Goal: Task Accomplishment & Management: Use online tool/utility

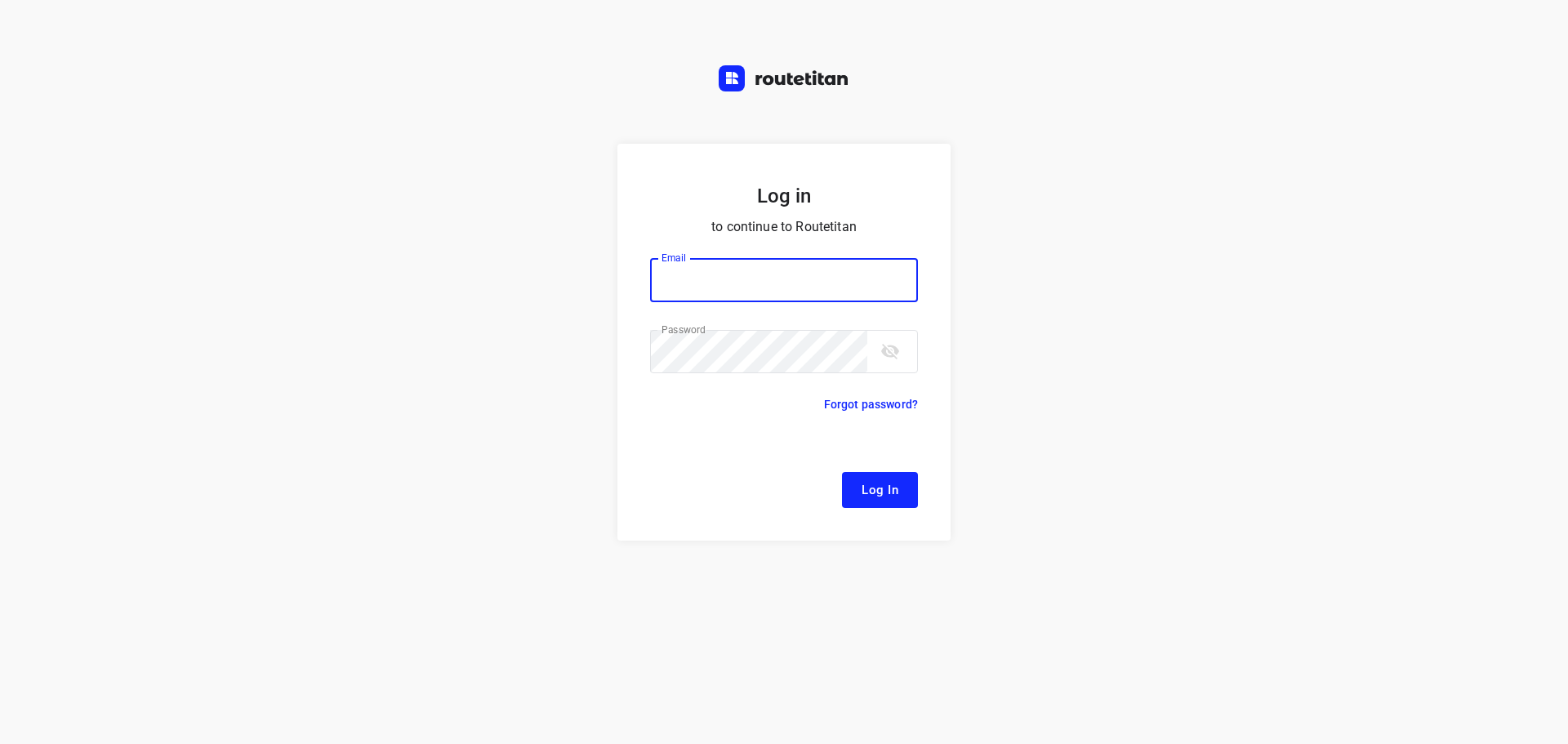
type input "remco@fruitopjewerk.nl"
click at [870, 482] on span "Log In" at bounding box center [880, 490] width 37 height 21
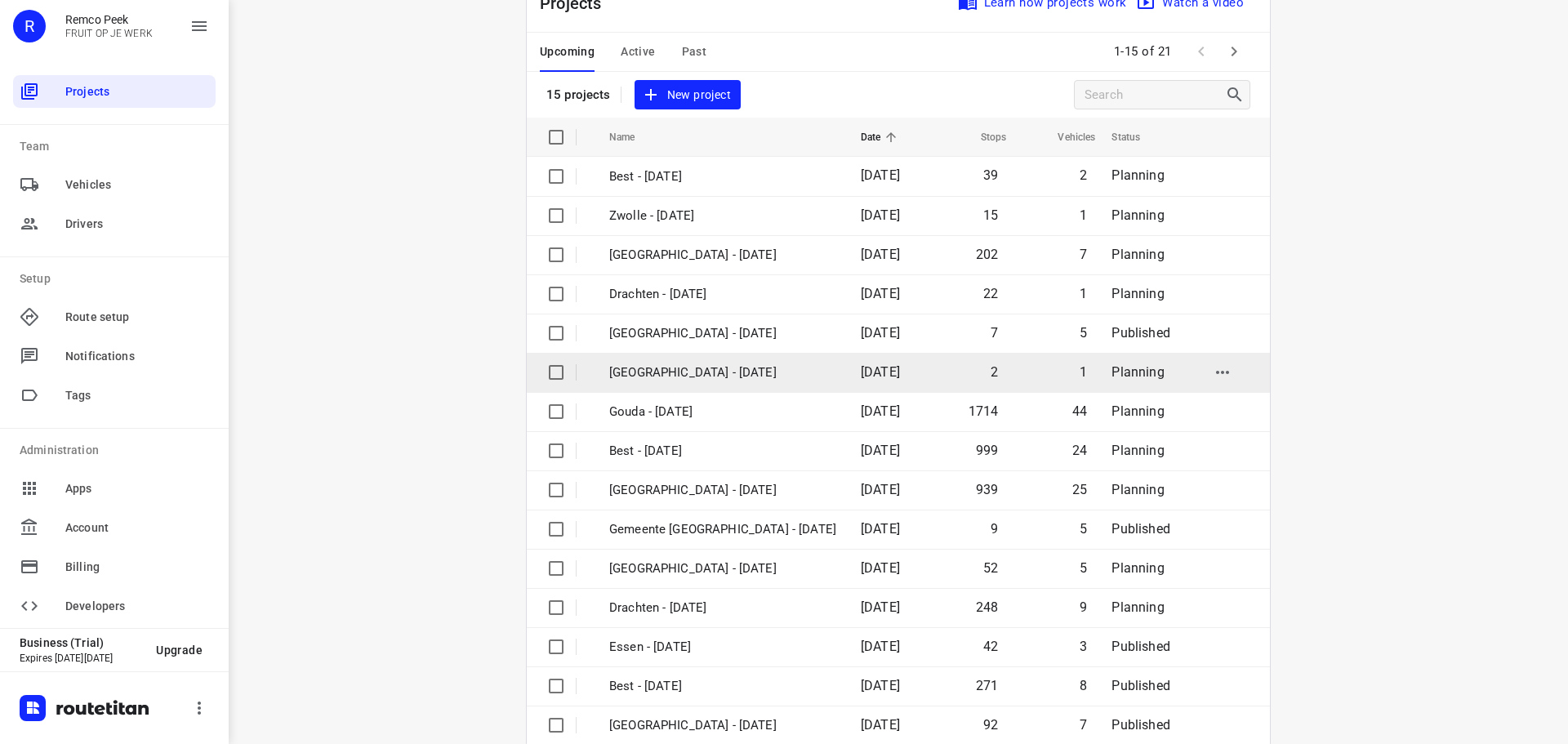
scroll to position [81, 0]
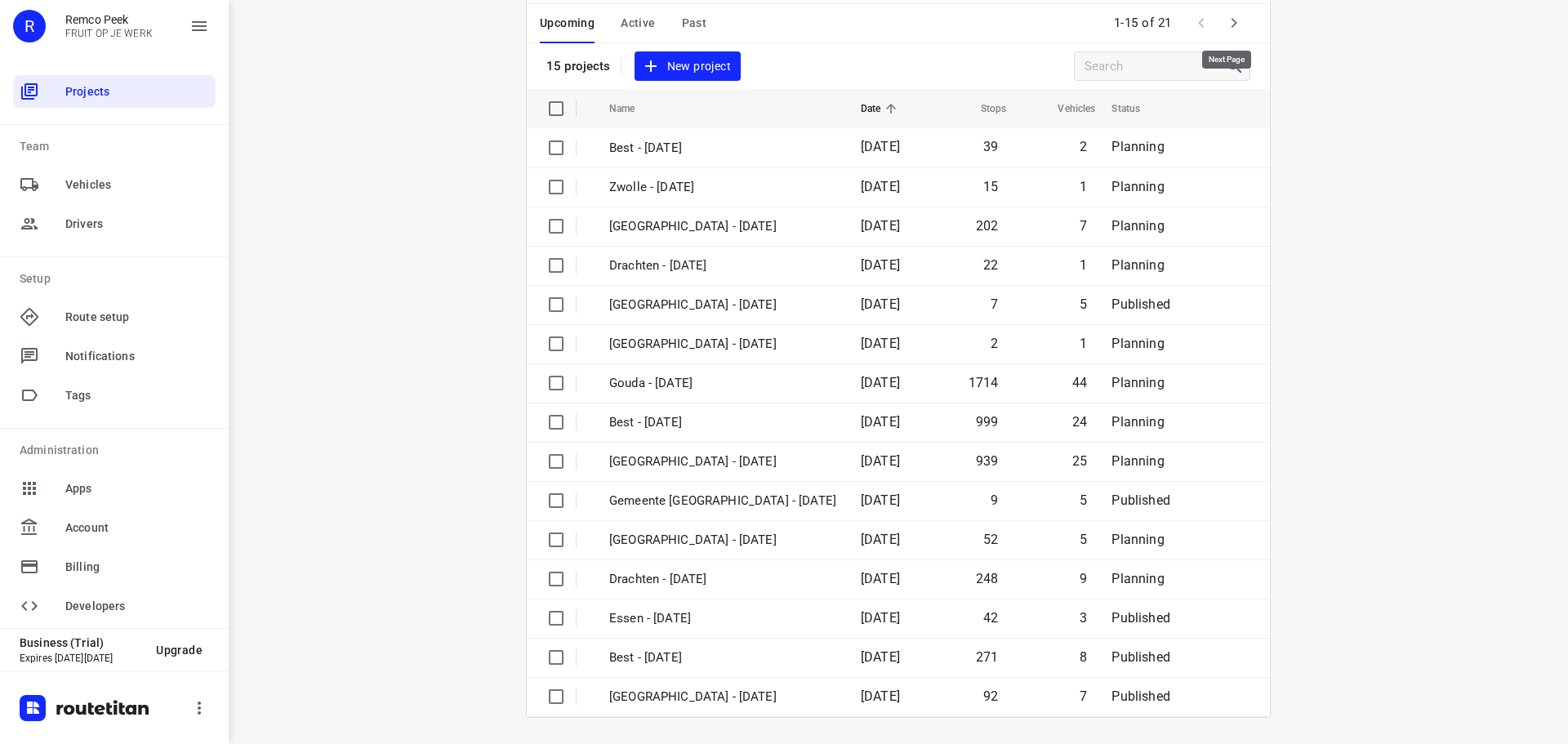
click at [1238, 20] on button "button" at bounding box center [1233, 22] width 32 height 32
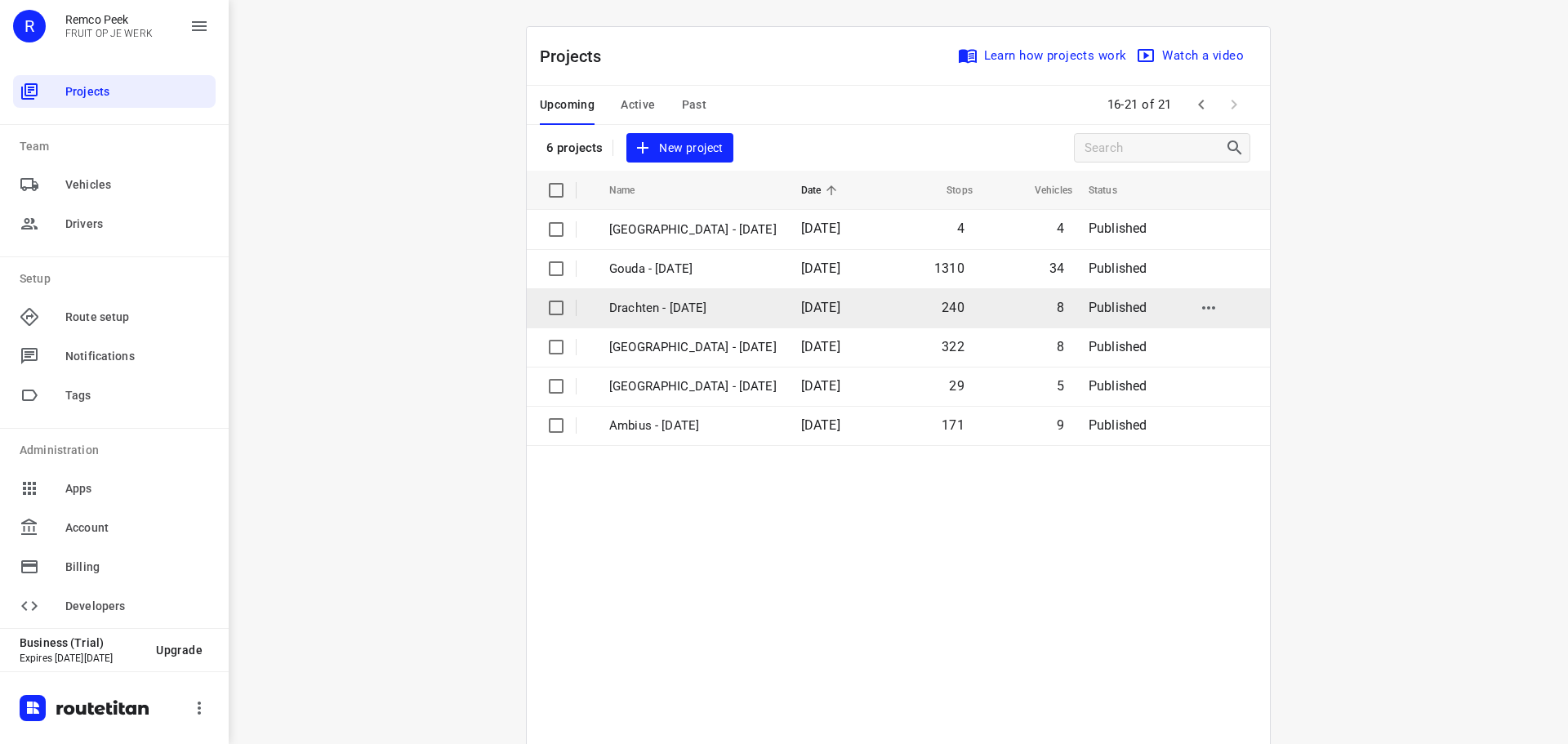
scroll to position [120, 0]
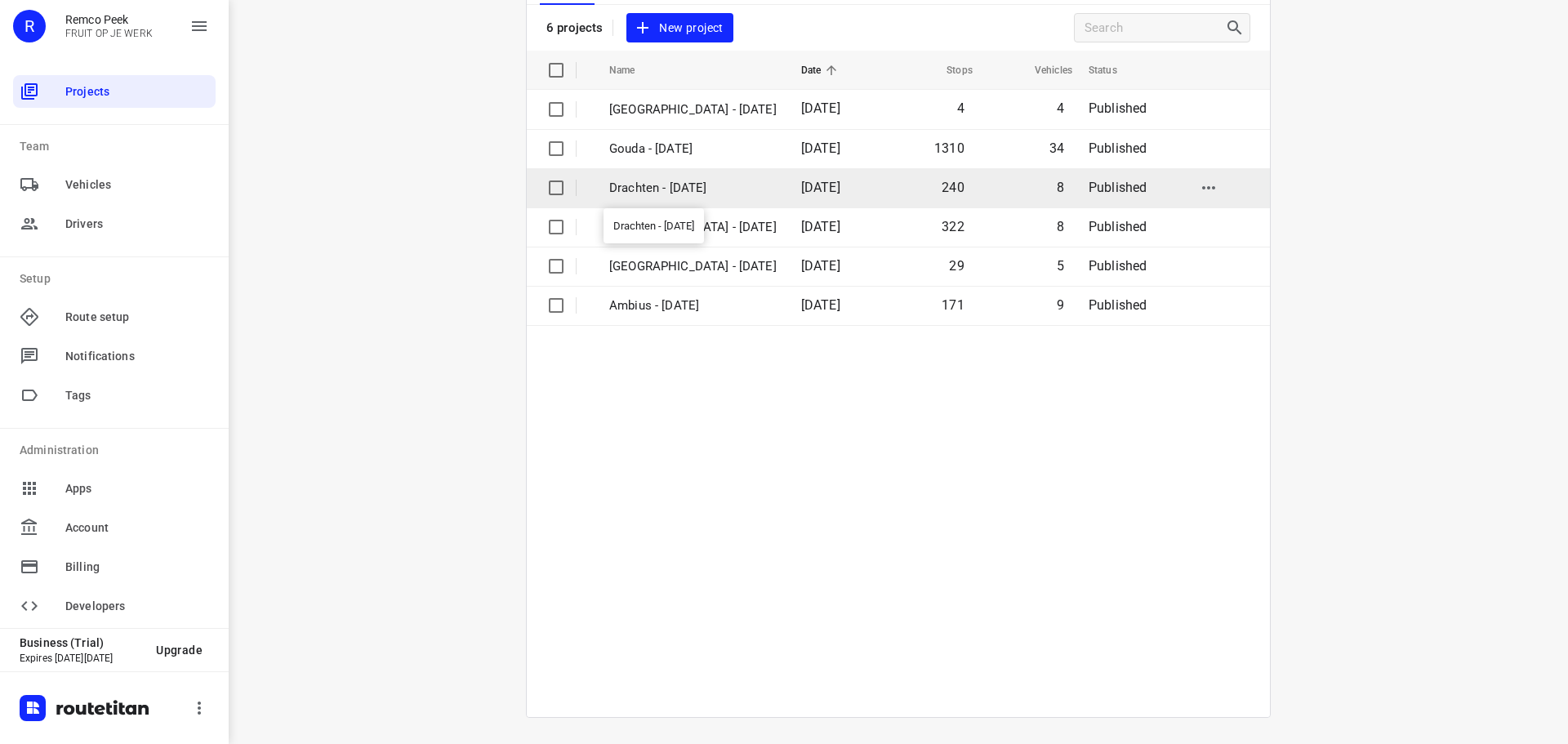
click at [659, 196] on p "Drachten - Tuesday" at bounding box center [693, 189] width 168 height 19
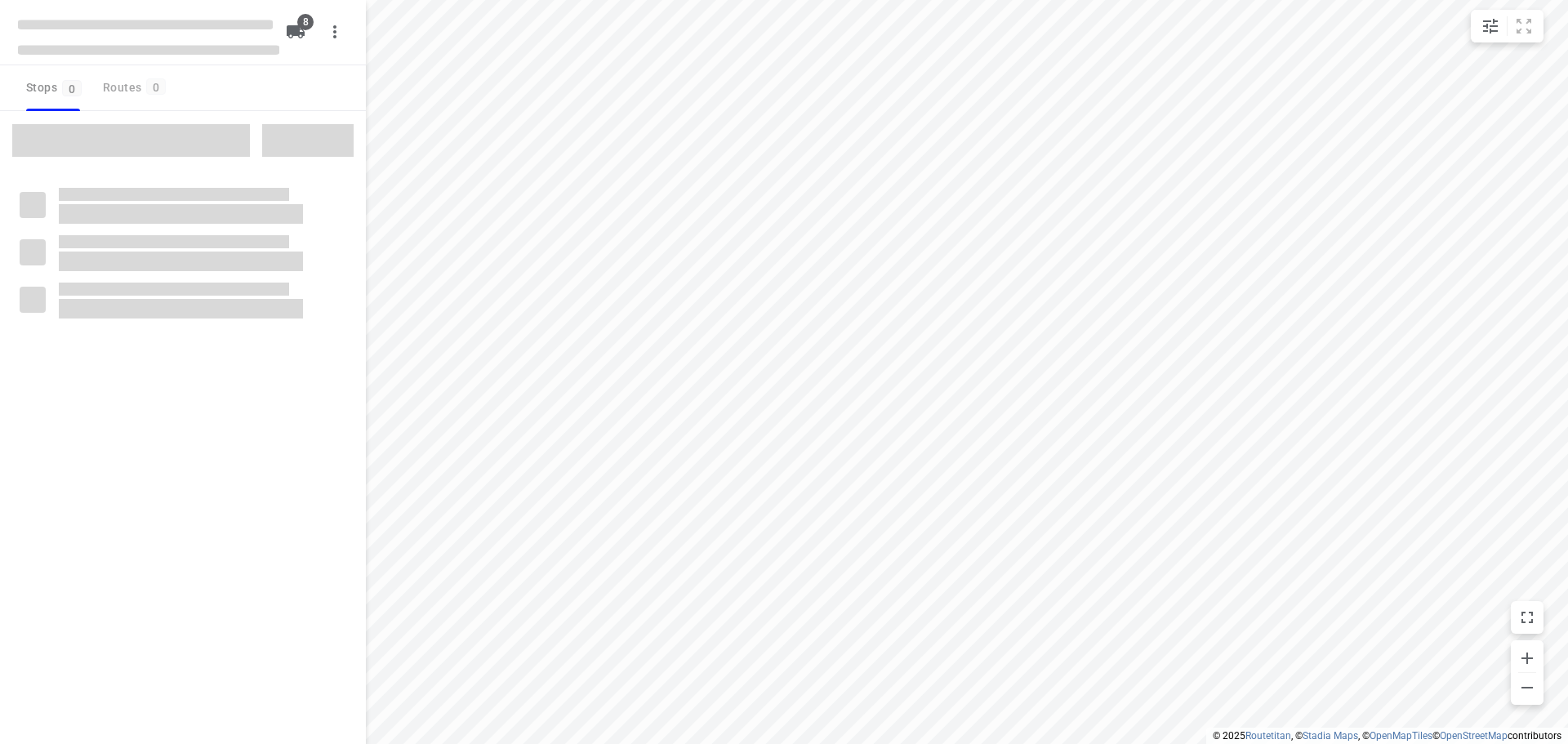
type input "distance"
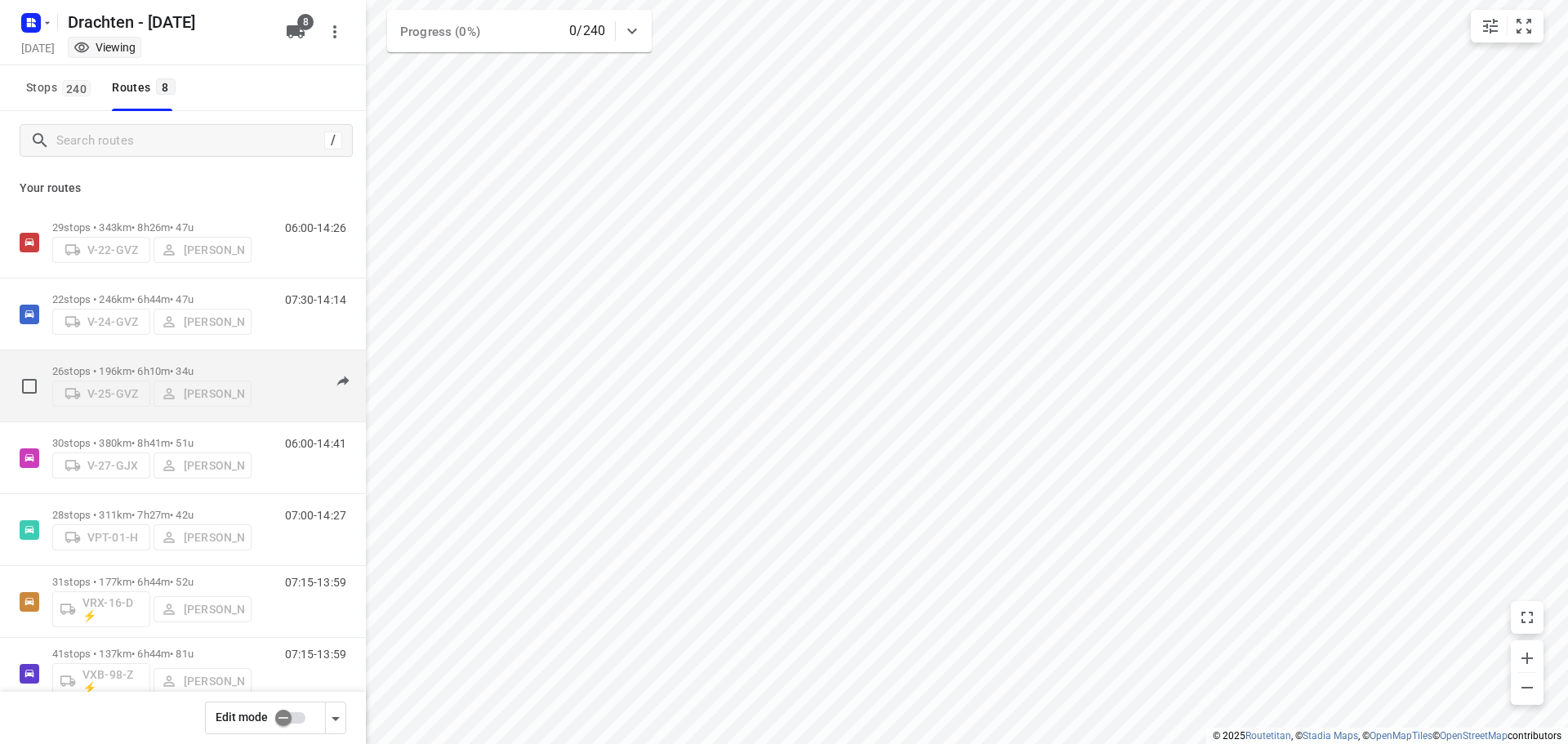
click at [268, 369] on div "07:15-13:25" at bounding box center [305, 389] width 81 height 50
click at [149, 365] on p "26 stops • 196km • 6h10m • 34u" at bounding box center [152, 371] width 199 height 12
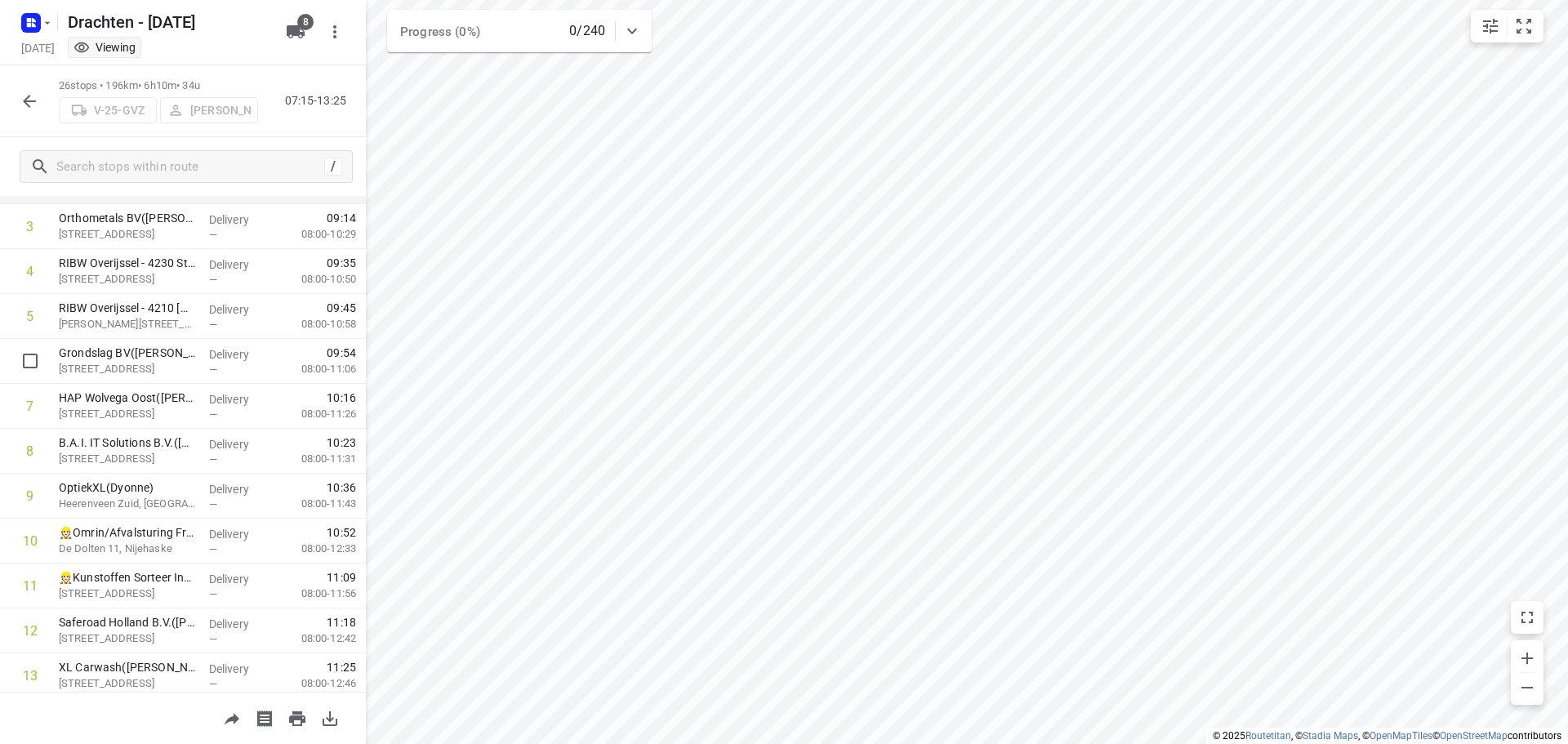
scroll to position [245, 0]
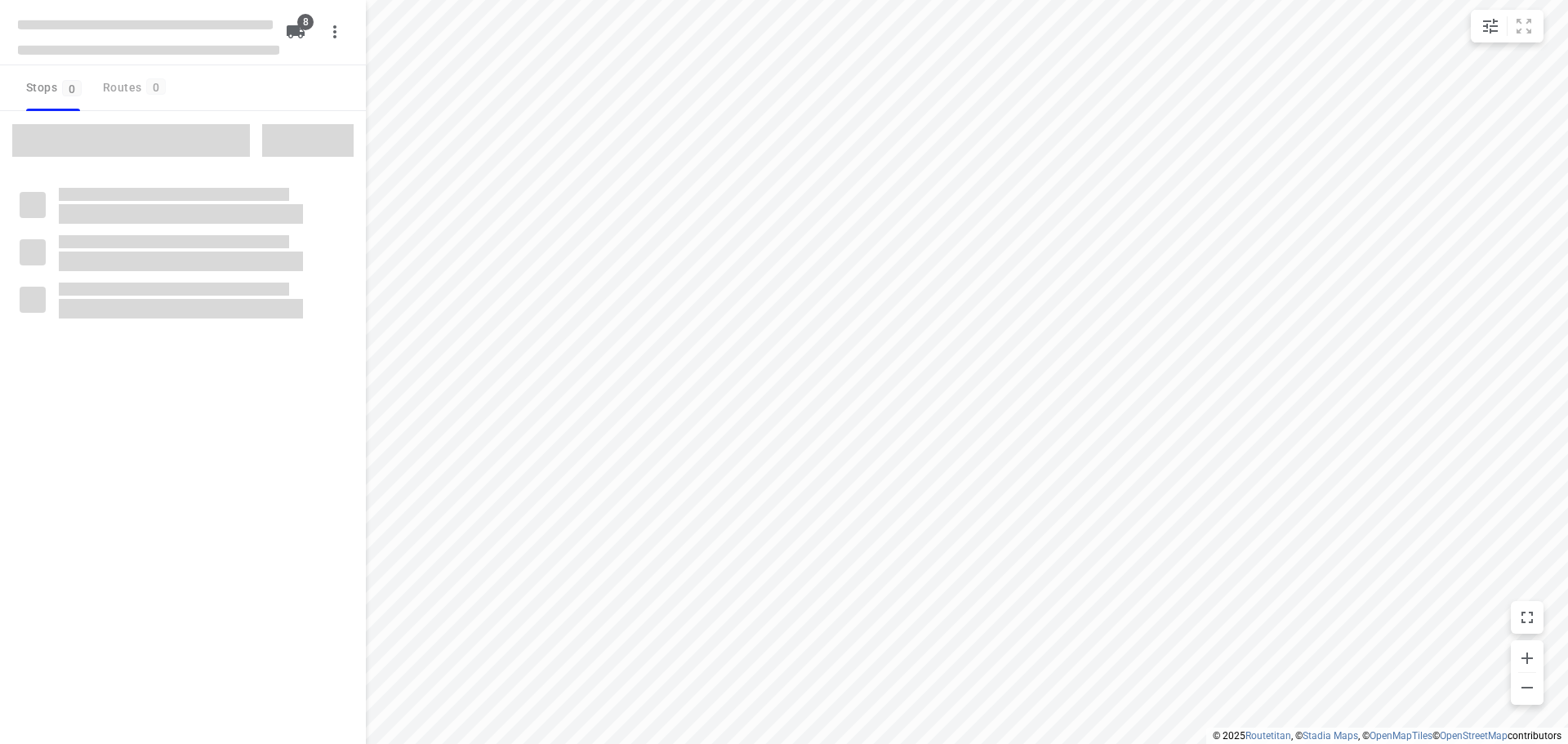
type input "distance"
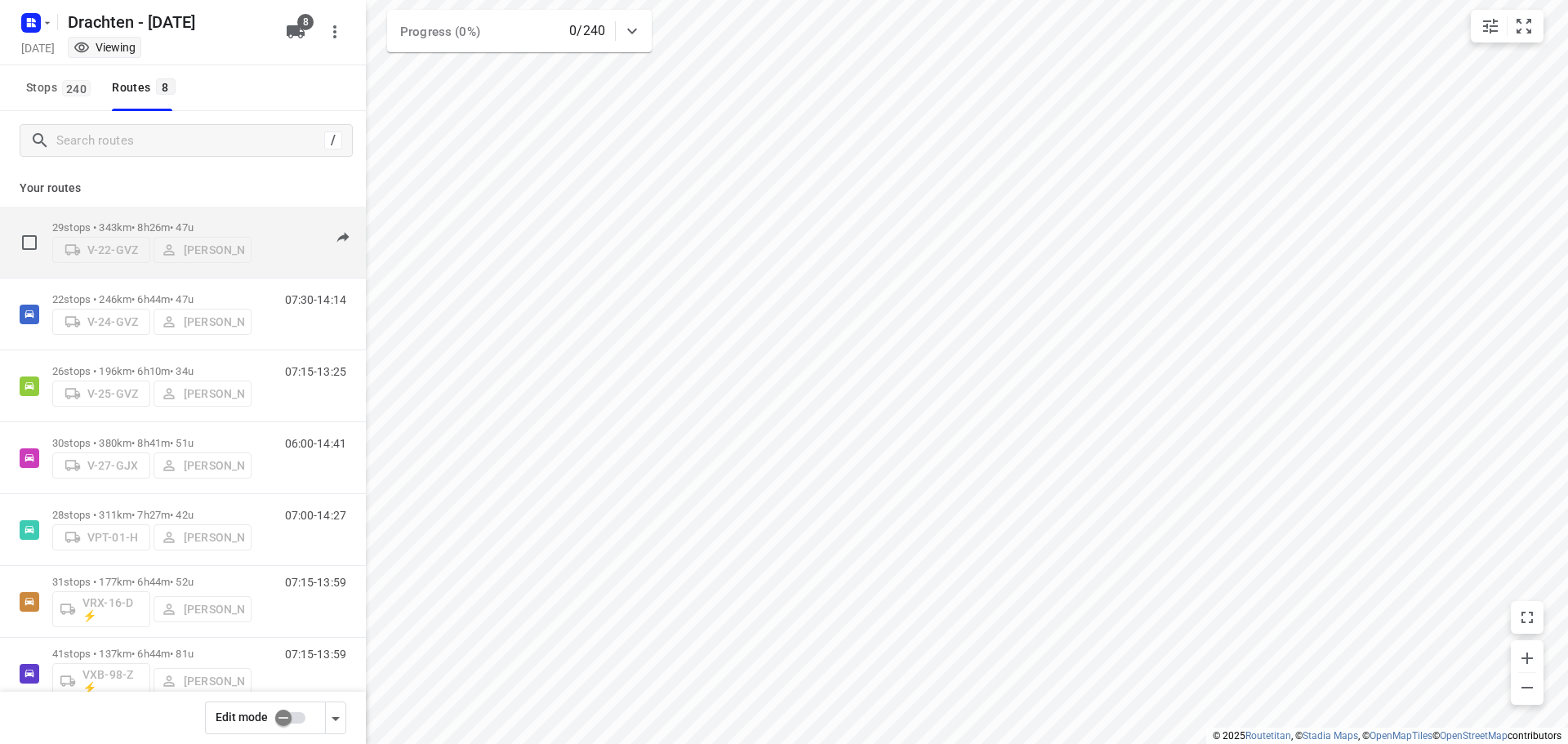
scroll to position [107, 0]
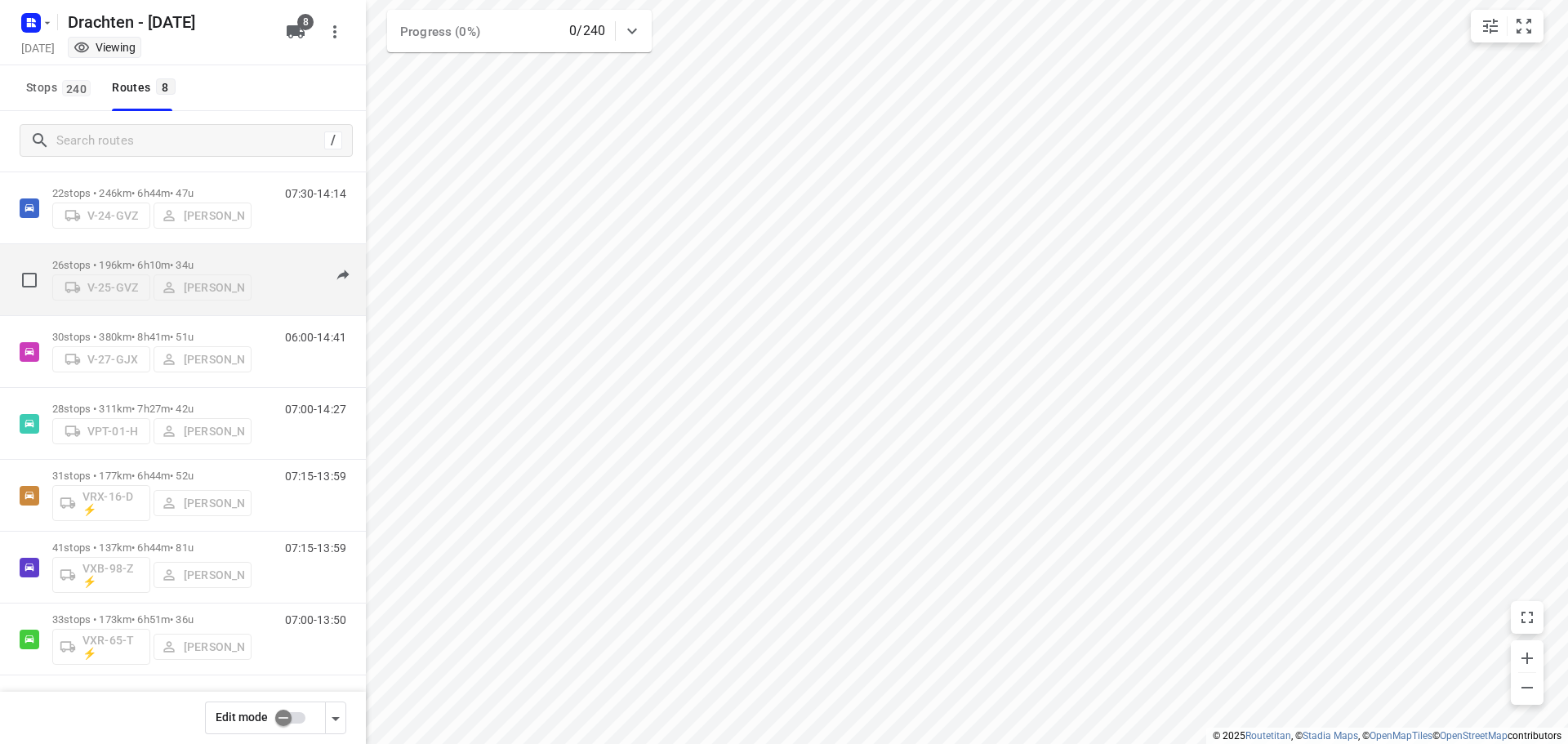
click at [155, 258] on p "26 stops • 196km • 6h10m • 34u" at bounding box center [152, 265] width 199 height 12
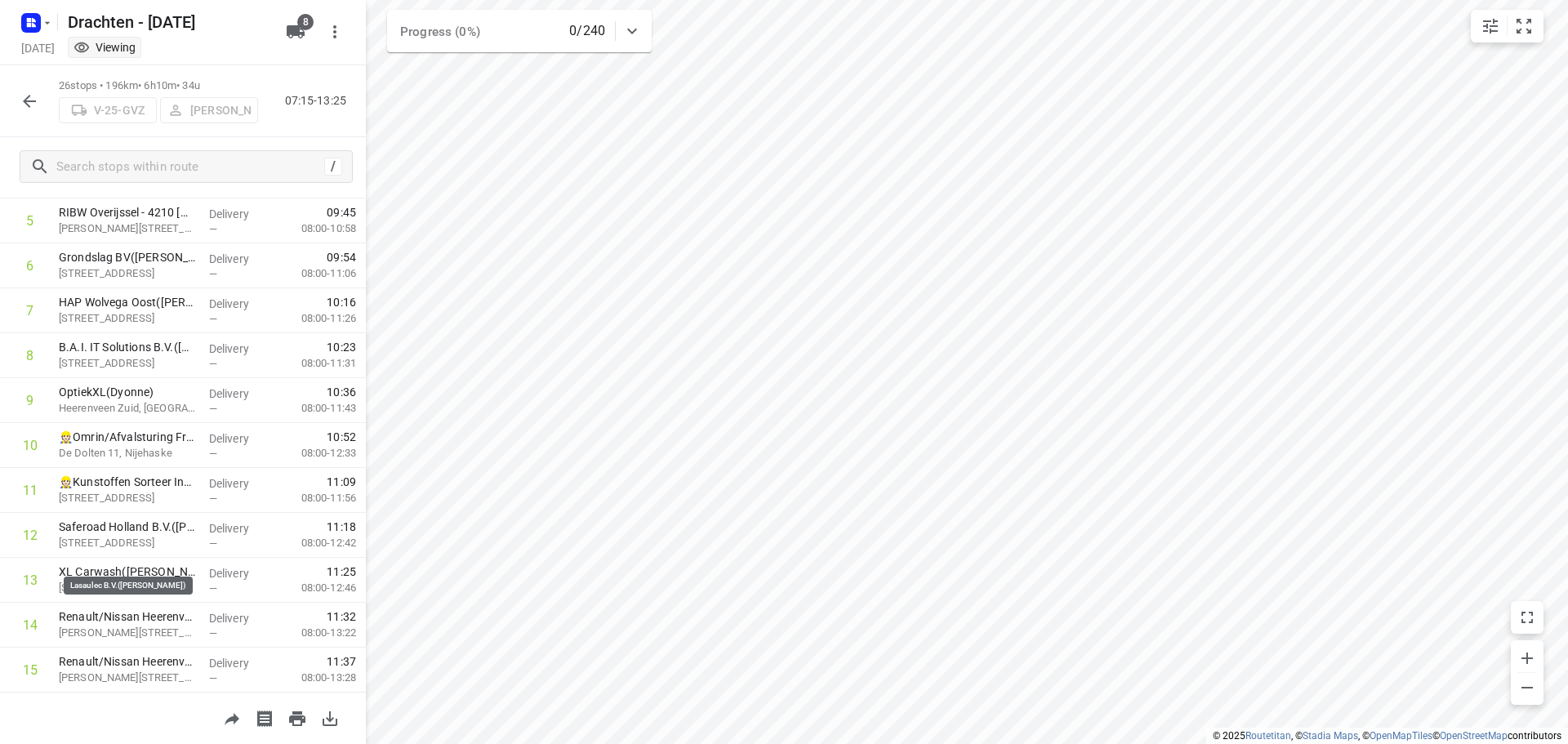
scroll to position [408, 0]
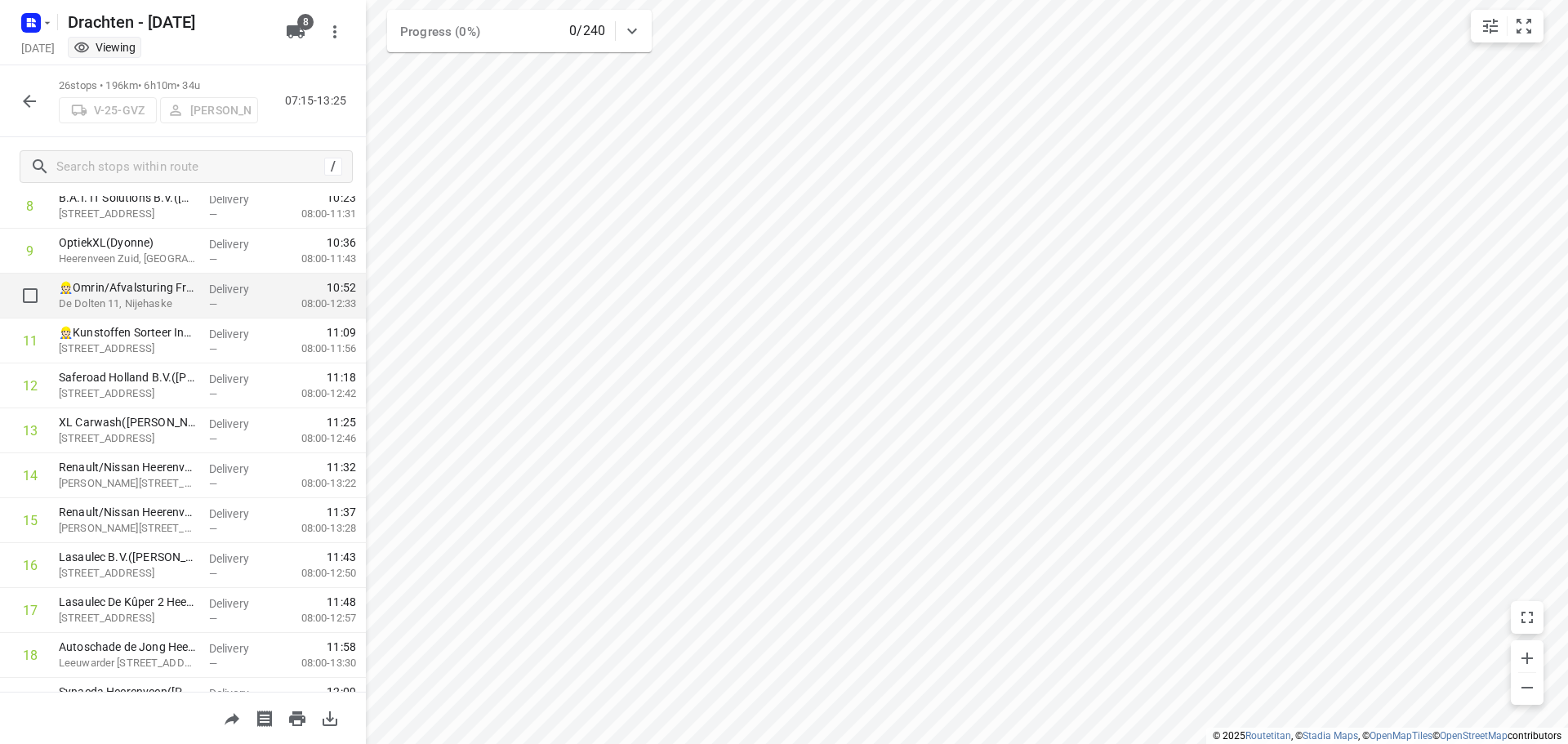
click at [203, 285] on div "Delivery —" at bounding box center [239, 295] width 73 height 45
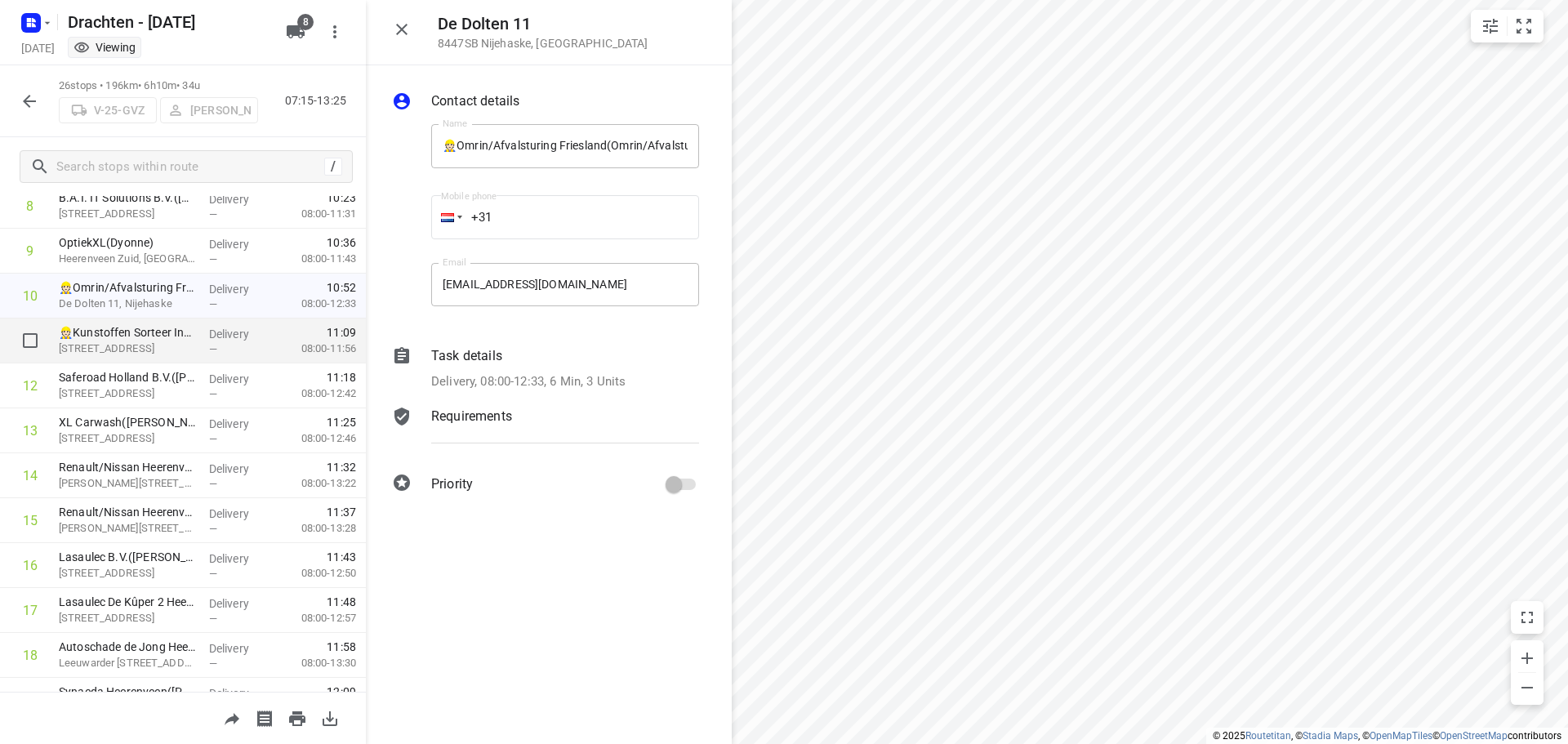
click at [185, 349] on p "De Dolten 11, Heerenveen" at bounding box center [127, 348] width 137 height 17
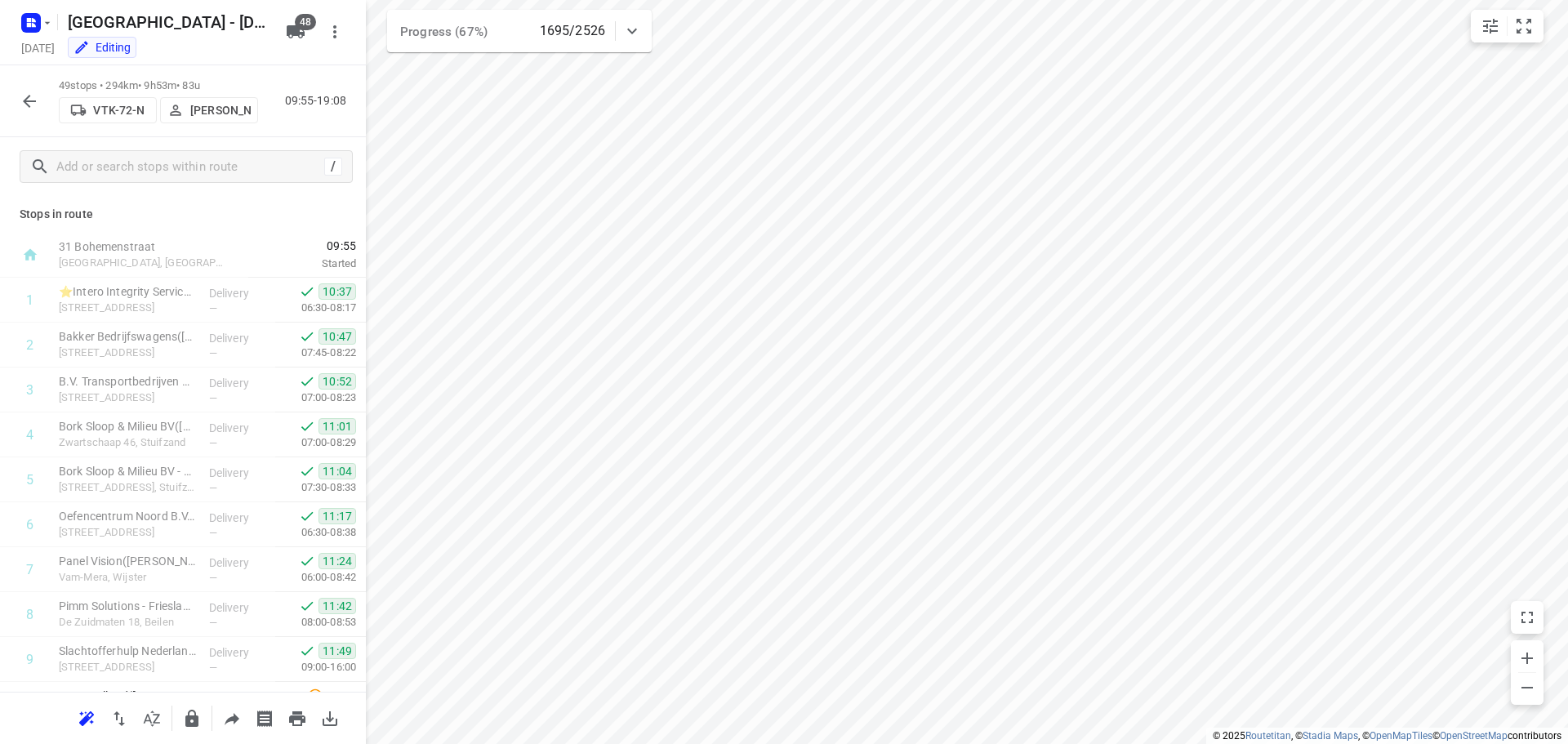
scroll to position [1831, 0]
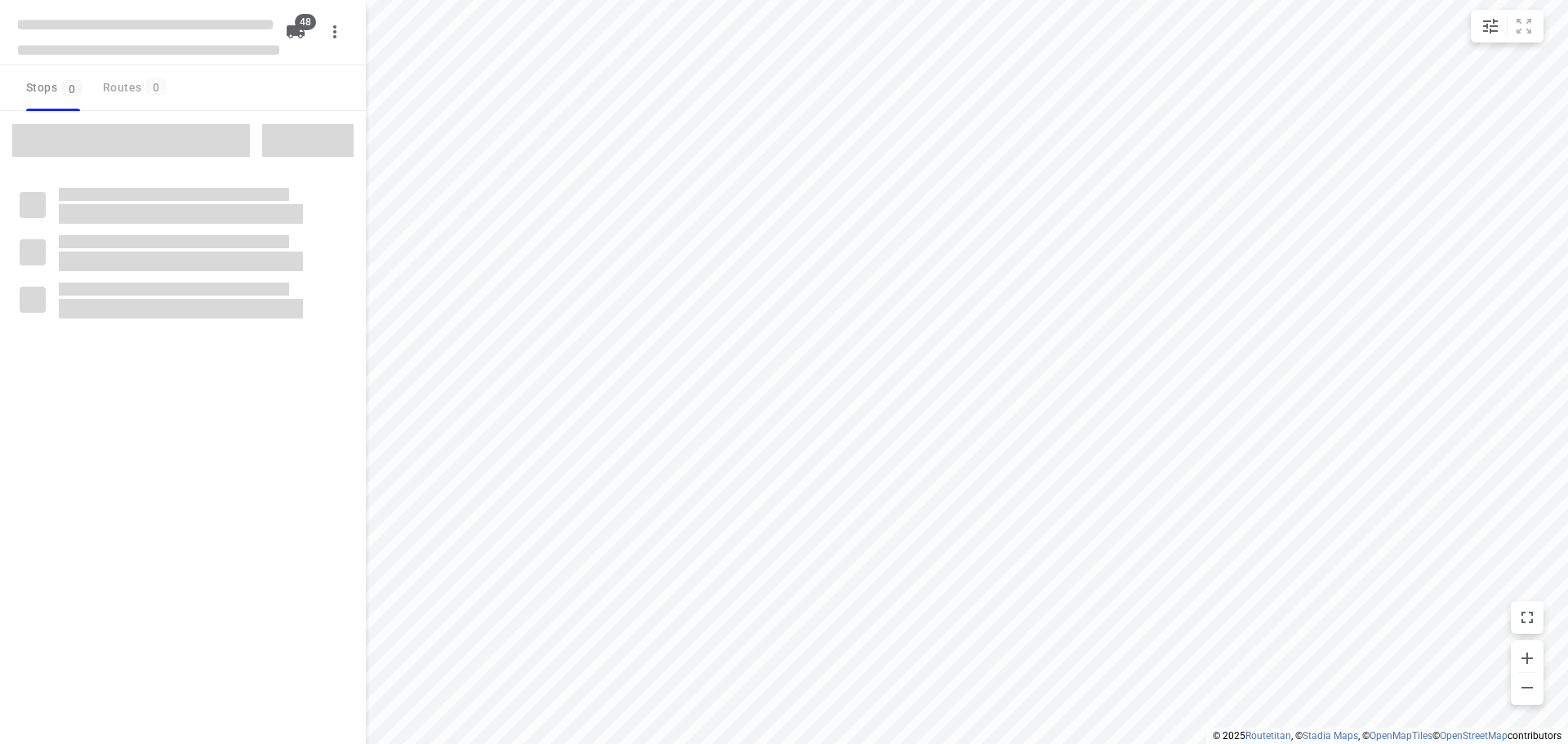
type input "distance"
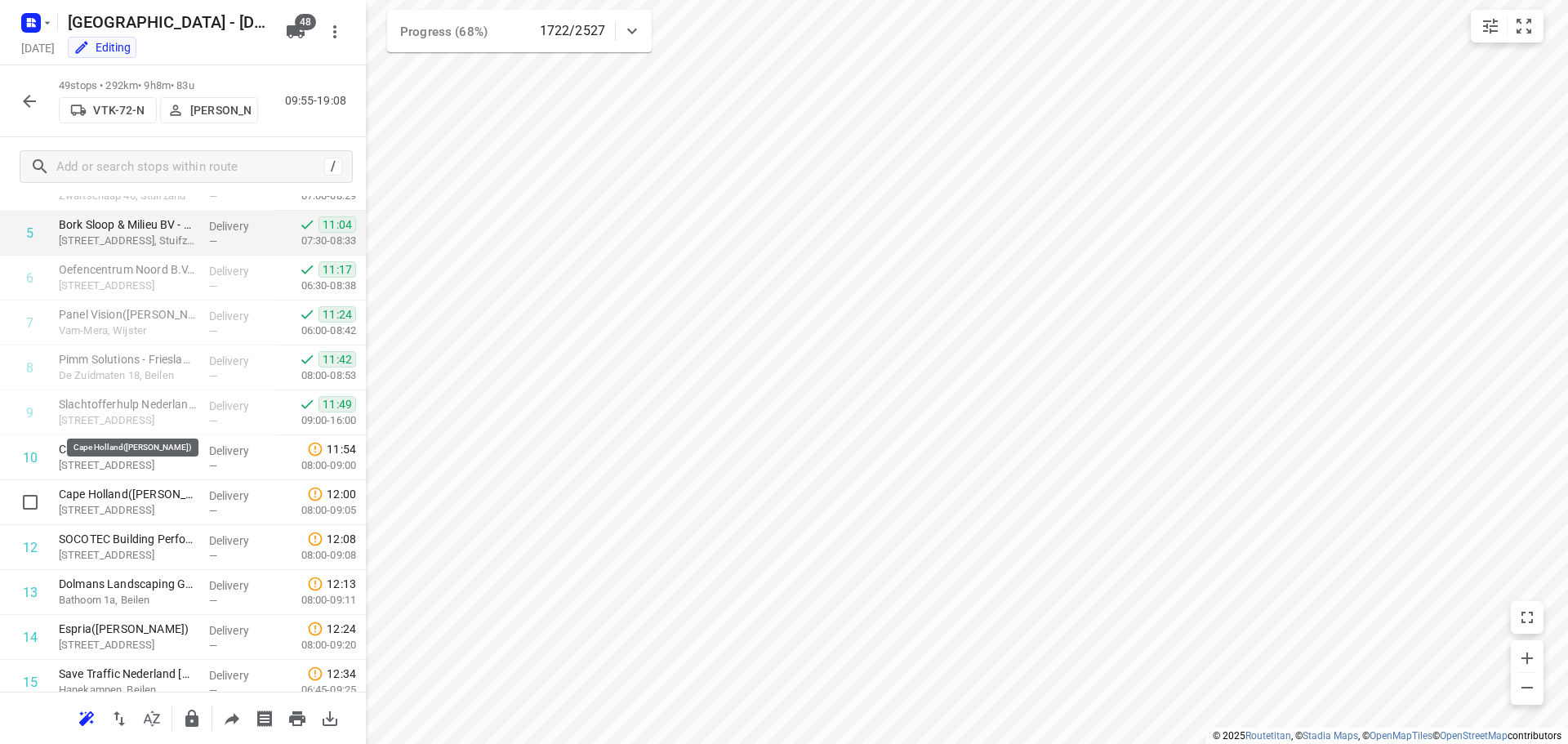
scroll to position [327, 0]
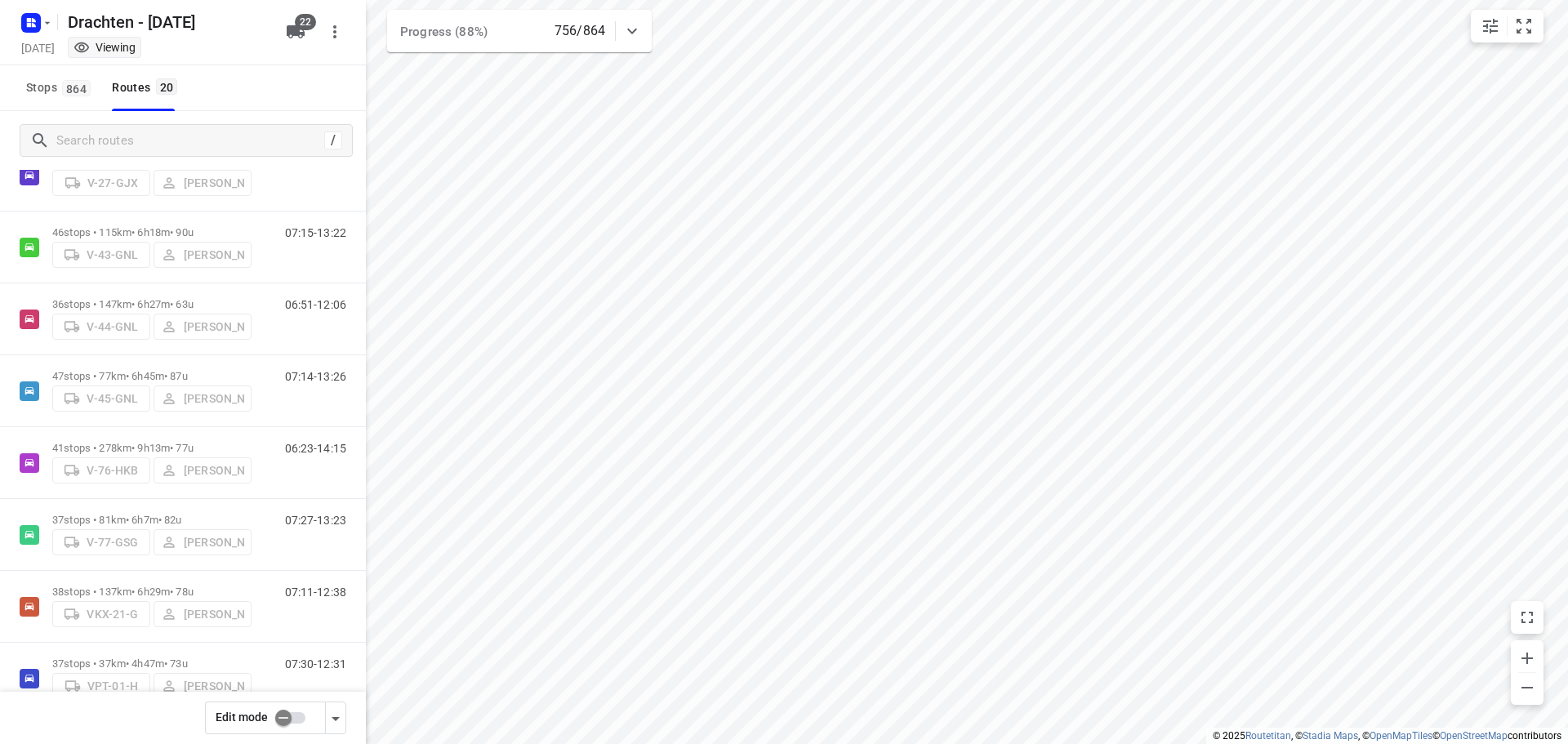
scroll to position [490, 0]
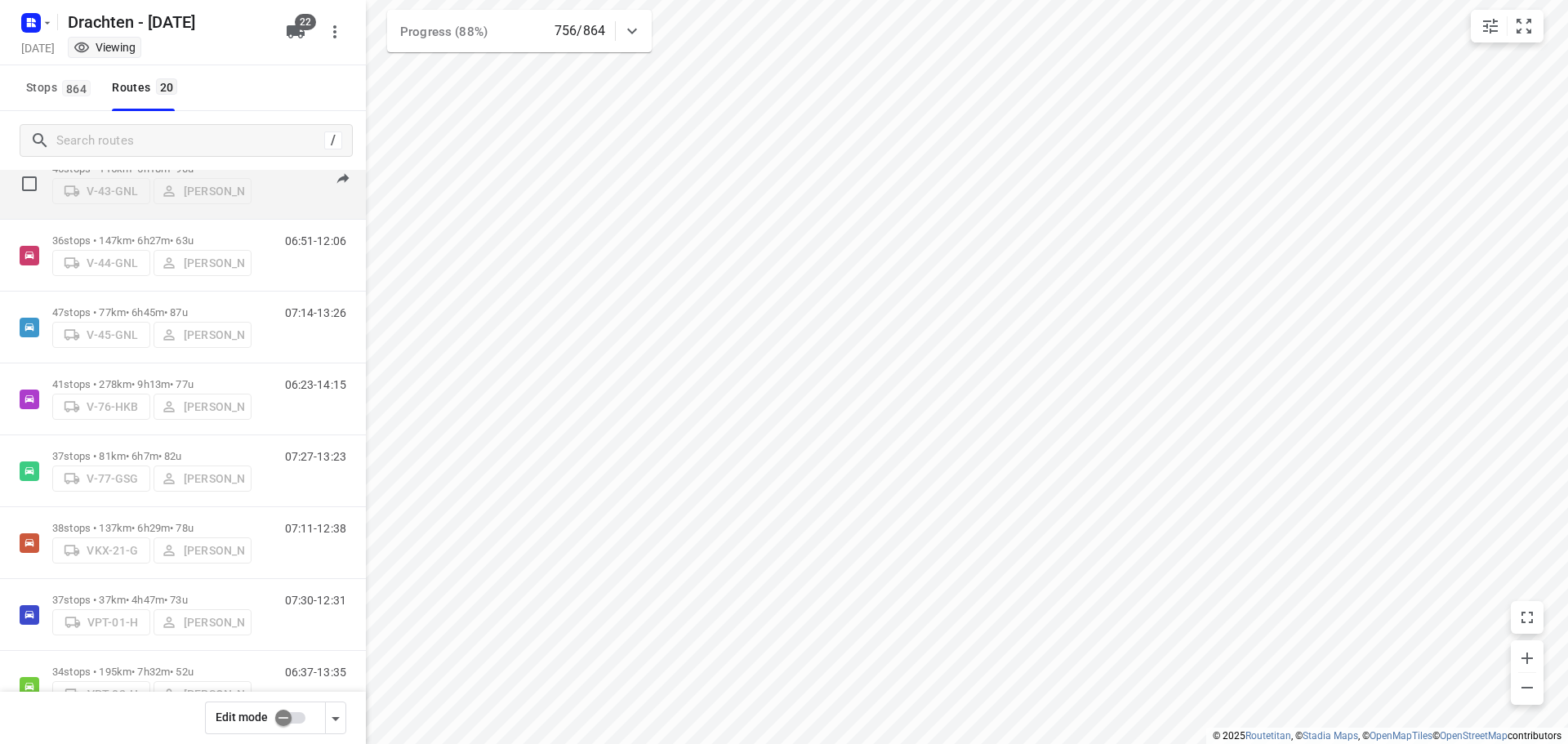
click at [270, 198] on div "07:15-13:22" at bounding box center [305, 187] width 81 height 50
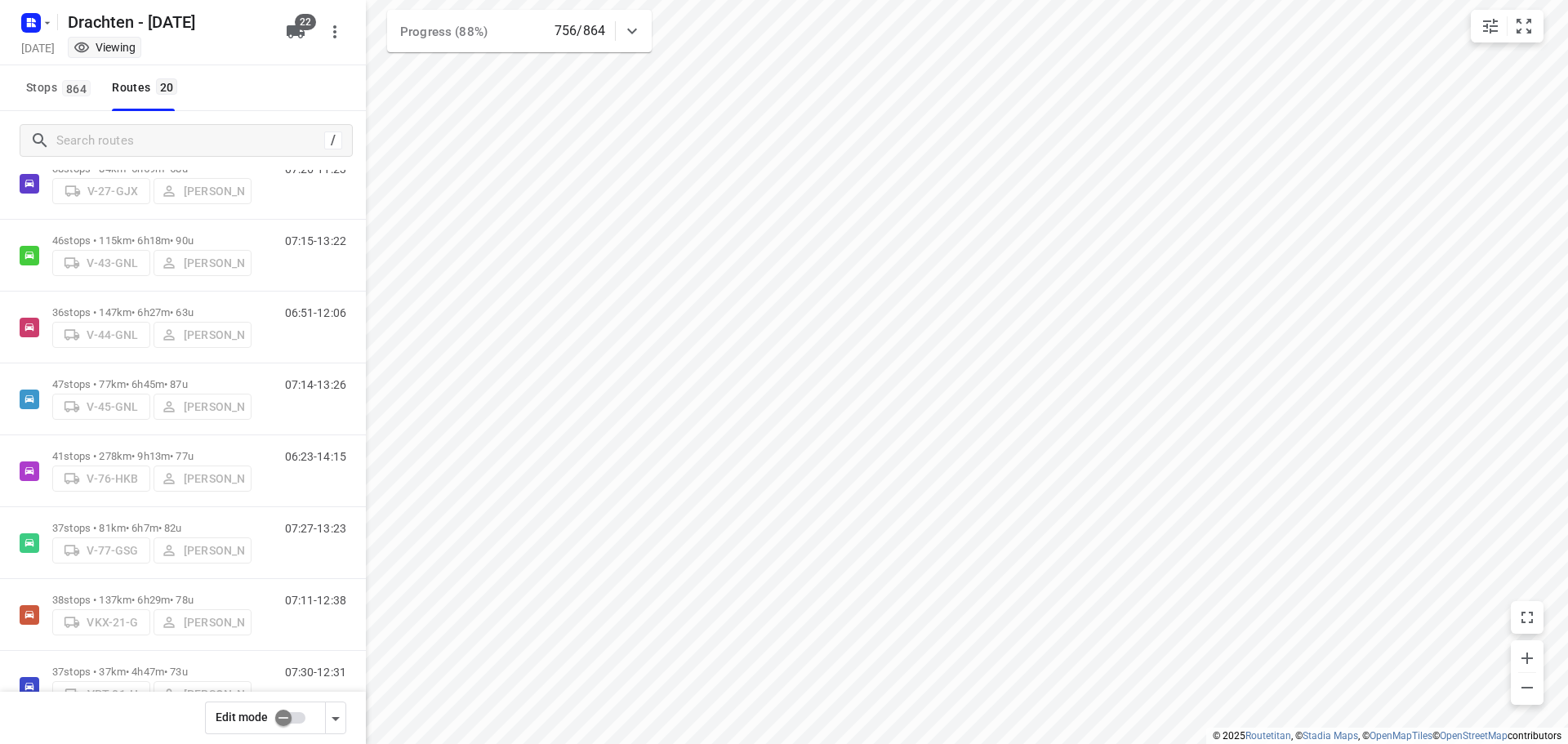
scroll to position [327, 0]
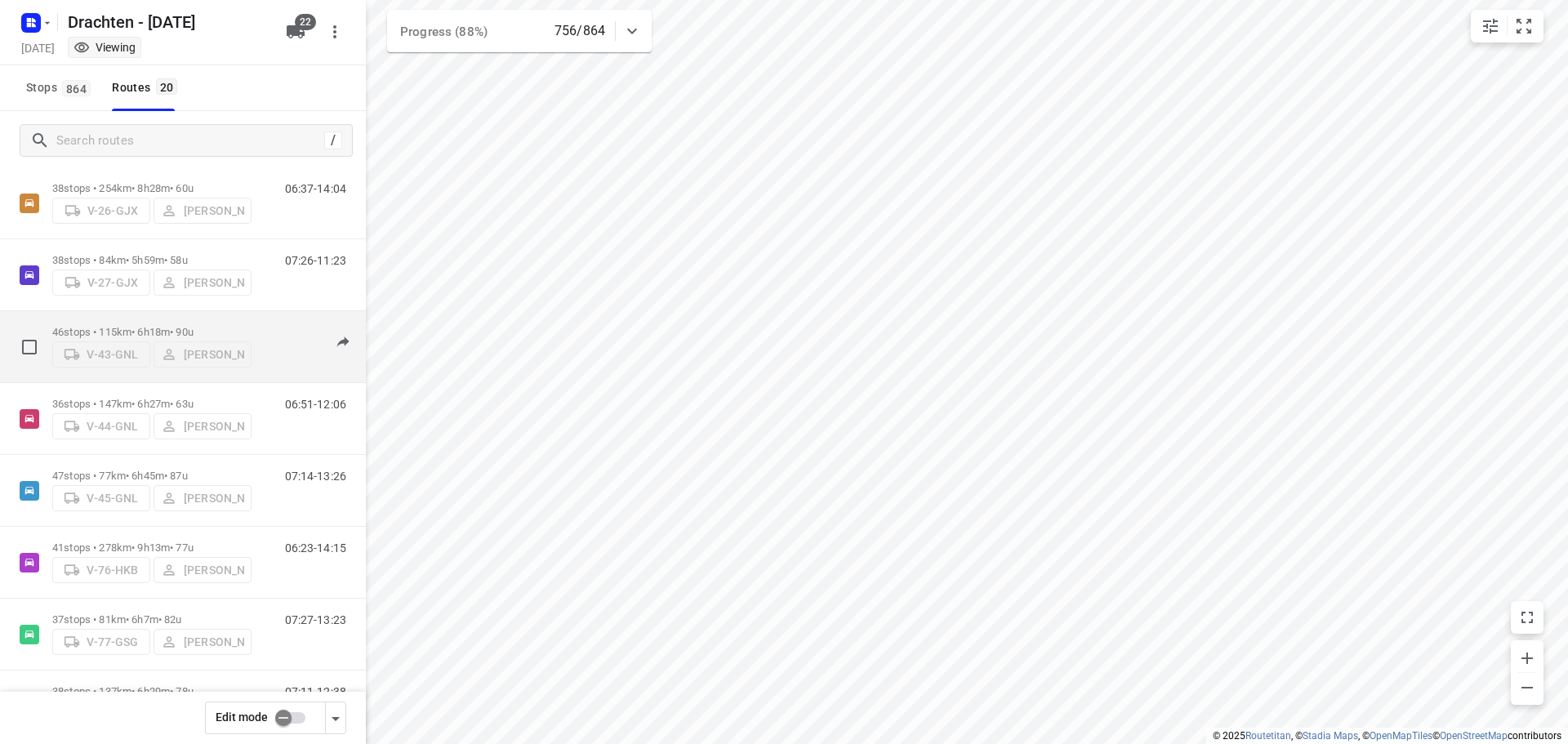
click at [267, 326] on div "07:15-13:22" at bounding box center [305, 350] width 81 height 50
click at [132, 326] on p "46 stops • 115km • 6h18m • 90u" at bounding box center [152, 332] width 199 height 12
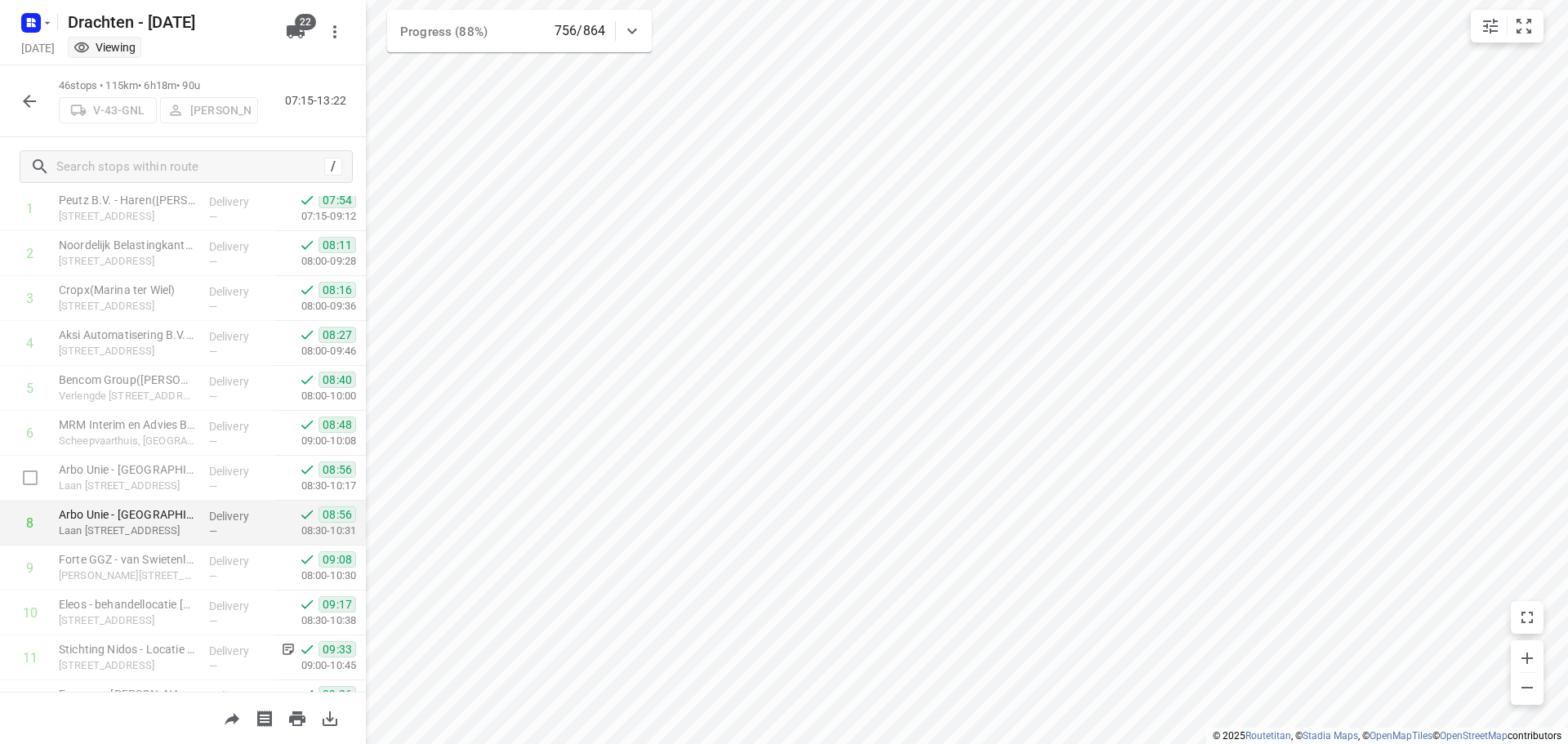
scroll to position [163, 0]
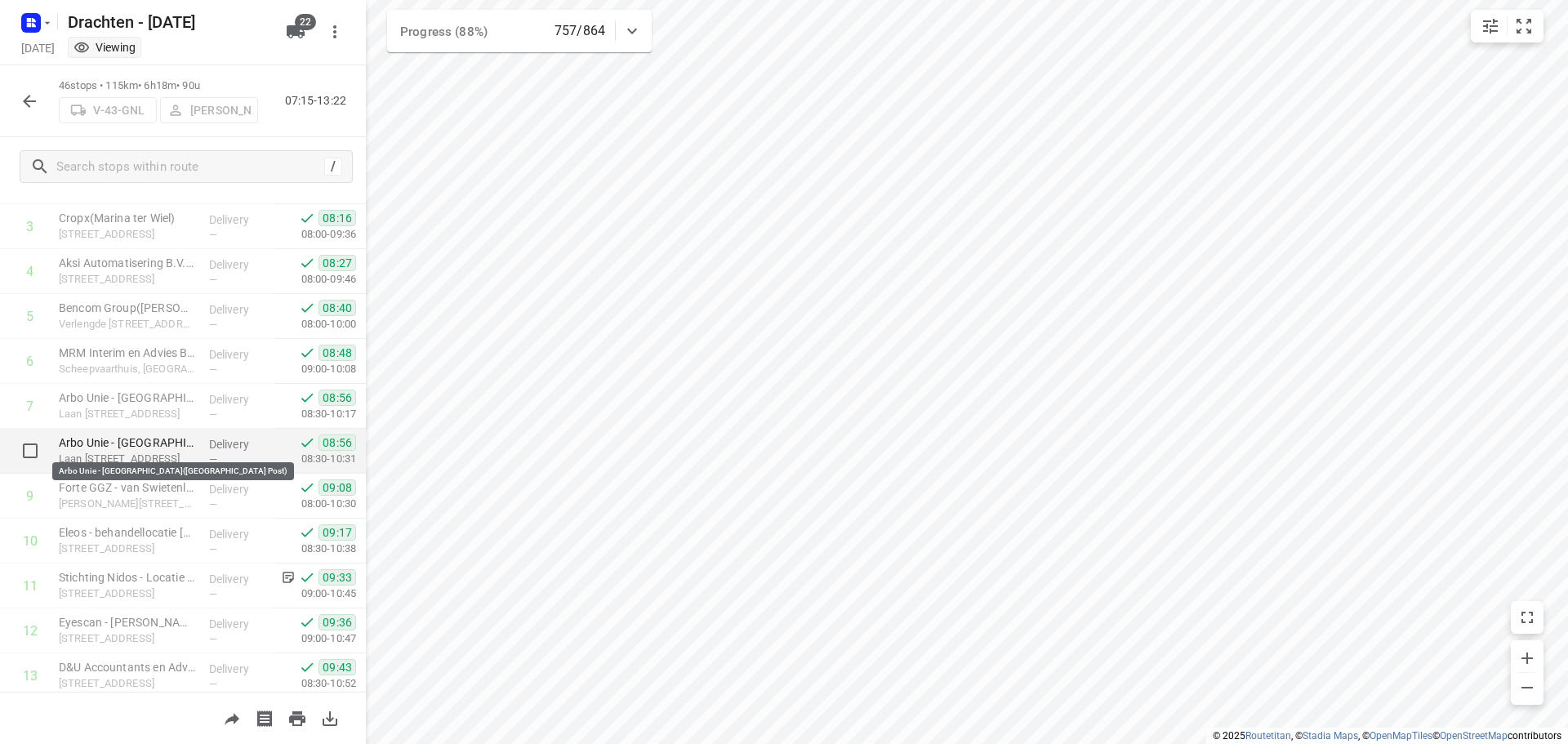
click at [120, 444] on p "Arbo Unie - Groningen(Wendel Post)" at bounding box center [127, 442] width 137 height 17
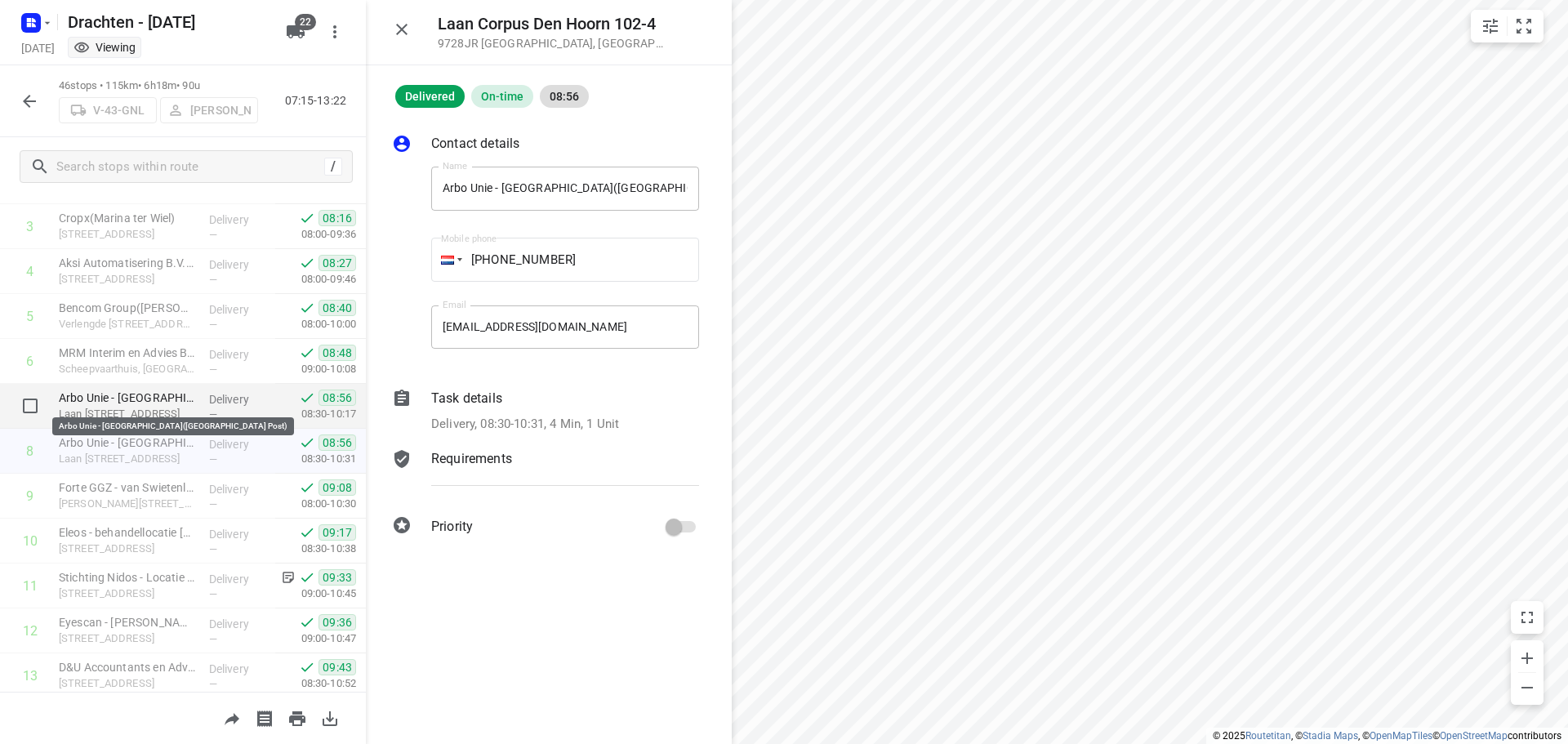
click at [99, 403] on p "Arbo Unie - Groningen(Wendel Post)" at bounding box center [127, 397] width 137 height 17
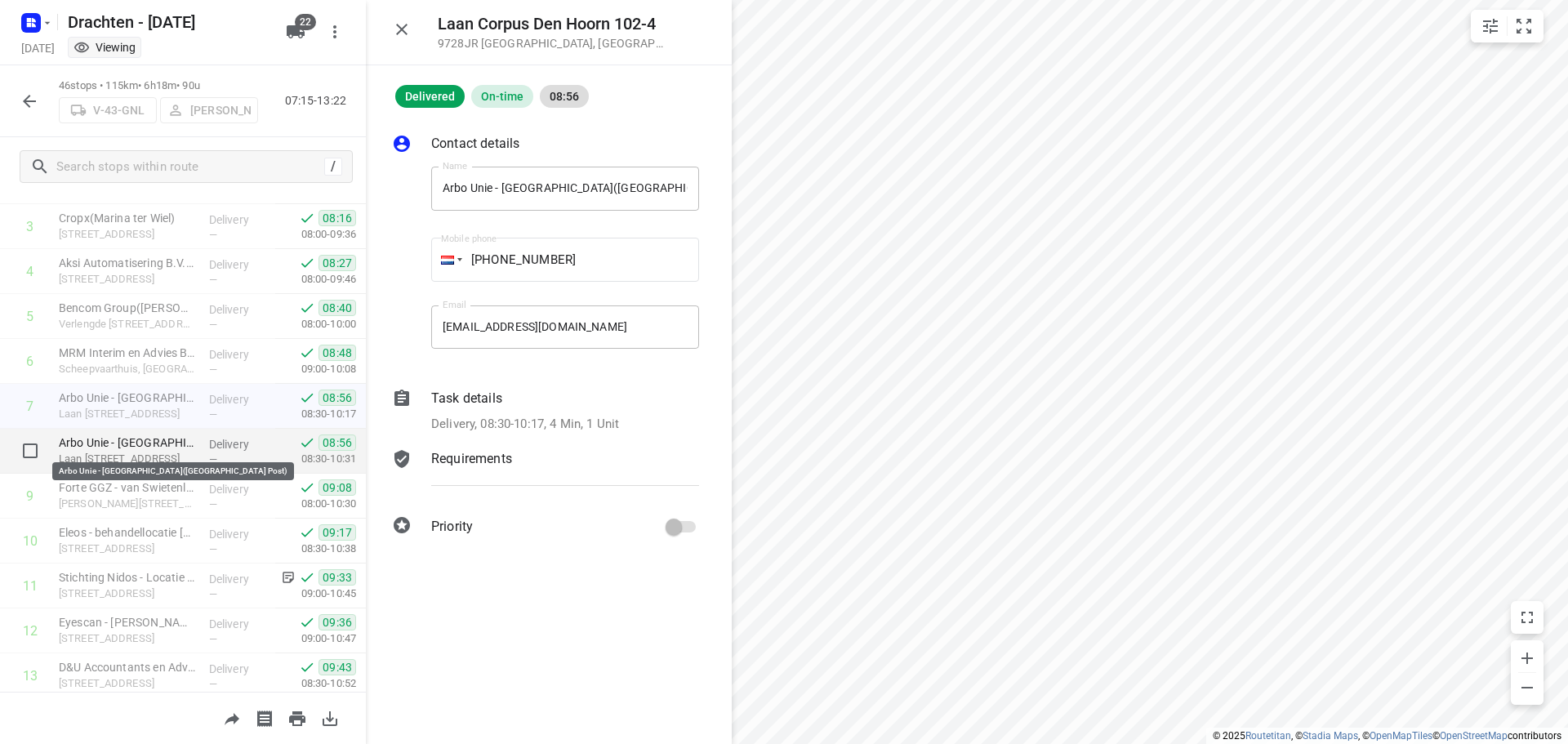
click at [109, 449] on p "Arbo Unie - Groningen(Wendel Post)" at bounding box center [127, 442] width 137 height 17
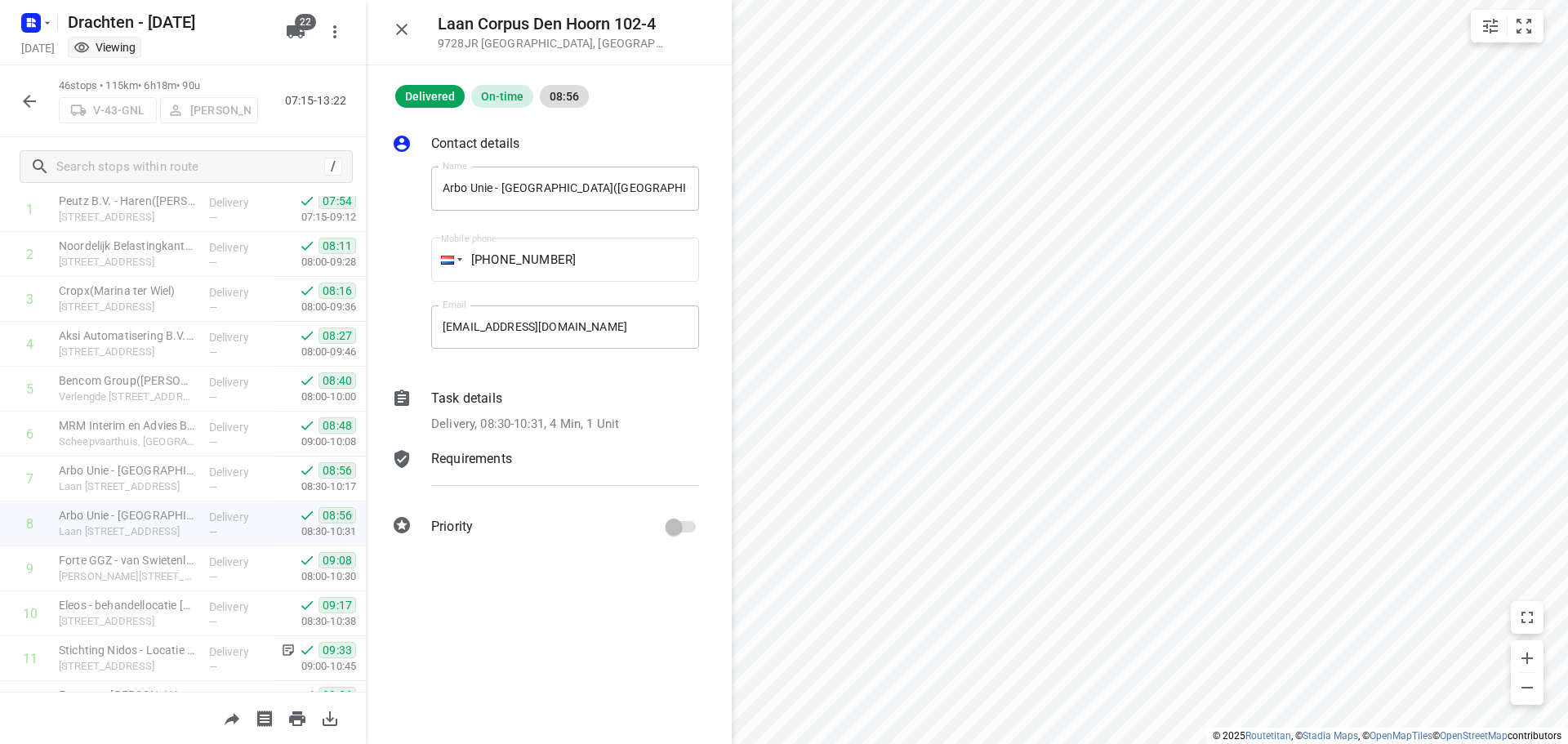
scroll to position [81, 0]
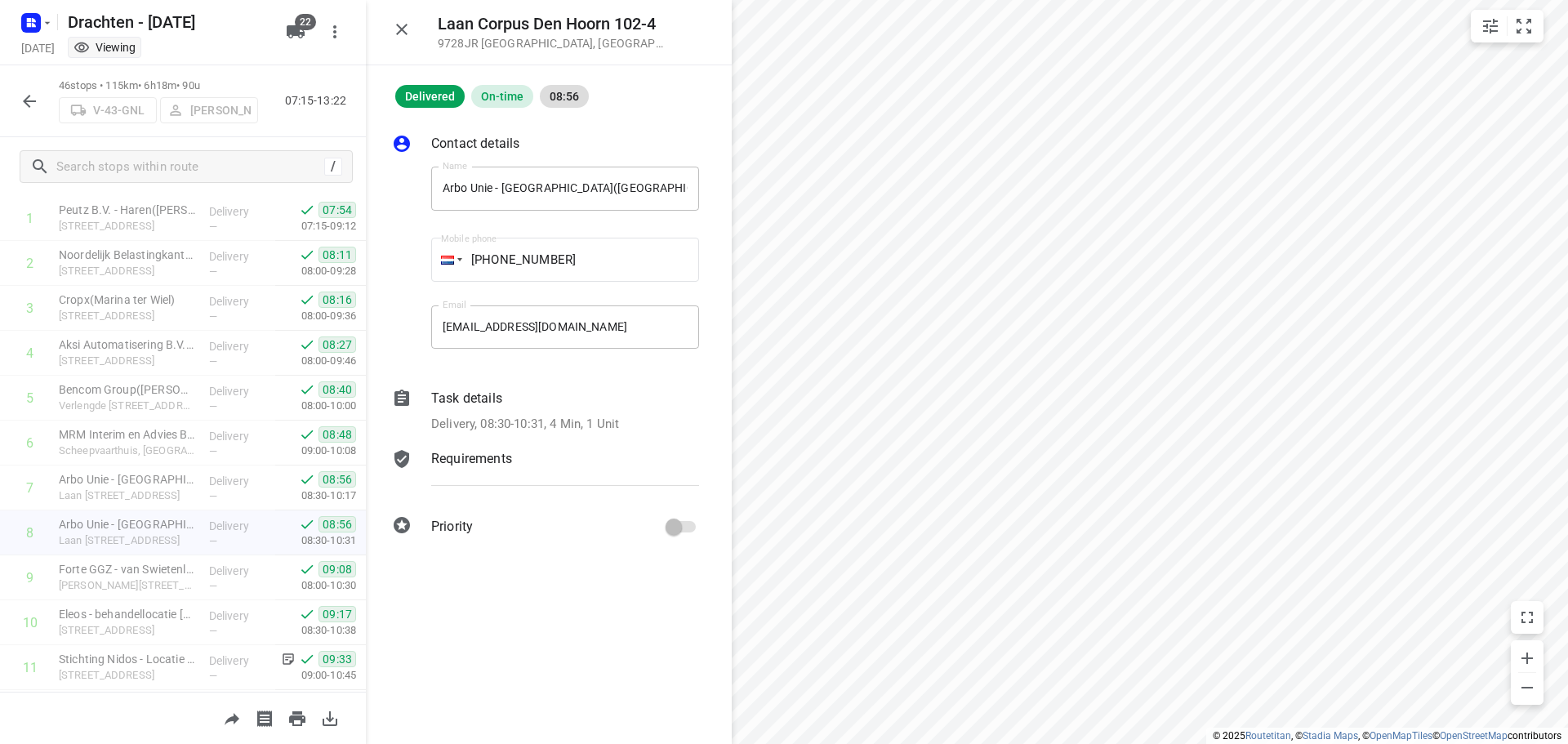
click at [398, 26] on icon "button" at bounding box center [401, 29] width 11 height 11
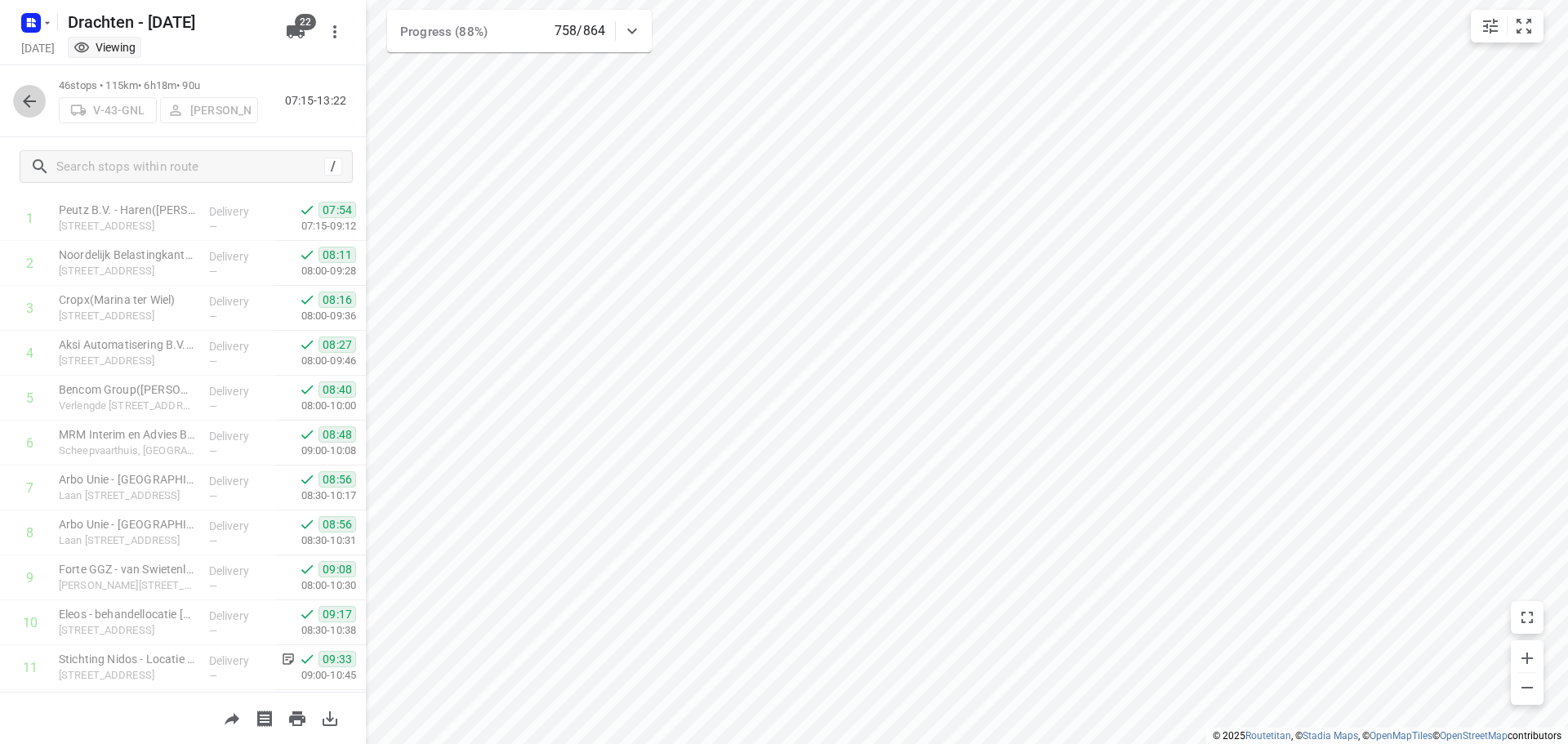
click at [38, 99] on icon "button" at bounding box center [29, 101] width 19 height 19
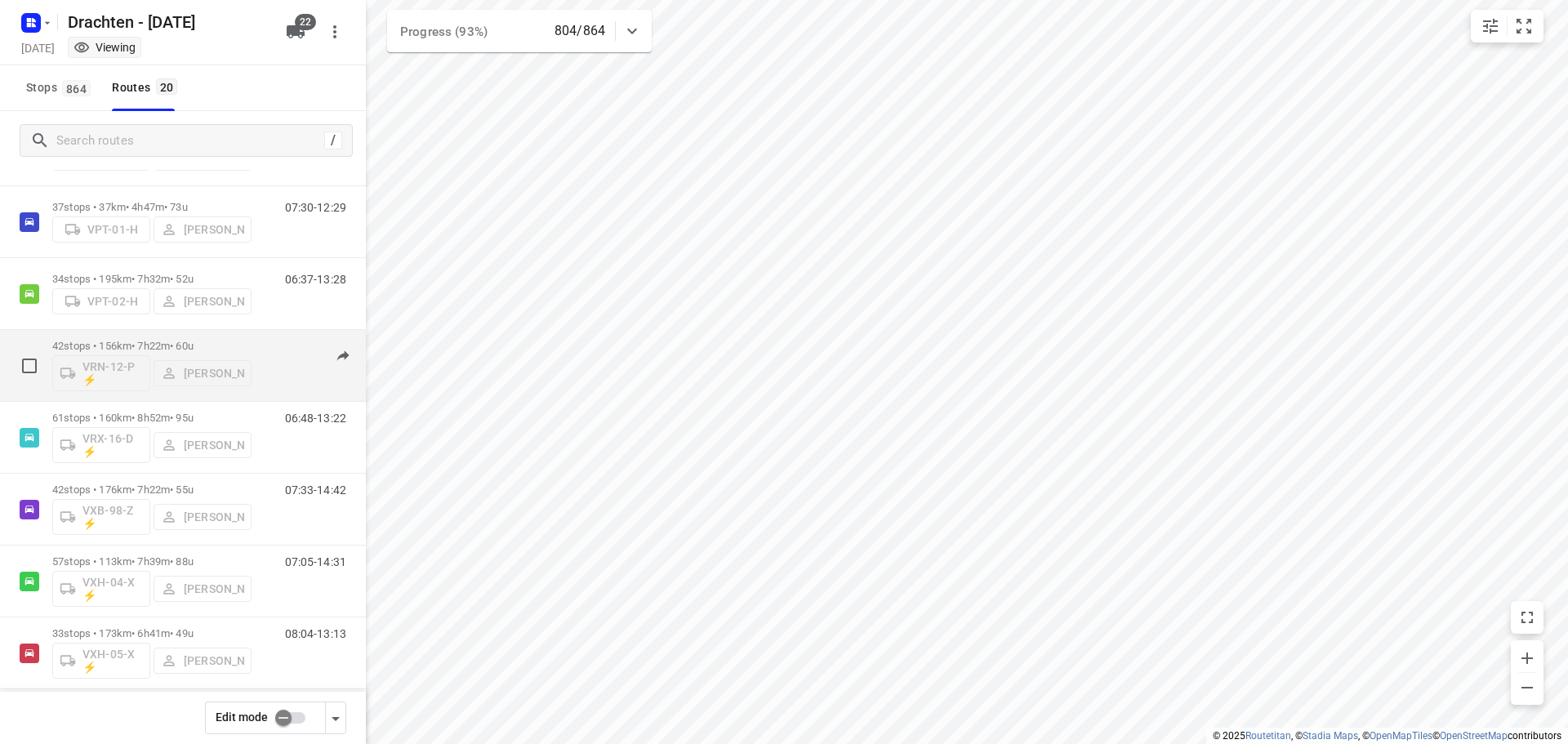
scroll to position [805, 0]
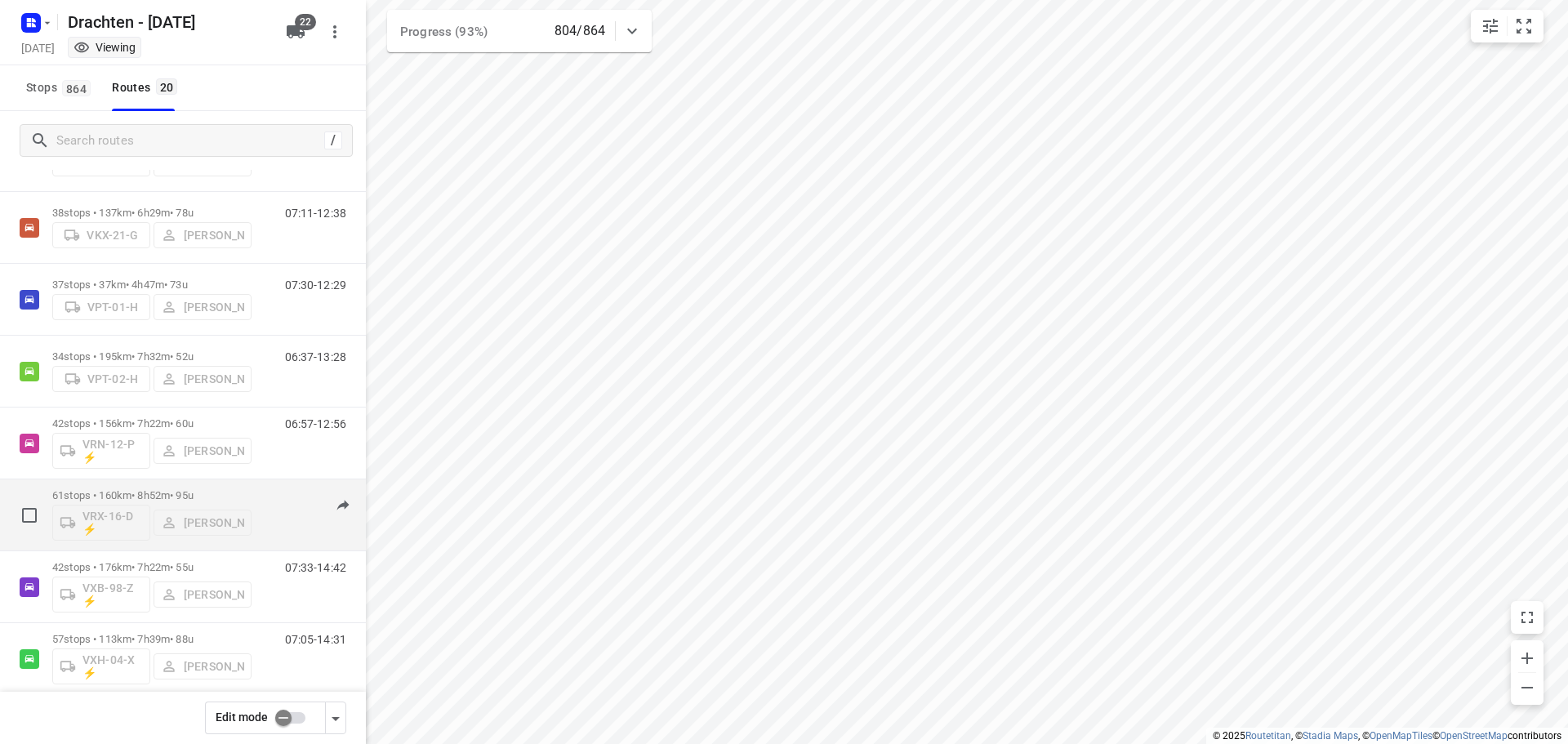
click at [273, 504] on div "06:48-13:22" at bounding box center [305, 519] width 81 height 59
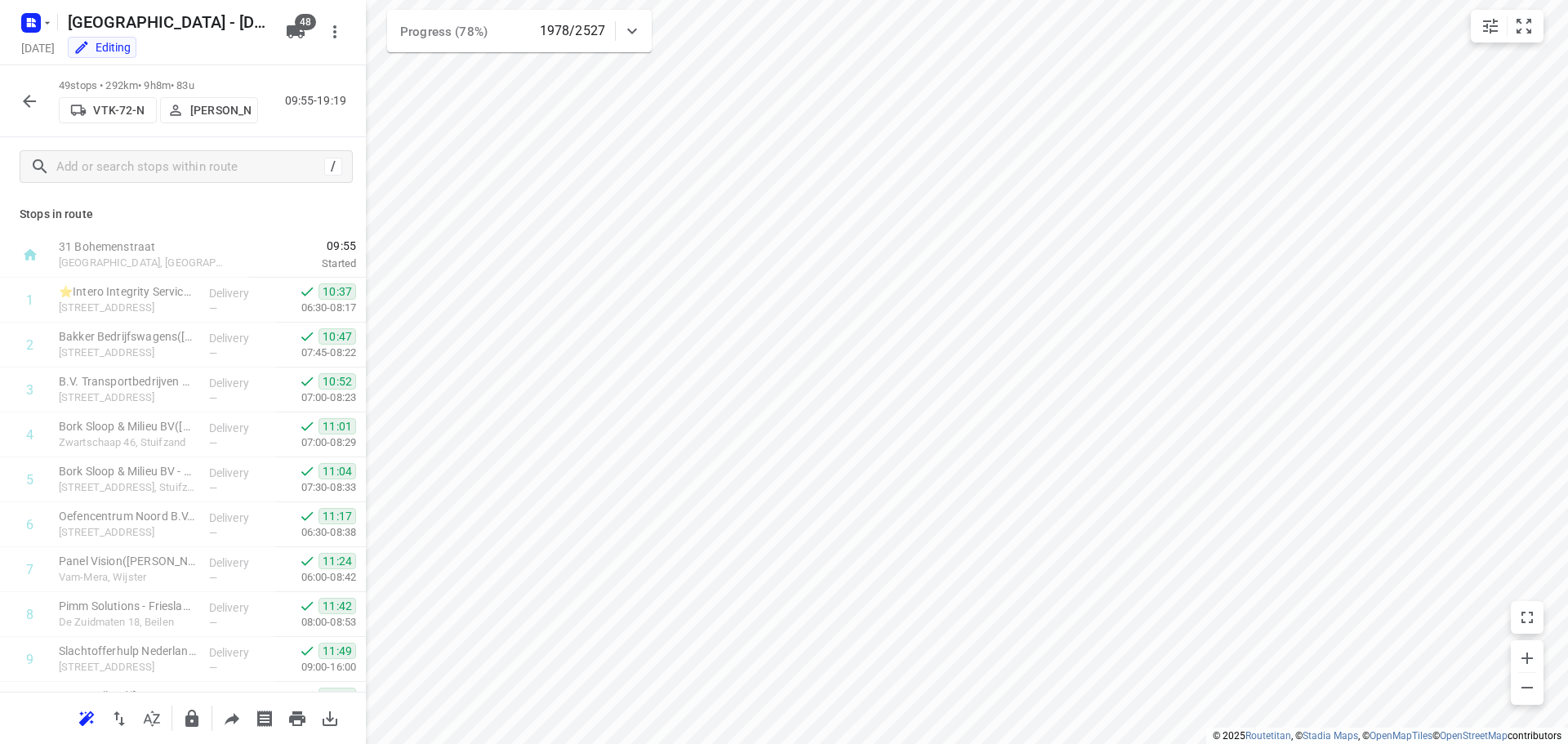
scroll to position [327, 0]
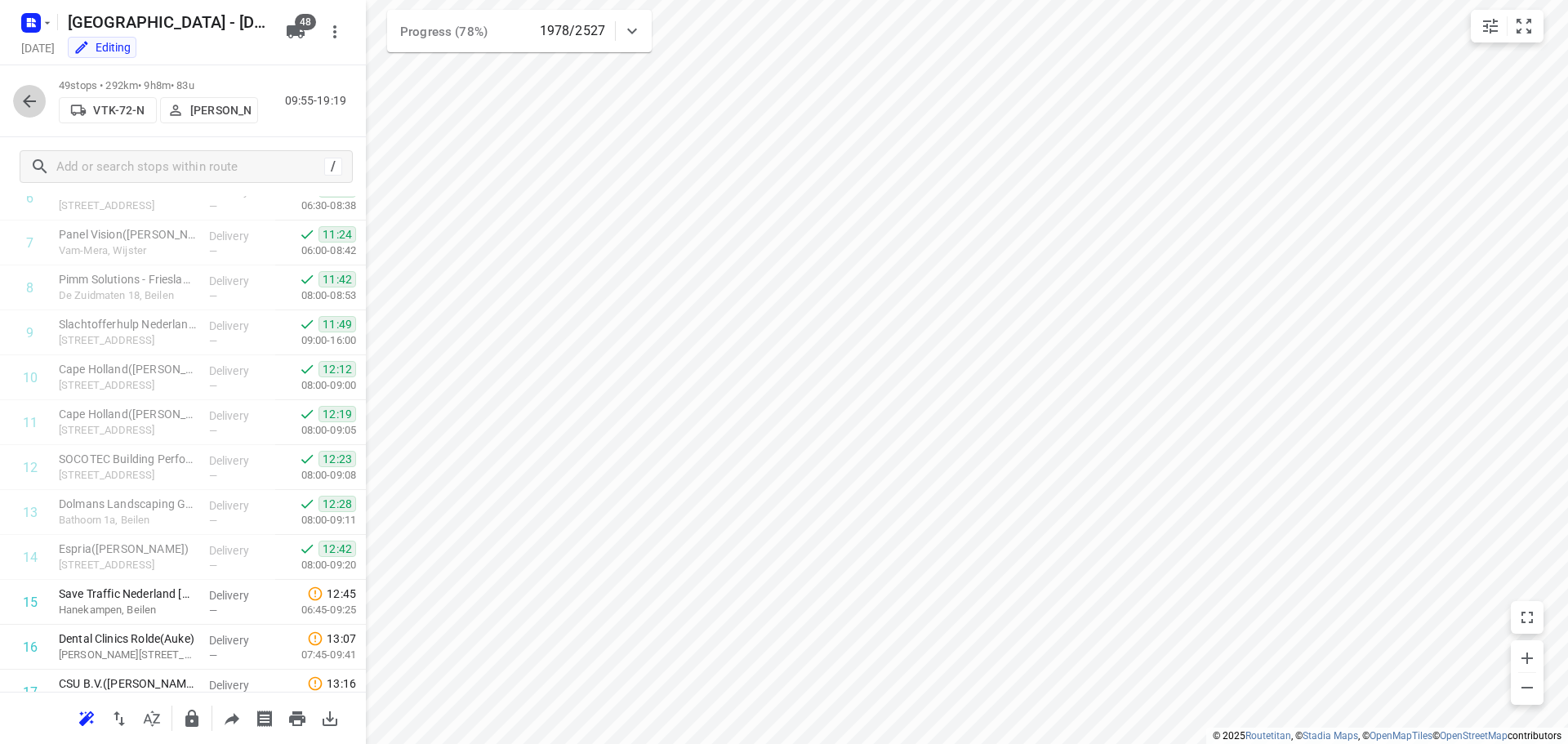
click at [25, 99] on icon "button" at bounding box center [29, 100] width 13 height 13
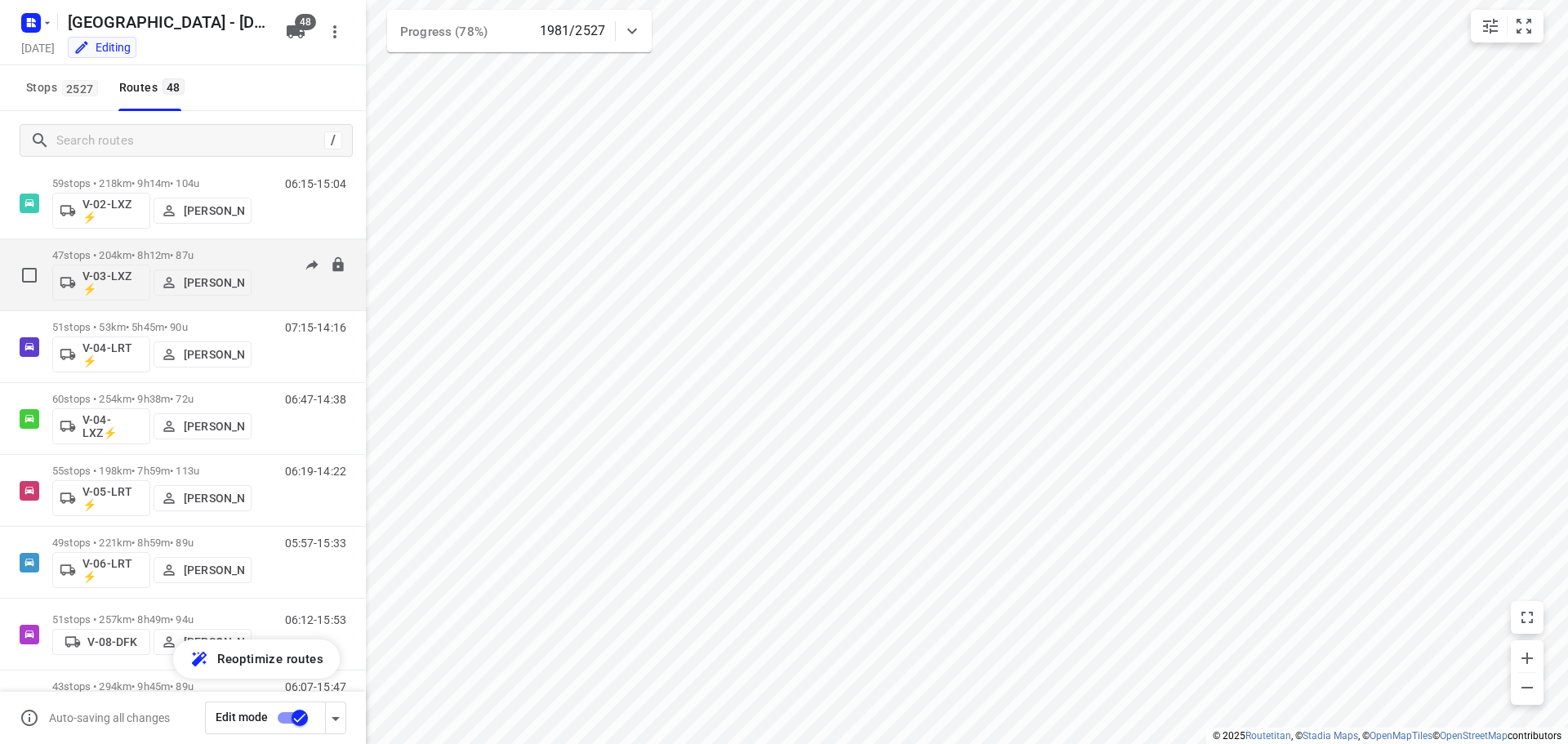
click at [202, 251] on p "47 stops • 204km • 8h12m • 87u" at bounding box center [152, 255] width 199 height 12
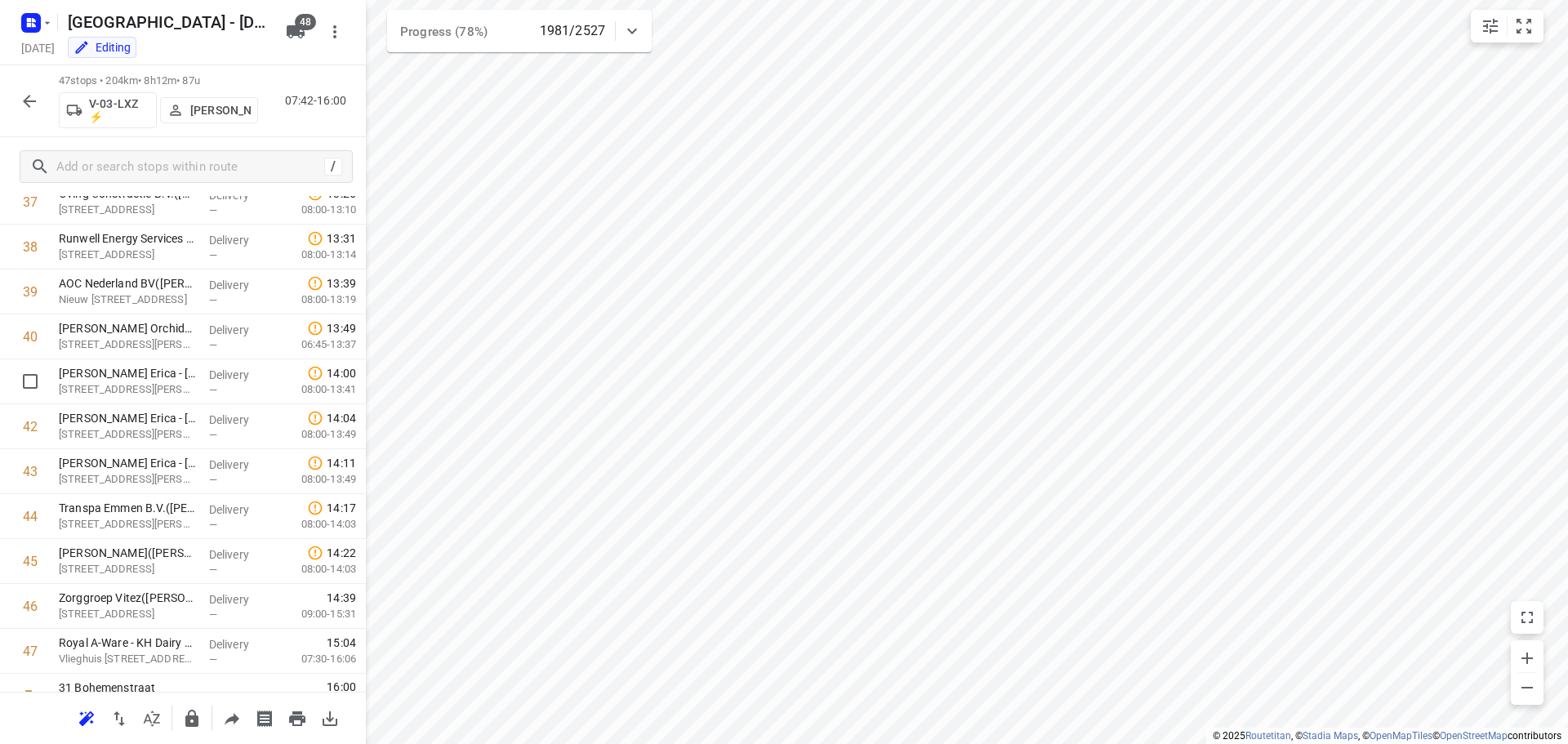
scroll to position [1741, 0]
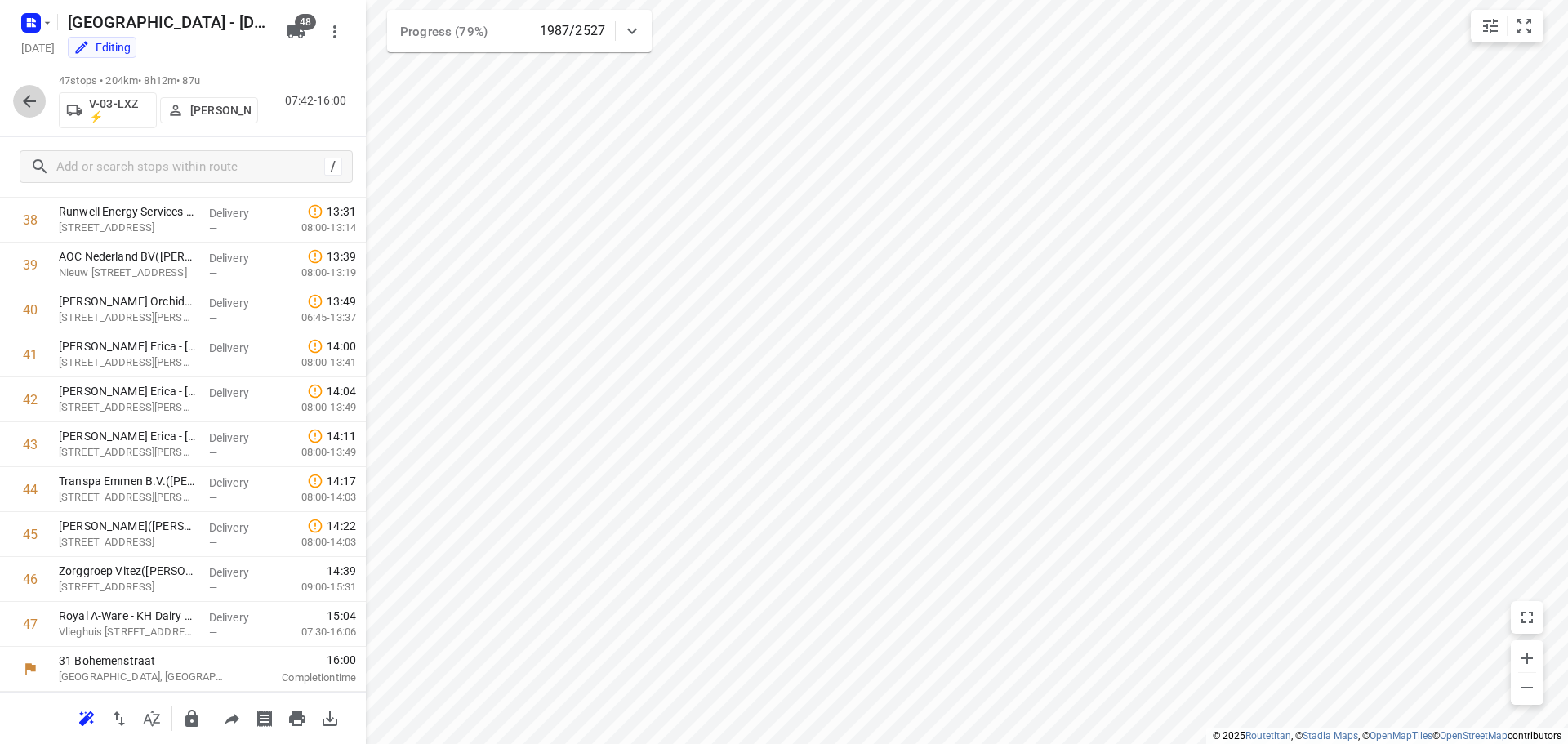
click at [34, 107] on icon "button" at bounding box center [29, 101] width 19 height 19
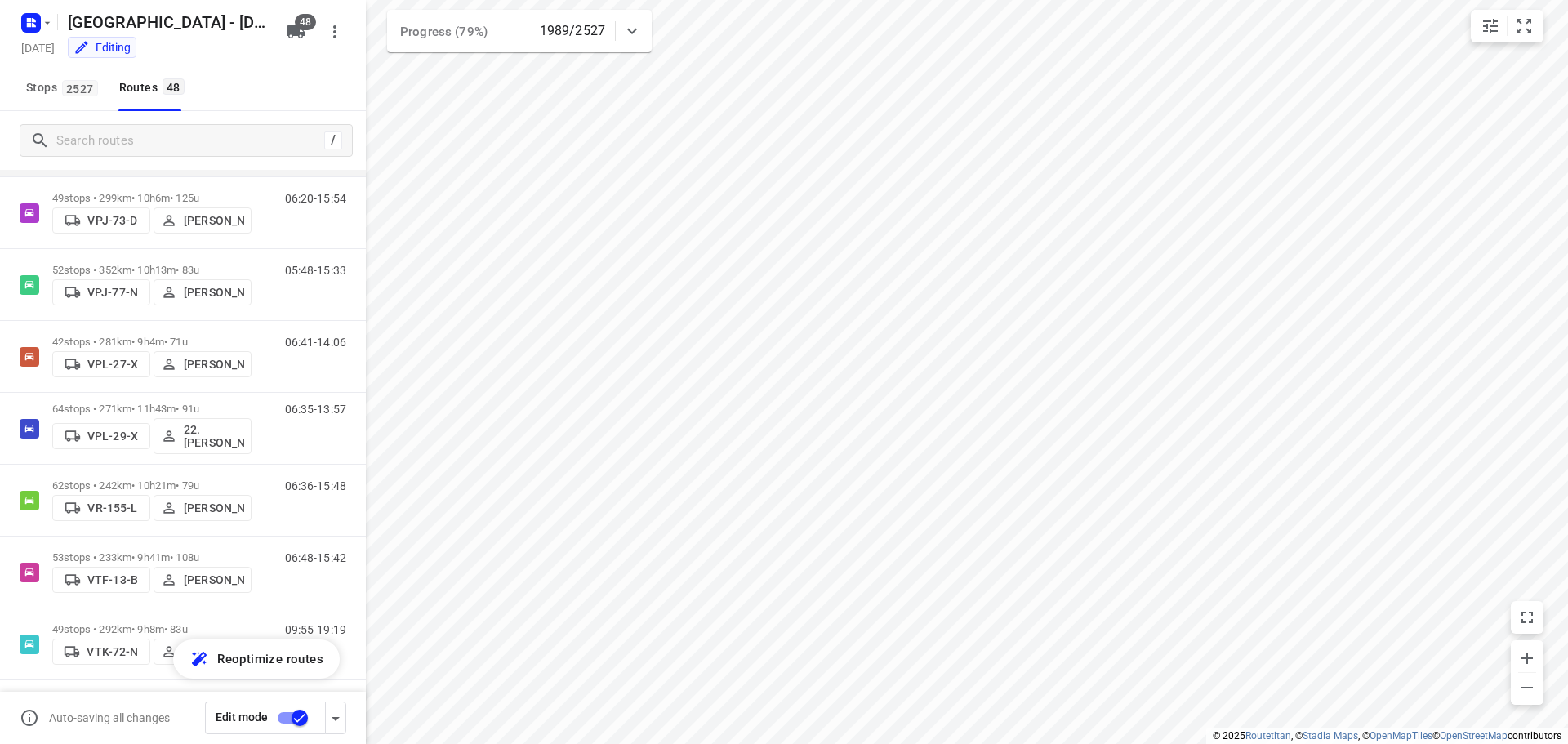
scroll to position [2980, 0]
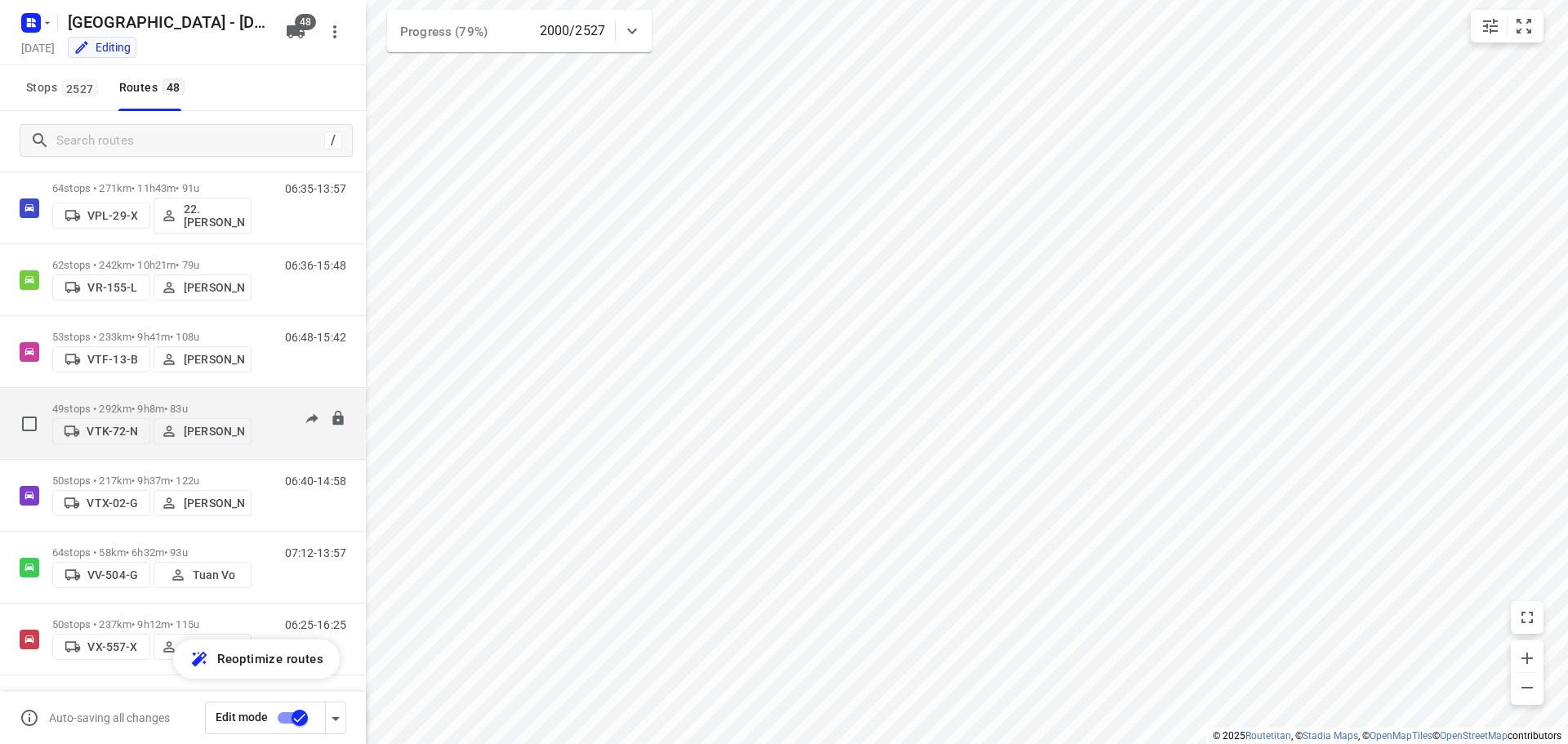
click at [265, 417] on div "09:55-19:19" at bounding box center [305, 427] width 81 height 50
click at [119, 403] on p "49 stops • 292km • 9h8m • 83u" at bounding box center [152, 409] width 199 height 12
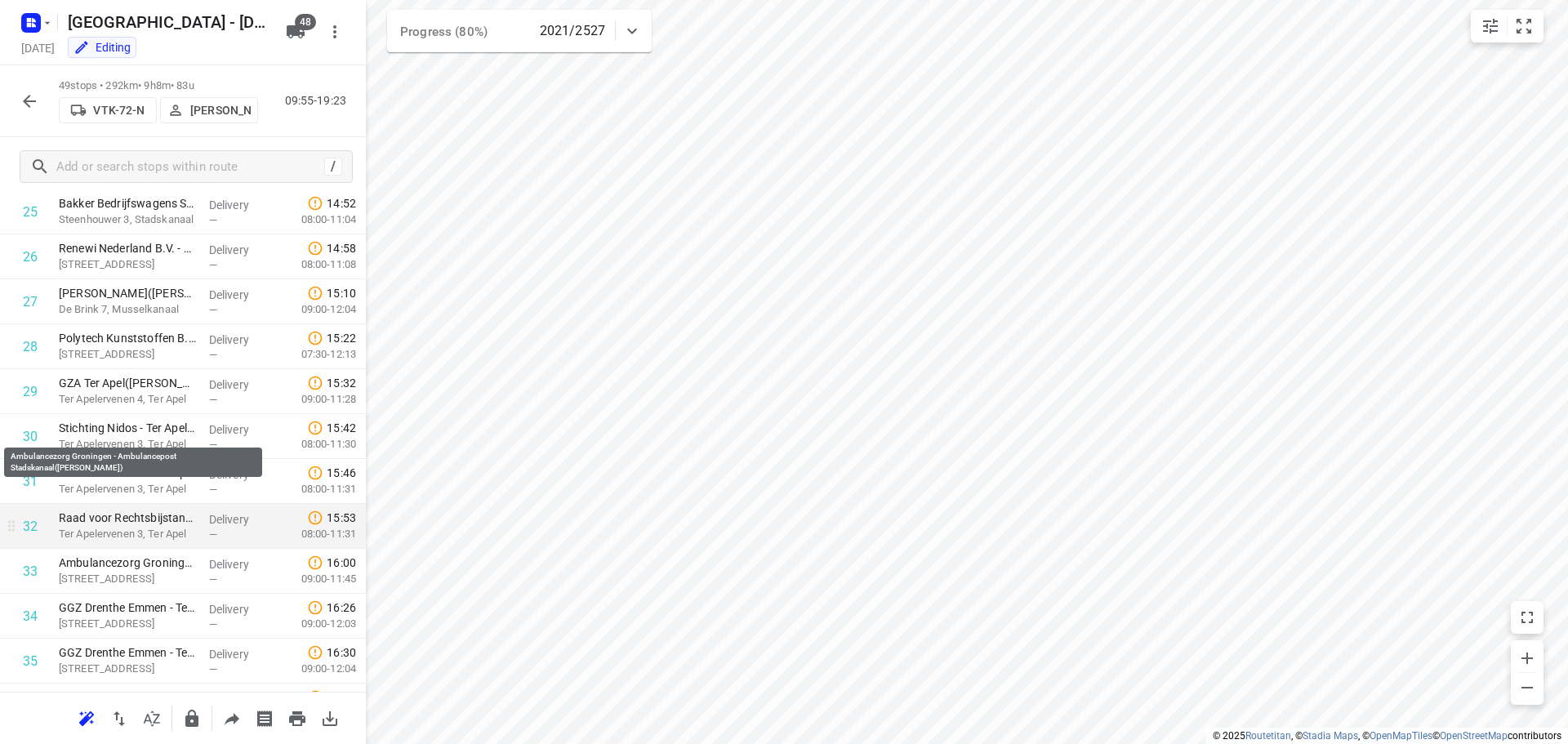
scroll to position [851, 0]
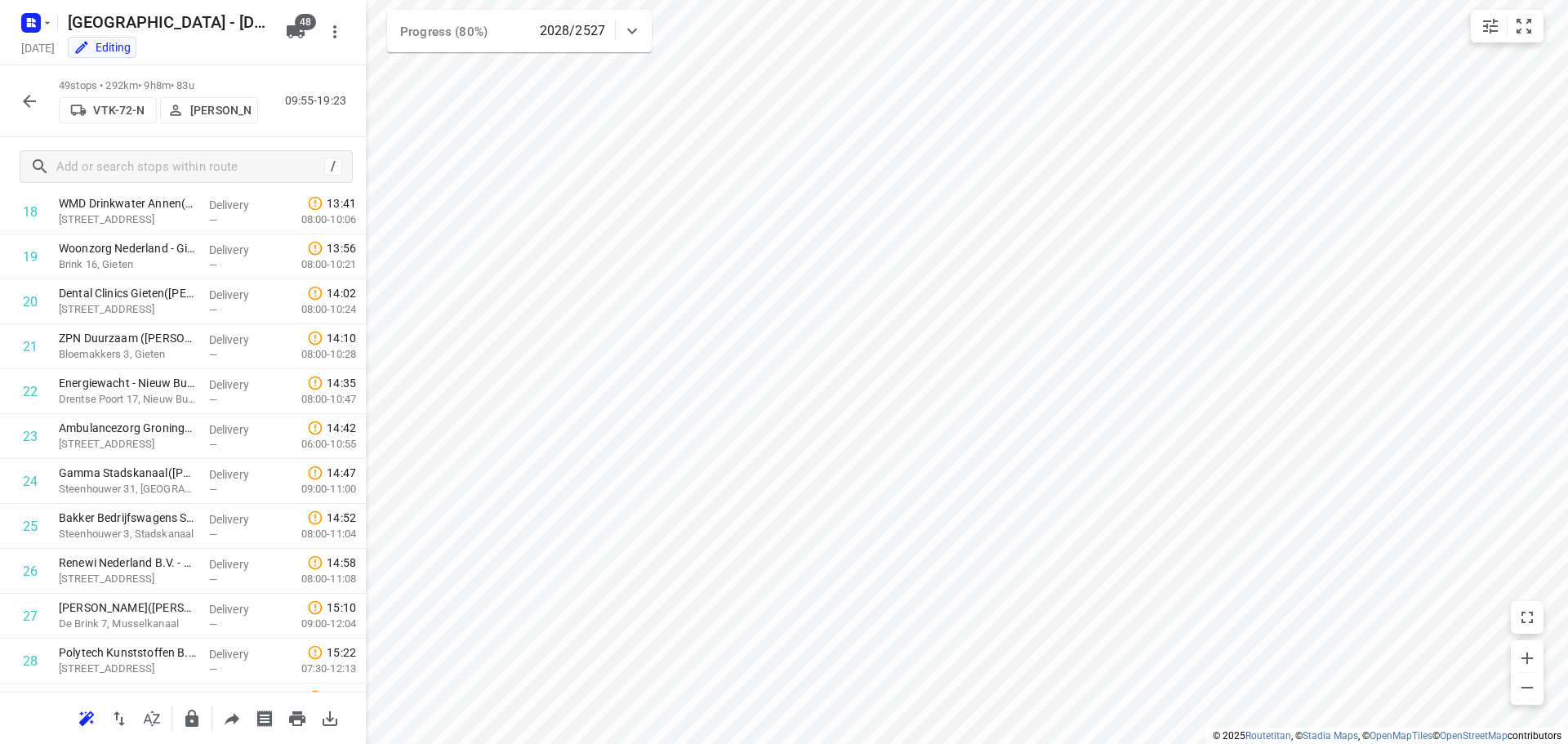
click at [24, 103] on icon "button" at bounding box center [29, 101] width 19 height 19
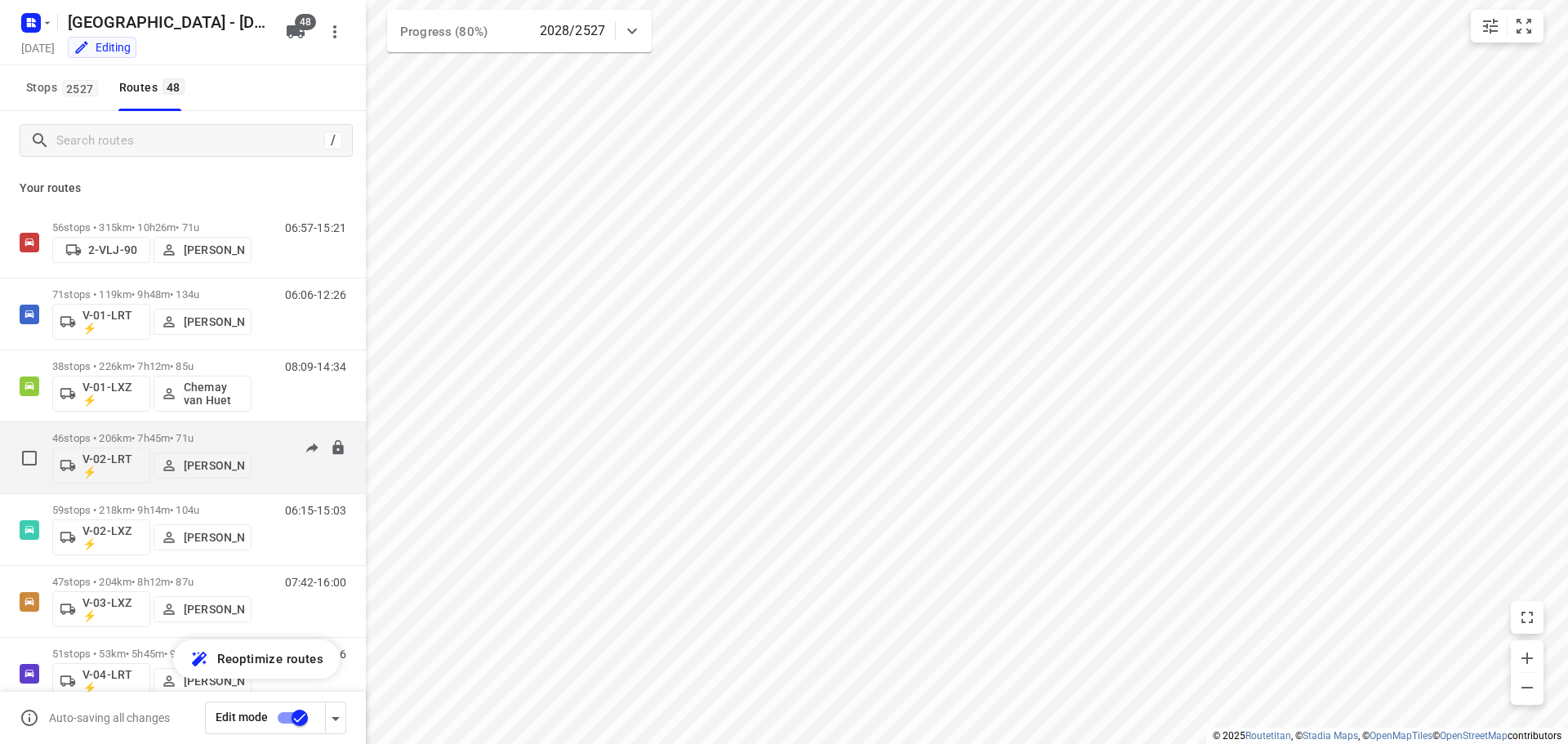
click at [249, 431] on div "46 stops • 206km • 7h45m • 71u V-02-LRT ⚡ Marius Deckers" at bounding box center [152, 458] width 199 height 68
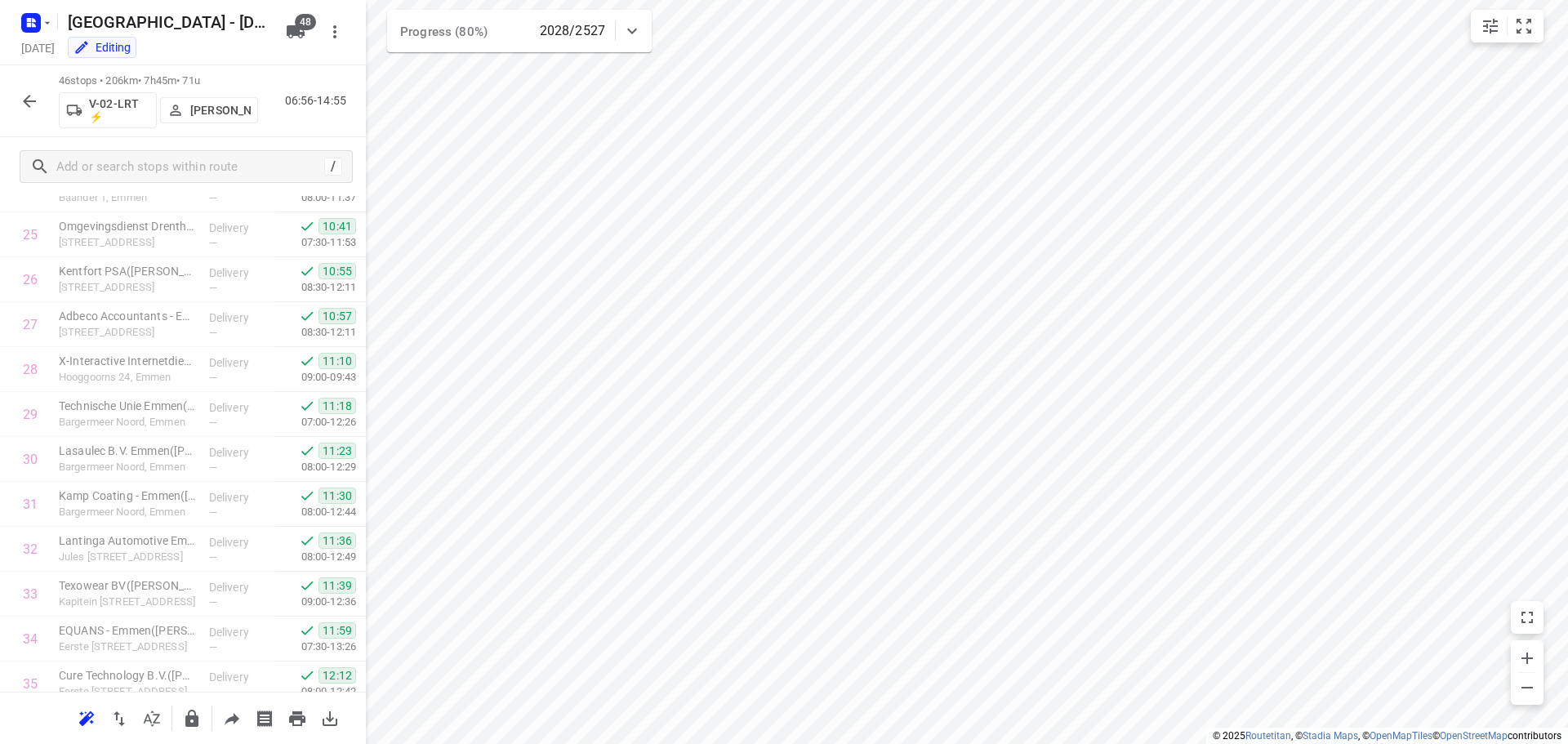
scroll to position [1697, 0]
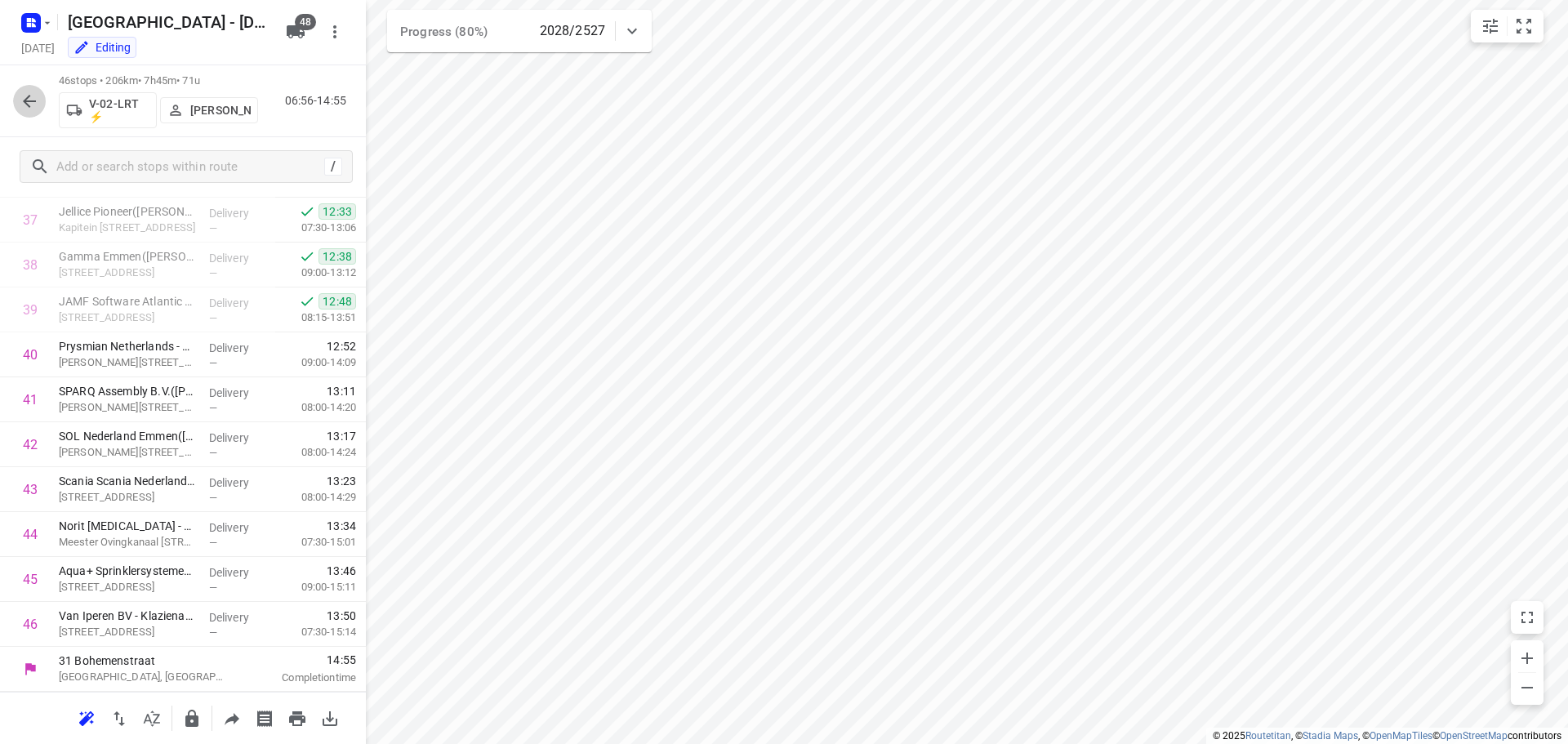
click at [31, 97] on icon "button" at bounding box center [29, 101] width 19 height 19
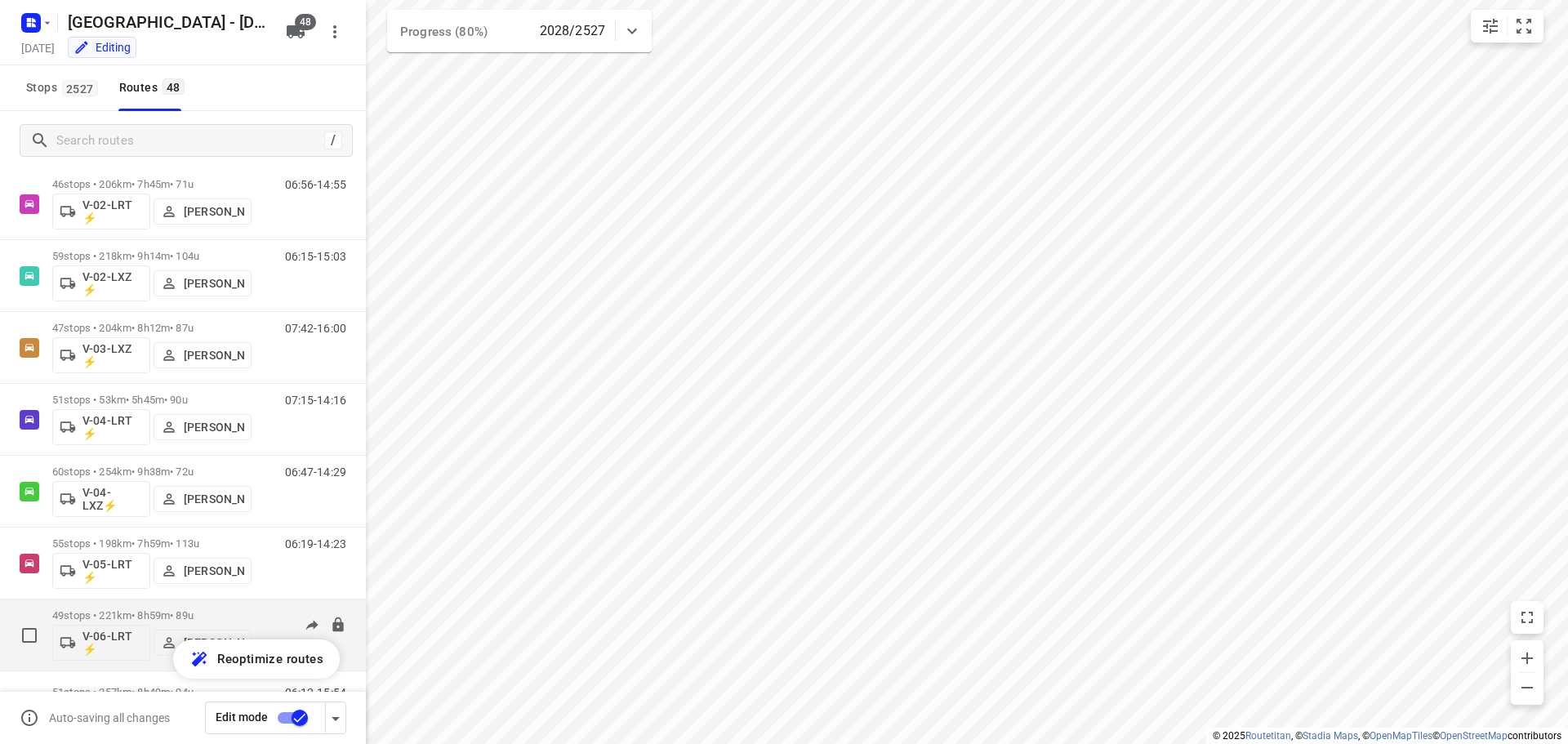
scroll to position [245, 0]
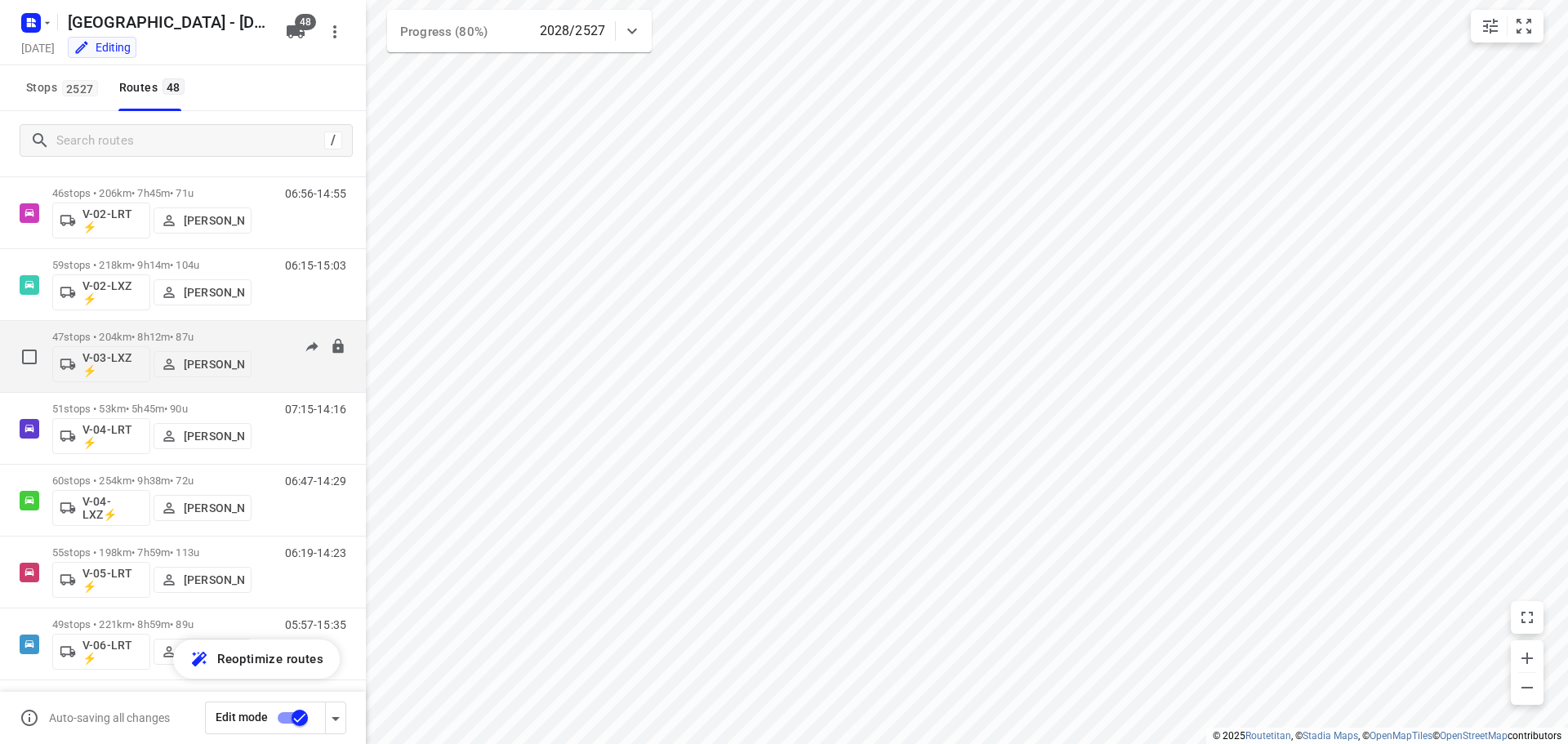
click at [243, 335] on p "47 stops • 204km • 8h12m • 87u" at bounding box center [152, 337] width 199 height 12
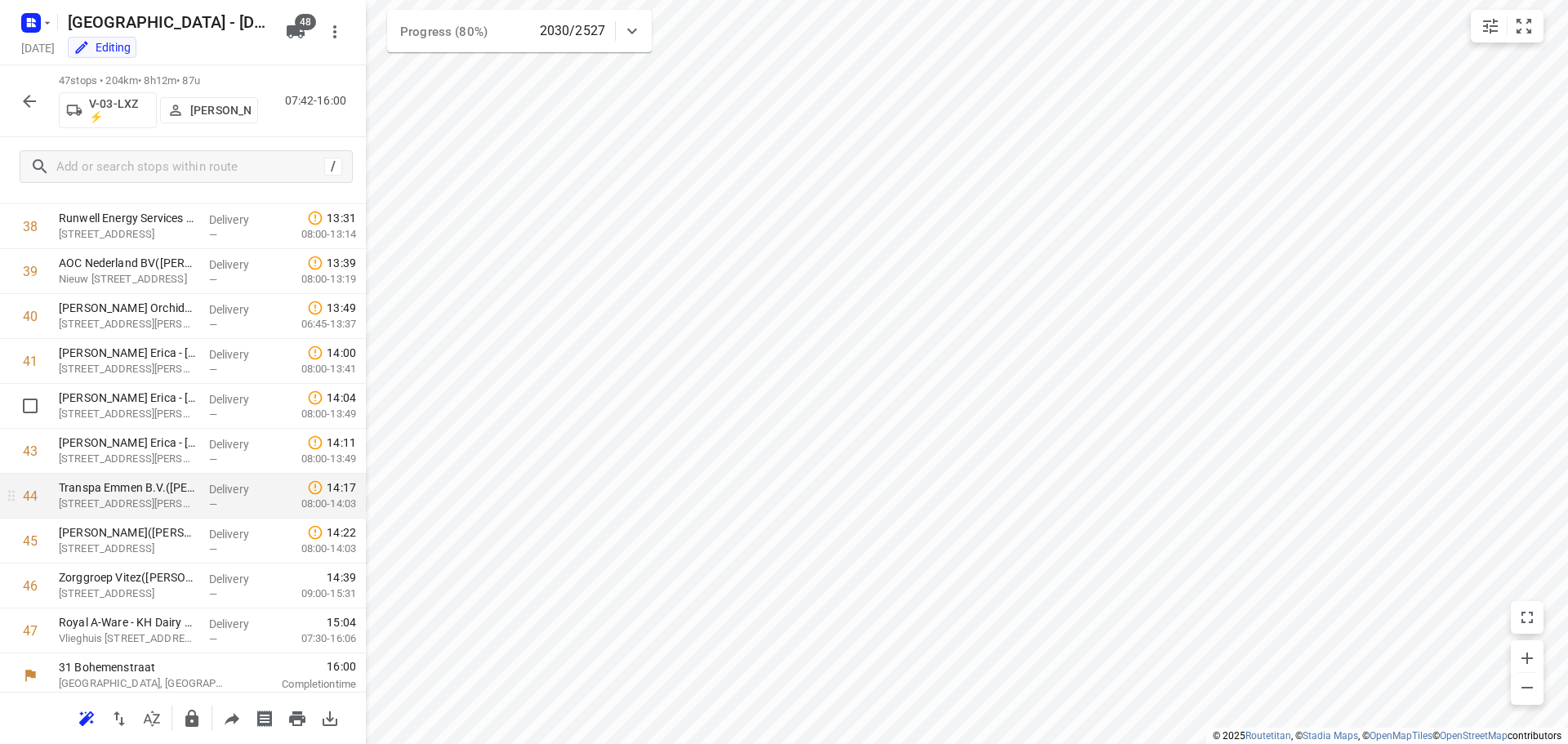
scroll to position [1741, 0]
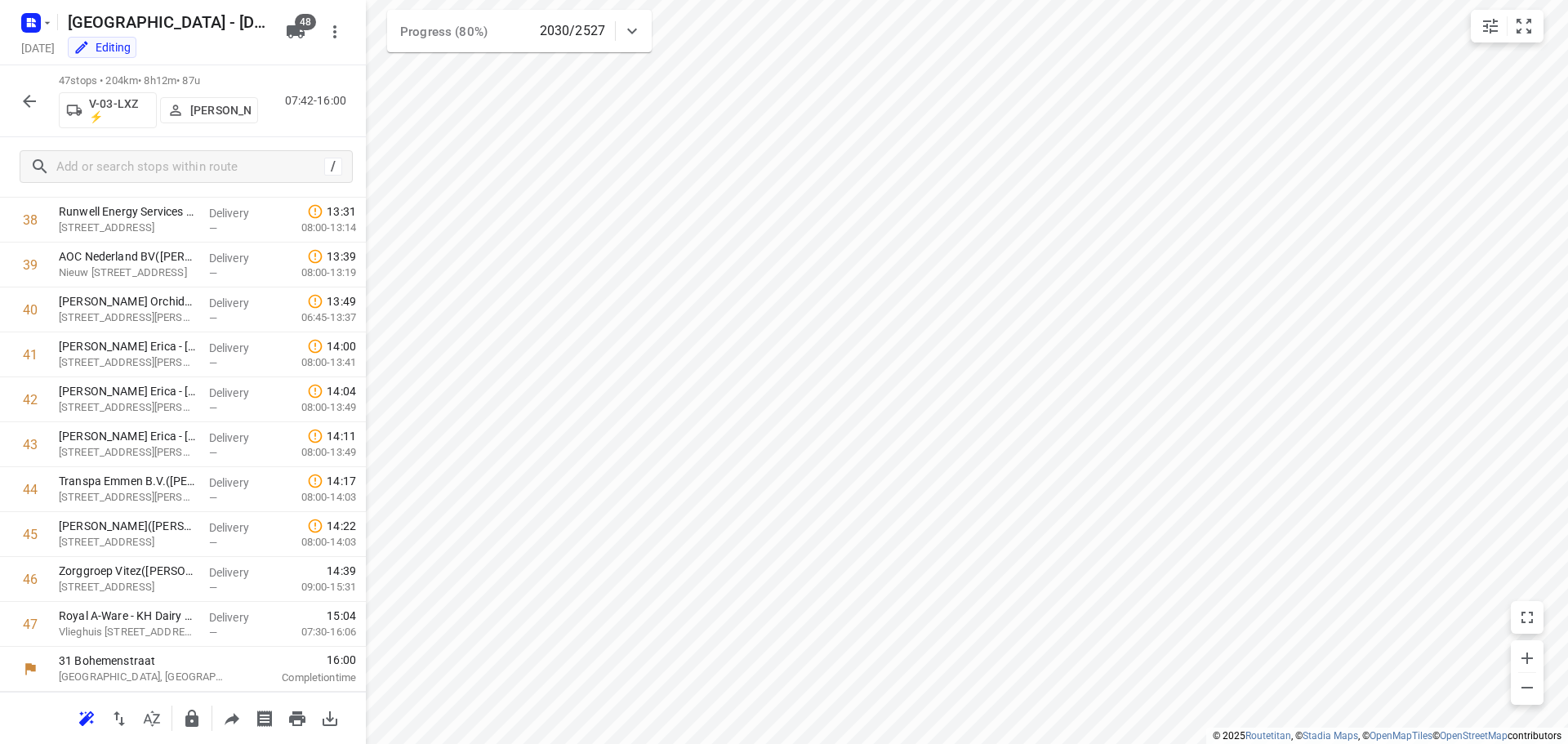
click at [27, 99] on icon "button" at bounding box center [29, 100] width 13 height 13
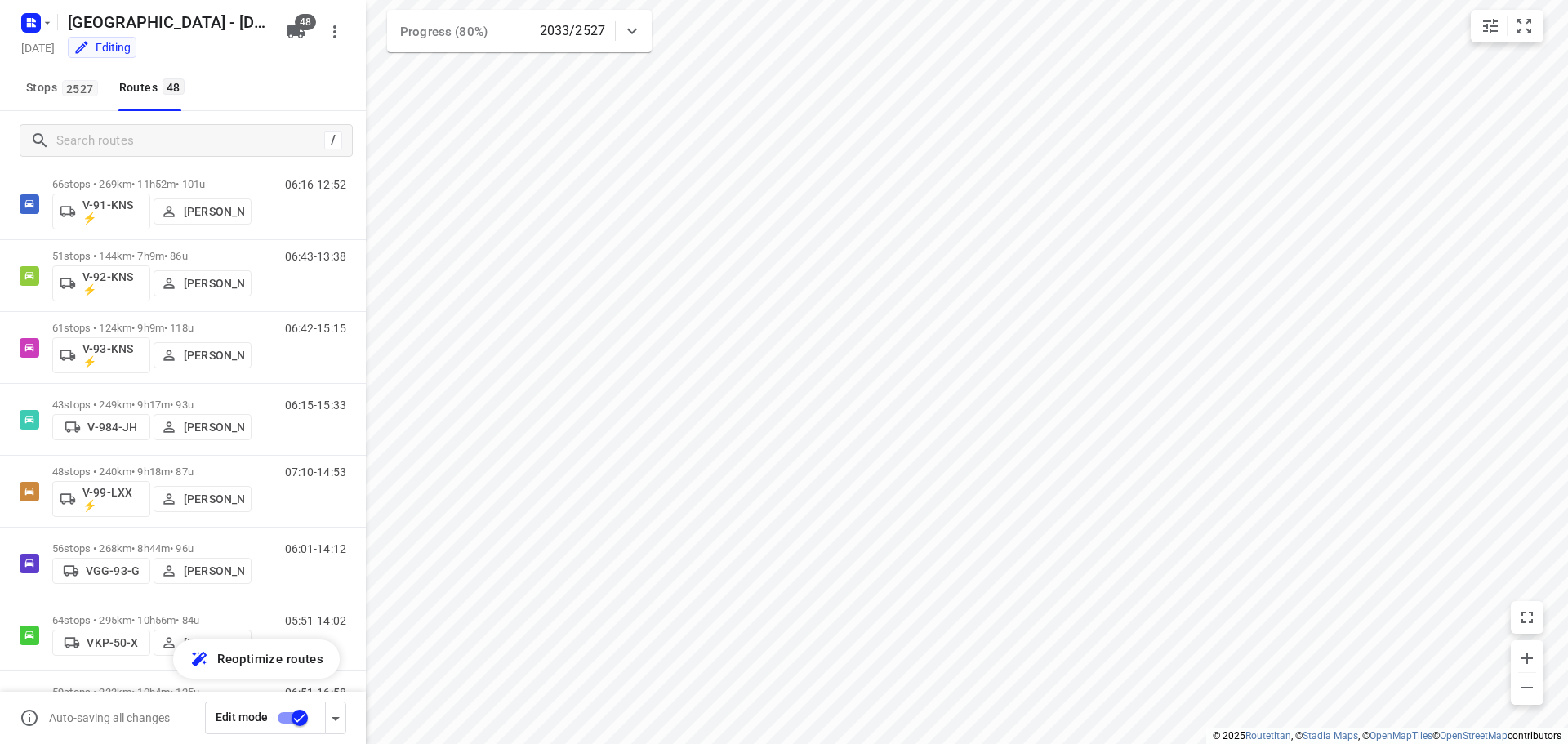
scroll to position [2123, 0]
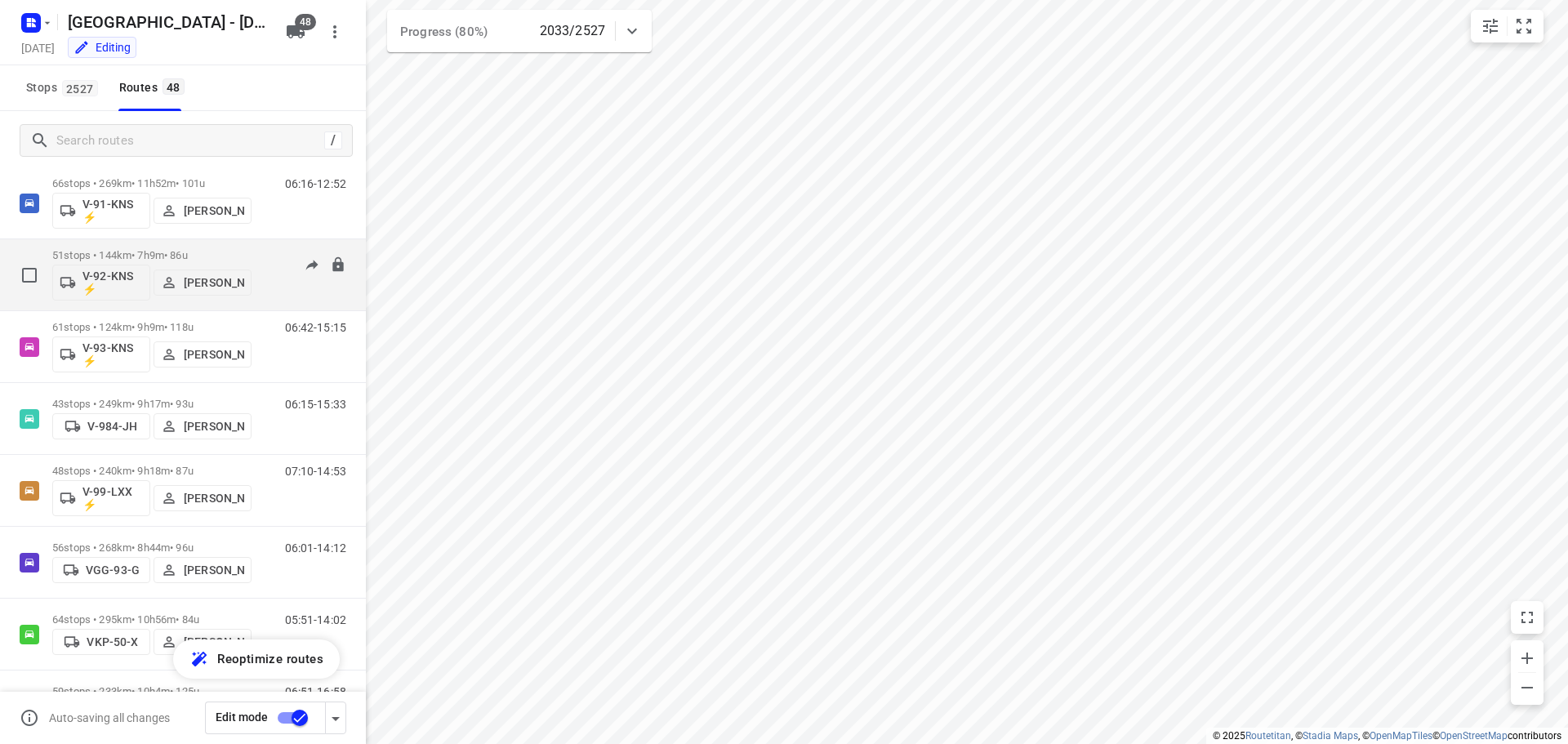
click at [190, 251] on p "51 stops • 144km • 7h9m • 86u" at bounding box center [152, 255] width 199 height 12
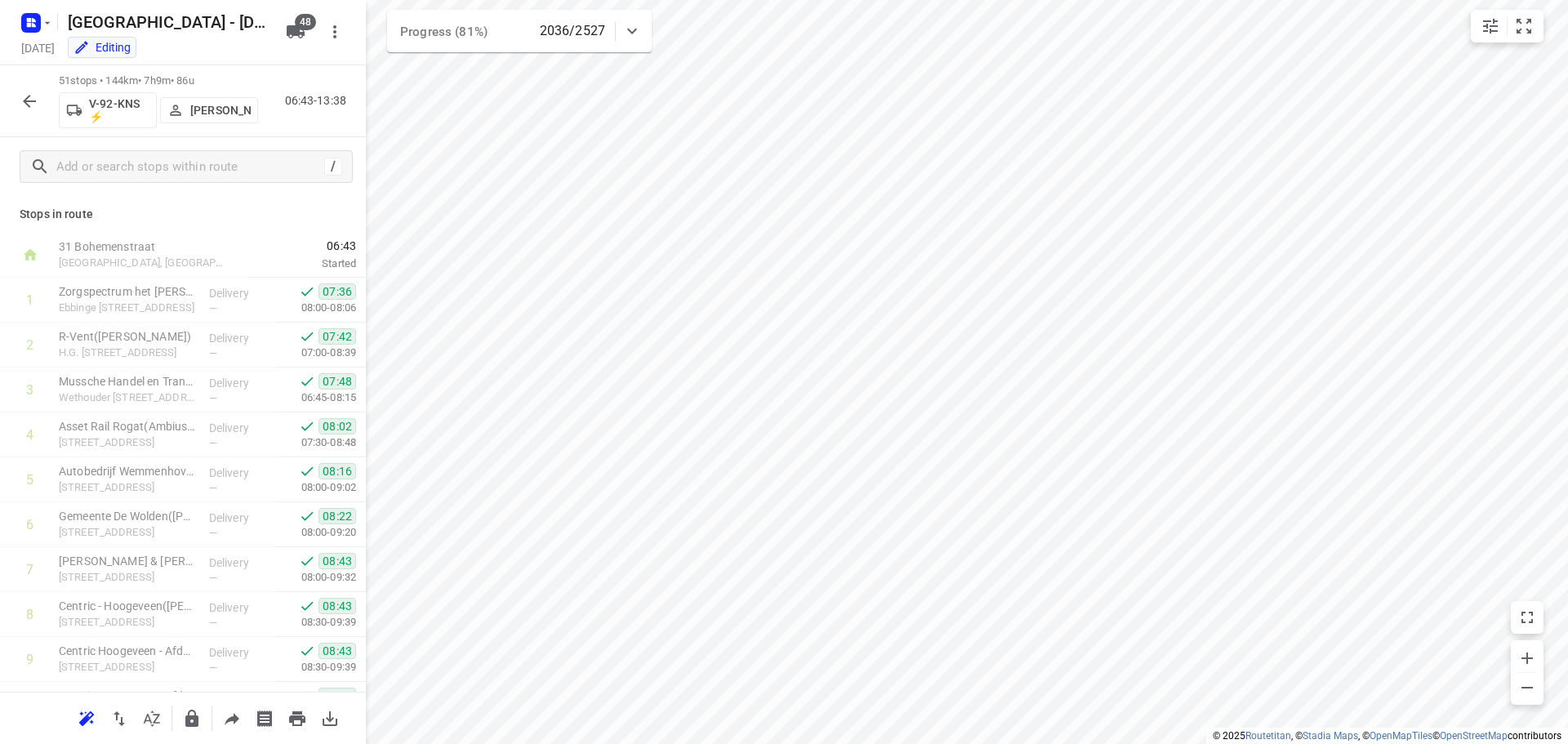
click at [32, 97] on icon "button" at bounding box center [29, 101] width 19 height 19
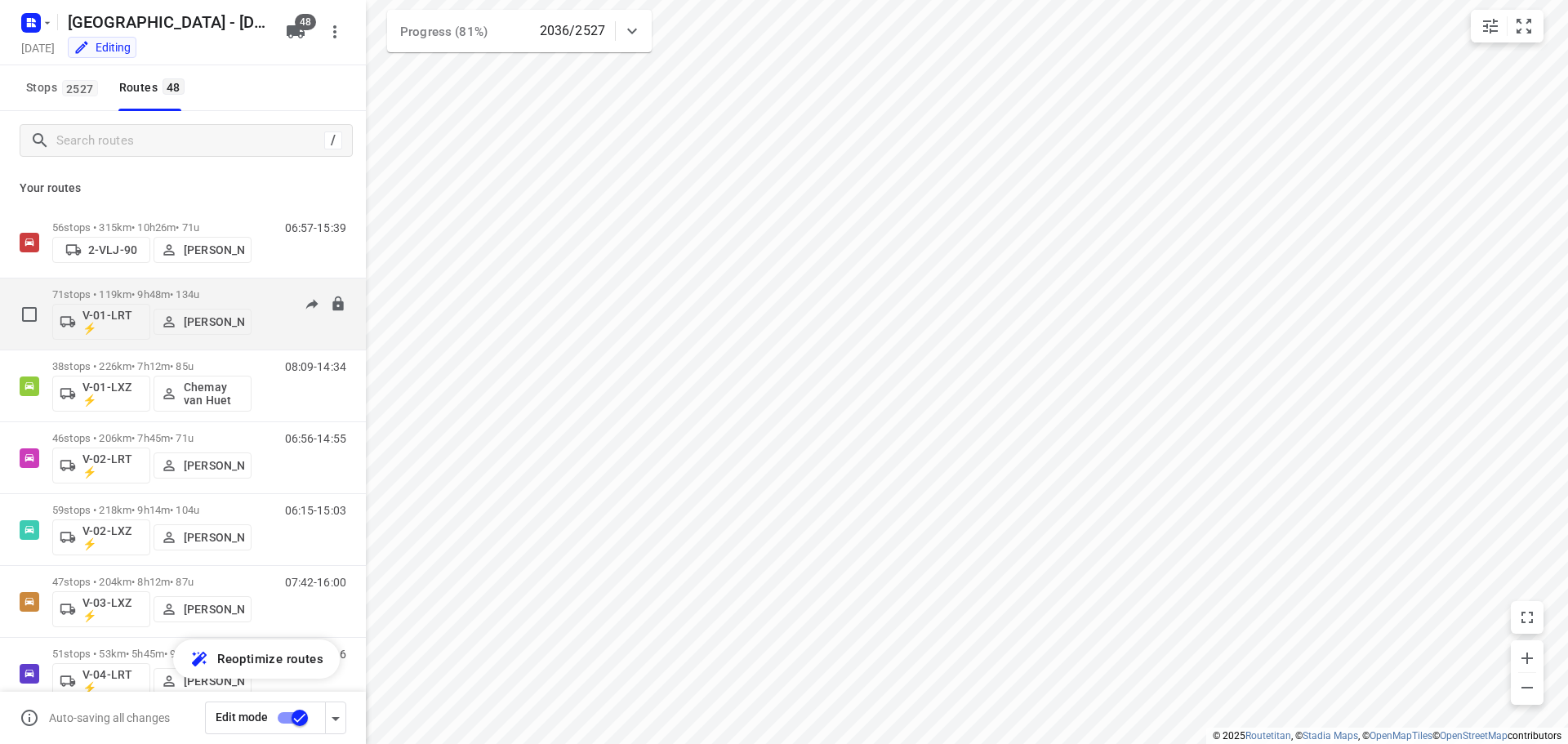
click at [150, 293] on p "71 stops • 119km • 9h48m • 134u" at bounding box center [152, 294] width 199 height 12
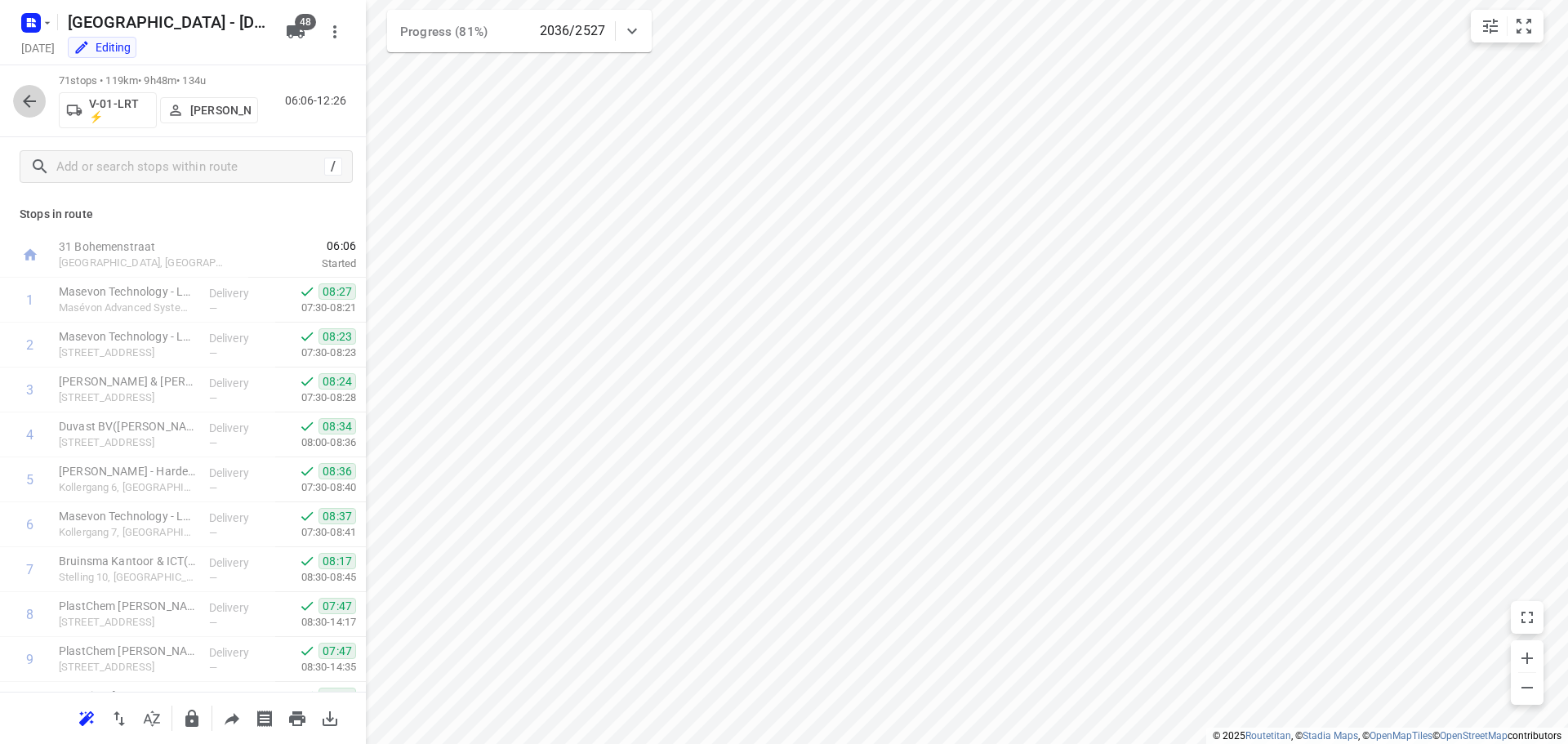
click at [33, 96] on icon "button" at bounding box center [29, 101] width 19 height 19
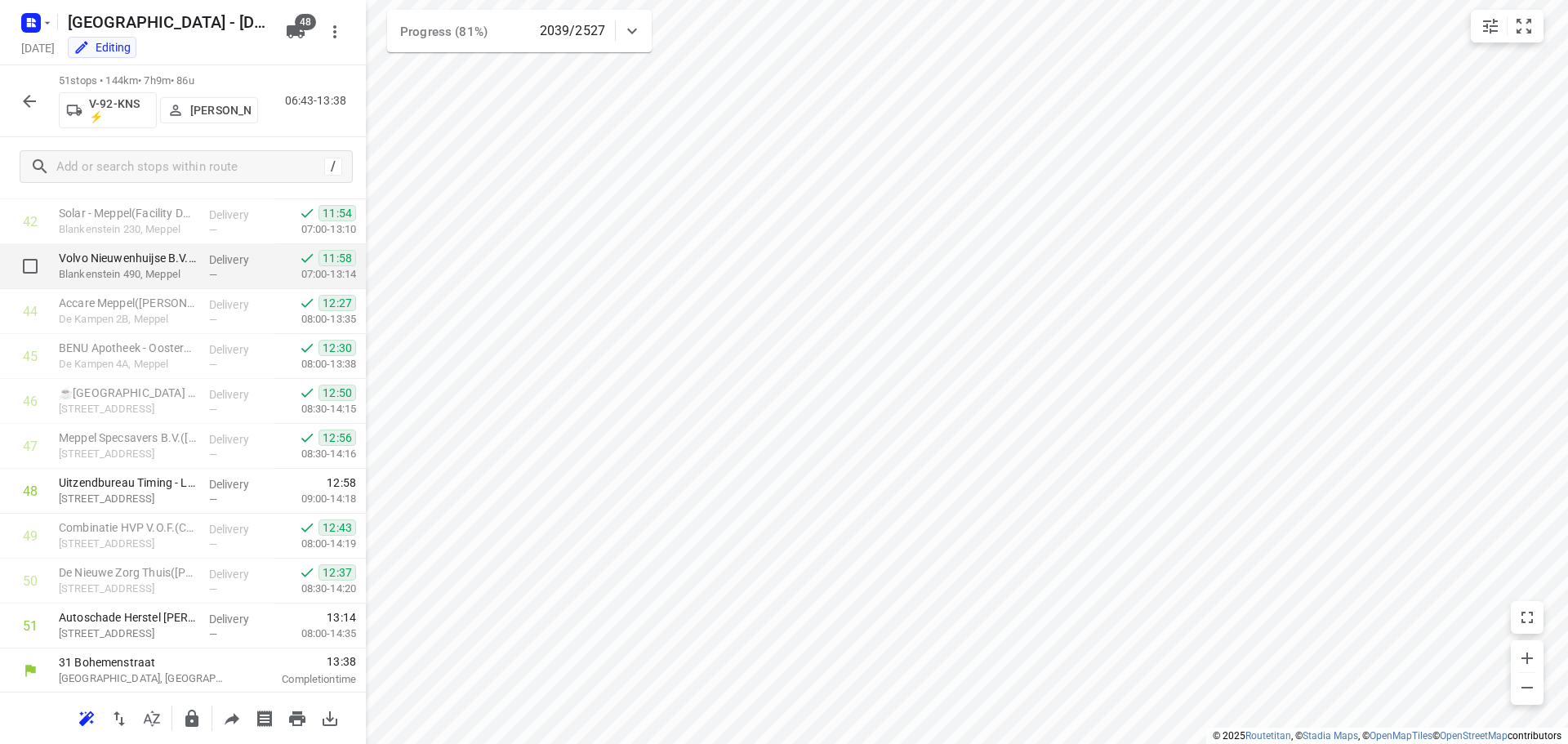
scroll to position [1921, 0]
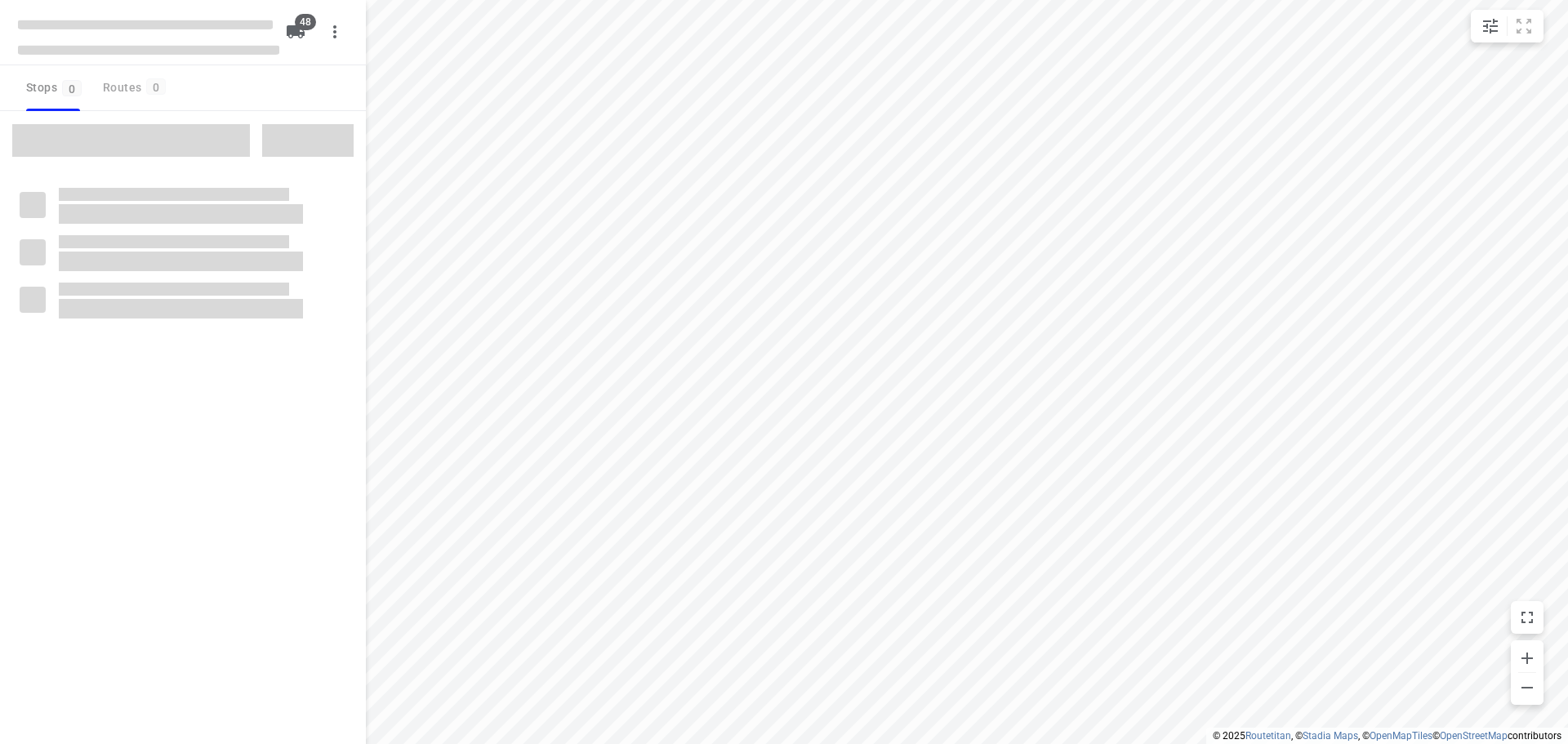
type input "distance"
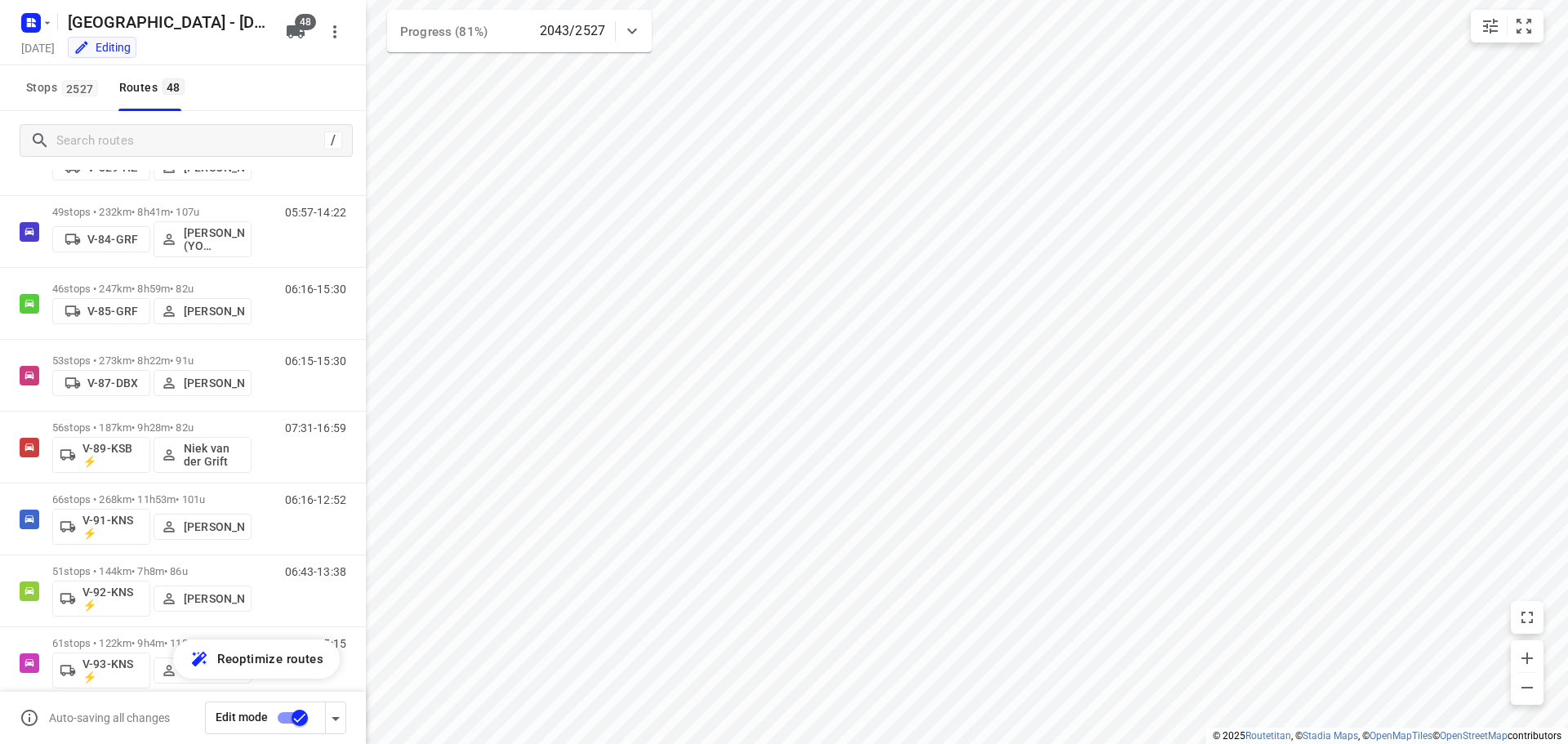
scroll to position [1960, 0]
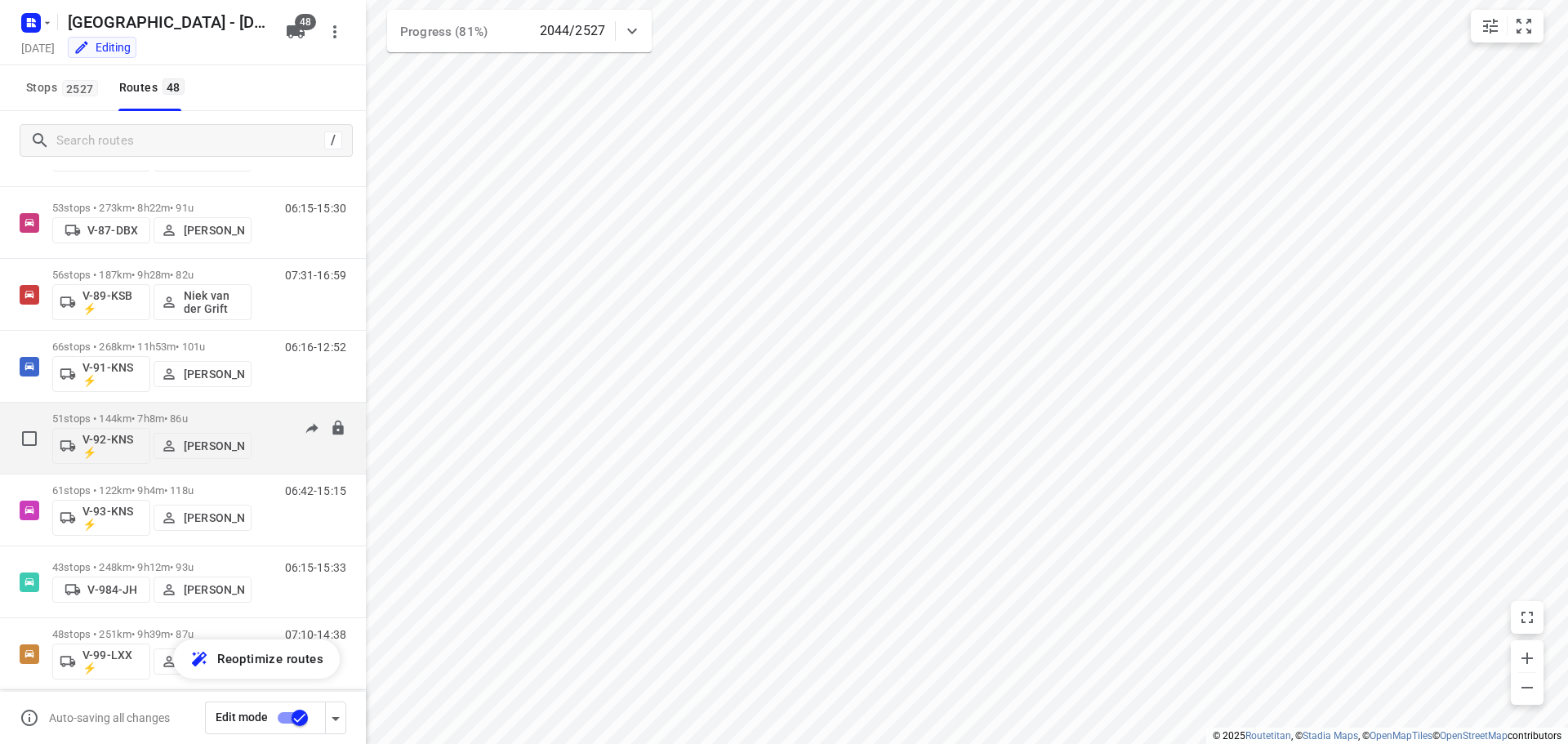
click at [128, 412] on p "51 stops • 144km • 7h8m • 86u" at bounding box center [152, 418] width 199 height 12
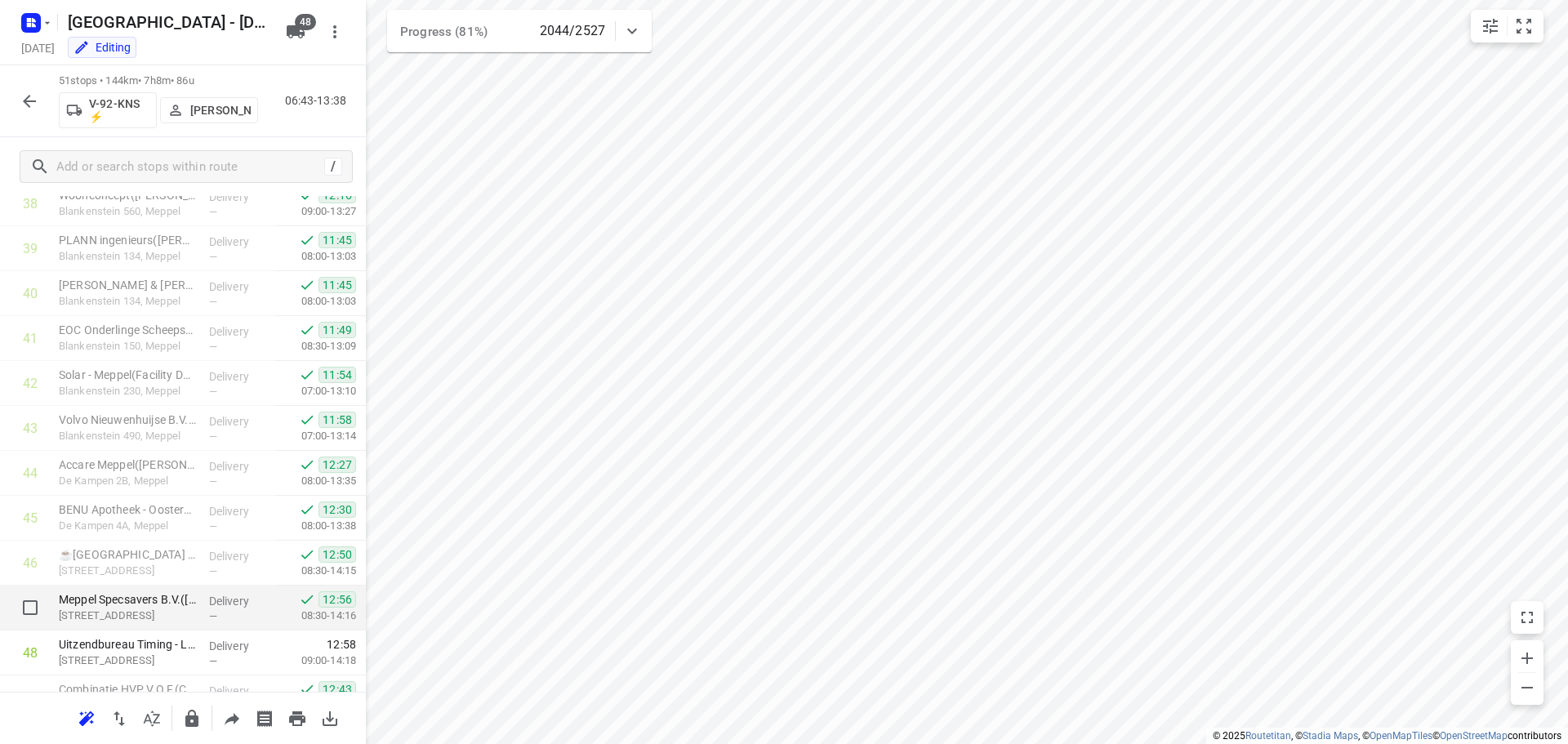
scroll to position [1921, 0]
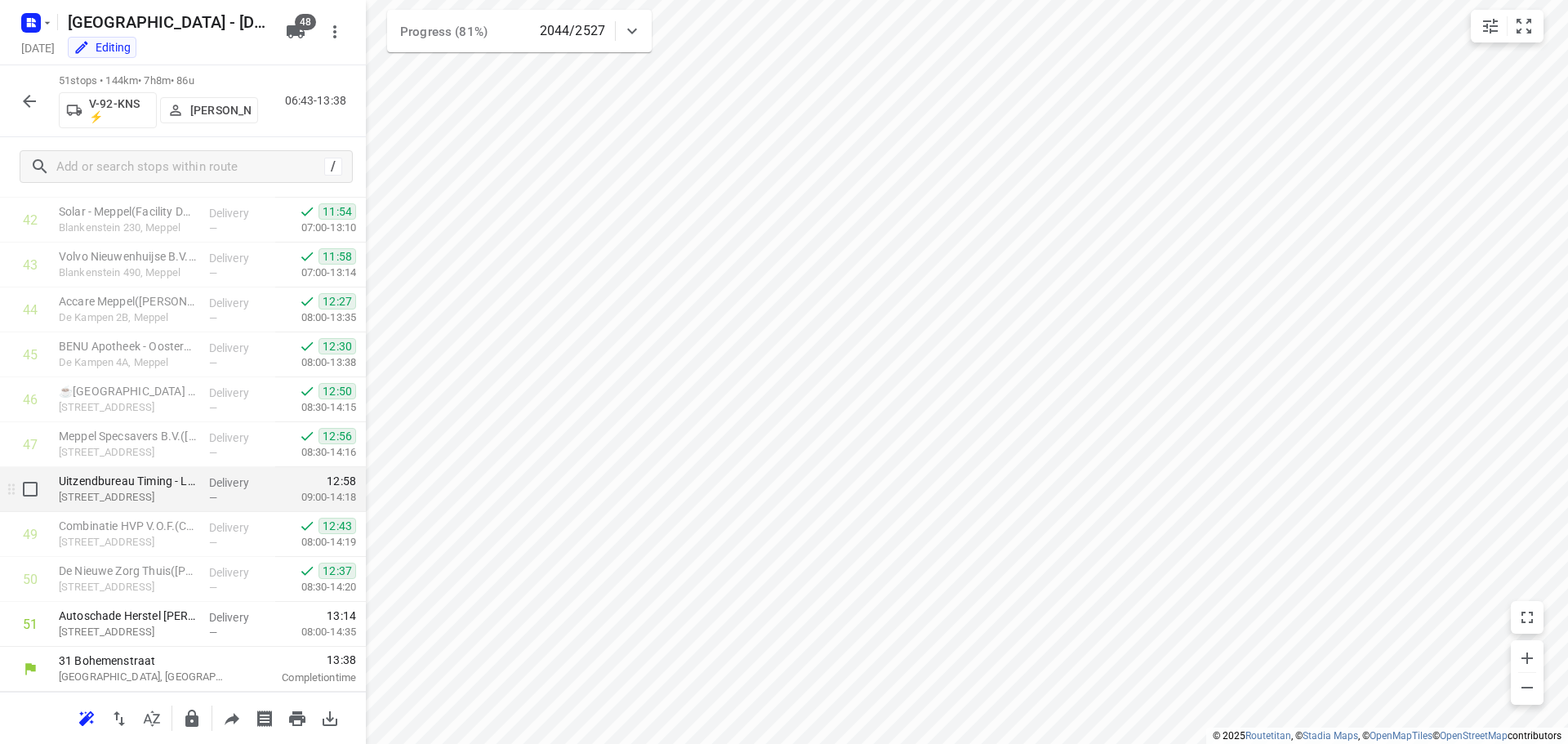
click at [152, 495] on p "[STREET_ADDRESS]" at bounding box center [127, 497] width 137 height 17
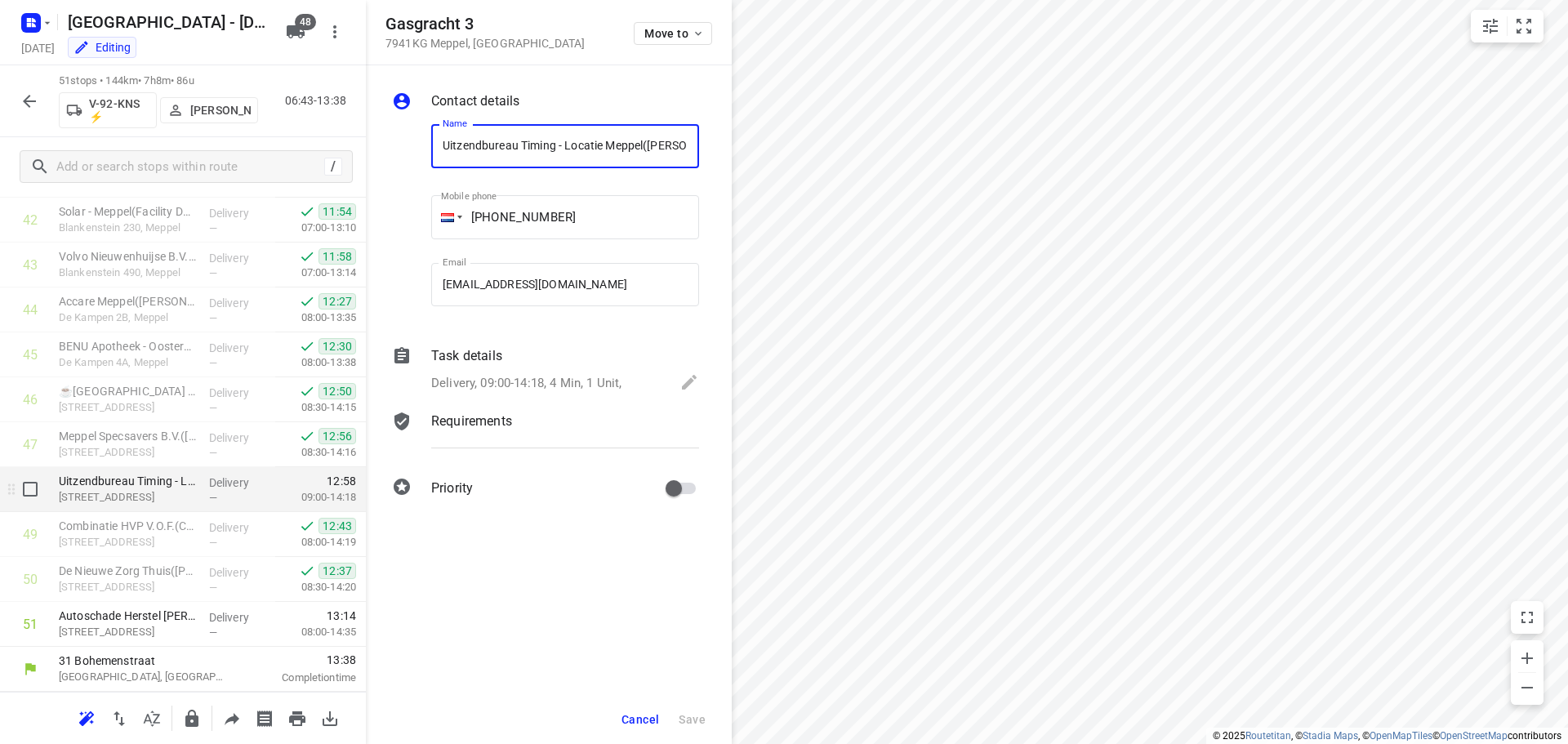
scroll to position [0, 31]
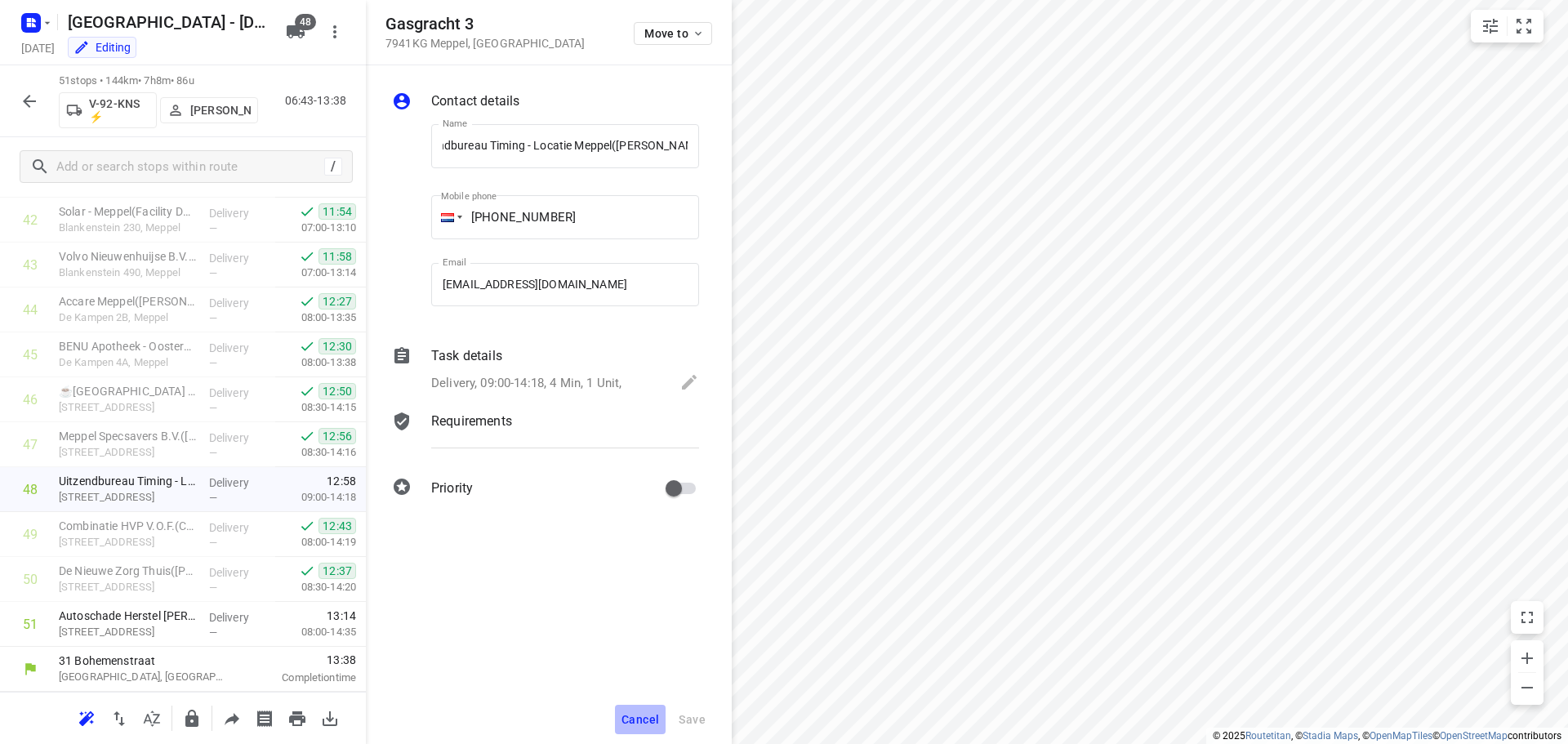
click at [650, 719] on span "Cancel" at bounding box center [639, 719] width 38 height 13
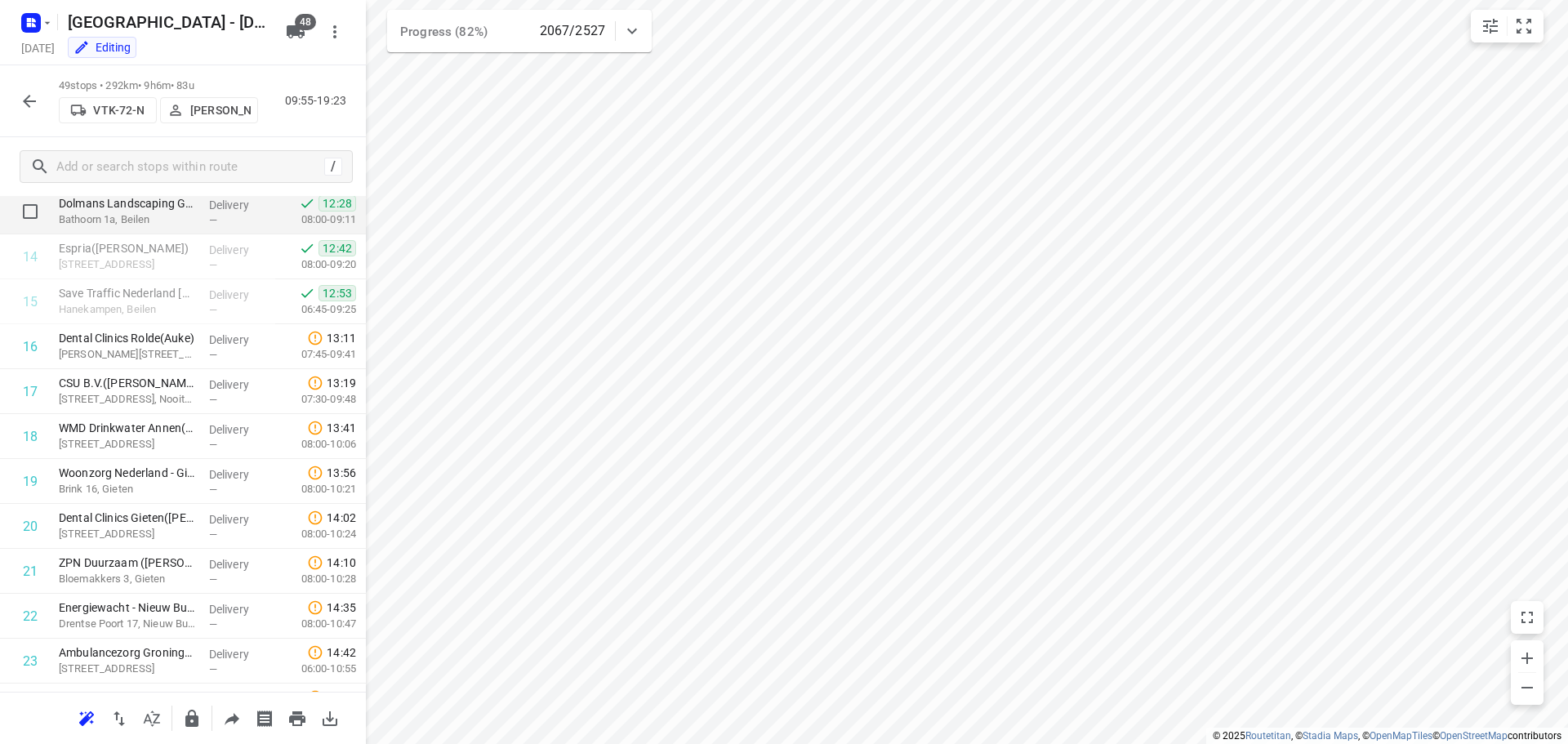
scroll to position [635, 0]
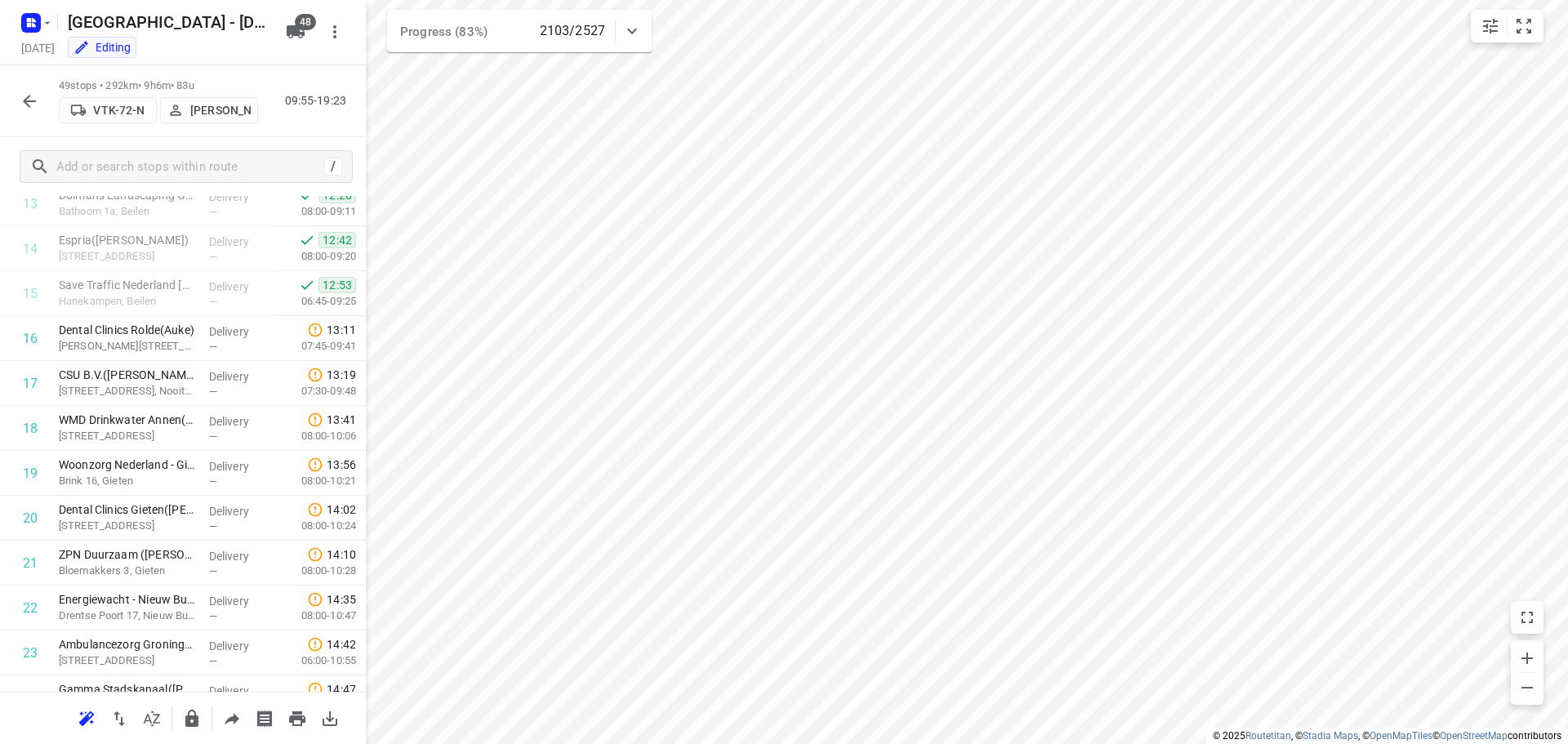
click at [35, 110] on icon "button" at bounding box center [29, 101] width 19 height 19
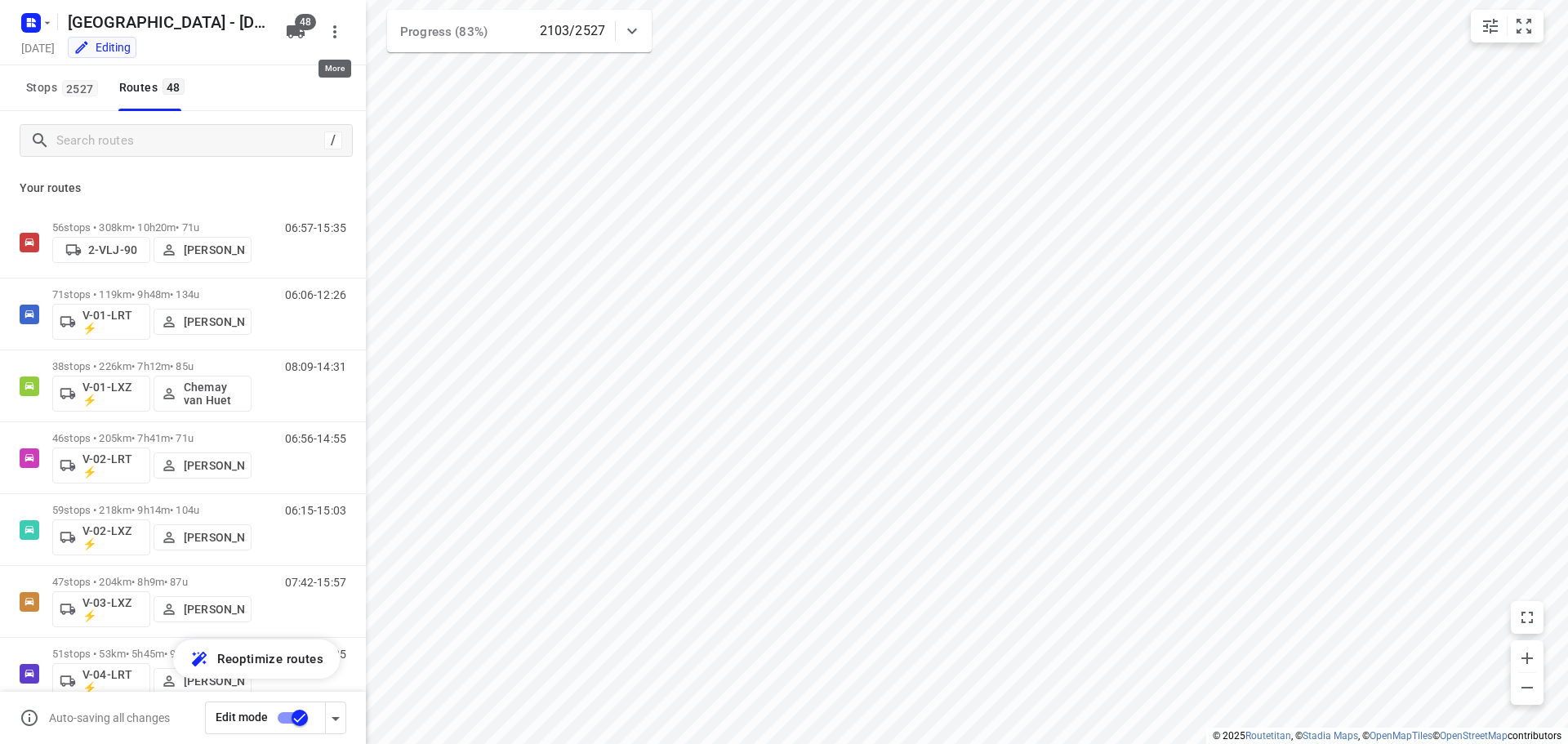
click at [335, 36] on icon "button" at bounding box center [335, 31] width 3 height 13
click at [335, 36] on div at bounding box center [784, 372] width 1568 height 744
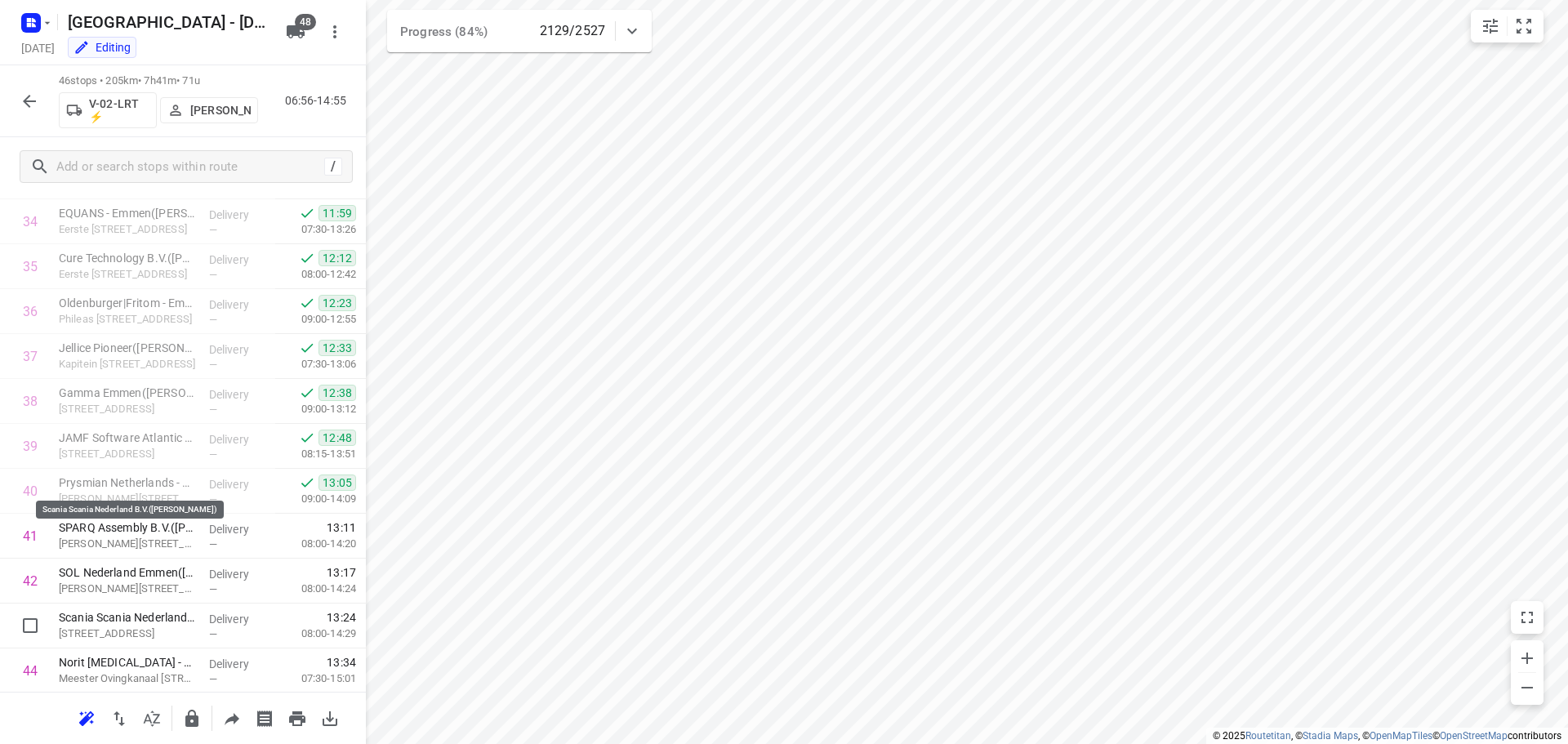
scroll to position [1697, 0]
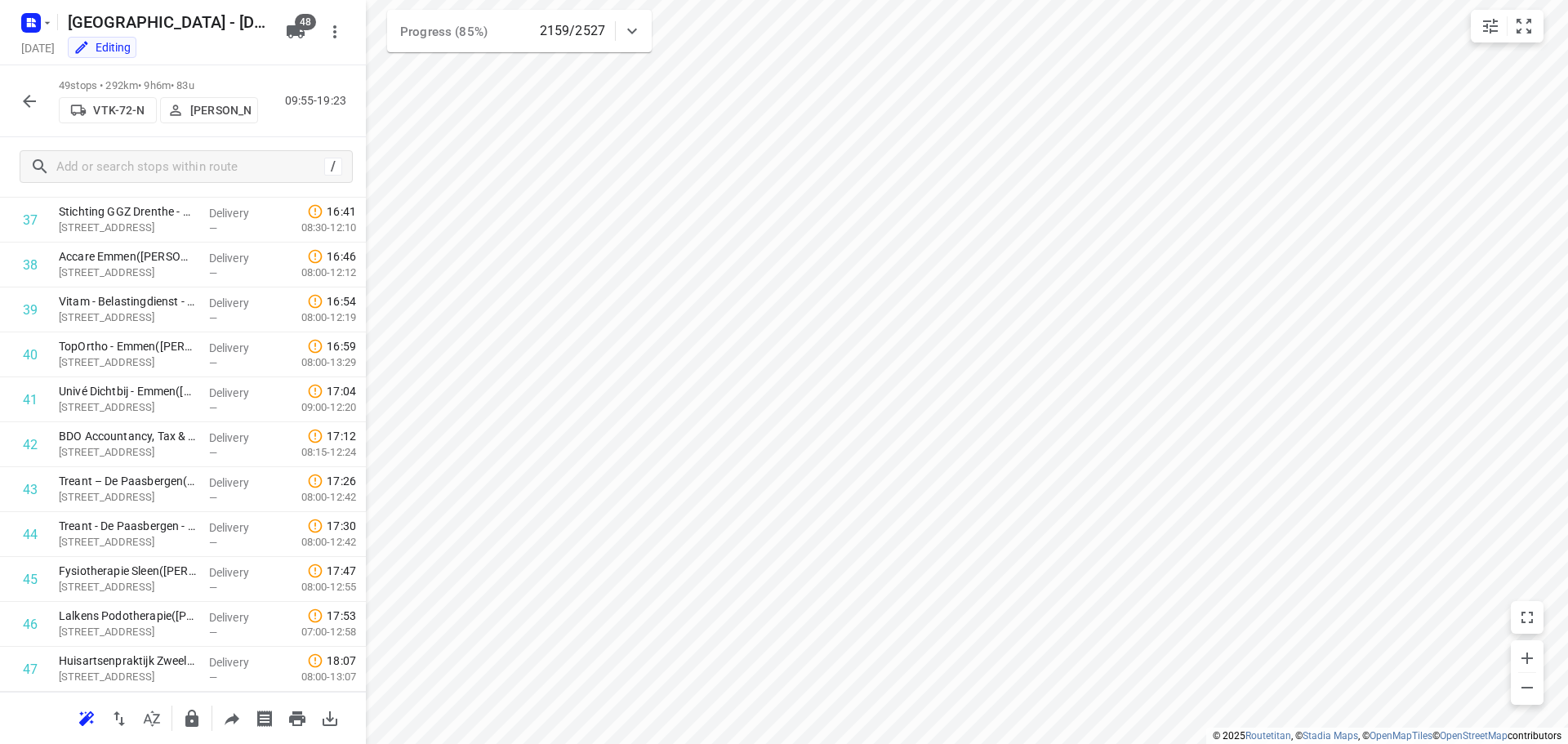
click at [29, 94] on icon "button" at bounding box center [29, 101] width 19 height 19
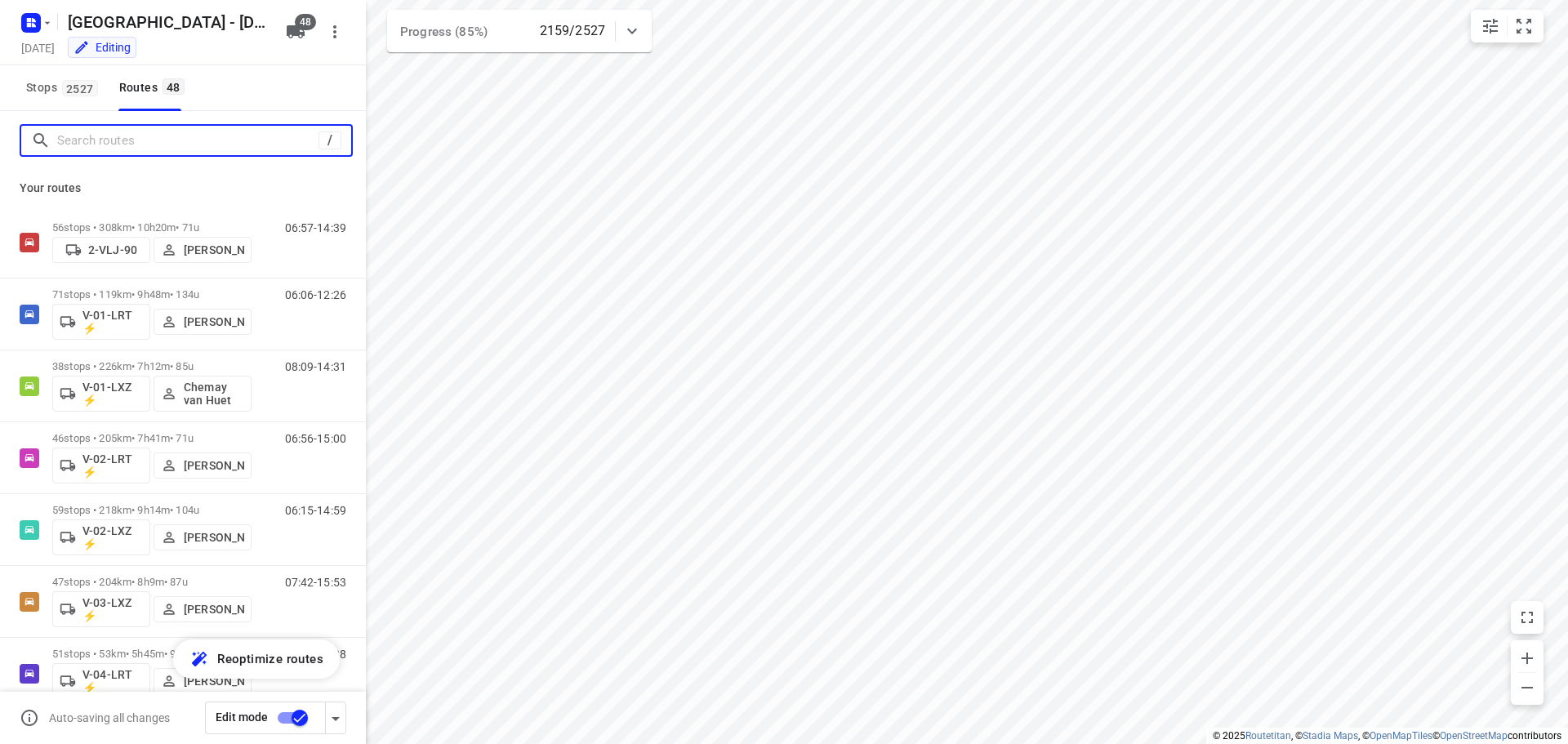
click at [135, 136] on input "Search routes" at bounding box center [187, 141] width 261 height 25
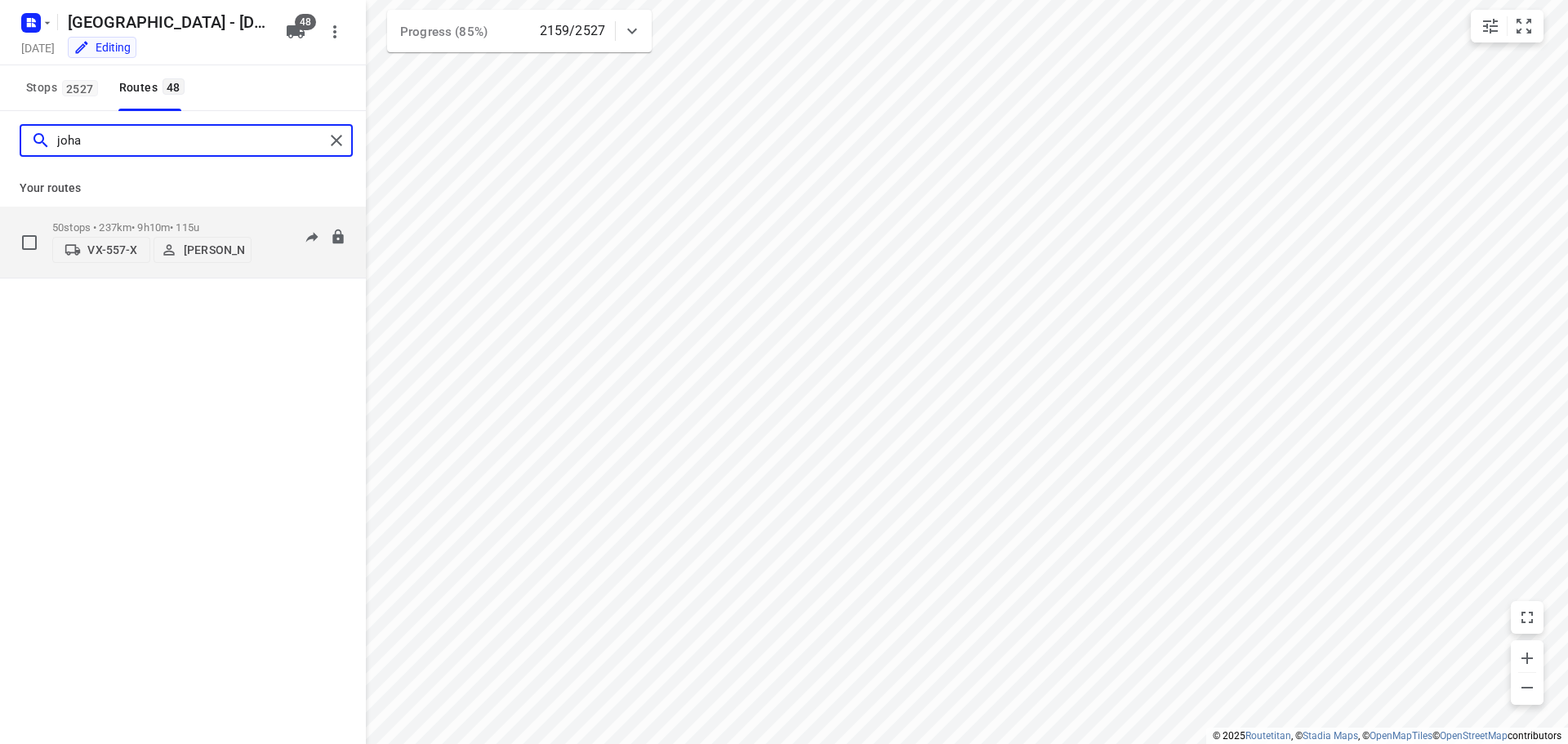
type input "joha"
click at [275, 243] on div "06:25-16:03" at bounding box center [305, 245] width 81 height 50
click at [141, 221] on p "50 stops • 237km • 9h10m • 115u" at bounding box center [152, 227] width 199 height 12
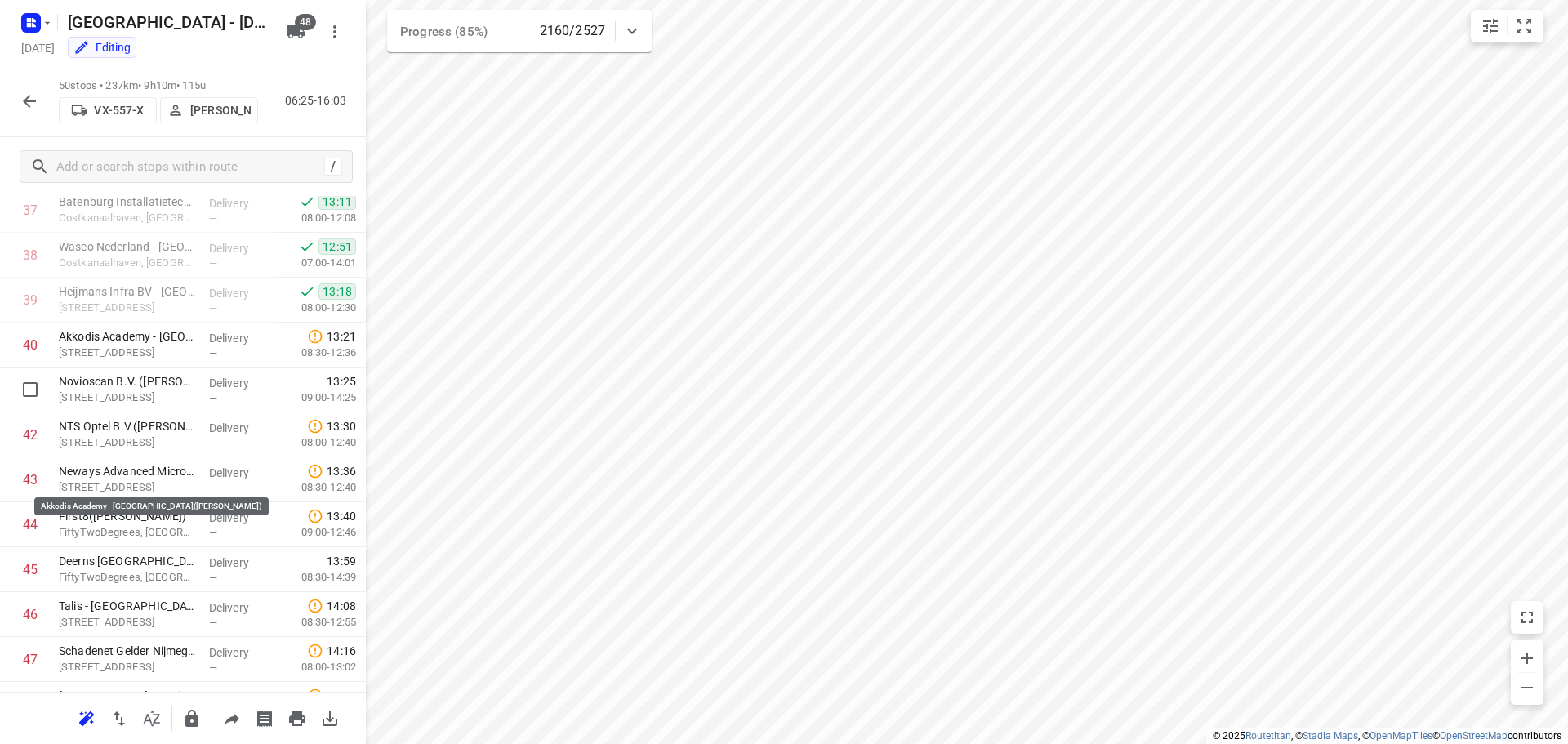
scroll to position [1714, 0]
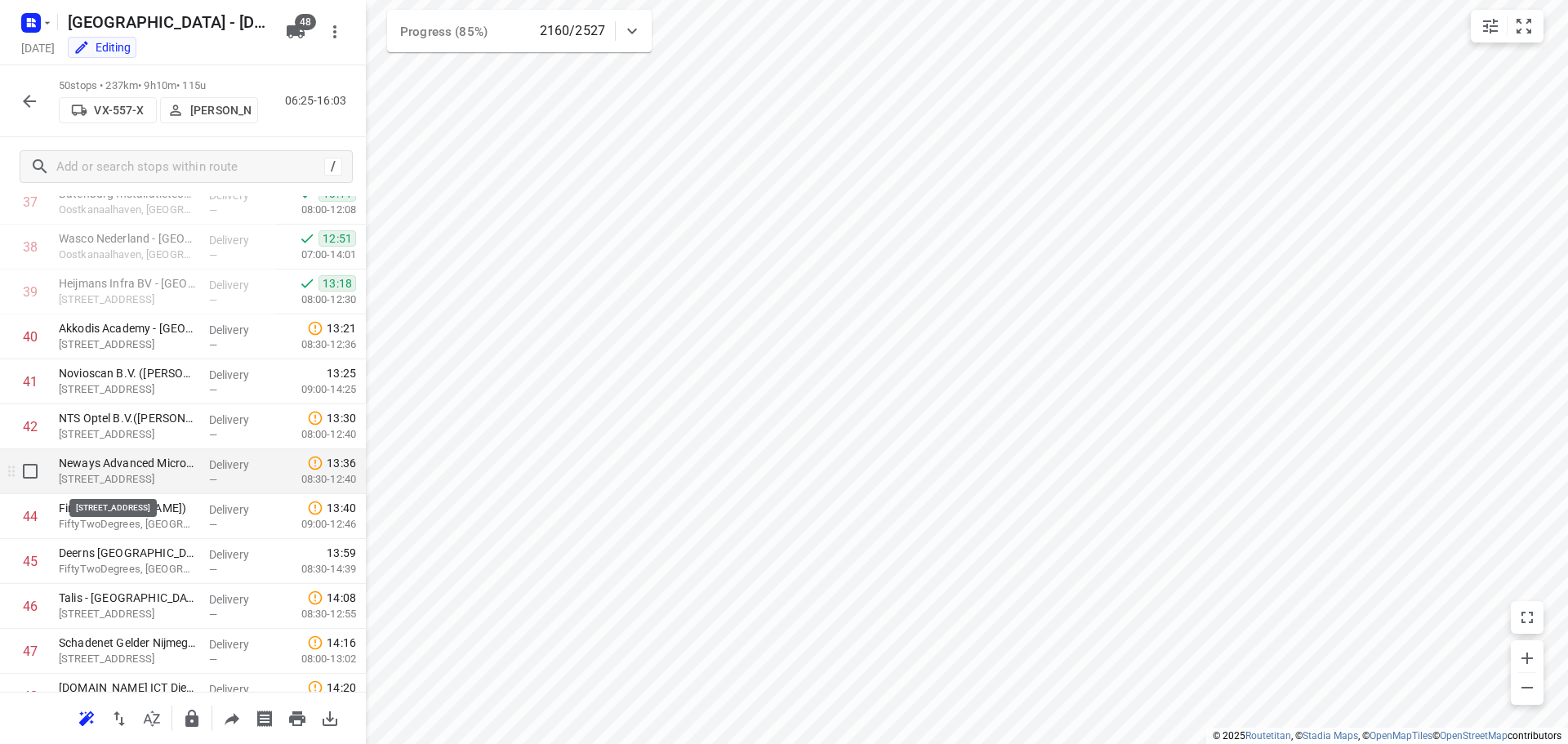
click at [79, 472] on p "Transistorweg 7, Nijmegen" at bounding box center [127, 479] width 137 height 17
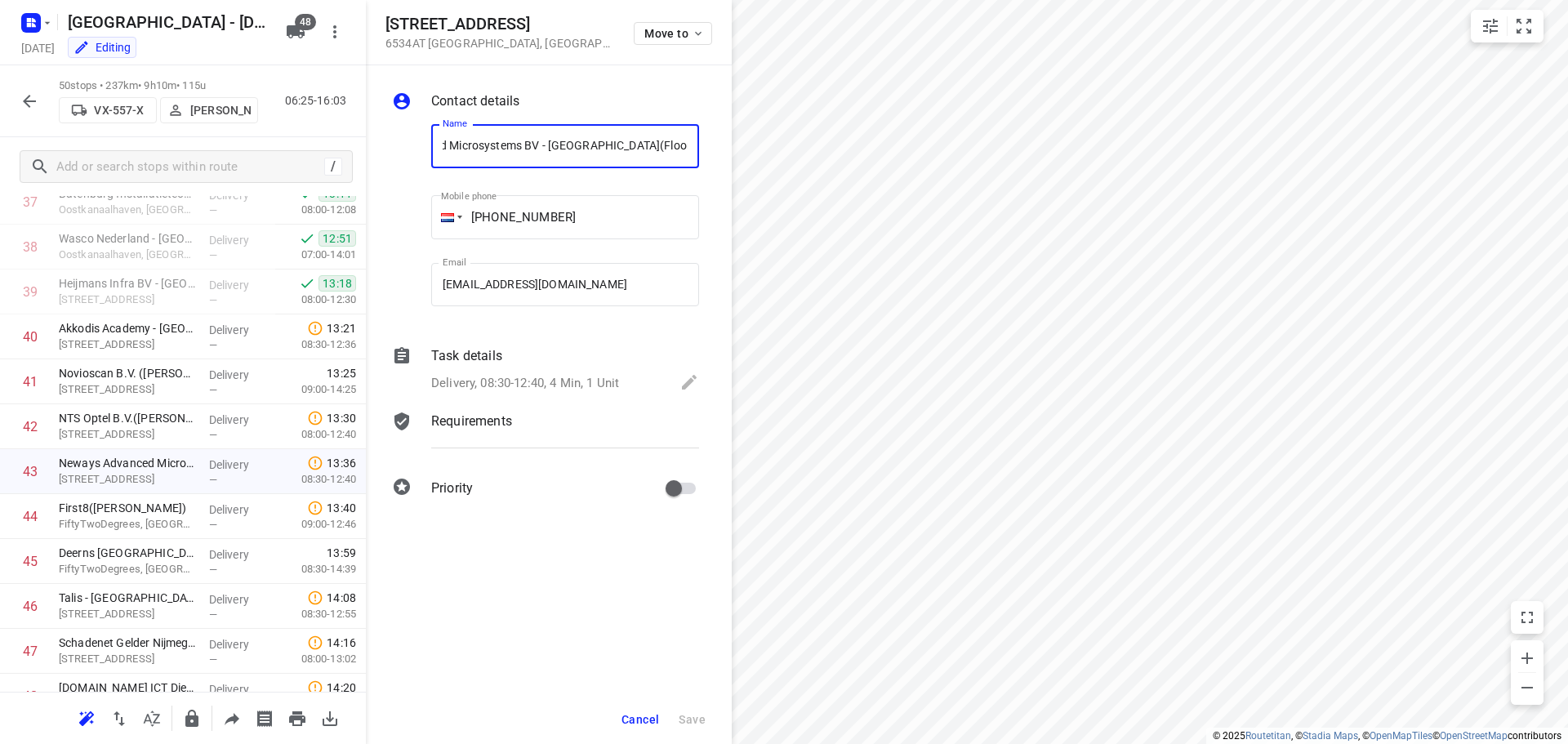
scroll to position [0, 0]
click at [650, 713] on span "Cancel" at bounding box center [639, 719] width 38 height 13
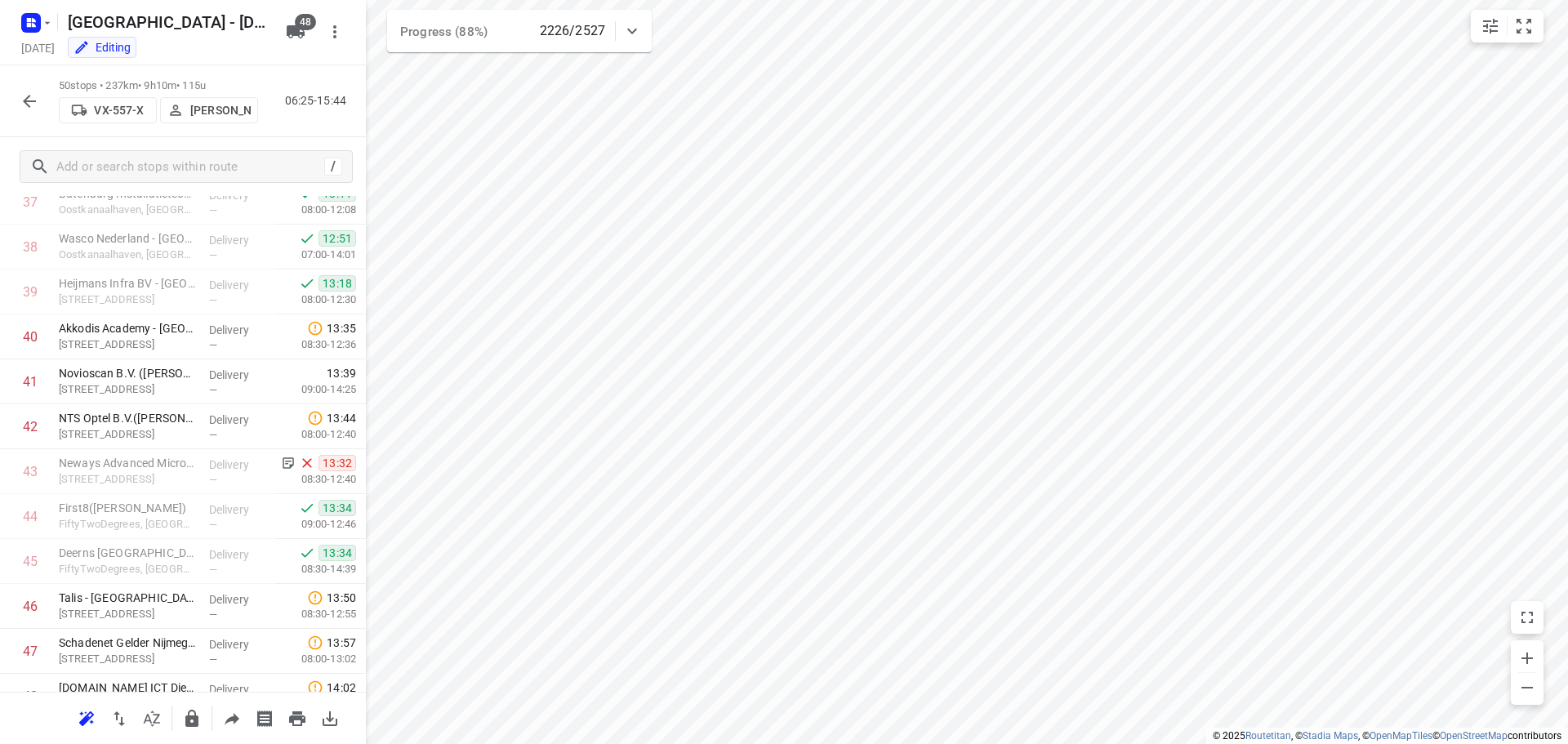
click at [28, 93] on icon "button" at bounding box center [29, 101] width 19 height 19
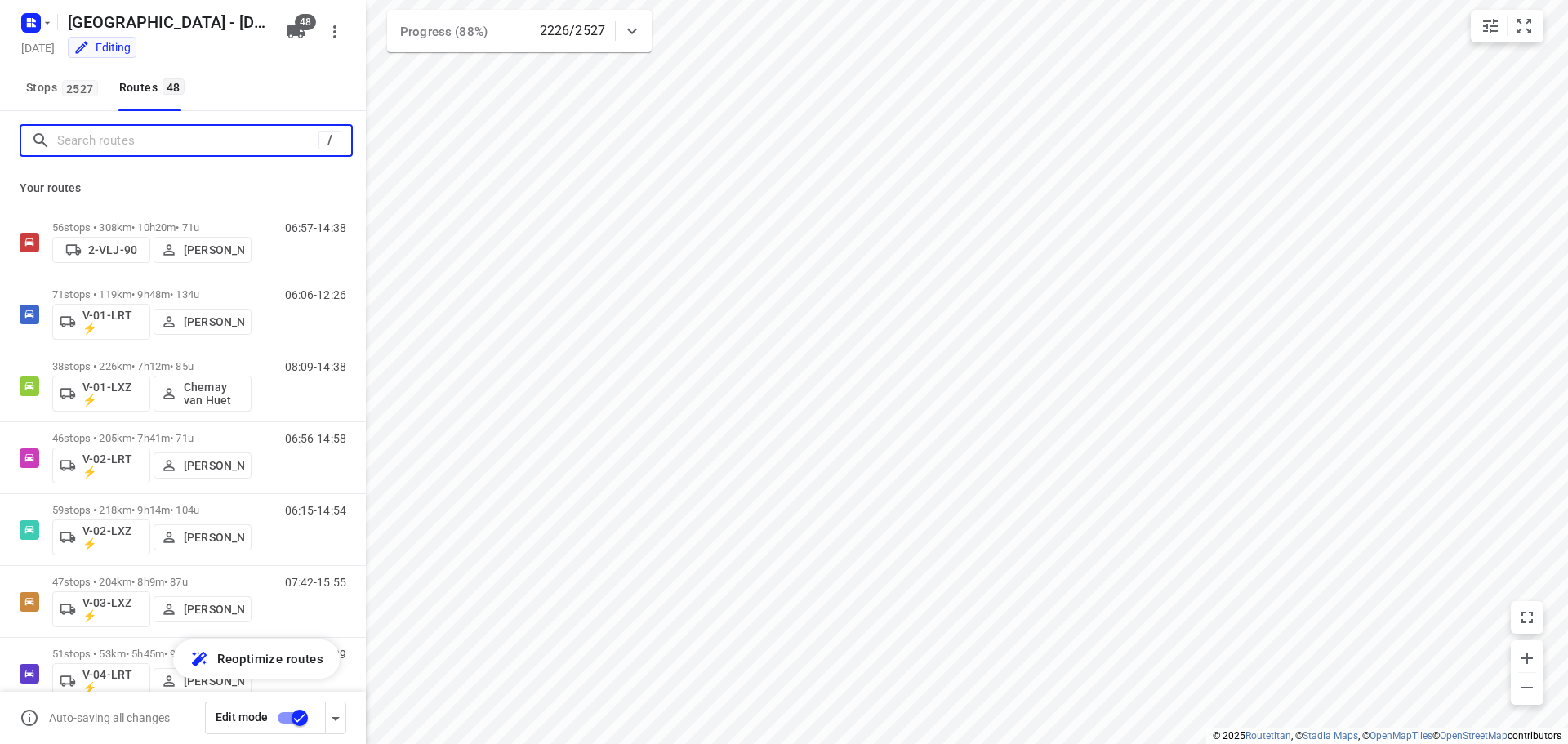
click at [141, 139] on input "Search routes" at bounding box center [187, 141] width 261 height 25
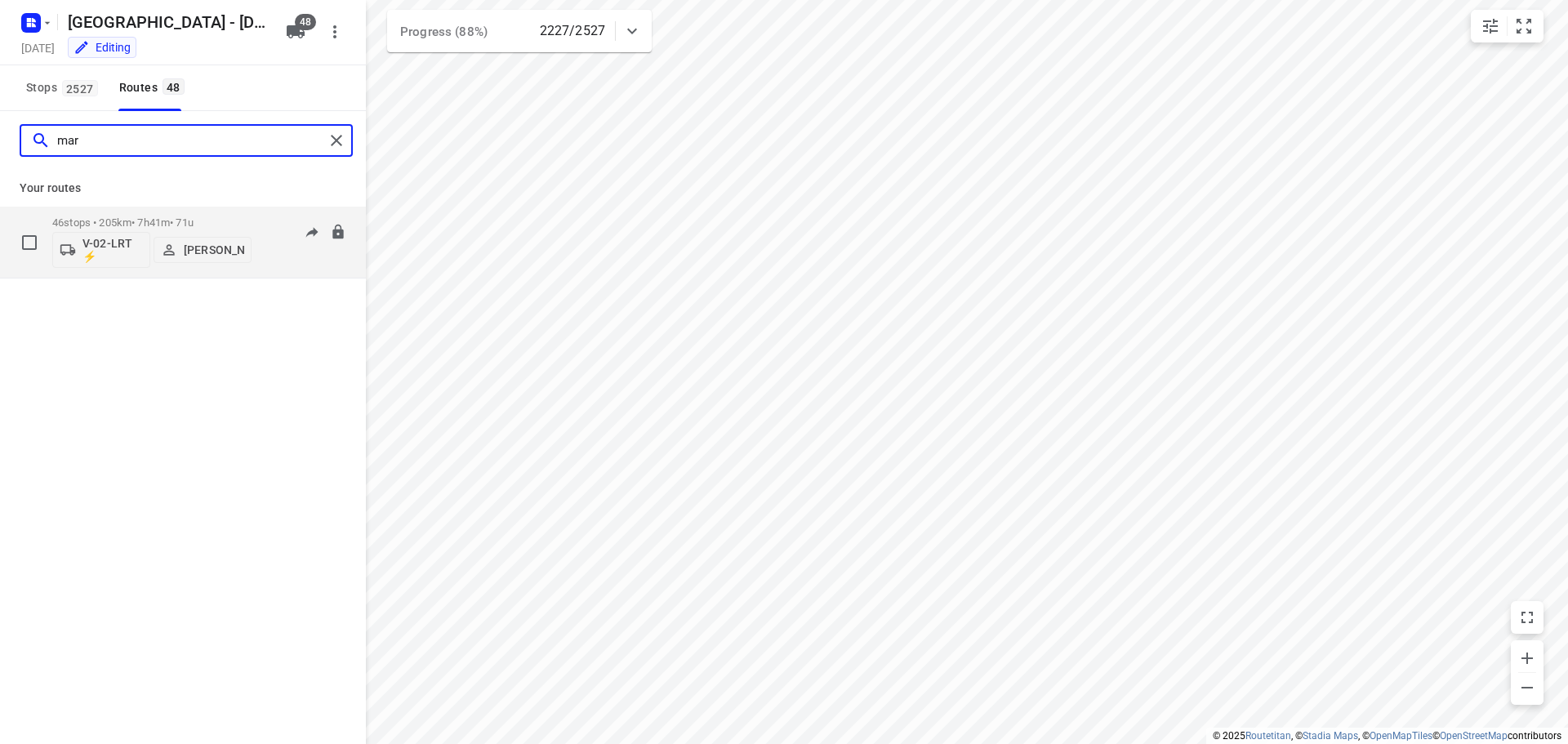
type input "mar"
click at [290, 251] on div "06:56-14:58" at bounding box center [305, 246] width 81 height 59
click at [155, 222] on p "46 stops • 205km • 7h41m • 71u" at bounding box center [152, 223] width 199 height 12
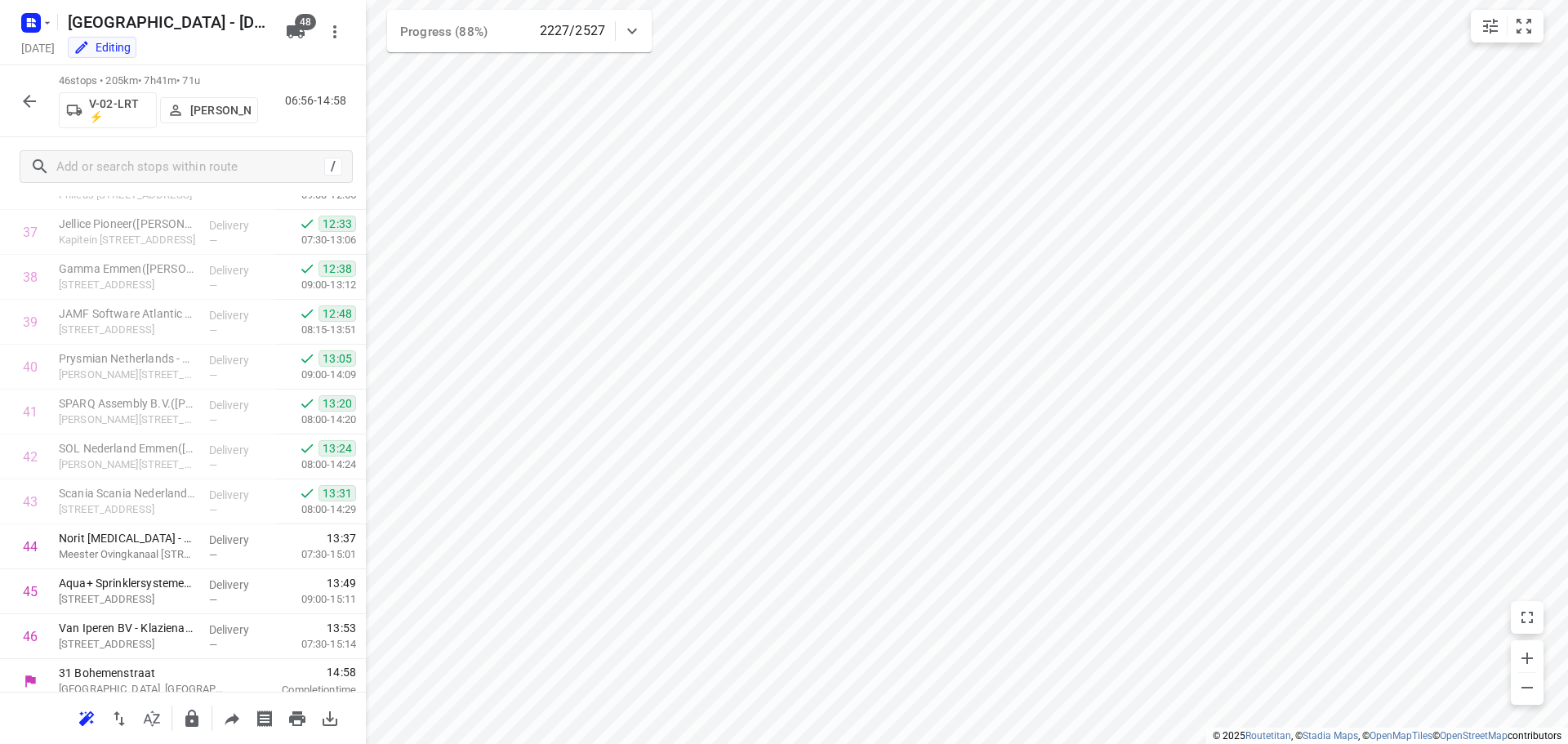
scroll to position [1697, 0]
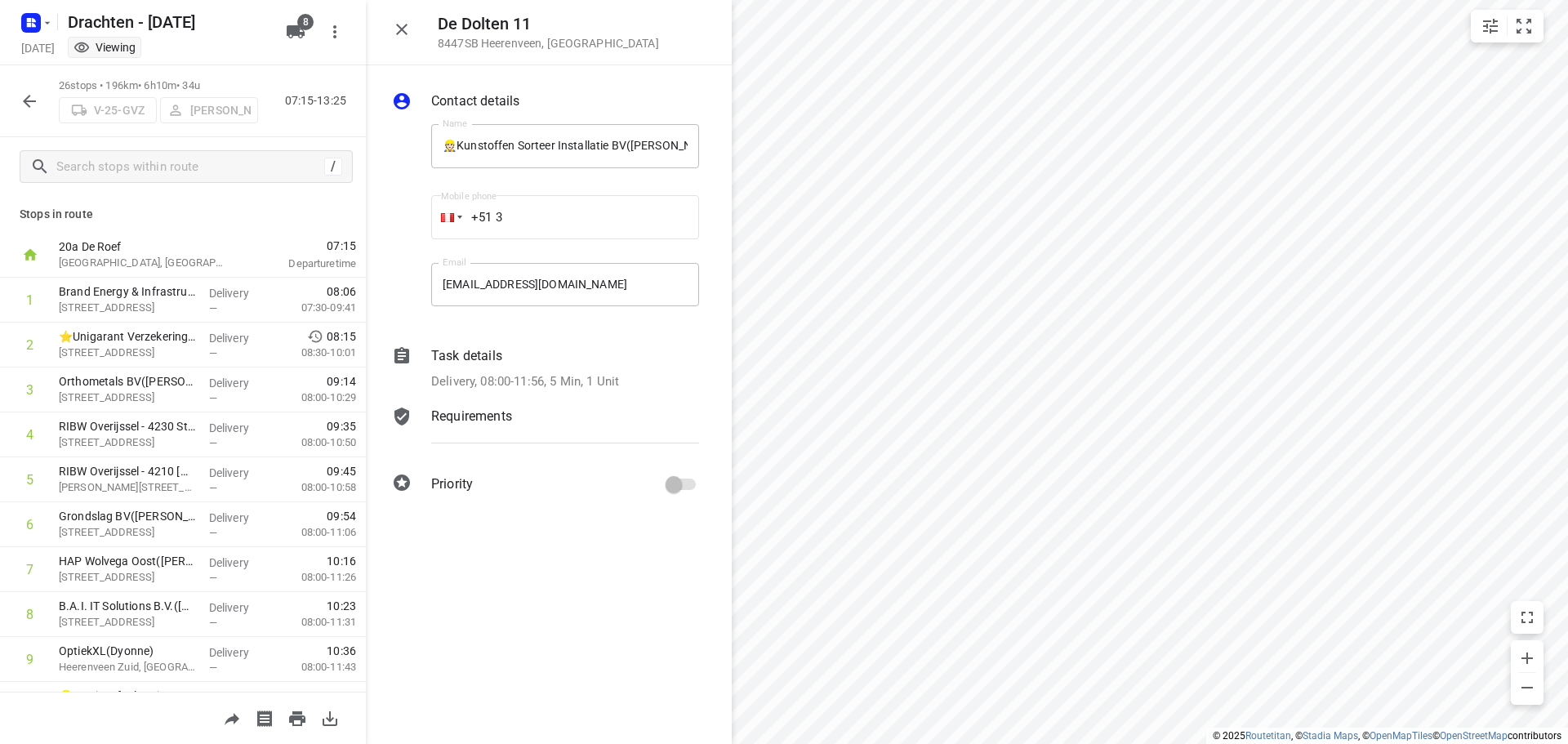
scroll to position [408, 0]
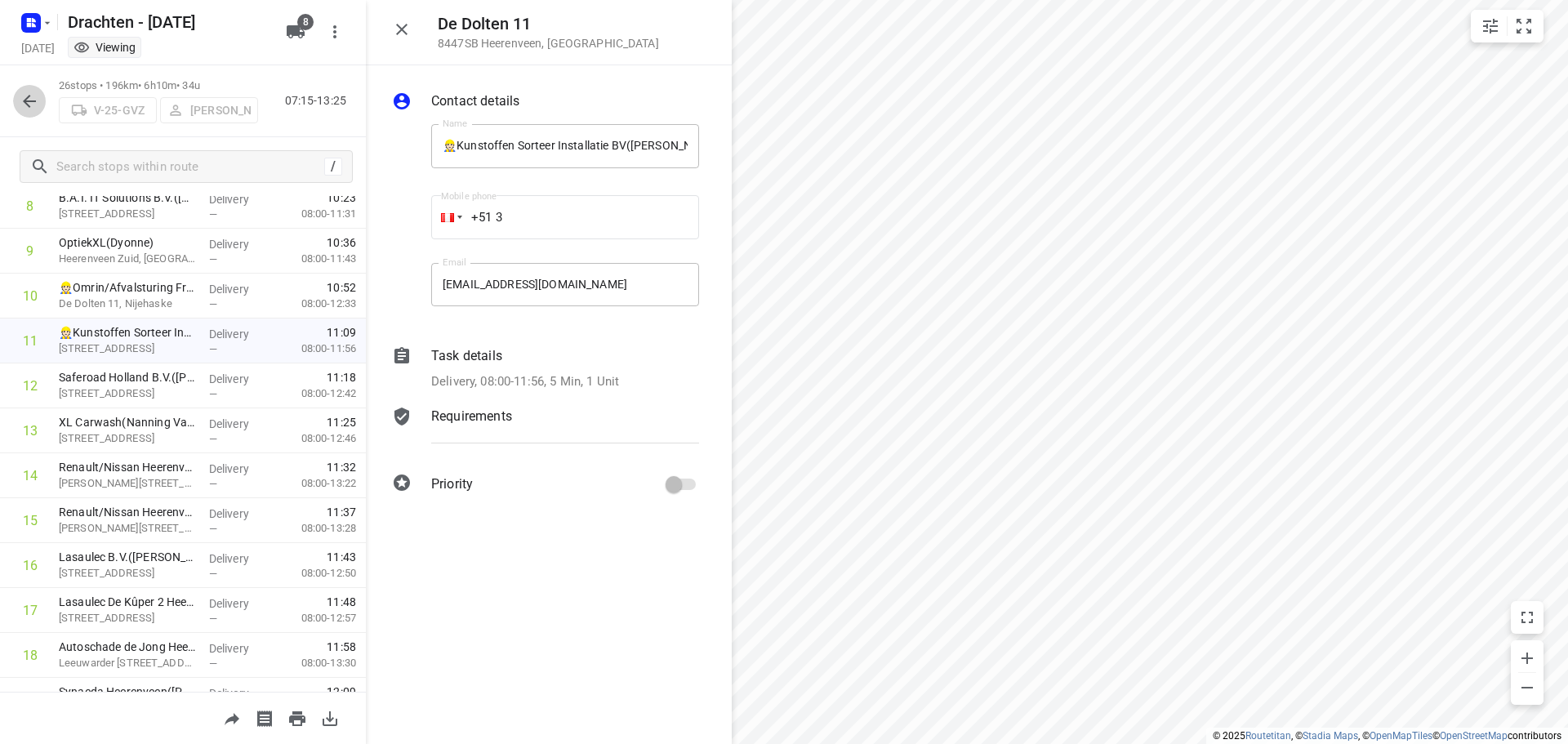
click at [24, 106] on icon "button" at bounding box center [29, 101] width 19 height 19
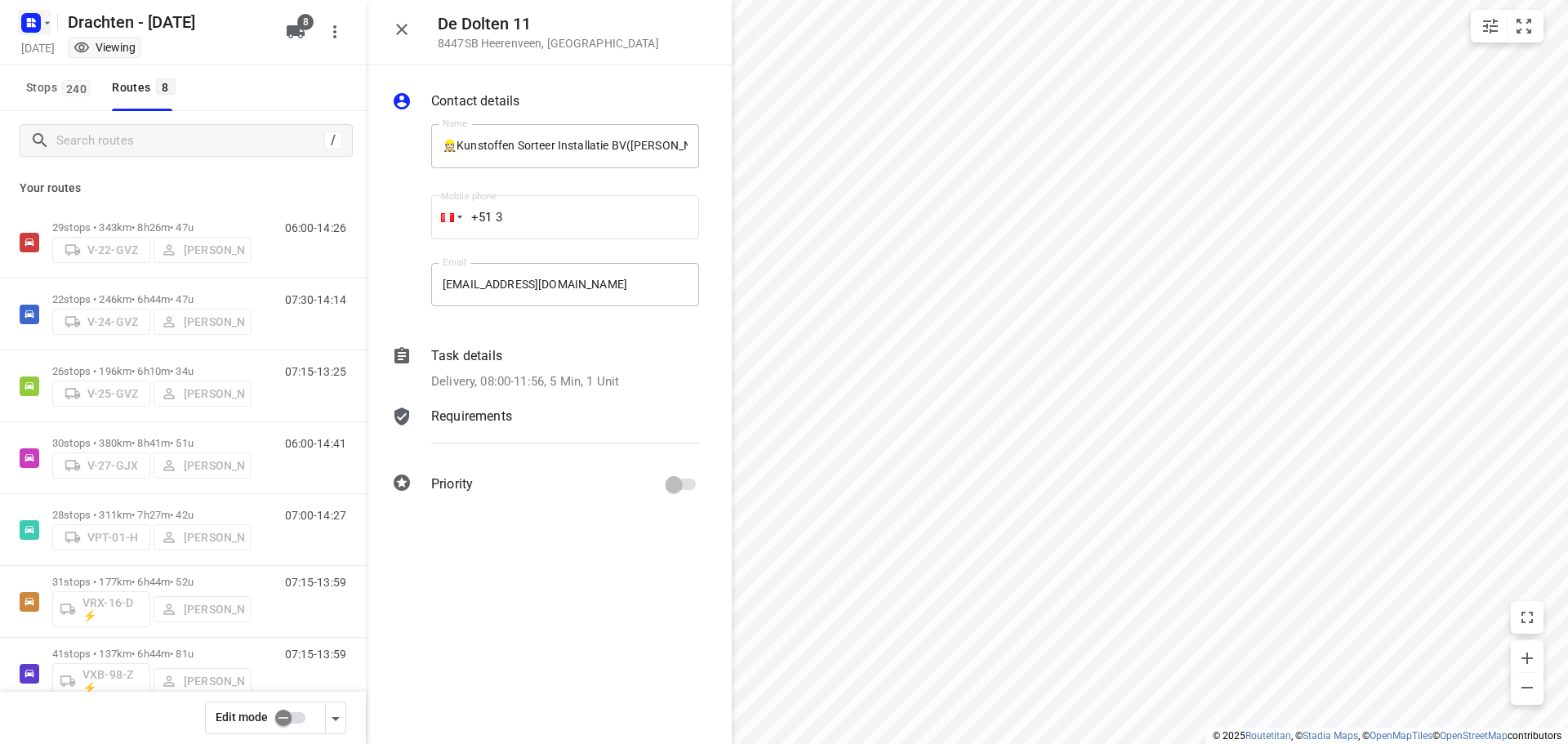
click at [45, 19] on icon "button" at bounding box center [47, 23] width 13 height 13
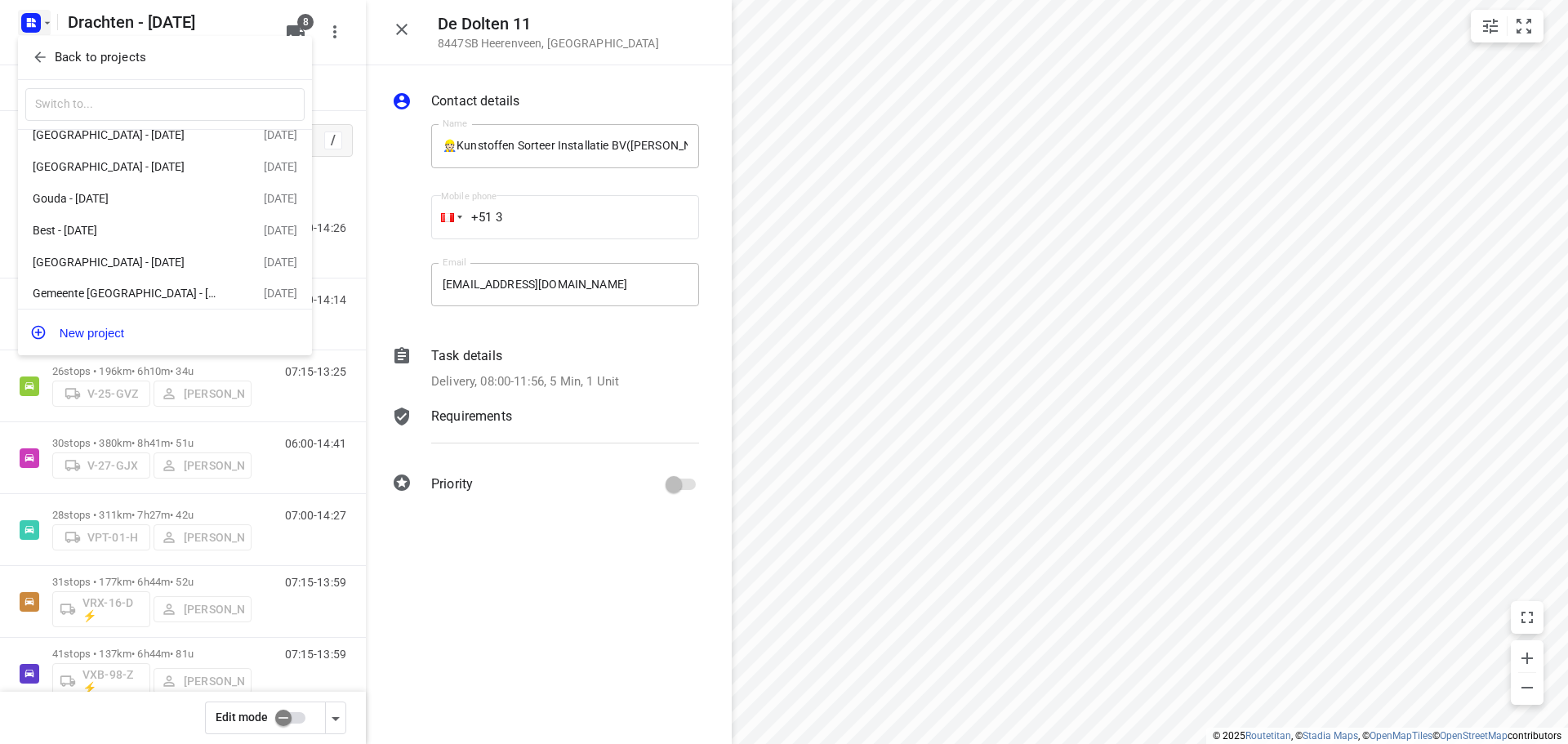
scroll to position [322, 0]
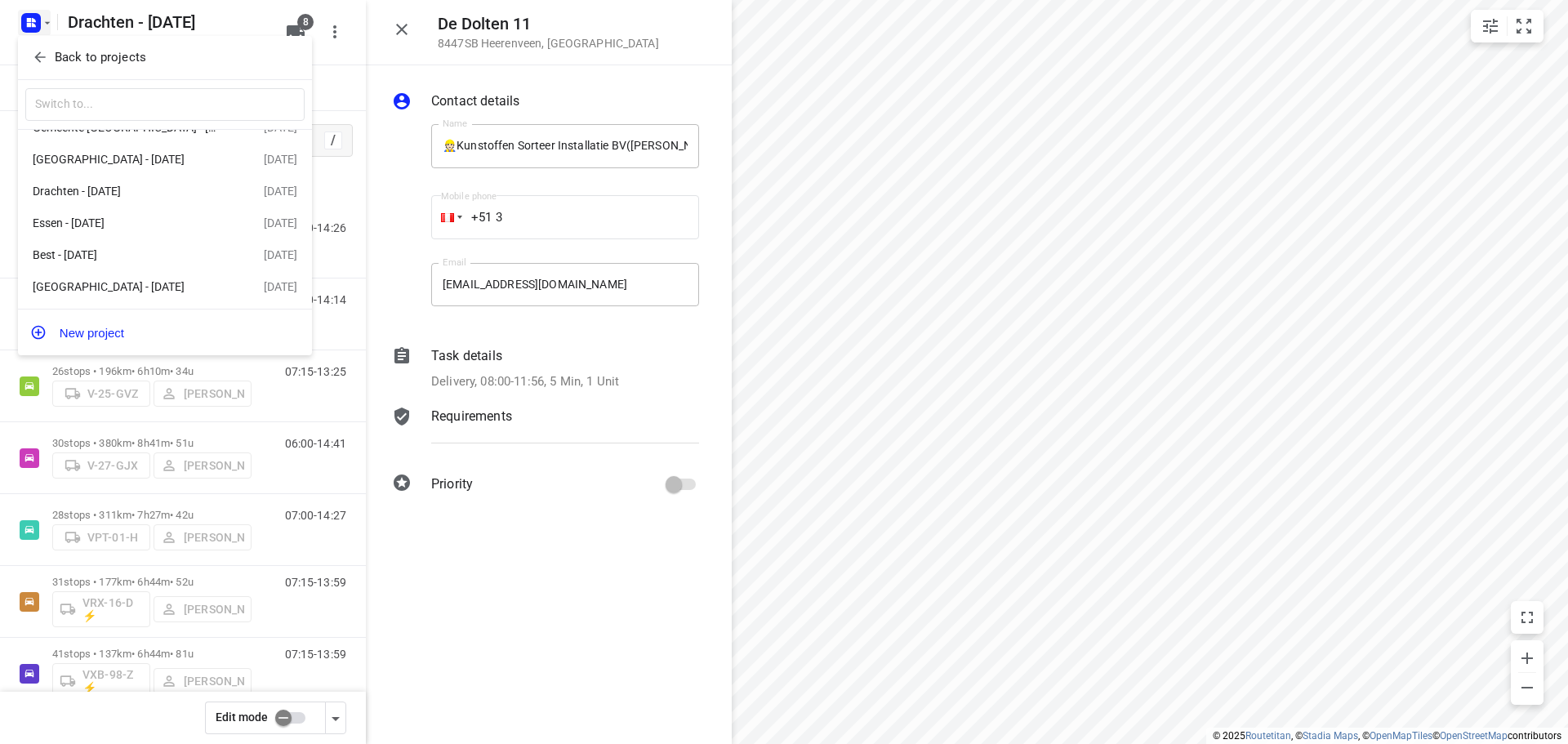
click at [70, 59] on p "Back to projects" at bounding box center [100, 58] width 92 height 19
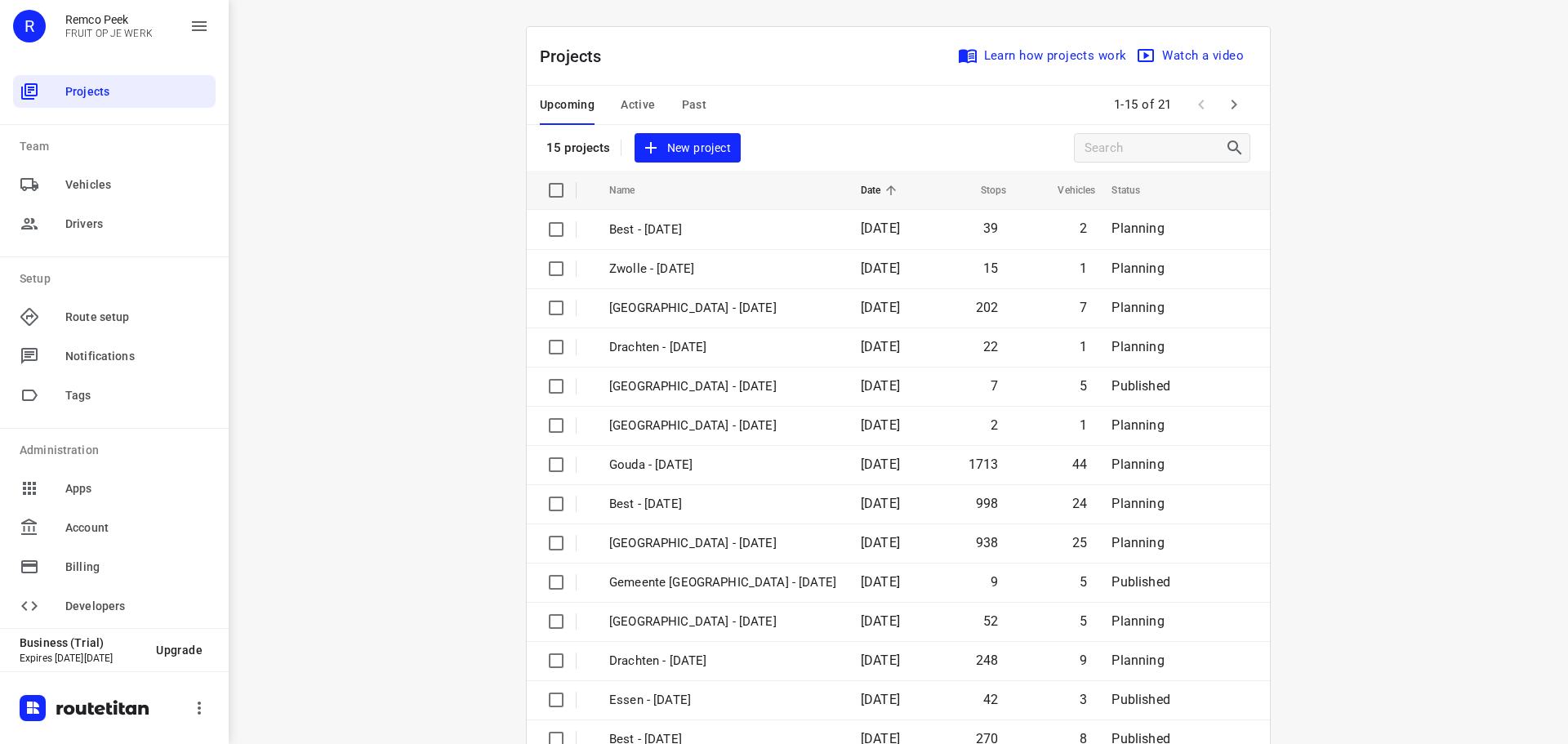
click at [612, 105] on div "Upcoming Active Past" at bounding box center [636, 105] width 193 height 39
click at [621, 103] on span "Active" at bounding box center [638, 104] width 34 height 20
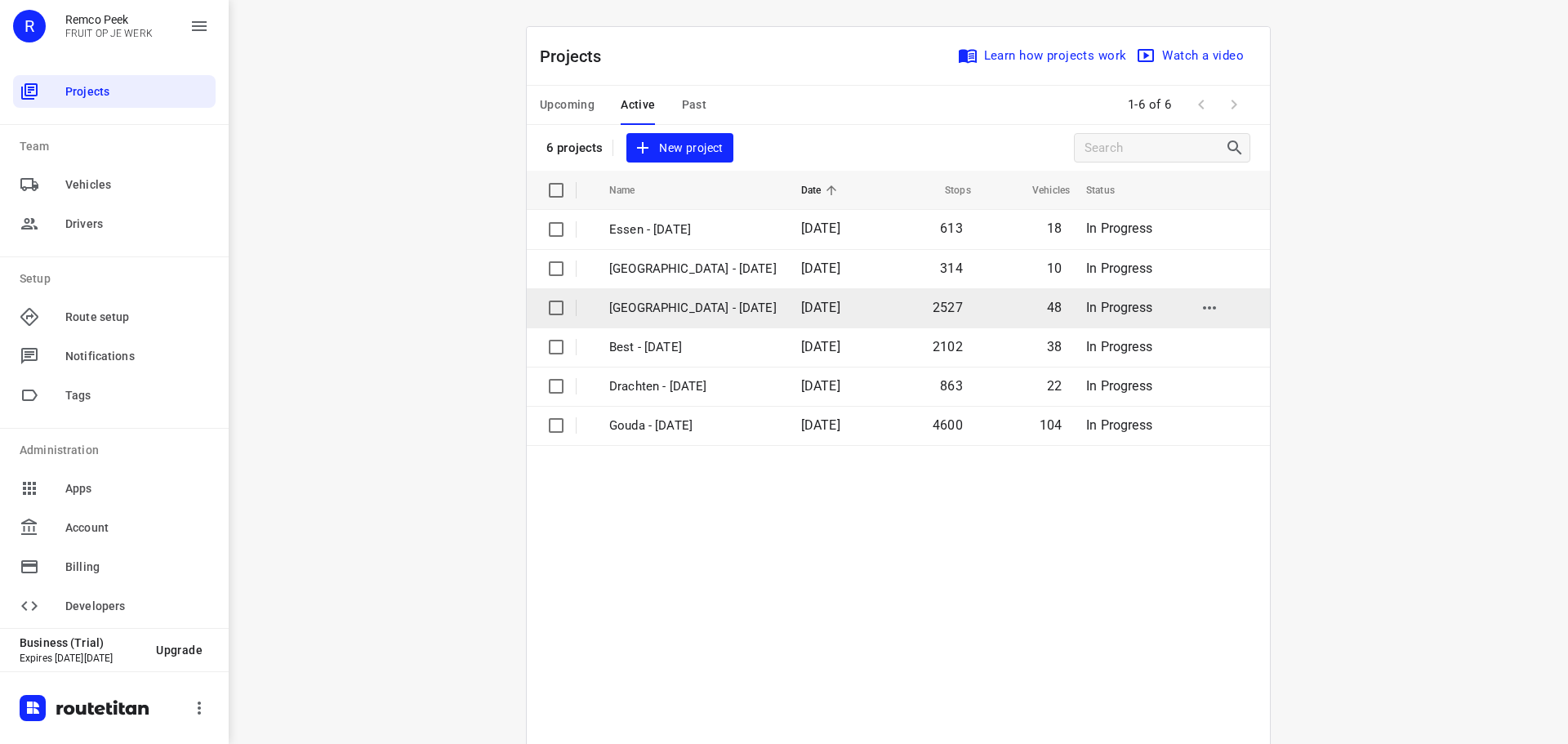
click at [636, 309] on p "[GEOGRAPHIC_DATA] - [DATE]" at bounding box center [693, 308] width 168 height 19
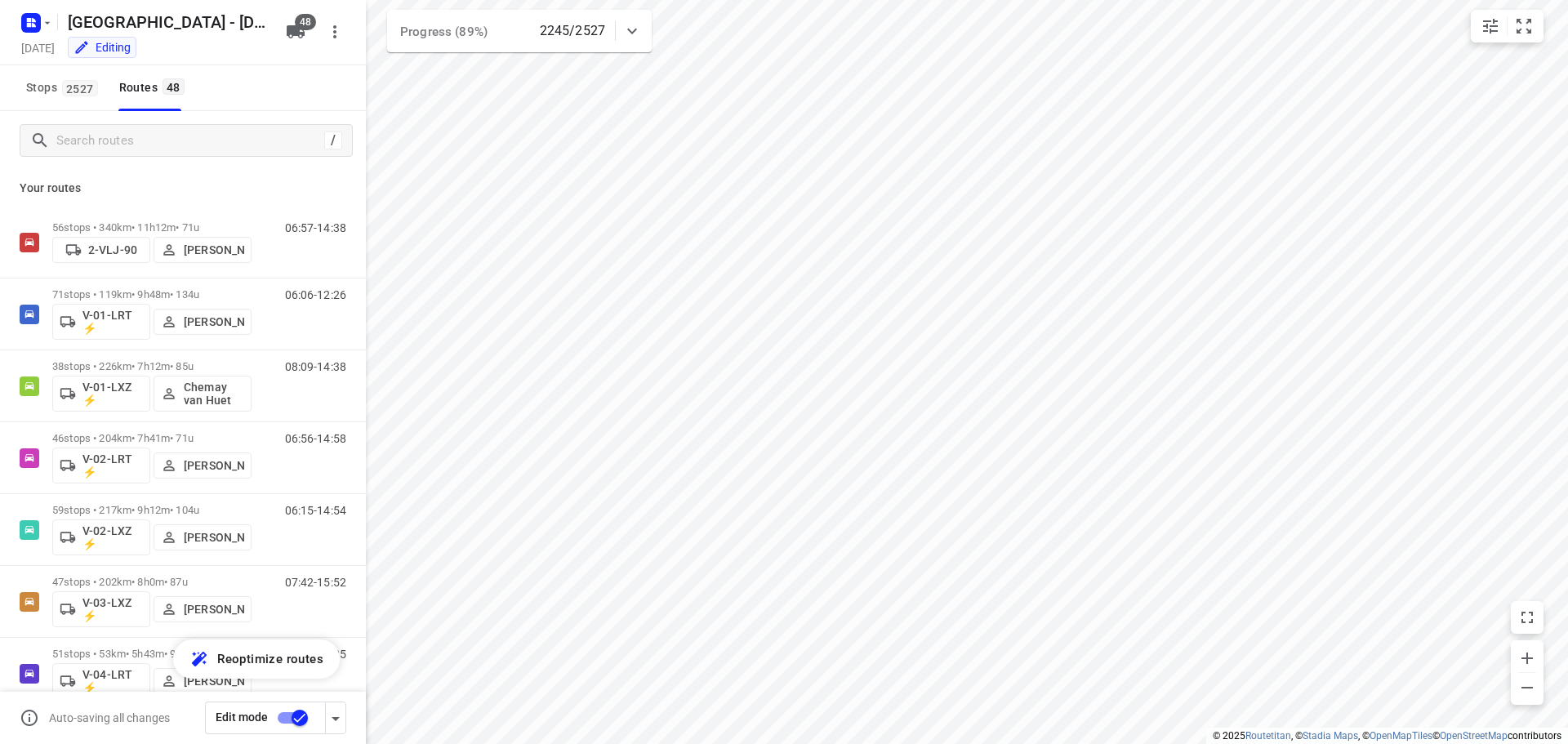
type input "distance"
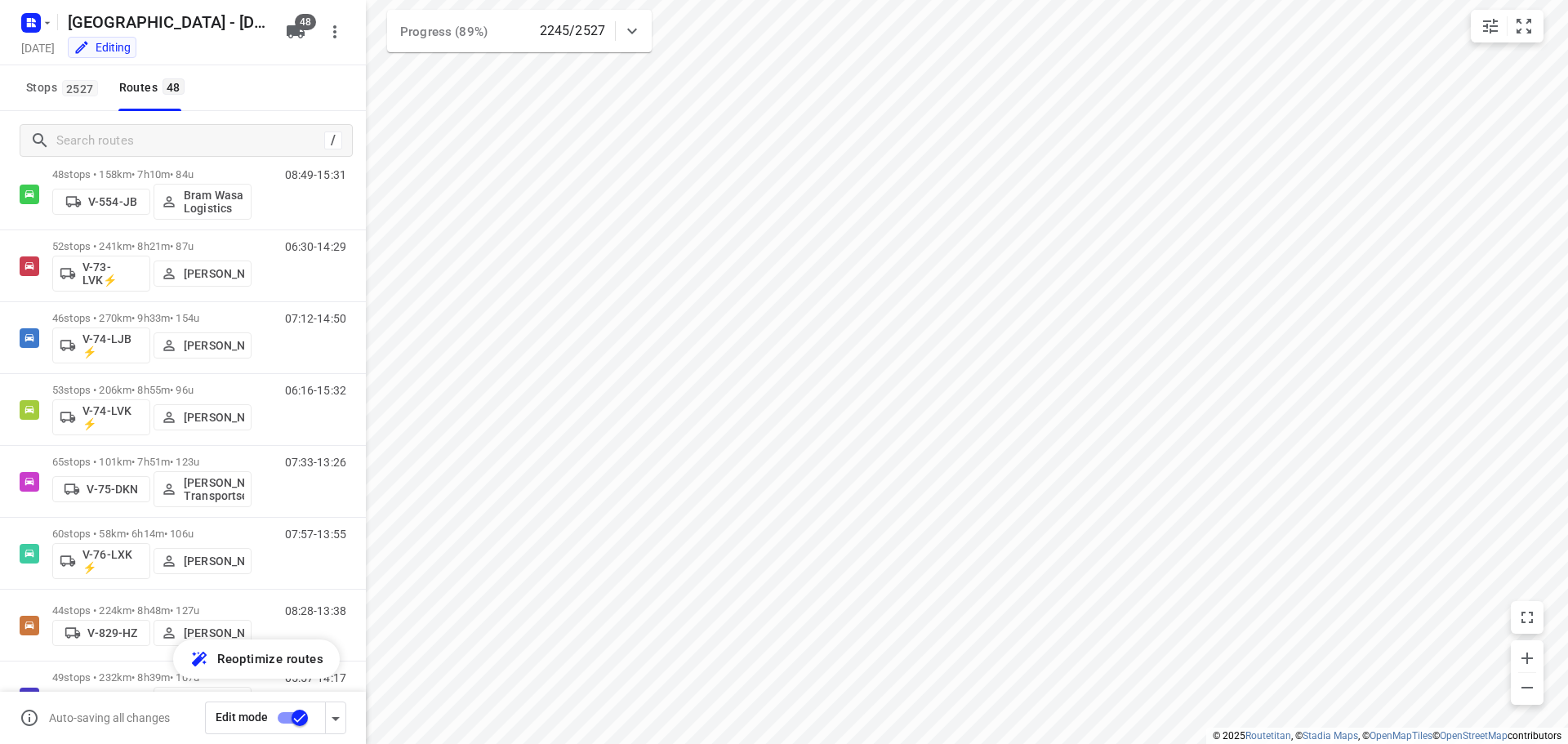
scroll to position [1388, 0]
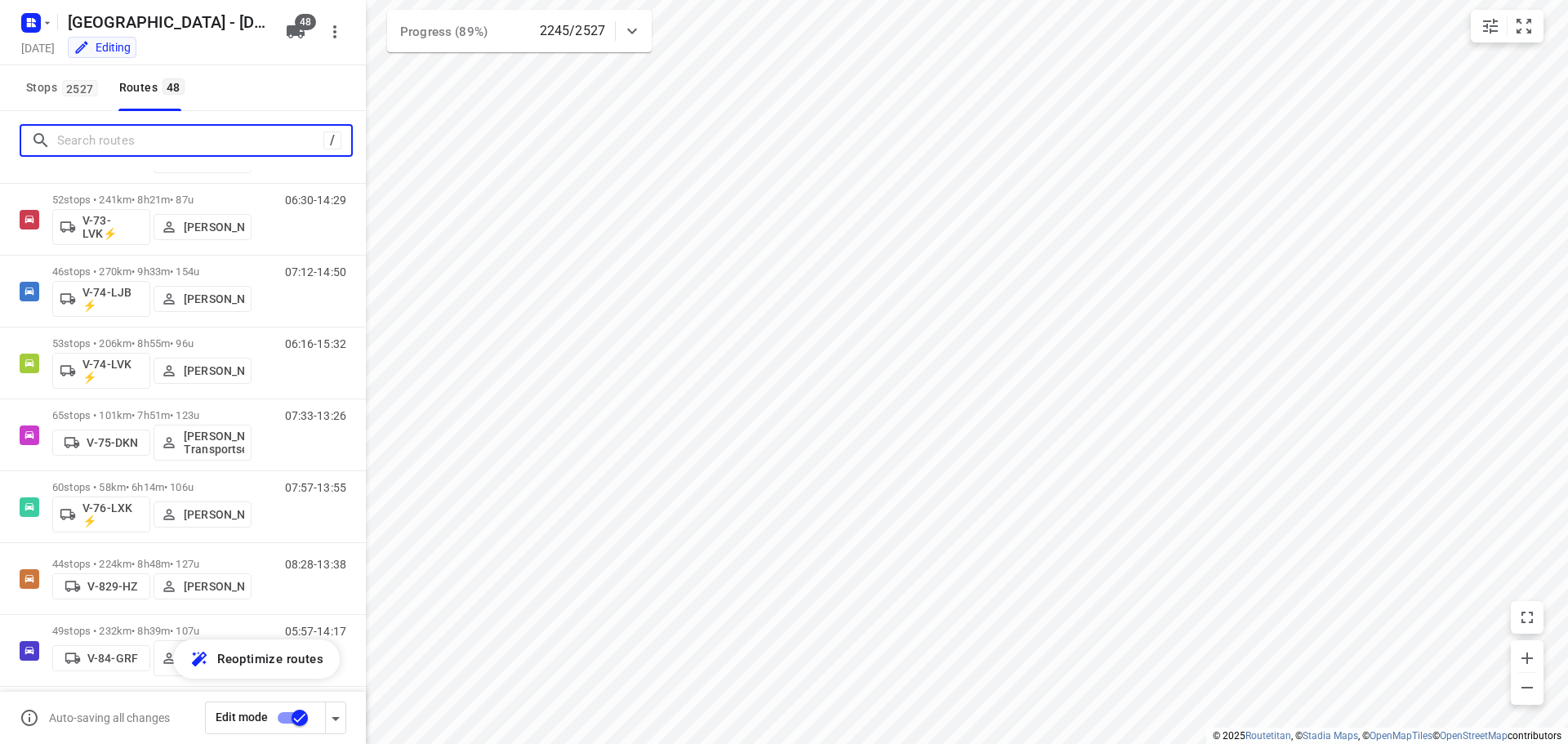
click at [190, 145] on input "Search routes" at bounding box center [190, 141] width 266 height 25
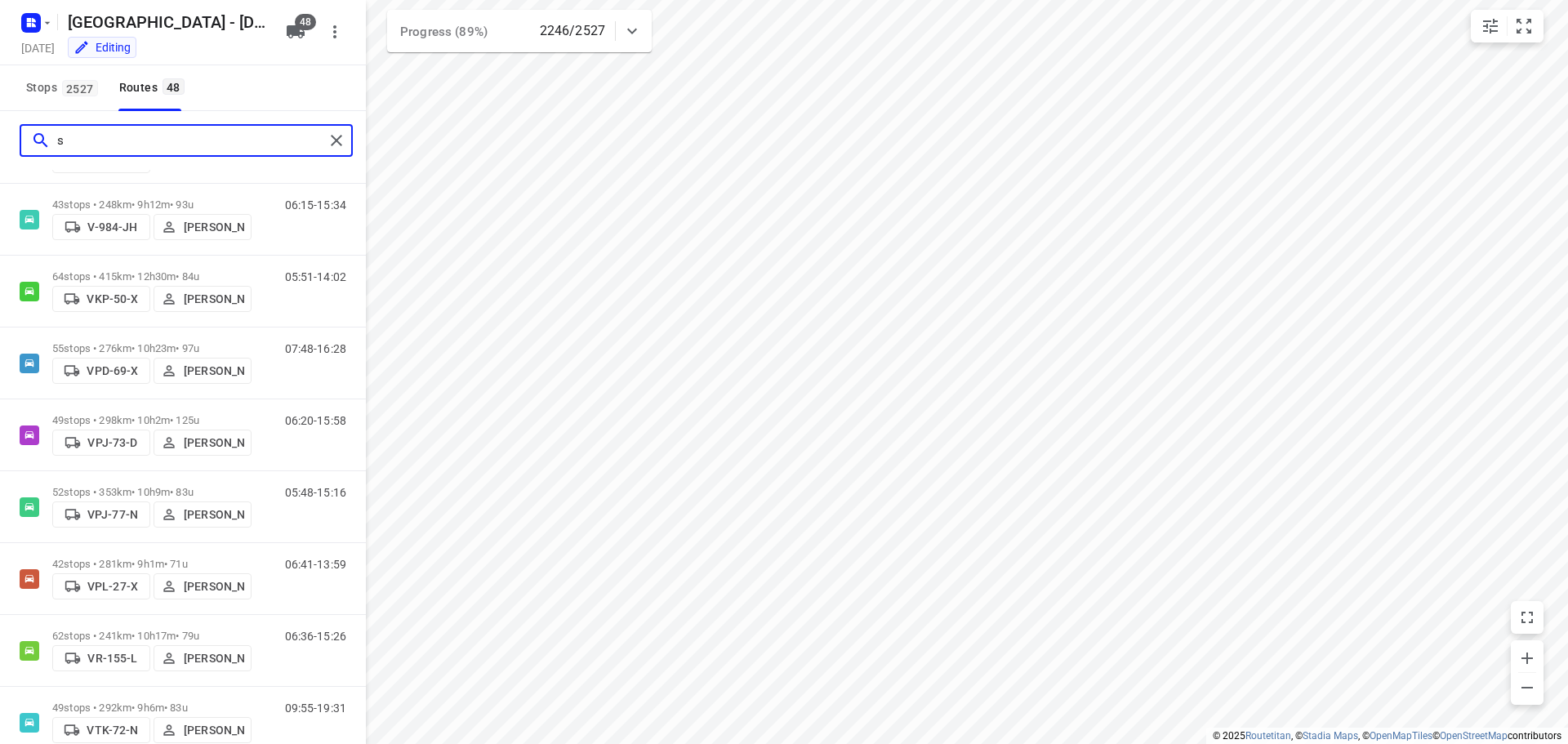
scroll to position [0, 0]
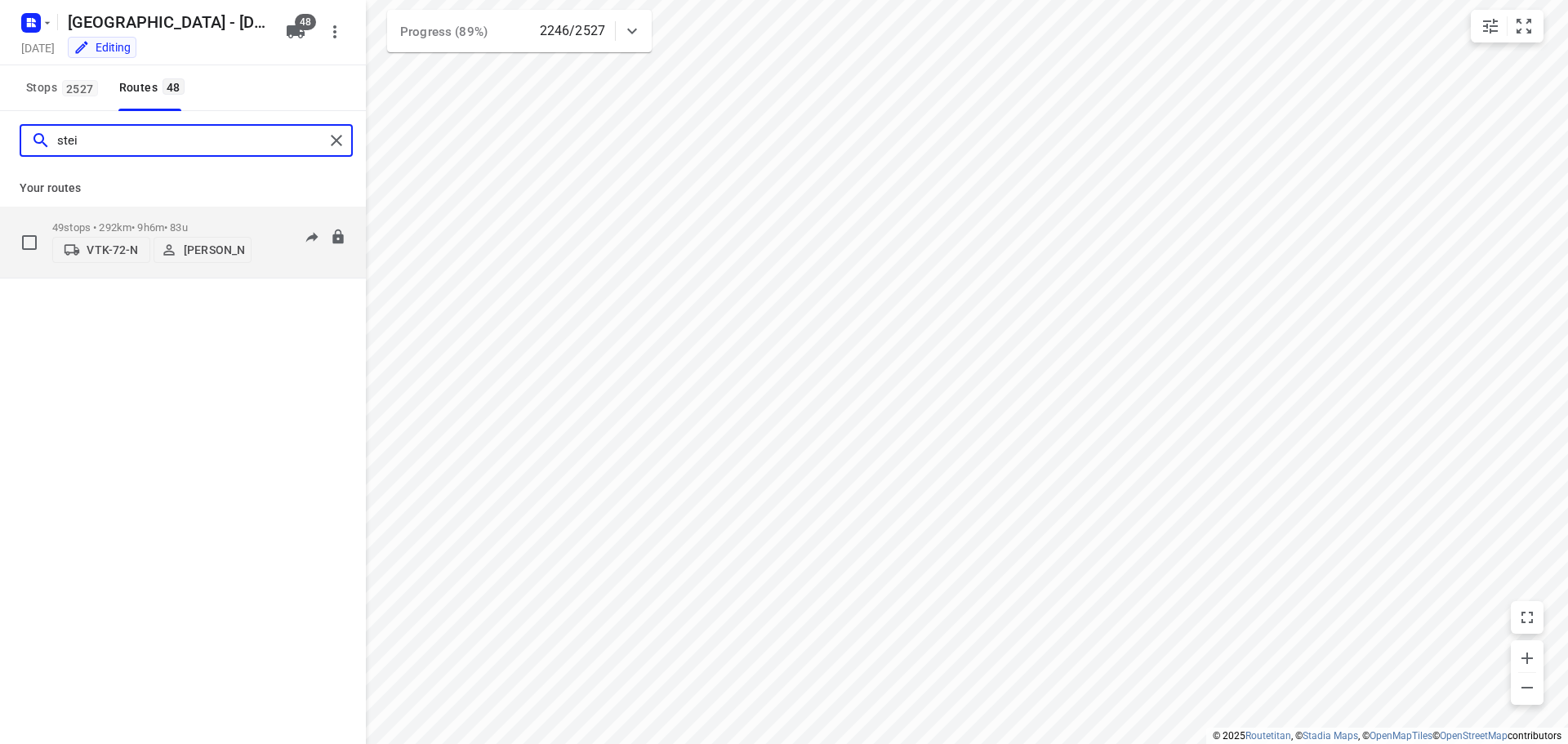
type input "stei"
click at [270, 245] on div "09:55-19:31" at bounding box center [305, 245] width 81 height 50
click at [186, 221] on p "49 stops • 292km • 9h6m • 83u" at bounding box center [152, 227] width 199 height 12
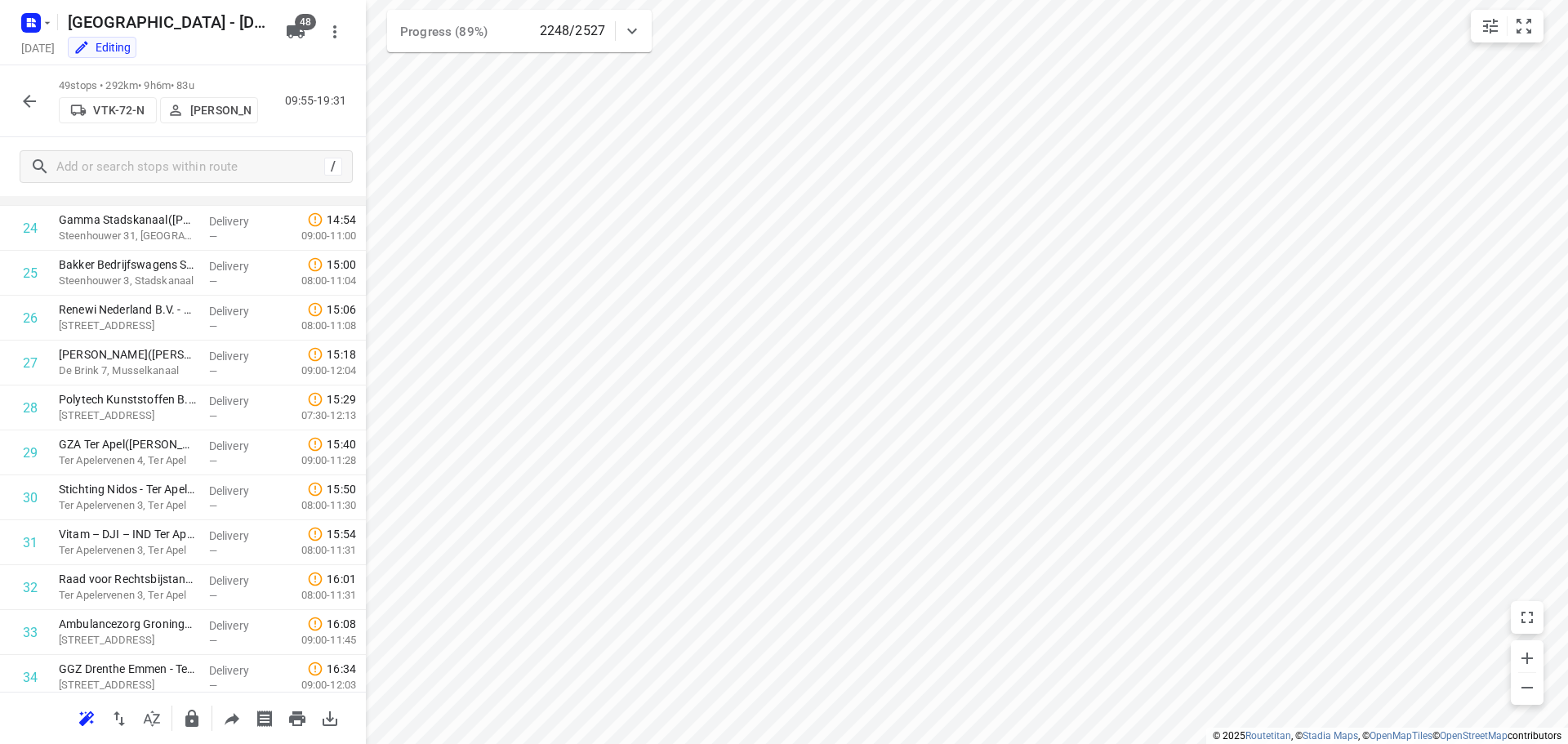
scroll to position [1143, 0]
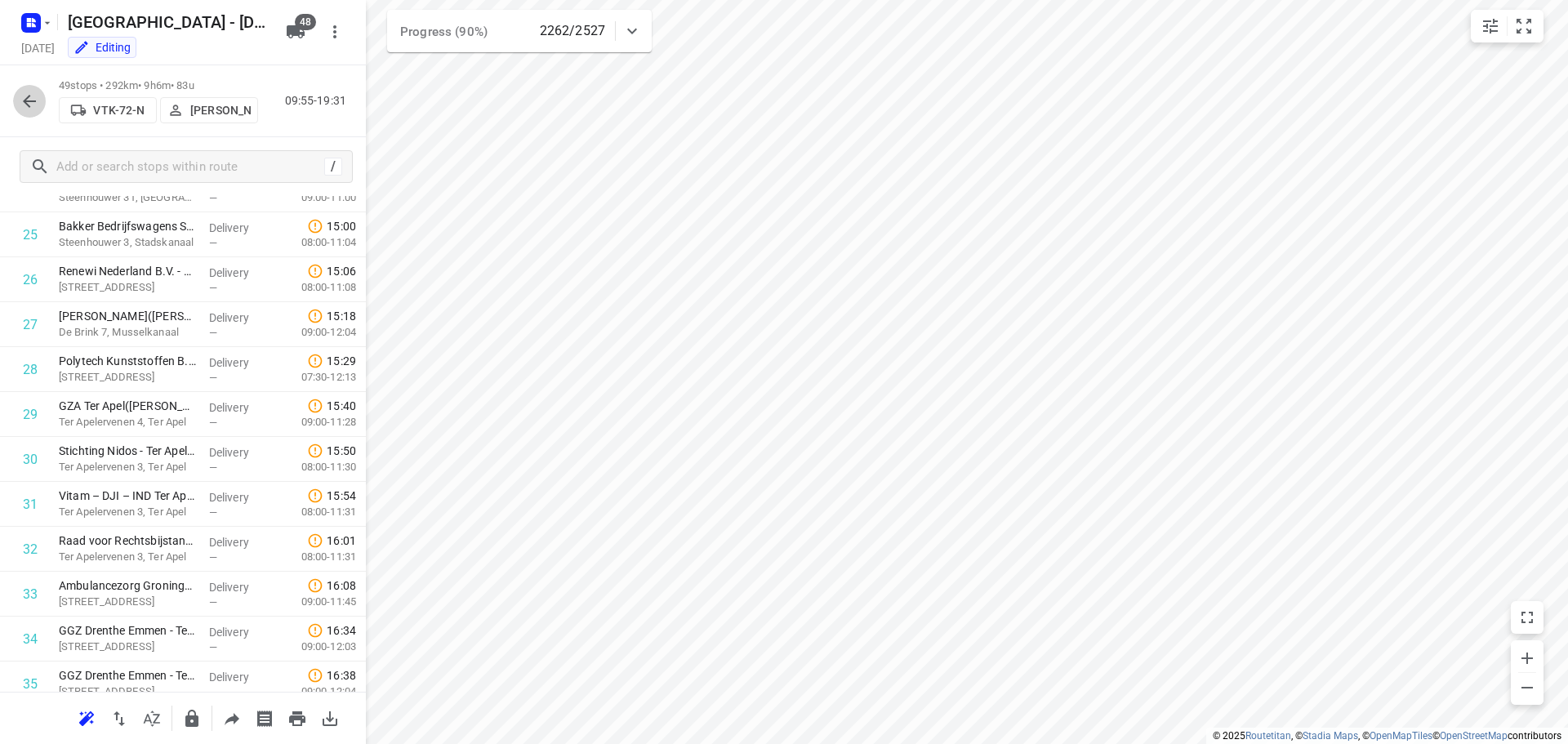
click at [31, 102] on icon "button" at bounding box center [29, 101] width 19 height 19
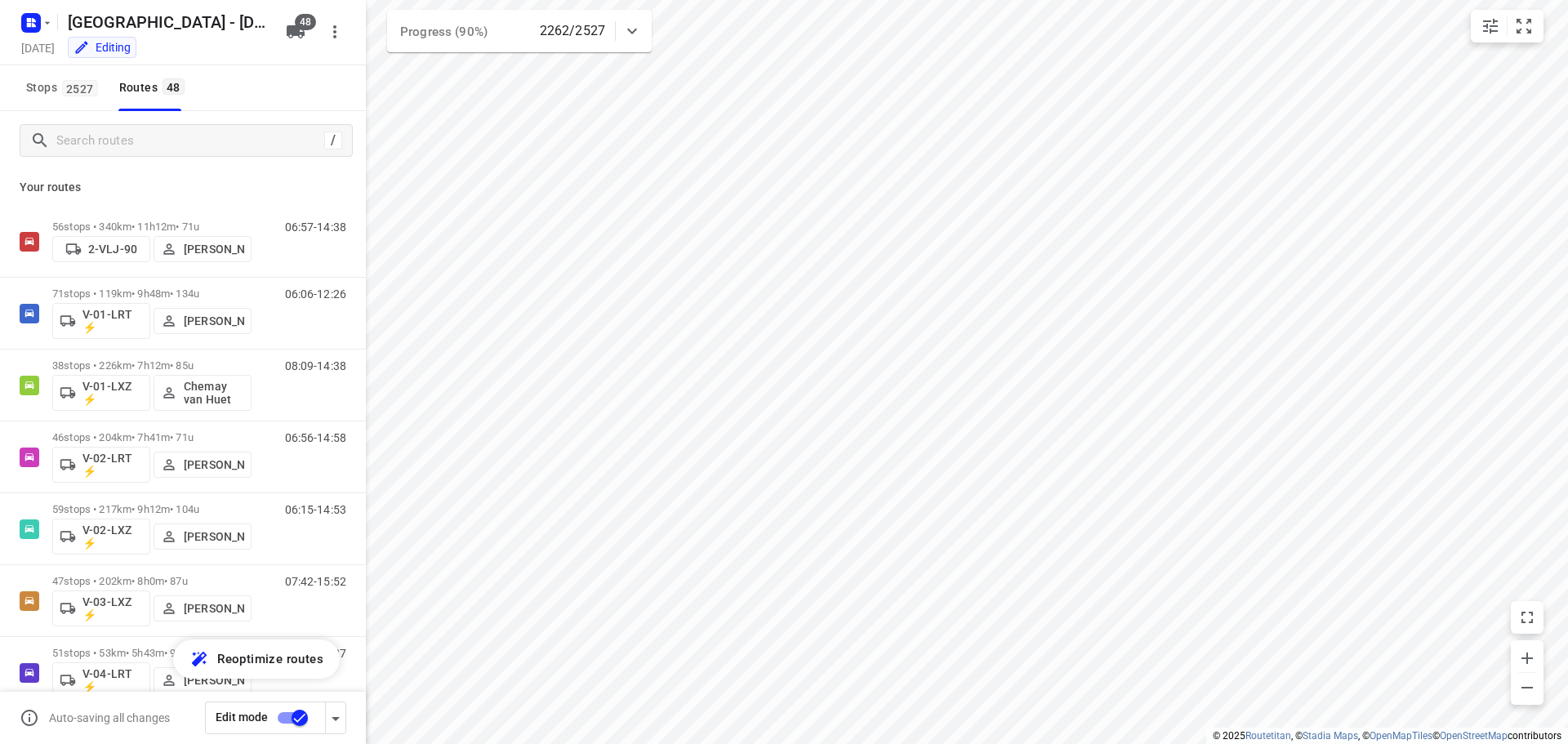
scroll to position [0, 0]
click at [169, 134] on input "Search routes" at bounding box center [204, 141] width 294 height 25
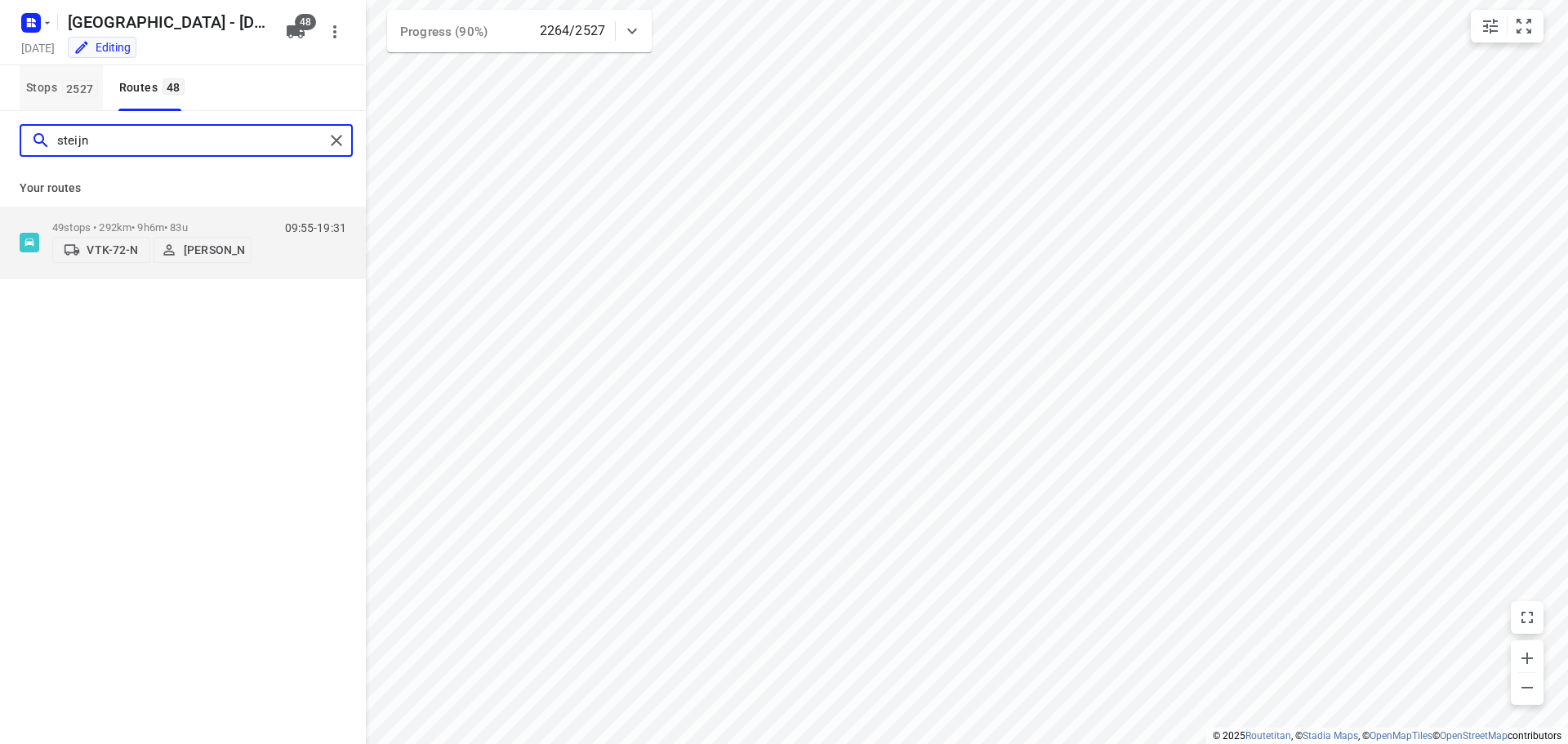
type input "steijn"
click at [267, 245] on div "09:55-19:31" at bounding box center [305, 245] width 81 height 50
click at [176, 221] on p "49 stops • 292km • 9h6m • 83u" at bounding box center [152, 227] width 199 height 12
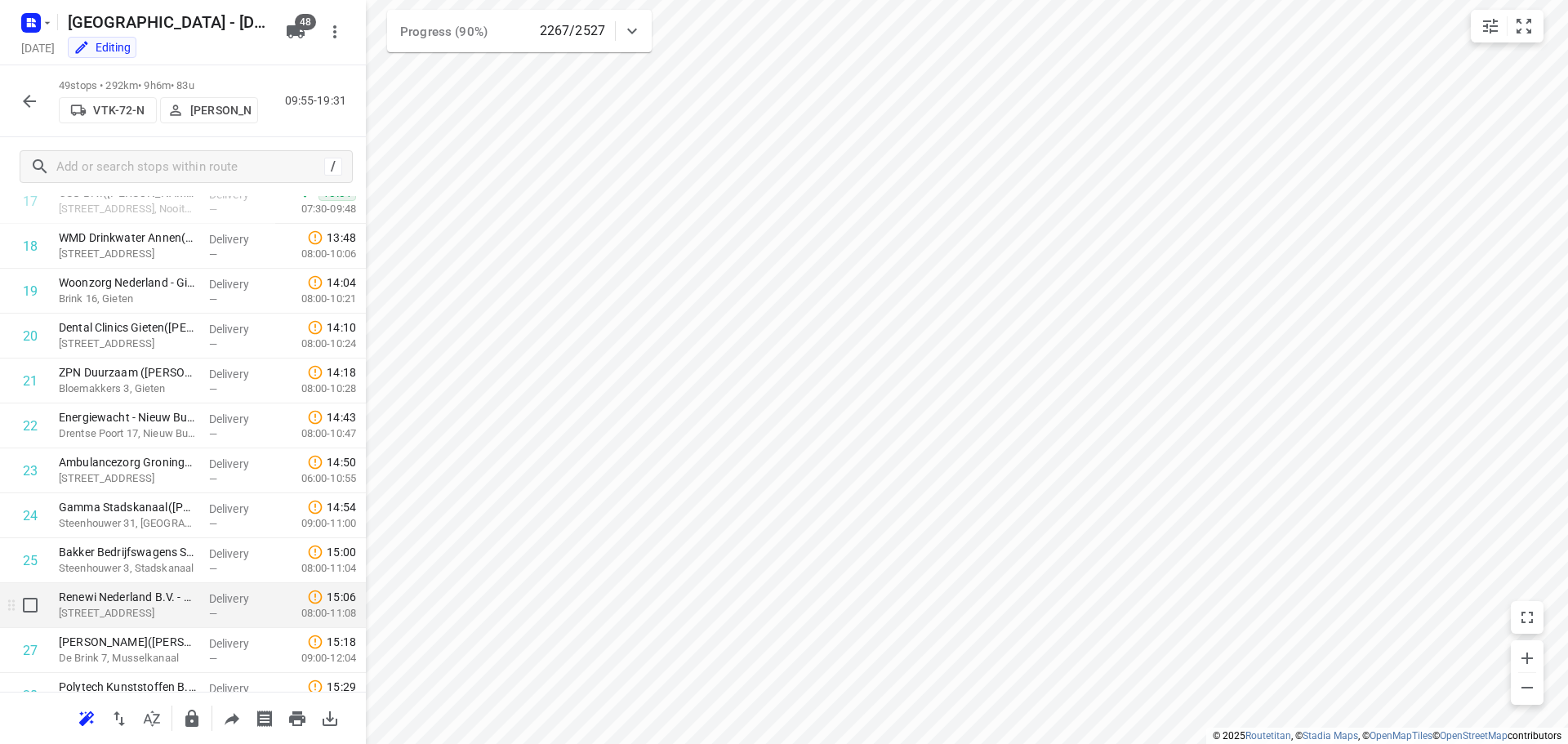
scroll to position [816, 0]
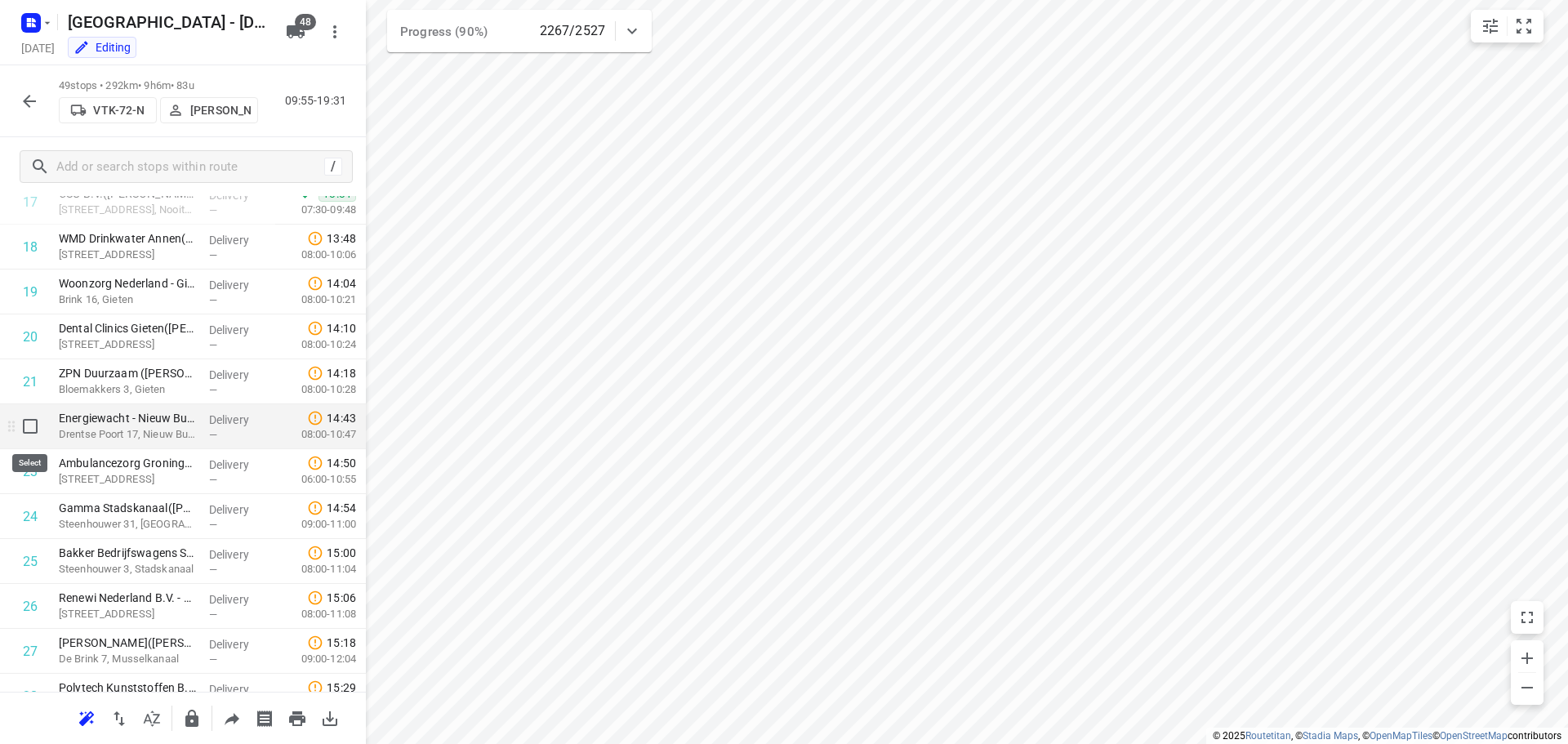
click at [31, 427] on input "checkbox" at bounding box center [30, 425] width 32 height 32
checkbox input "true"
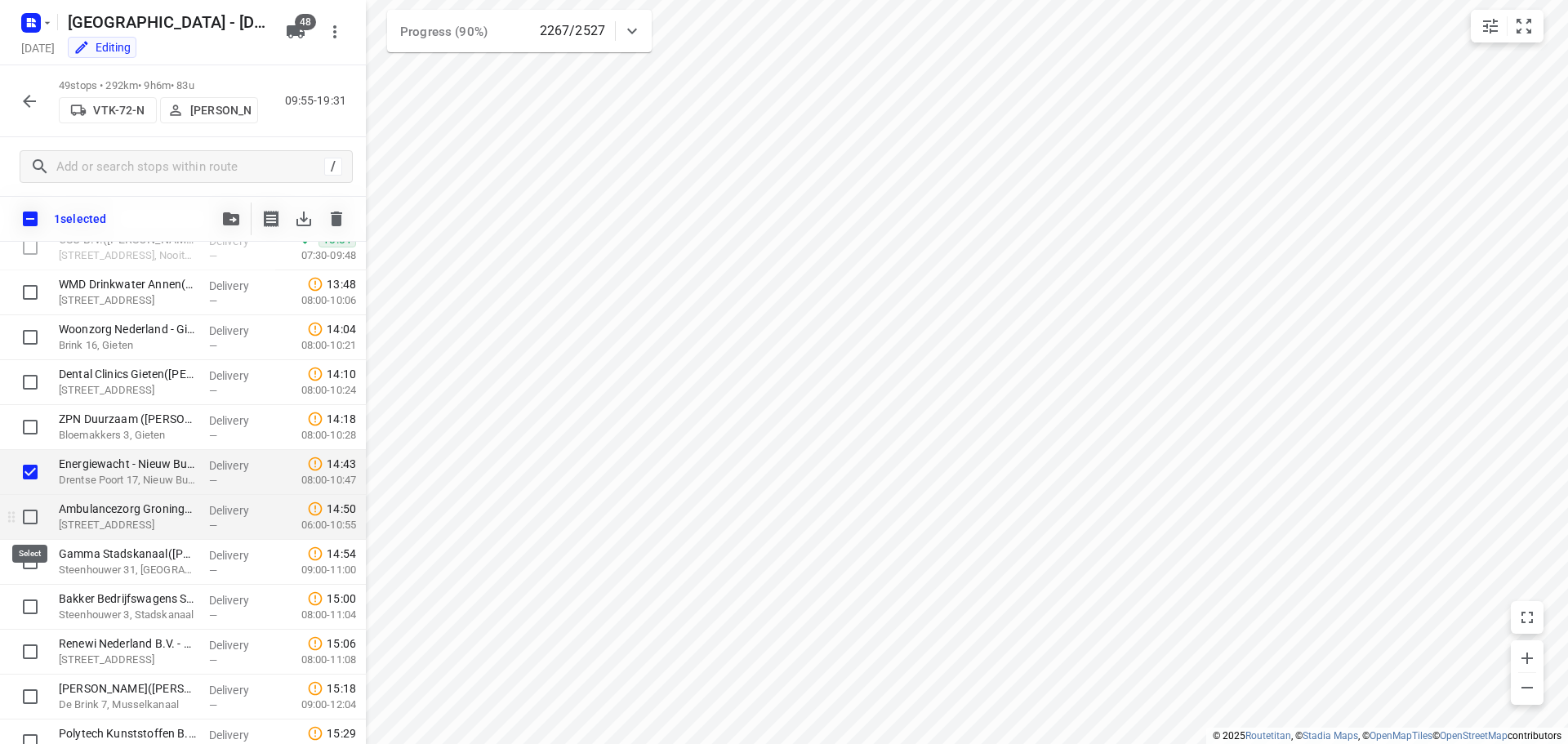
click at [28, 515] on input "checkbox" at bounding box center [30, 516] width 32 height 32
checkbox input "true"
click at [25, 561] on input "checkbox" at bounding box center [30, 561] width 32 height 32
checkbox input "true"
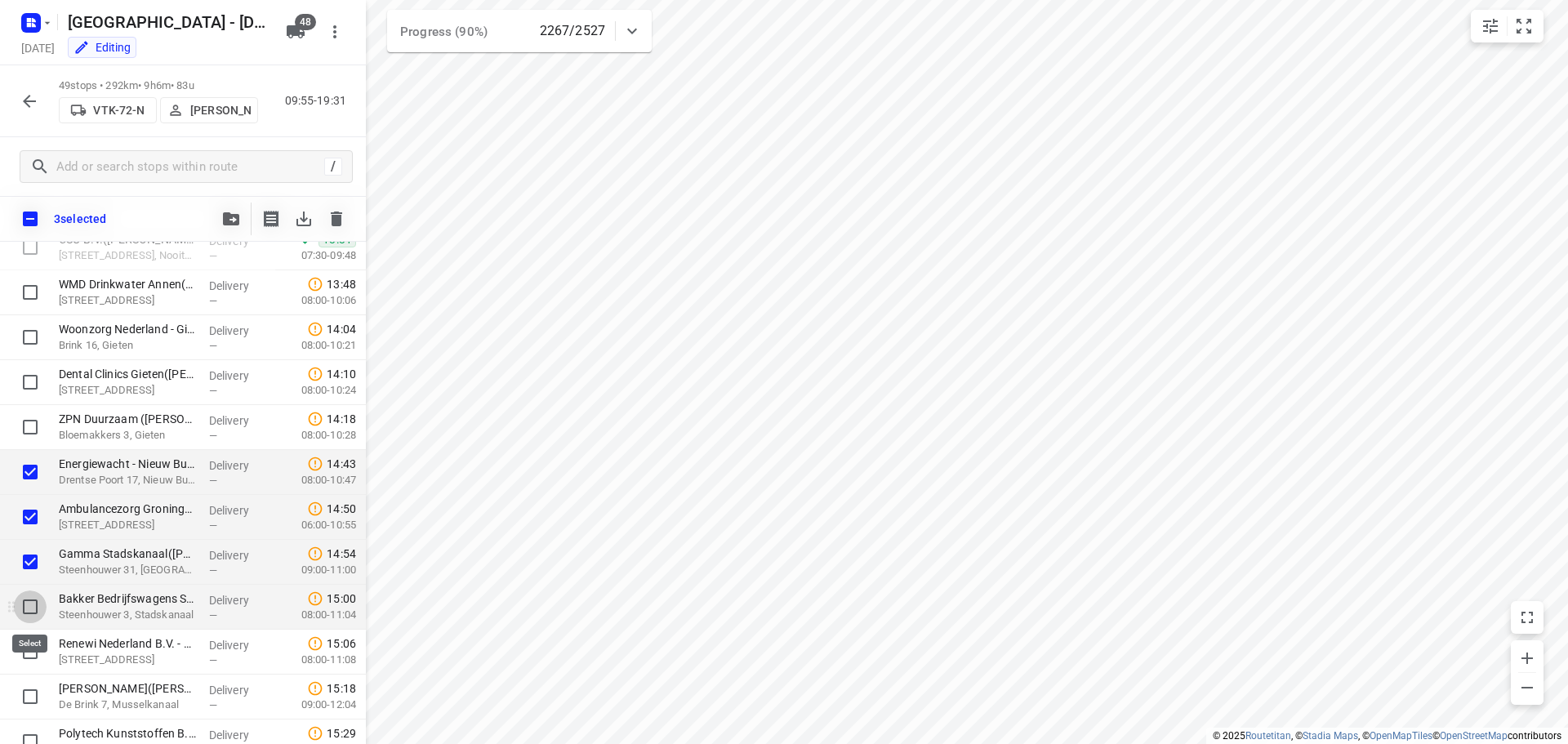
click at [25, 602] on input "checkbox" at bounding box center [30, 606] width 32 height 32
checkbox input "true"
click at [27, 651] on input "checkbox" at bounding box center [30, 651] width 32 height 32
checkbox input "true"
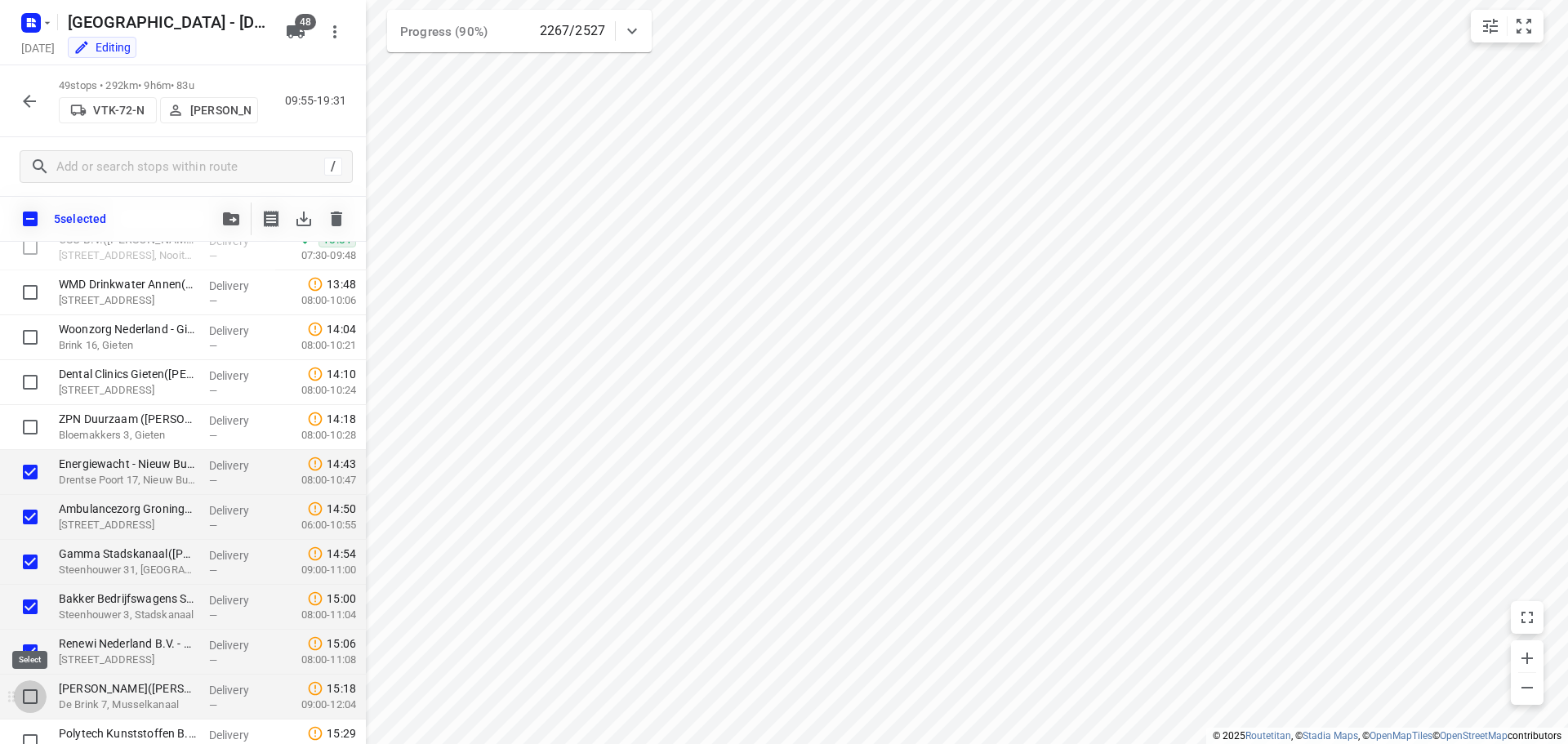
click at [31, 693] on input "checkbox" at bounding box center [30, 696] width 32 height 32
checkbox input "true"
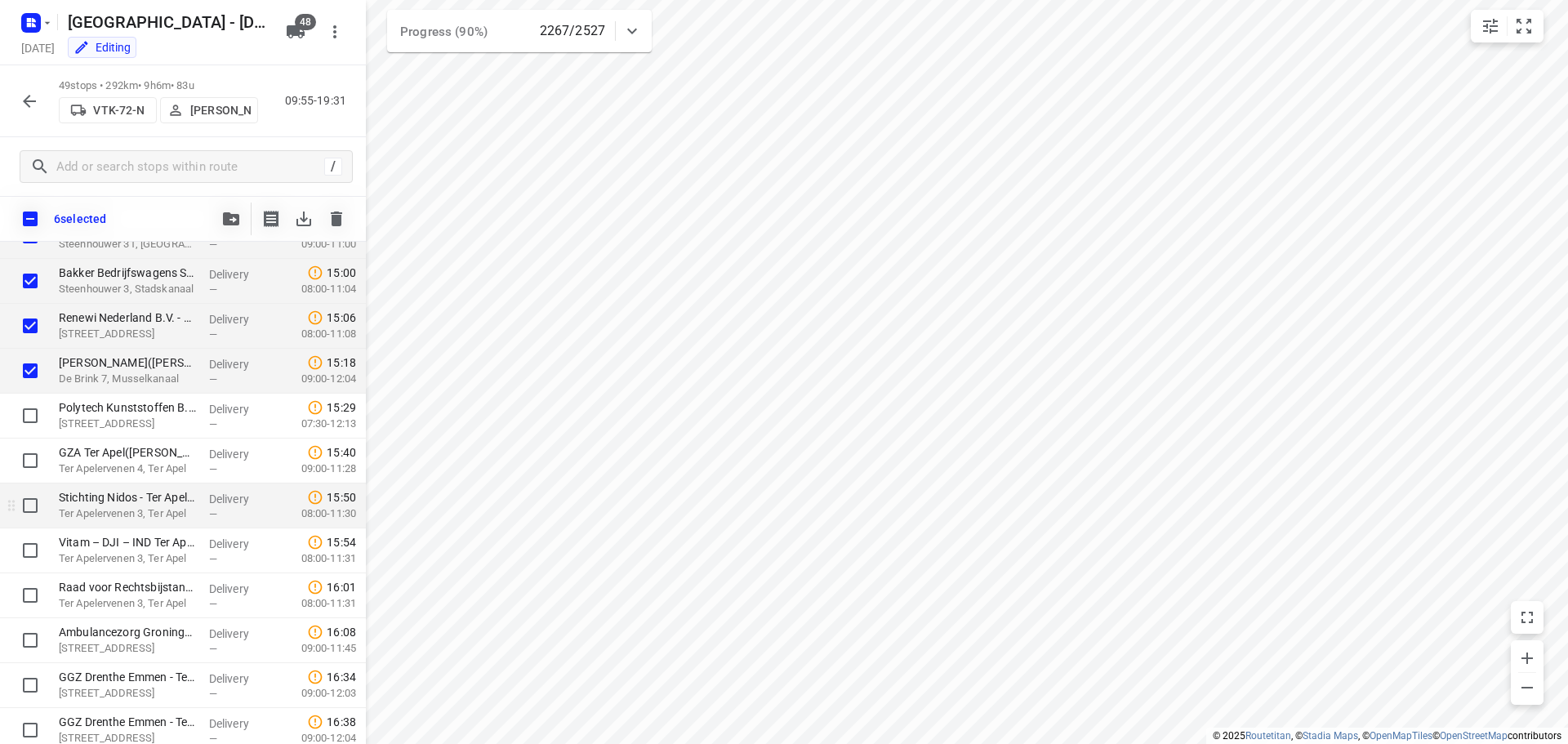
scroll to position [1143, 0]
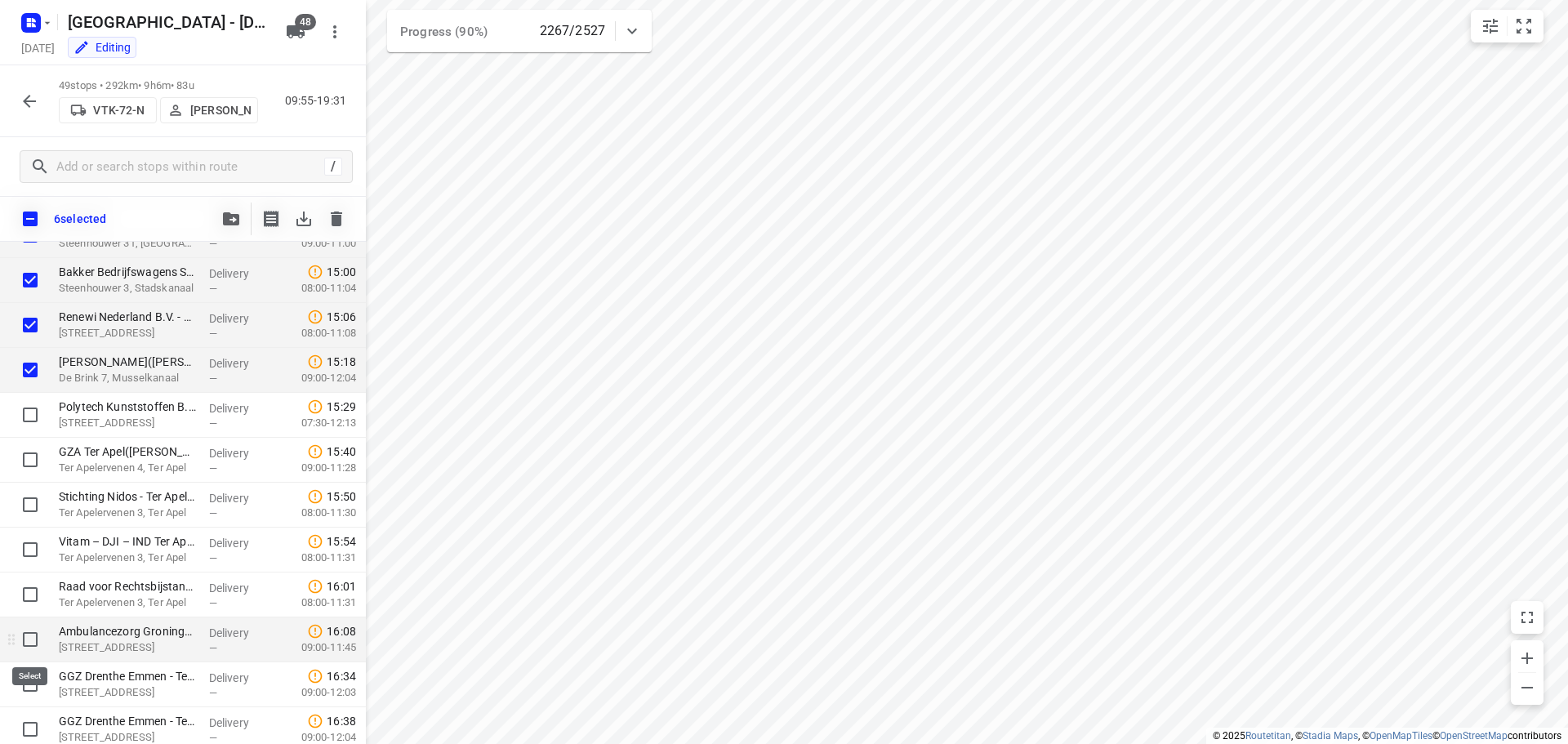
click at [27, 636] on input "checkbox" at bounding box center [30, 638] width 32 height 32
checkbox input "true"
click at [33, 596] on input "checkbox" at bounding box center [30, 594] width 32 height 32
checkbox input "true"
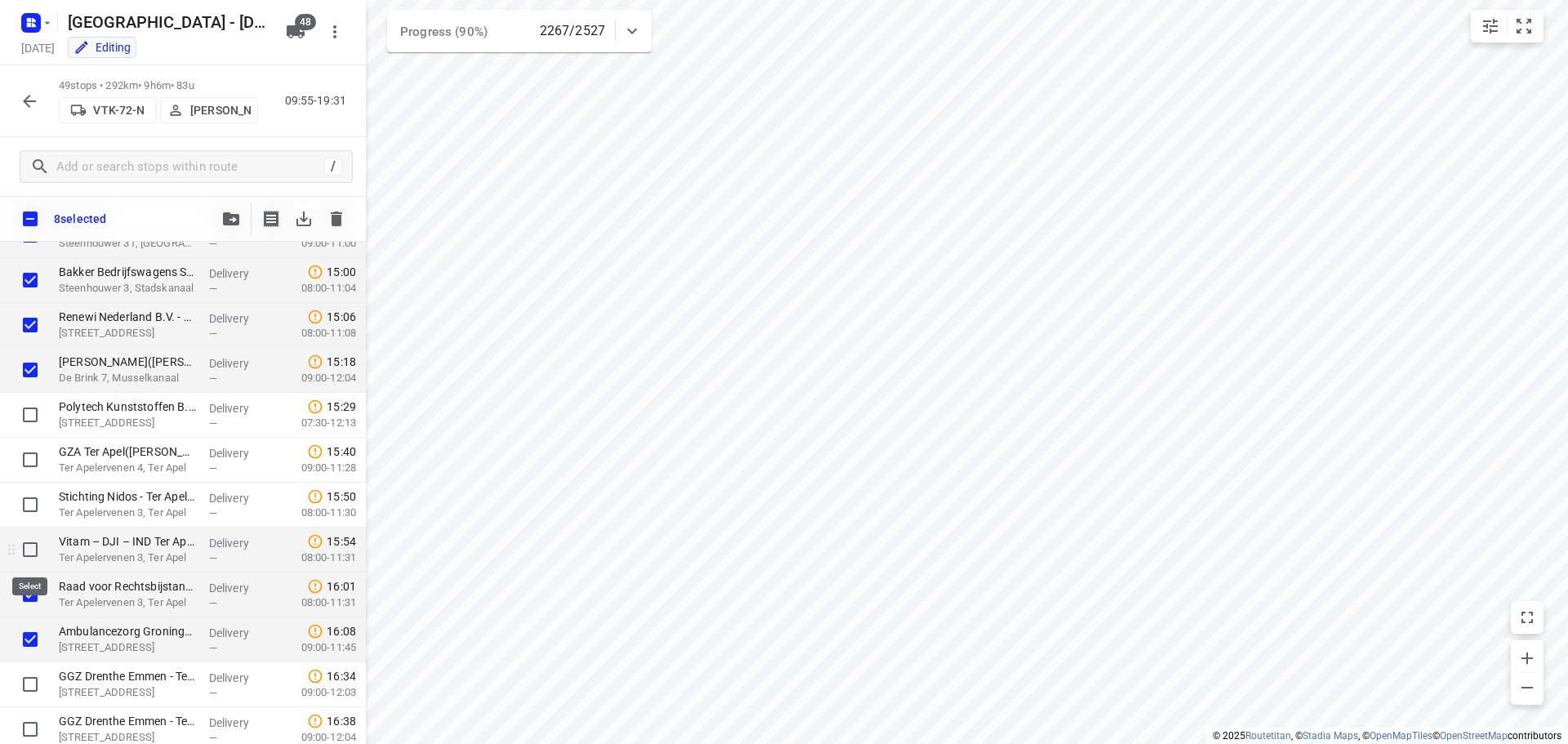
click at [30, 555] on input "checkbox" at bounding box center [30, 549] width 32 height 32
checkbox input "true"
click at [30, 512] on input "checkbox" at bounding box center [30, 504] width 32 height 32
checkbox input "true"
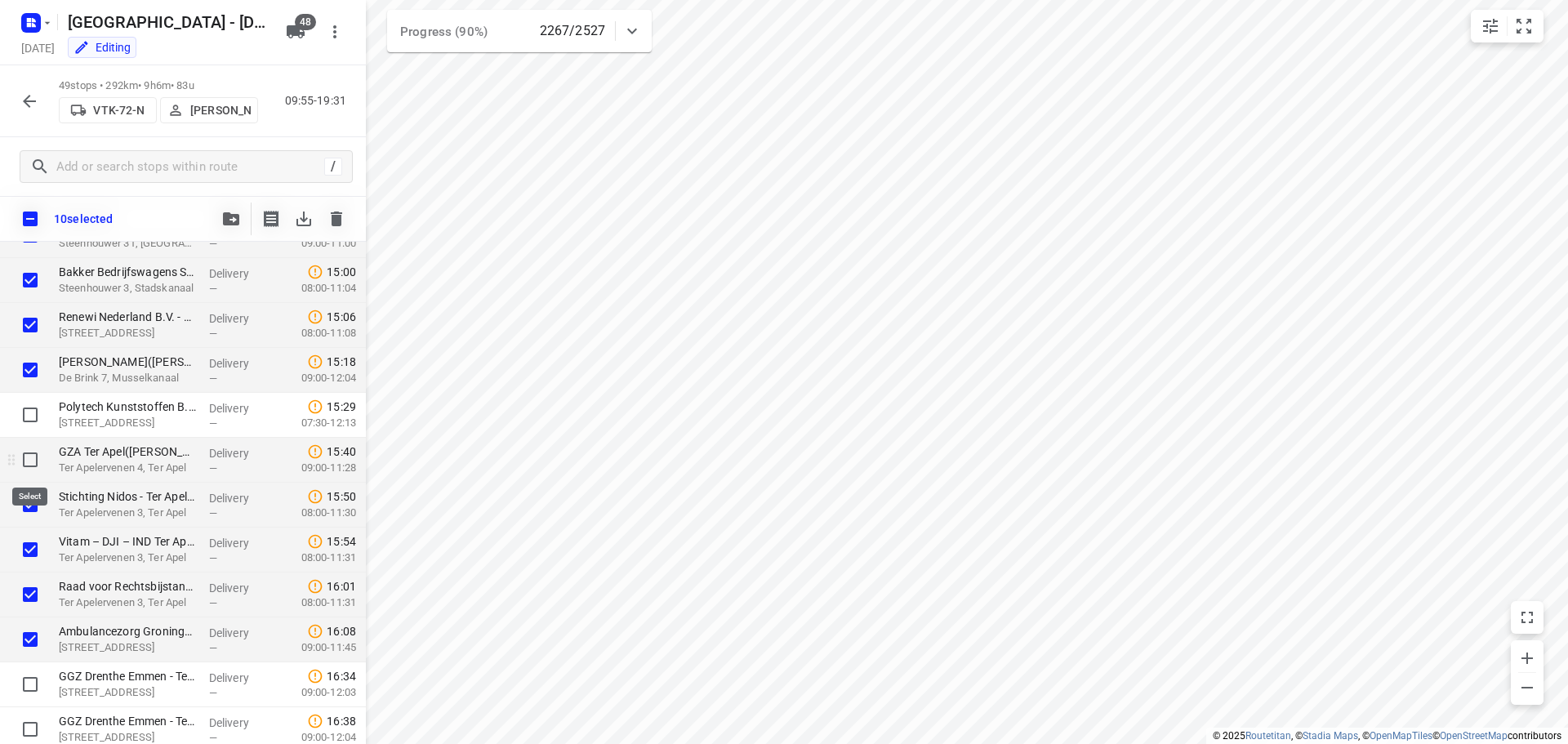
click at [35, 469] on input "checkbox" at bounding box center [30, 459] width 32 height 32
checkbox input "true"
click at [31, 415] on input "checkbox" at bounding box center [30, 414] width 32 height 32
checkbox input "true"
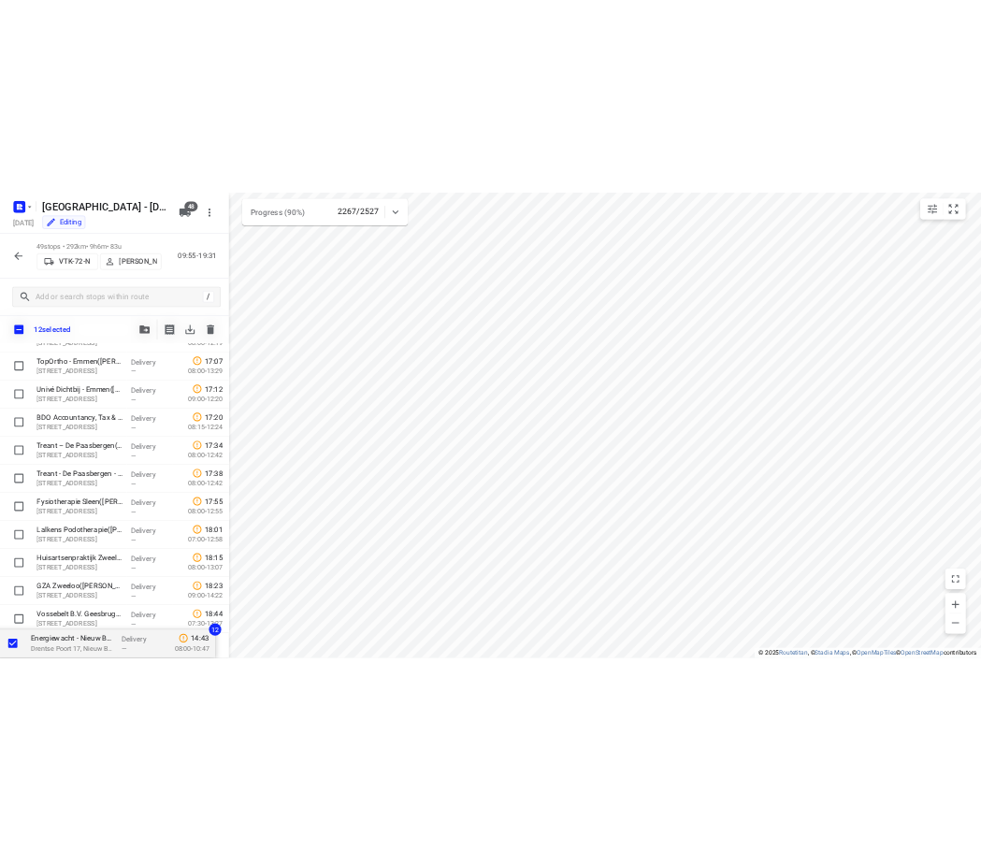
scroll to position [2090, 0]
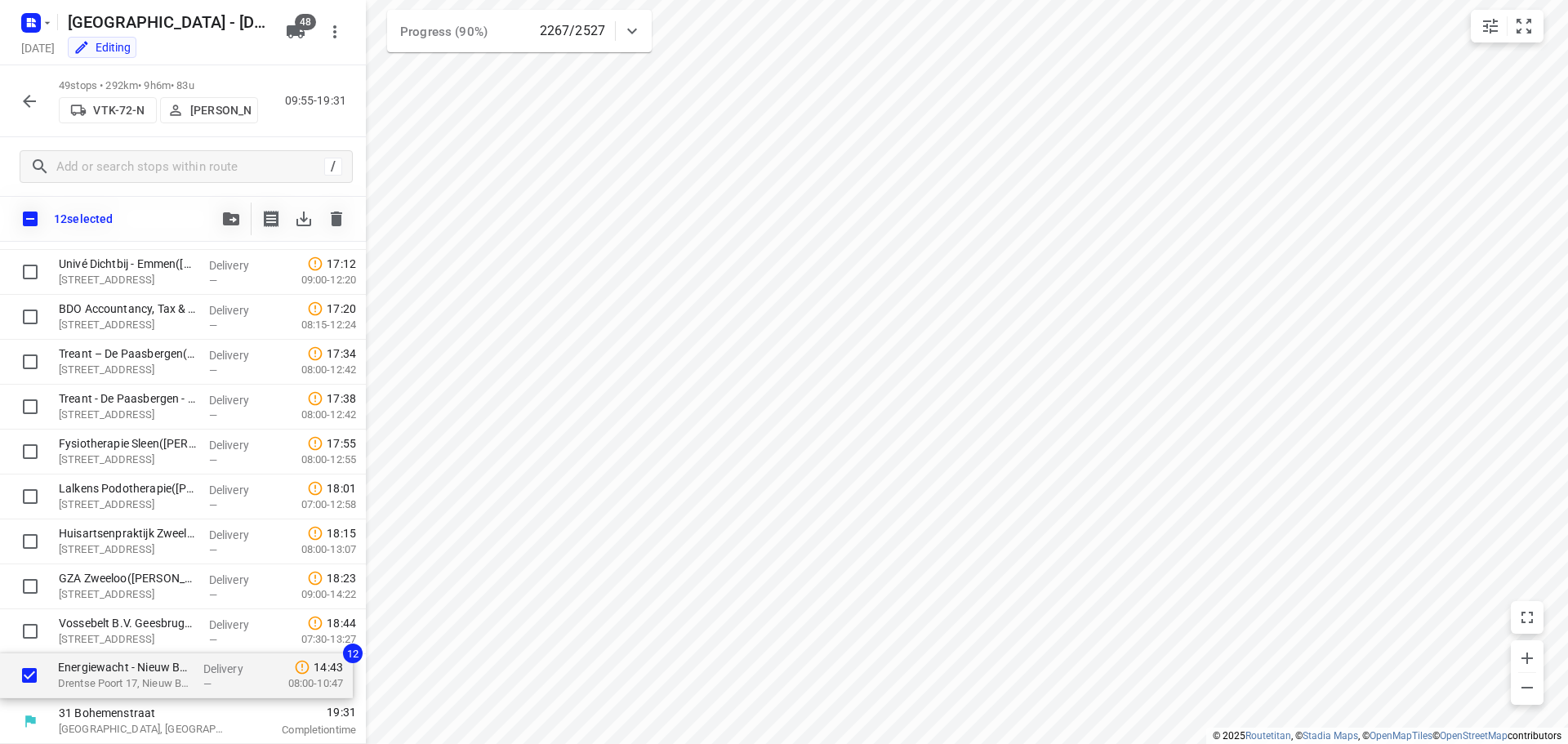
drag, startPoint x: 83, startPoint y: 391, endPoint x: 82, endPoint y: 684, distance: 293.0
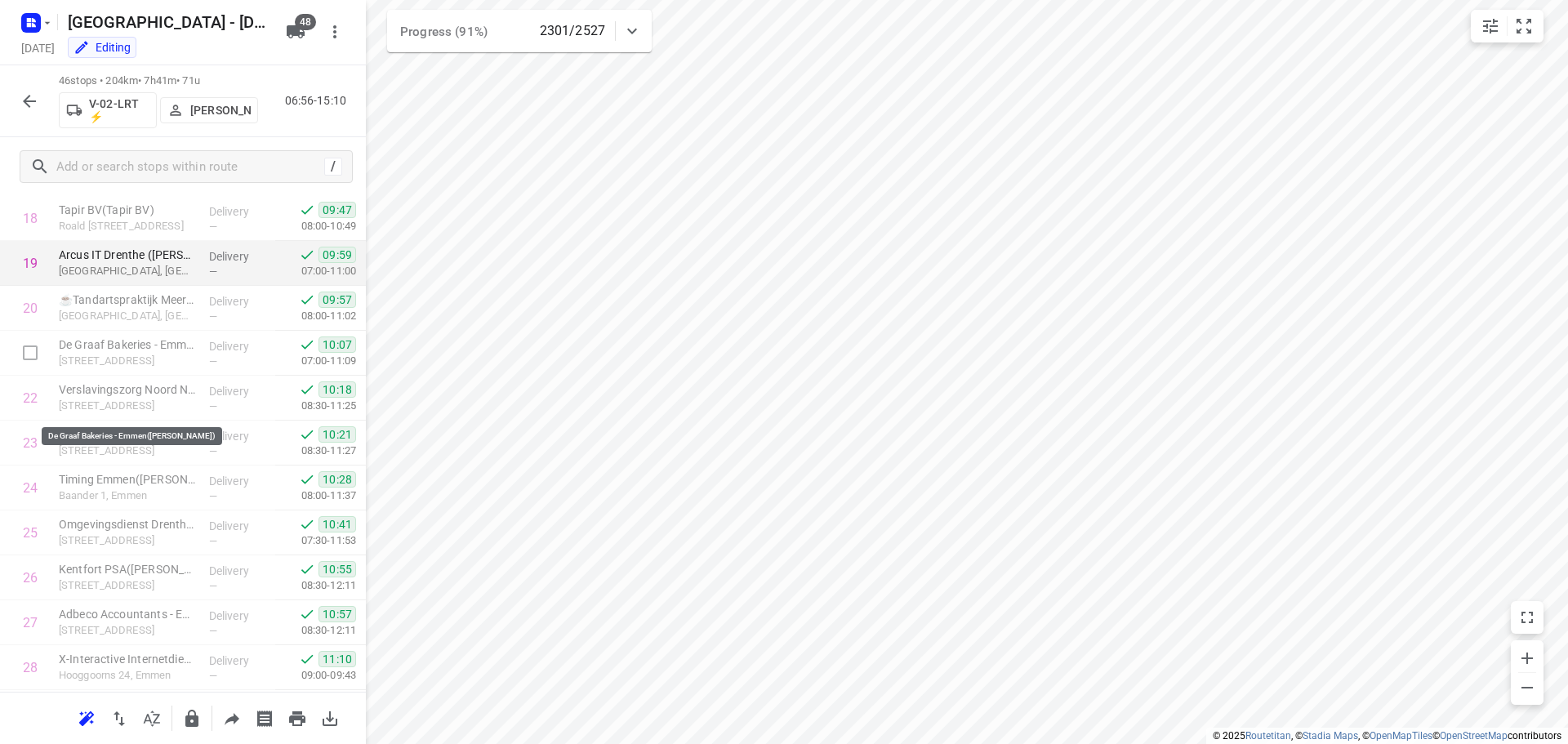
scroll to position [851, 0]
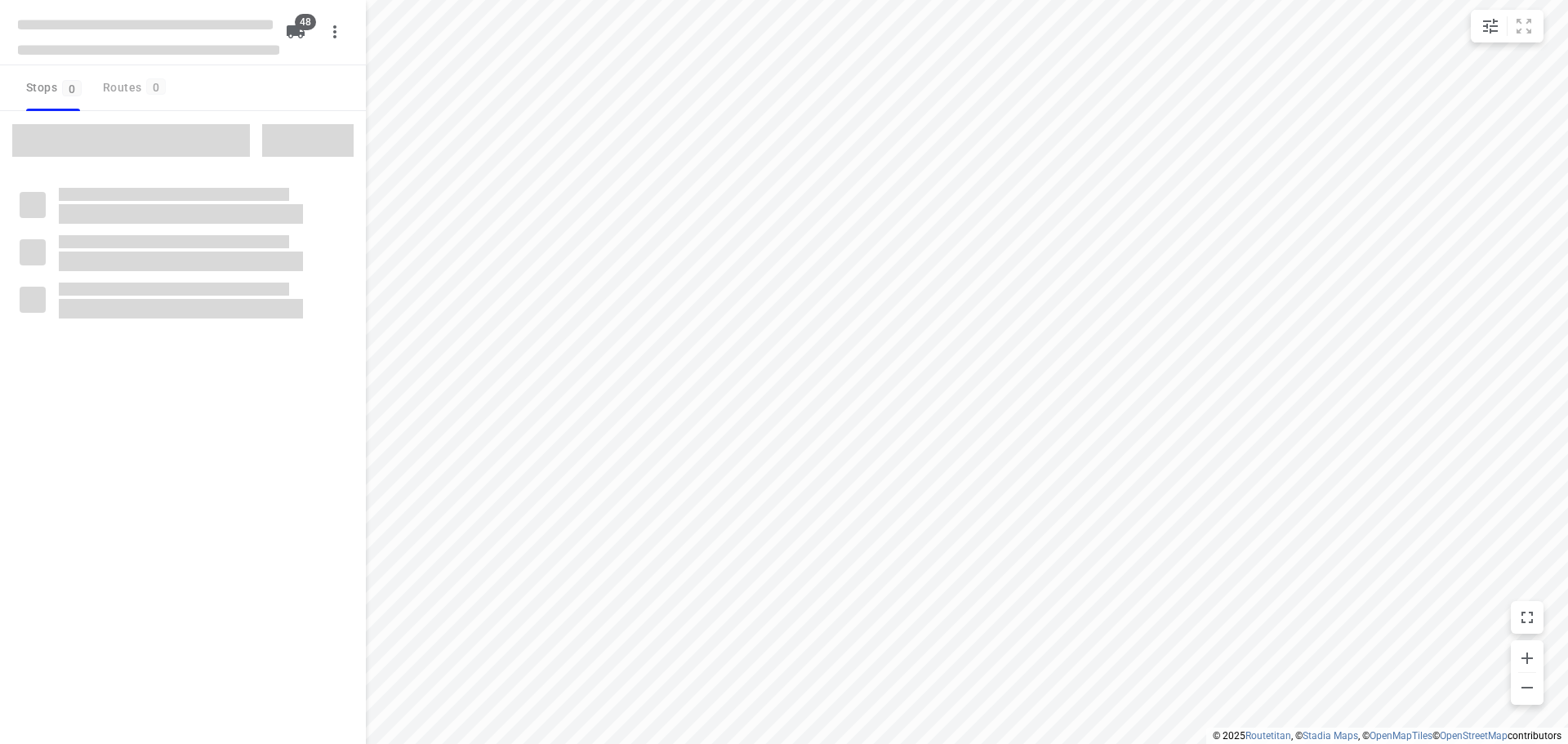
type input "distance"
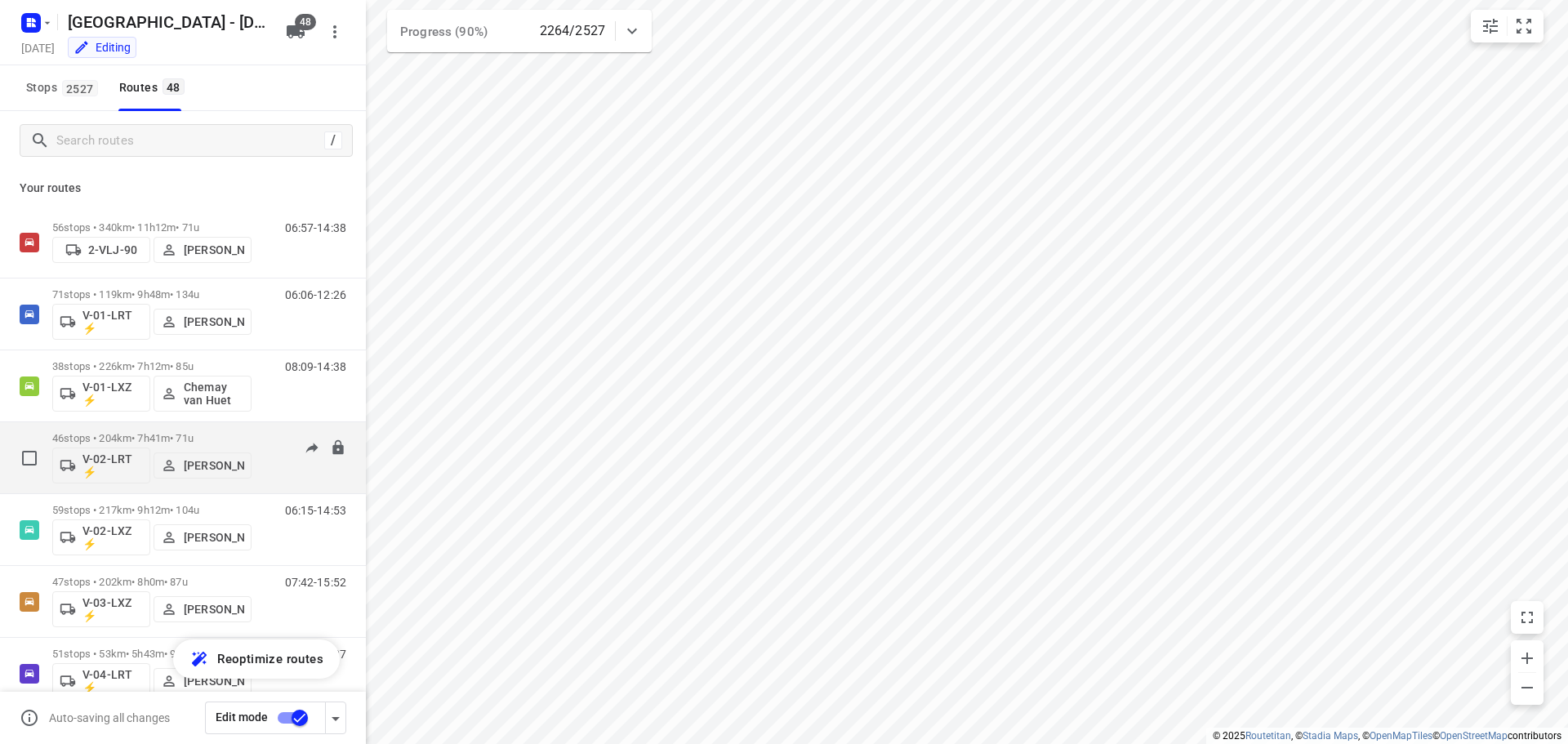
click at [128, 439] on p "46 stops • 204km • 7h41m • 71u" at bounding box center [152, 438] width 199 height 12
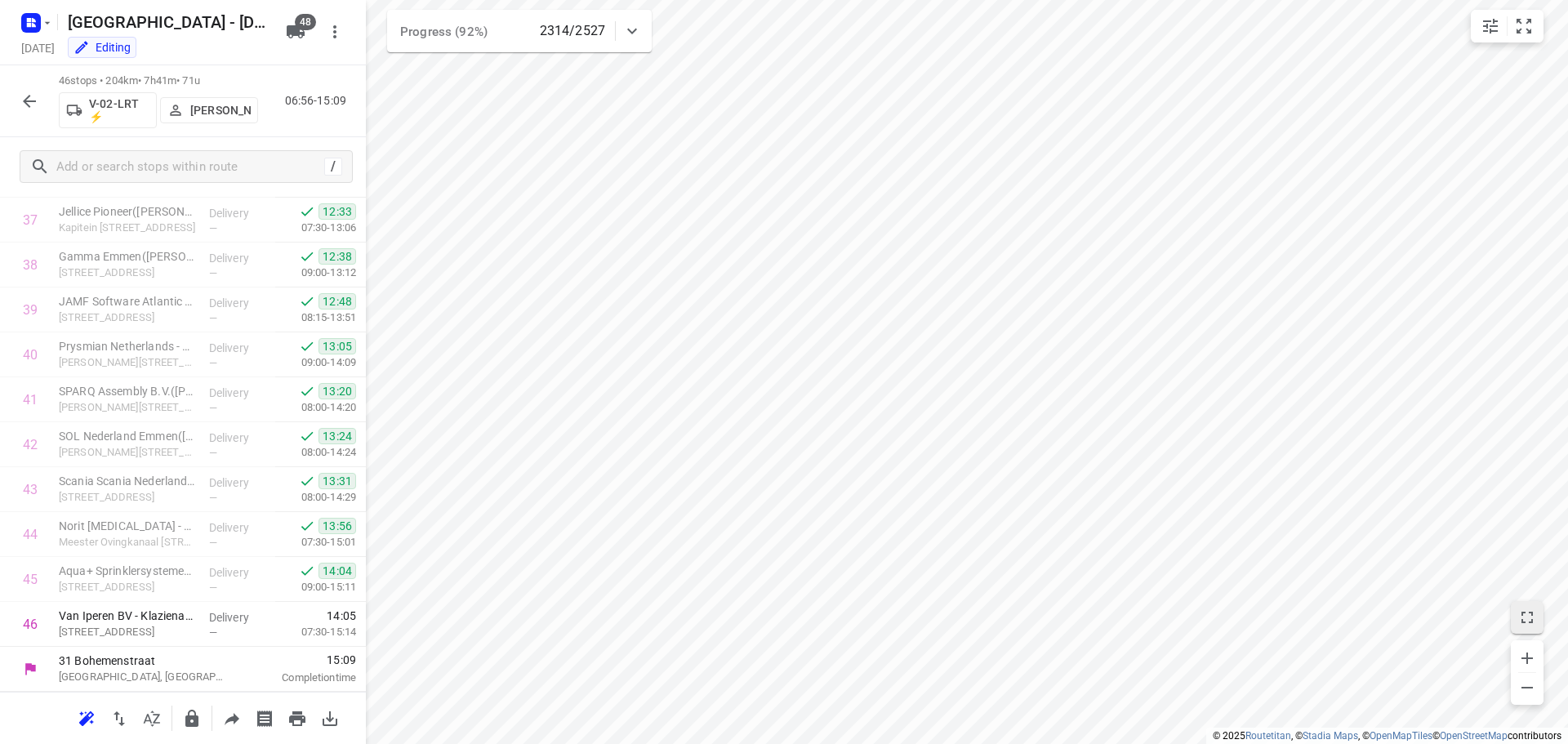
scroll to position [1697, 0]
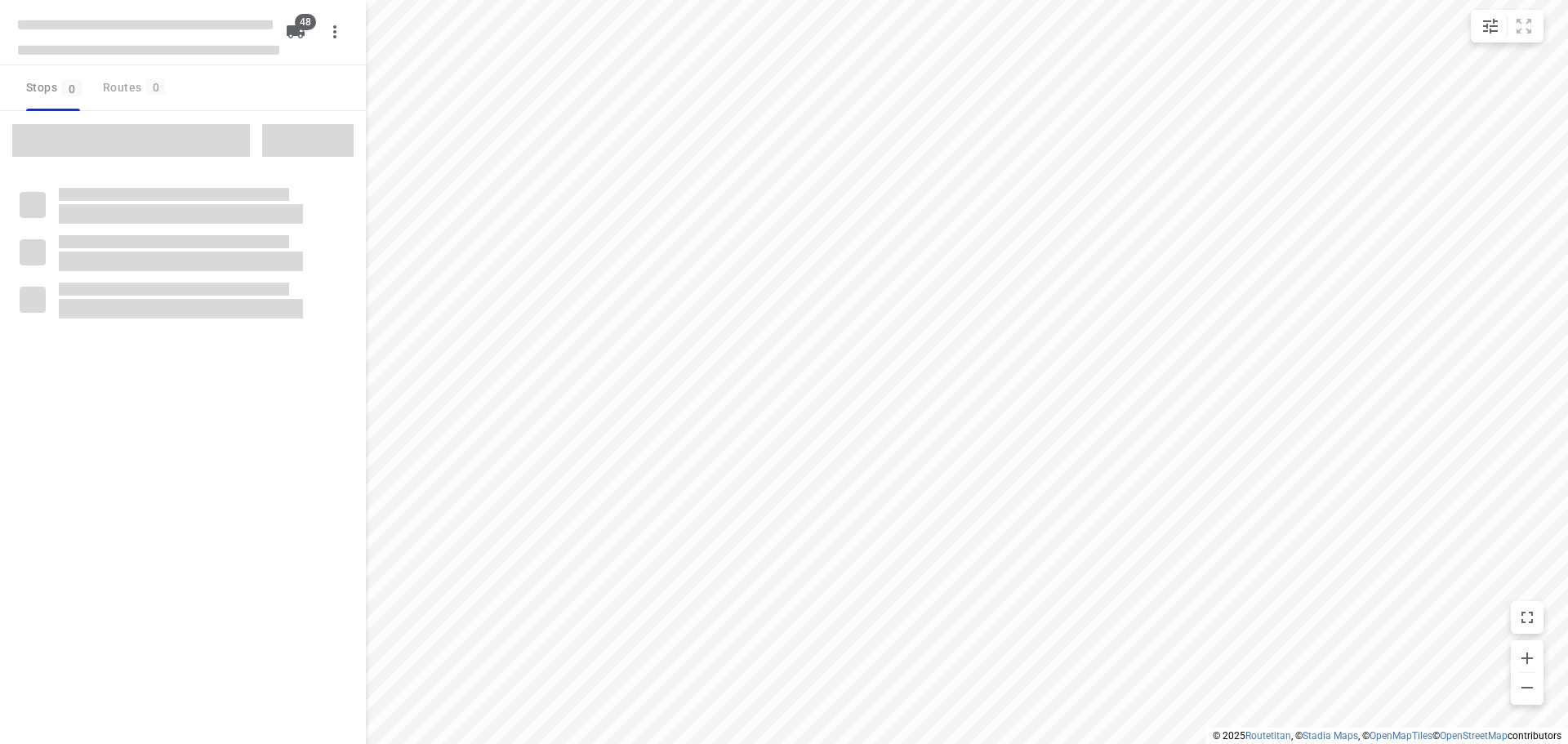
type input "distance"
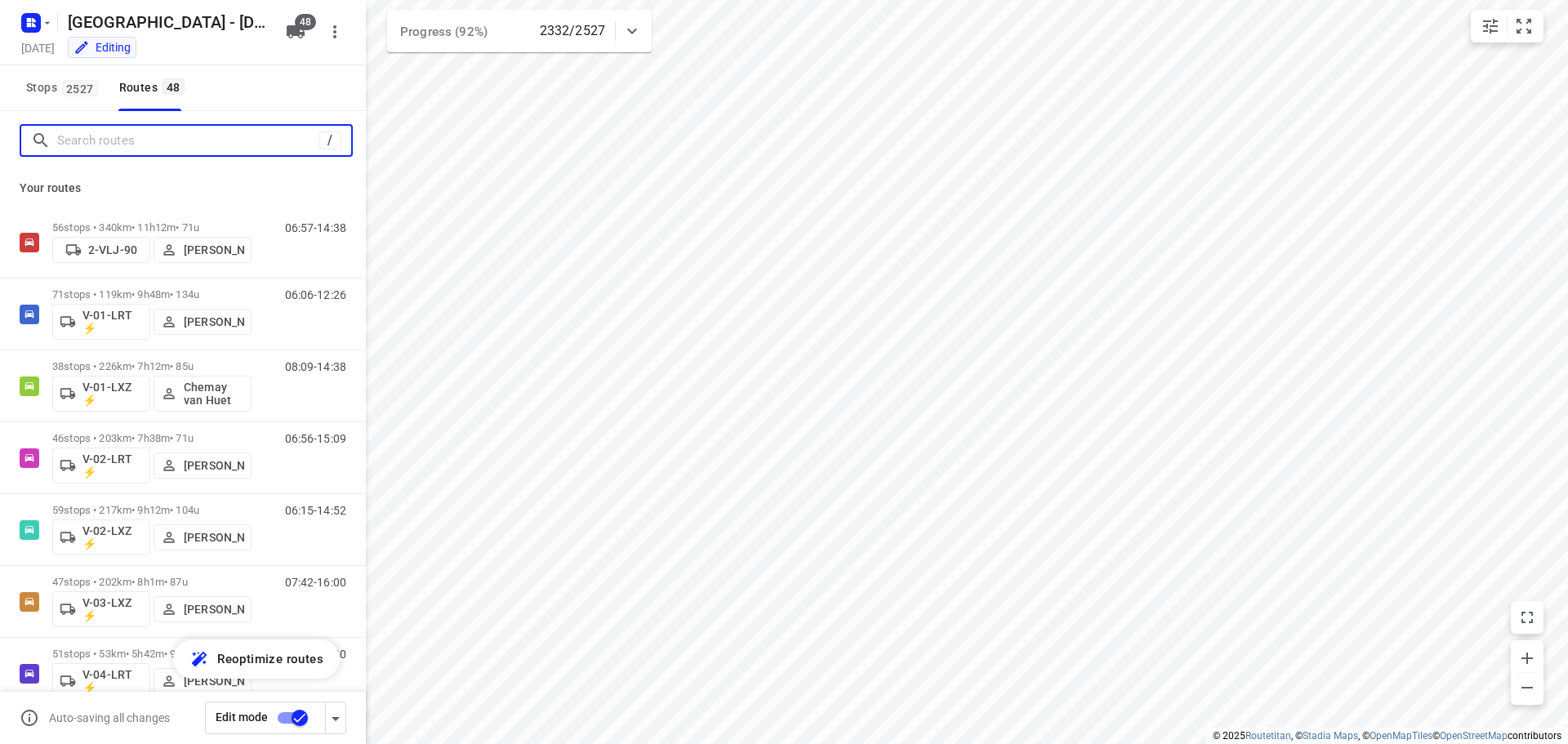
click at [138, 134] on input "Search routes" at bounding box center [187, 141] width 261 height 25
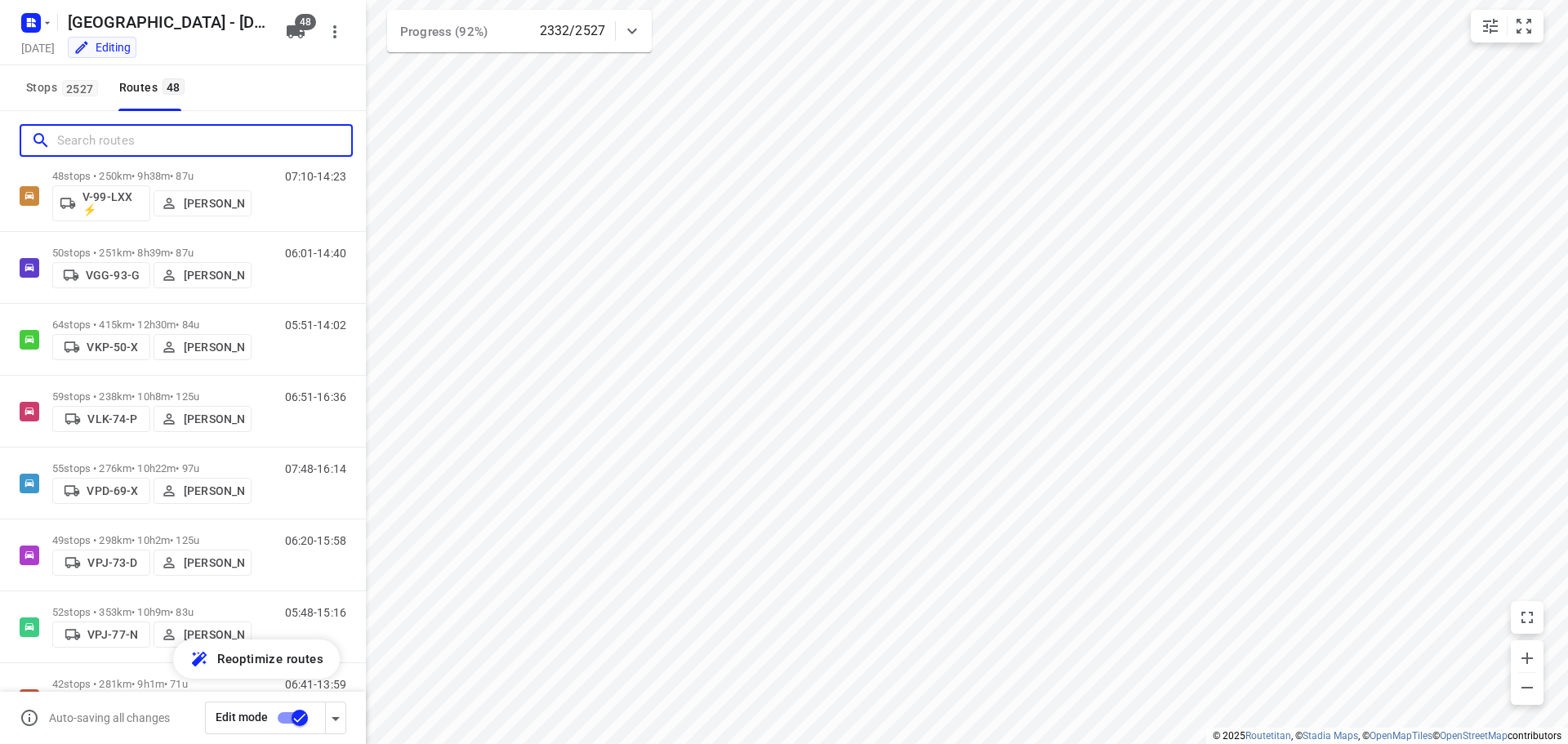
scroll to position [2286, 0]
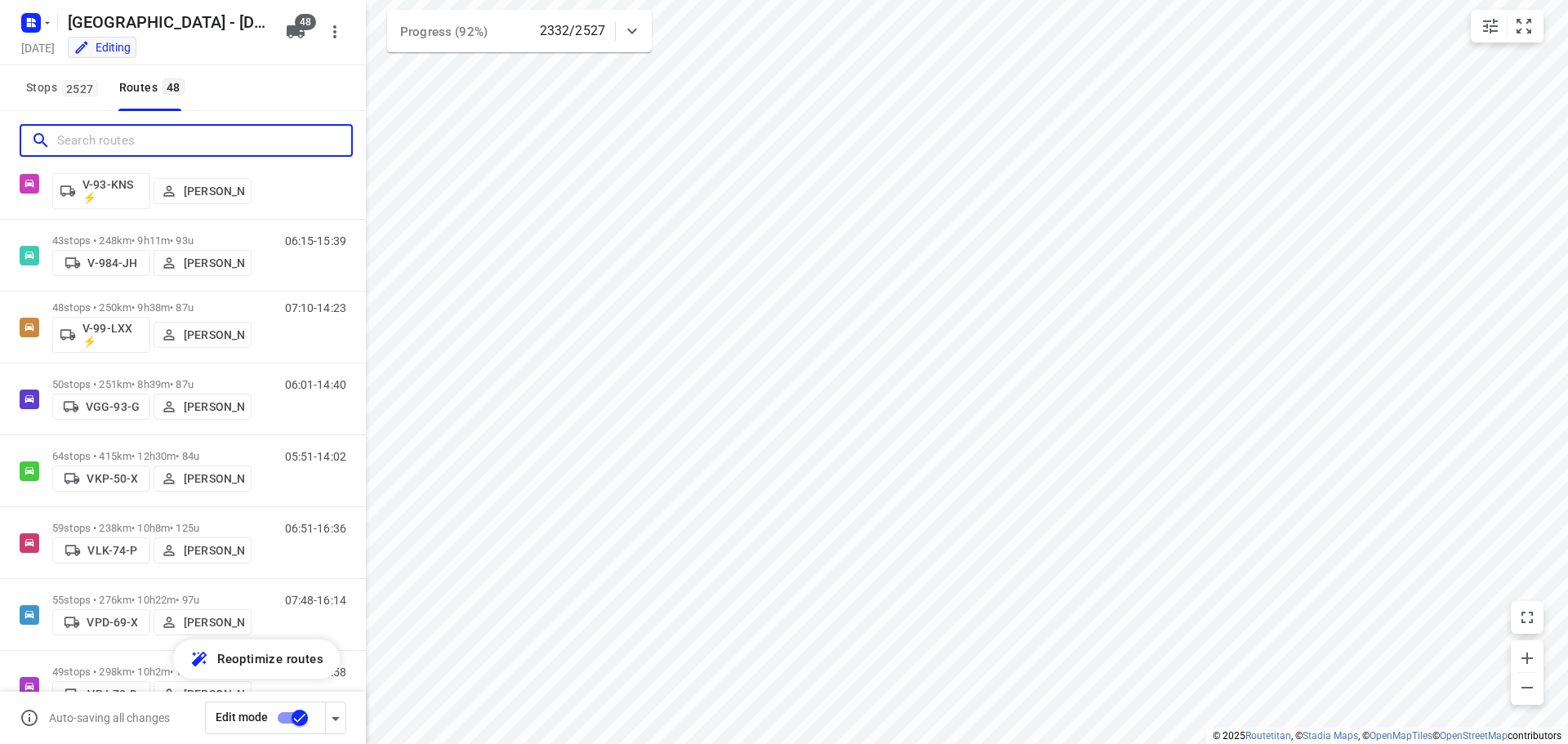
click at [161, 146] on input "Search routes" at bounding box center [204, 141] width 294 height 25
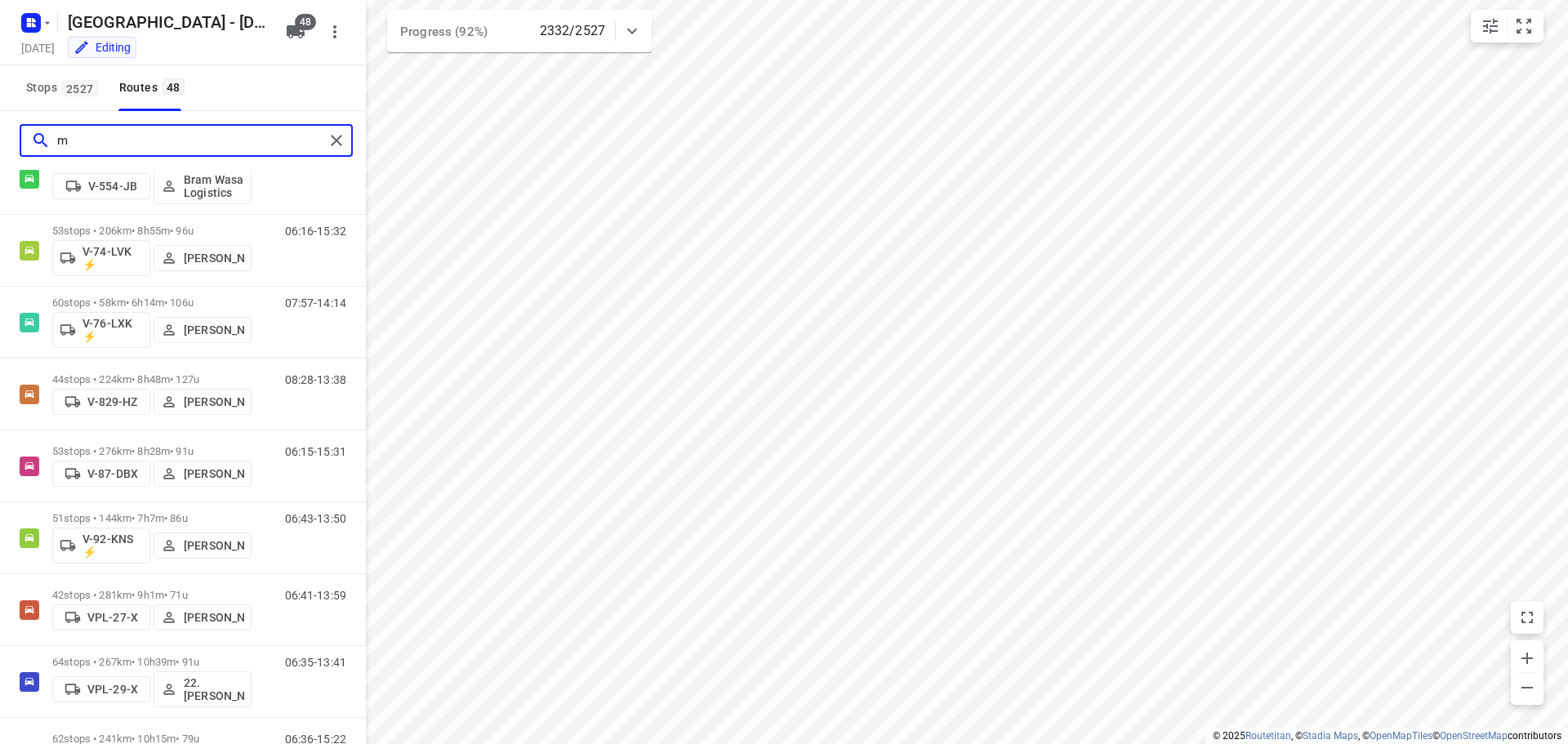
scroll to position [0, 0]
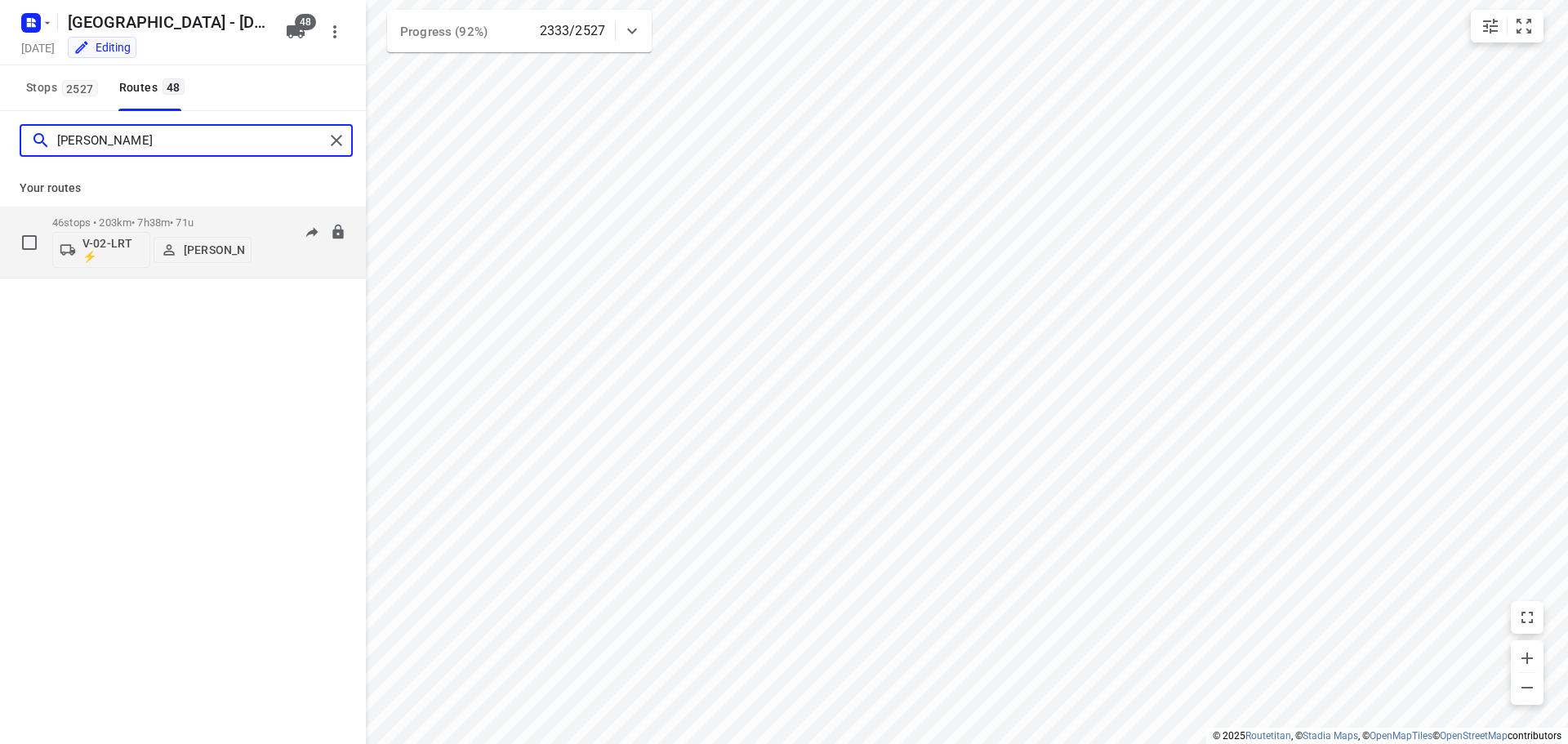
type input "[PERSON_NAME]"
click at [284, 252] on div "06:56-15:09" at bounding box center [305, 246] width 81 height 59
click at [195, 219] on p "46 stops • 203km • 7h38m • 71u" at bounding box center [152, 223] width 199 height 12
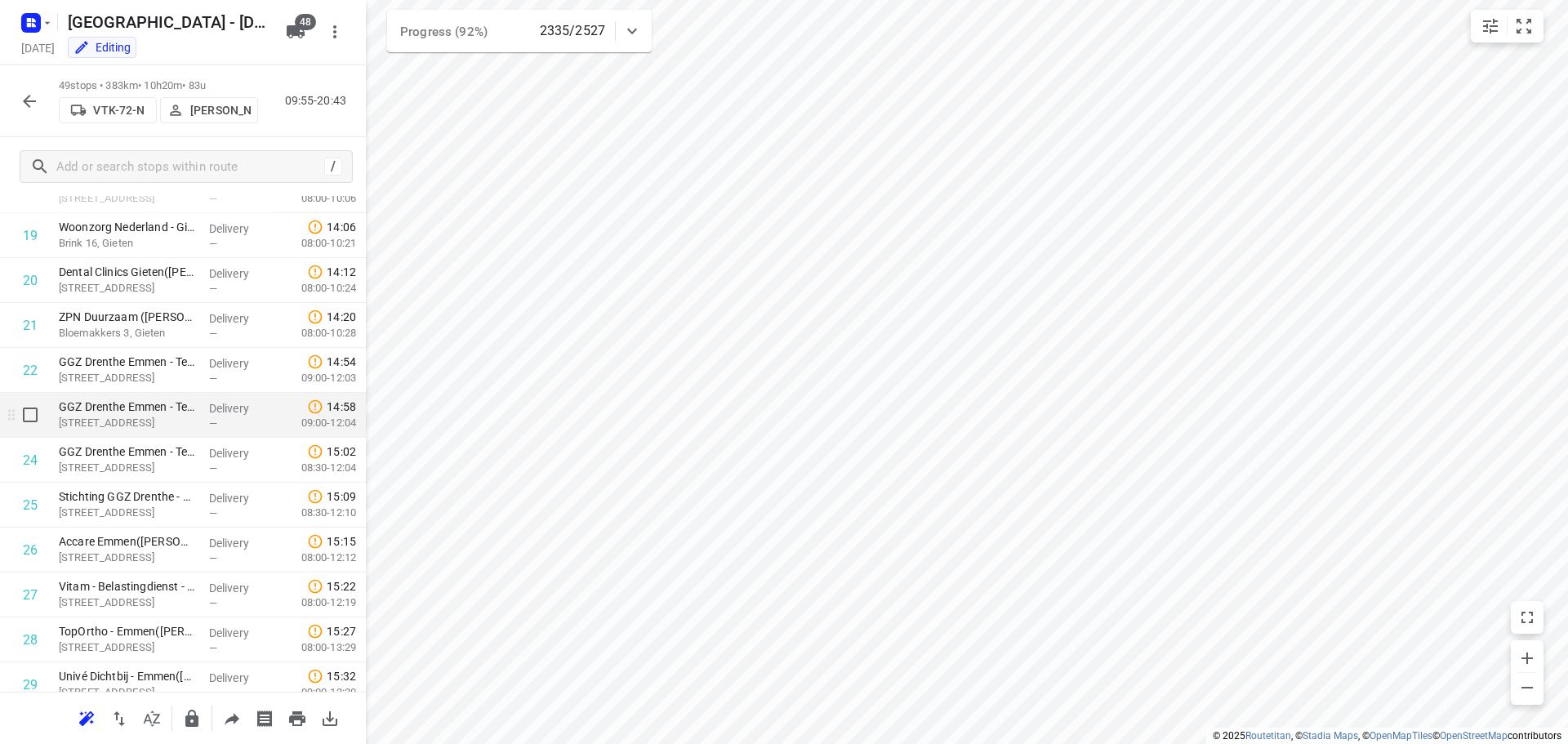
scroll to position [898, 0]
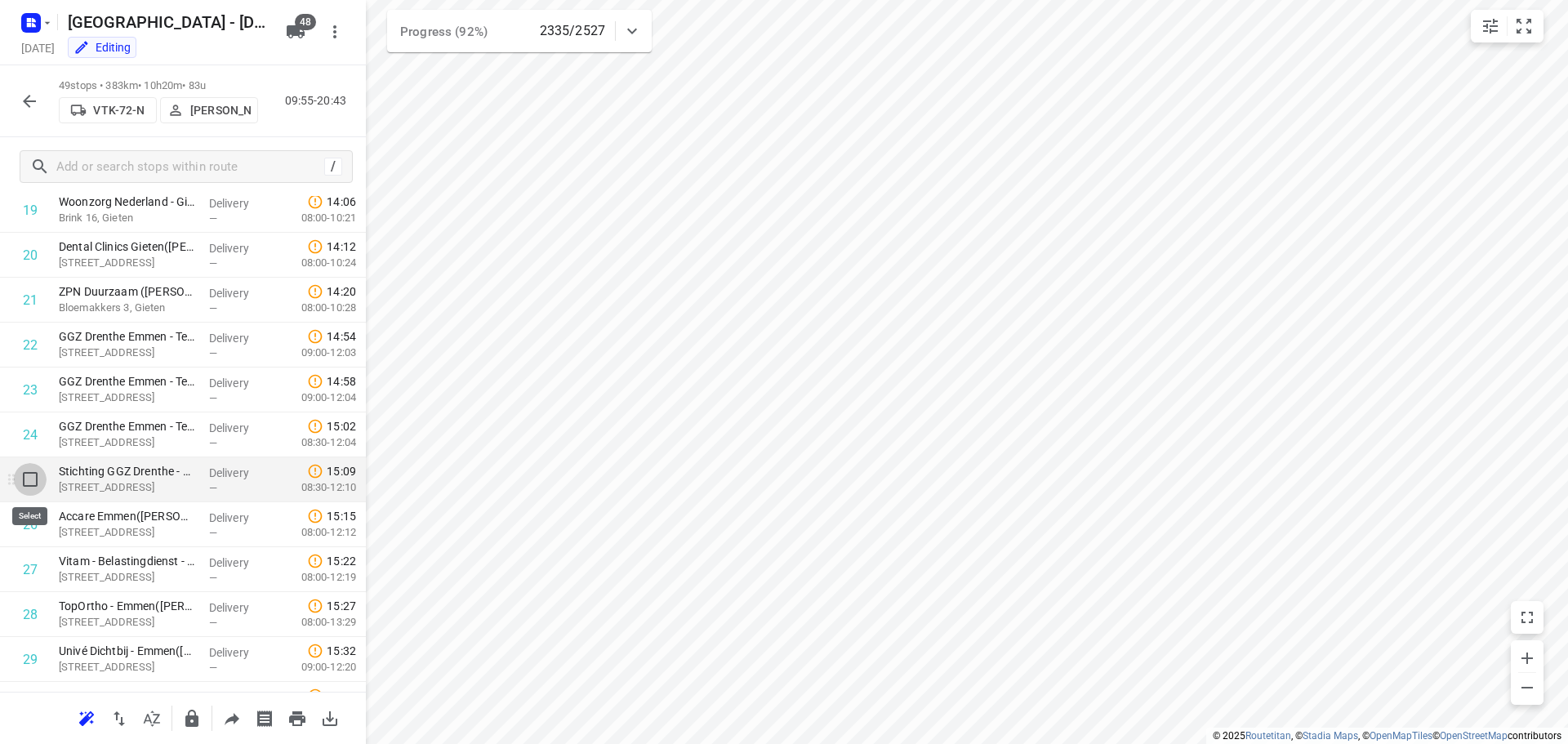
click at [26, 476] on input "checkbox" at bounding box center [30, 479] width 32 height 32
checkbox input "true"
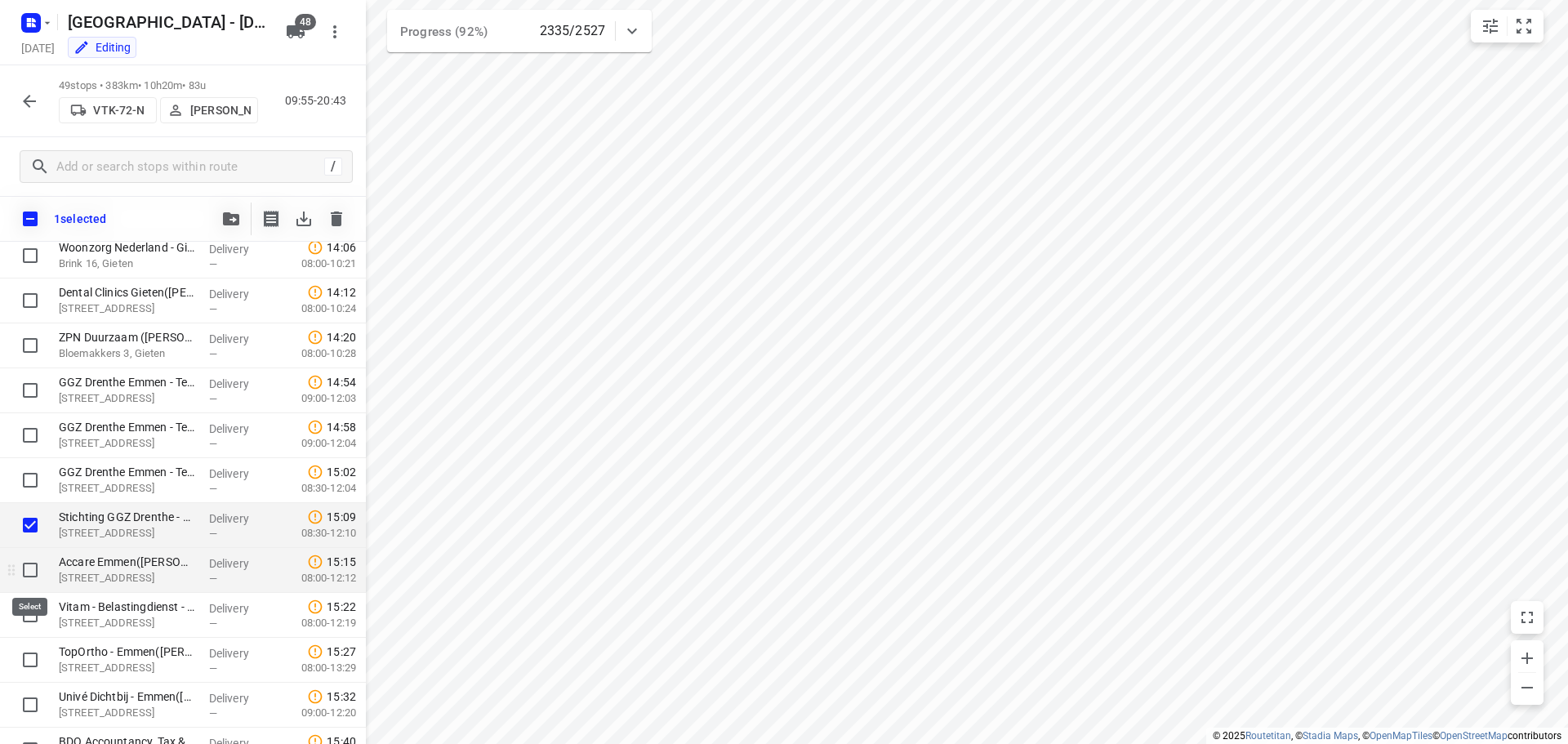
click at [28, 569] on input "checkbox" at bounding box center [30, 569] width 32 height 32
checkbox input "true"
click at [25, 615] on input "checkbox" at bounding box center [30, 614] width 32 height 32
checkbox input "true"
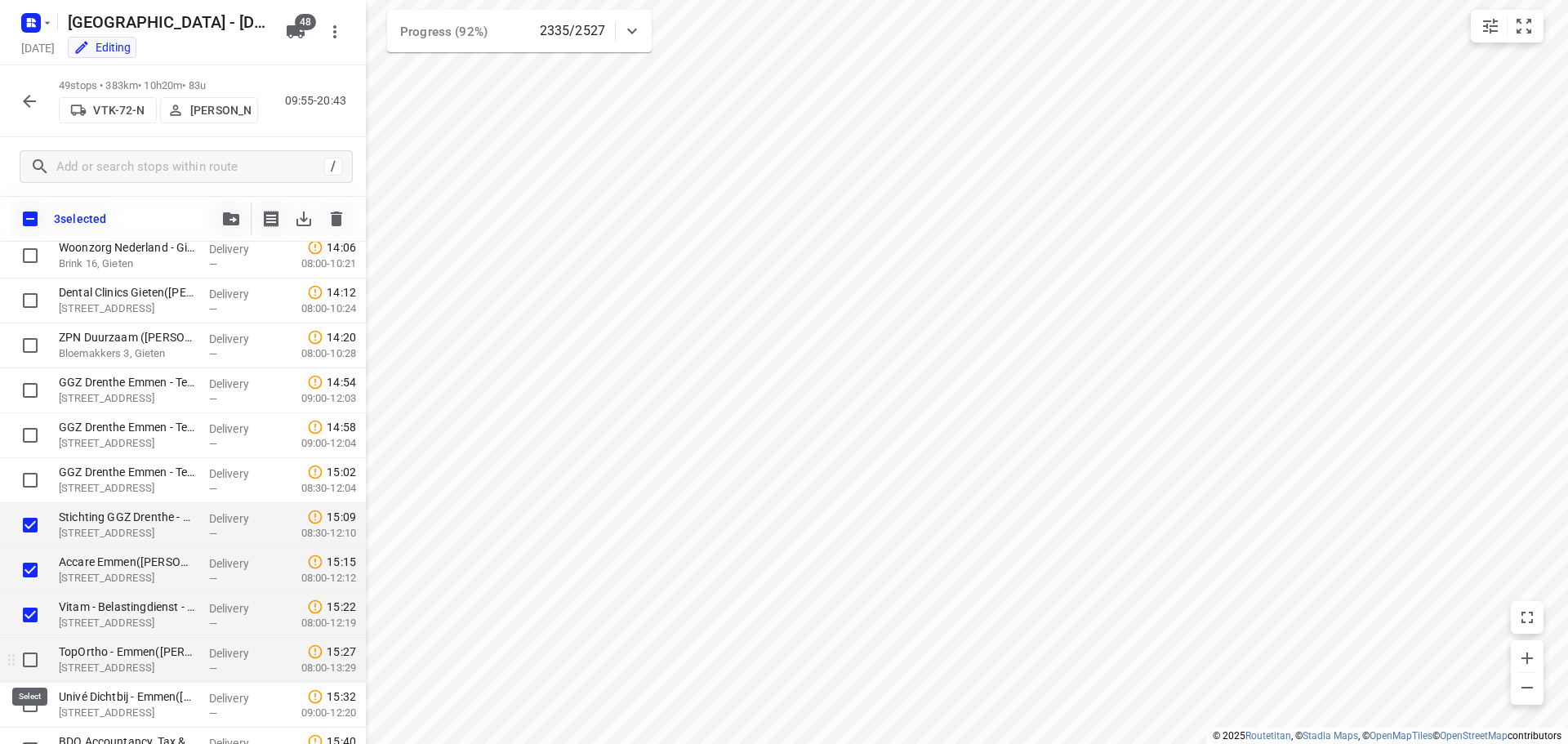
click at [25, 658] on input "checkbox" at bounding box center [30, 659] width 32 height 32
checkbox input "true"
click at [32, 703] on input "checkbox" at bounding box center [30, 704] width 32 height 32
checkbox input "true"
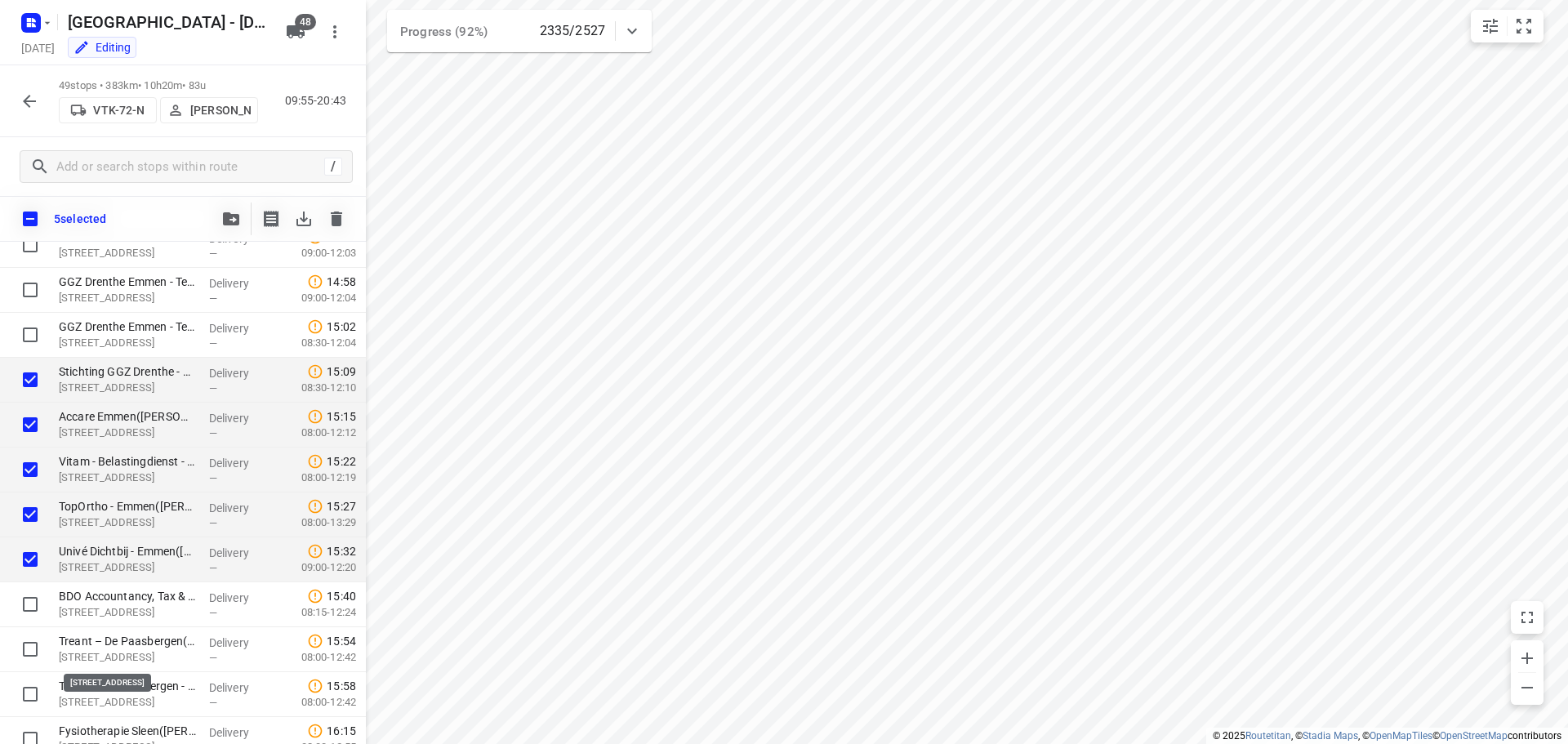
scroll to position [1224, 0]
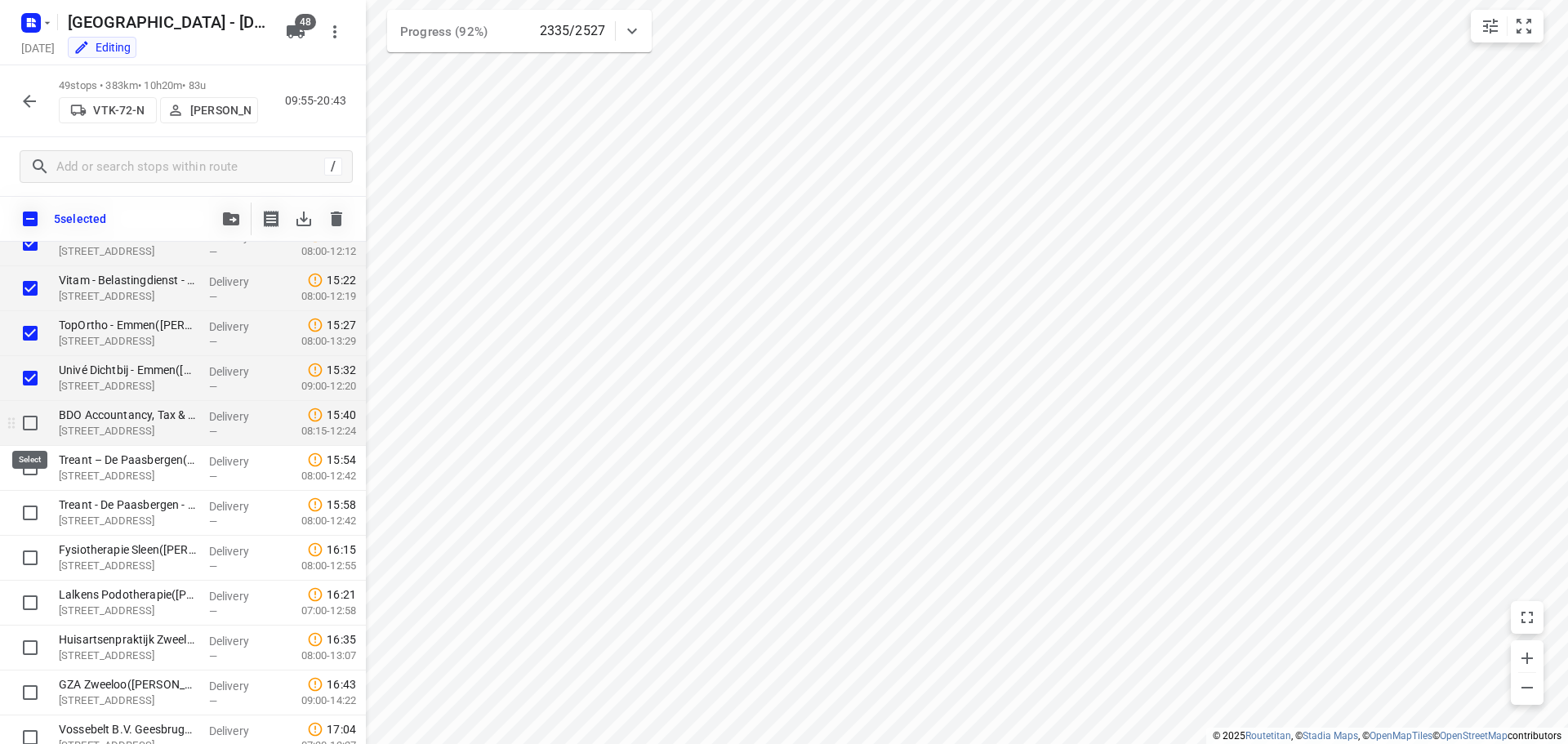
click at [35, 426] on input "checkbox" at bounding box center [30, 423] width 32 height 32
checkbox input "true"
click at [30, 472] on input "checkbox" at bounding box center [30, 467] width 32 height 32
checkbox input "true"
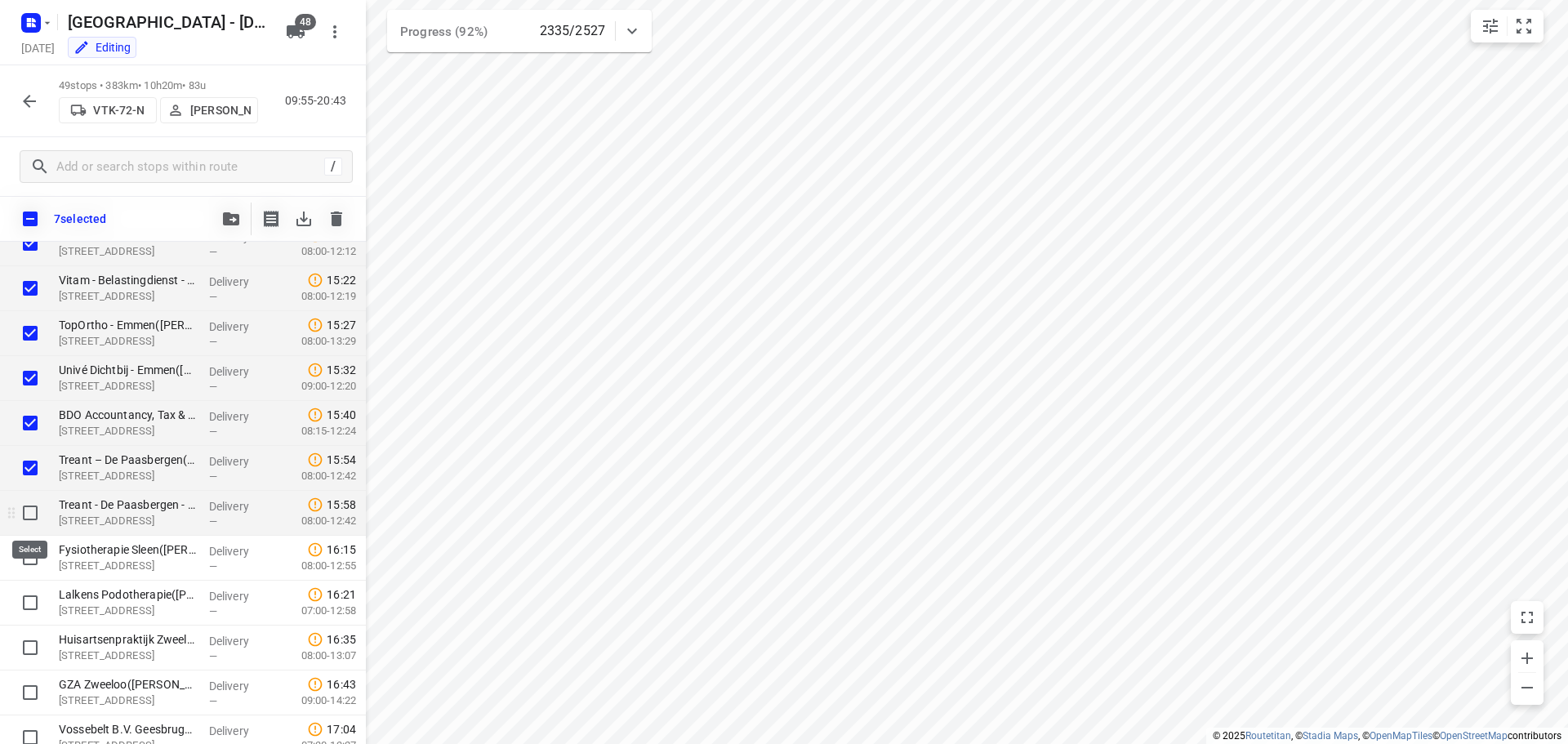
click at [26, 513] on input "checkbox" at bounding box center [30, 512] width 32 height 32
checkbox input "true"
click at [31, 555] on input "checkbox" at bounding box center [30, 557] width 32 height 32
checkbox input "true"
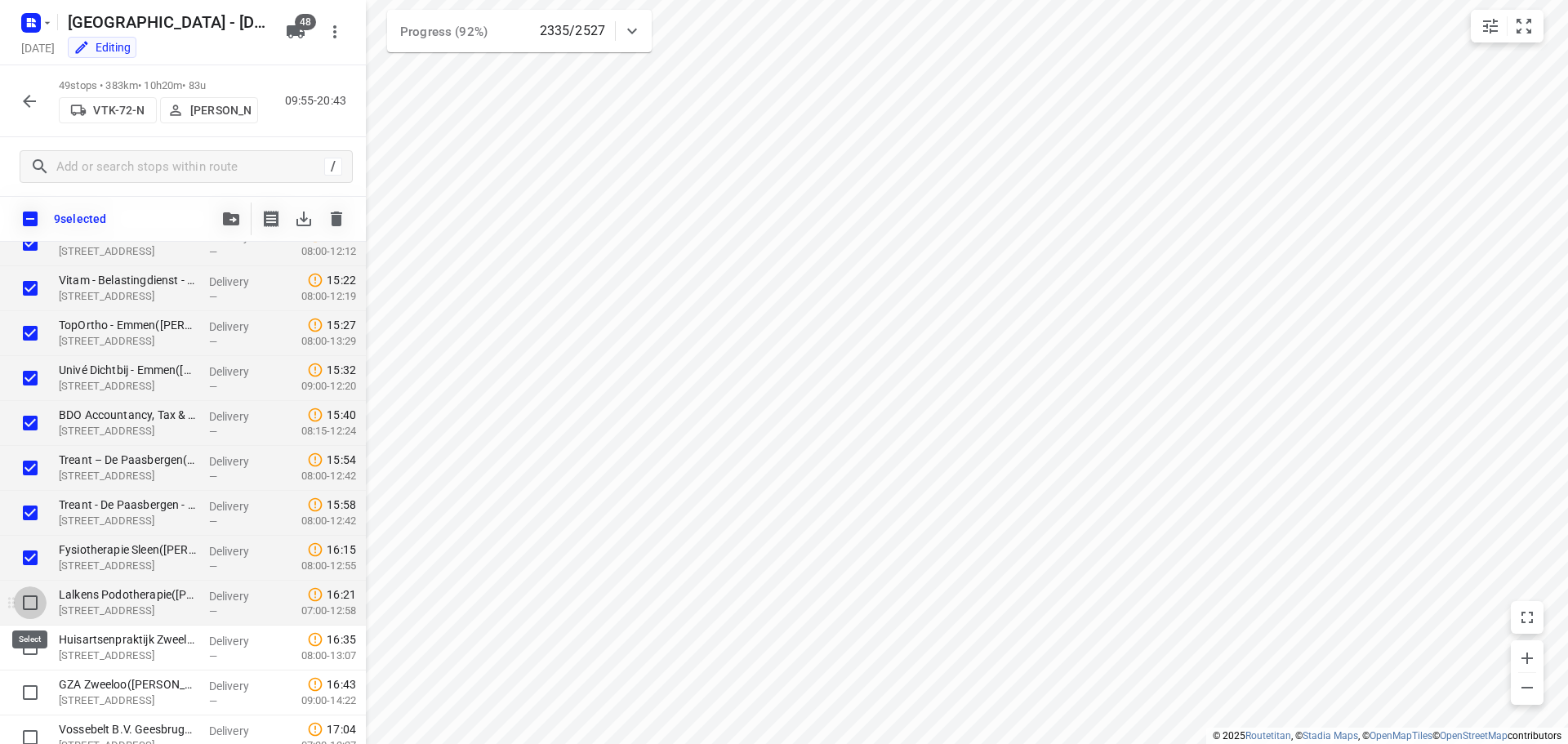
click at [26, 602] on input "checkbox" at bounding box center [30, 602] width 32 height 32
checkbox input "true"
click at [24, 641] on input "checkbox" at bounding box center [30, 647] width 32 height 32
checkbox input "true"
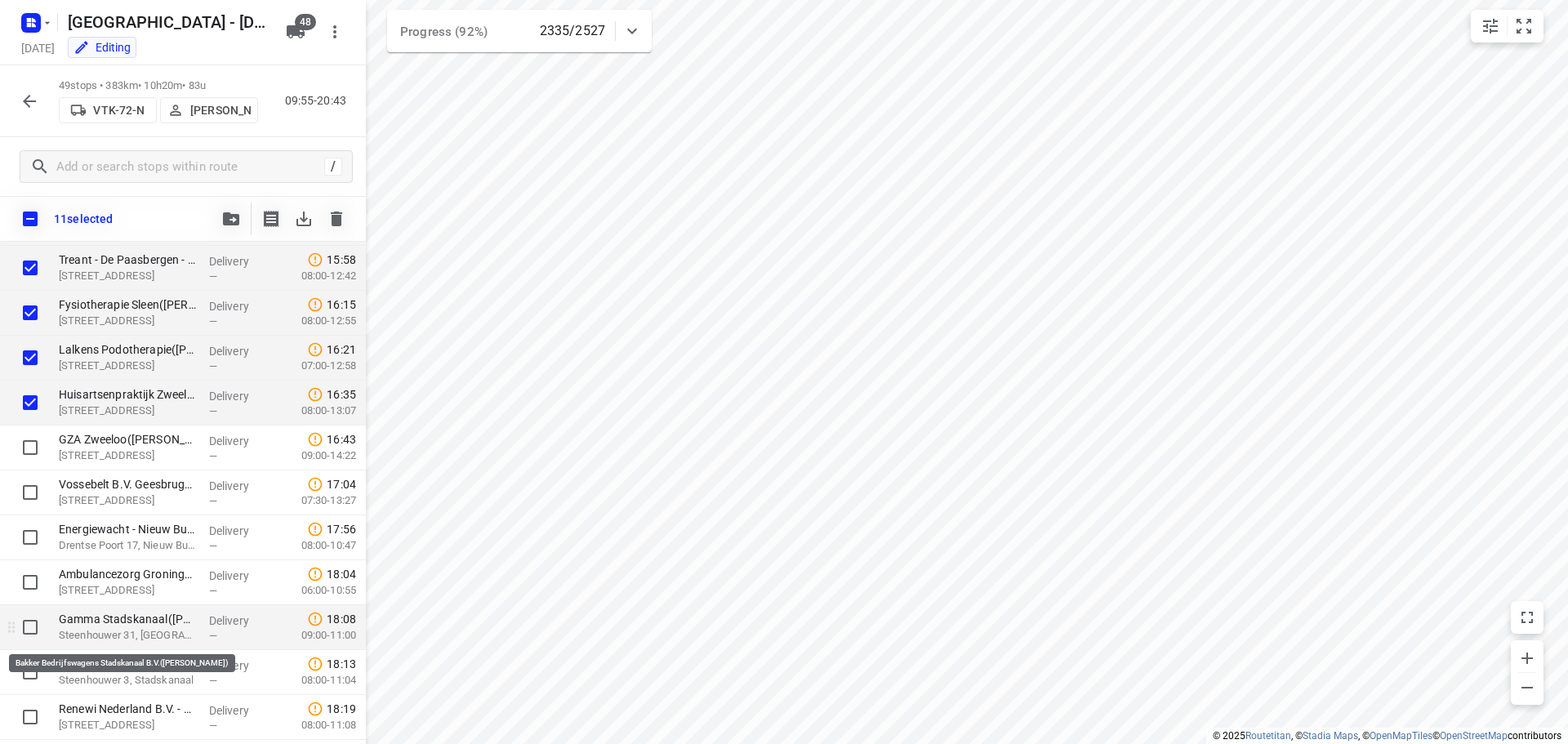
scroll to position [1551, 0]
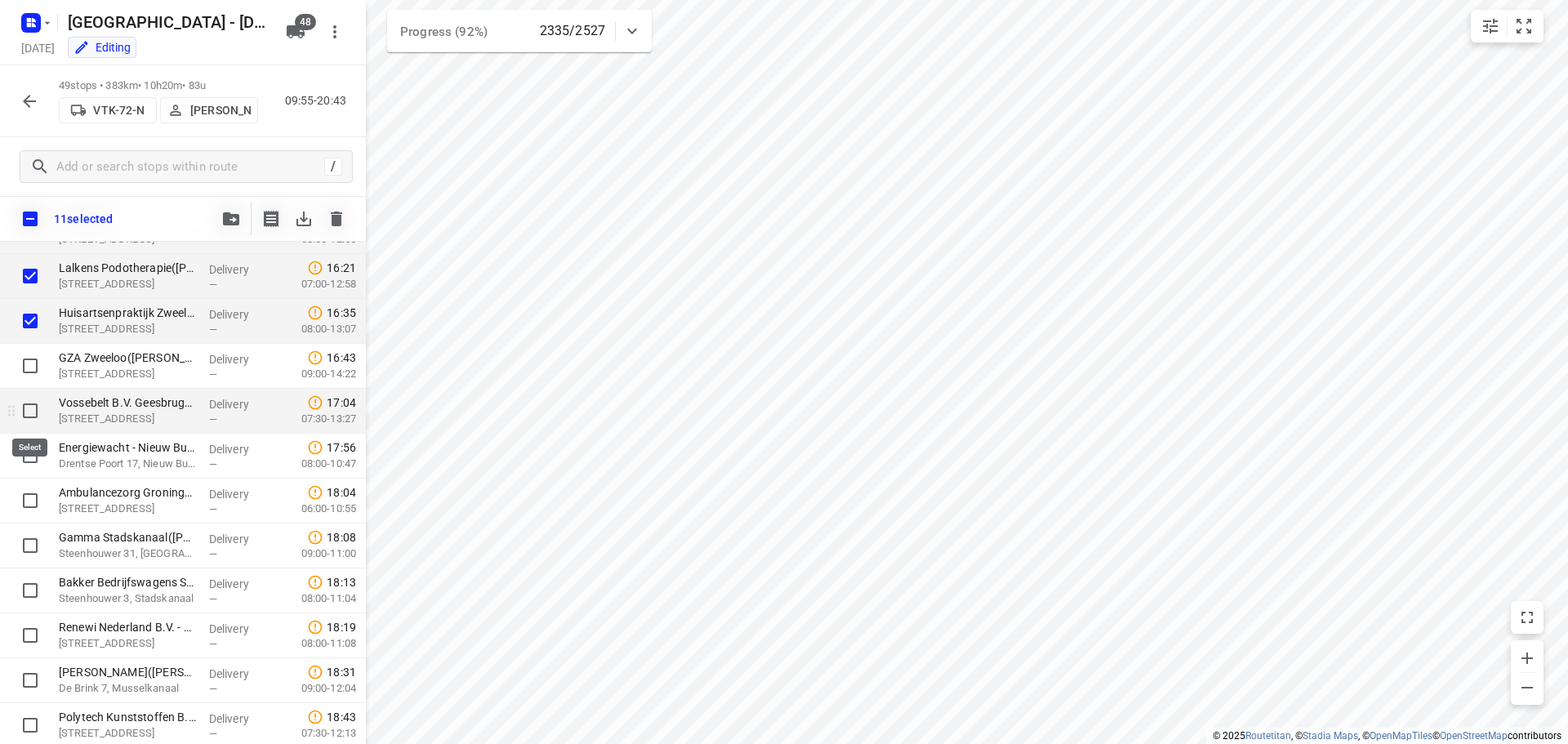
click at [30, 413] on input "checkbox" at bounding box center [30, 410] width 32 height 32
checkbox input "true"
click at [28, 367] on input "checkbox" at bounding box center [30, 365] width 32 height 32
checkbox input "true"
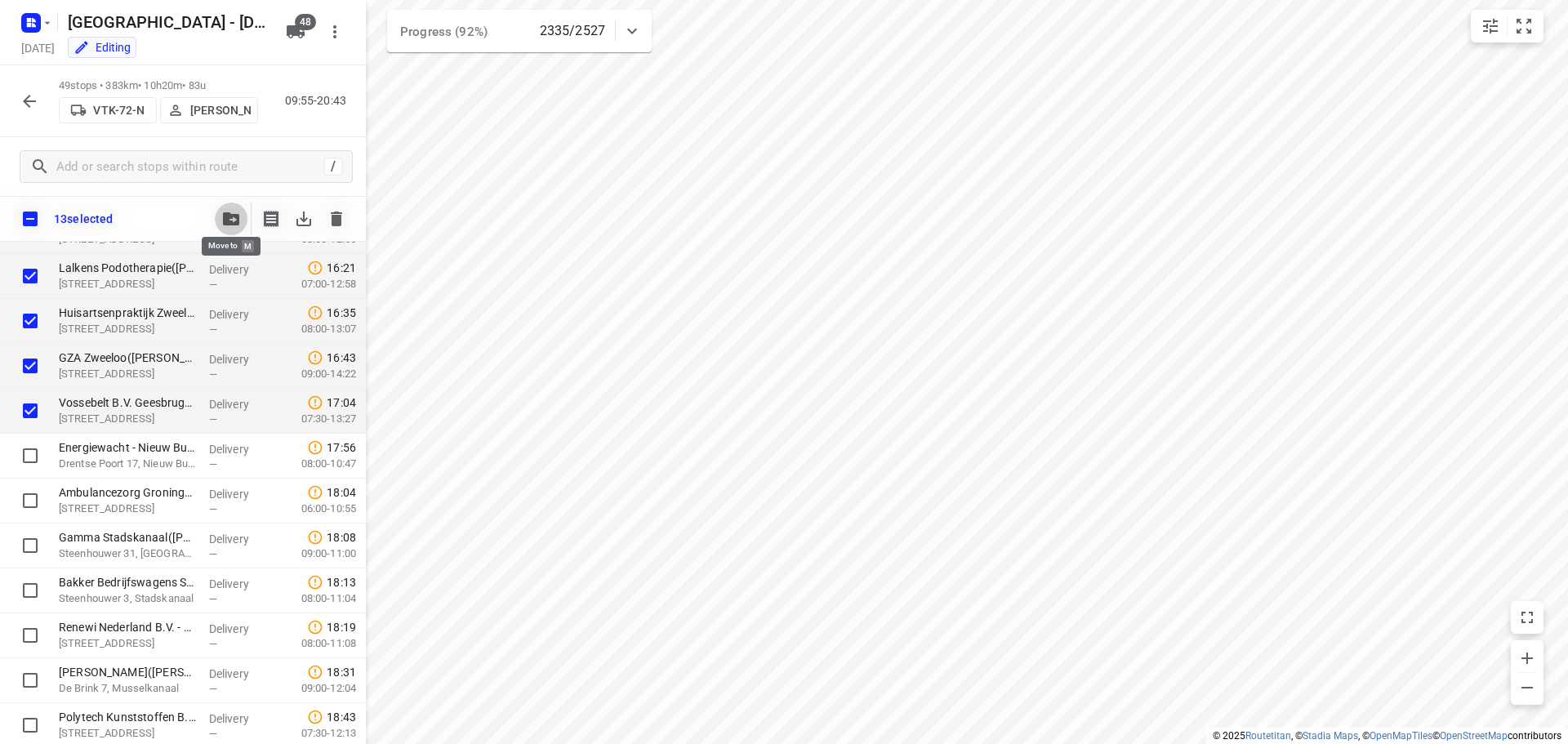
click at [229, 218] on icon "button" at bounding box center [231, 218] width 17 height 13
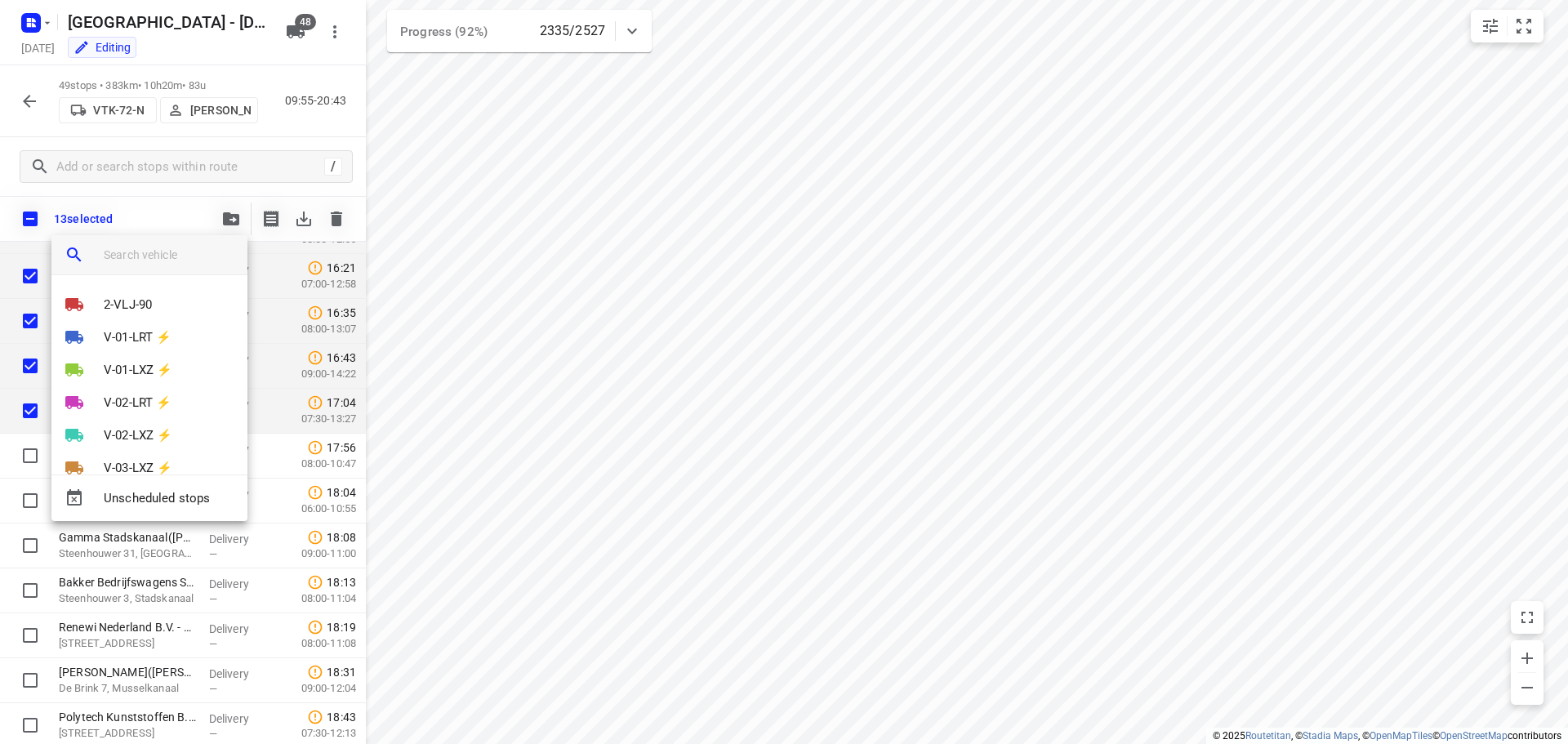
click at [123, 255] on input "search vehicle" at bounding box center [169, 255] width 131 height 24
click at [122, 399] on p "V-02-LRT ⚡" at bounding box center [138, 403] width 68 height 19
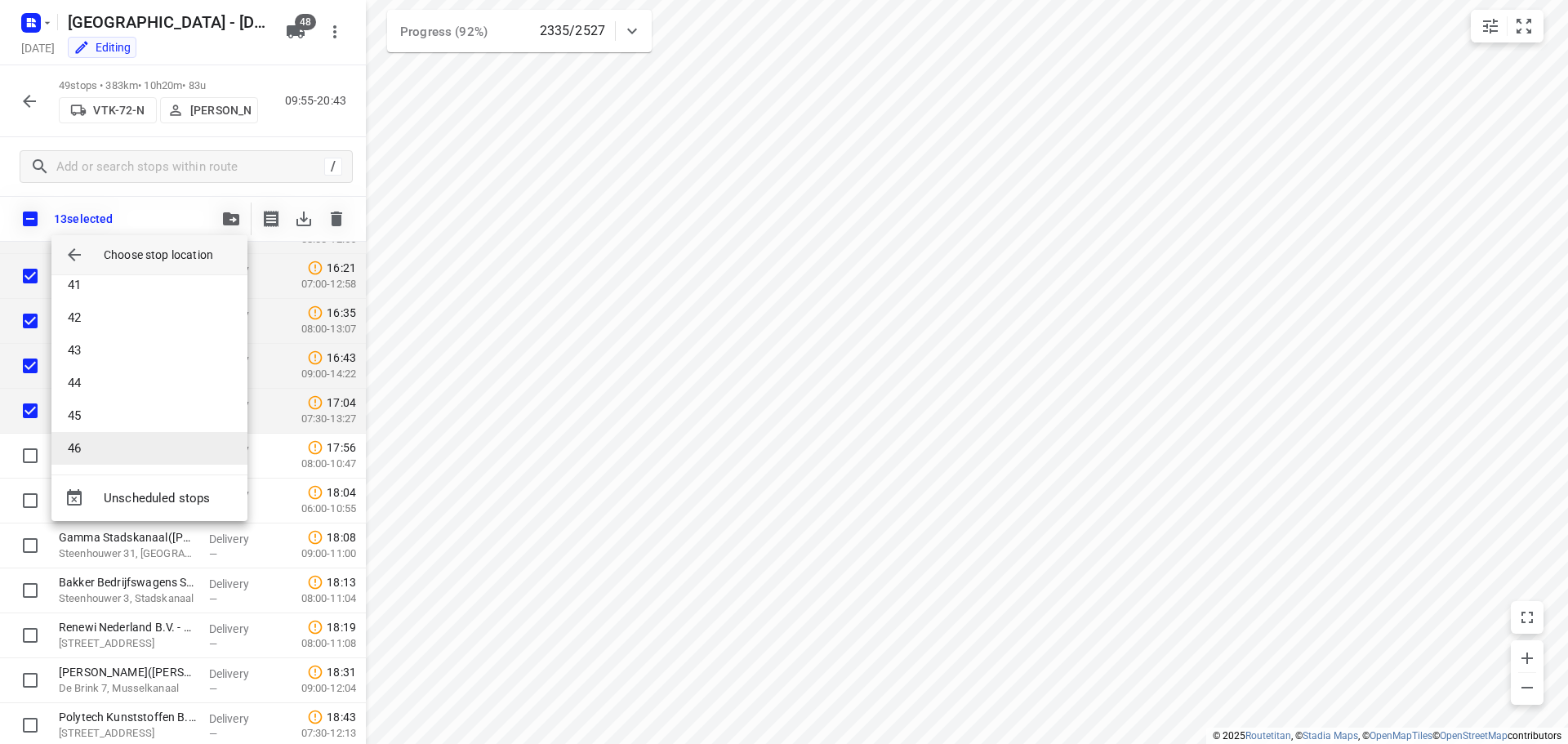
scroll to position [1323, 0]
click at [118, 445] on li "46" at bounding box center [149, 444] width 196 height 32
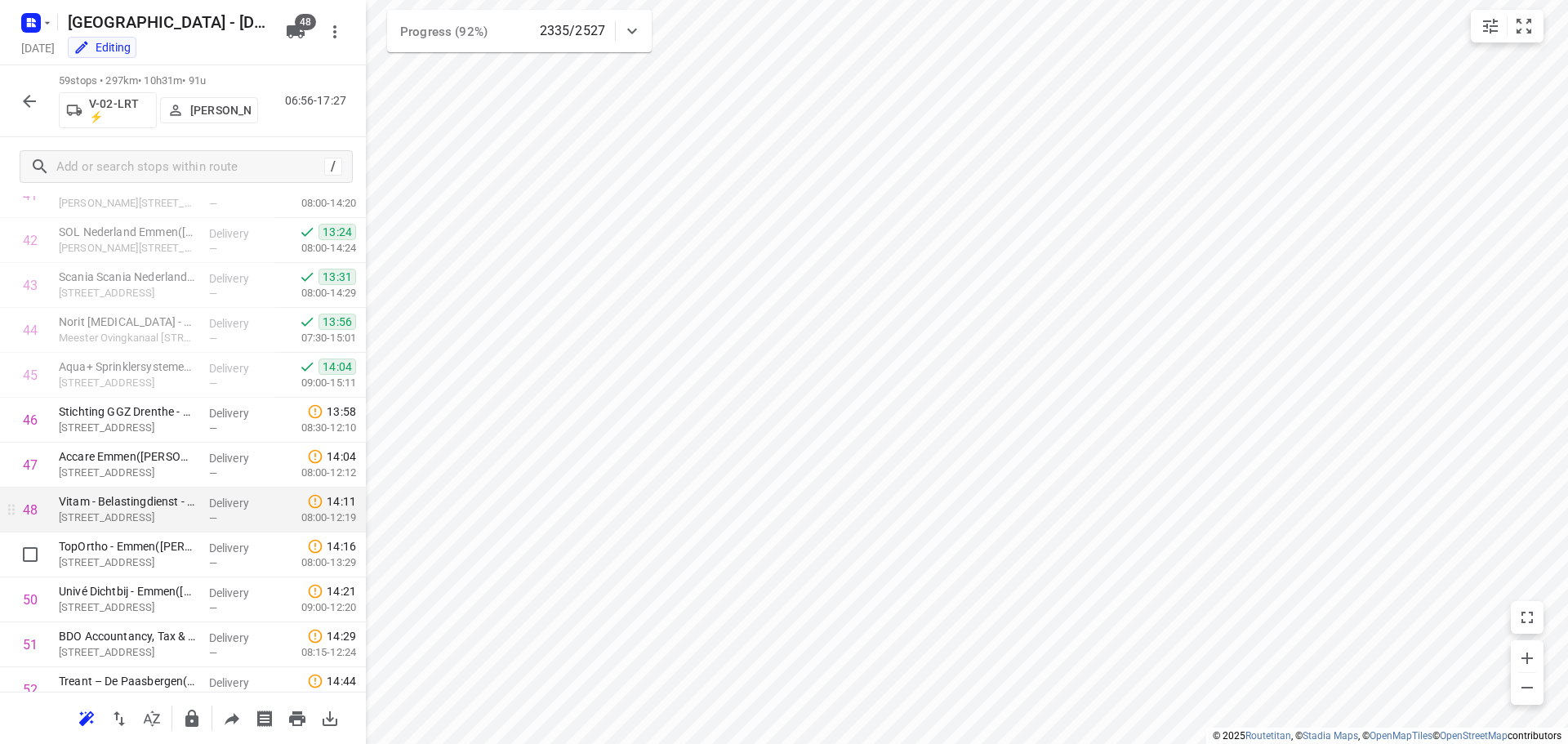
scroll to position [2280, 0]
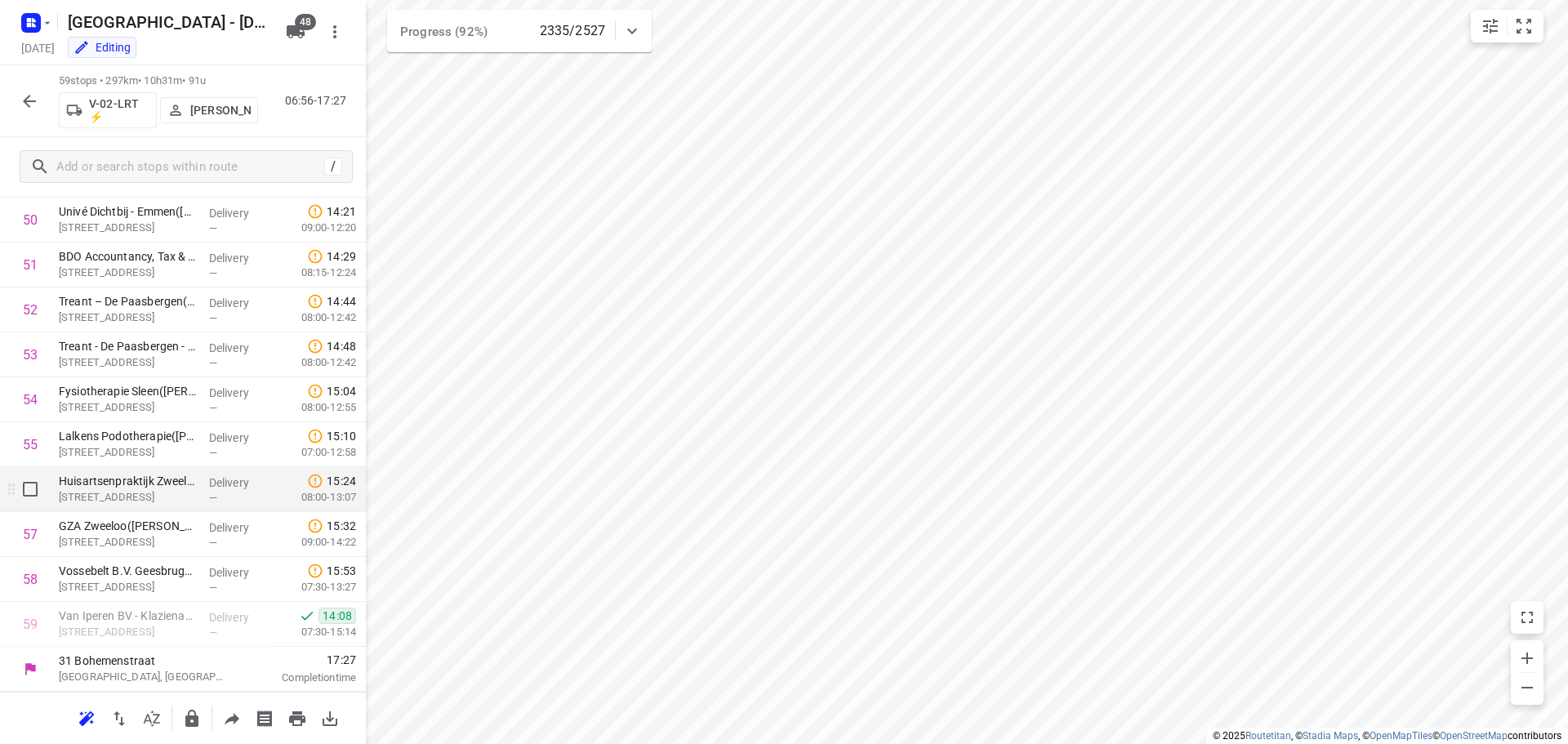
drag, startPoint x: 129, startPoint y: 623, endPoint x: 132, endPoint y: 508, distance: 115.0
click at [236, 24] on h5 "[GEOGRAPHIC_DATA] - [DATE]" at bounding box center [167, 22] width 211 height 26
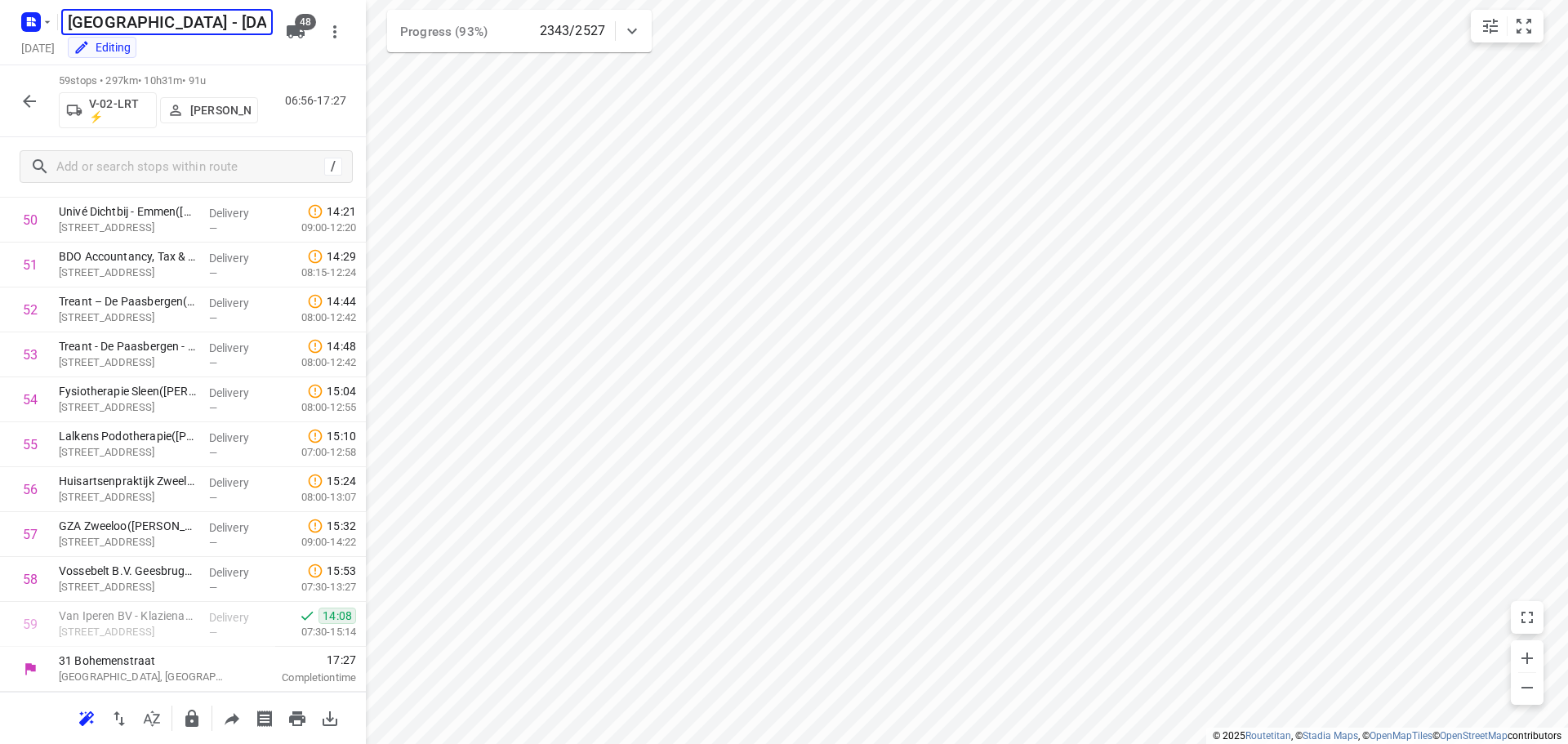
click at [263, 66] on div "59 stops • 297km • 10h31m • 91u V-02-LRT ⚡ Marius Deckers 06:56-17:27" at bounding box center [183, 101] width 366 height 72
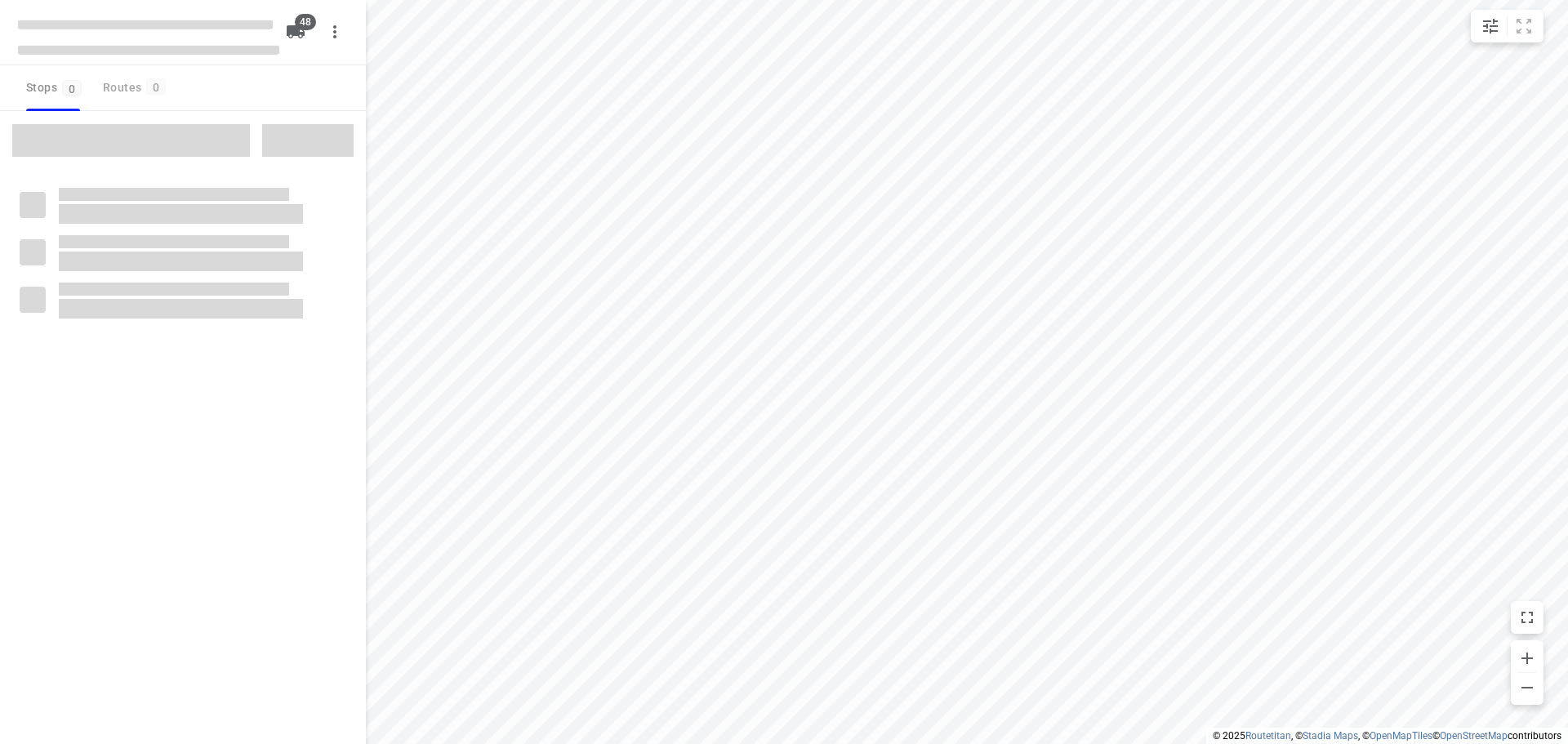
type input "distance"
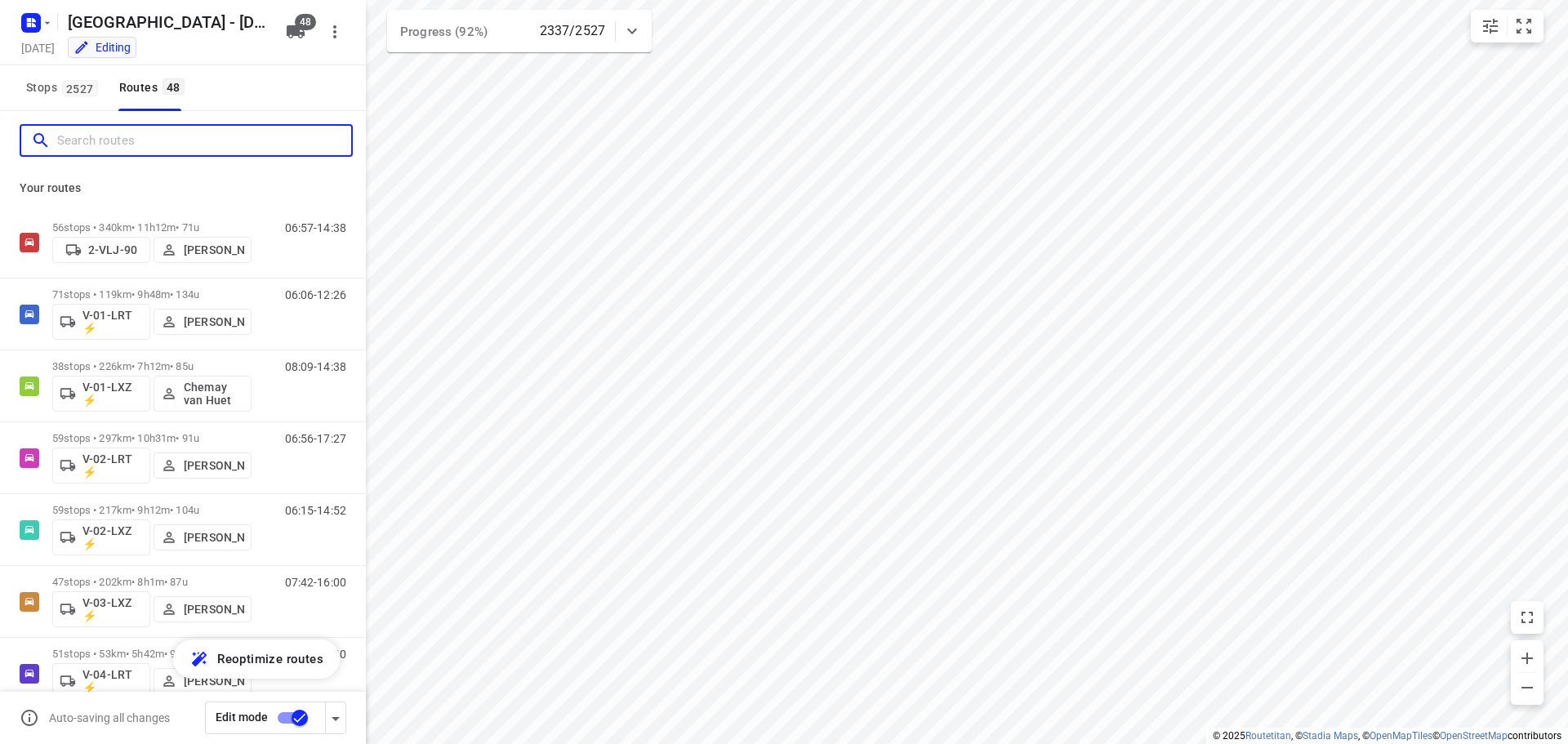
click at [156, 143] on input "Search routes" at bounding box center [204, 141] width 294 height 25
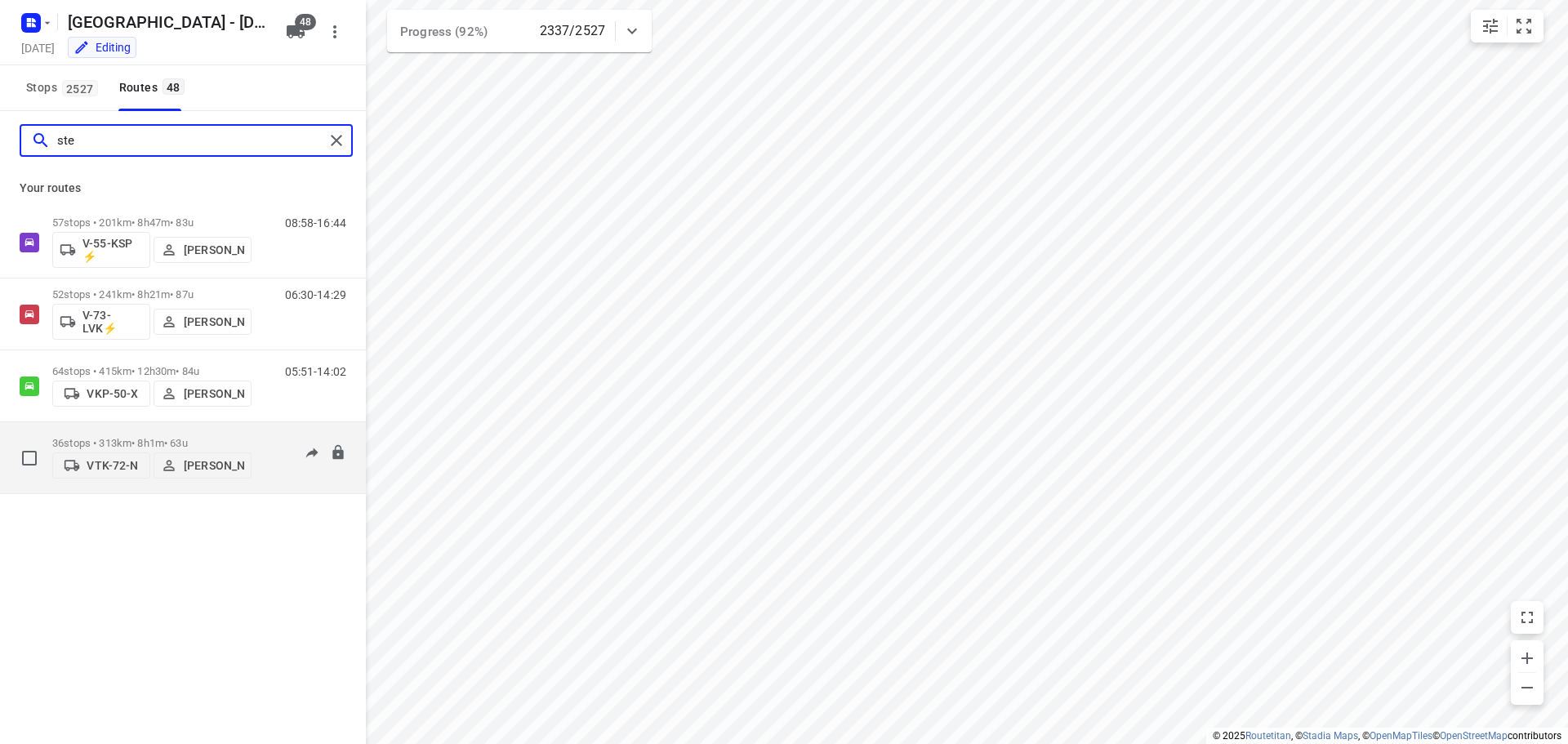
type input "ste"
click at [207, 437] on p "36 stops • 313km • 8h1m • 63u" at bounding box center [152, 443] width 199 height 12
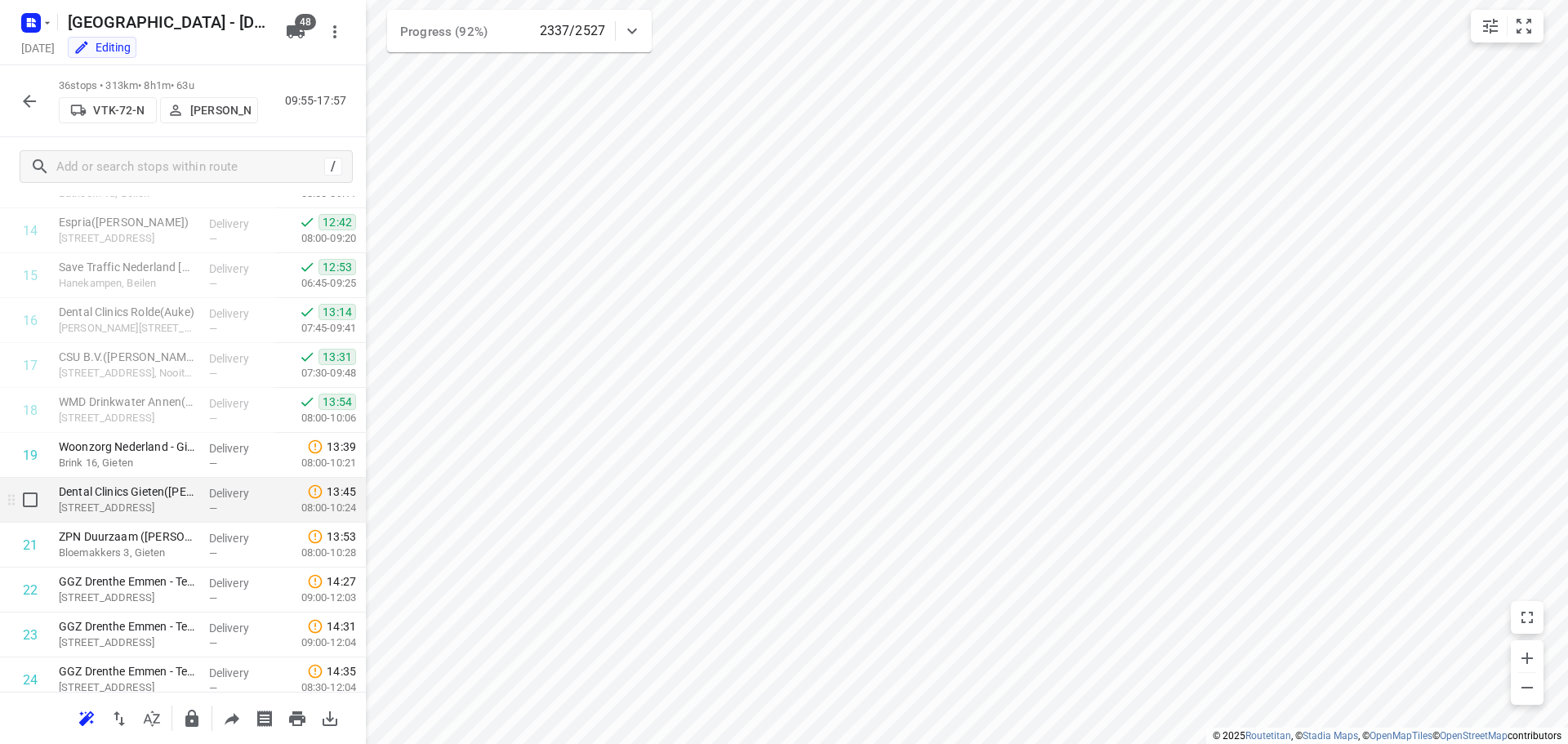
scroll to position [980, 0]
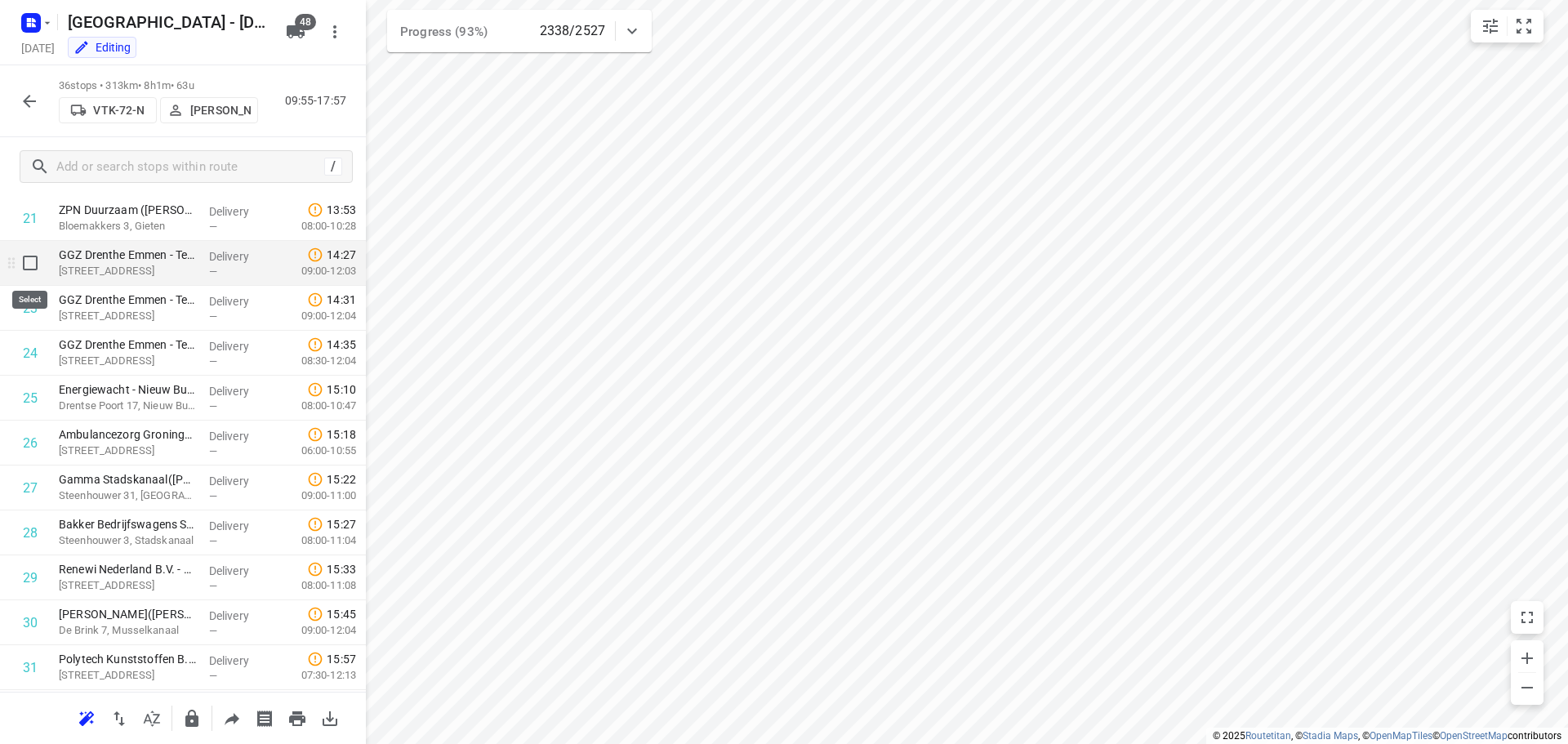
click at [31, 268] on input "checkbox" at bounding box center [30, 262] width 32 height 32
checkbox input "true"
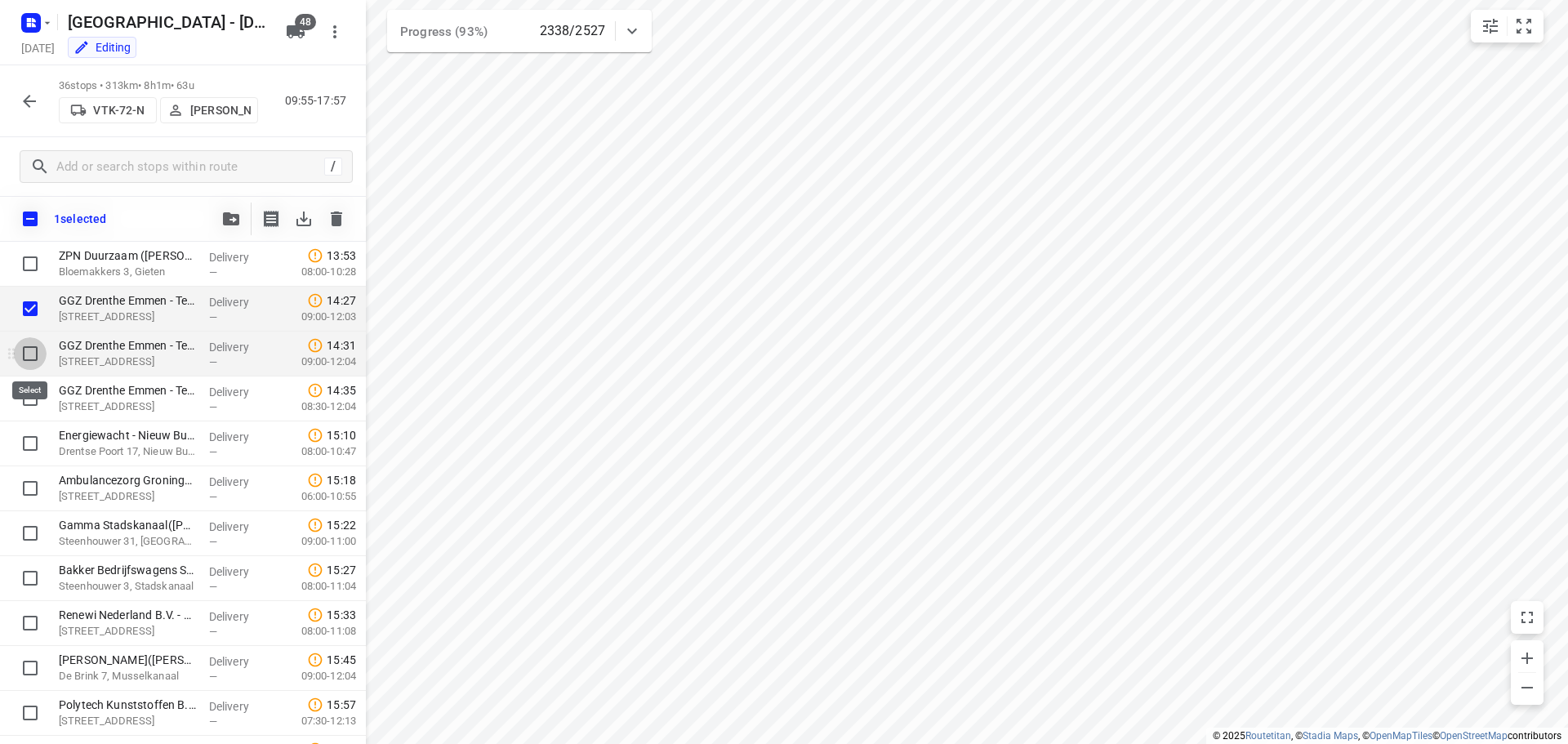
click at [26, 353] on input "checkbox" at bounding box center [30, 353] width 32 height 32
checkbox input "true"
click at [31, 397] on input "checkbox" at bounding box center [30, 398] width 32 height 32
checkbox input "true"
click at [117, 111] on p "VTK-72-N" at bounding box center [119, 110] width 52 height 13
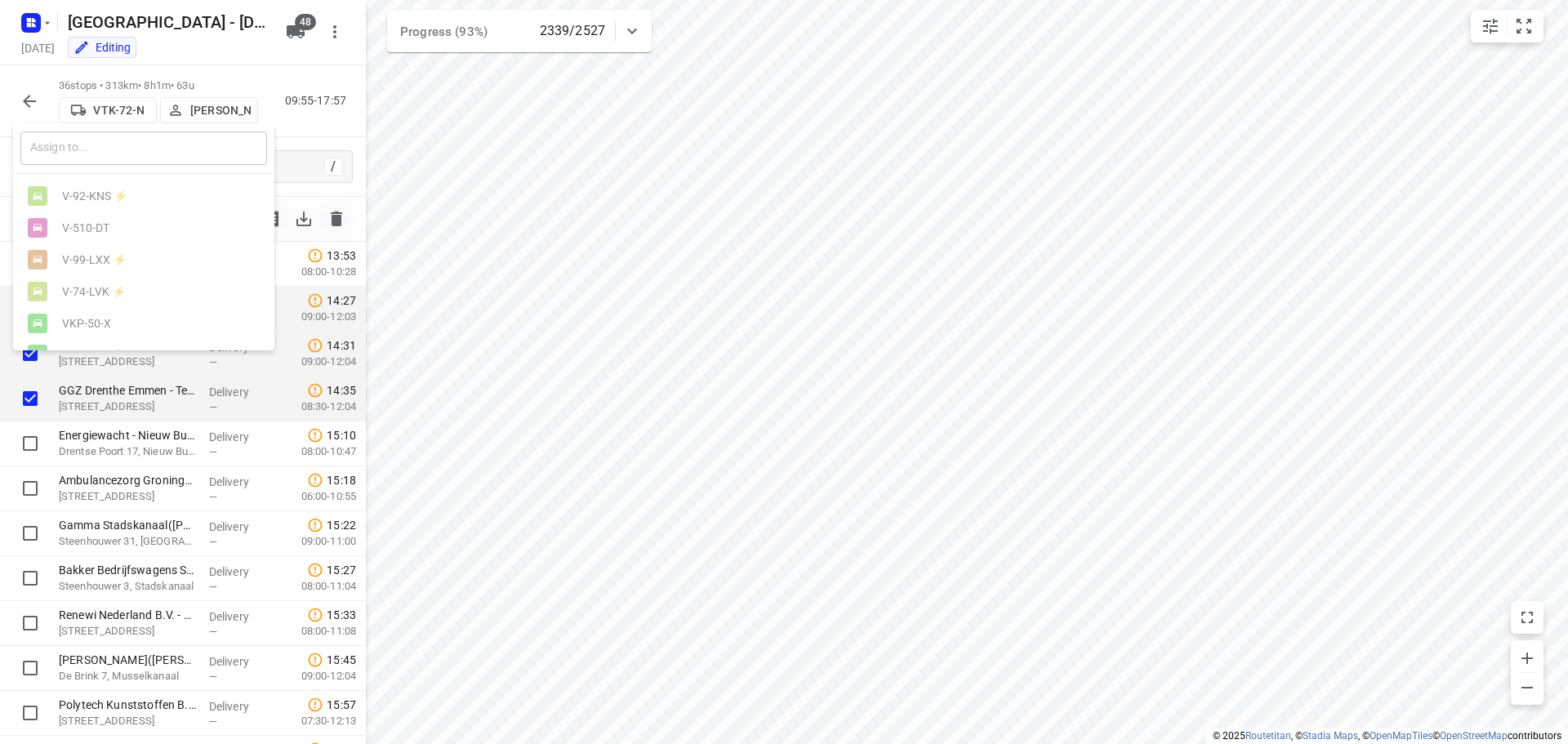
click at [115, 149] on input "text" at bounding box center [143, 148] width 246 height 33
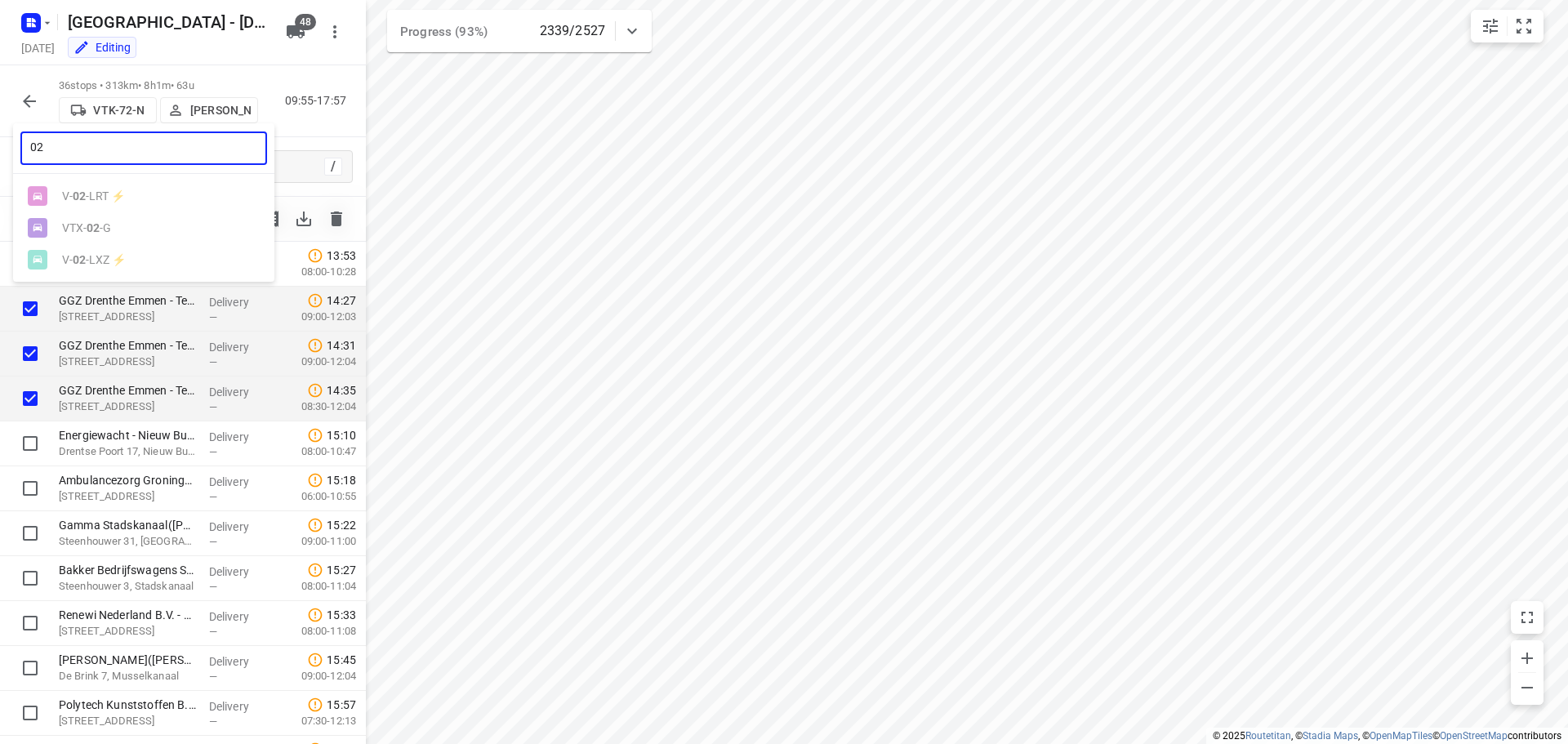
type input "02"
click at [106, 197] on ul "V- 02 -LRT ⚡ VTX- 02 -G V- 02 -LXZ ⚡" at bounding box center [143, 228] width 261 height 95
click at [278, 78] on div at bounding box center [784, 372] width 1568 height 744
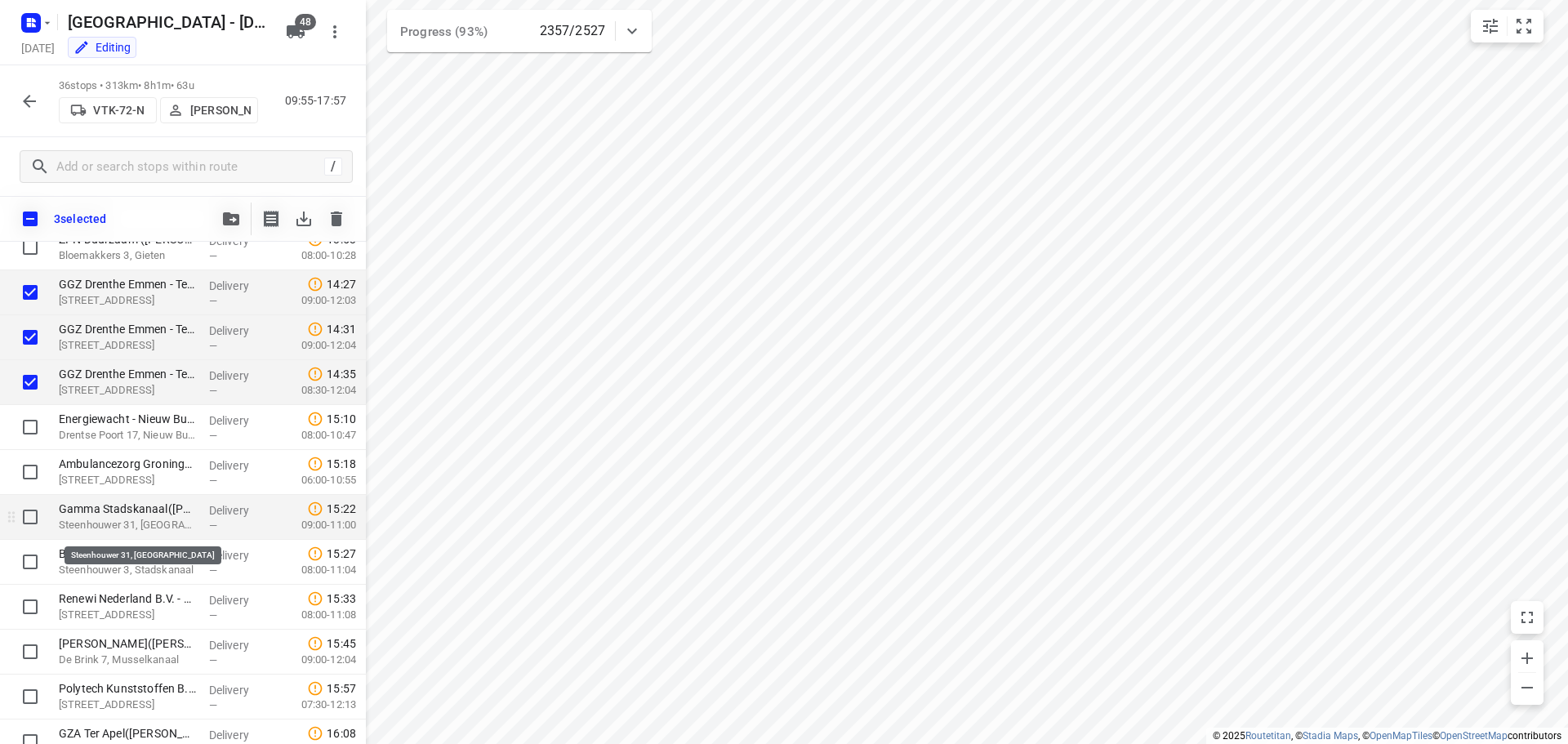
scroll to position [914, 0]
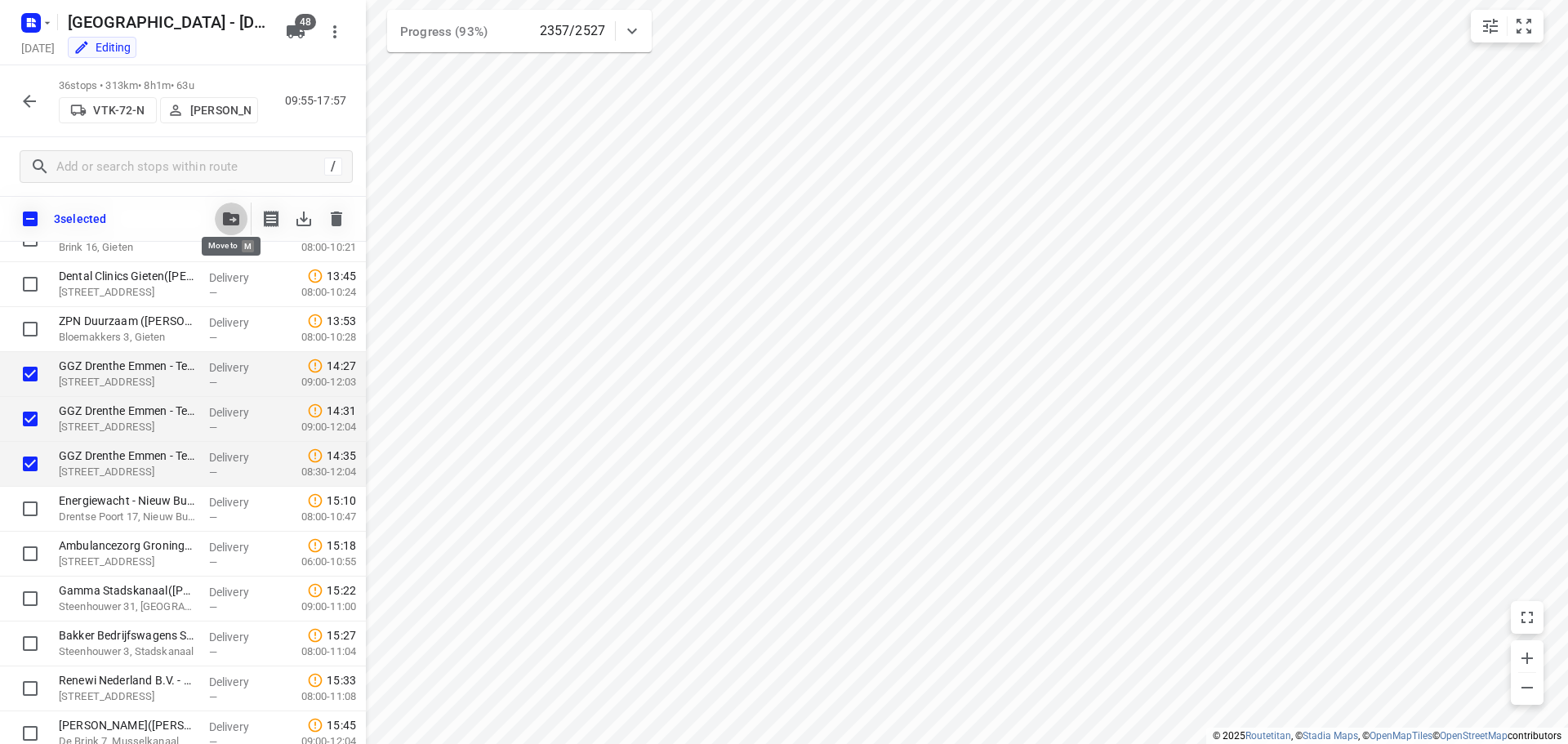
click at [233, 228] on button "button" at bounding box center [231, 218] width 32 height 32
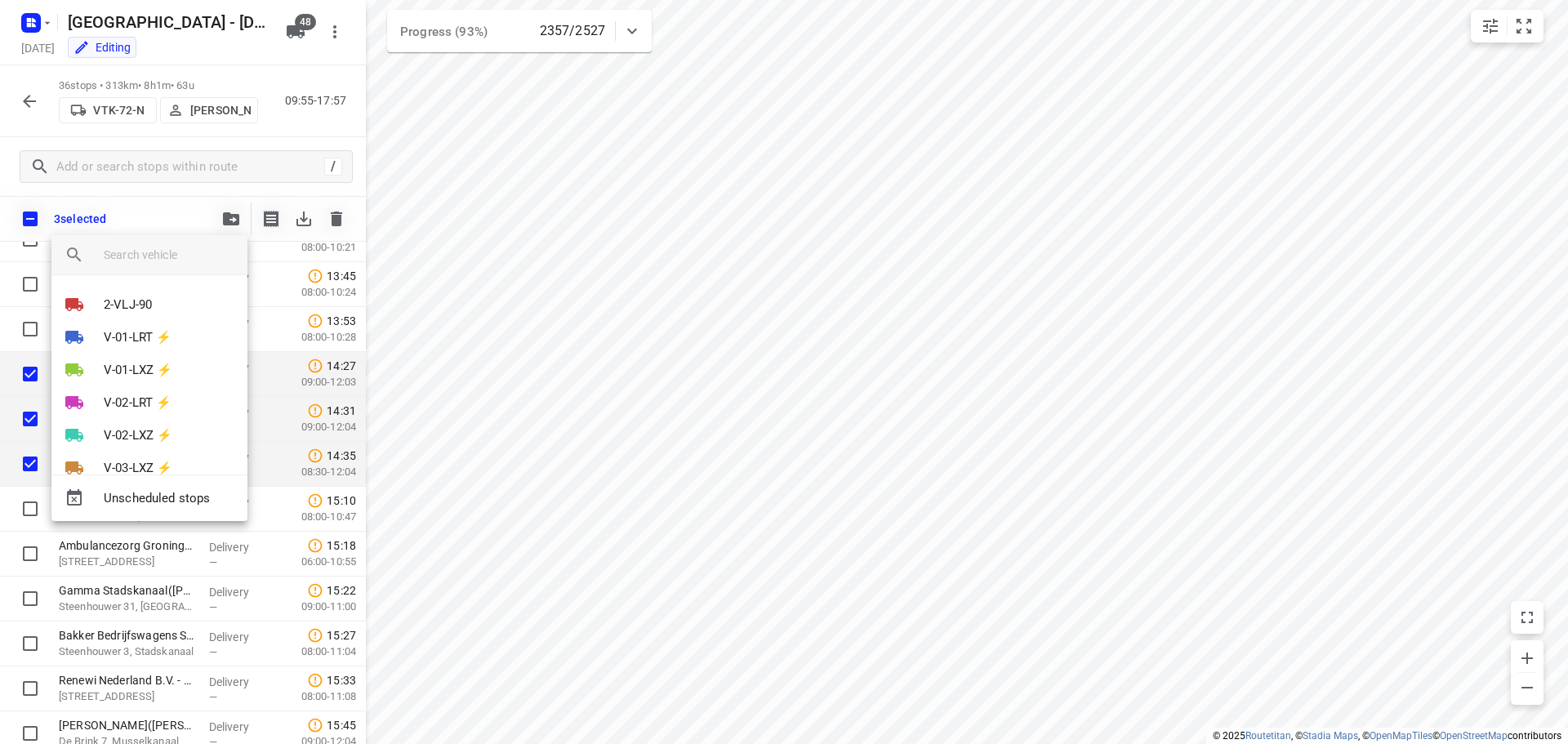
click at [135, 258] on input "search vehicle" at bounding box center [169, 255] width 131 height 24
click at [111, 399] on p "V-02-LRT ⚡" at bounding box center [138, 403] width 68 height 19
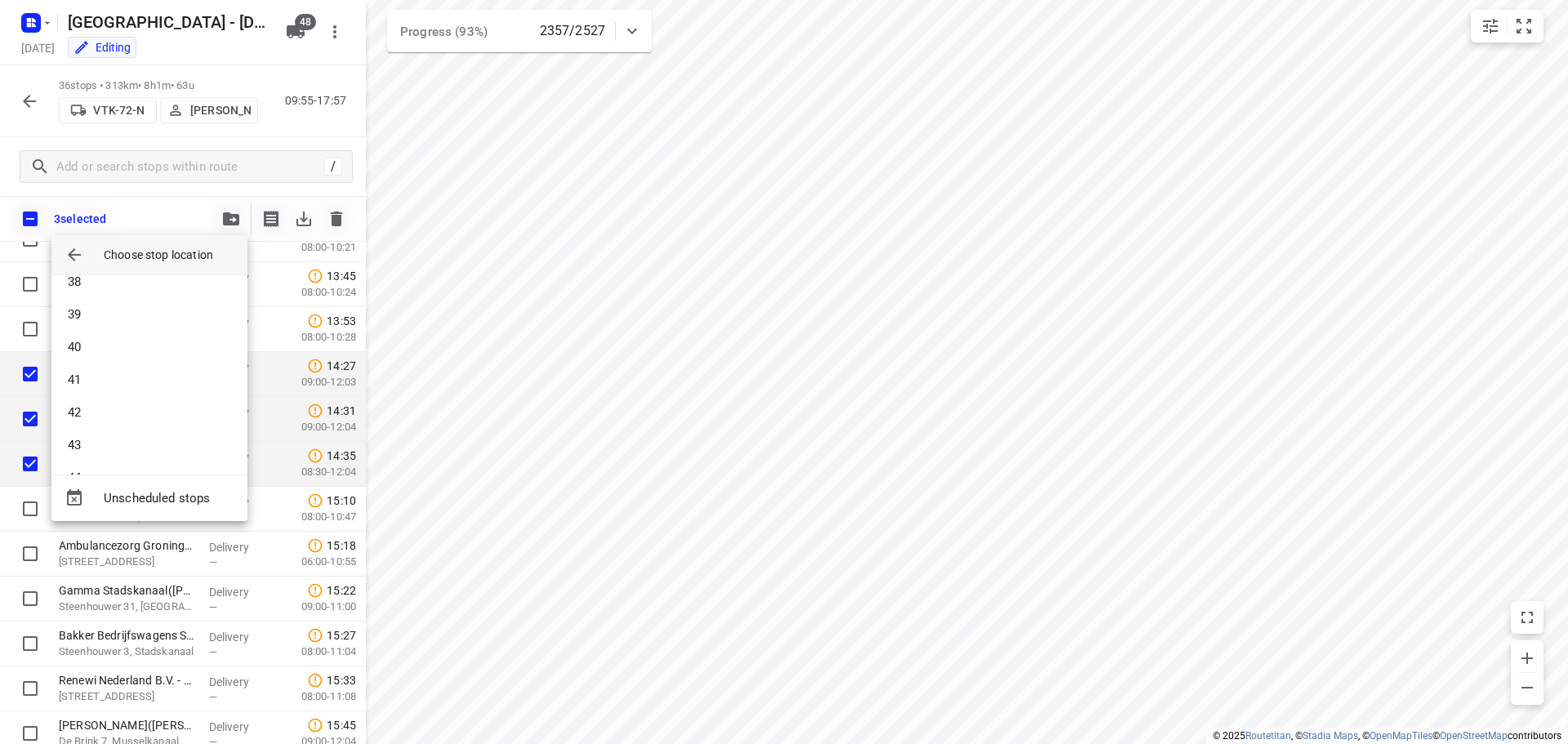
scroll to position [1747, 0]
click at [116, 442] on li "59" at bounding box center [149, 444] width 196 height 32
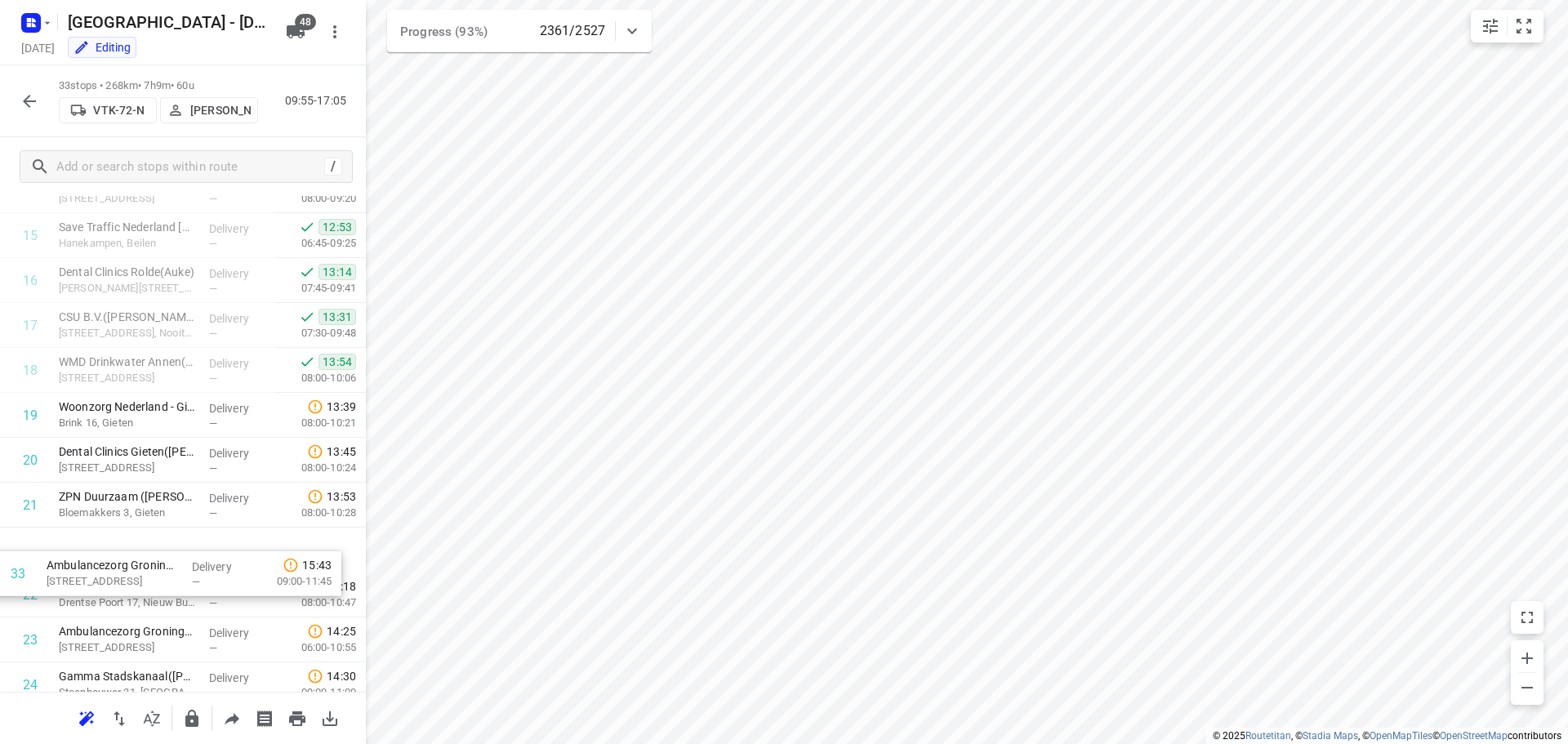
scroll to position [695, 0]
drag, startPoint x: 101, startPoint y: 634, endPoint x: 107, endPoint y: 554, distance: 80.2
click at [107, 554] on div "1 ⭐Intero Integrity Services - [GEOGRAPHIC_DATA]([PERSON_NAME]) [STREET_ADDRESS…" at bounding box center [183, 323] width 366 height 1482
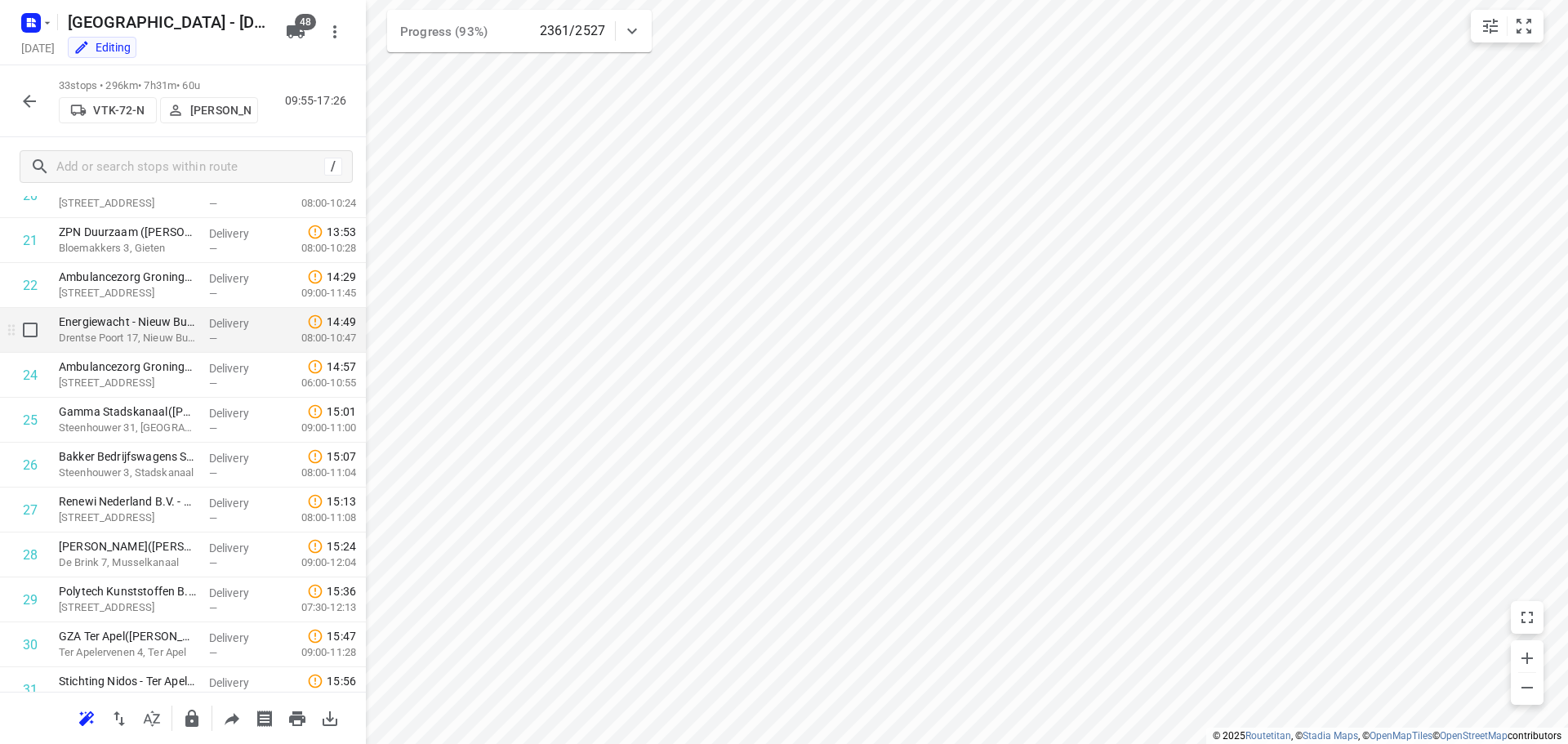
scroll to position [1022, 0]
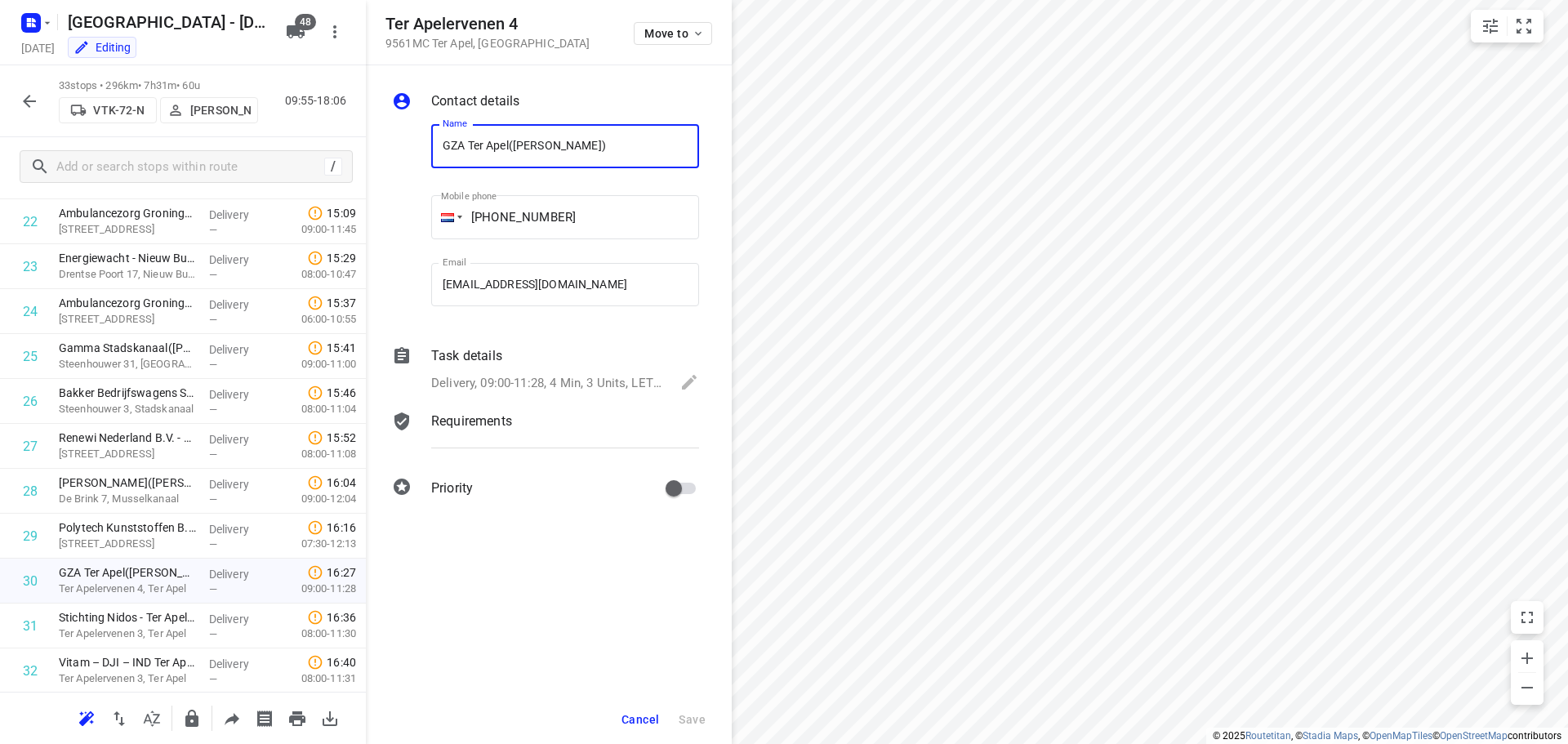
click at [632, 718] on span "Cancel" at bounding box center [639, 719] width 38 height 13
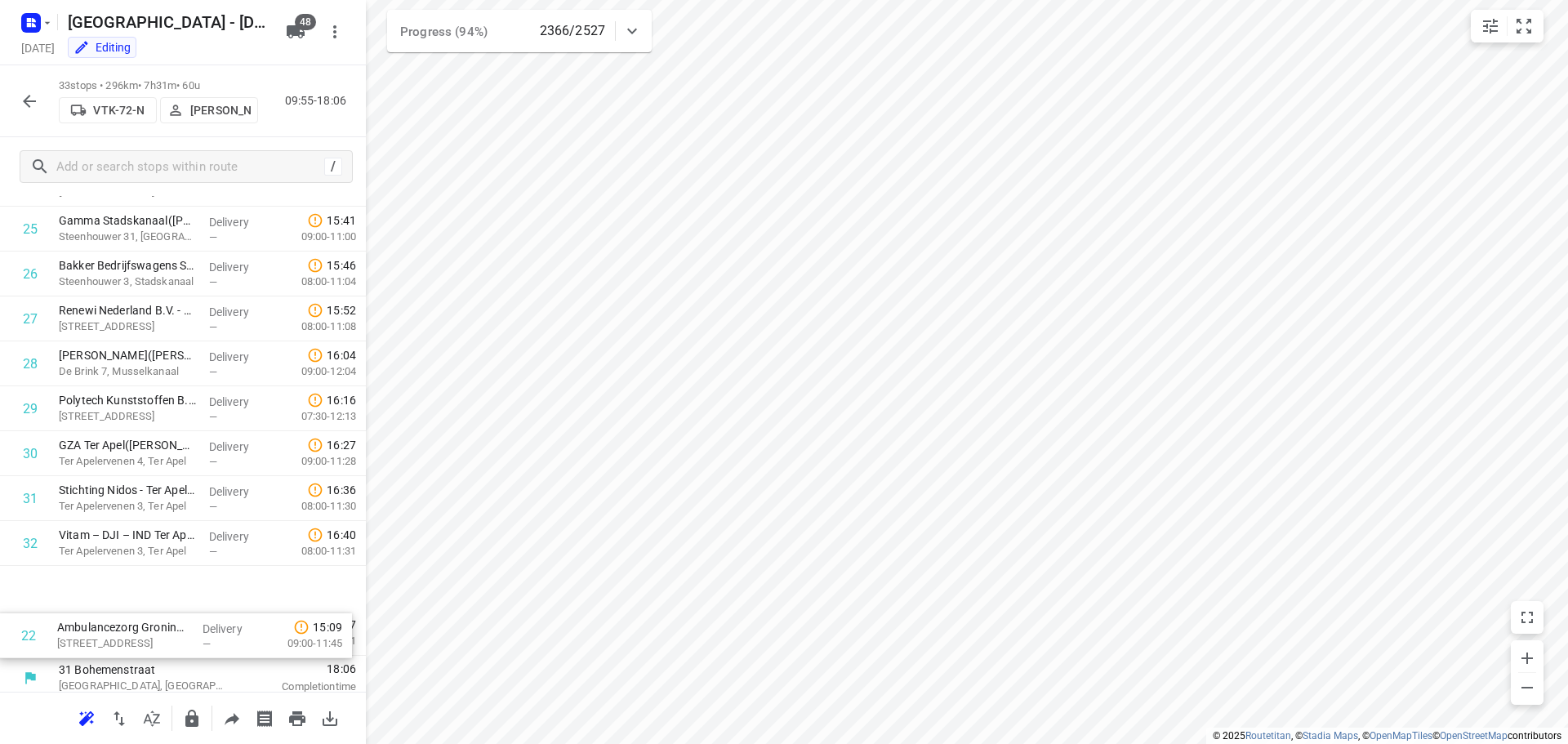
scroll to position [1113, 0]
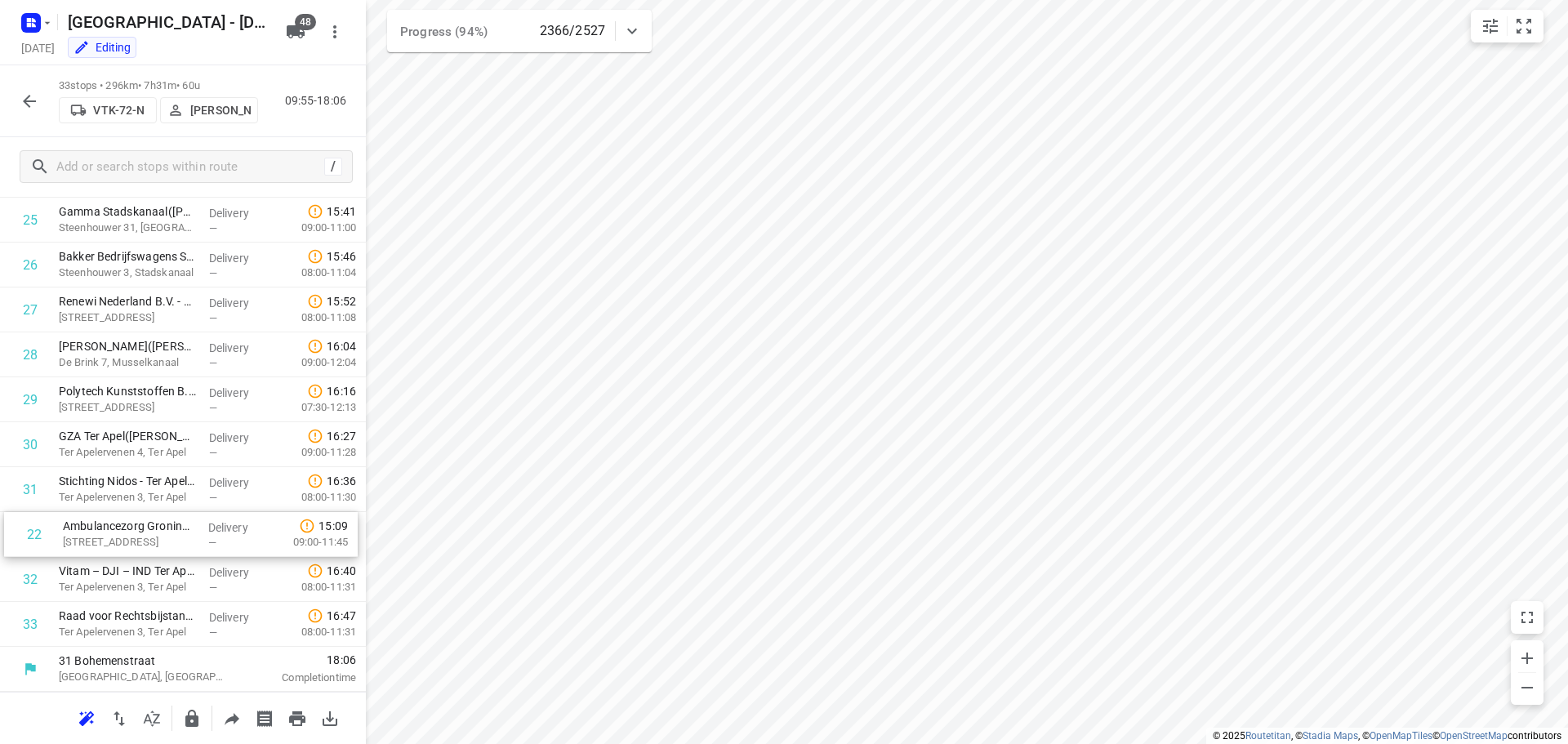
drag, startPoint x: 107, startPoint y: 226, endPoint x: 110, endPoint y: 543, distance: 317.0
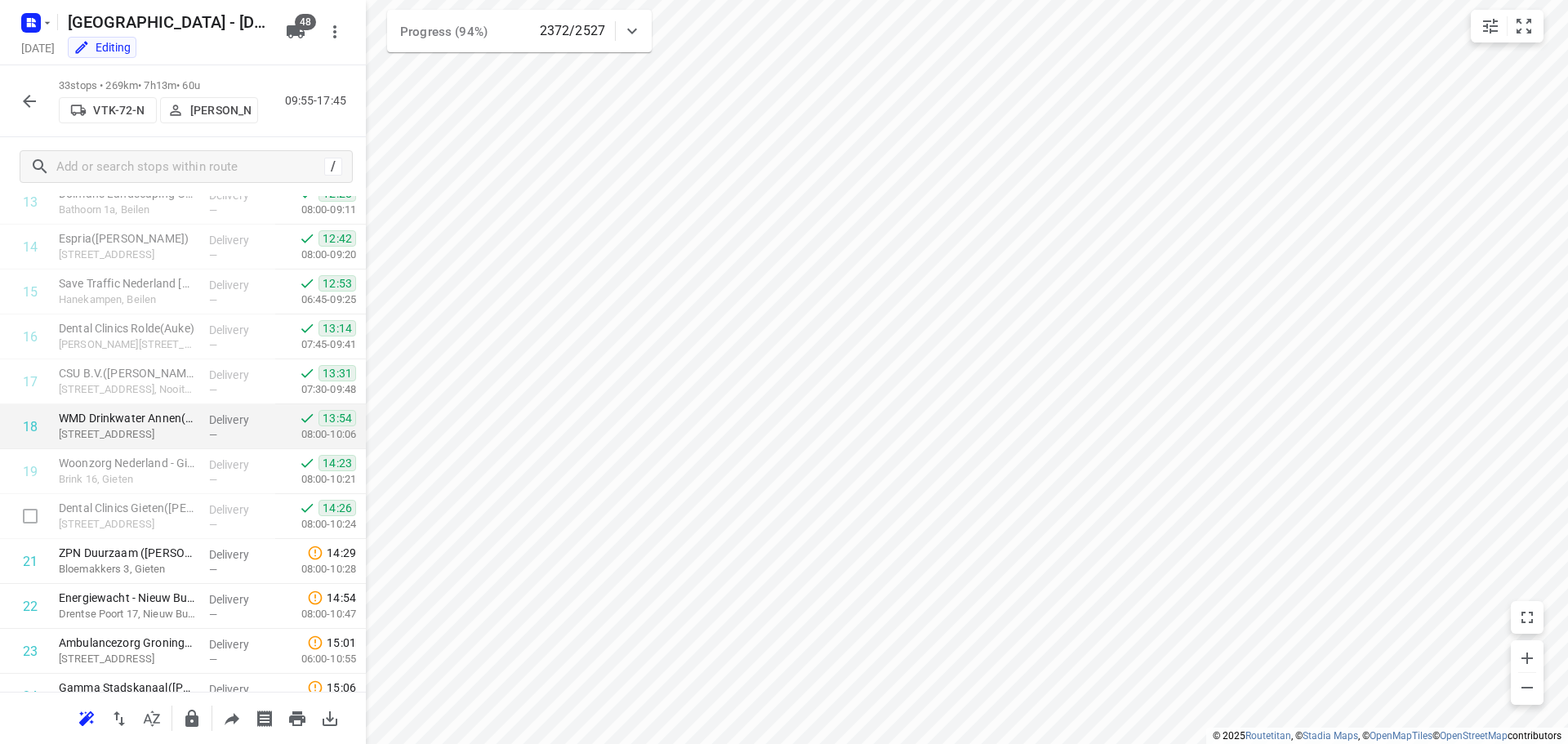
scroll to position [623, 0]
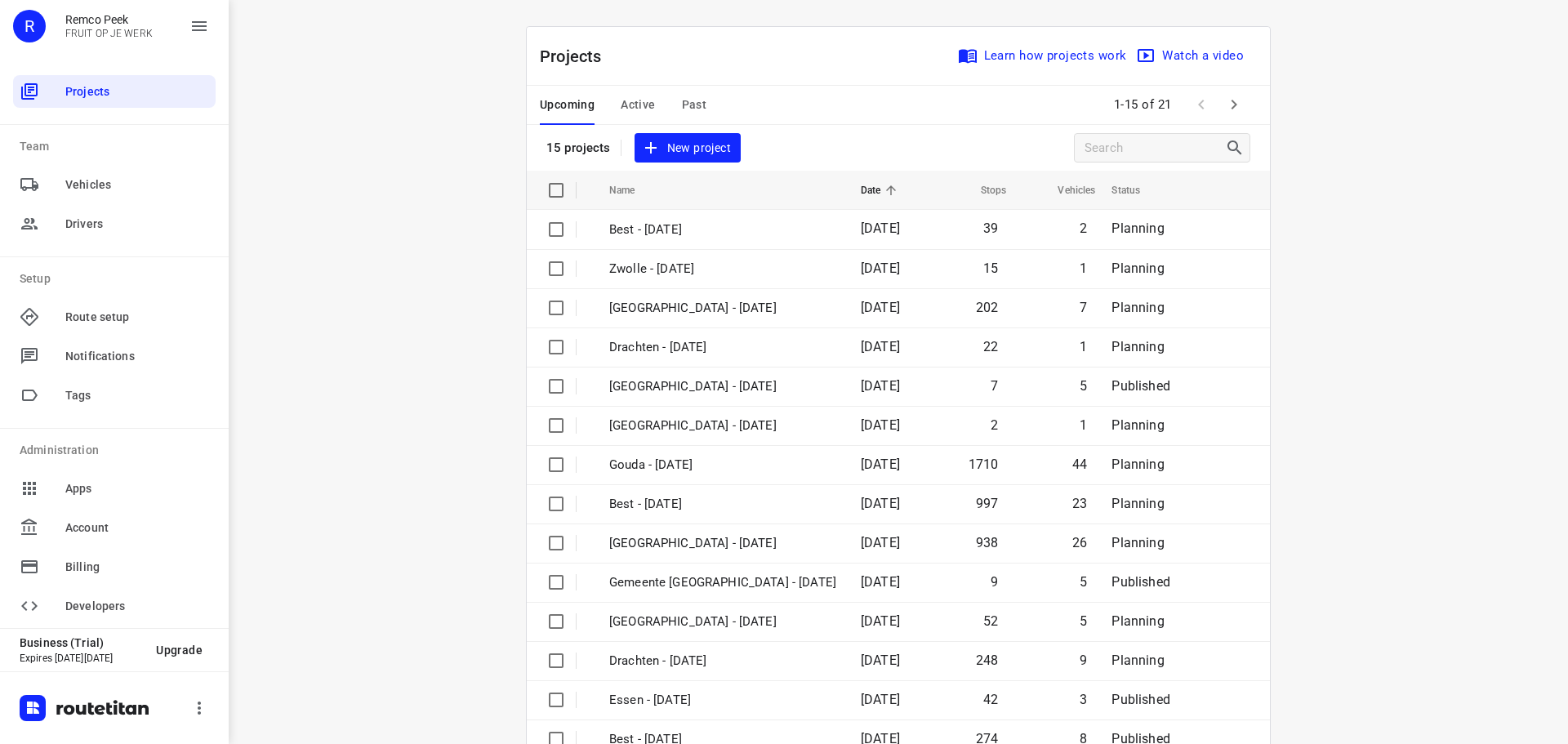
click at [639, 100] on span "Active" at bounding box center [638, 104] width 34 height 20
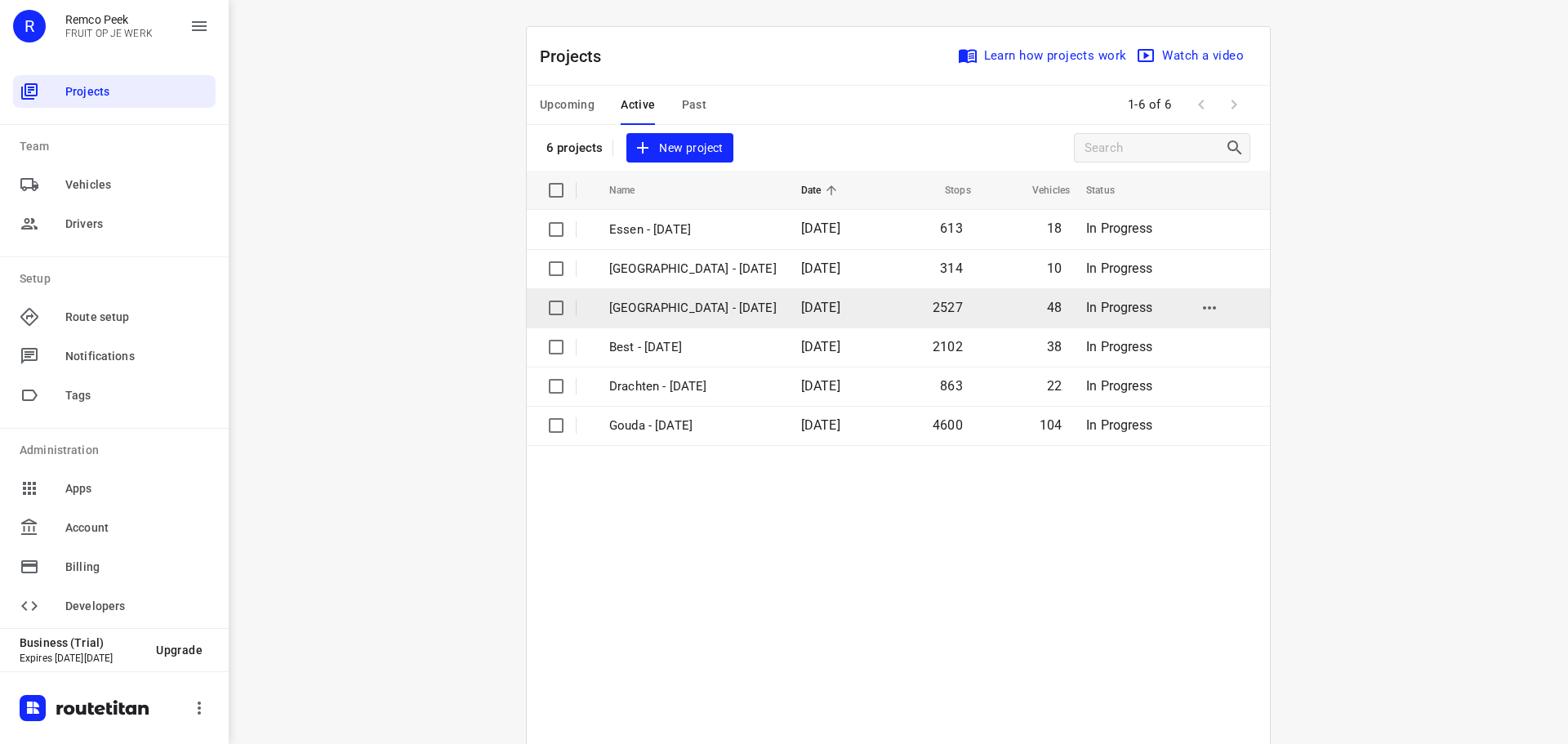
click at [653, 306] on p "[GEOGRAPHIC_DATA] - [DATE]" at bounding box center [693, 308] width 168 height 19
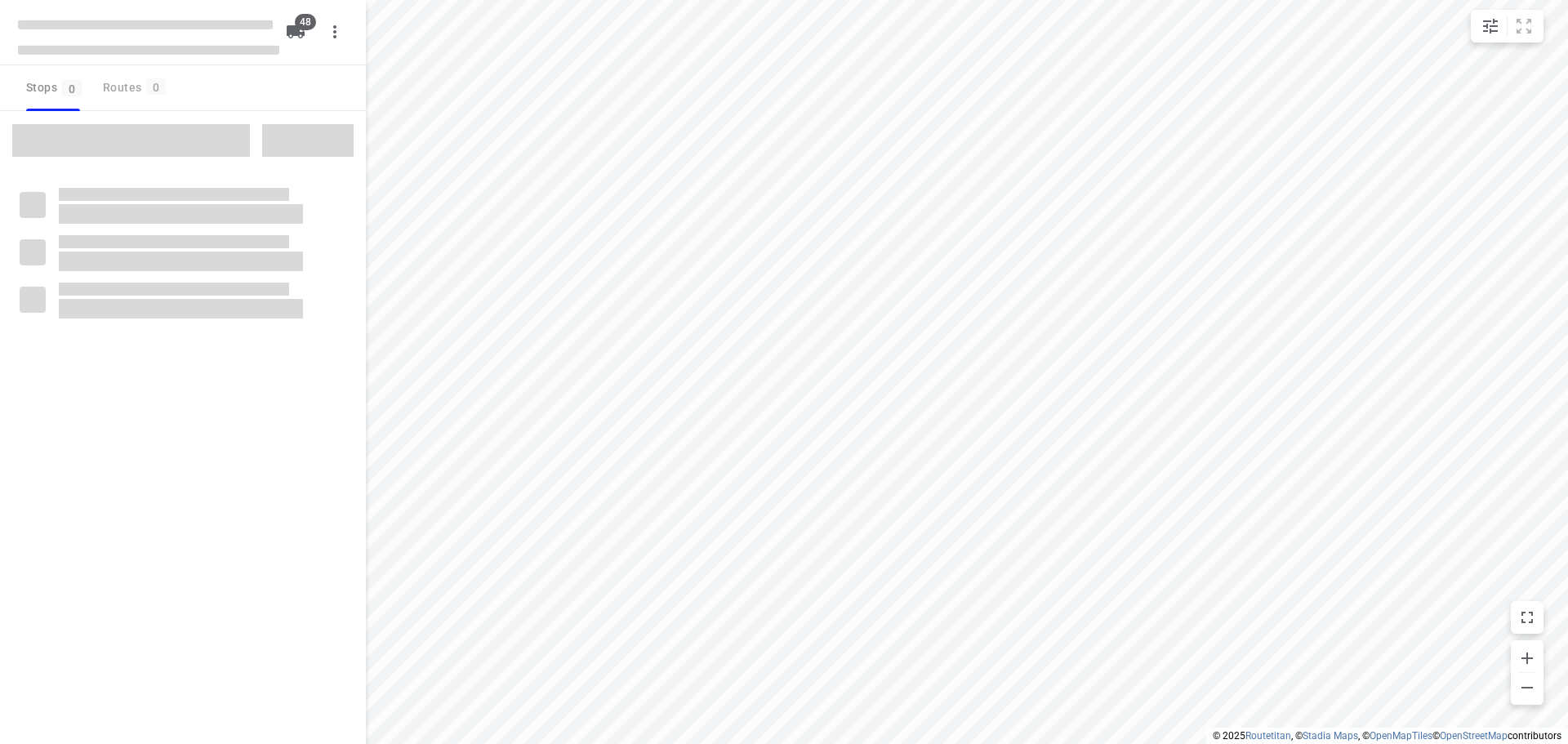
type input "distance"
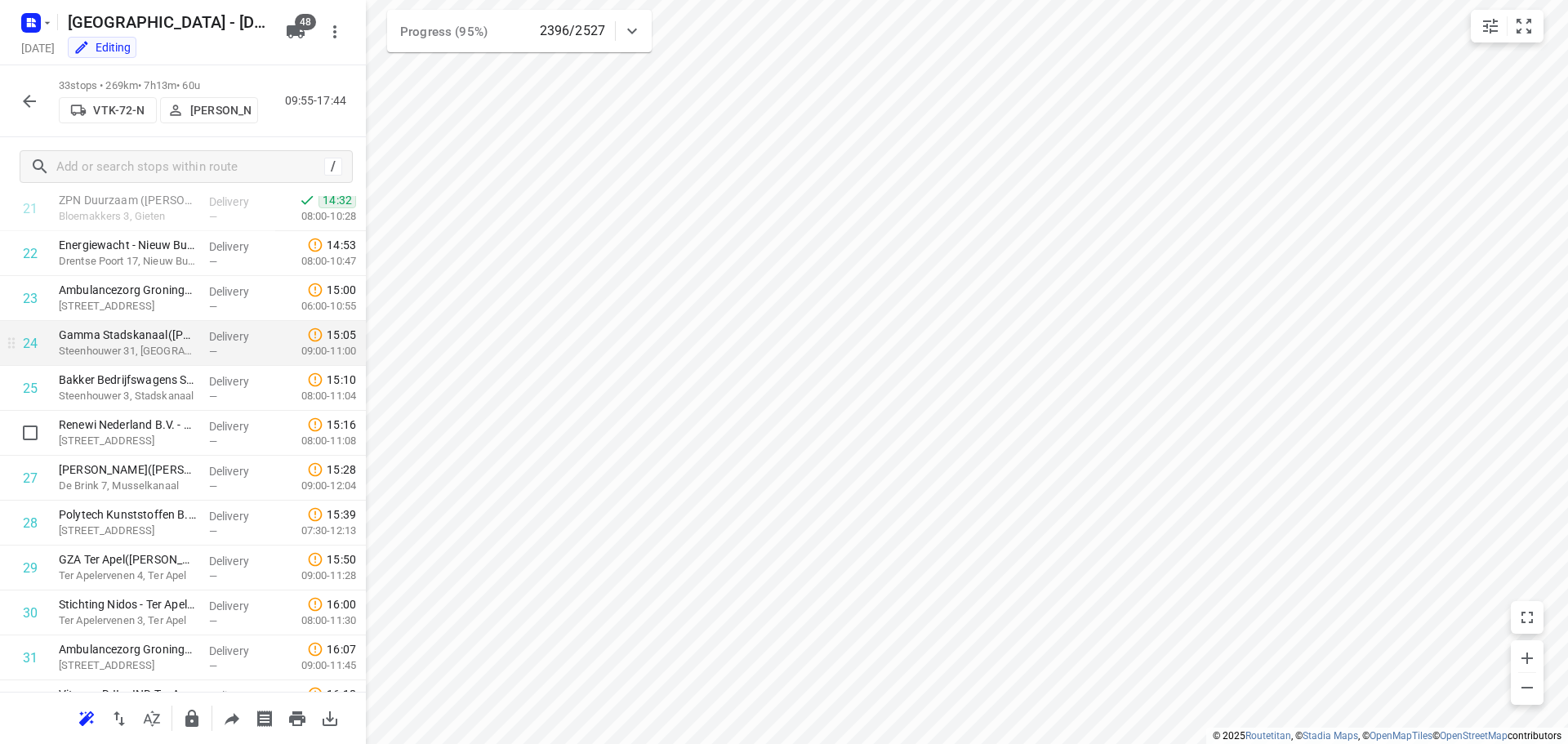
scroll to position [868, 0]
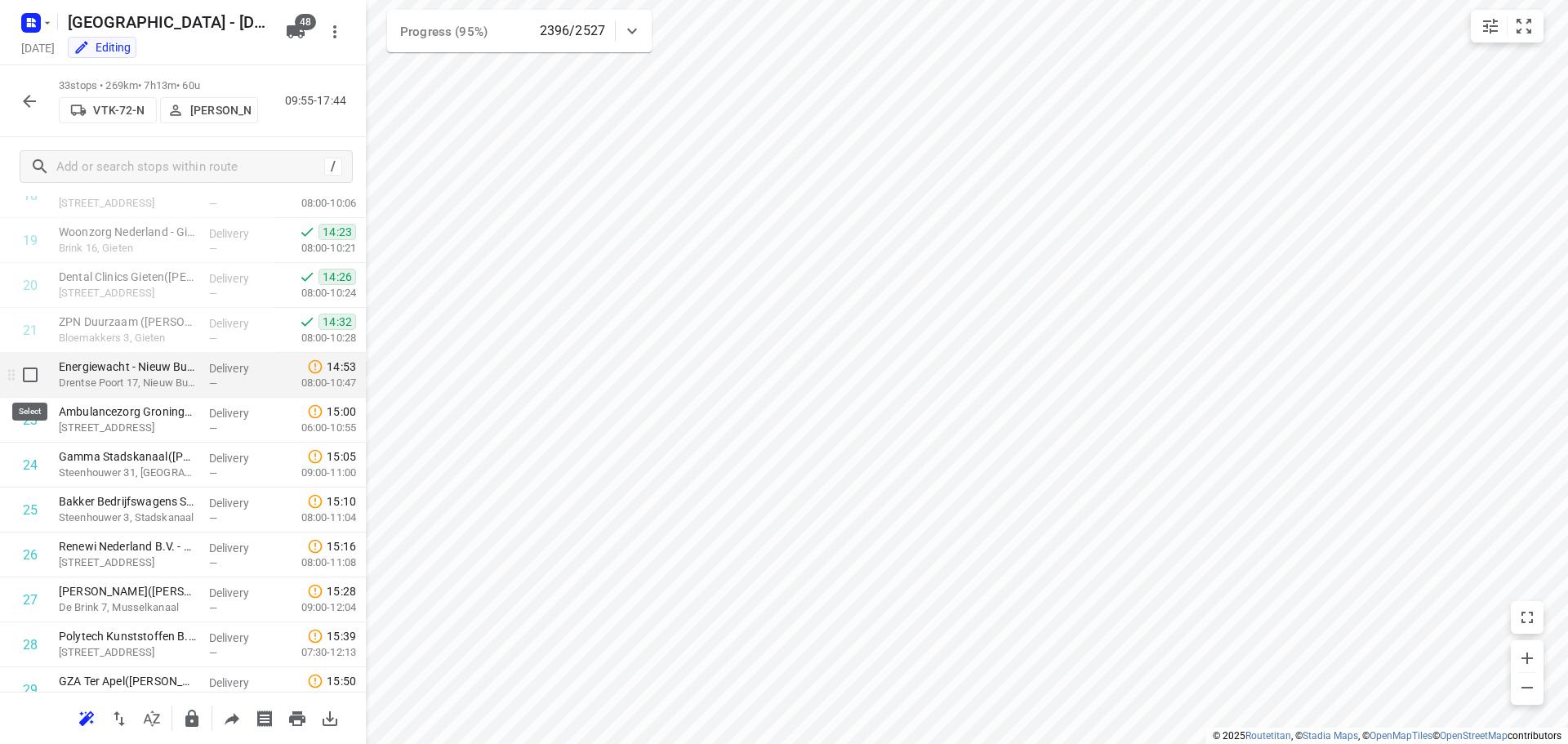
click at [29, 385] on input "checkbox" at bounding box center [30, 374] width 32 height 32
checkbox input "true"
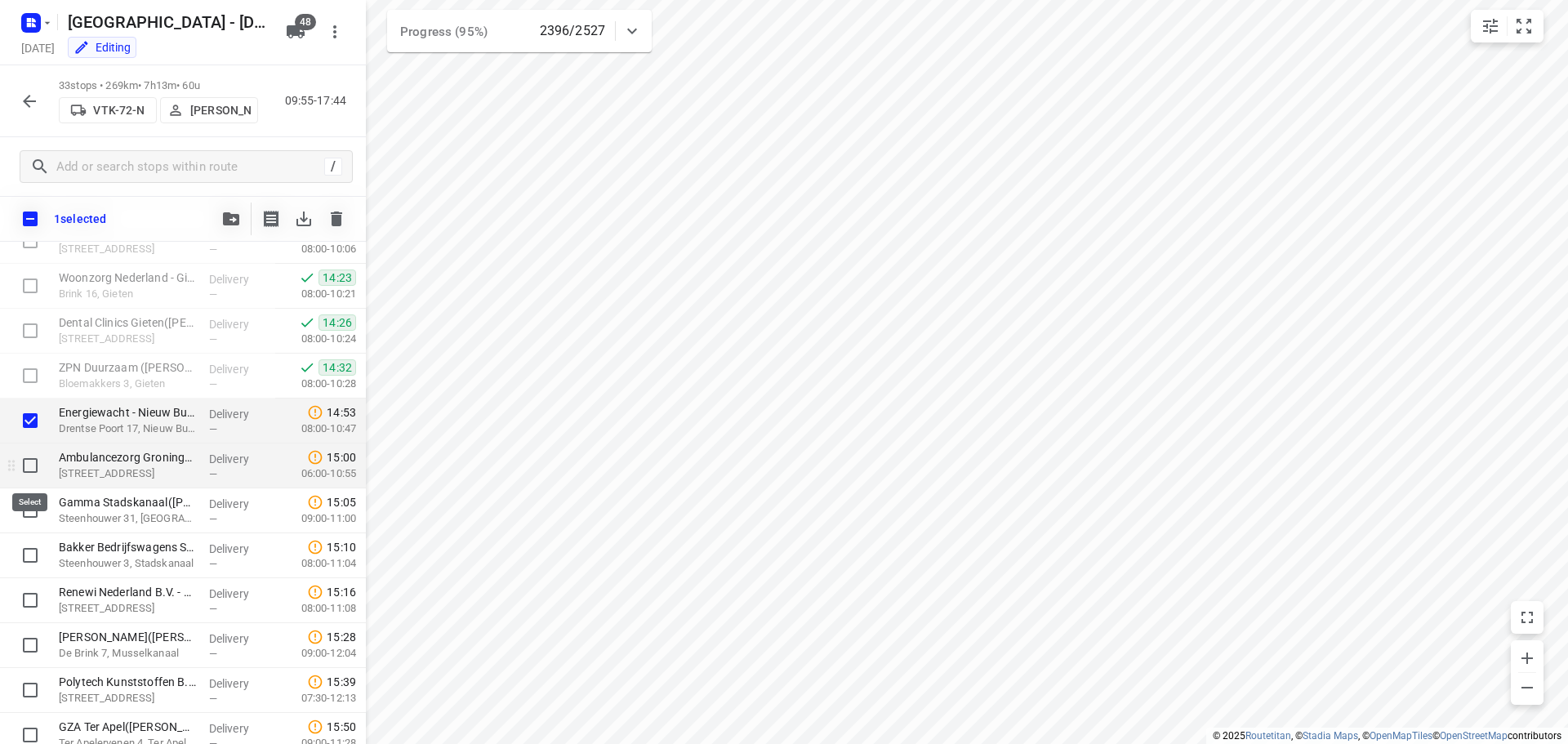
drag, startPoint x: 26, startPoint y: 465, endPoint x: 24, endPoint y: 486, distance: 21.1
click at [26, 466] on input "checkbox" at bounding box center [30, 465] width 32 height 32
checkbox input "true"
click at [30, 506] on input "checkbox" at bounding box center [30, 510] width 32 height 32
checkbox input "true"
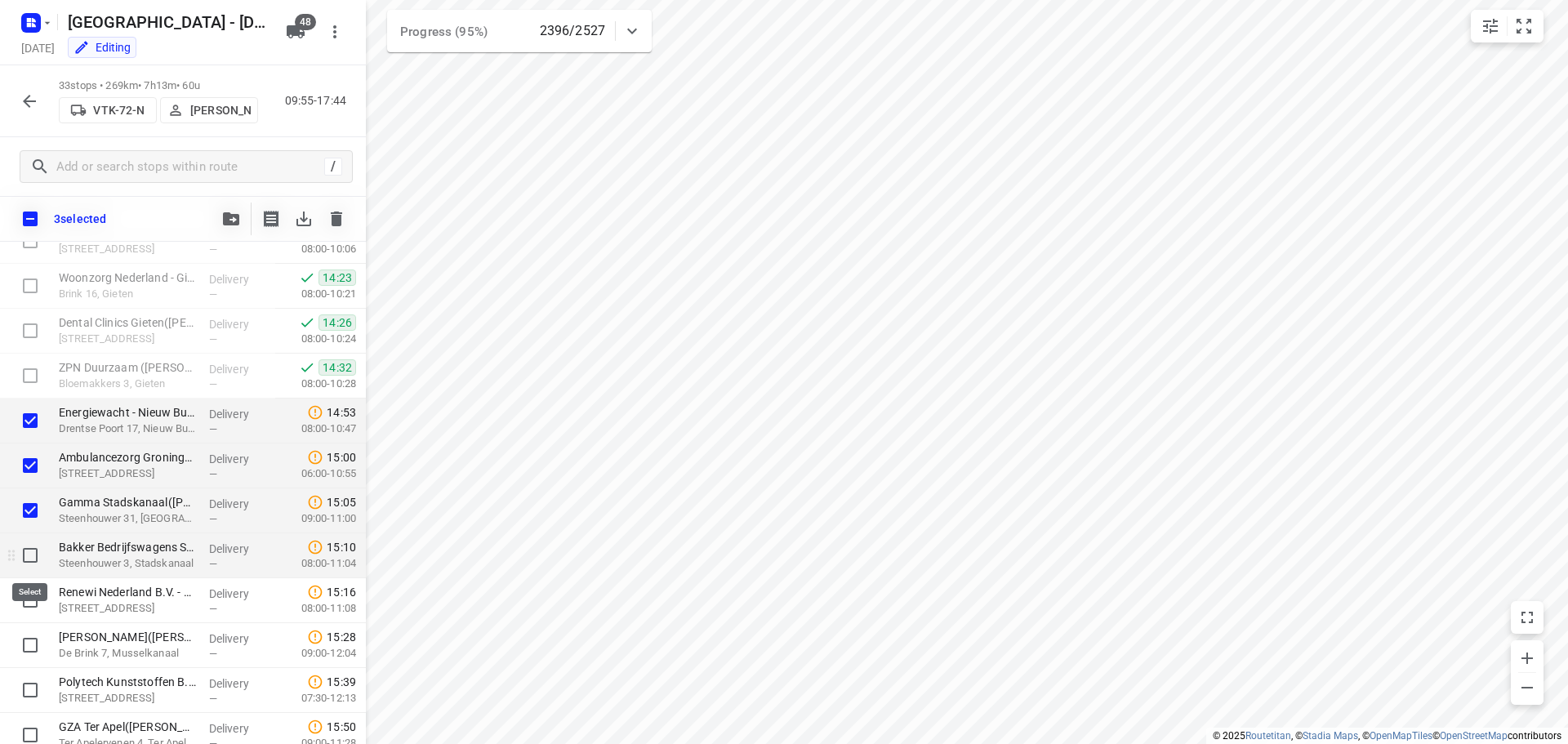
drag, startPoint x: 33, startPoint y: 558, endPoint x: 30, endPoint y: 574, distance: 16.3
click at [32, 559] on input "checkbox" at bounding box center [30, 555] width 32 height 32
checkbox input "true"
click at [30, 606] on input "checkbox" at bounding box center [30, 599] width 32 height 32
checkbox input "true"
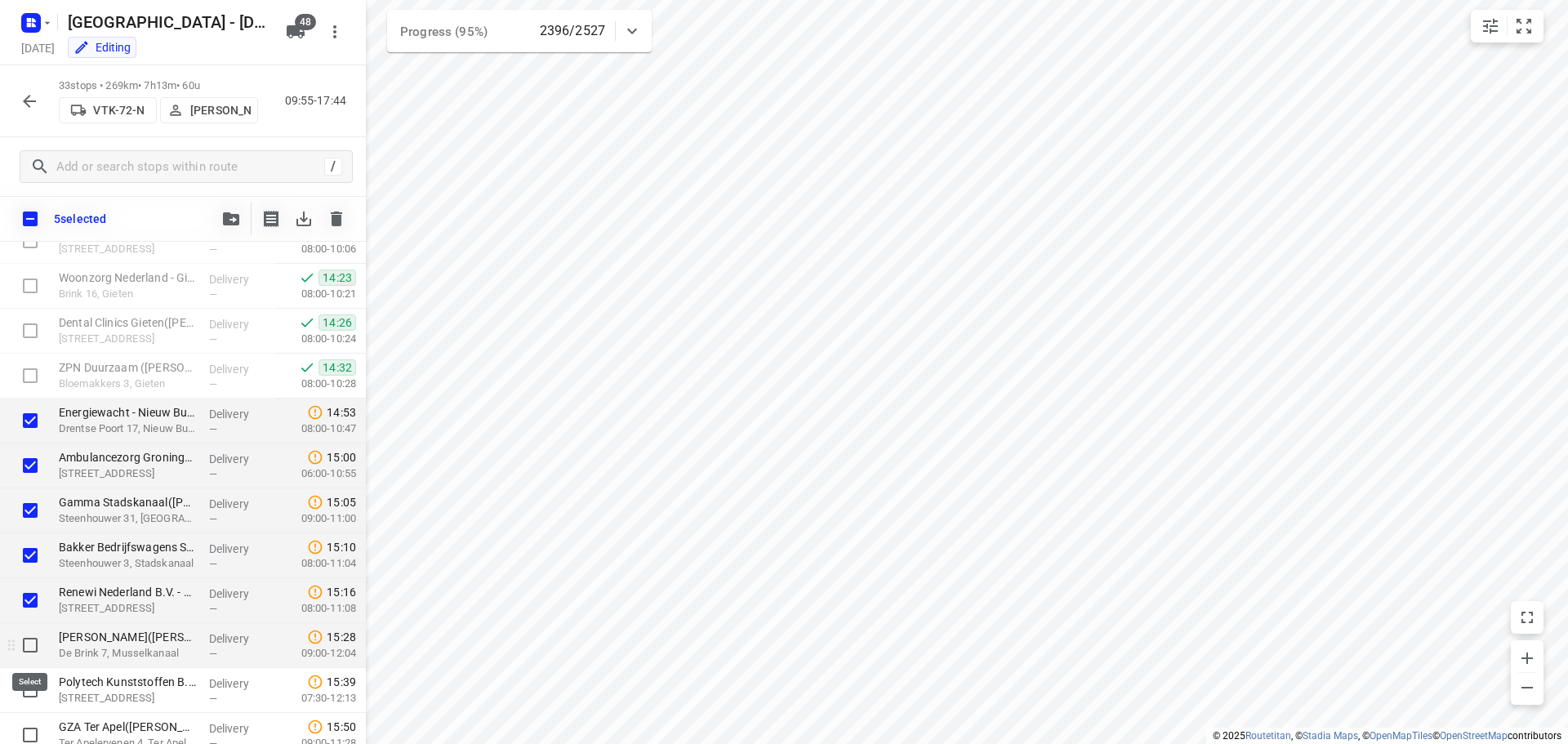
click at [32, 643] on input "checkbox" at bounding box center [30, 644] width 32 height 32
checkbox input "true"
drag, startPoint x: 26, startPoint y: 687, endPoint x: 32, endPoint y: 699, distance: 13.4
click at [28, 688] on input "checkbox" at bounding box center [30, 689] width 32 height 32
checkbox input "true"
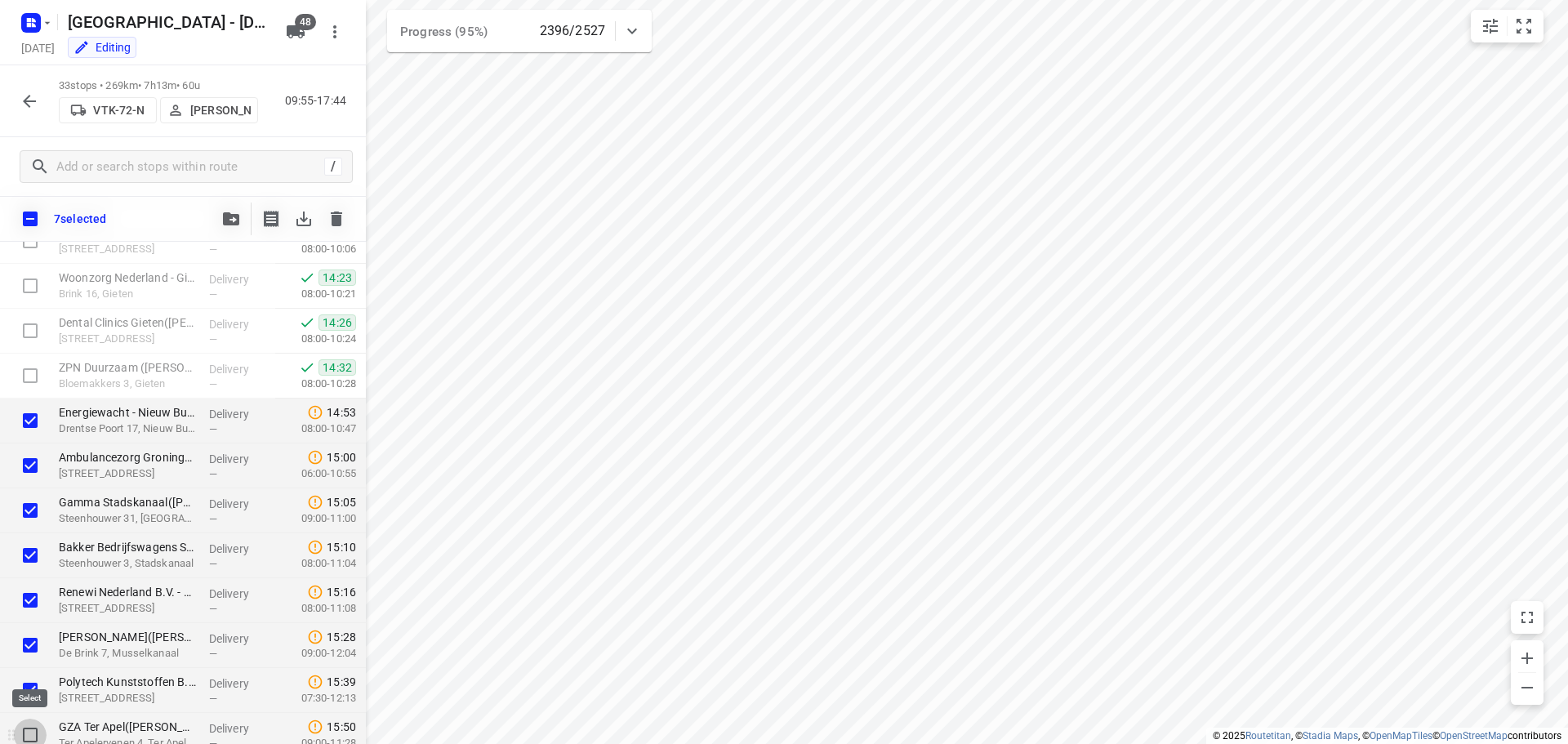
drag, startPoint x: 30, startPoint y: 733, endPoint x: 95, endPoint y: 658, distance: 99.2
click at [30, 734] on input "checkbox" at bounding box center [30, 734] width 32 height 32
checkbox input "true"
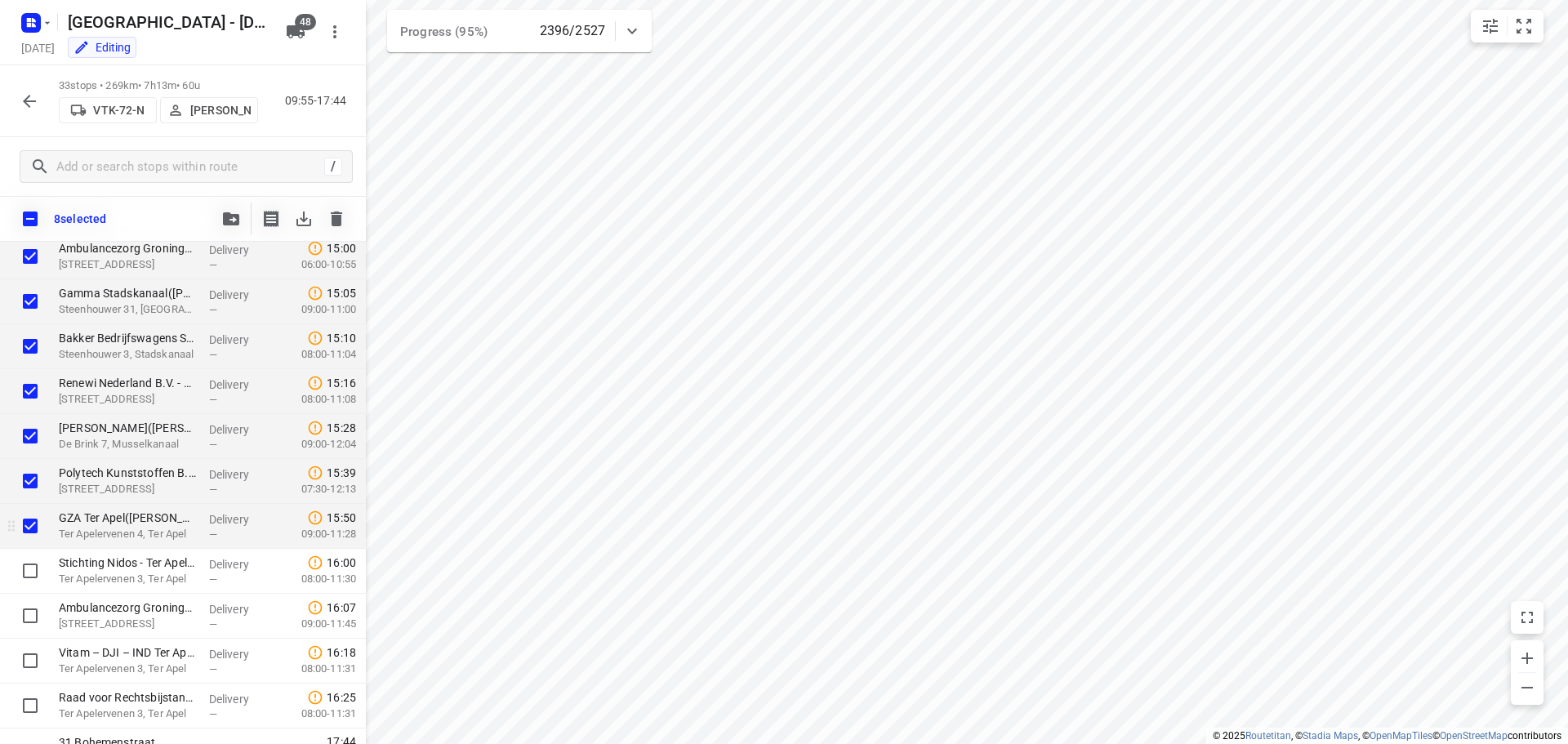
scroll to position [1106, 0]
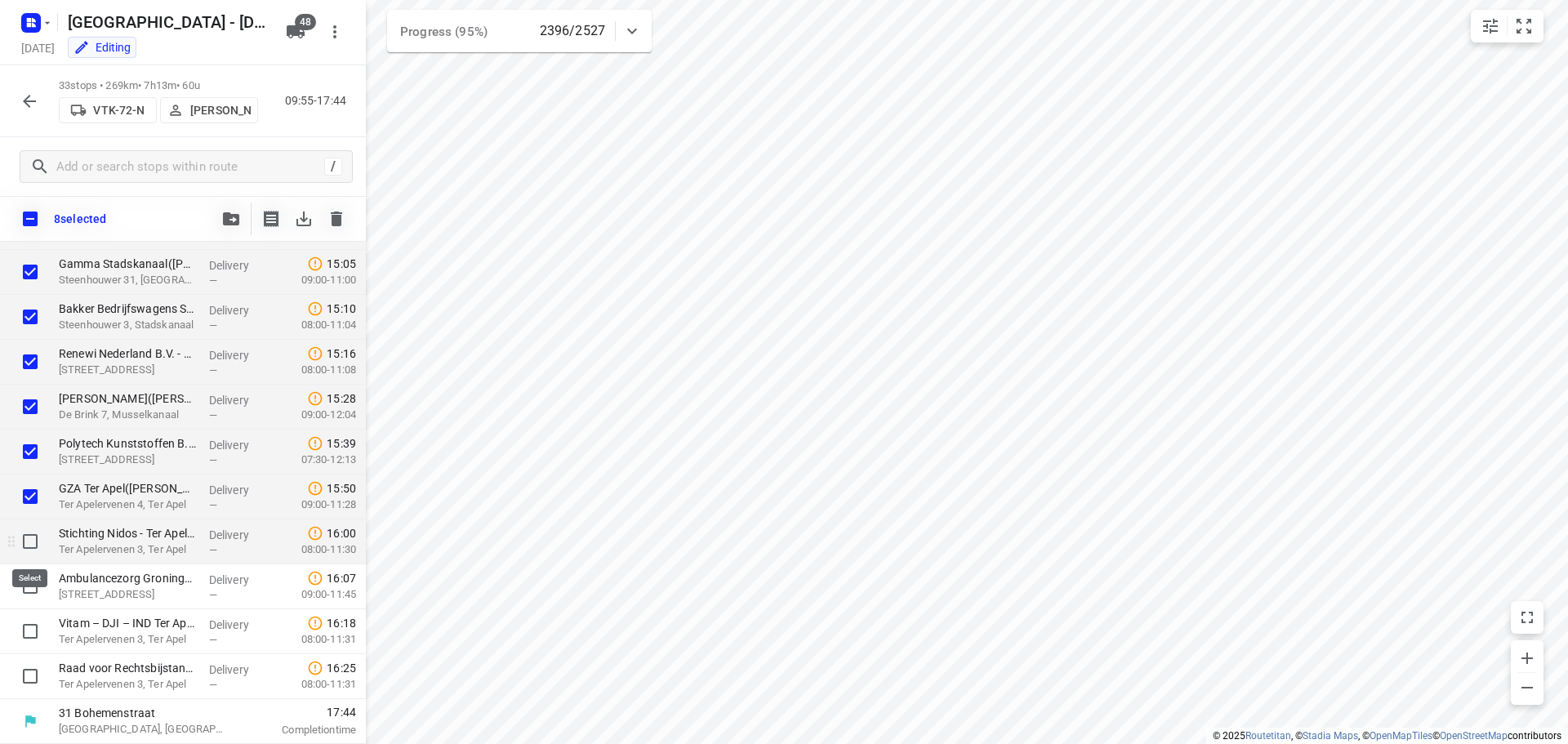
click at [31, 542] on input "checkbox" at bounding box center [30, 541] width 32 height 32
checkbox input "true"
click at [24, 582] on input "checkbox" at bounding box center [30, 586] width 32 height 32
checkbox input "true"
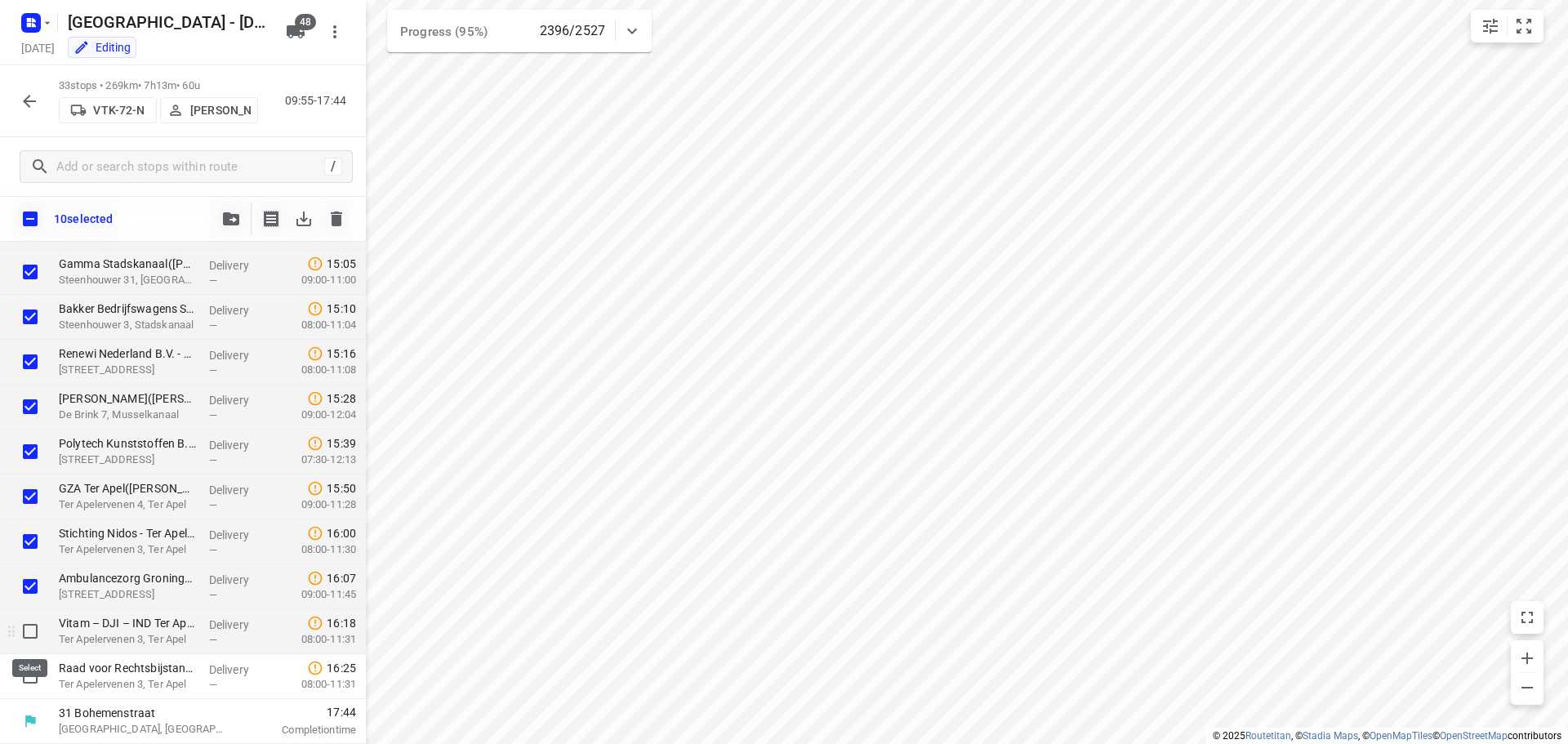
click at [30, 631] on input "checkbox" at bounding box center [30, 630] width 32 height 32
checkbox input "true"
click at [30, 679] on input "checkbox" at bounding box center [30, 675] width 32 height 32
checkbox input "true"
click at [238, 215] on icon "button" at bounding box center [231, 218] width 17 height 13
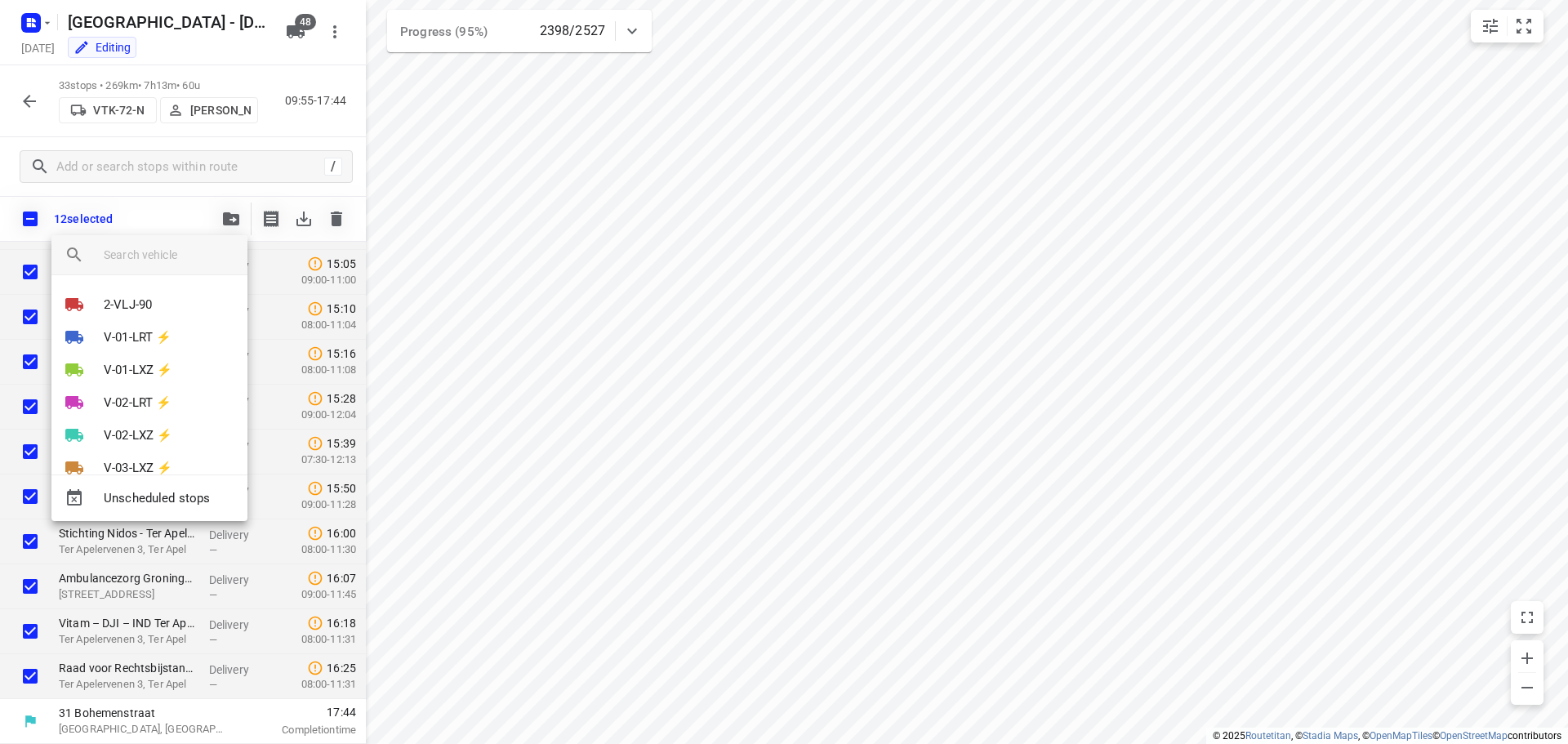
click at [135, 247] on input "search vehicle" at bounding box center [169, 255] width 131 height 24
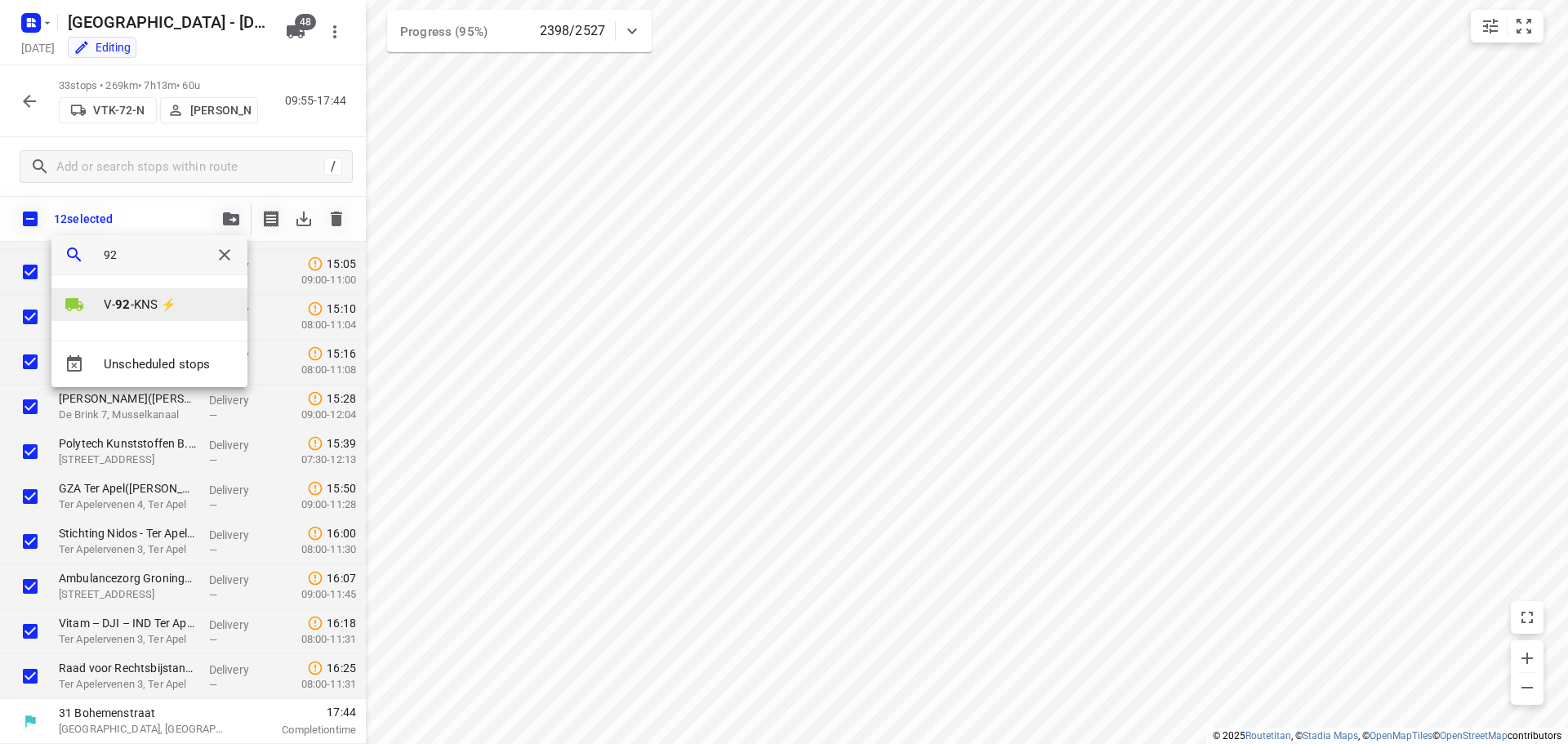
type input "92"
click at [141, 305] on p "V- 92 -KNS ⚡" at bounding box center [140, 305] width 73 height 19
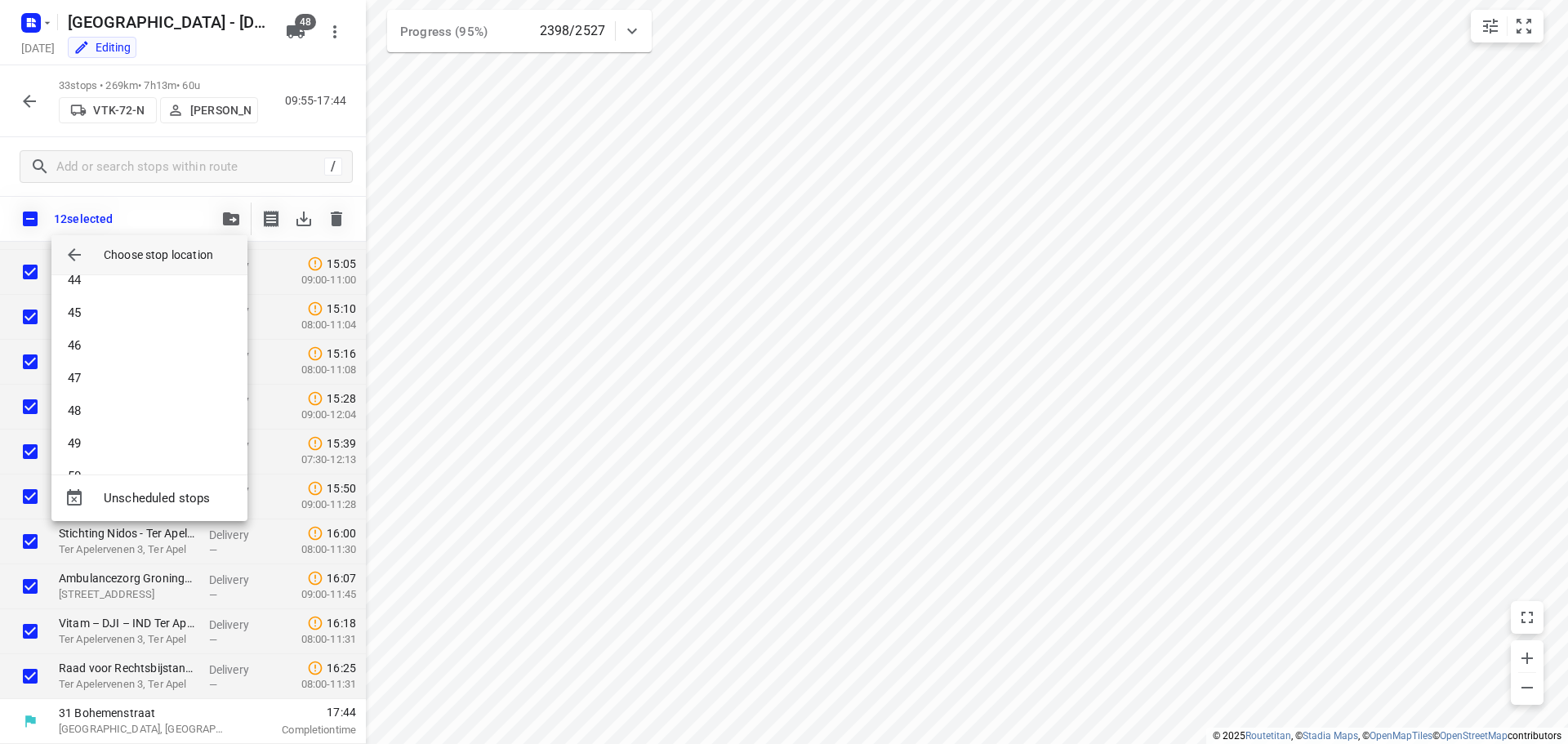
scroll to position [1486, 0]
click at [120, 438] on li "51" at bounding box center [149, 444] width 196 height 32
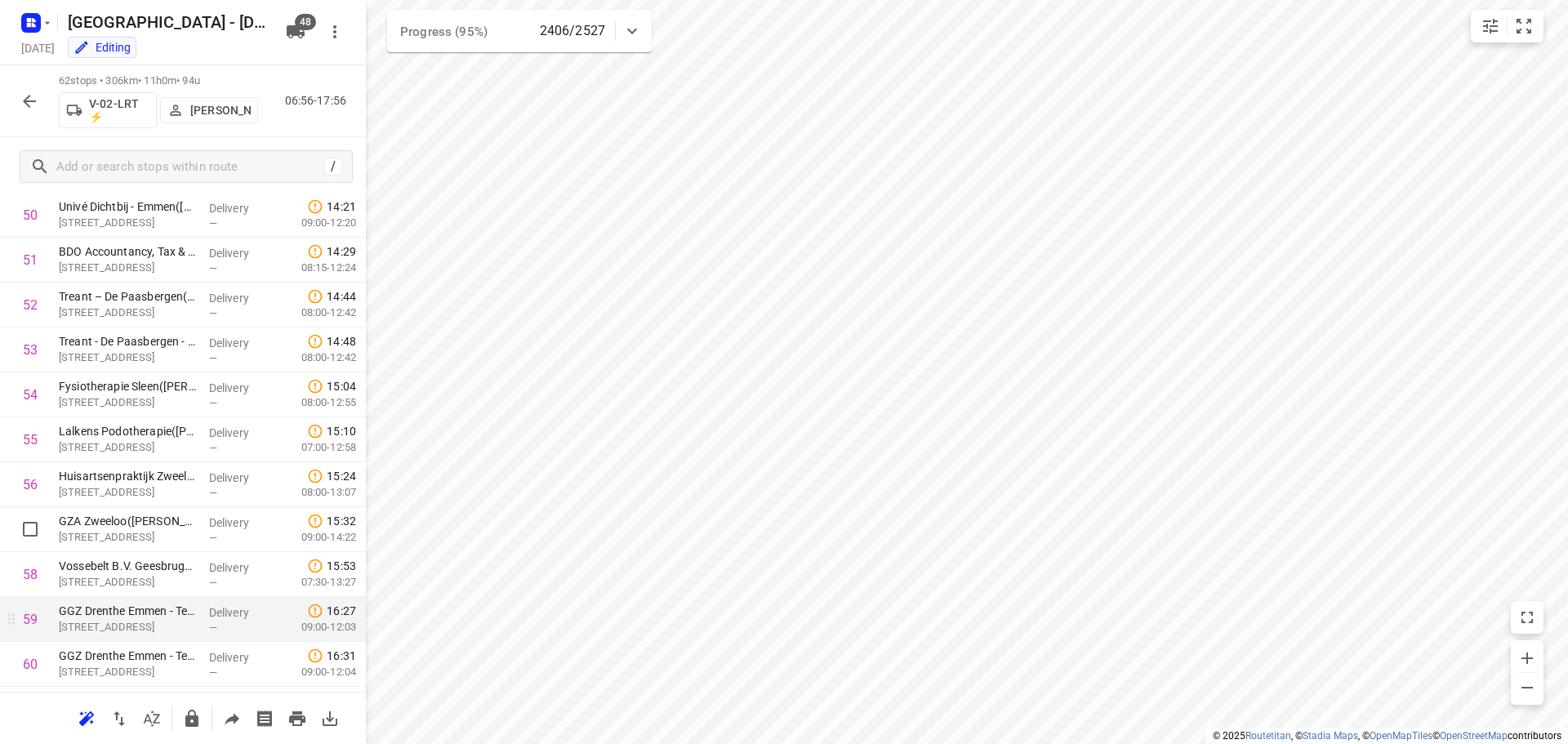
scroll to position [2313, 0]
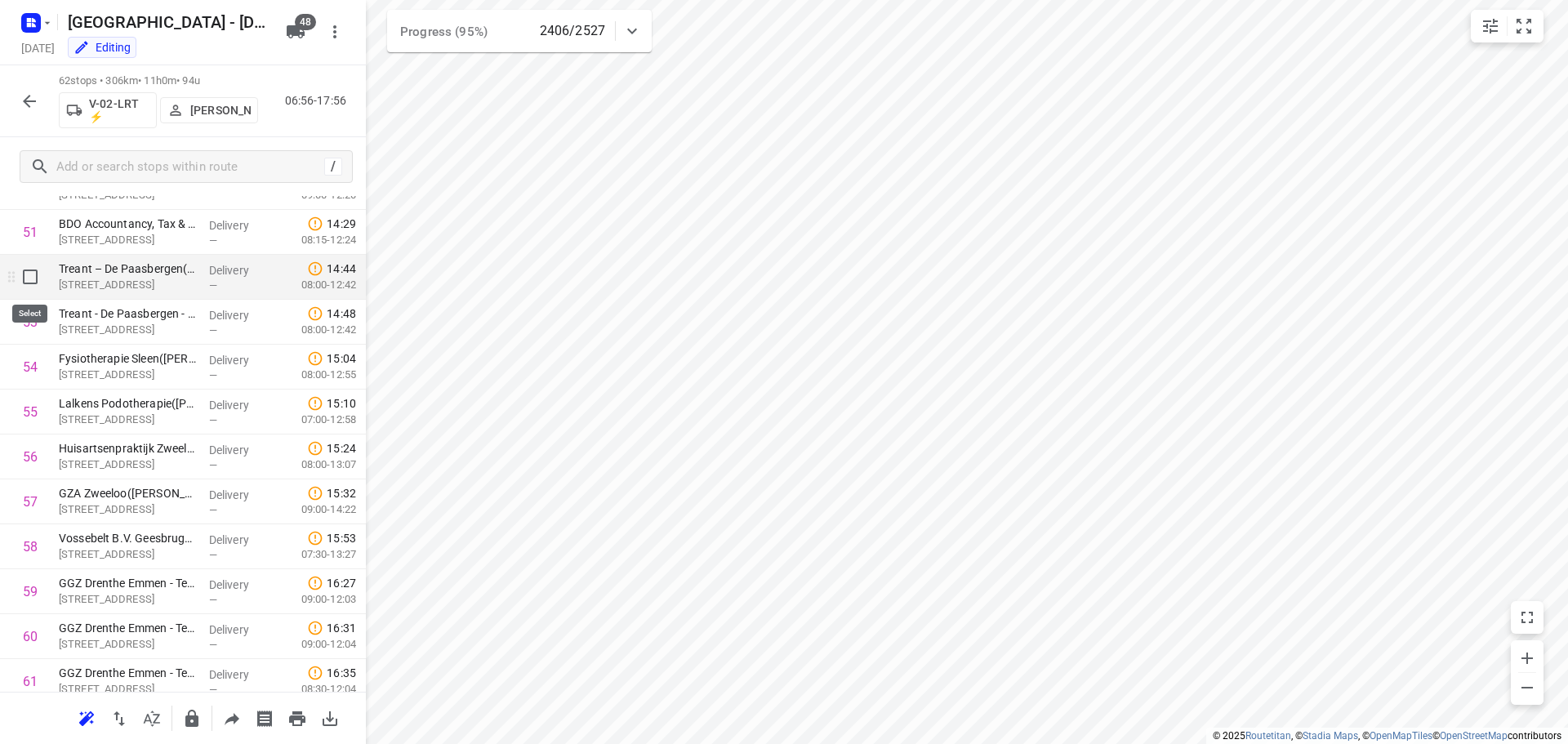
click at [34, 279] on input "checkbox" at bounding box center [30, 276] width 32 height 32
checkbox input "true"
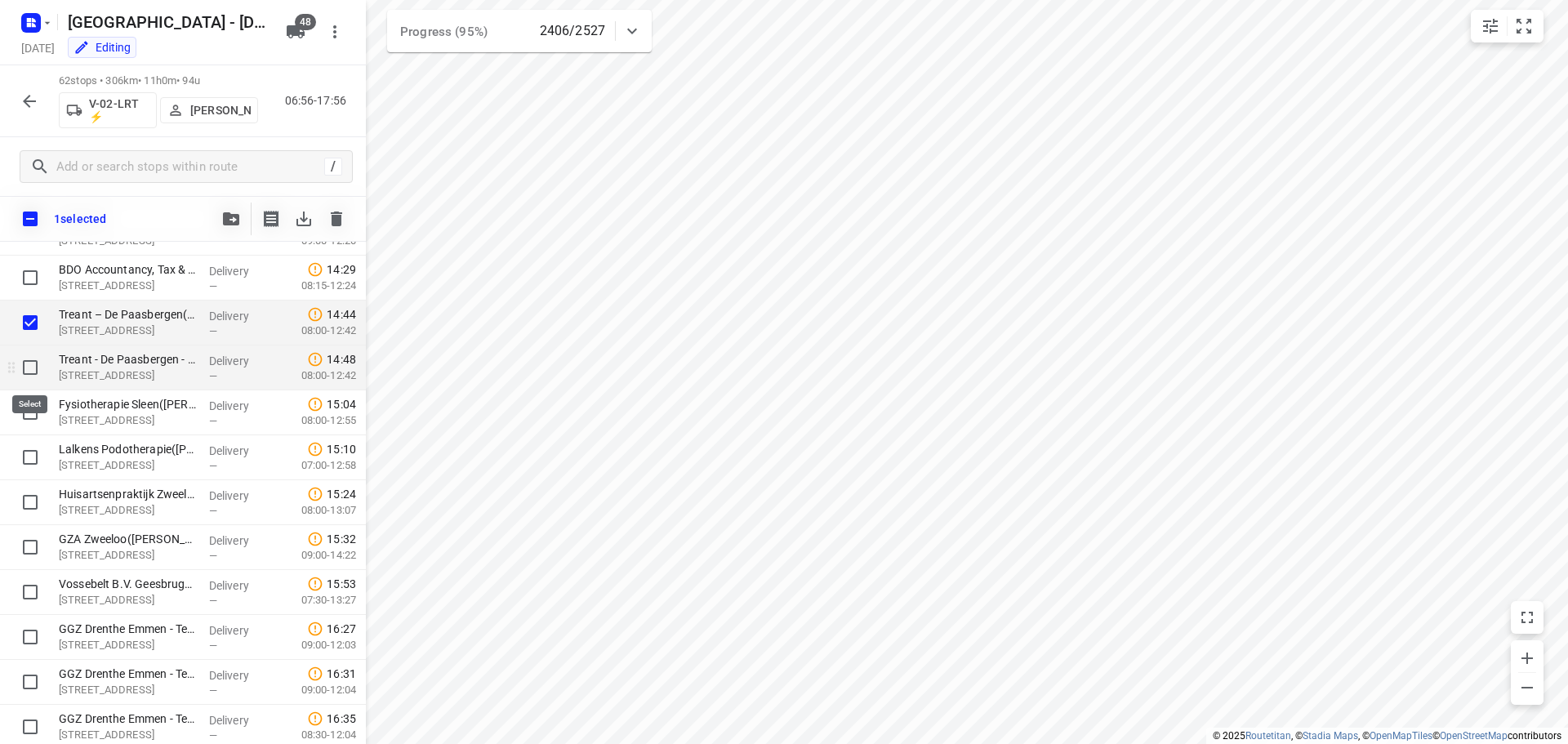
click at [29, 365] on input "checkbox" at bounding box center [30, 367] width 32 height 32
checkbox input "true"
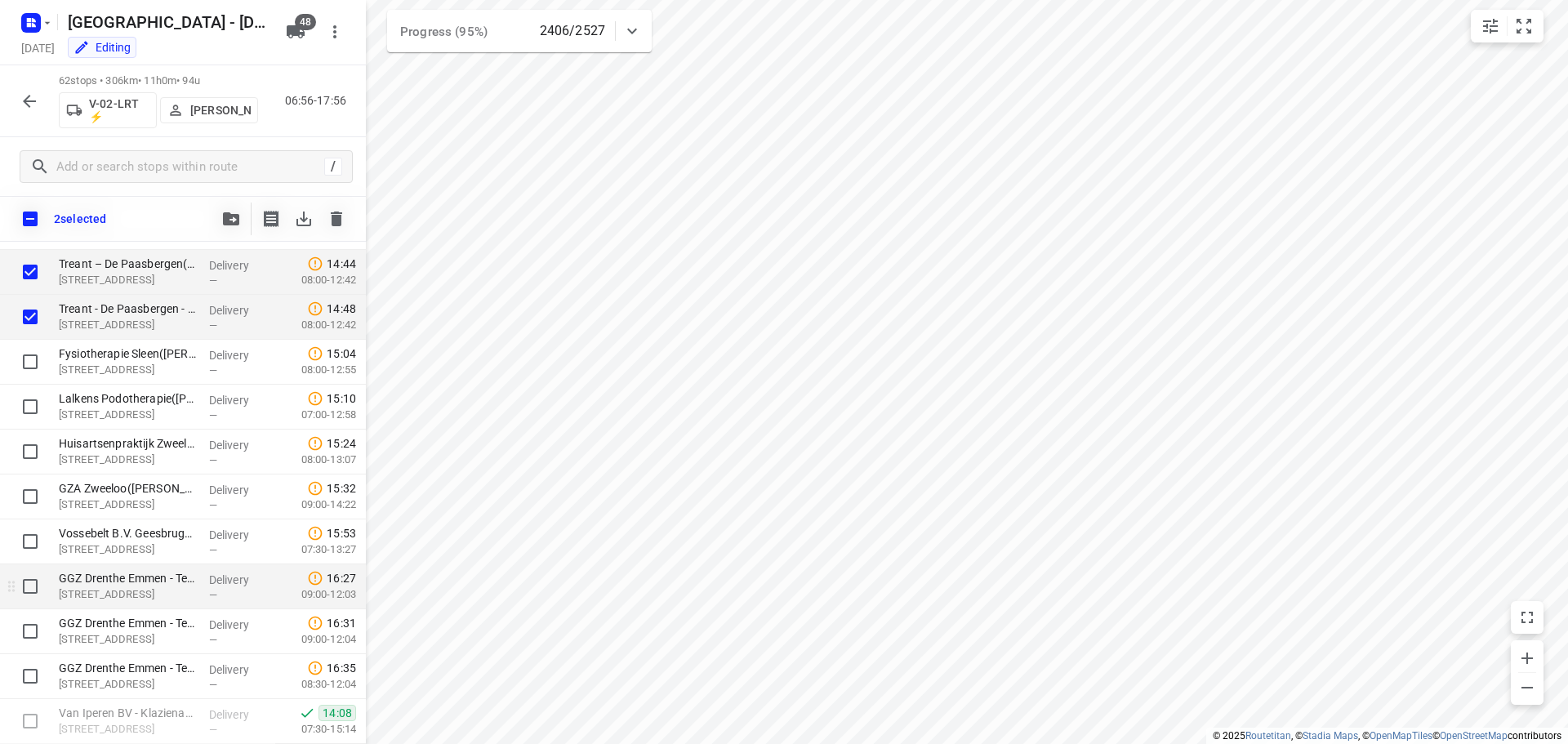
scroll to position [2408, 0]
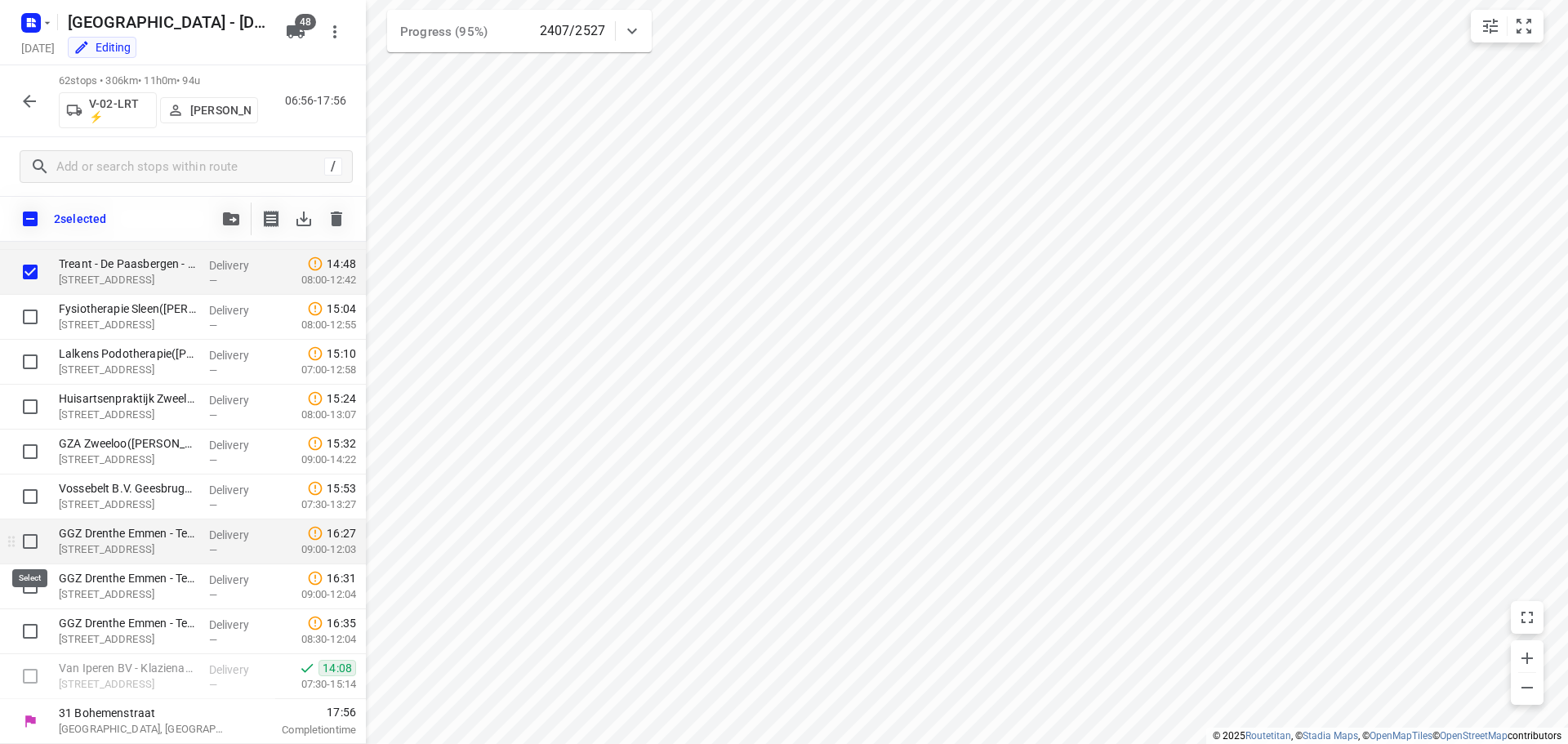
click at [32, 534] on input "checkbox" at bounding box center [30, 541] width 32 height 32
checkbox input "true"
click at [27, 586] on input "checkbox" at bounding box center [30, 586] width 32 height 32
checkbox input "true"
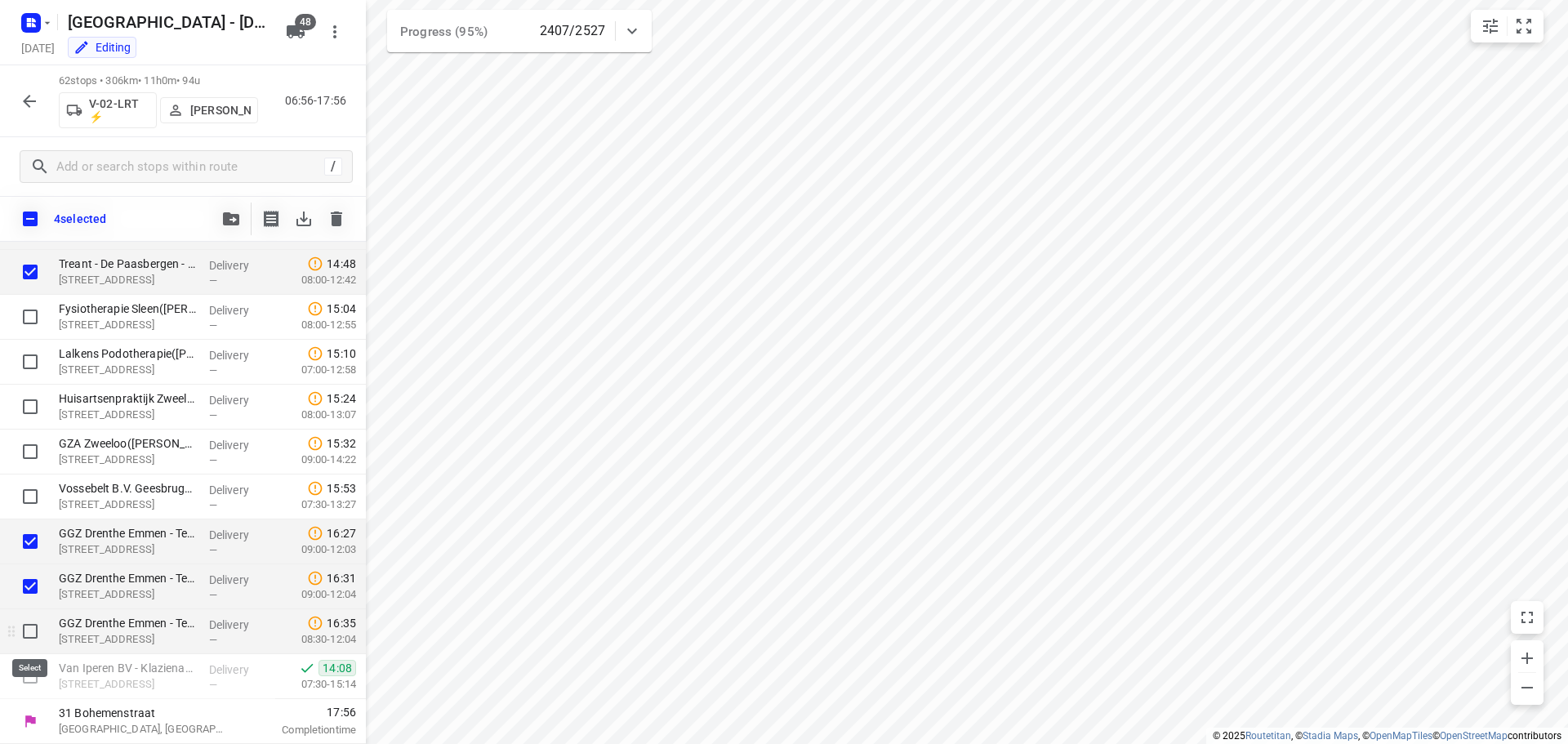
click at [29, 631] on input "checkbox" at bounding box center [30, 630] width 32 height 32
checkbox input "true"
click at [235, 212] on icon "button" at bounding box center [231, 218] width 17 height 13
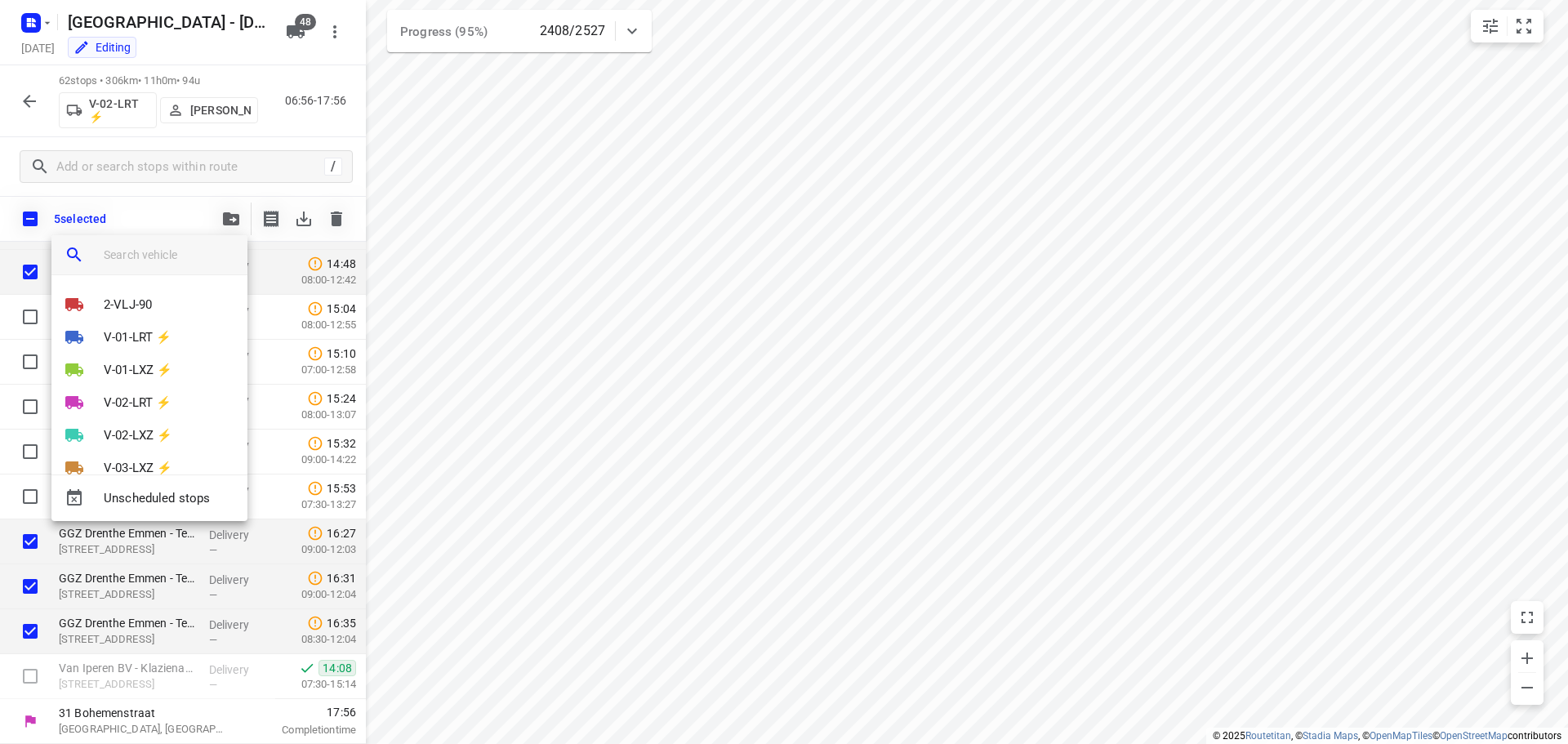
click at [168, 256] on input "search vehicle" at bounding box center [169, 255] width 131 height 24
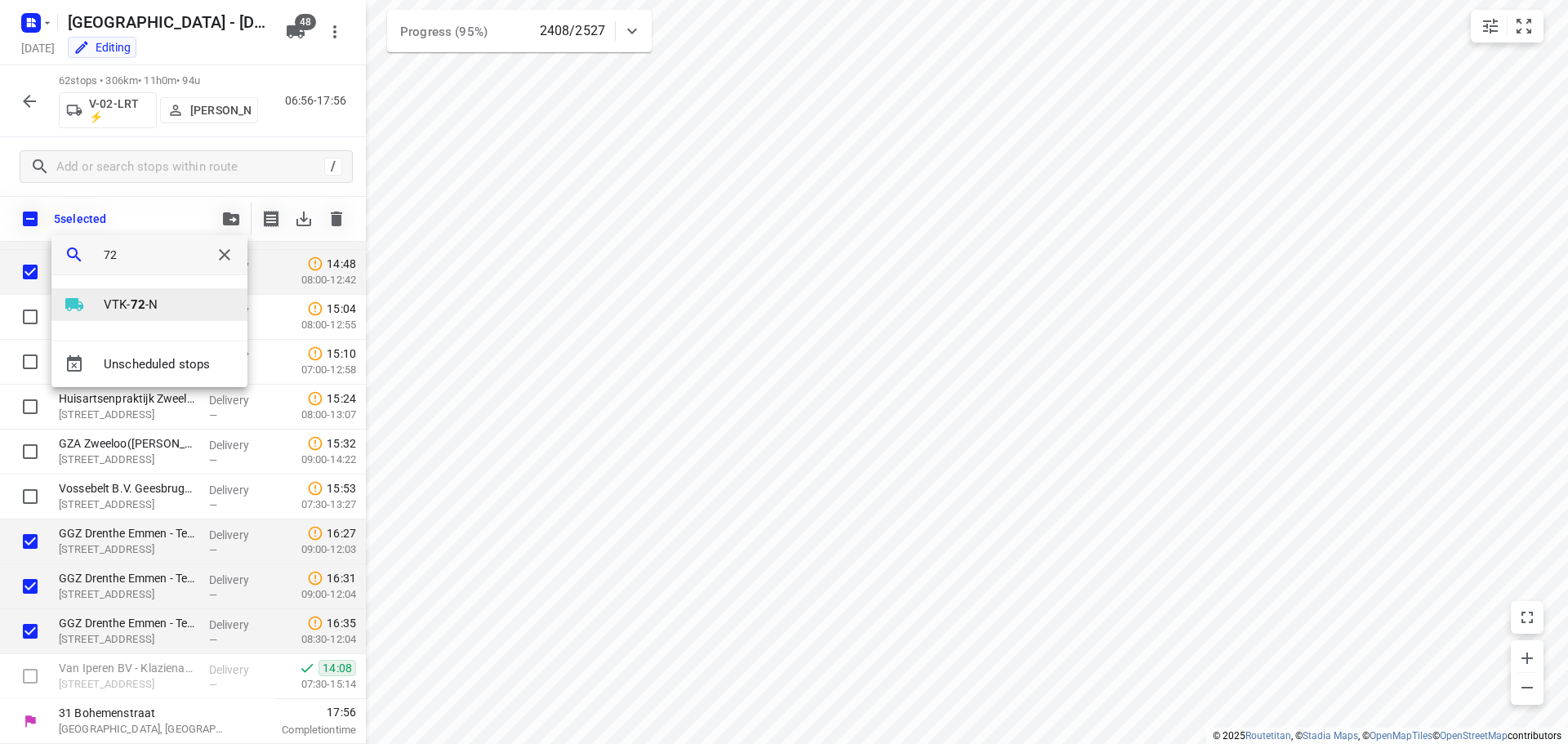
type input "72"
click at [129, 307] on p "VTK- 72 -N" at bounding box center [131, 305] width 54 height 19
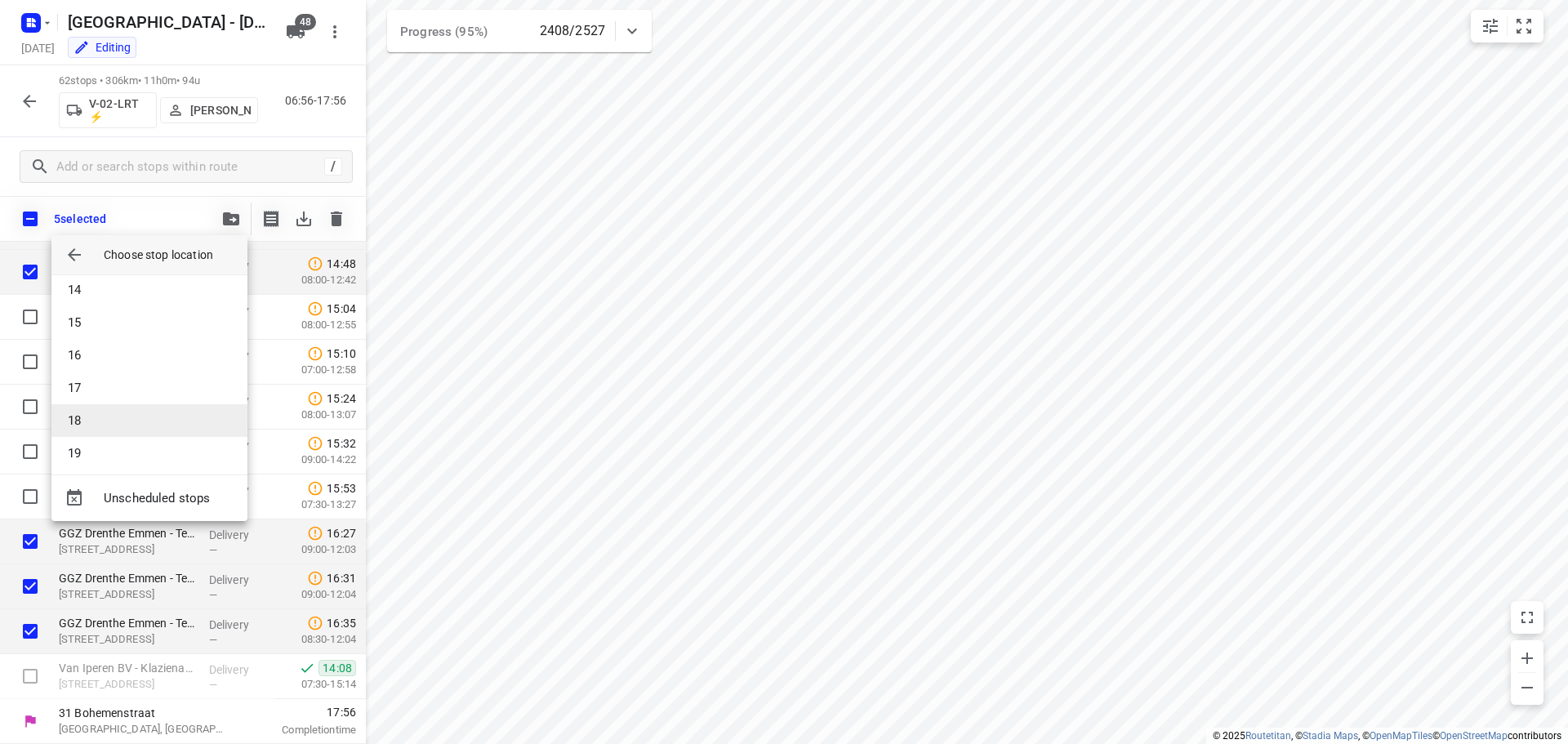
scroll to position [506, 0]
click at [140, 445] on li "21" at bounding box center [149, 444] width 196 height 32
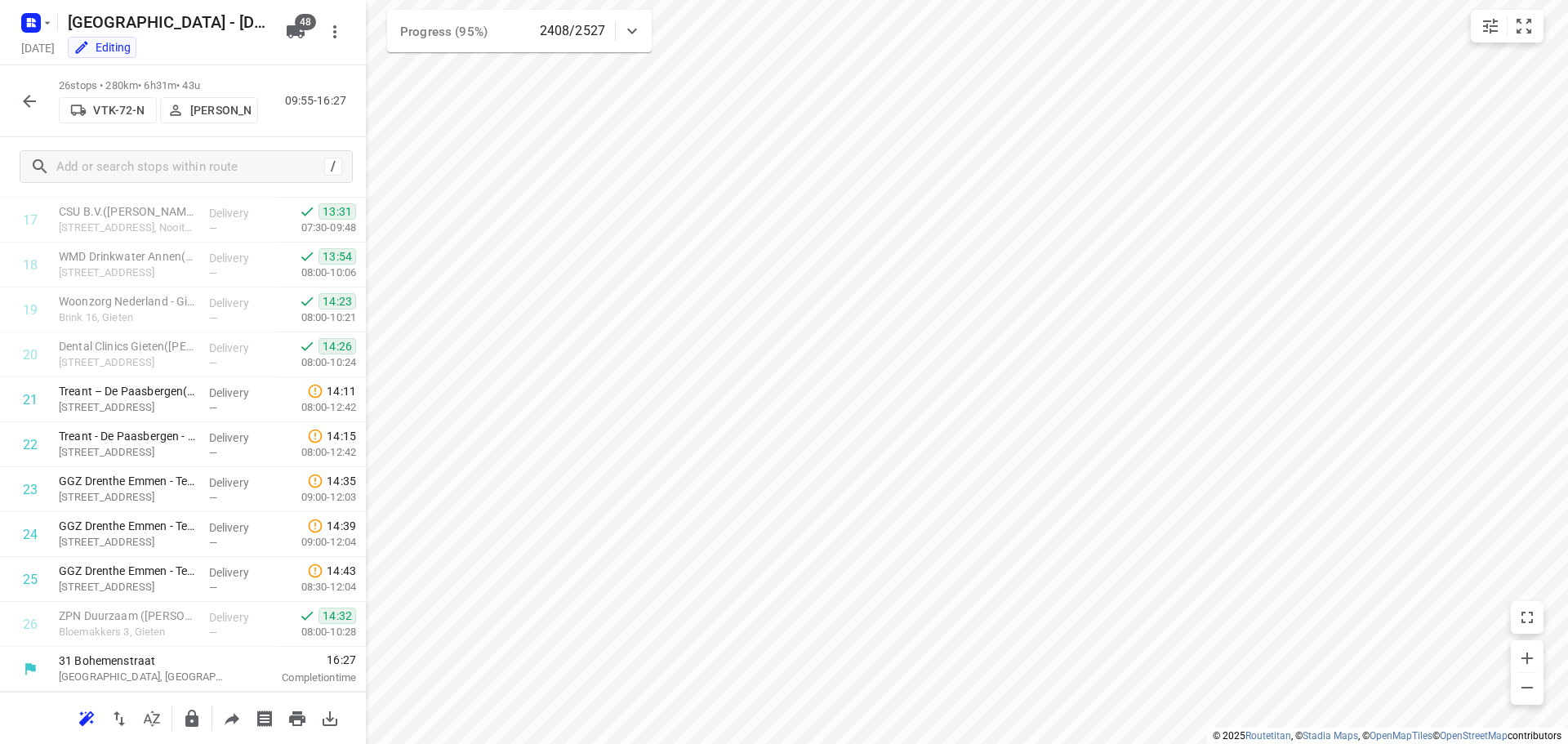
scroll to position [798, 0]
click at [31, 93] on icon "button" at bounding box center [29, 101] width 19 height 19
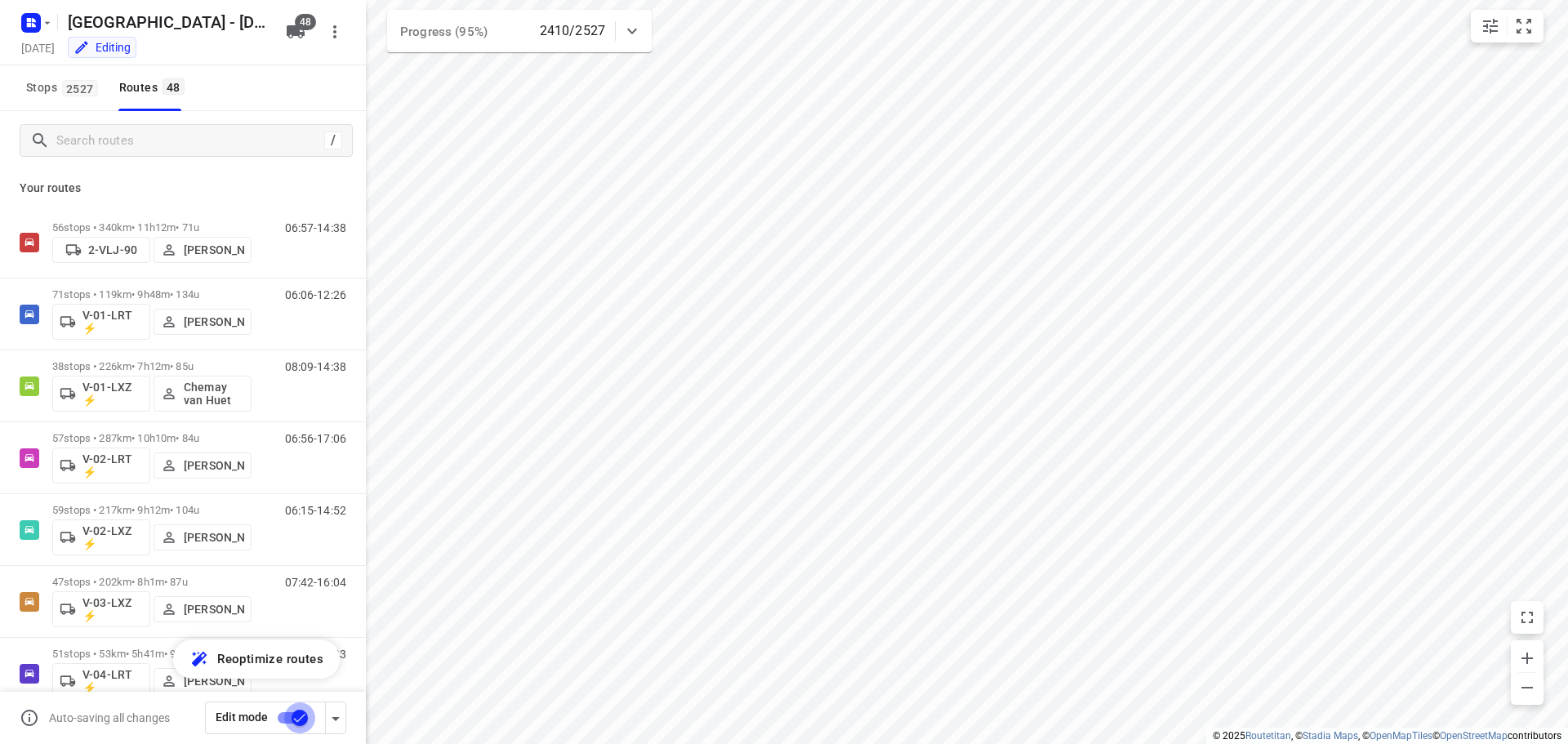
click at [301, 717] on input "checkbox" at bounding box center [300, 718] width 93 height 31
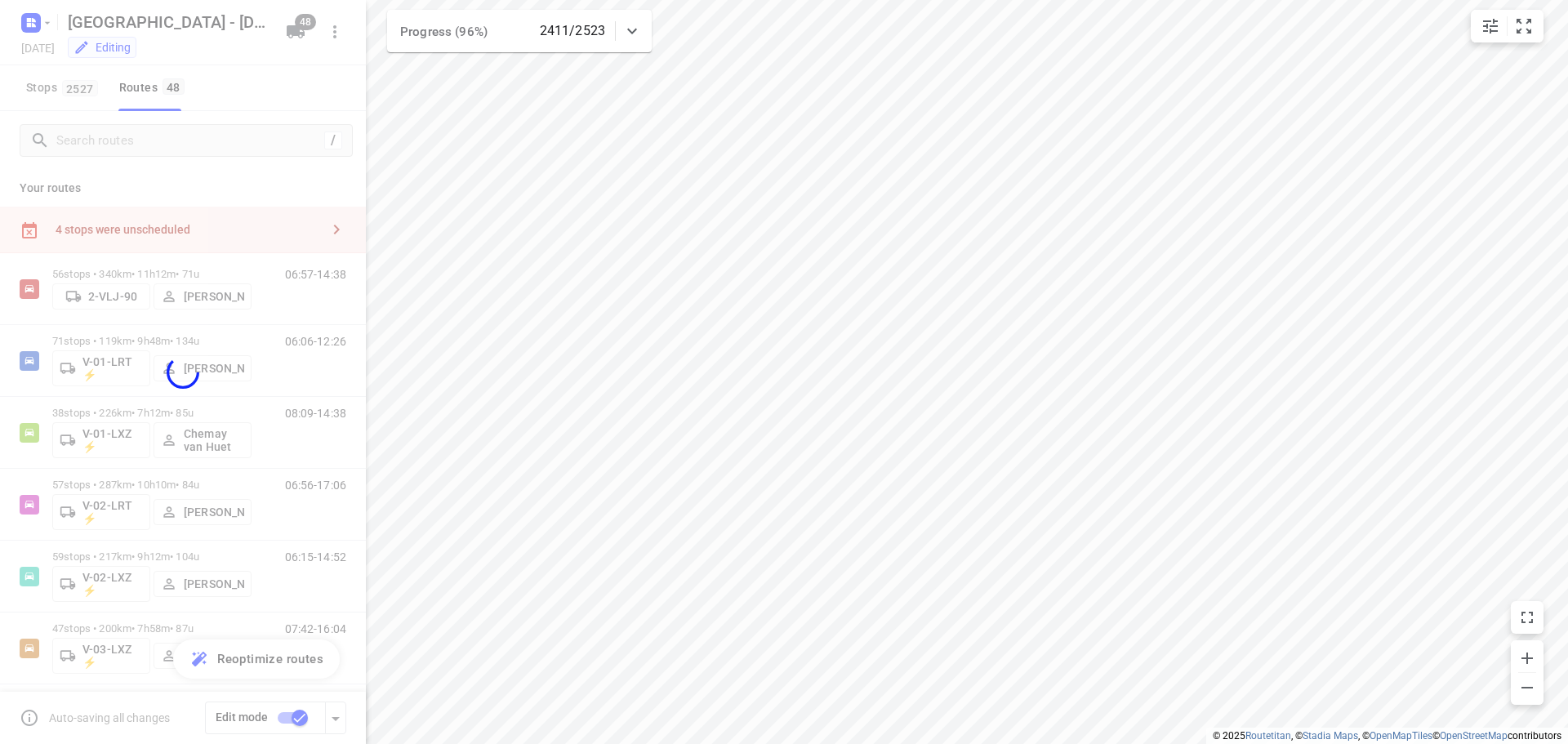
checkbox input "false"
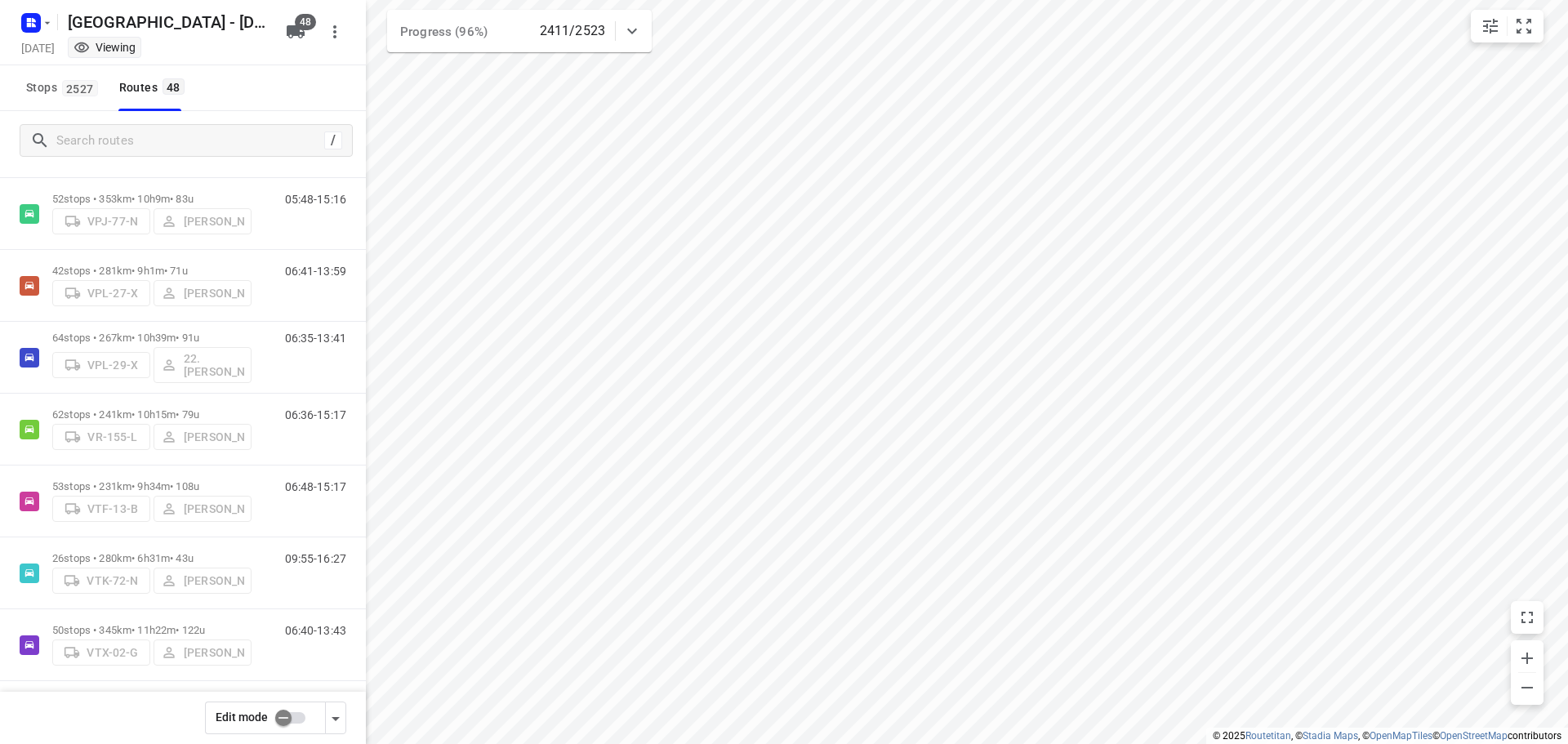
scroll to position [3027, 0]
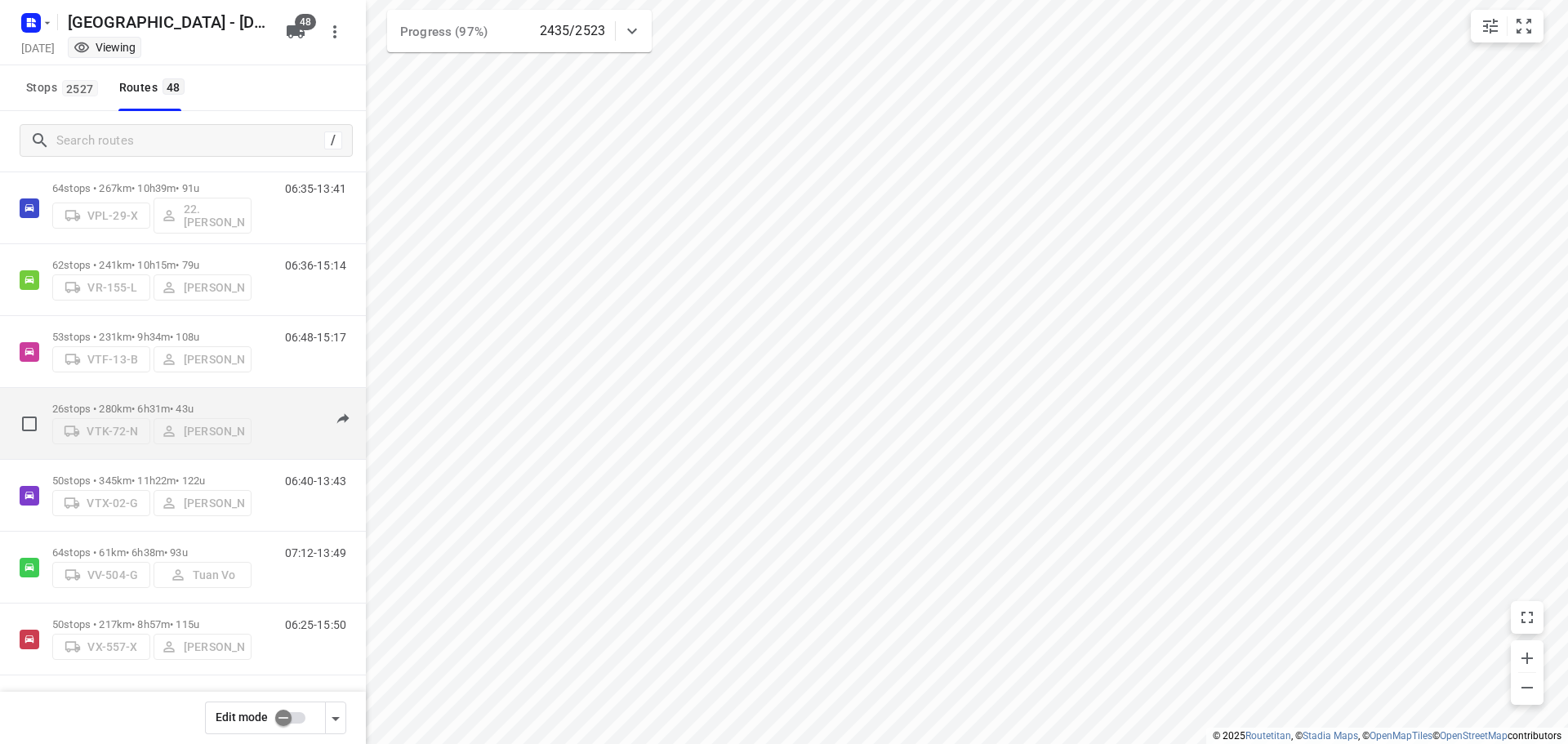
click at [227, 403] on p "26 stops • 280km • 6h31m • 43u" at bounding box center [152, 409] width 199 height 12
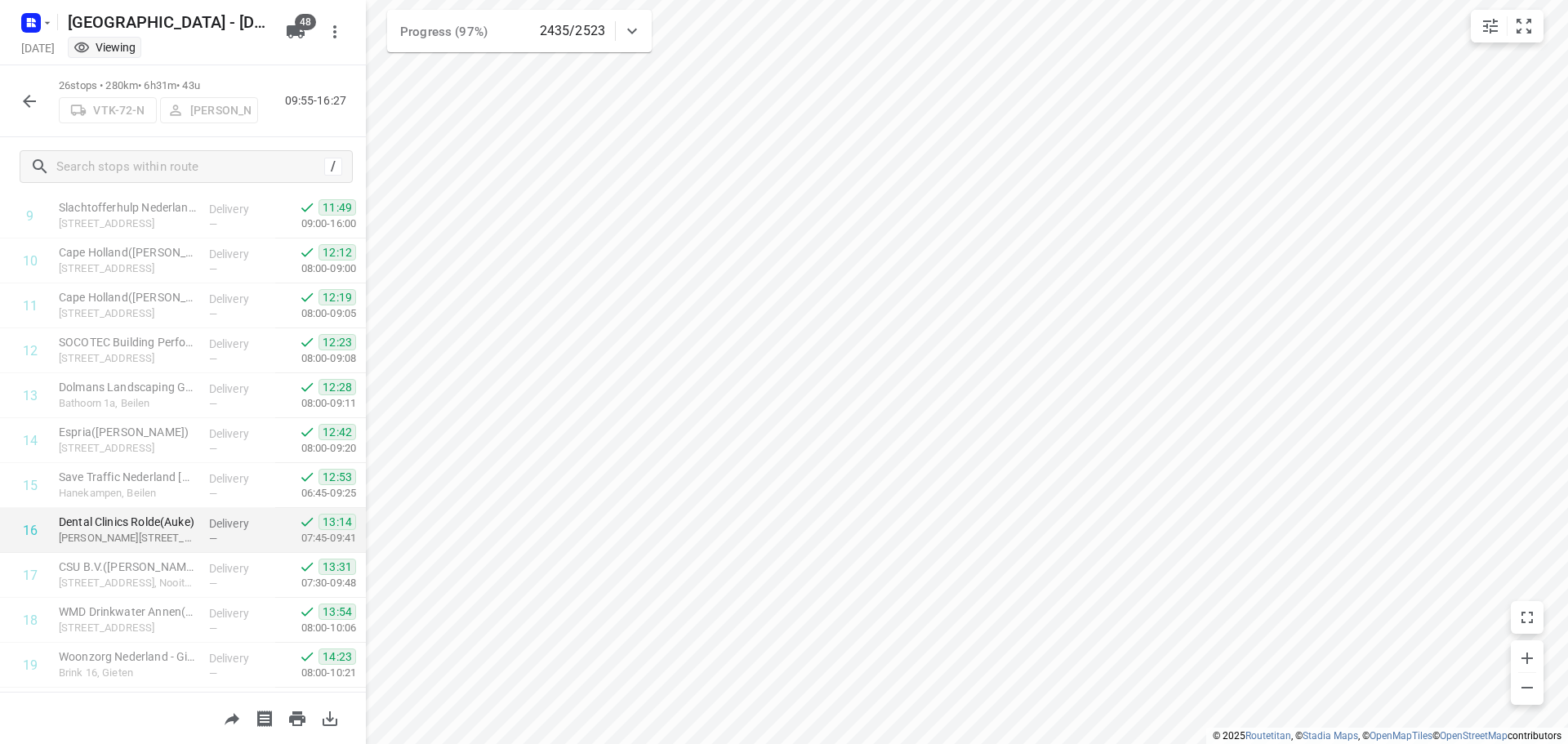
scroll to position [845, 0]
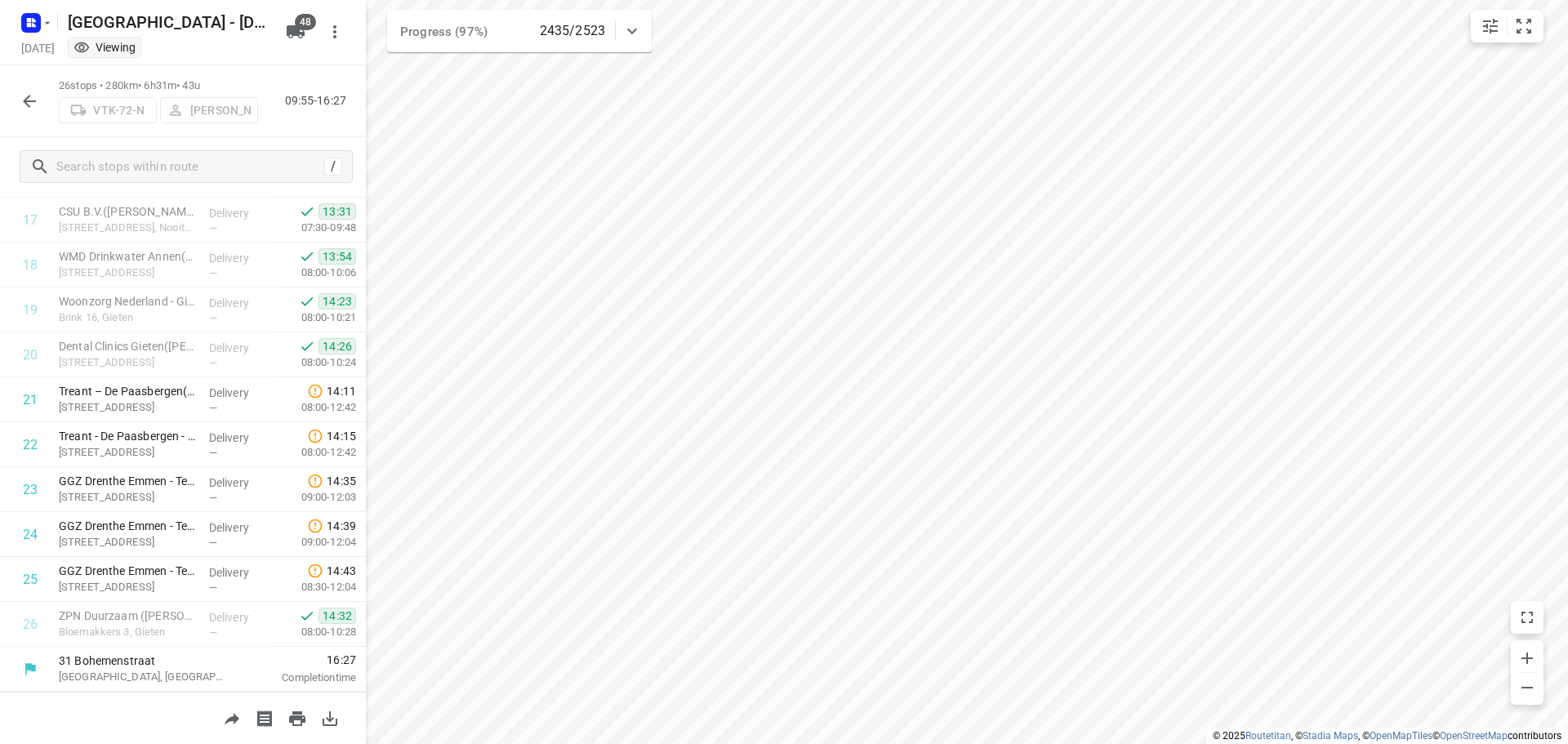
click at [22, 92] on icon "button" at bounding box center [29, 101] width 19 height 19
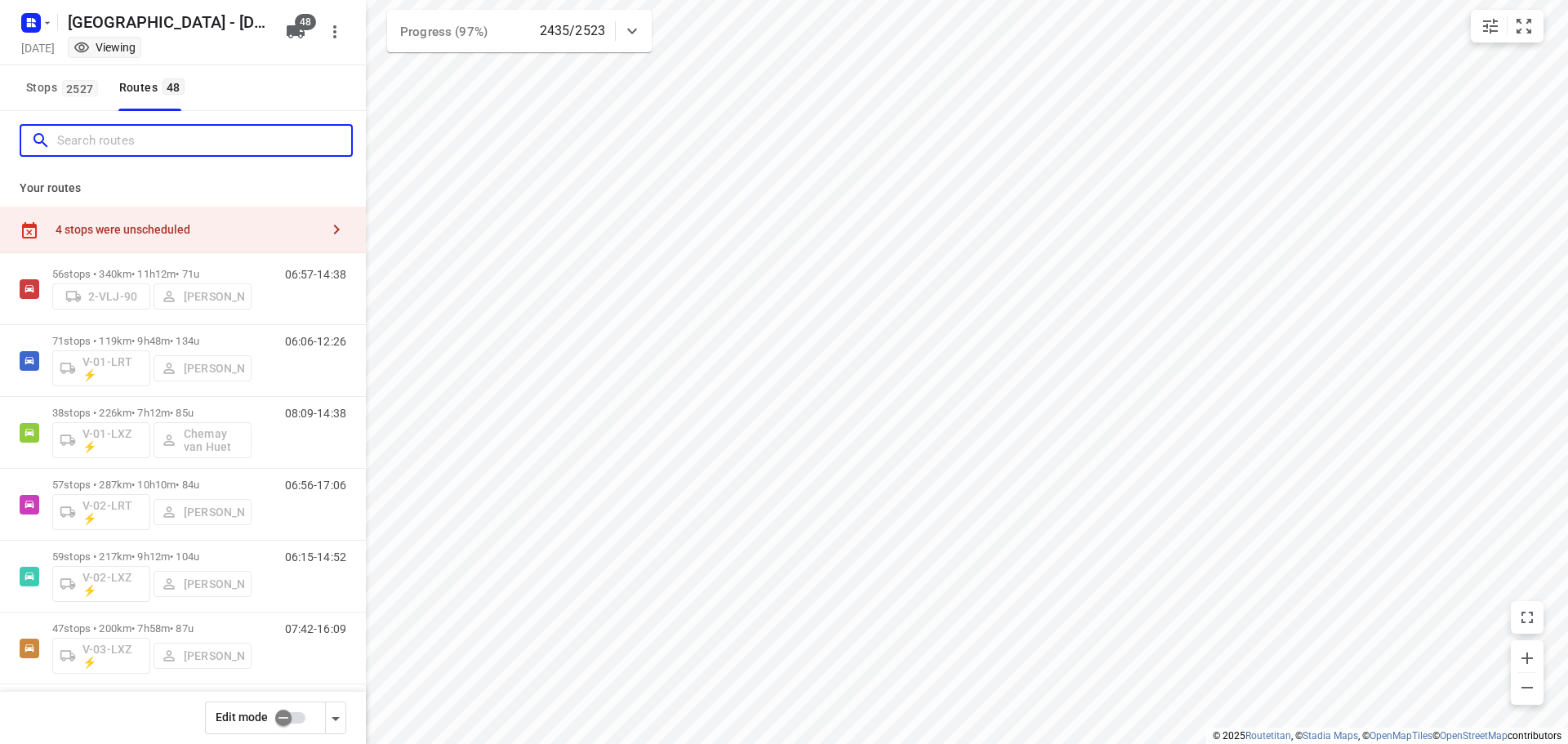
click at [160, 144] on input "Search routes" at bounding box center [204, 141] width 294 height 25
click at [180, 142] on input "Search routes" at bounding box center [204, 141] width 294 height 25
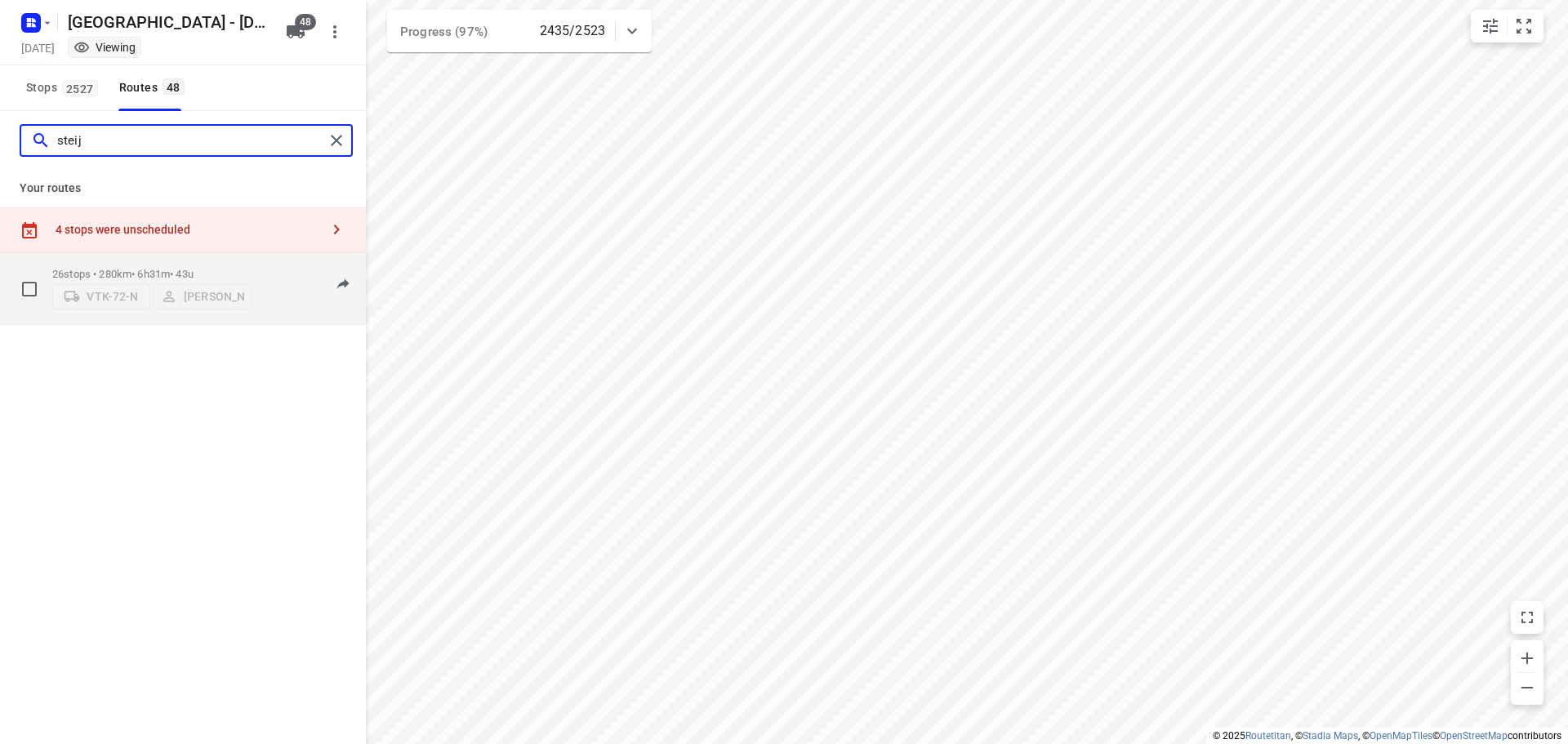
type input "steij"
click at [257, 270] on div "26 stops • 280km • 6h31m • 43u VTK-72-N Steijn Groothof 09:55-16:27" at bounding box center [209, 288] width 314 height 58
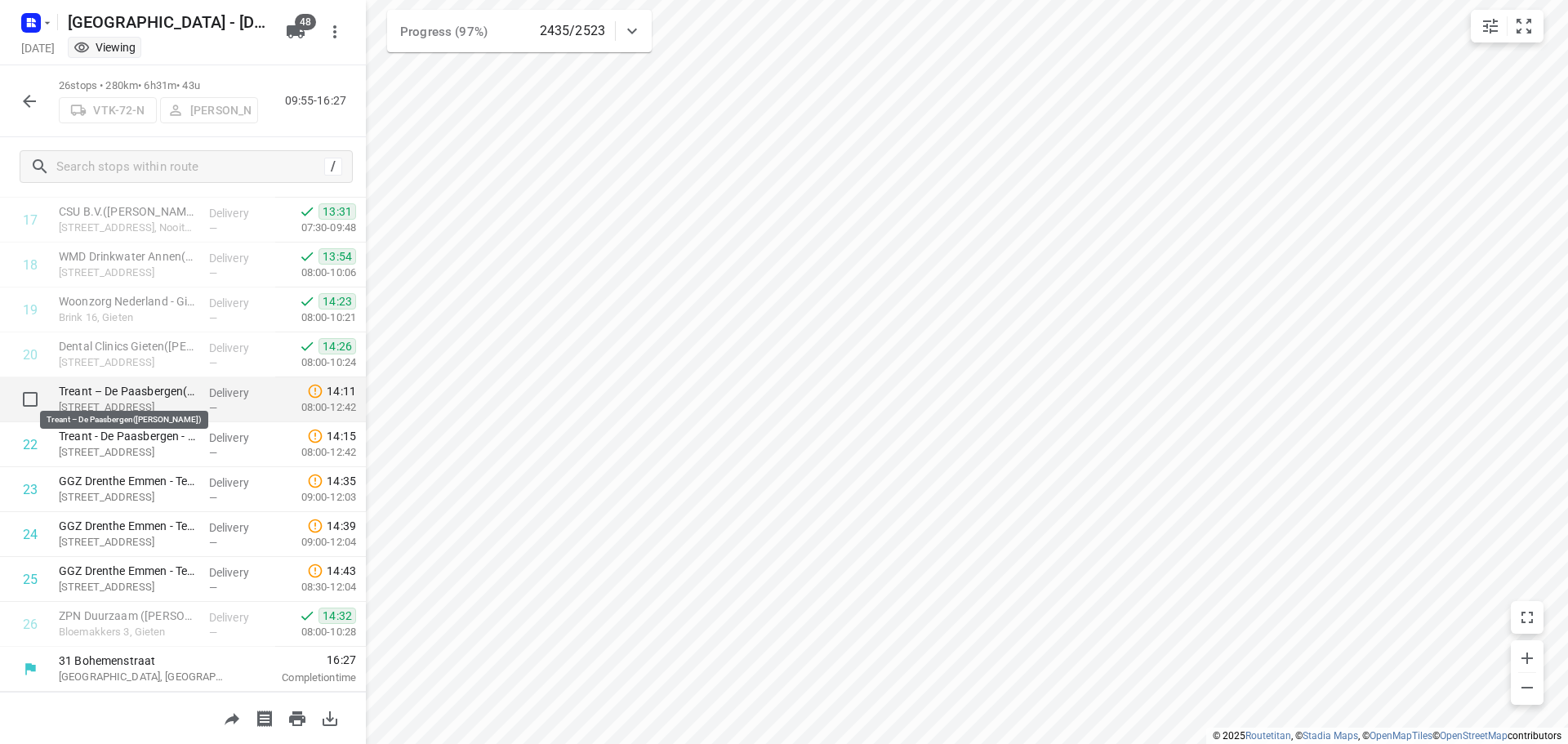
click at [112, 390] on p "Treant – De Paasbergen([PERSON_NAME])" at bounding box center [127, 390] width 137 height 17
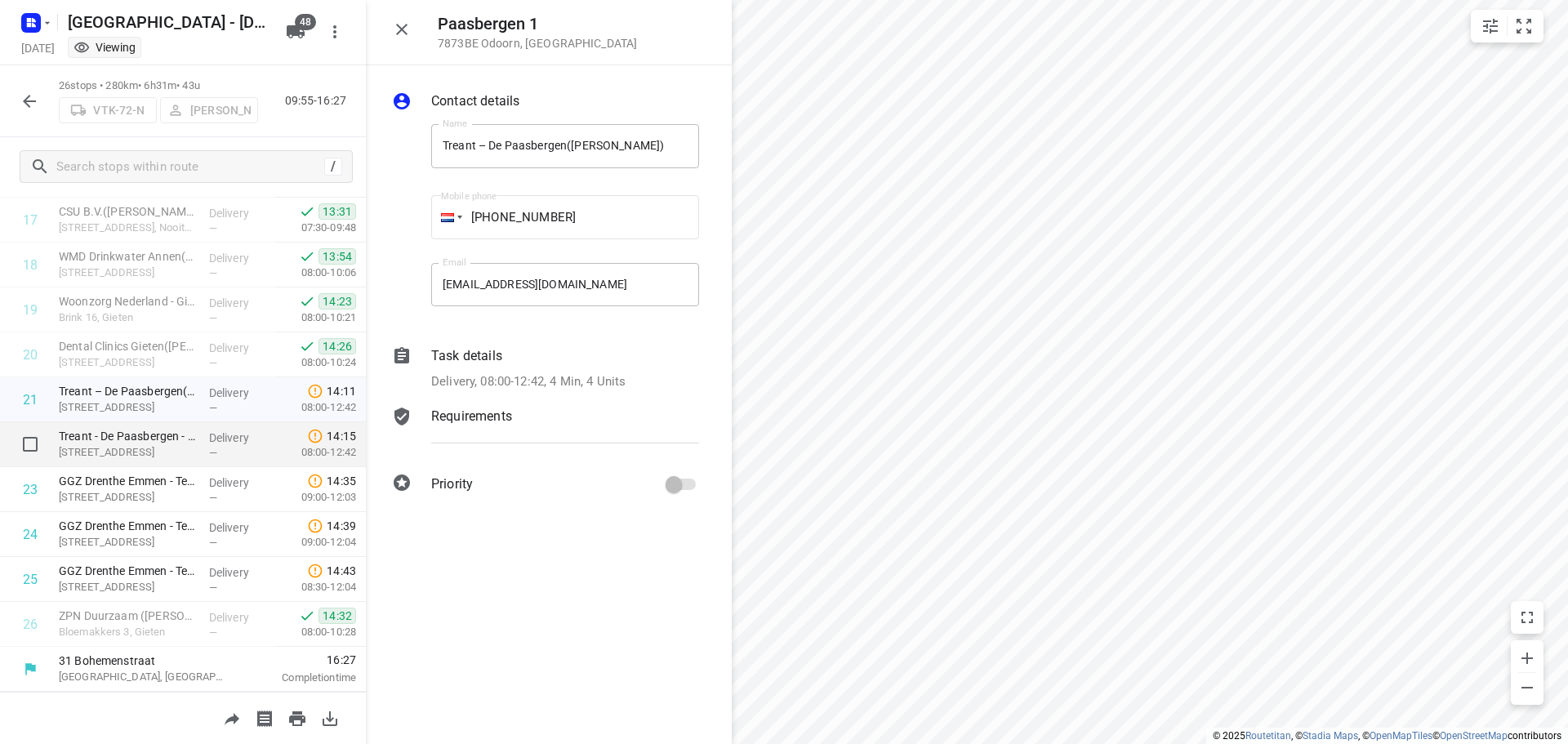
click at [124, 445] on p "[STREET_ADDRESS]" at bounding box center [127, 452] width 137 height 17
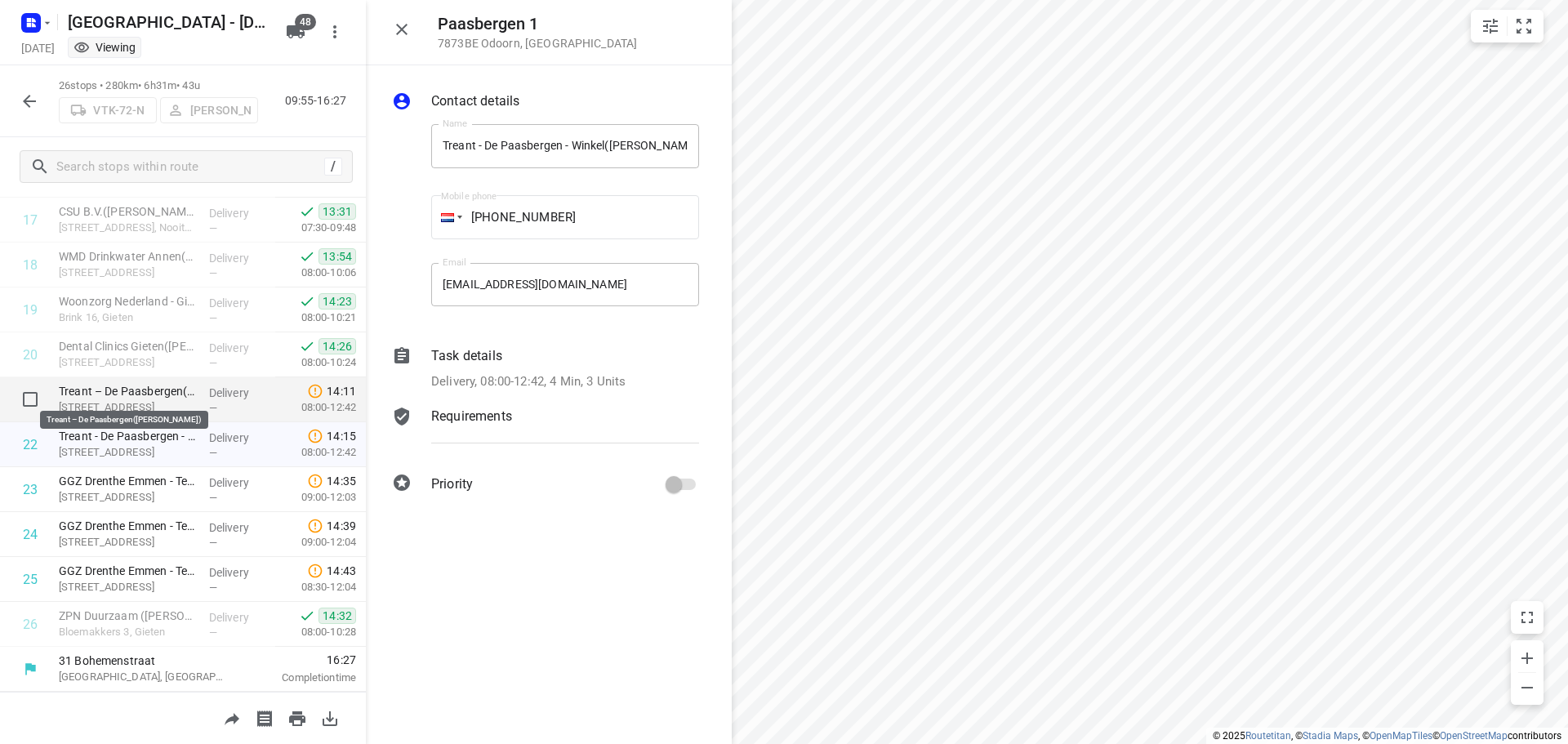
click at [152, 393] on p "Treant – De Paasbergen([PERSON_NAME])" at bounding box center [127, 390] width 137 height 17
click at [590, 377] on p "Delivery, 08:00-12:42, 4 Min, 4 Units" at bounding box center [528, 382] width 195 height 19
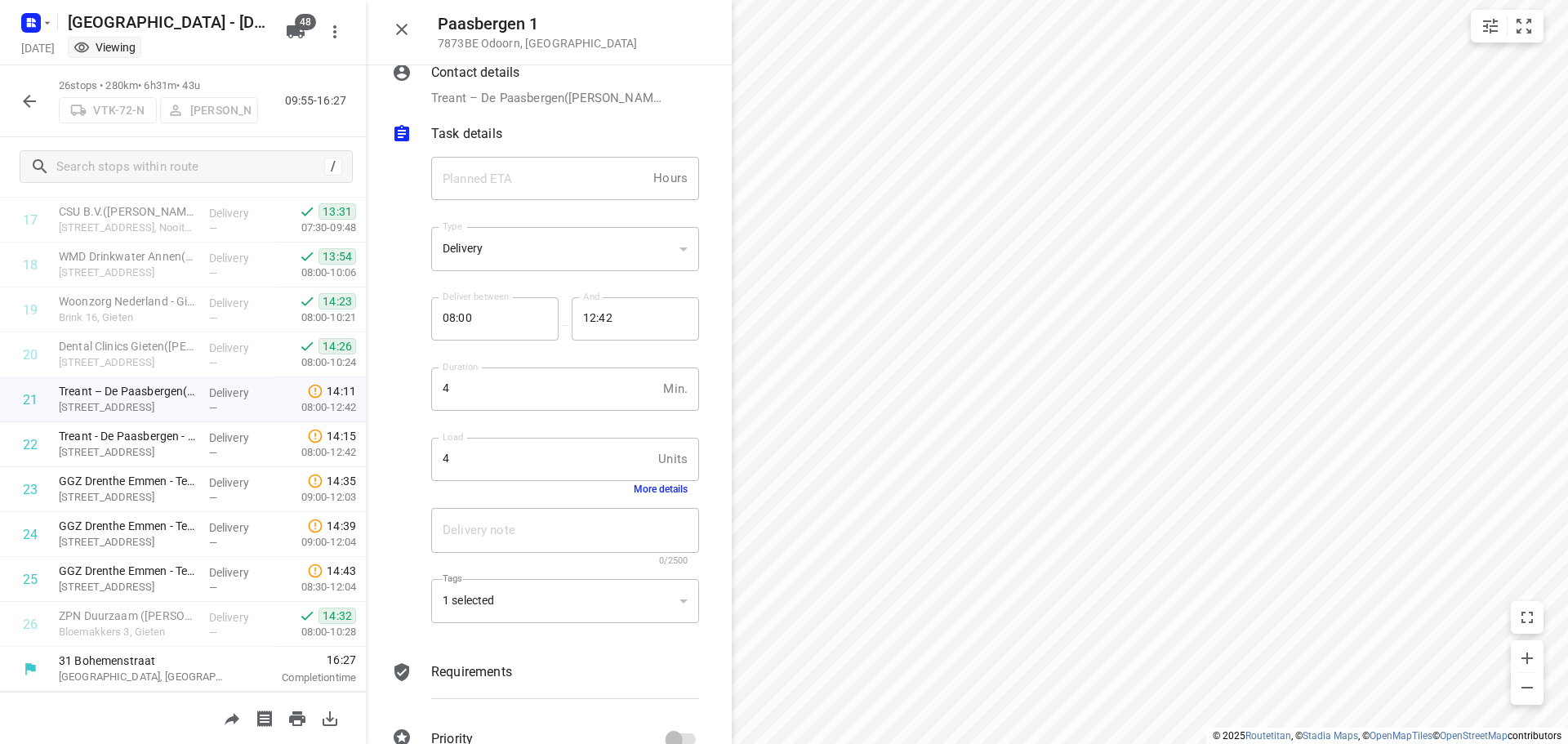
scroll to position [0, 0]
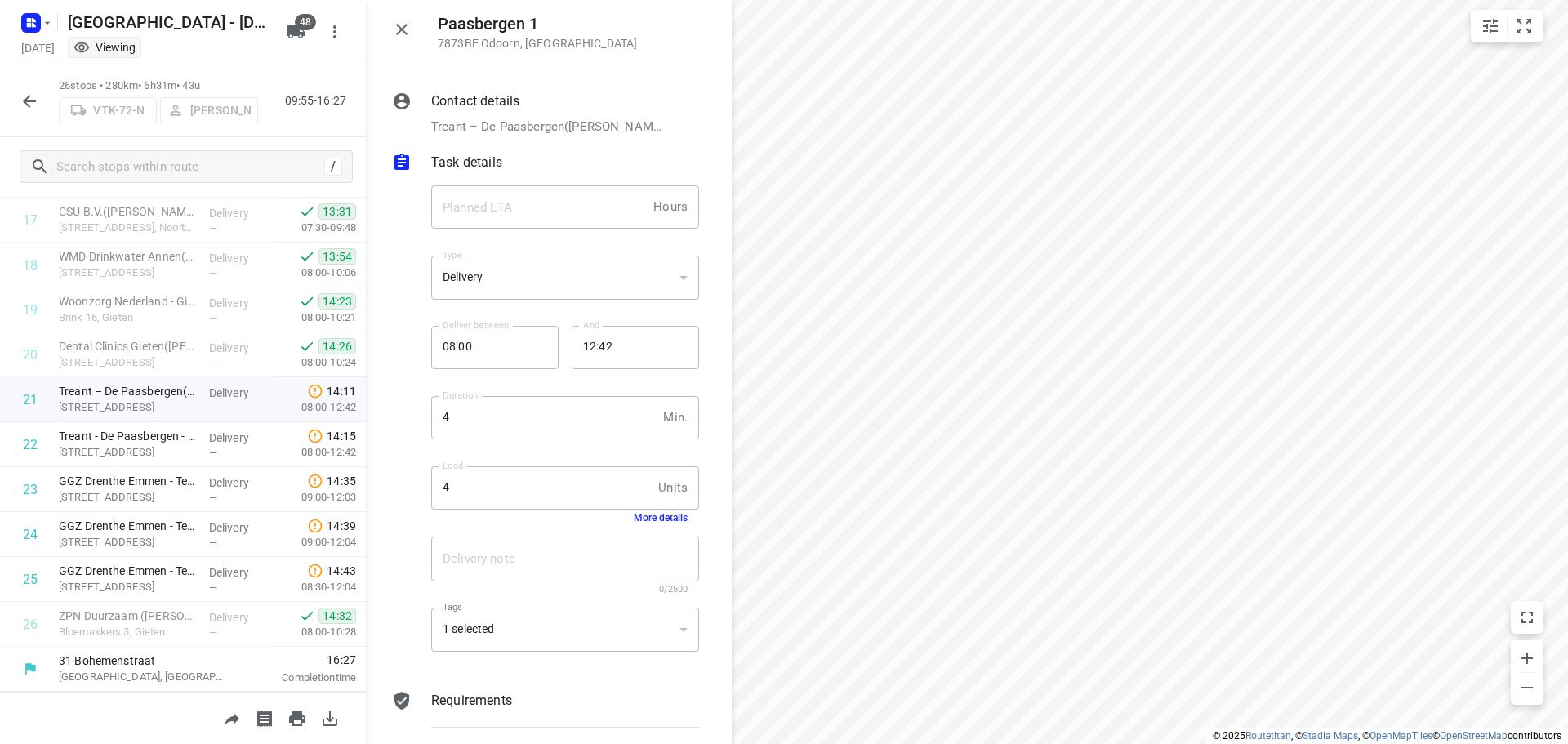
click at [478, 154] on p "Task details" at bounding box center [466, 162] width 71 height 19
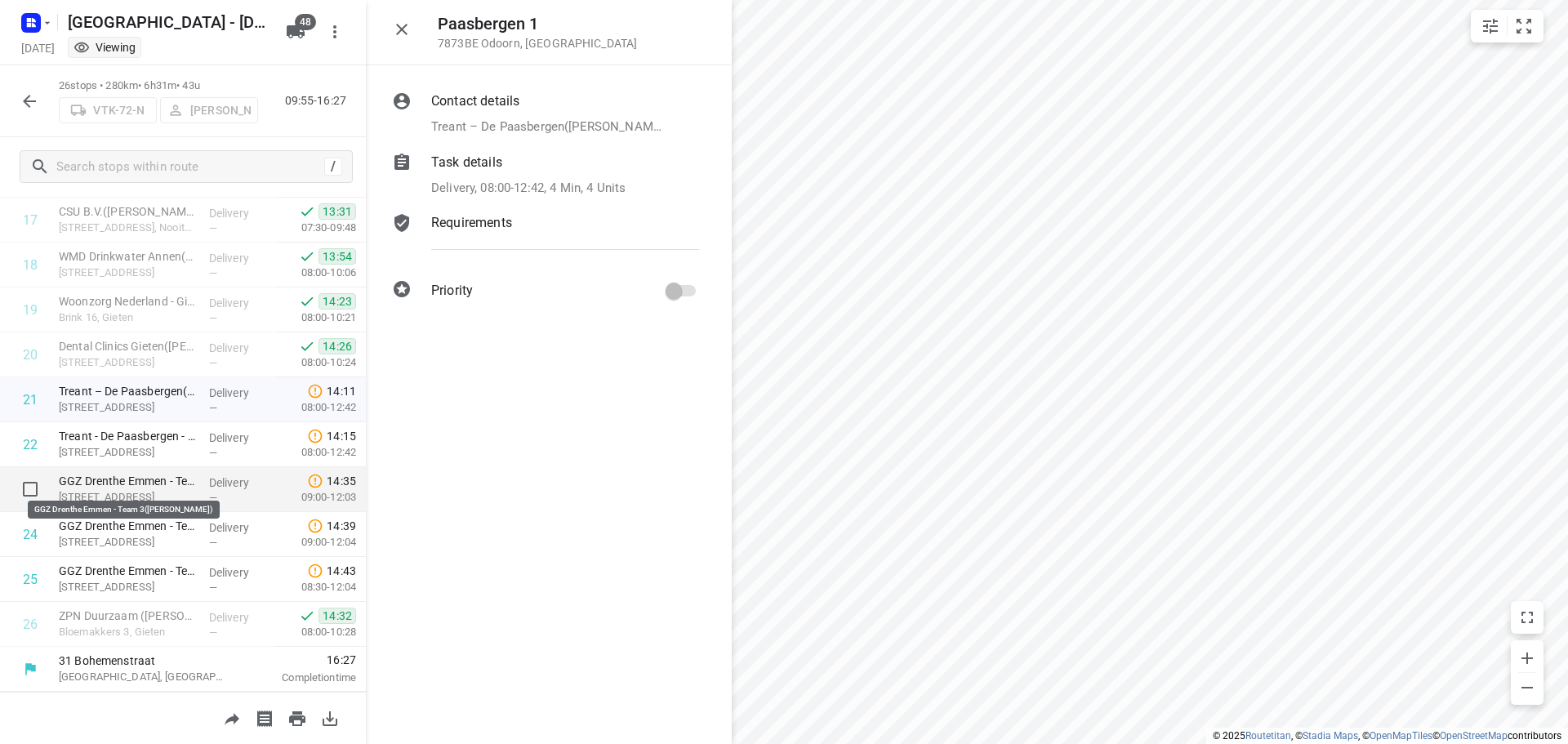
click at [106, 481] on p "GGZ Drenthe Emmen - Team 3([PERSON_NAME])" at bounding box center [127, 480] width 137 height 17
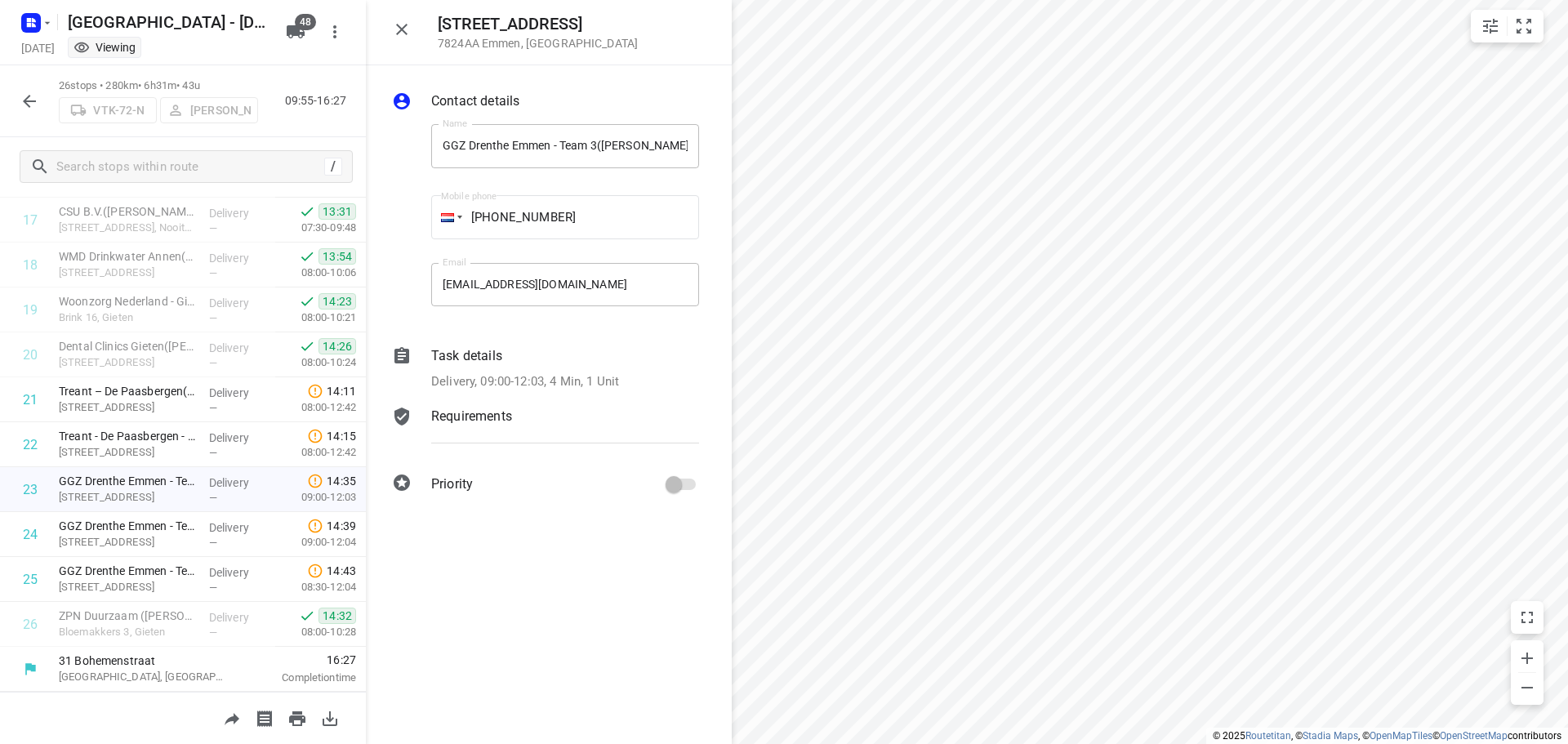
click at [604, 375] on p "Delivery, 09:00-12:03, 4 Min, 1 Unit" at bounding box center [525, 382] width 188 height 19
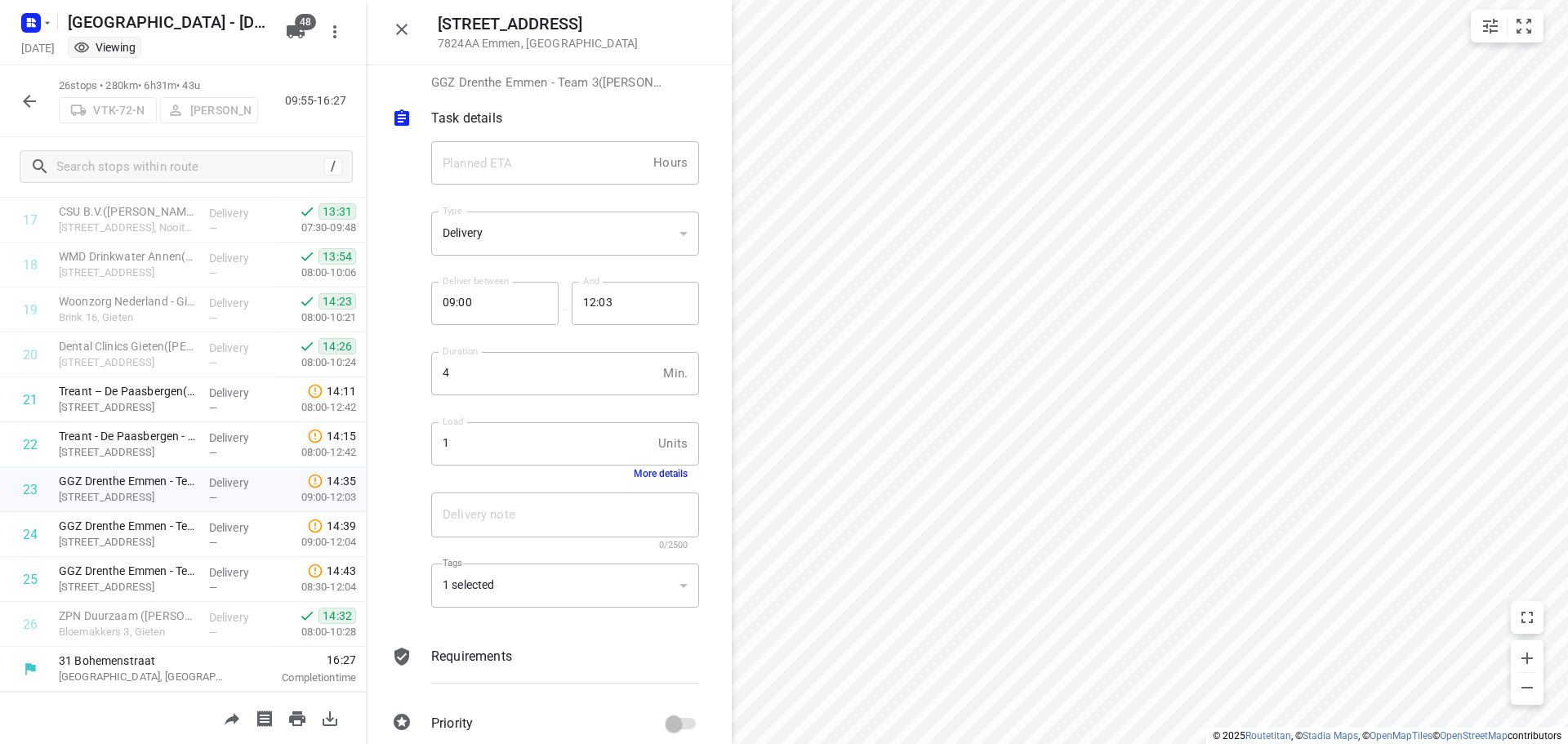
scroll to position [65, 0]
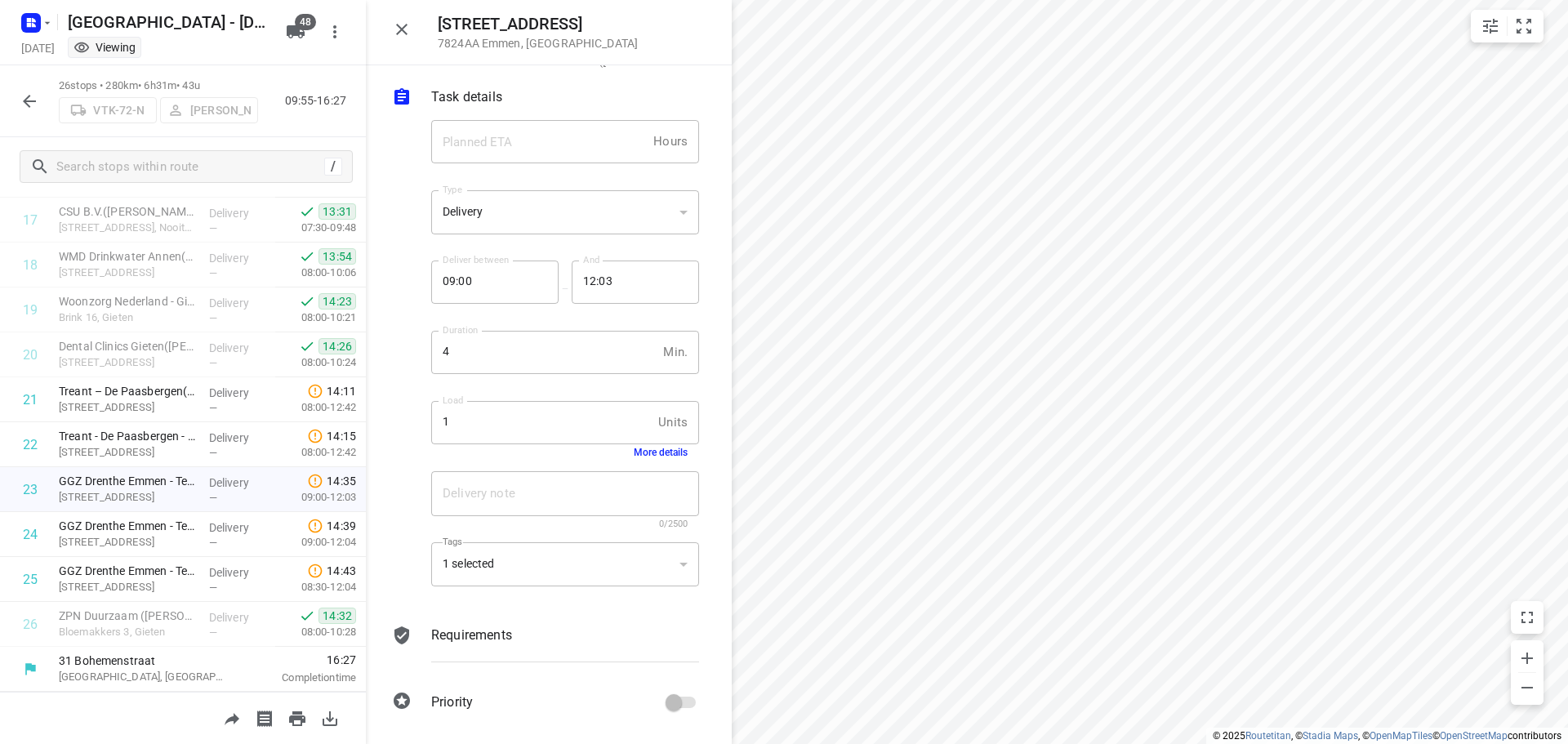
click at [665, 448] on button "More details" at bounding box center [661, 451] width 54 height 11
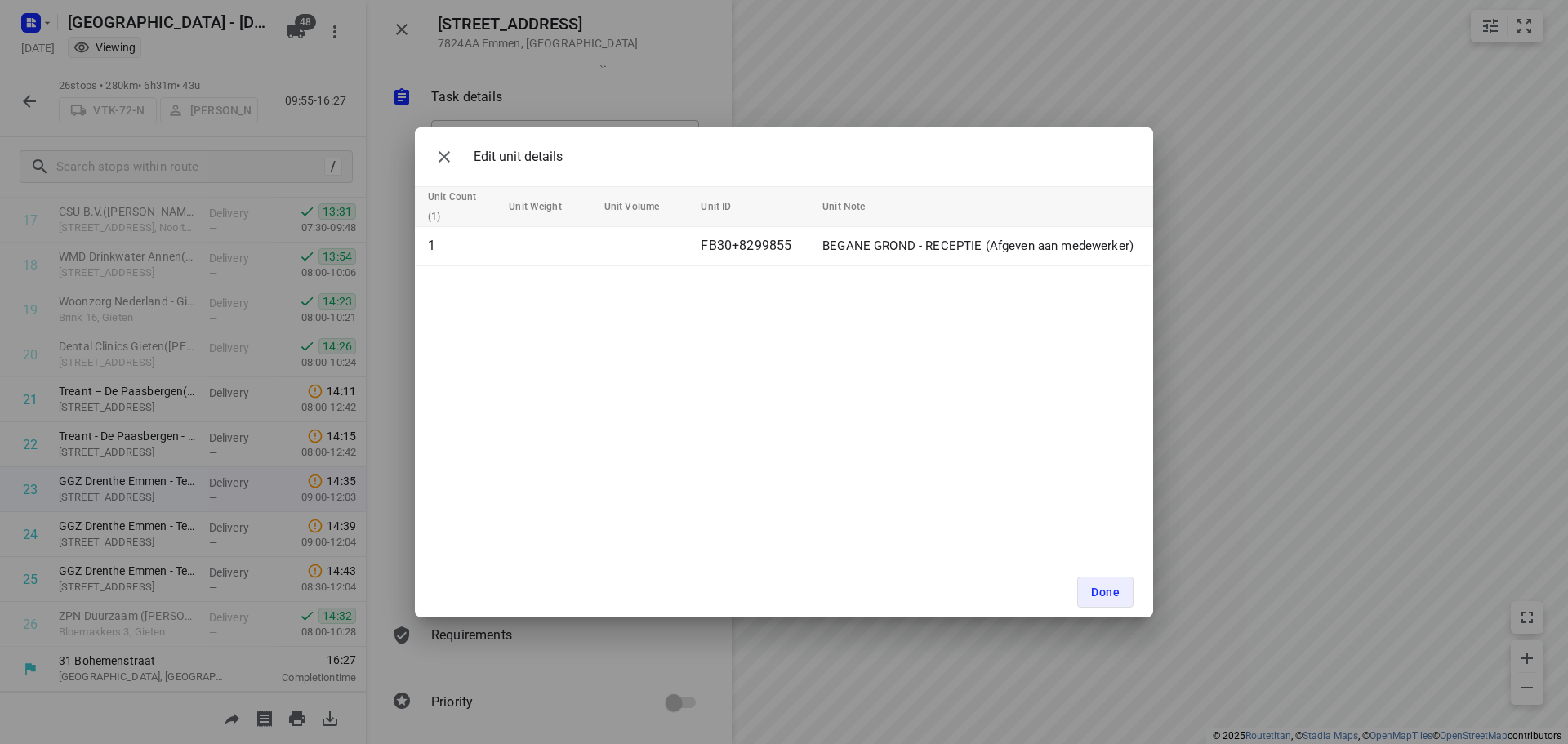
click at [1228, 571] on div "Edit unit details Unit Count (1) Unit Weight Unit Volume Unit ID Unit Note 1 FB…" at bounding box center [784, 372] width 1568 height 744
click at [1110, 589] on span "Done" at bounding box center [1105, 591] width 29 height 13
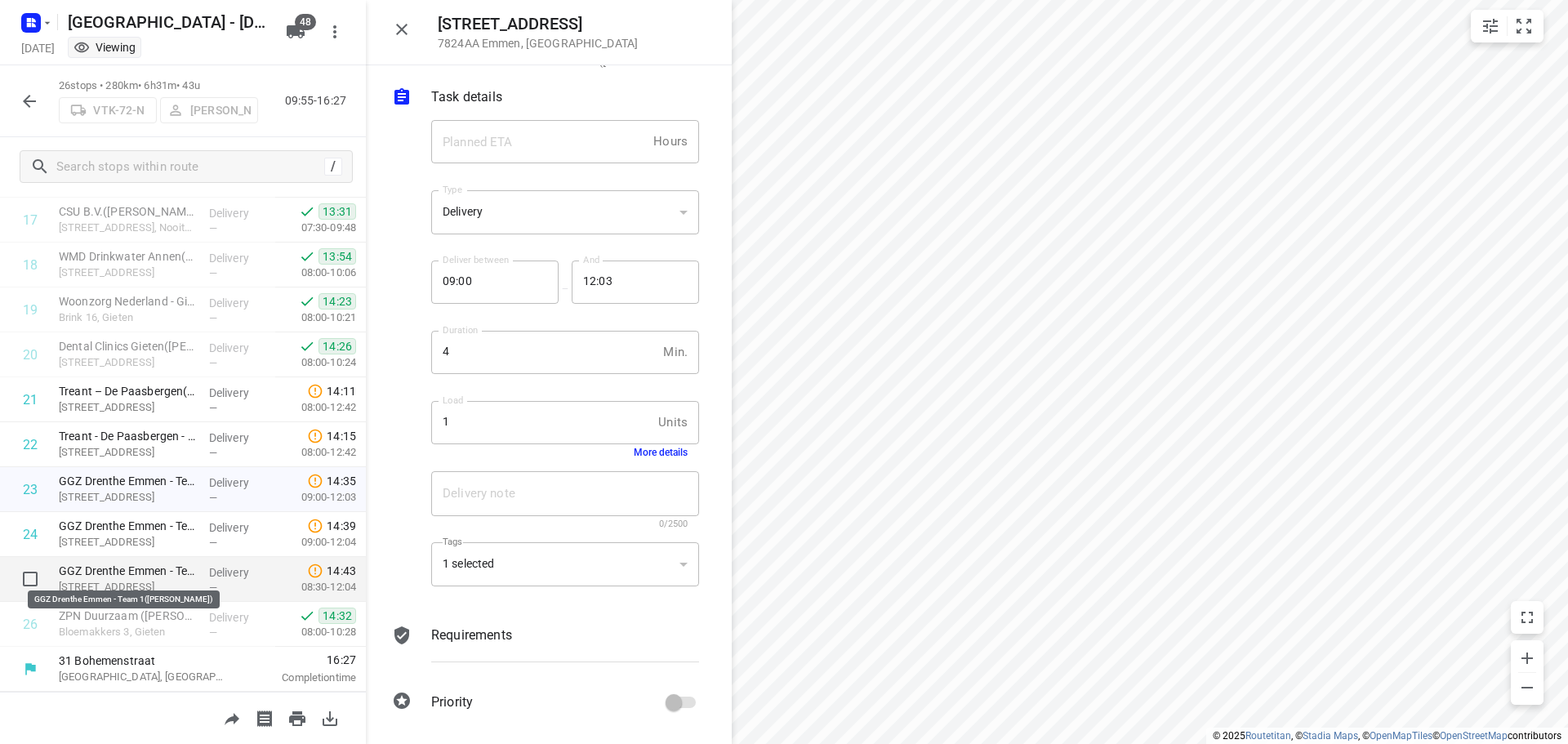
click at [147, 573] on p "GGZ Drenthe Emmen - Team 1(Robbert Stiekema)" at bounding box center [127, 570] width 137 height 17
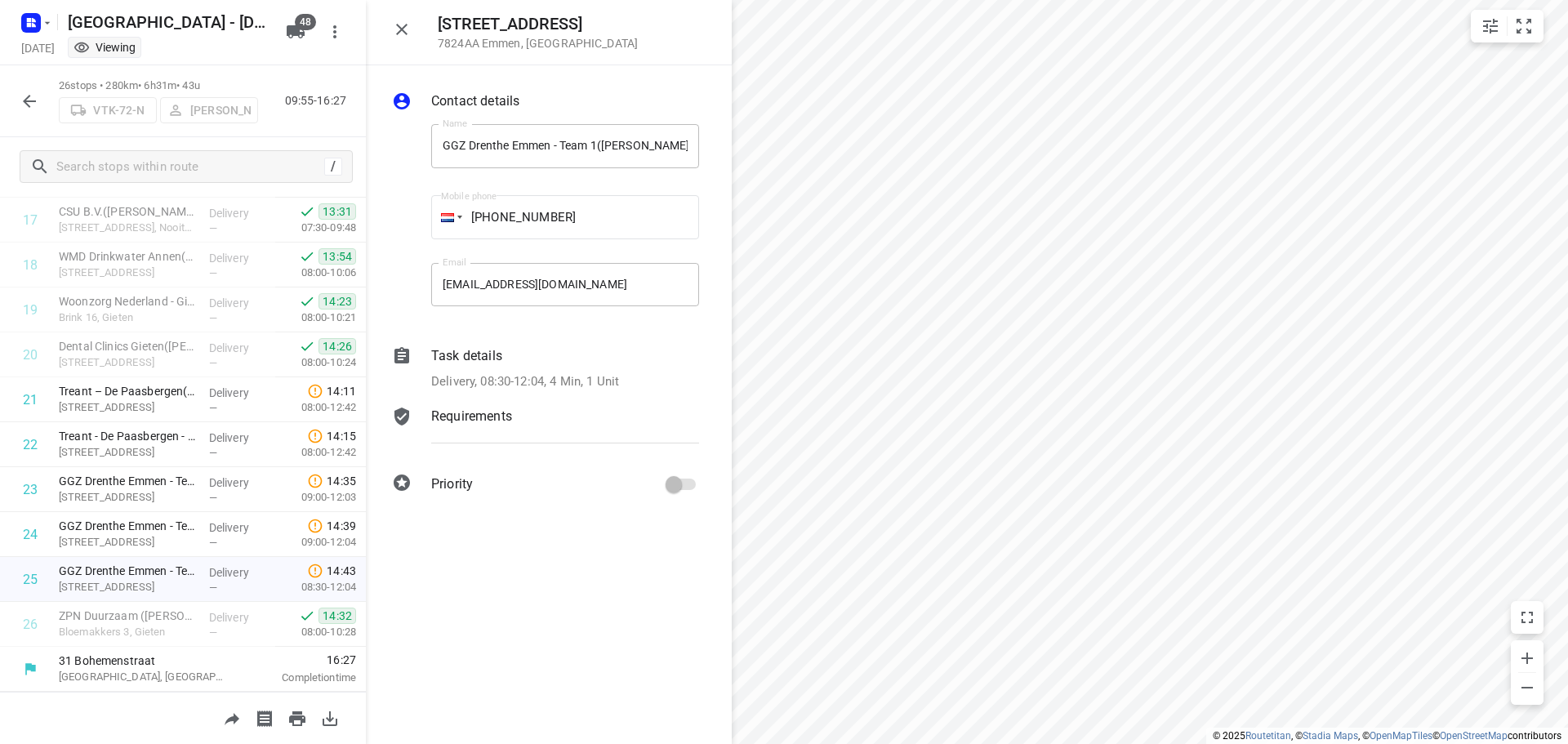
click at [562, 370] on div "Task details Delivery, 08:30-12:04, 4 Min, 1 Unit" at bounding box center [565, 369] width 274 height 52
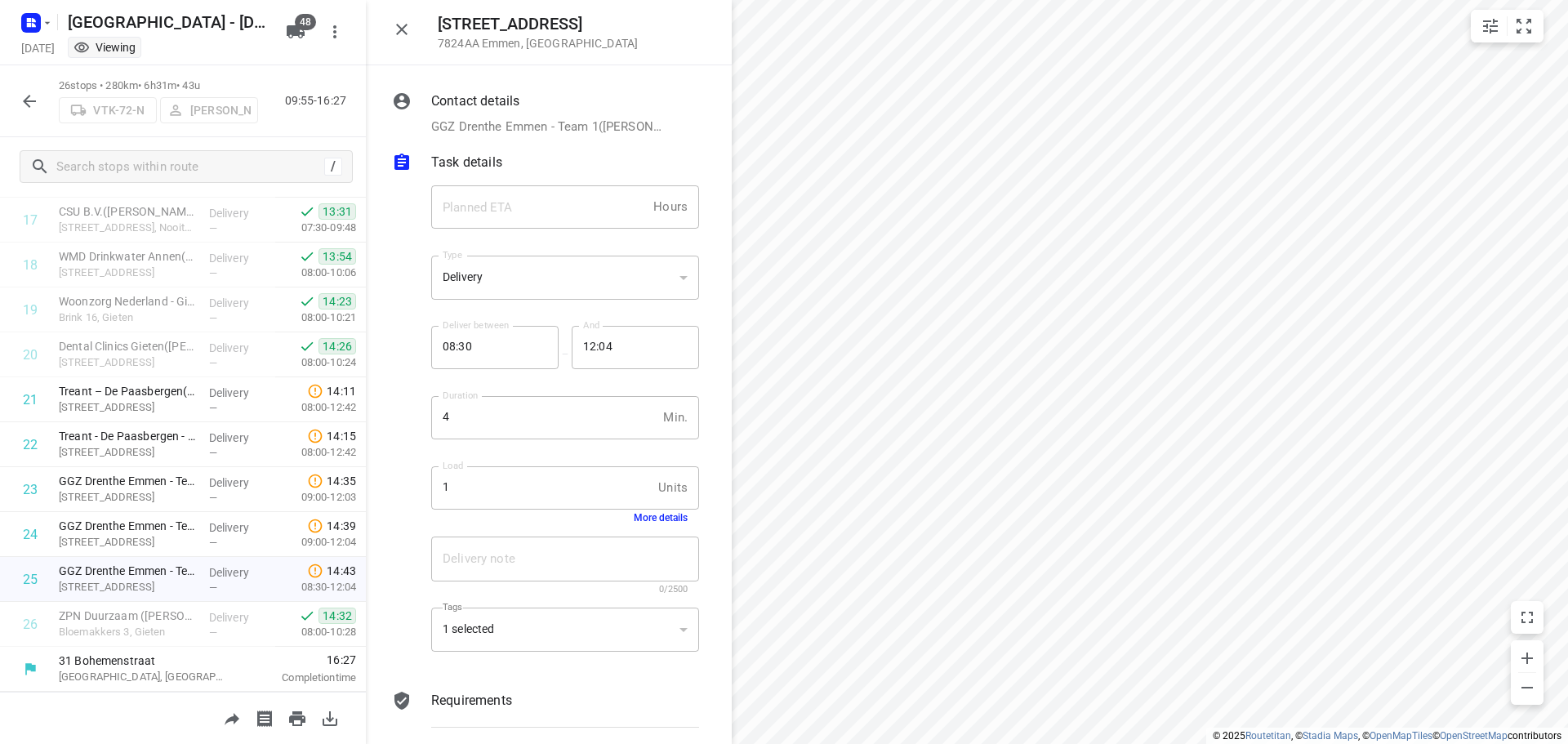
click at [667, 512] on button "More details" at bounding box center [661, 517] width 54 height 11
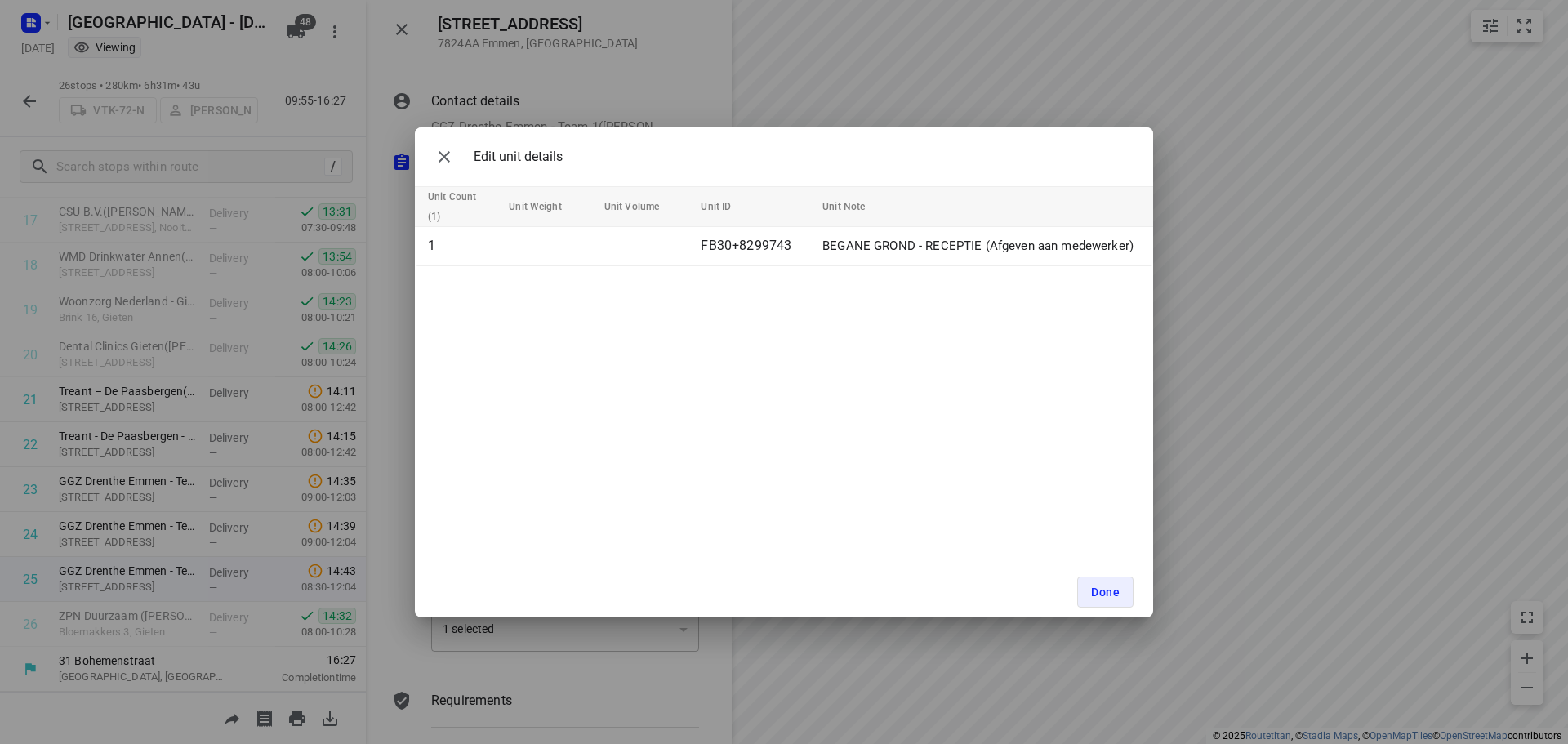
click at [319, 514] on div "Edit unit details Unit Count (1) Unit Weight Unit Volume Unit ID Unit Note 1 FB…" at bounding box center [784, 372] width 1568 height 744
click at [1103, 581] on button "Done" at bounding box center [1105, 592] width 57 height 31
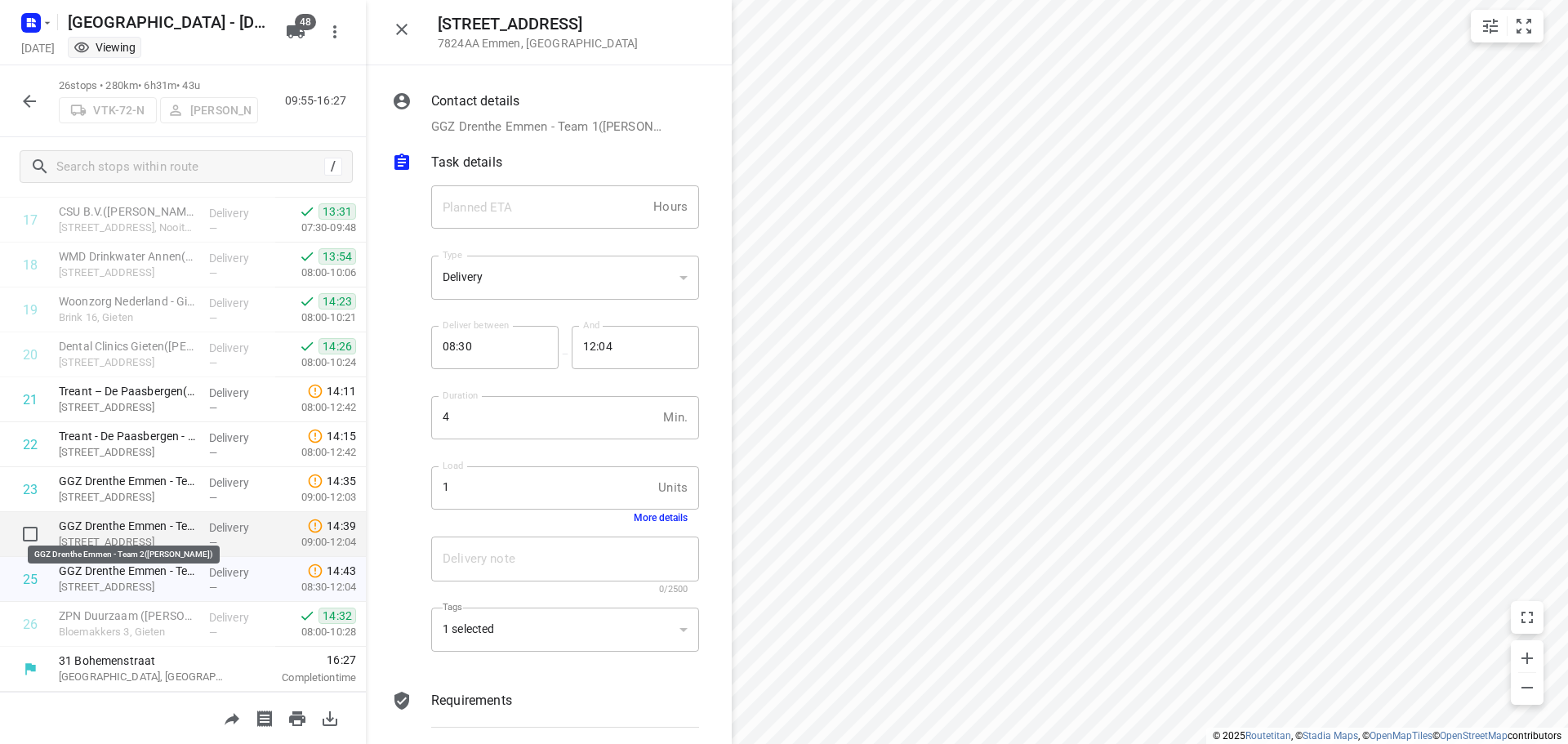
click at [180, 521] on p "GGZ Drenthe Emmen - Team 2([PERSON_NAME])" at bounding box center [127, 526] width 137 height 17
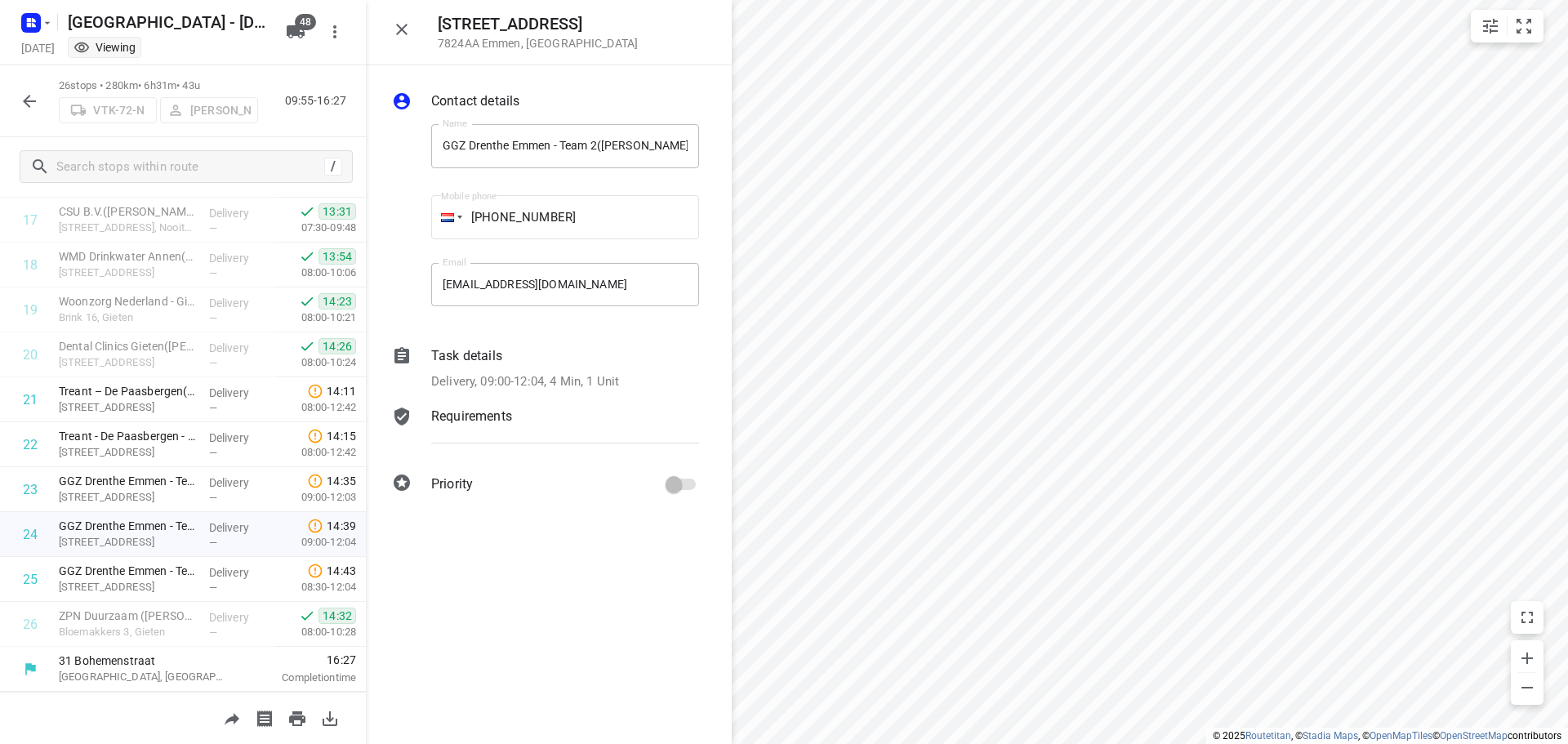
click at [575, 375] on p "Delivery, 09:00-12:04, 4 Min, 1 Unit" at bounding box center [525, 382] width 188 height 19
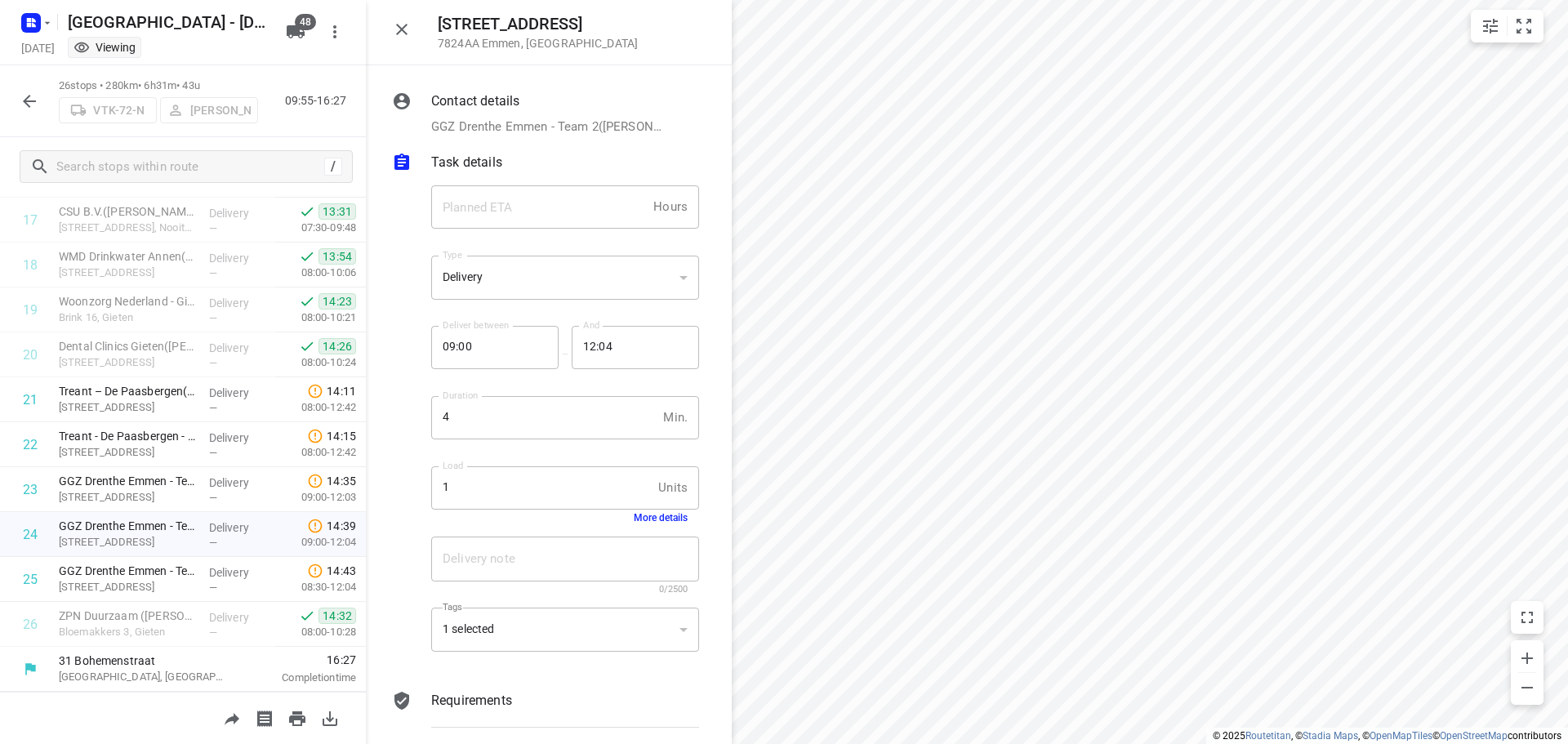
click at [656, 519] on button "More details" at bounding box center [661, 517] width 54 height 11
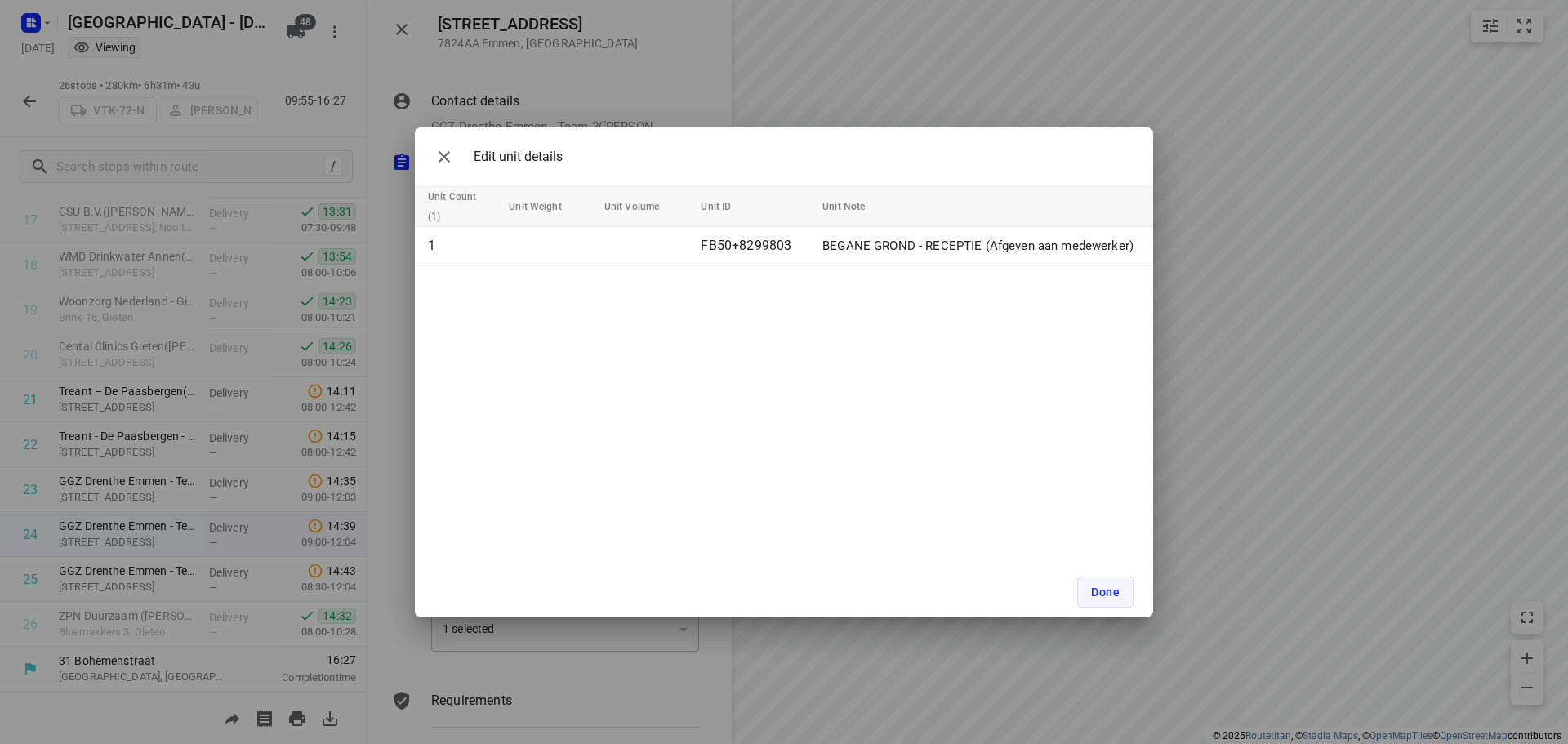
click at [1088, 597] on button "Done" at bounding box center [1105, 592] width 57 height 31
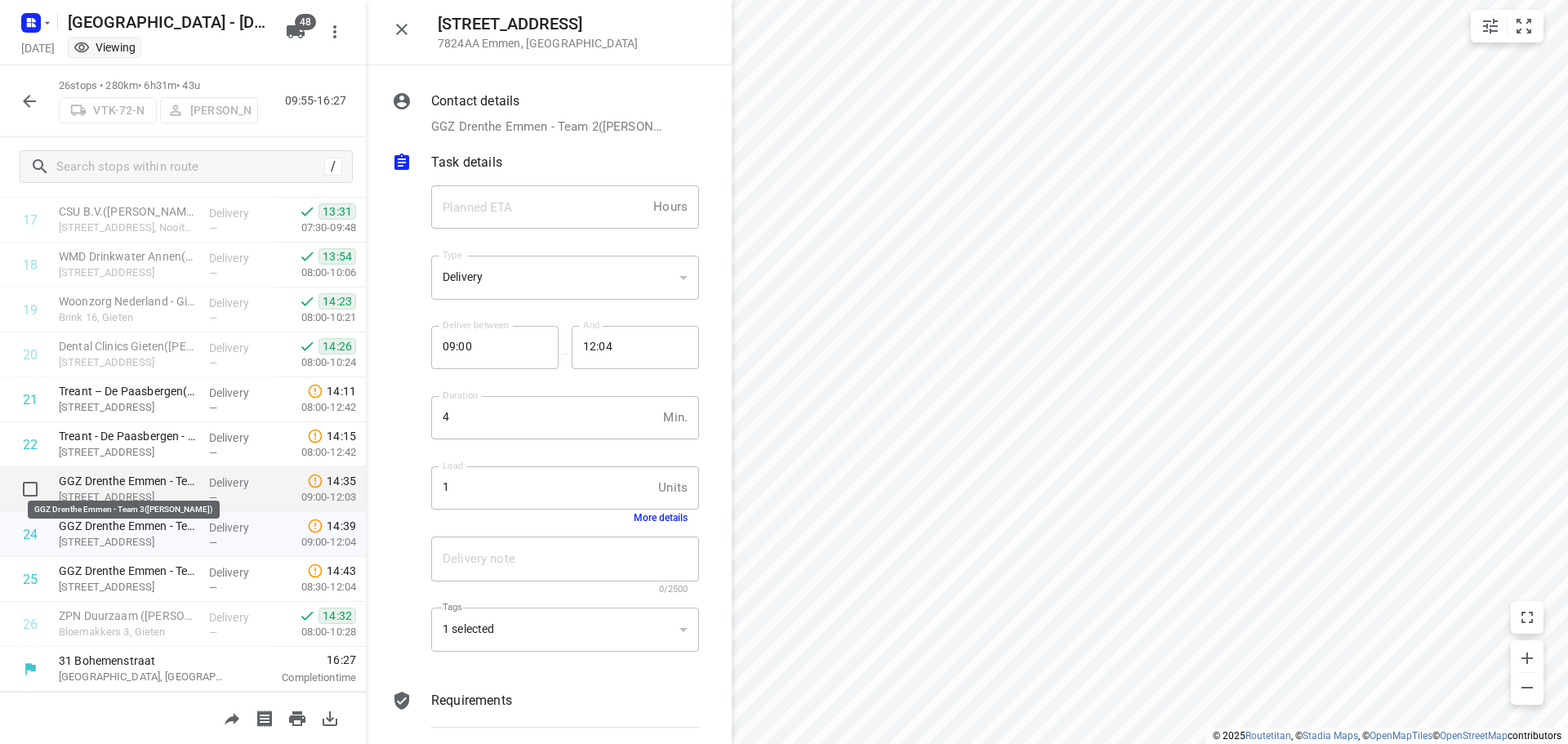
click at [146, 483] on p "GGZ Drenthe Emmen - Team 3([PERSON_NAME])" at bounding box center [127, 480] width 137 height 17
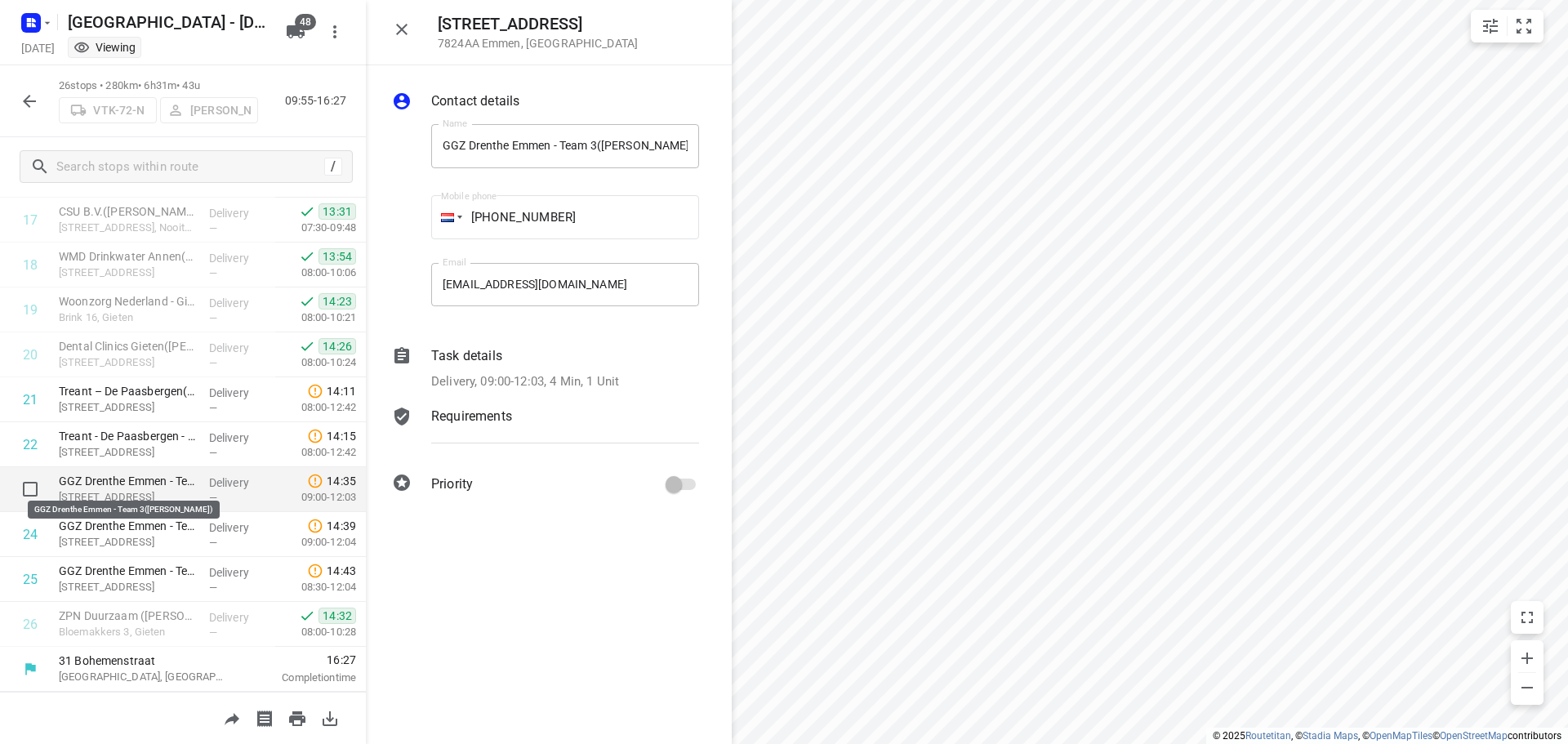
click at [82, 477] on p "GGZ Drenthe Emmen - Team 3([PERSON_NAME])" at bounding box center [127, 480] width 137 height 17
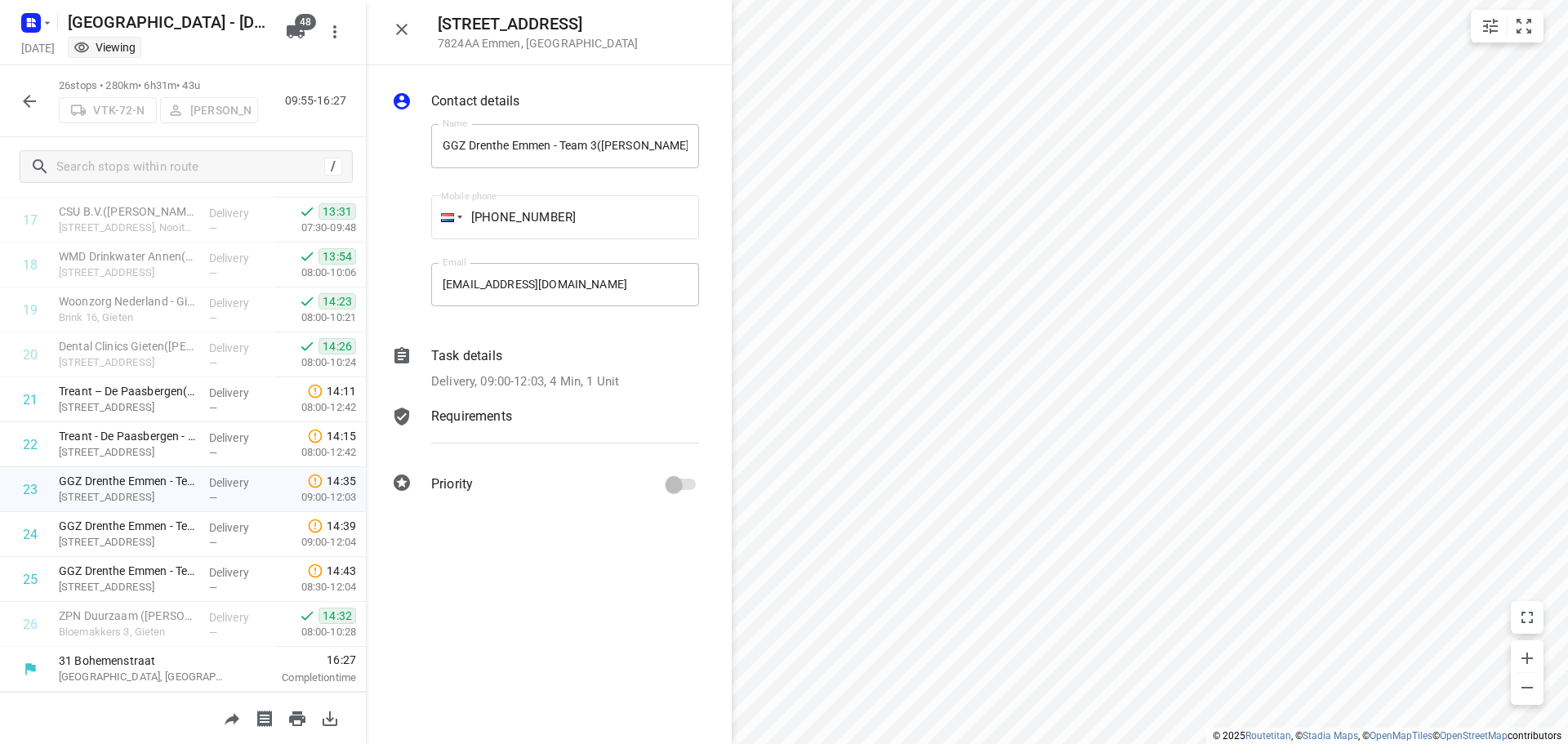
click at [606, 373] on p "Delivery, 09:00-12:03, 4 Min, 1 Unit" at bounding box center [525, 382] width 188 height 19
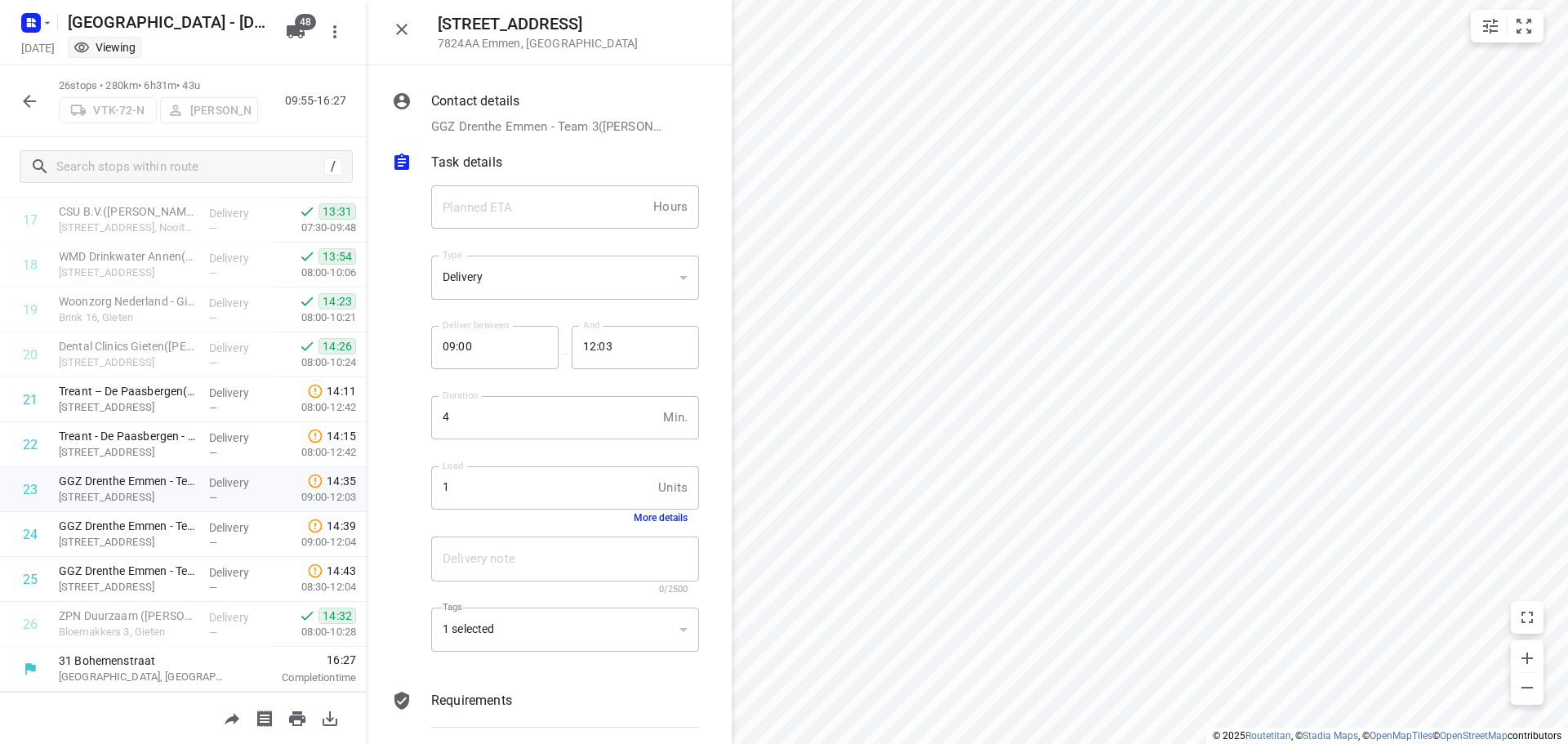
click at [653, 513] on button "More details" at bounding box center [661, 517] width 54 height 11
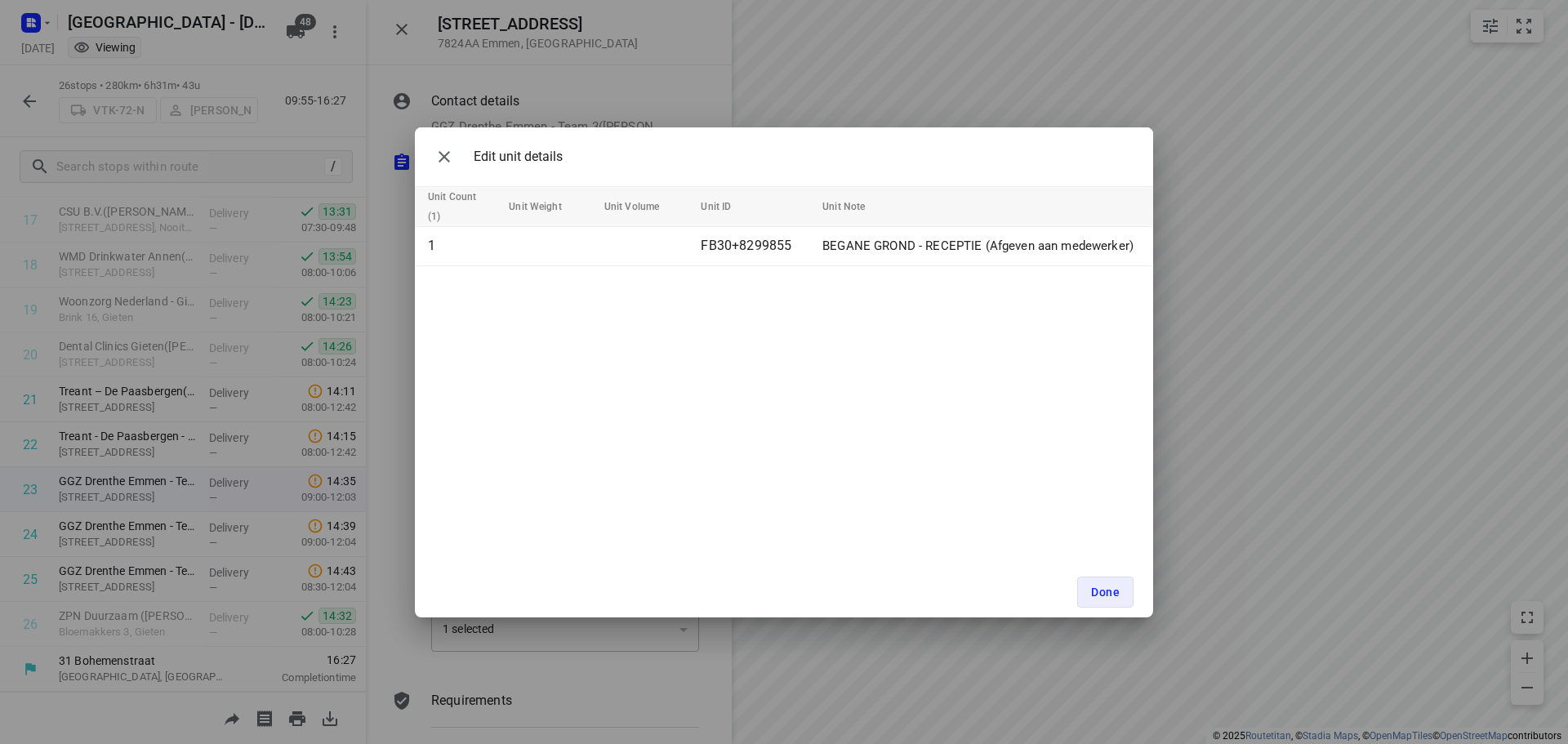
click at [390, 617] on div "Edit unit details Unit Count (1) Unit Weight Unit Volume Unit ID Unit Note 1 FB…" at bounding box center [784, 372] width 1568 height 744
click at [1097, 592] on span "Done" at bounding box center [1105, 591] width 29 height 13
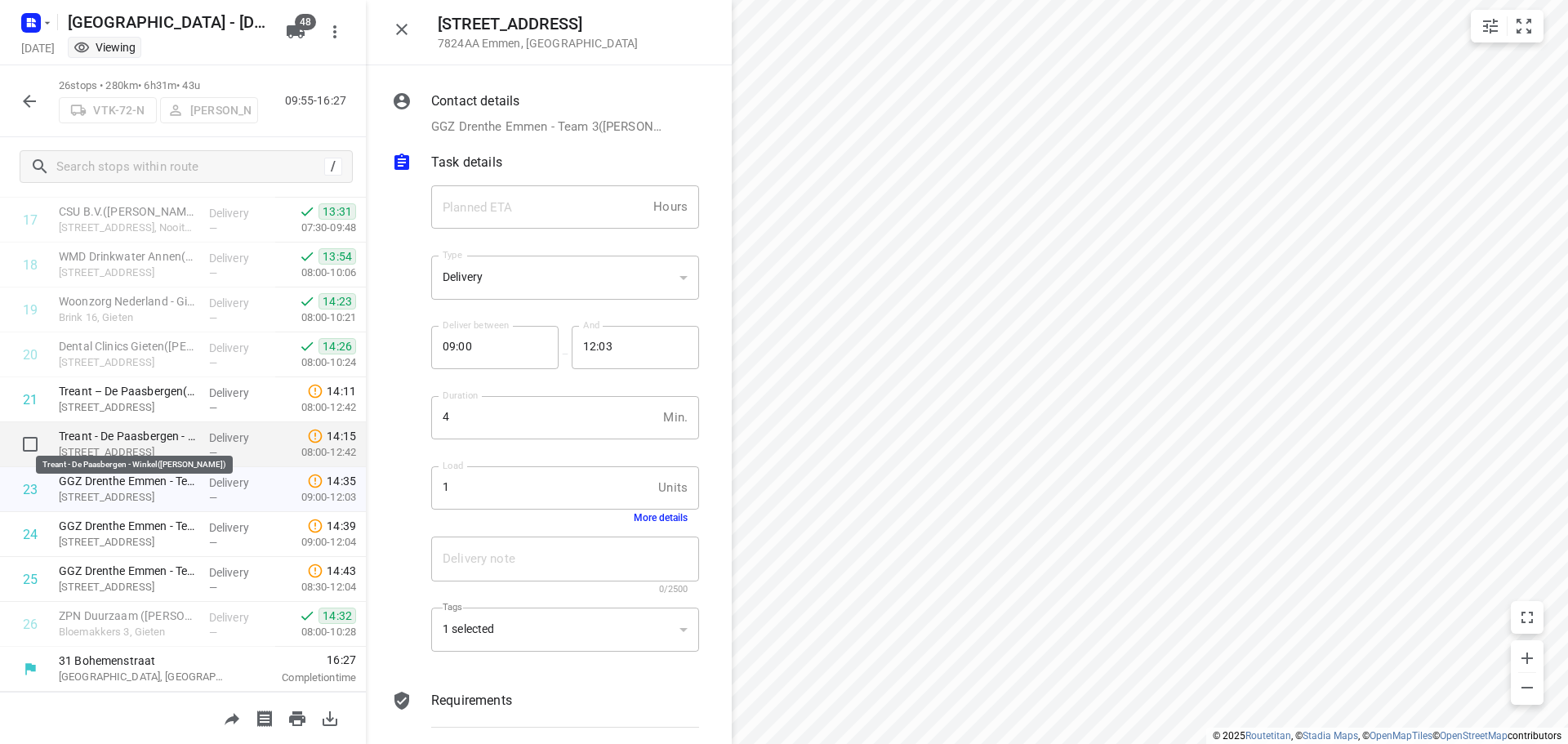
click at [86, 443] on p "Treant - De Paasbergen - Winkel([PERSON_NAME])" at bounding box center [127, 436] width 137 height 17
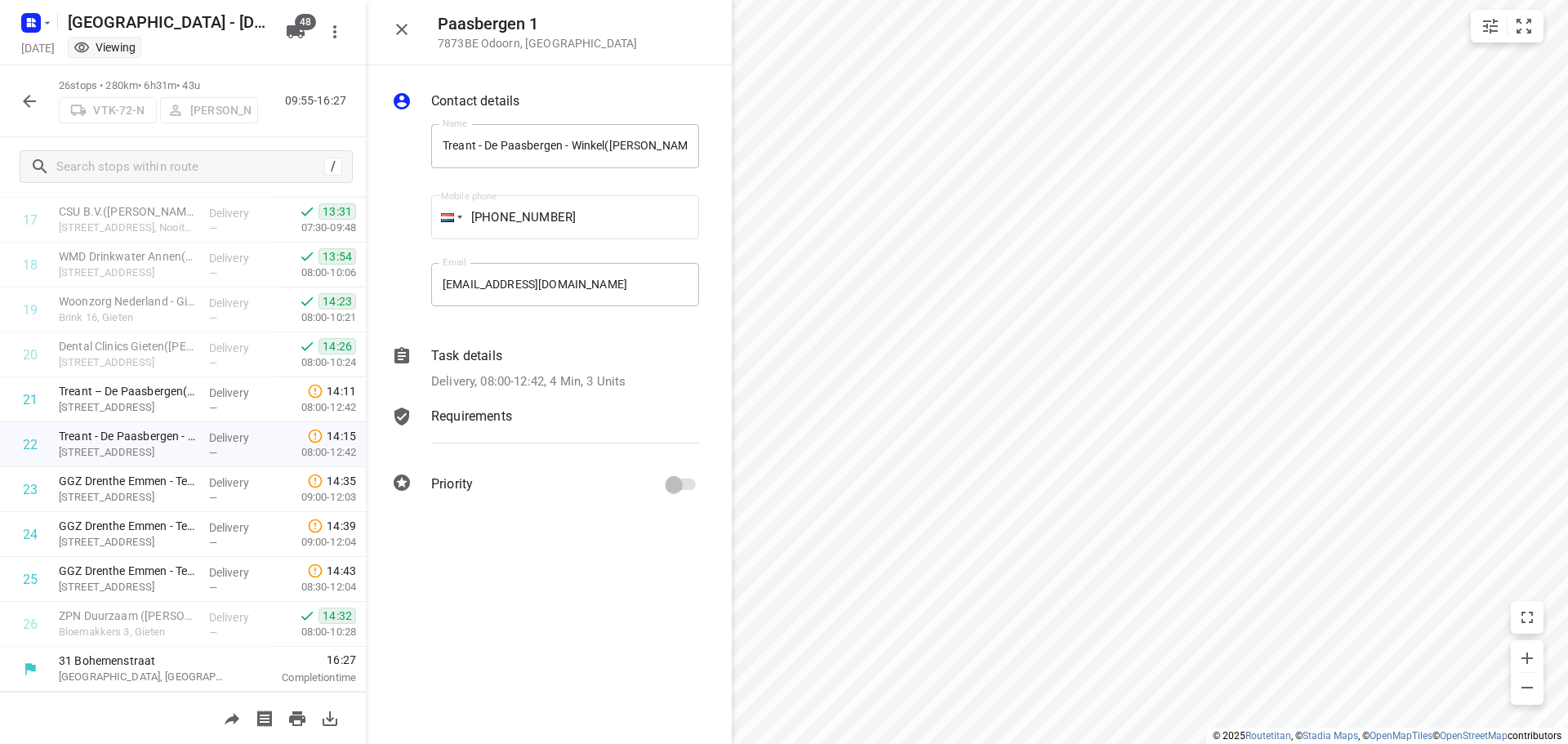
click at [553, 370] on div "Task details Delivery, 08:00-12:42, 4 Min, 3 Units" at bounding box center [565, 369] width 274 height 52
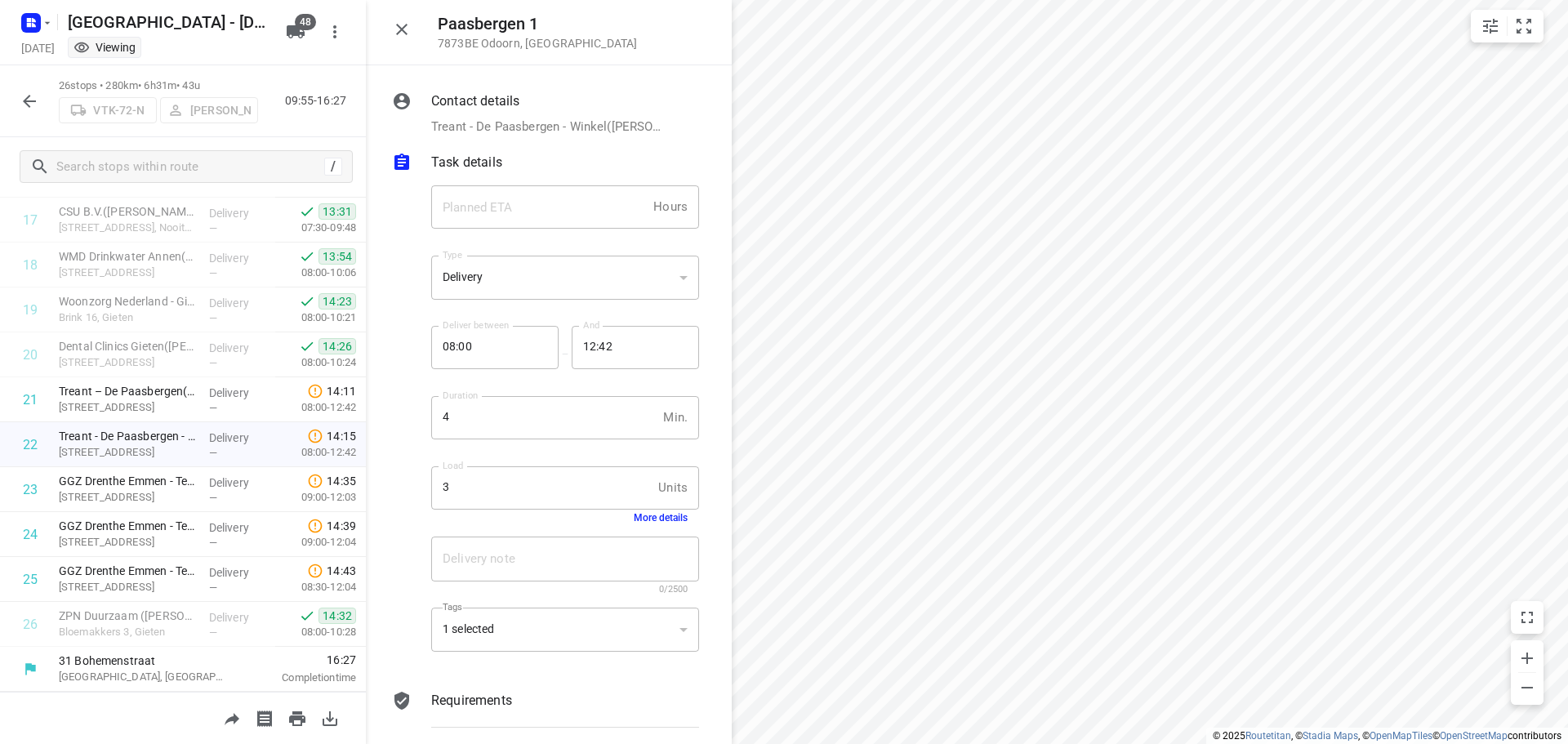
click at [649, 520] on button "More details" at bounding box center [661, 517] width 54 height 11
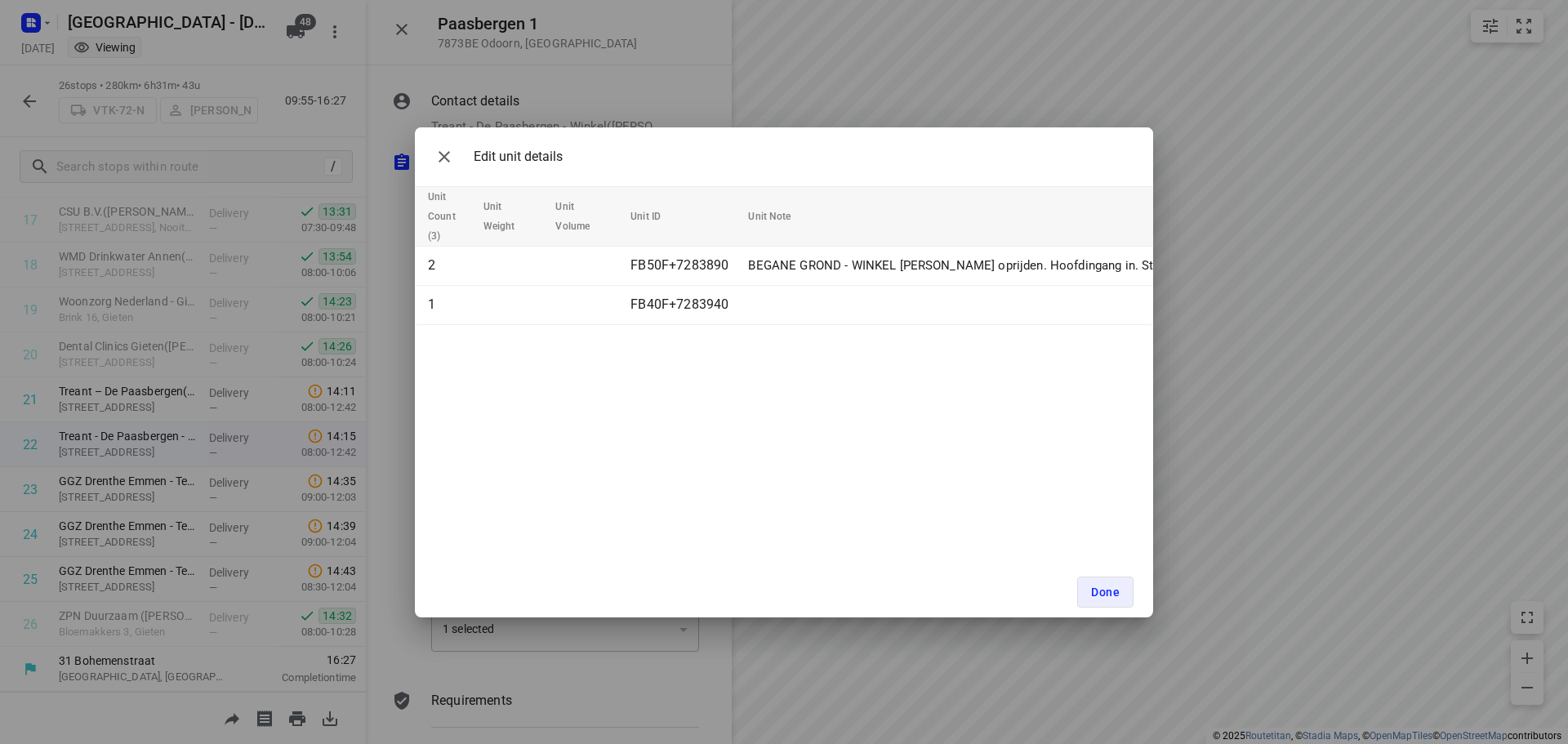
click at [646, 693] on div "Edit unit details Unit Count (3) Unit Weight Unit Volume Unit ID Unit Note 2 FB…" at bounding box center [784, 372] width 1568 height 744
click at [1112, 599] on button "Done" at bounding box center [1105, 592] width 57 height 31
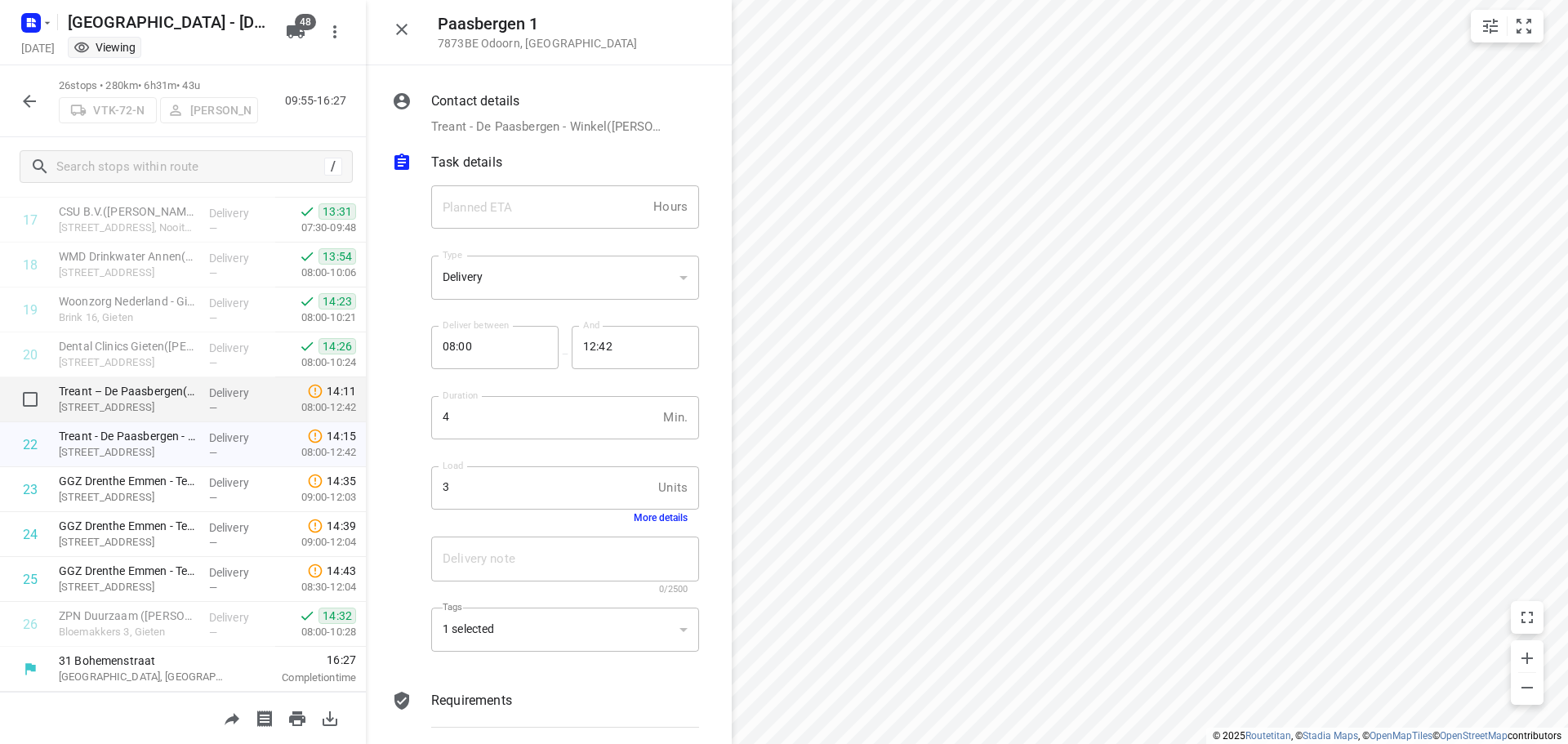
click at [159, 398] on p "Treant – De Paasbergen([PERSON_NAME])" at bounding box center [127, 390] width 137 height 17
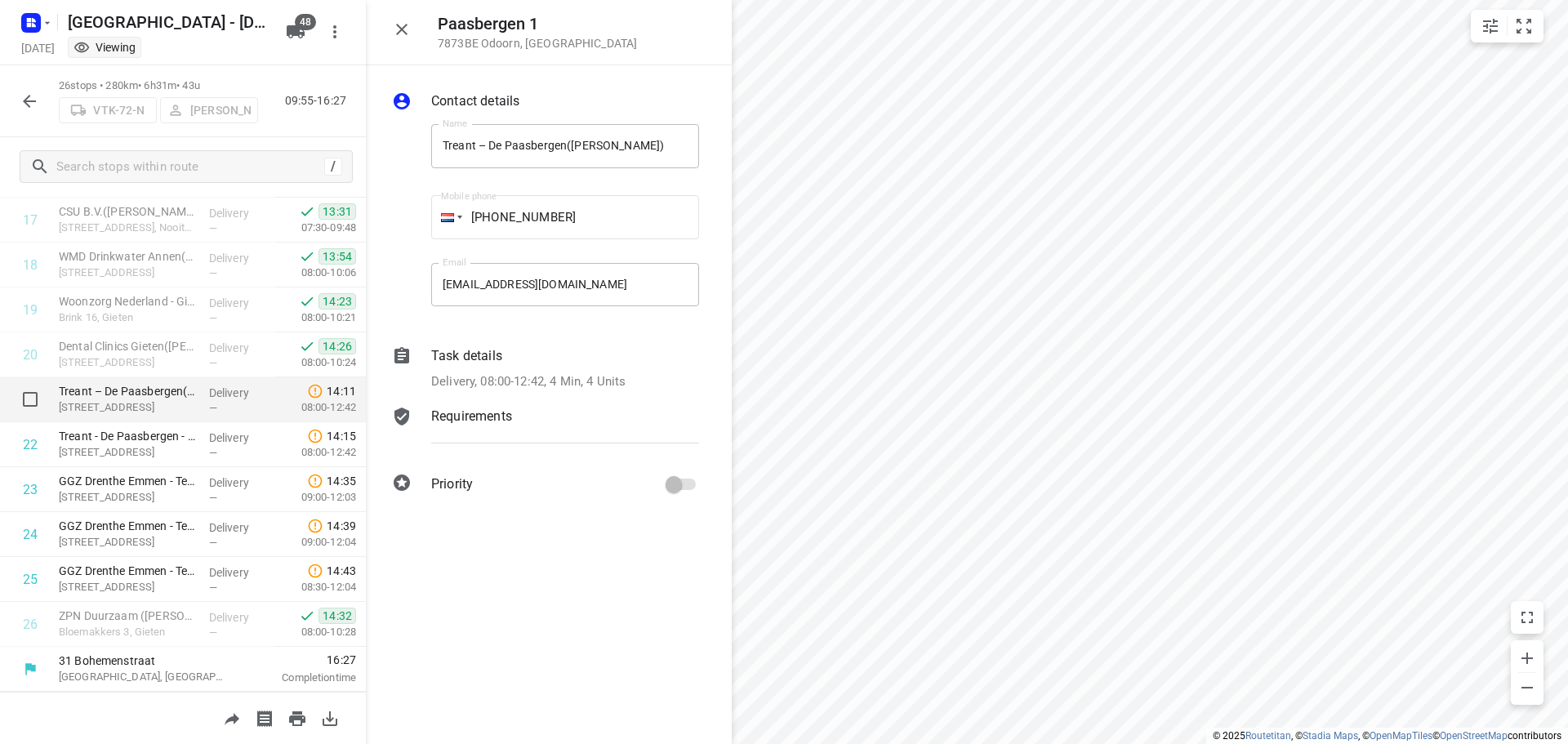
click at [192, 391] on div "Treant – De Paasbergen(Jackelien Kamps) Paasbergen 1, Odoorn" at bounding box center [128, 399] width 150 height 45
click at [598, 375] on p "Delivery, 08:00-12:42, 4 Min, 4 Units" at bounding box center [528, 382] width 195 height 19
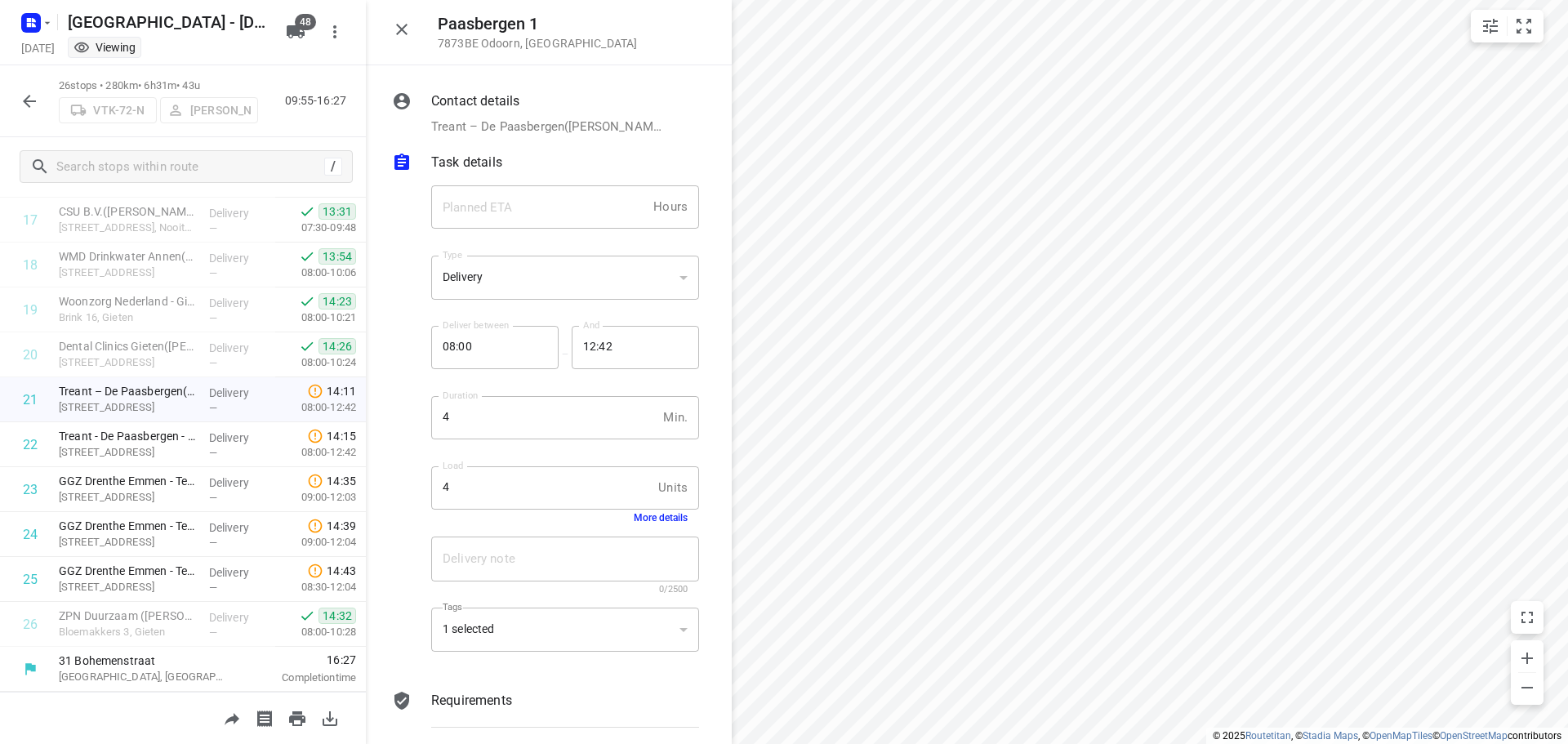
click at [657, 514] on button "More details" at bounding box center [661, 517] width 54 height 11
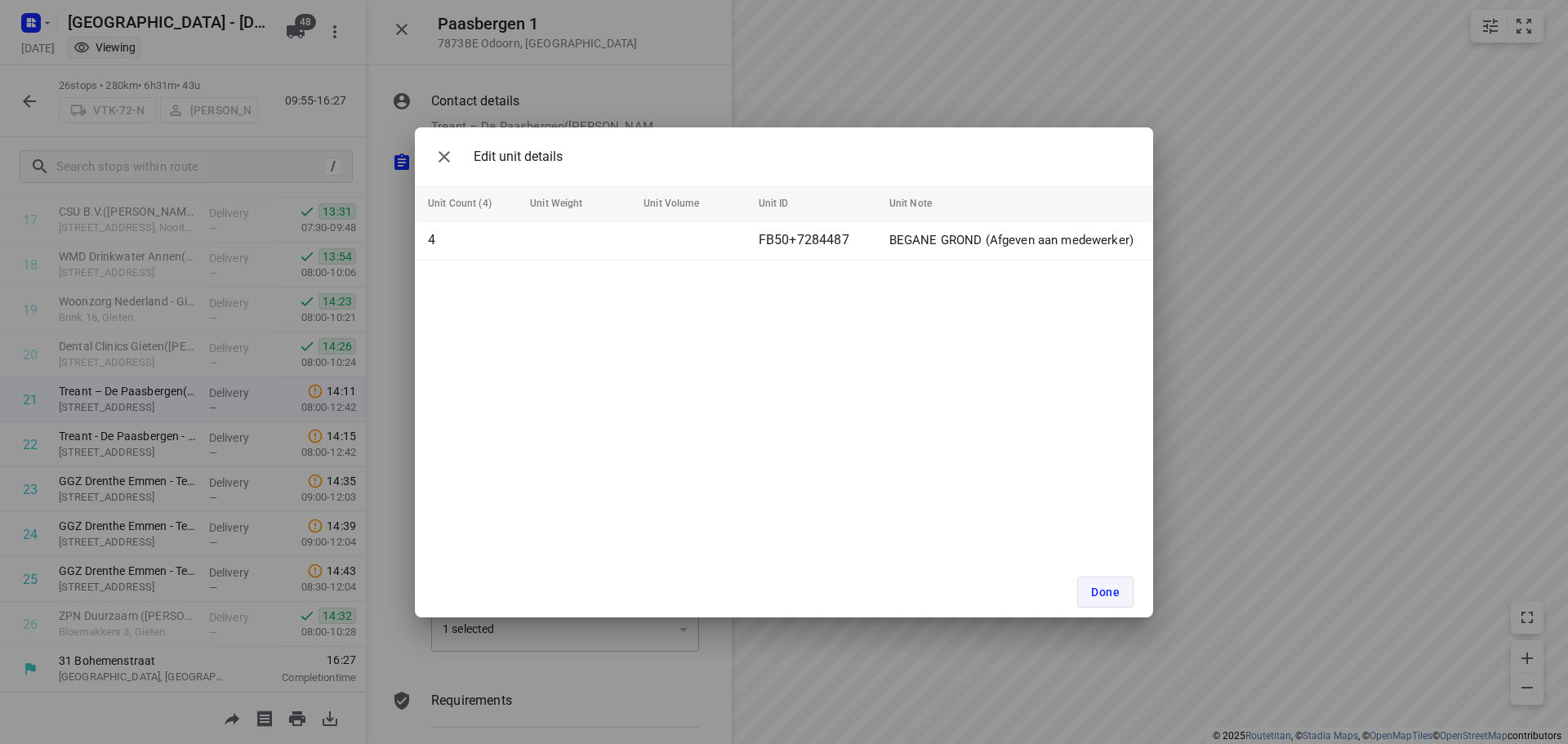
click at [1114, 591] on span "Done" at bounding box center [1105, 591] width 29 height 13
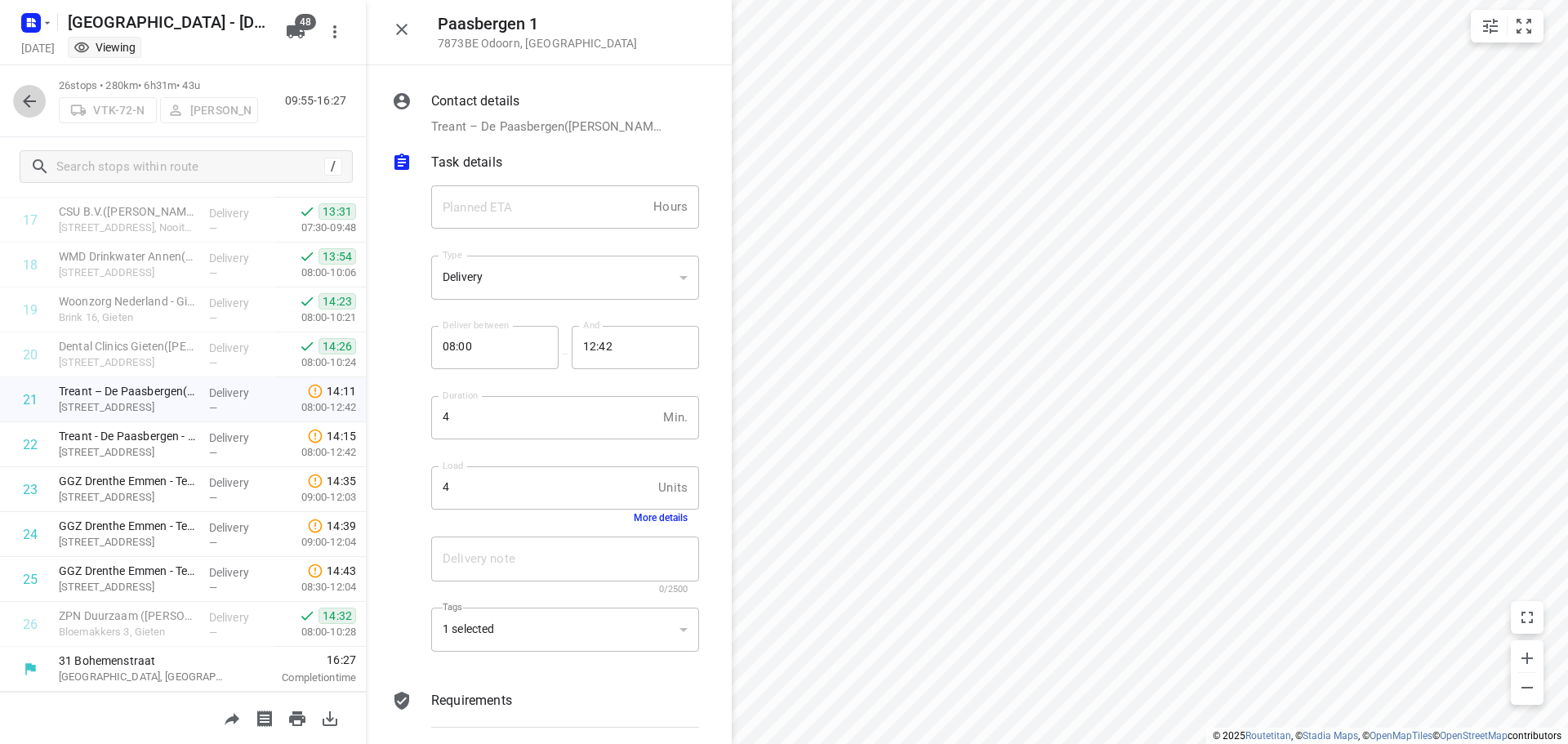
click at [30, 104] on icon "button" at bounding box center [29, 101] width 19 height 19
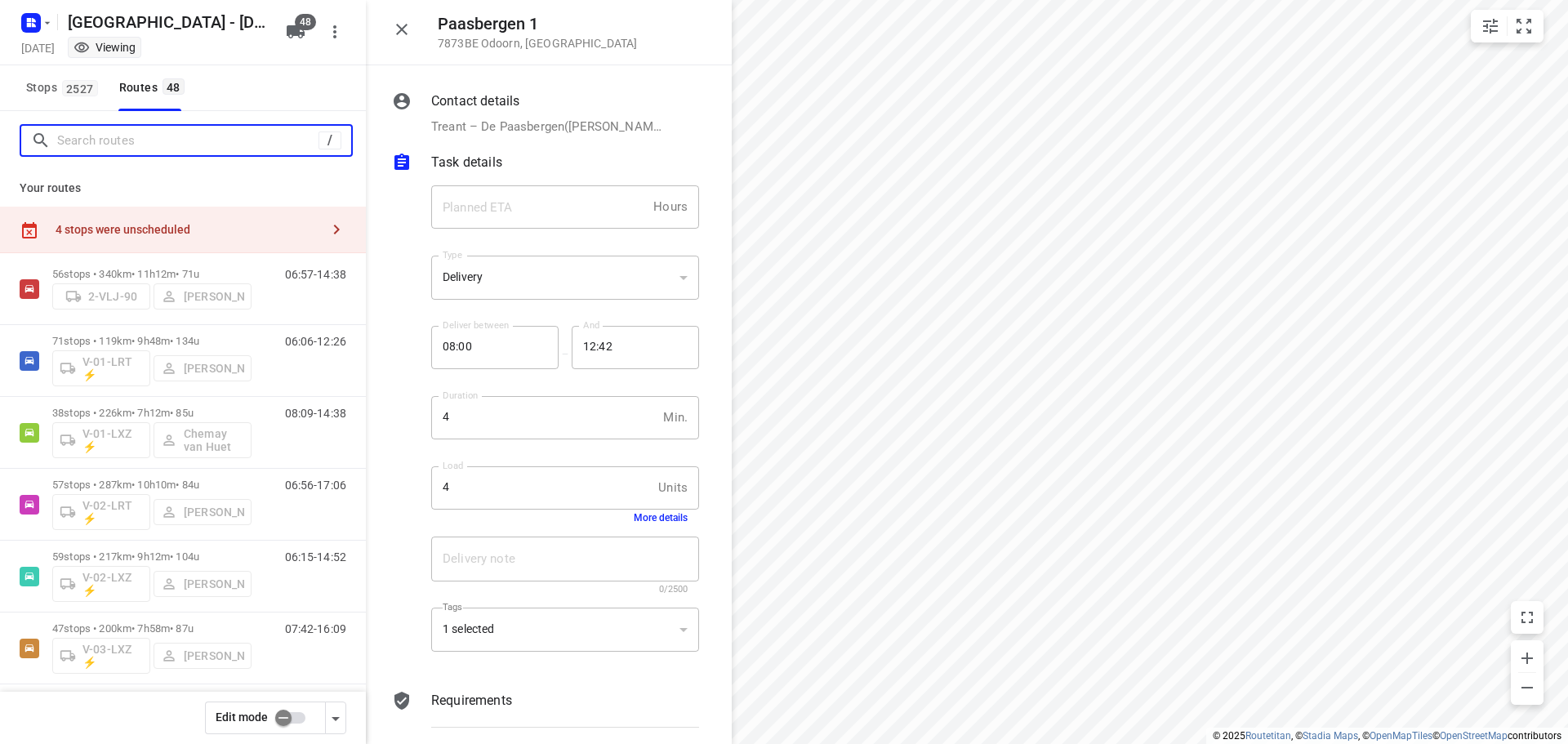
click at [128, 139] on input "Search routes" at bounding box center [187, 141] width 261 height 25
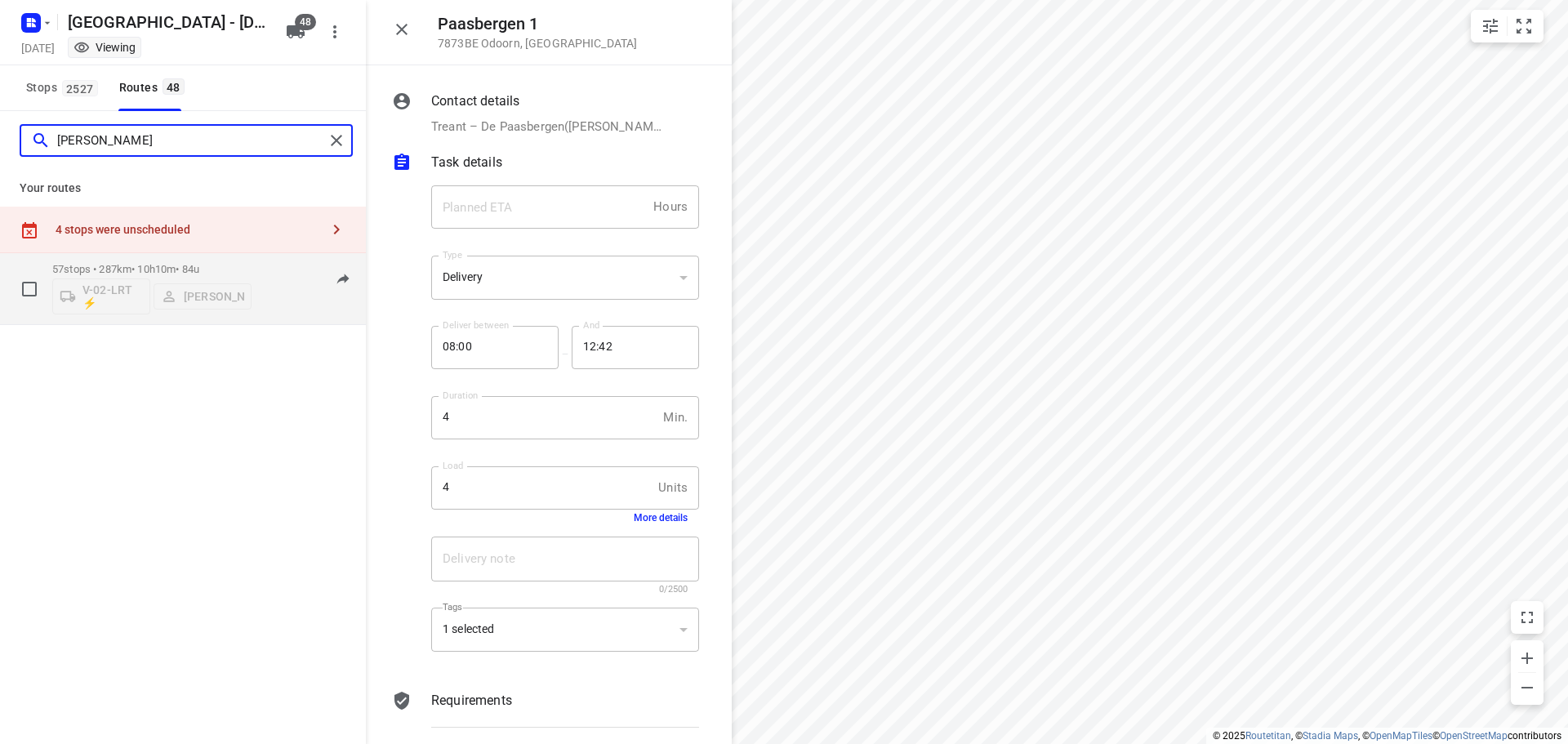
type input "marius"
click at [266, 270] on div "06:56-17:06" at bounding box center [305, 293] width 81 height 59
click at [184, 265] on p "57 stops • 287km • 10h10m • 84u" at bounding box center [152, 269] width 199 height 12
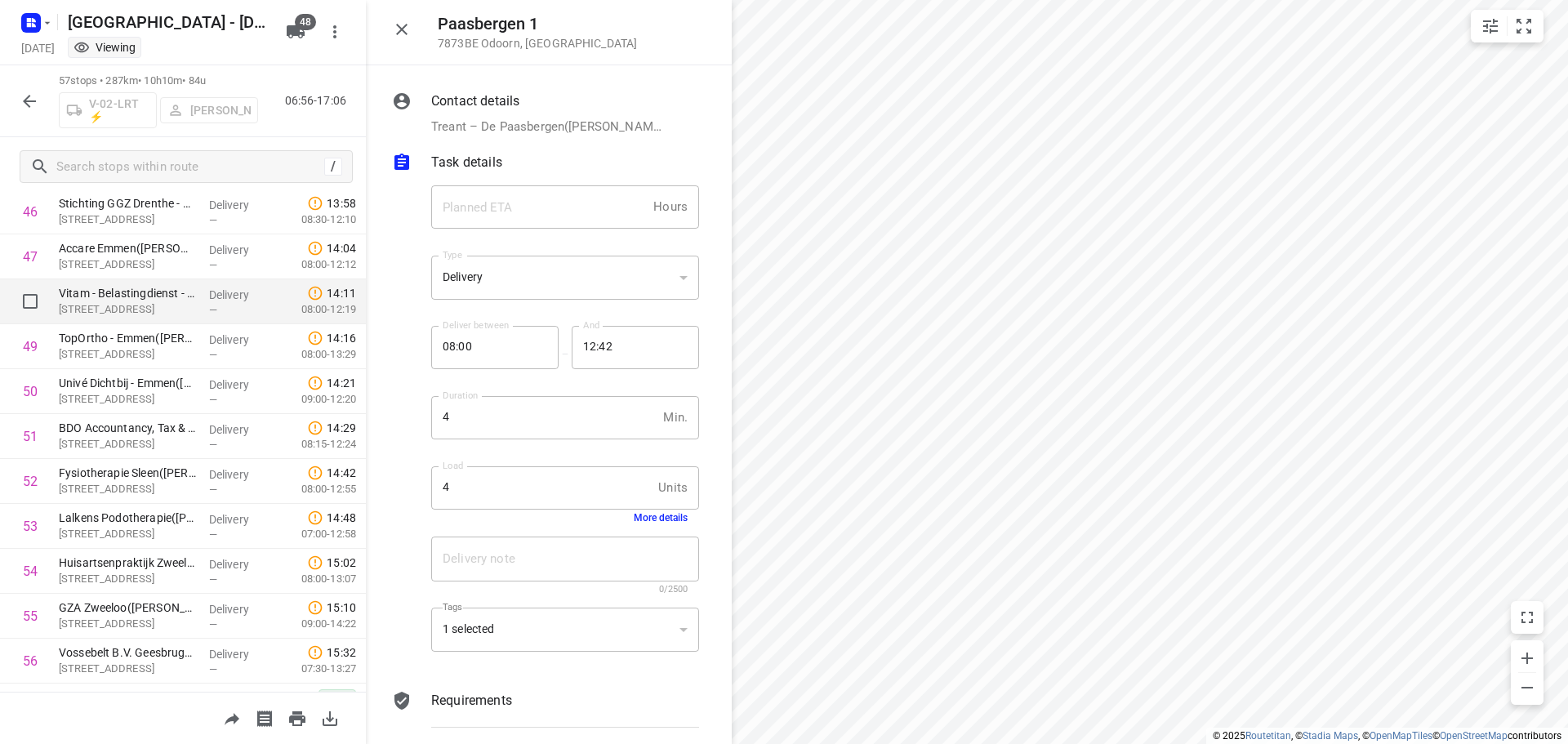
scroll to position [2074, 0]
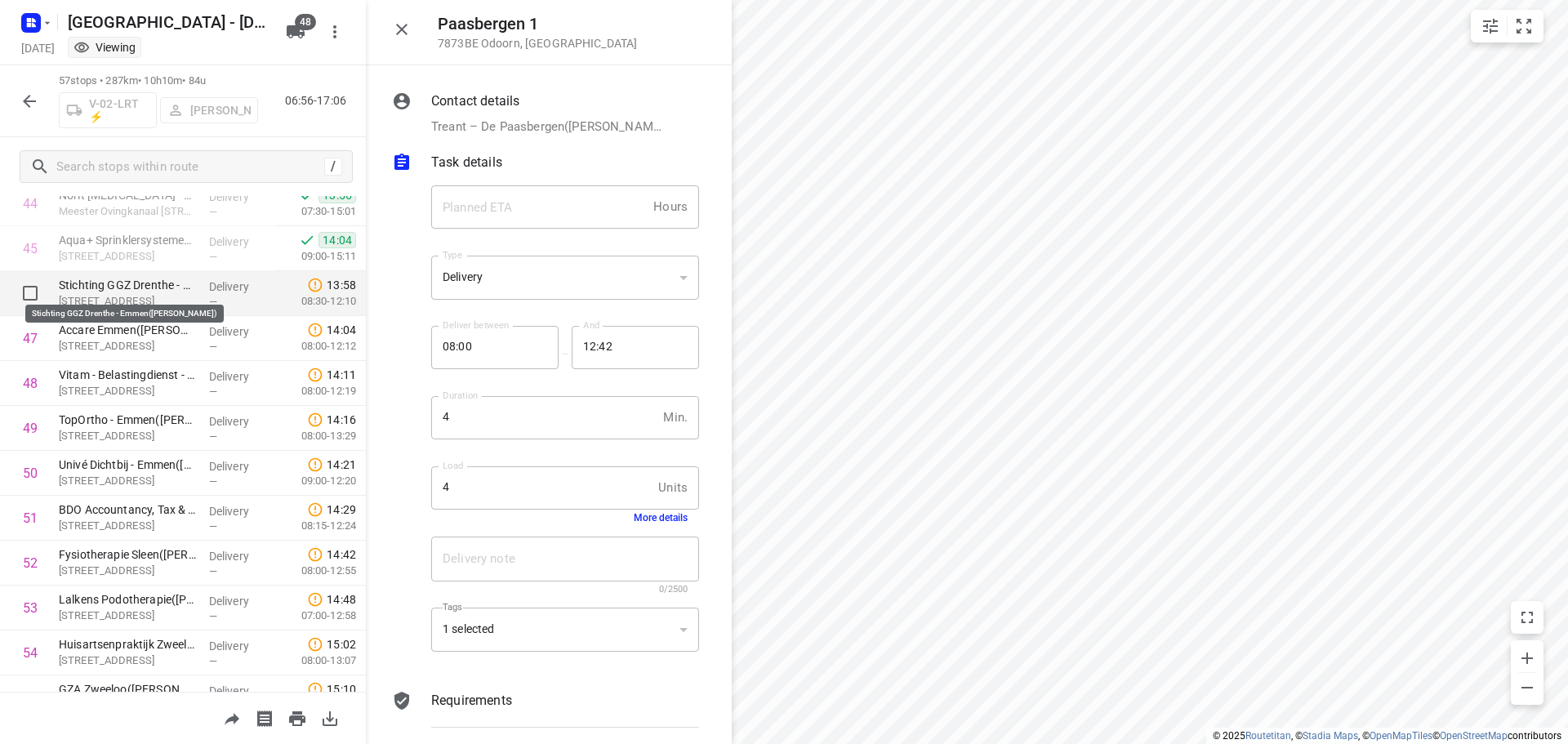
click at [82, 281] on p "Stichting GGZ Drenthe - Emmen([PERSON_NAME])" at bounding box center [127, 285] width 137 height 17
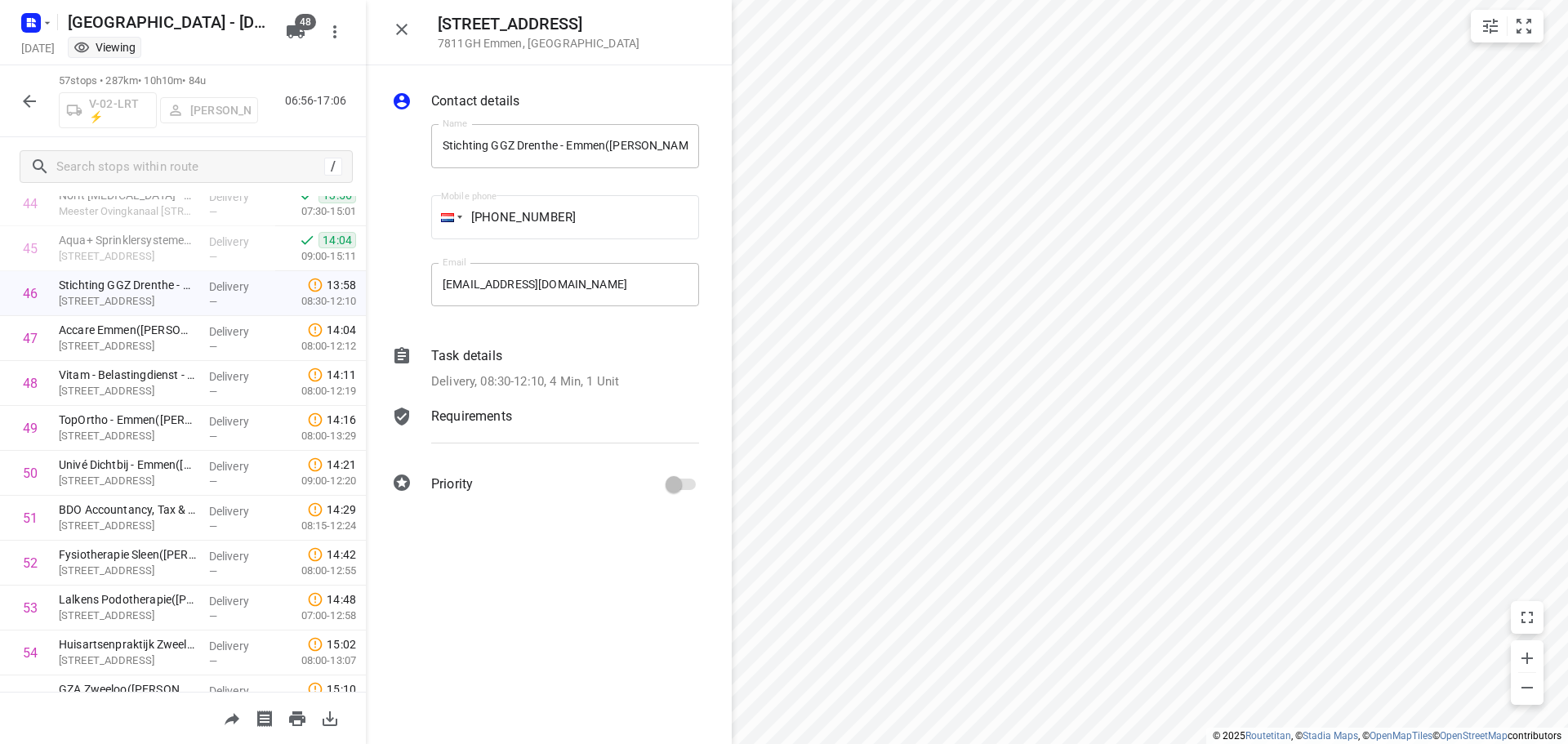
click at [572, 369] on div "Task details Delivery, 08:30-12:10, 4 Min, 1 Unit" at bounding box center [565, 369] width 274 height 52
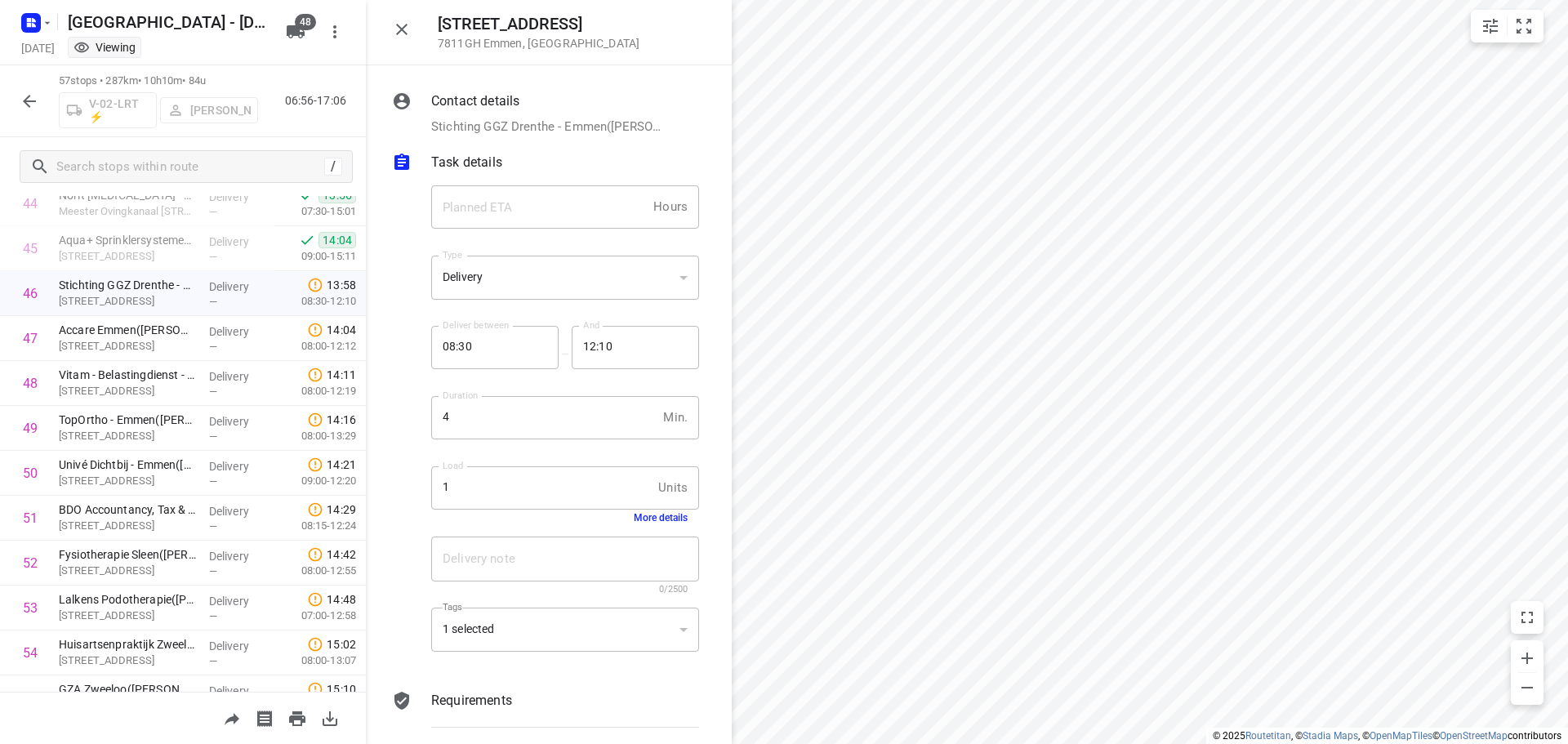
click at [657, 513] on button "More details" at bounding box center [661, 517] width 54 height 11
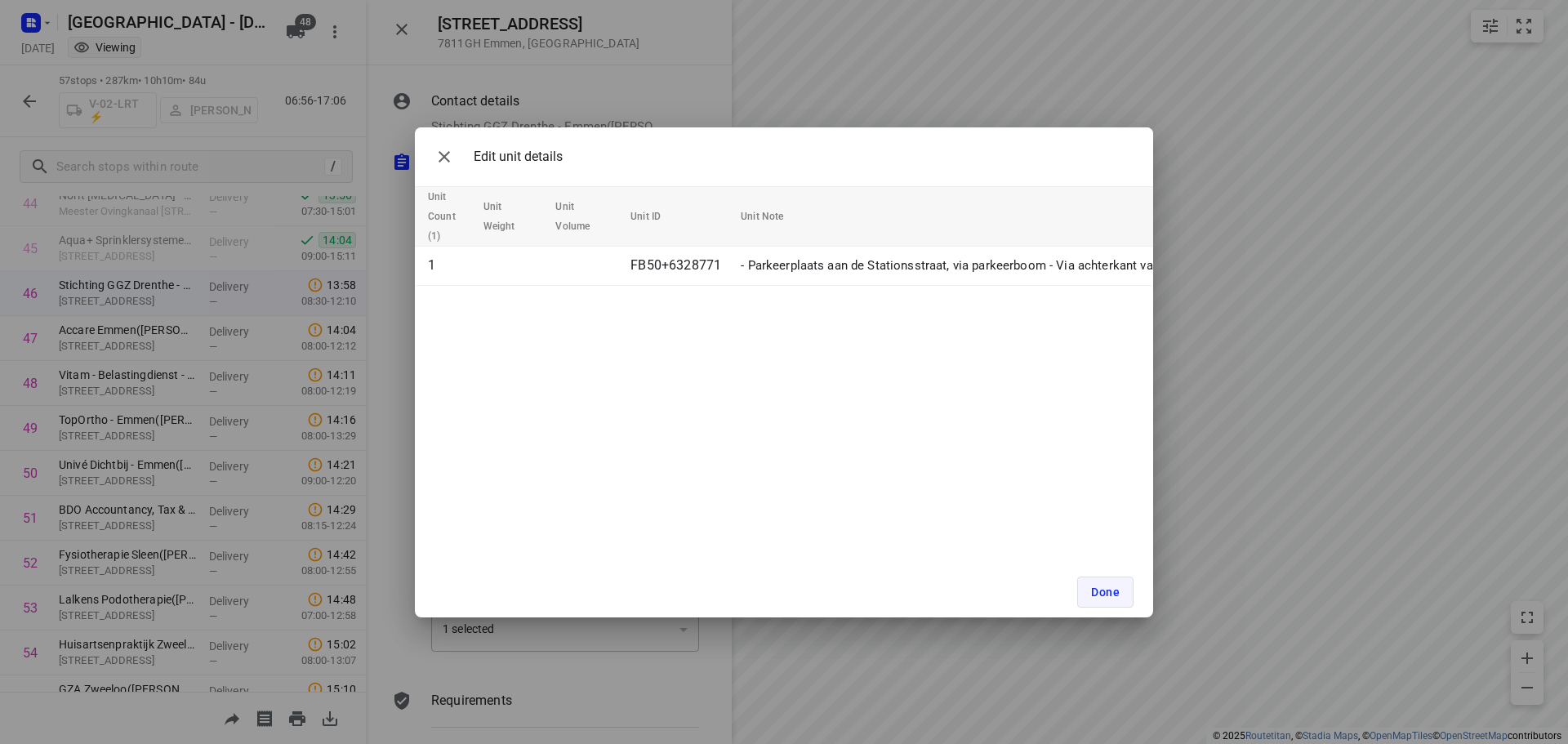
click at [1109, 591] on span "Done" at bounding box center [1105, 591] width 29 height 13
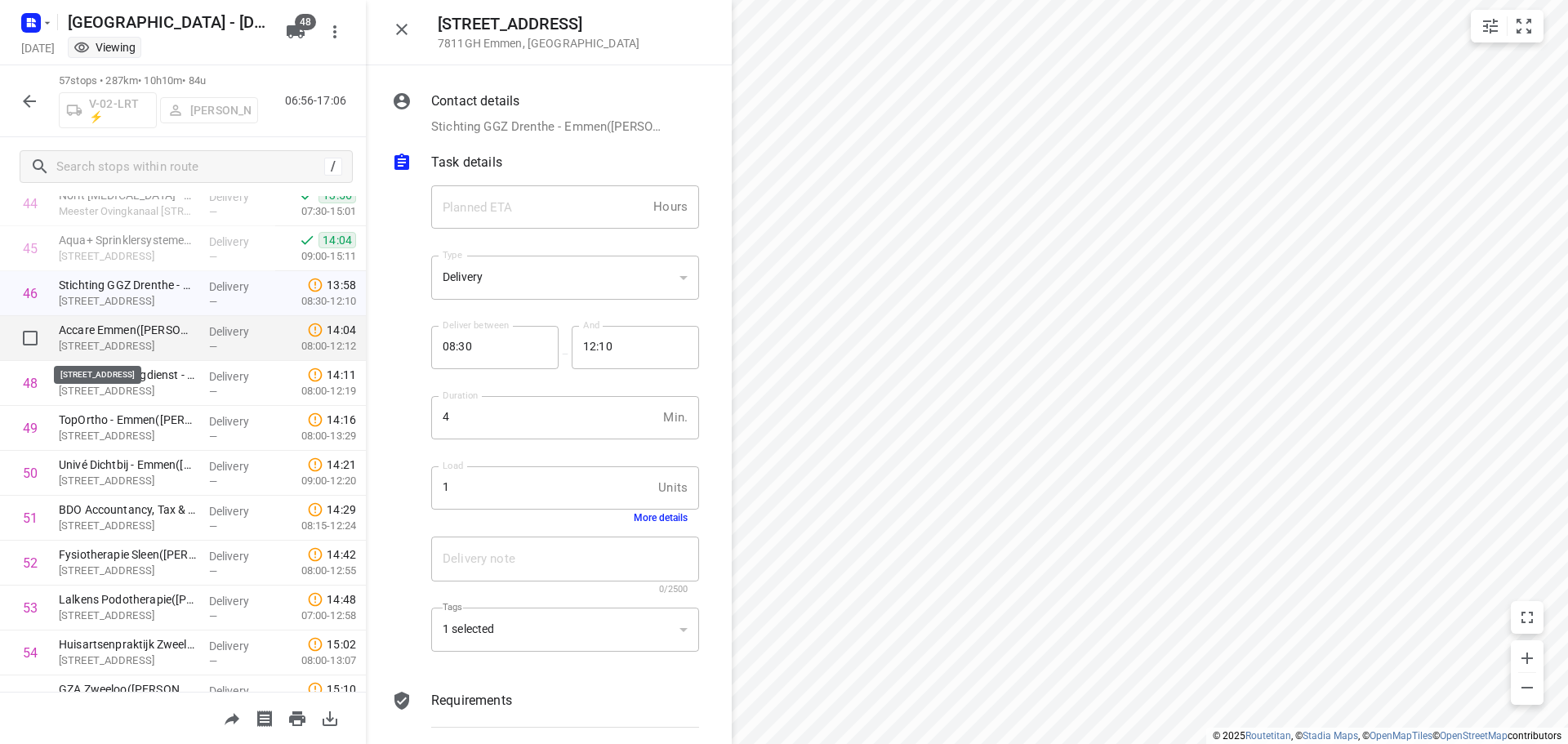
click at [128, 339] on p "[STREET_ADDRESS]" at bounding box center [127, 346] width 137 height 17
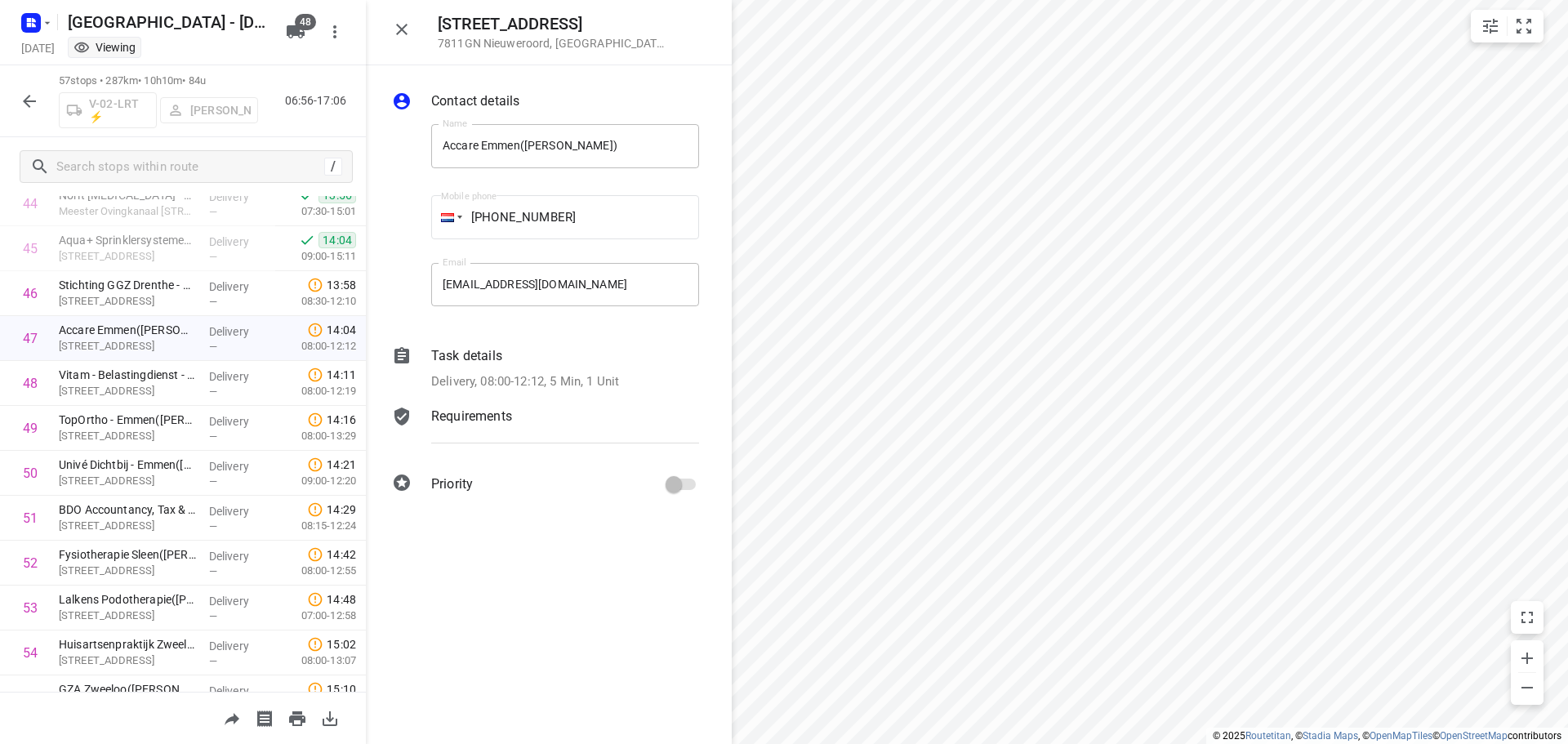
click at [655, 368] on div "Task details Delivery, 08:00-12:12, 5 Min, 1 Unit" at bounding box center [565, 369] width 274 height 52
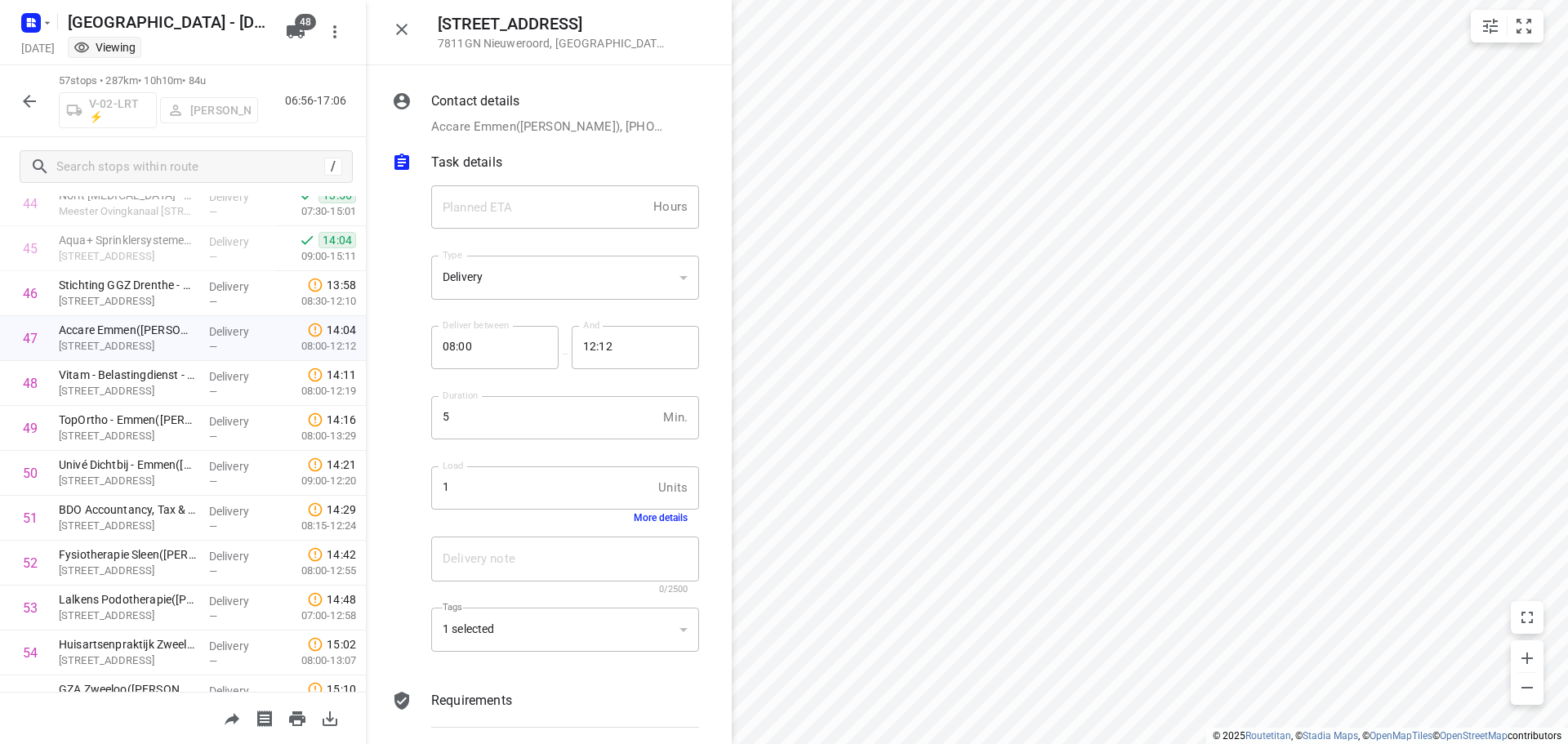
click at [663, 518] on button "More details" at bounding box center [661, 517] width 54 height 11
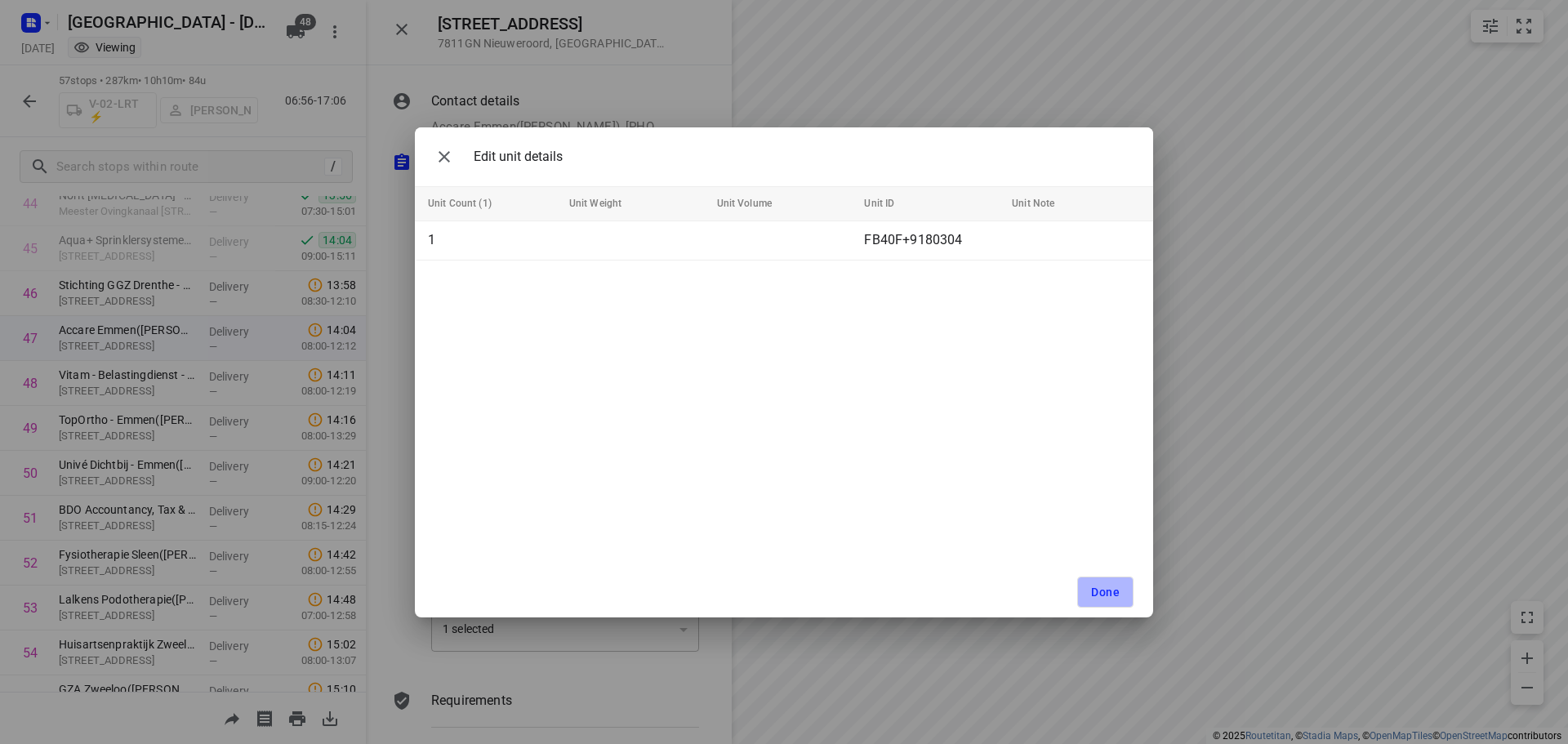
click at [1088, 582] on button "Done" at bounding box center [1105, 592] width 57 height 31
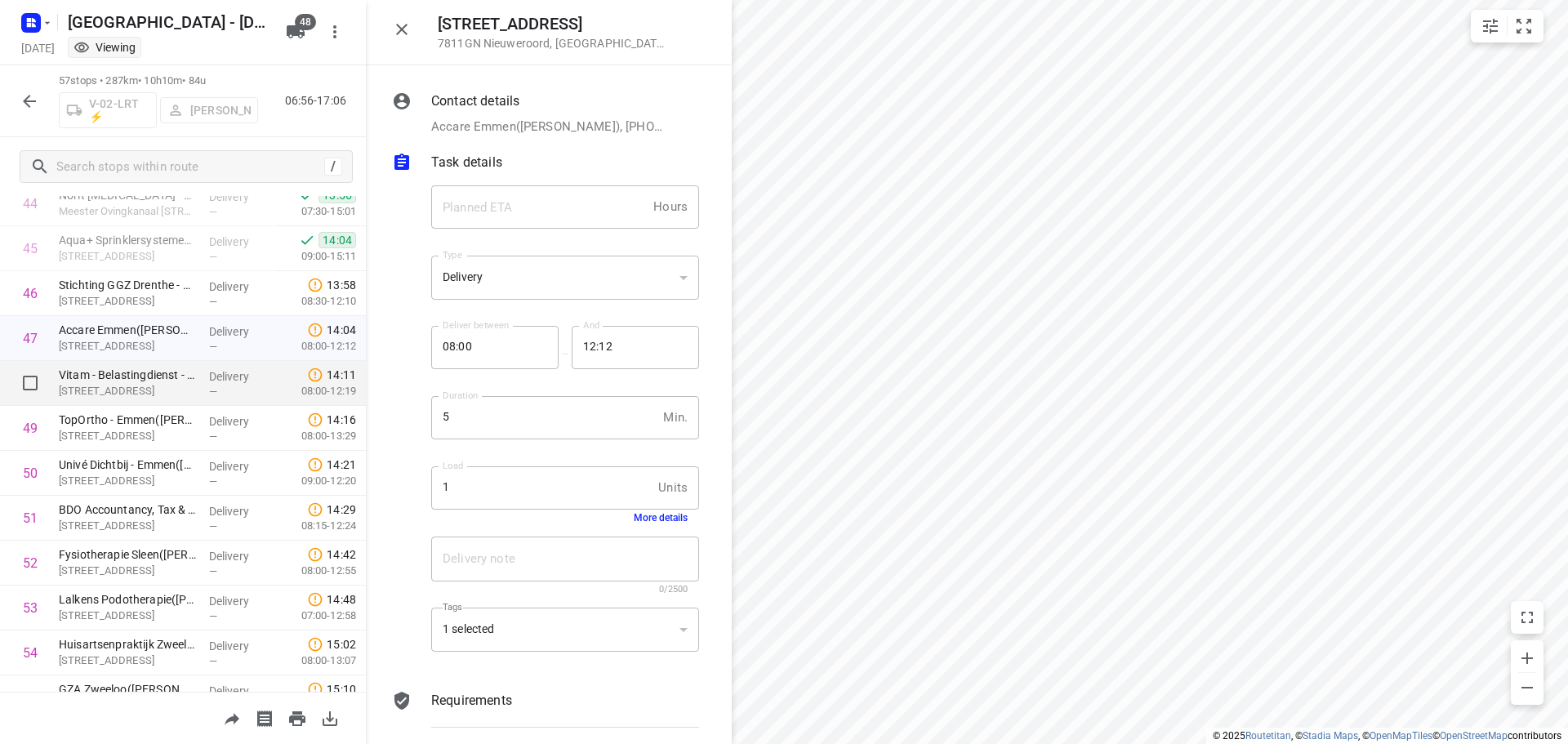
click at [138, 387] on p "[STREET_ADDRESS]" at bounding box center [127, 390] width 137 height 17
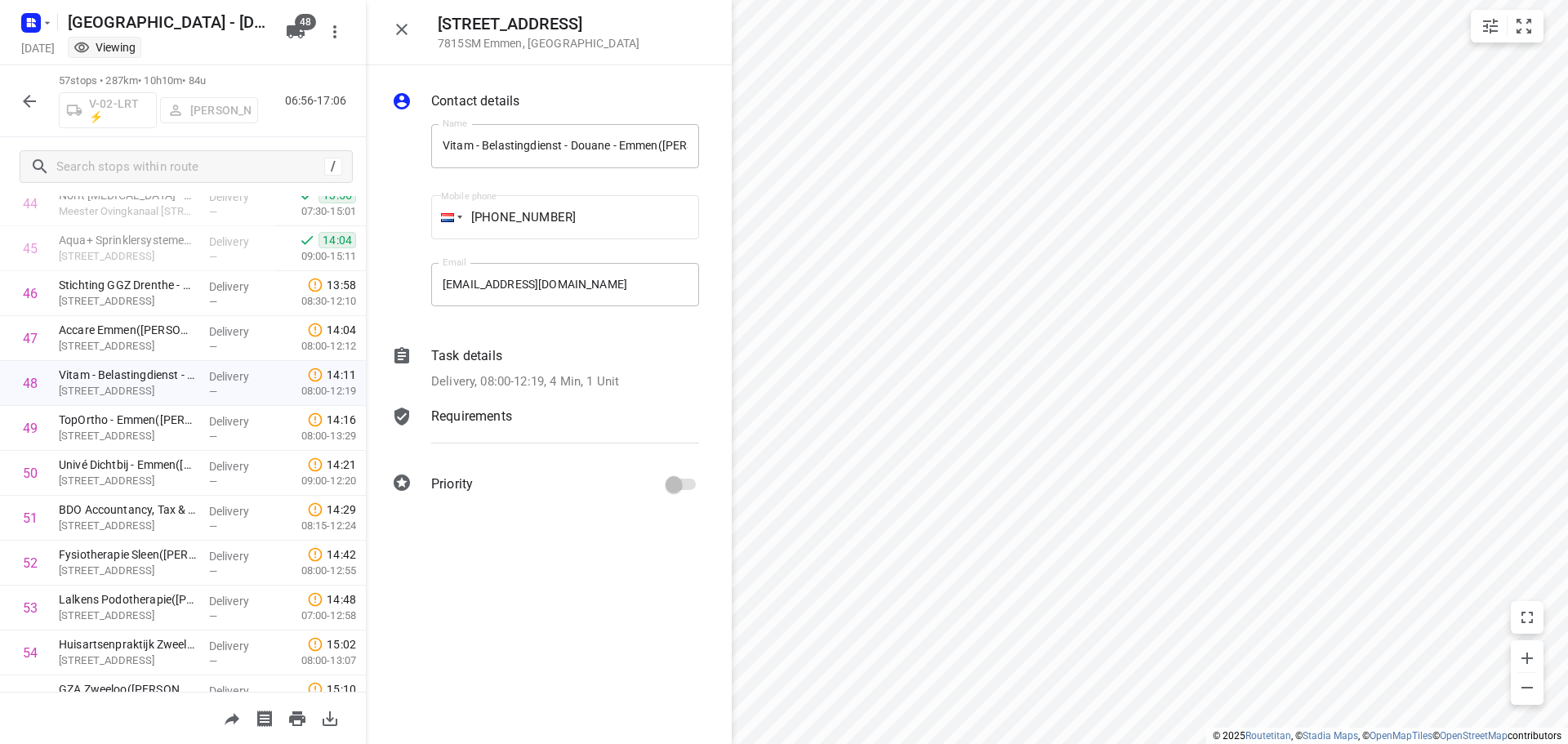
click at [616, 375] on p "Delivery, 08:00-12:19, 4 Min, 1 Unit" at bounding box center [525, 382] width 188 height 19
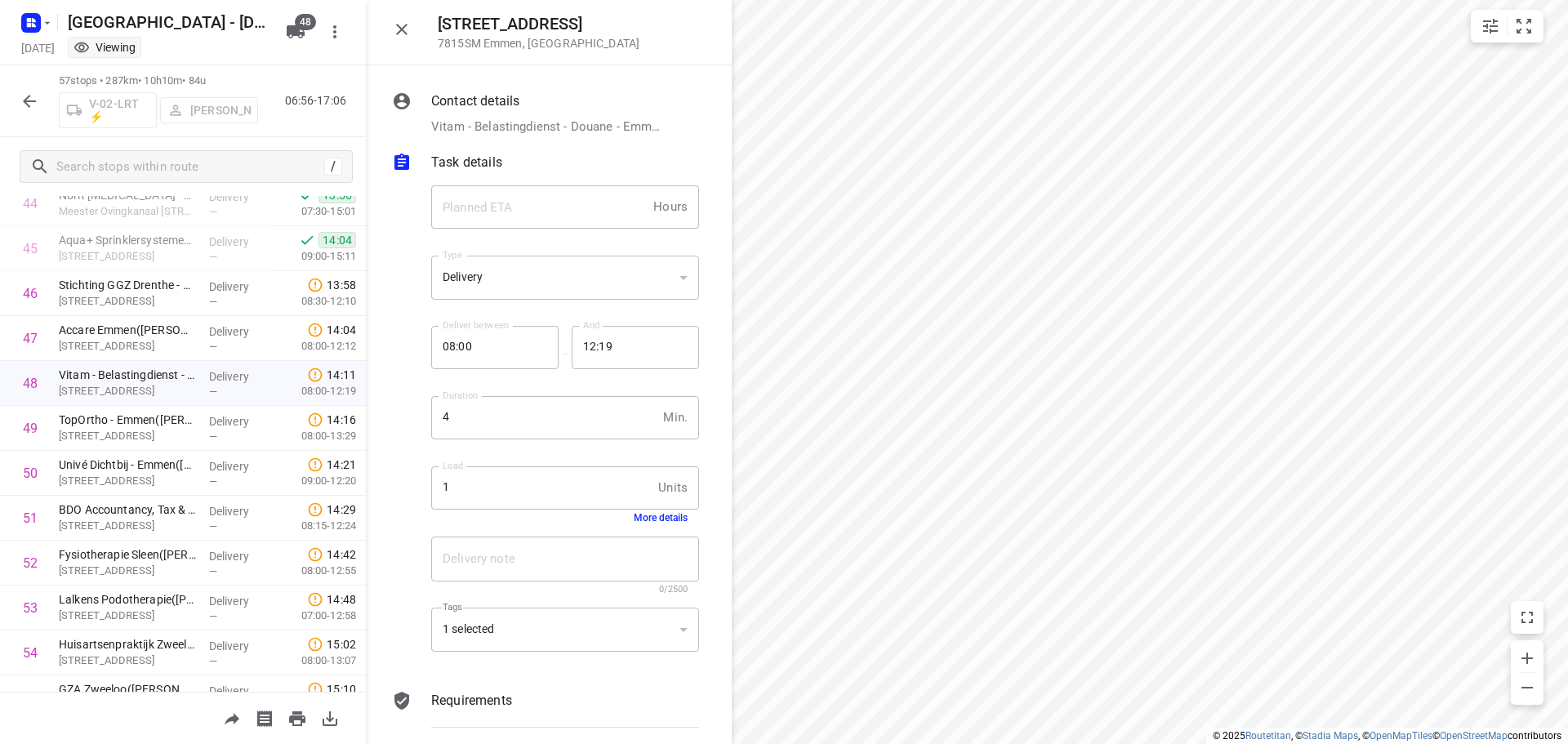
click at [647, 524] on div "Load 1 Units Load More details" at bounding box center [565, 495] width 281 height 77
click at [657, 512] on button "More details" at bounding box center [661, 517] width 54 height 11
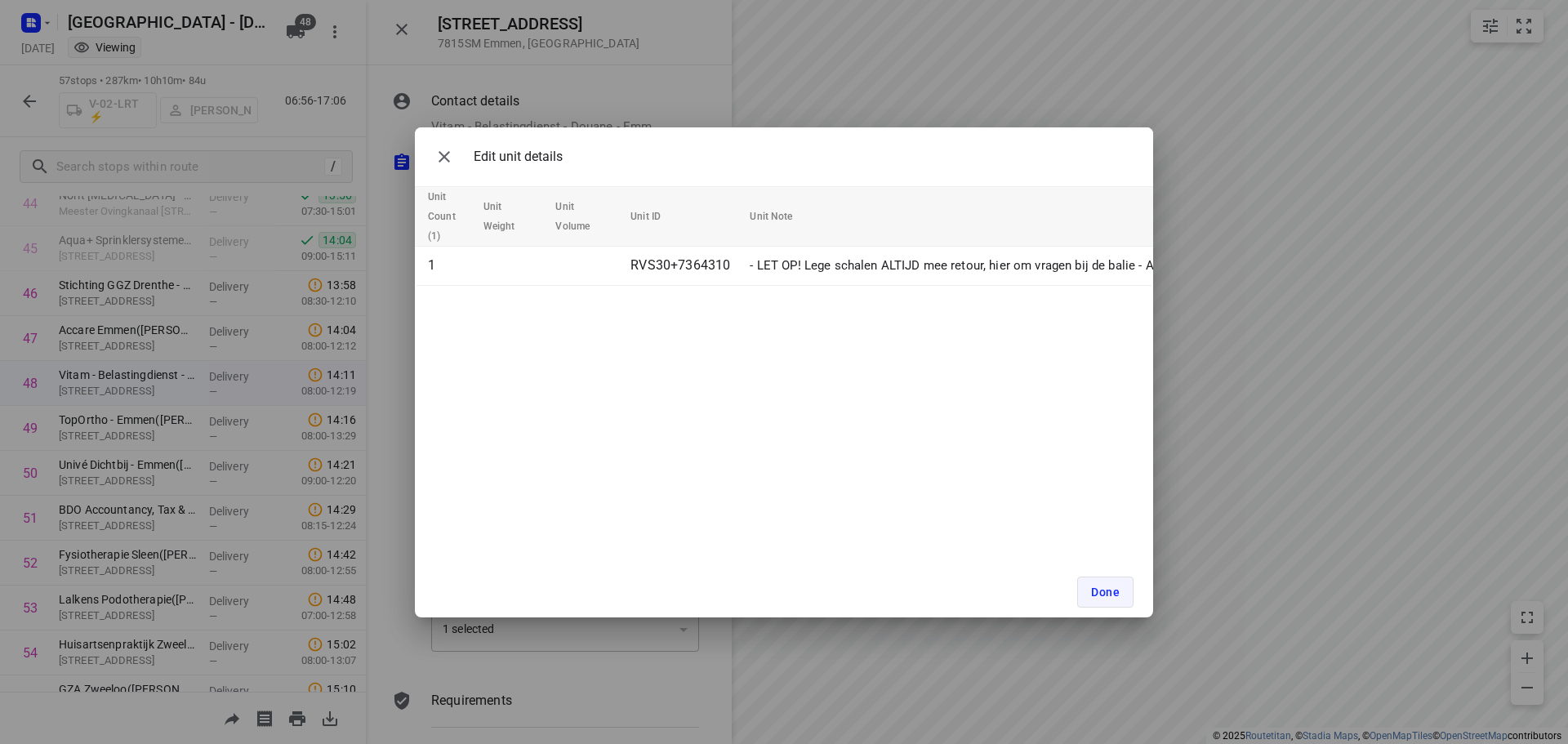
click at [1107, 595] on span "Done" at bounding box center [1105, 591] width 29 height 13
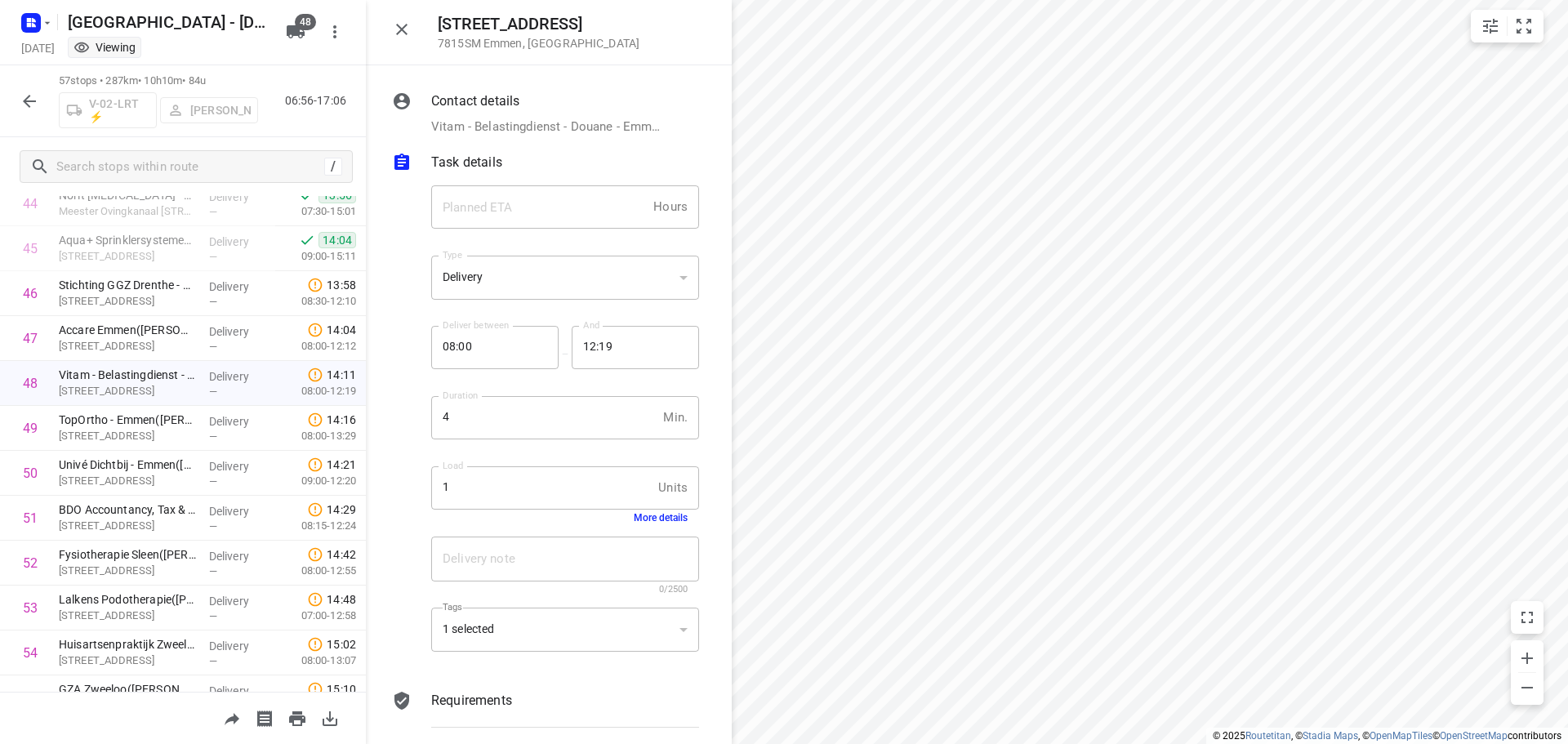
click at [656, 520] on button "More details" at bounding box center [661, 517] width 54 height 11
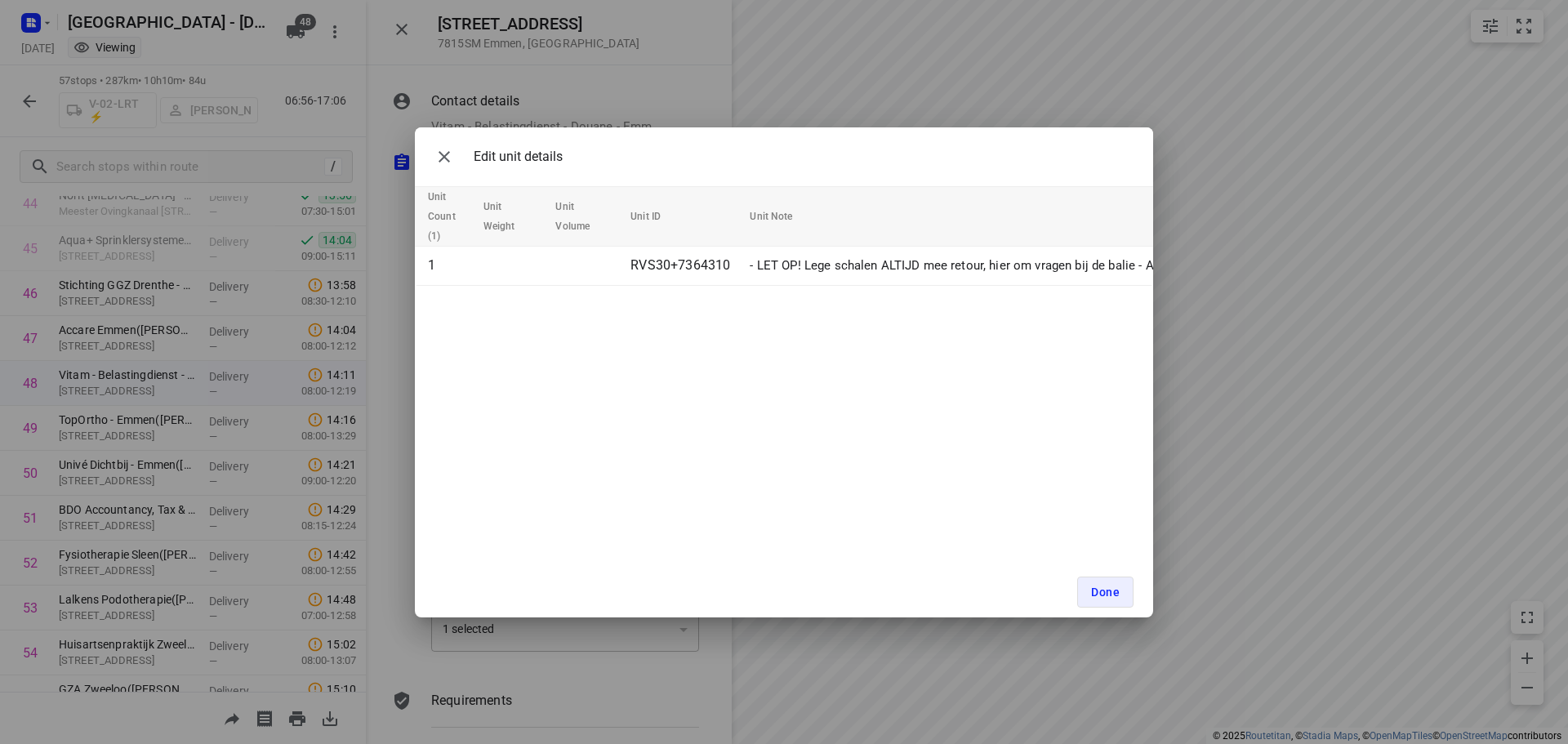
click at [360, 449] on div "Edit unit details Unit Count (1) Unit Weight Unit Volume Unit ID Unit Note 1 RV…" at bounding box center [784, 372] width 1568 height 744
click at [1114, 592] on span "Done" at bounding box center [1105, 591] width 29 height 13
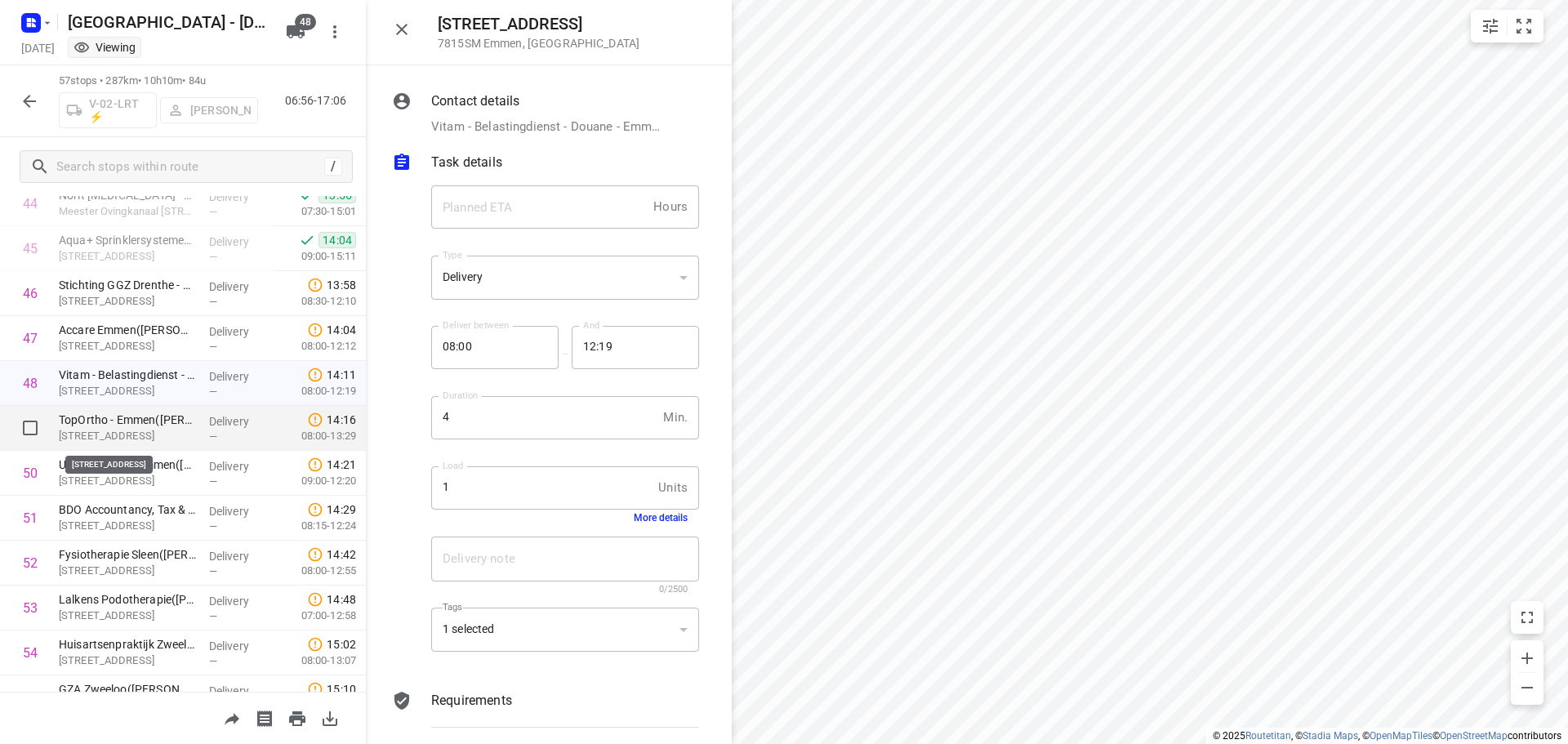
click at [131, 431] on p "[STREET_ADDRESS]" at bounding box center [127, 436] width 137 height 17
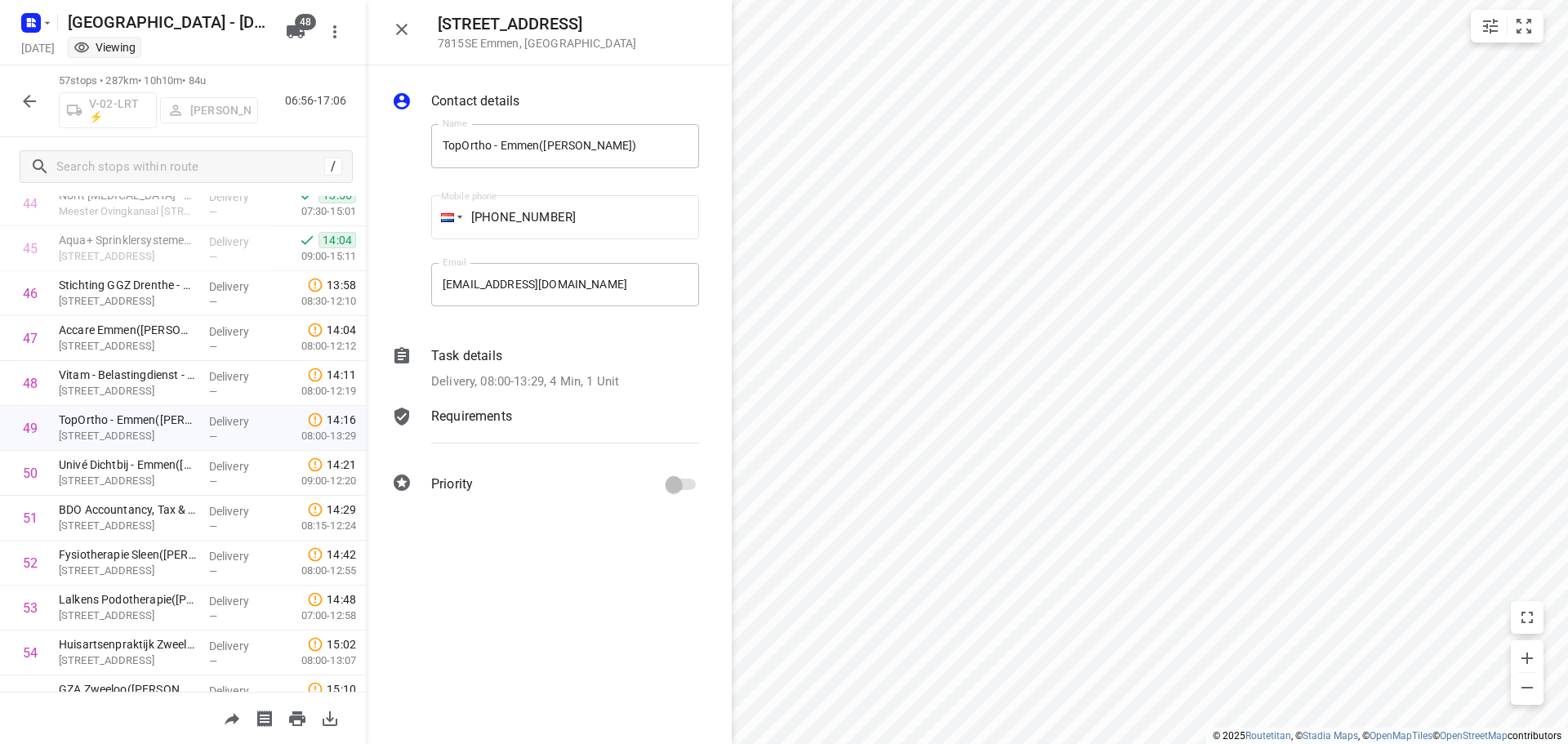
click at [606, 376] on p "Delivery, 08:00-13:29, 4 Min, 1 Unit" at bounding box center [525, 382] width 188 height 19
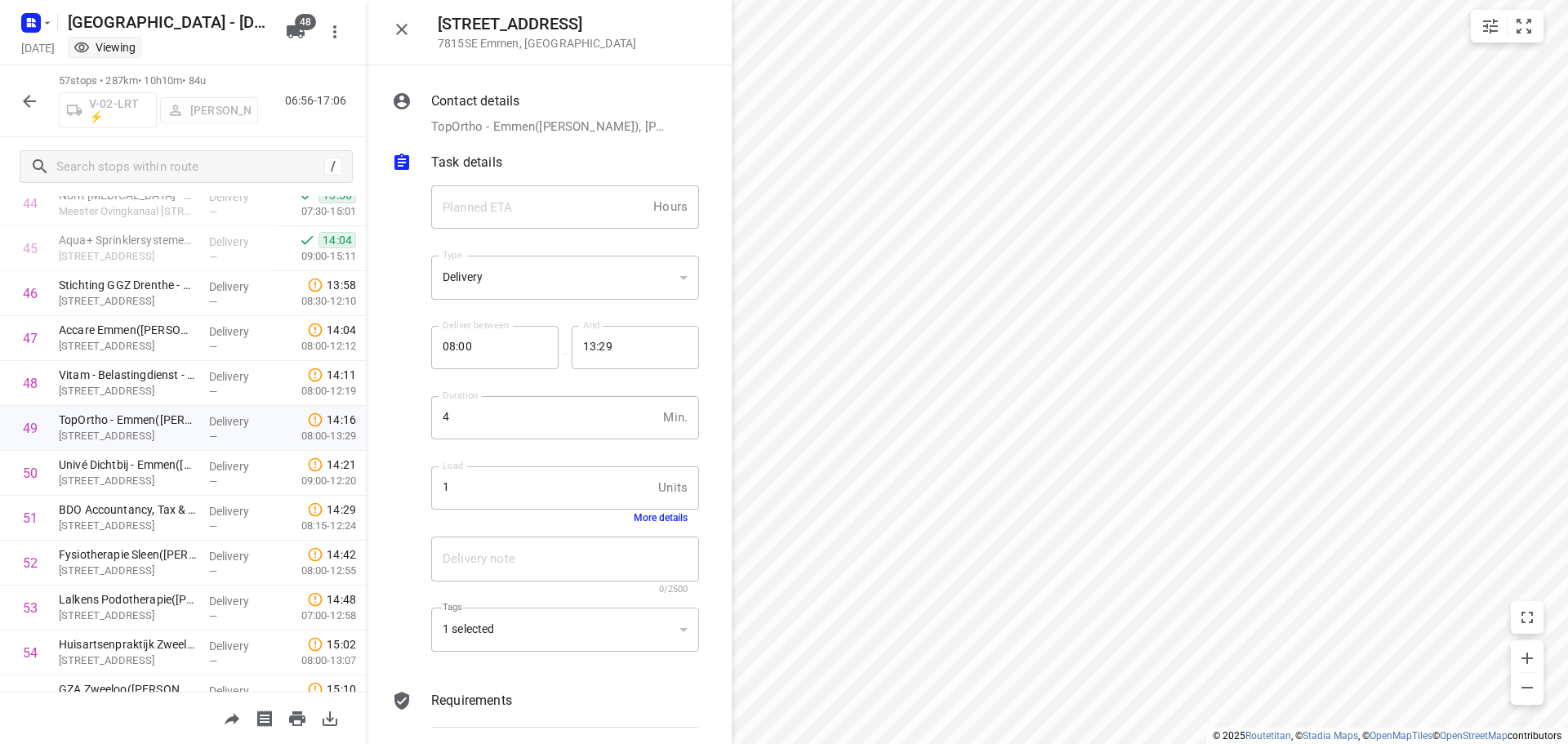
click at [653, 515] on button "More details" at bounding box center [661, 517] width 54 height 11
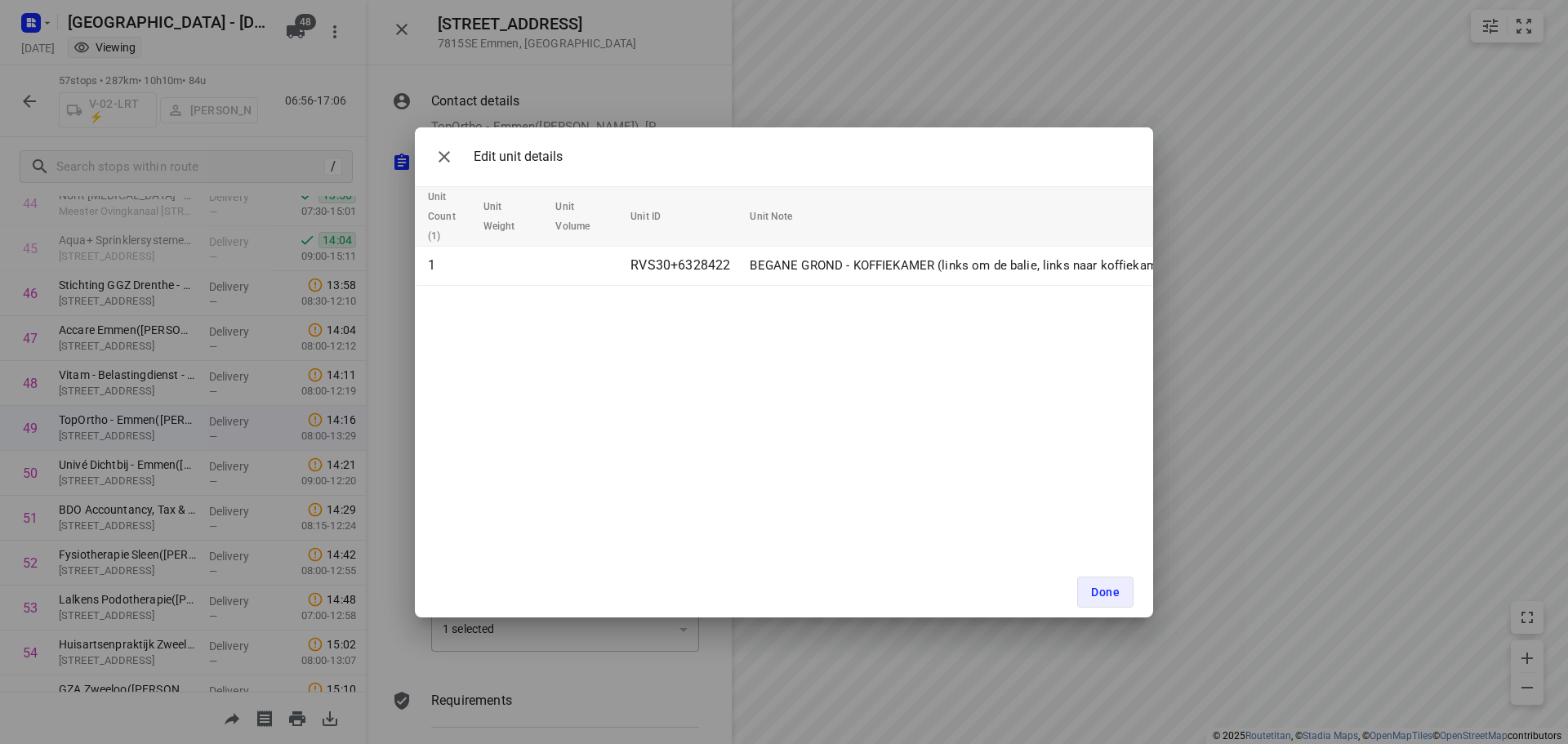
click at [358, 481] on div "Edit unit details Unit Count (1) Unit Weight Unit Volume Unit ID Unit Note 1 RV…" at bounding box center [784, 372] width 1568 height 744
click at [1132, 596] on button "Done" at bounding box center [1105, 592] width 57 height 31
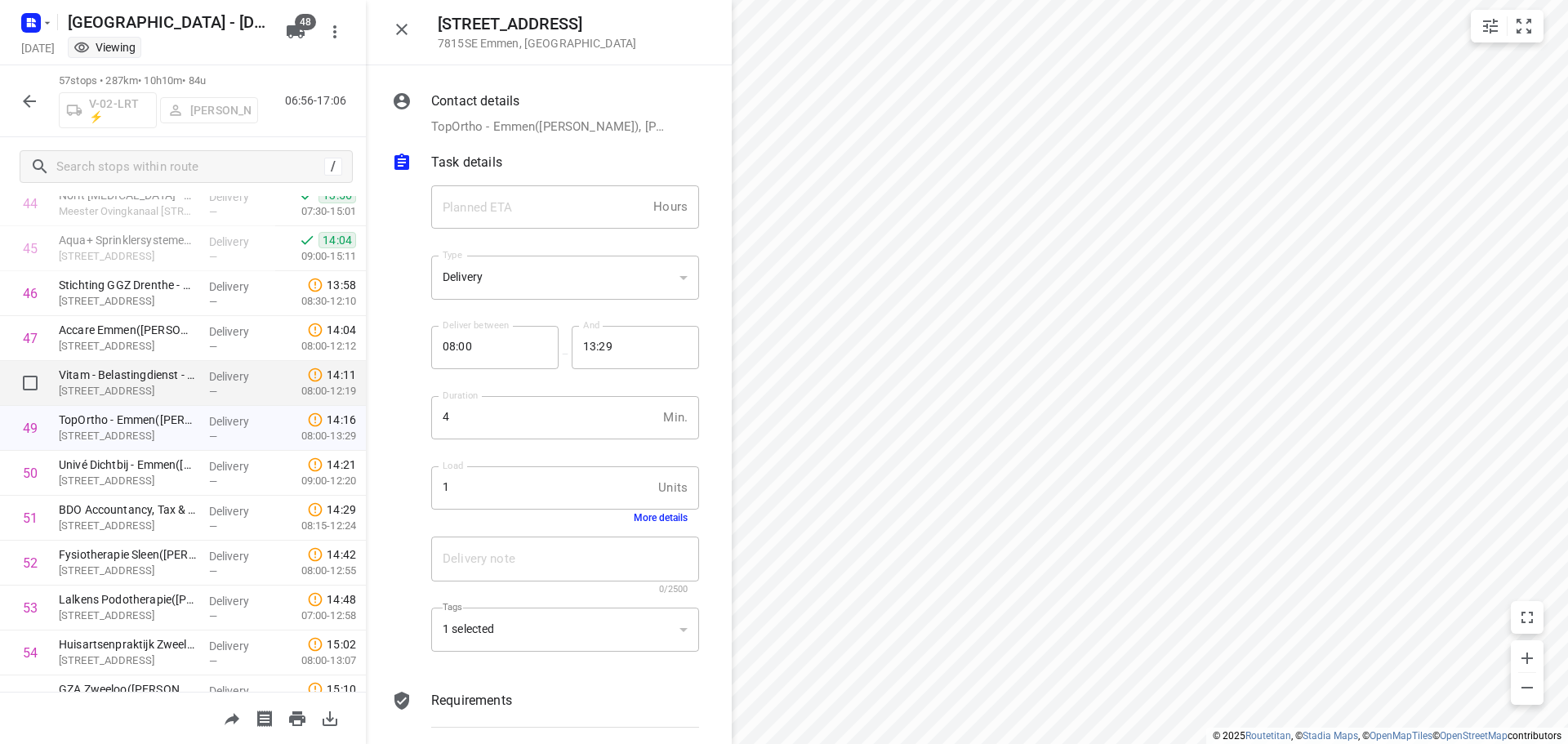
click at [167, 383] on p "[STREET_ADDRESS]" at bounding box center [127, 390] width 137 height 17
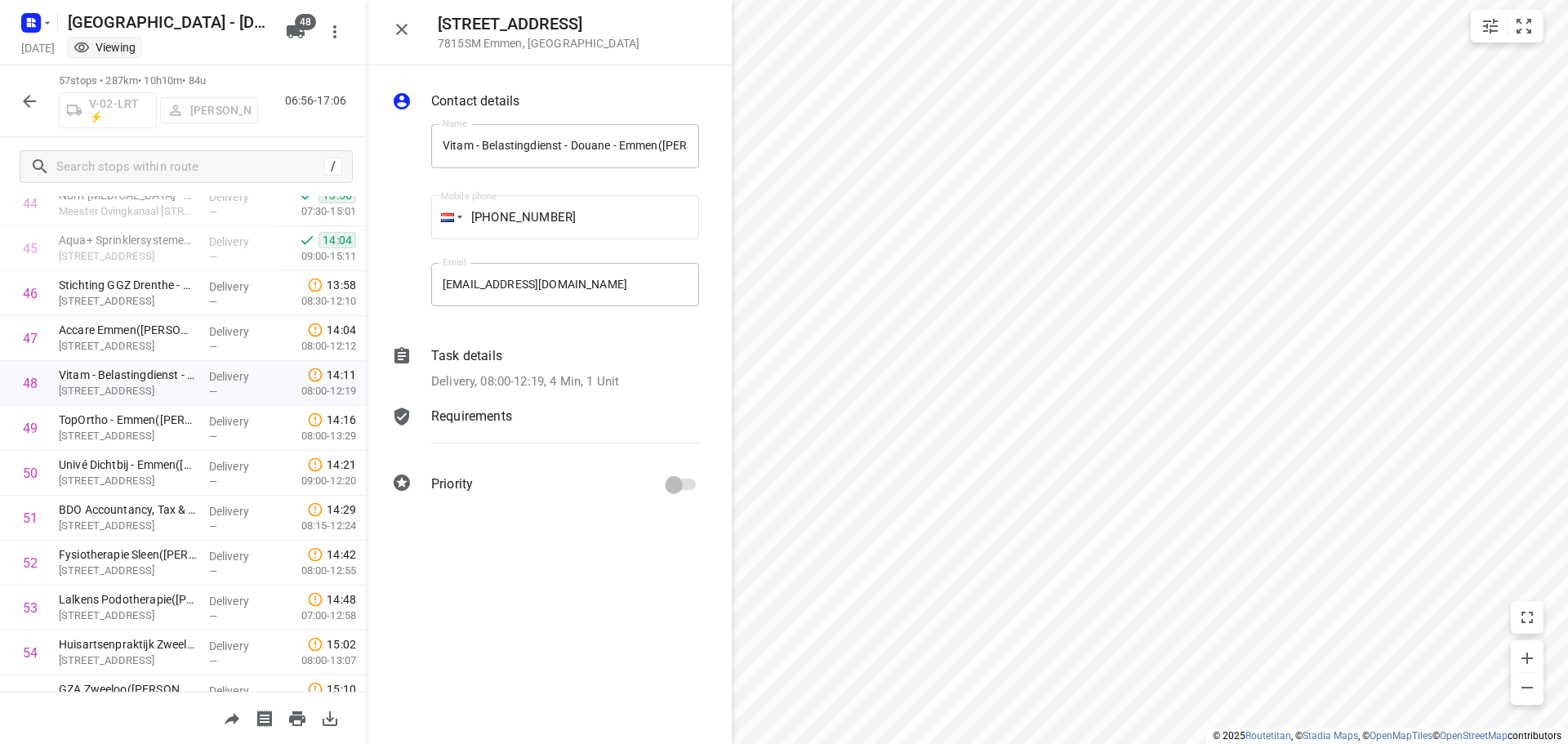
click at [604, 364] on div "Task details" at bounding box center [565, 355] width 268 height 19
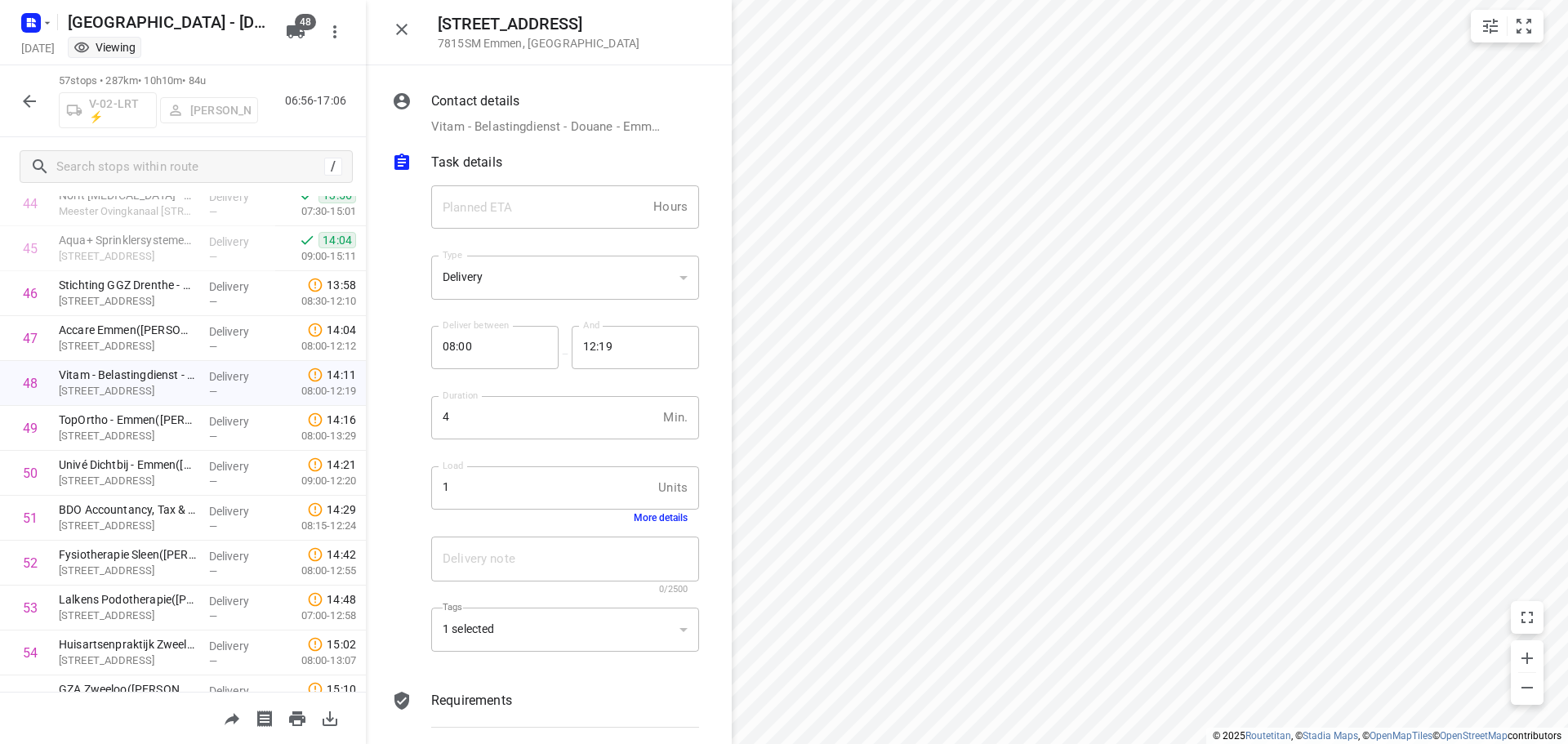
click at [641, 520] on button "More details" at bounding box center [661, 517] width 54 height 11
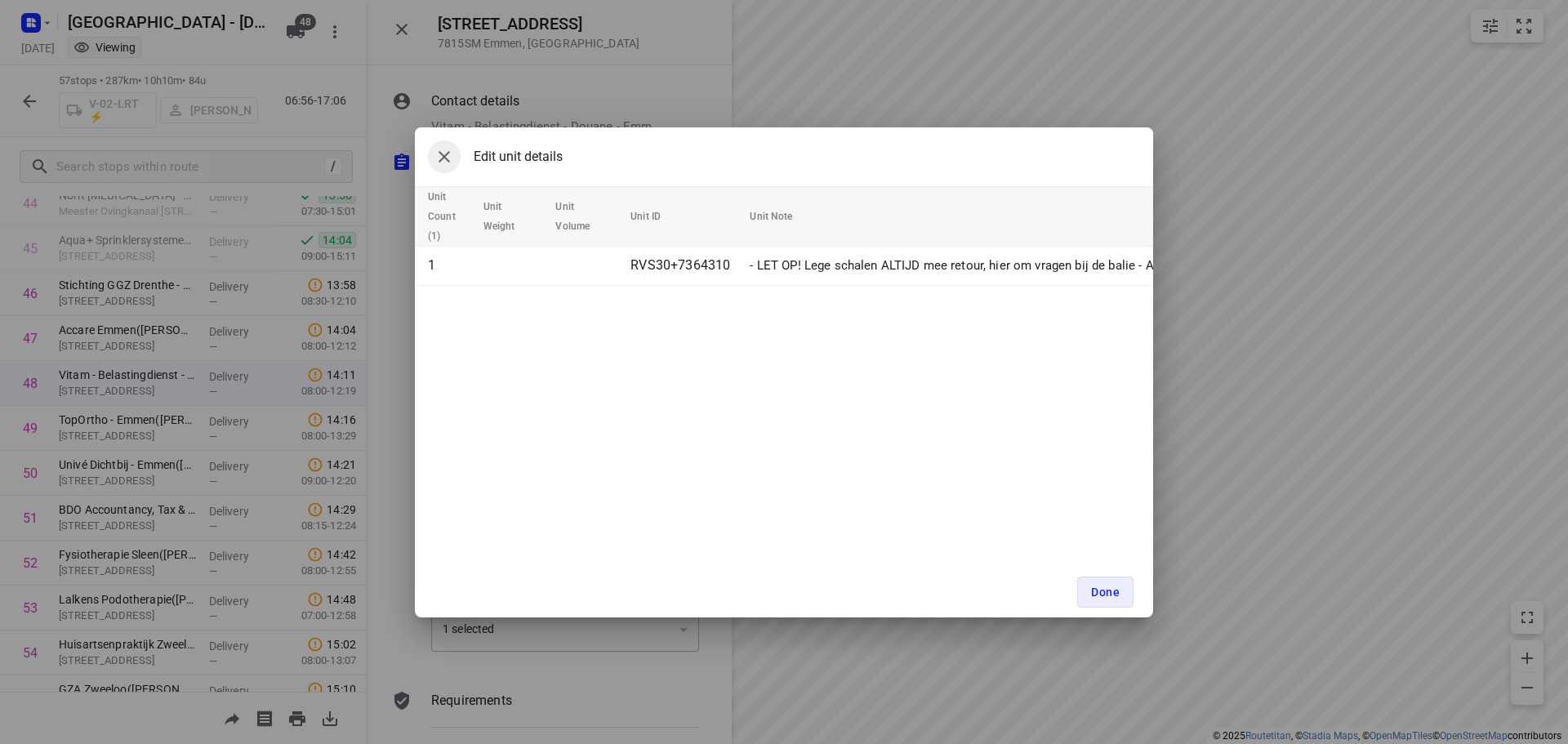
click at [451, 156] on icon "button" at bounding box center [444, 156] width 19 height 19
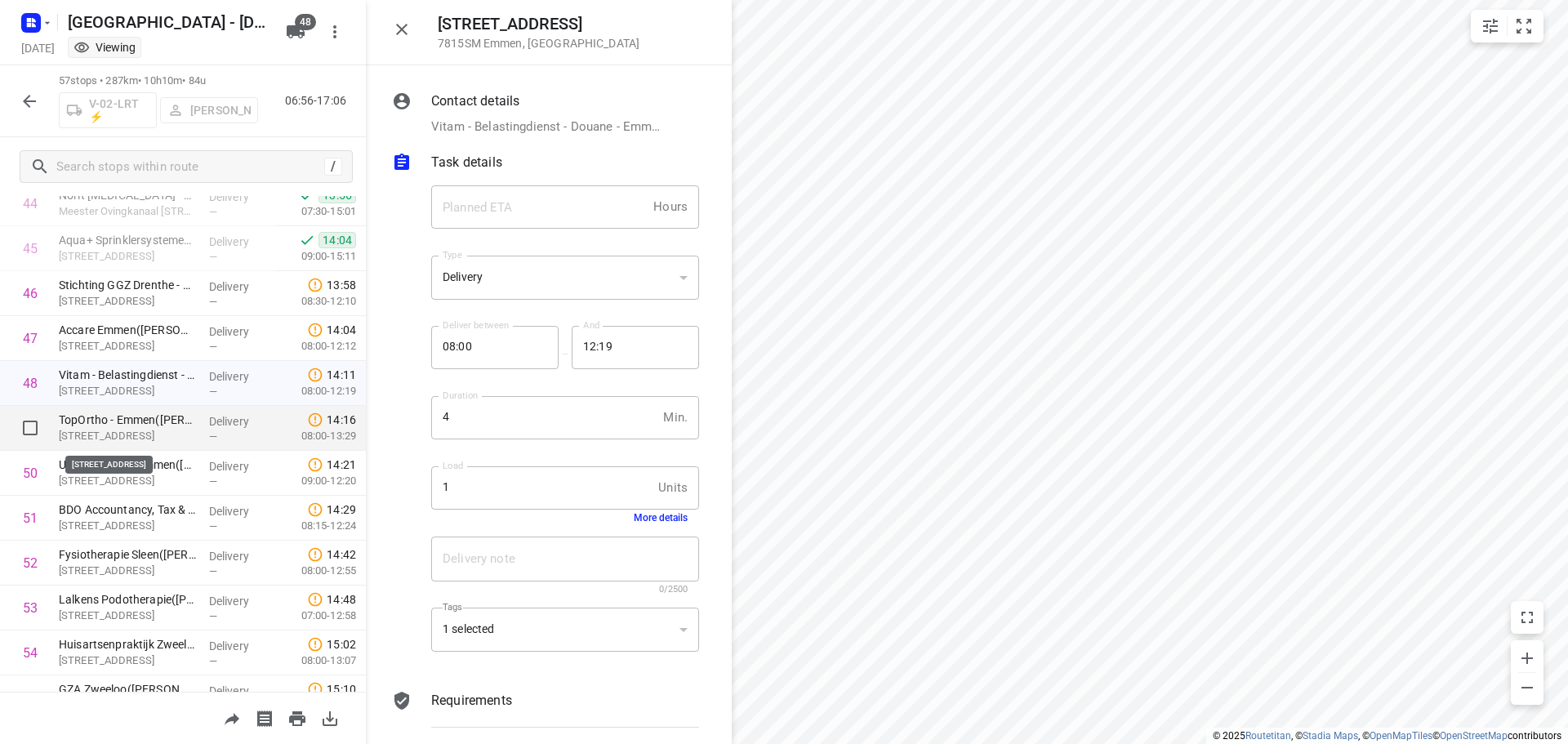
click at [146, 430] on p "[STREET_ADDRESS]" at bounding box center [127, 436] width 137 height 17
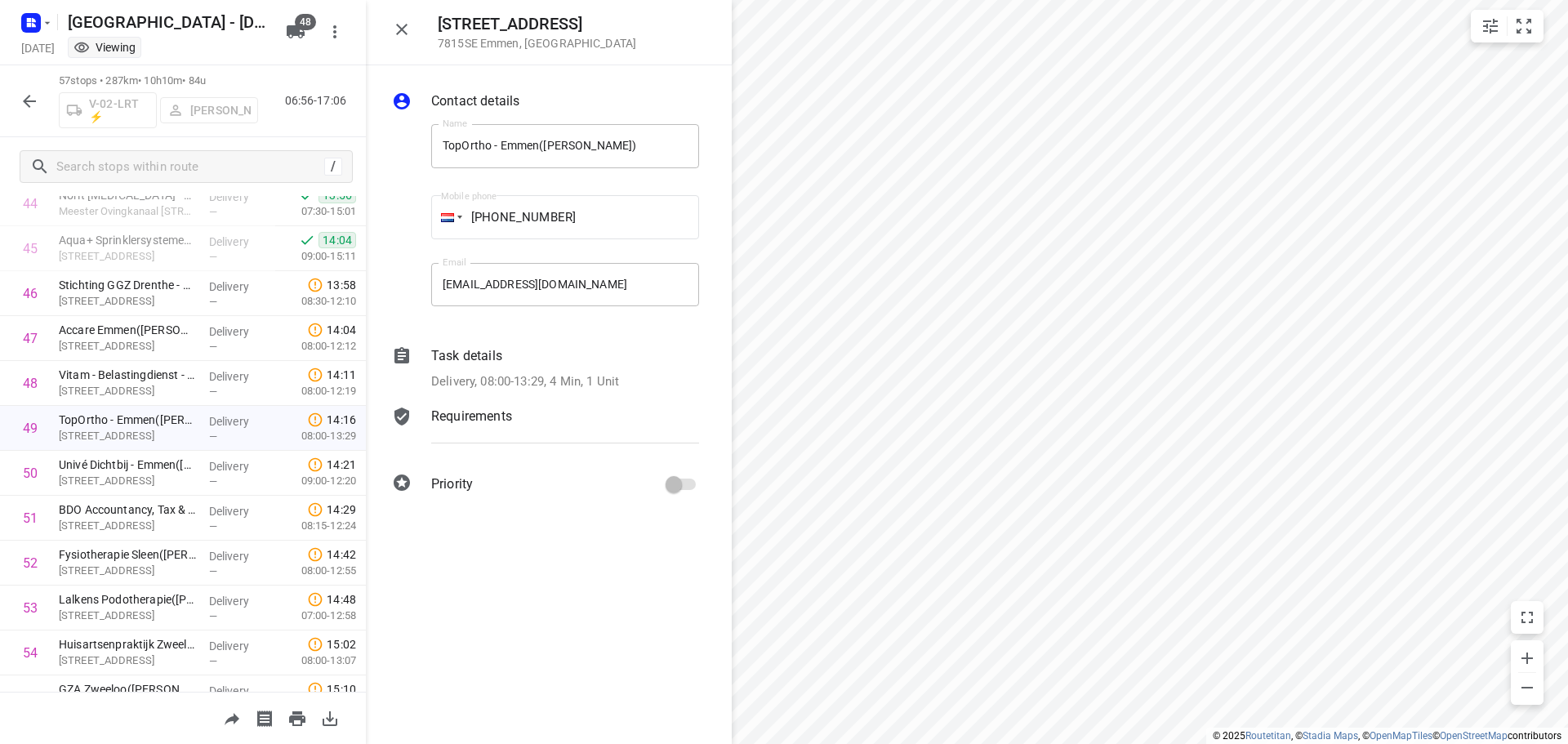
click at [607, 375] on p "Delivery, 08:00-13:29, 4 Min, 1 Unit" at bounding box center [525, 382] width 188 height 19
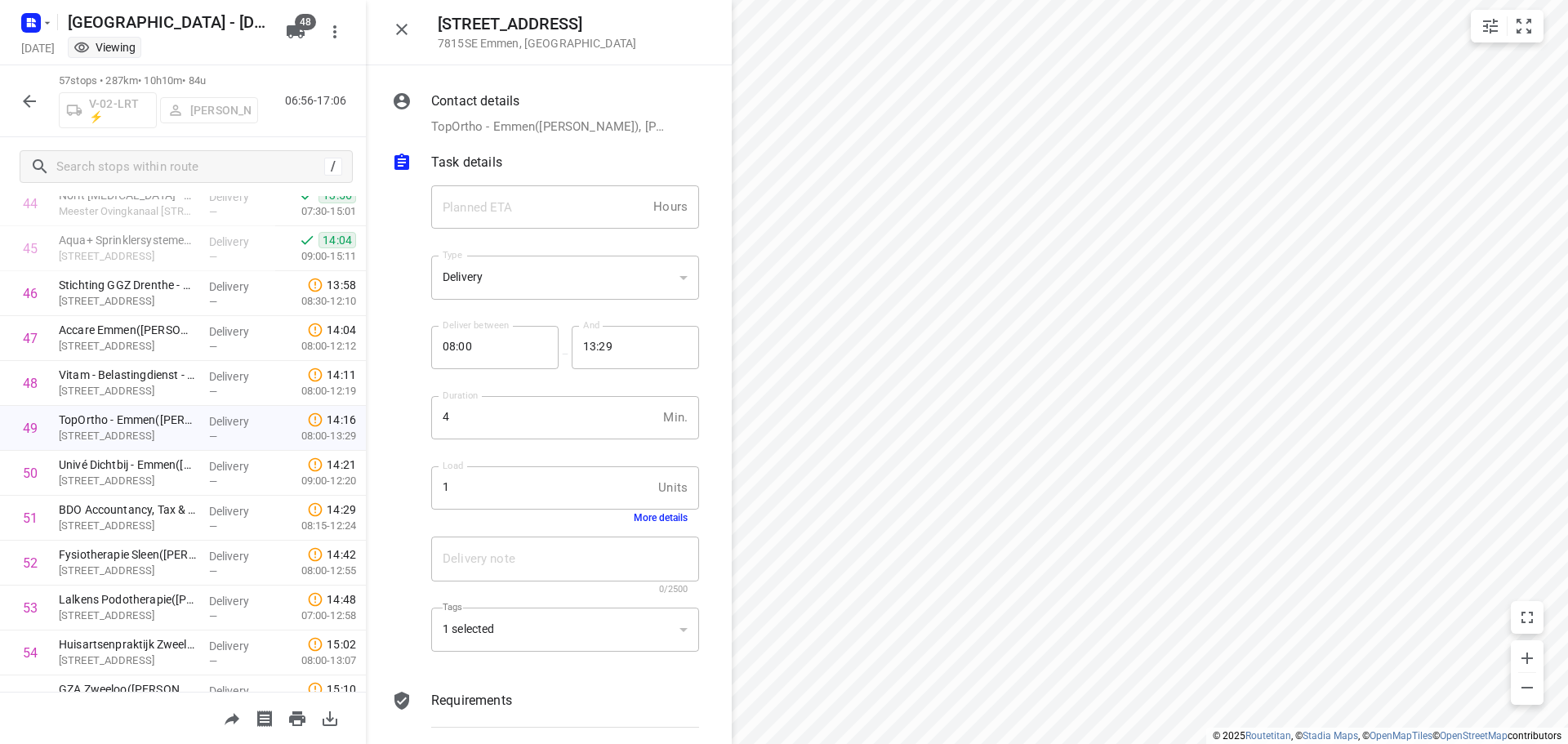
click at [649, 519] on button "More details" at bounding box center [661, 517] width 54 height 11
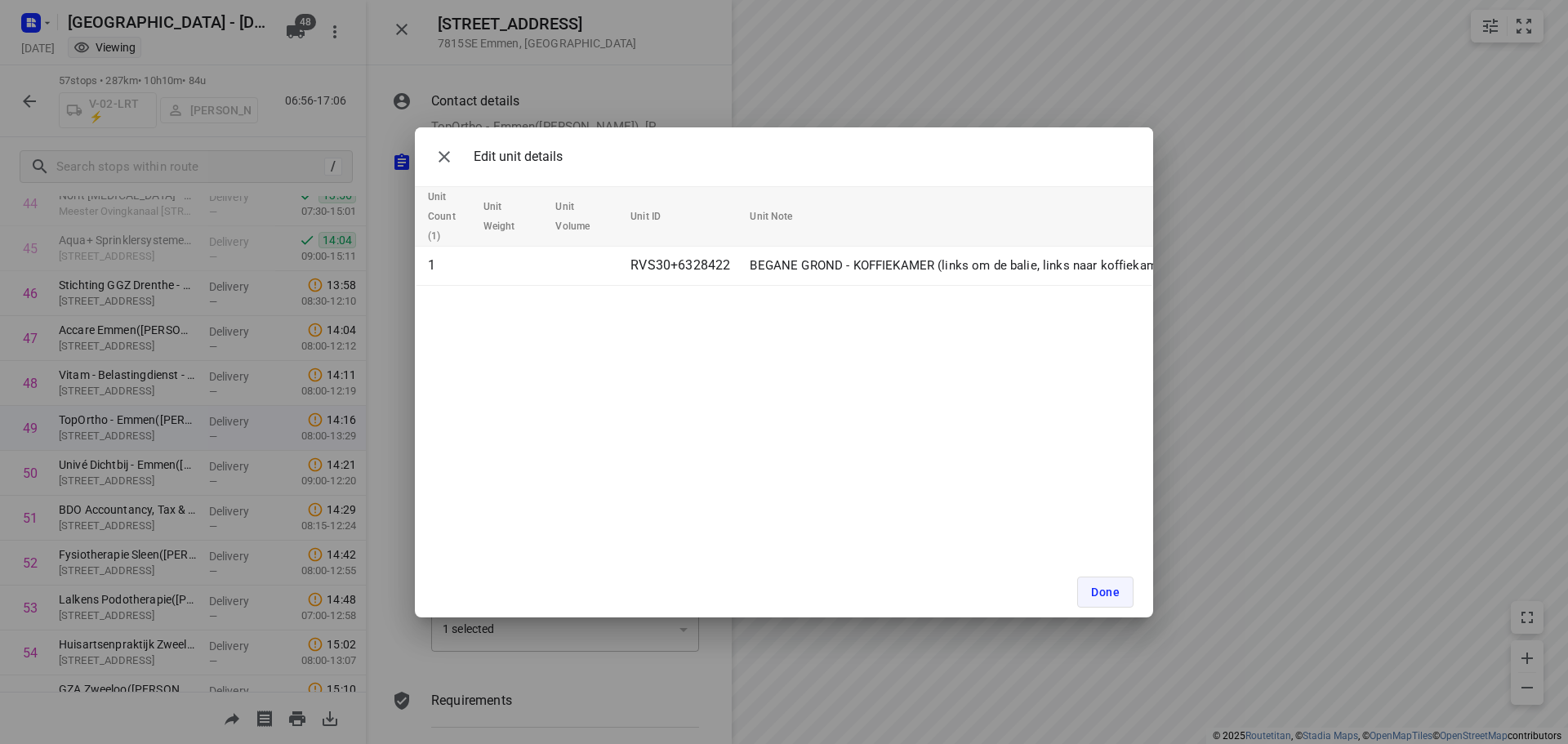
click at [1104, 589] on span "Done" at bounding box center [1105, 591] width 29 height 13
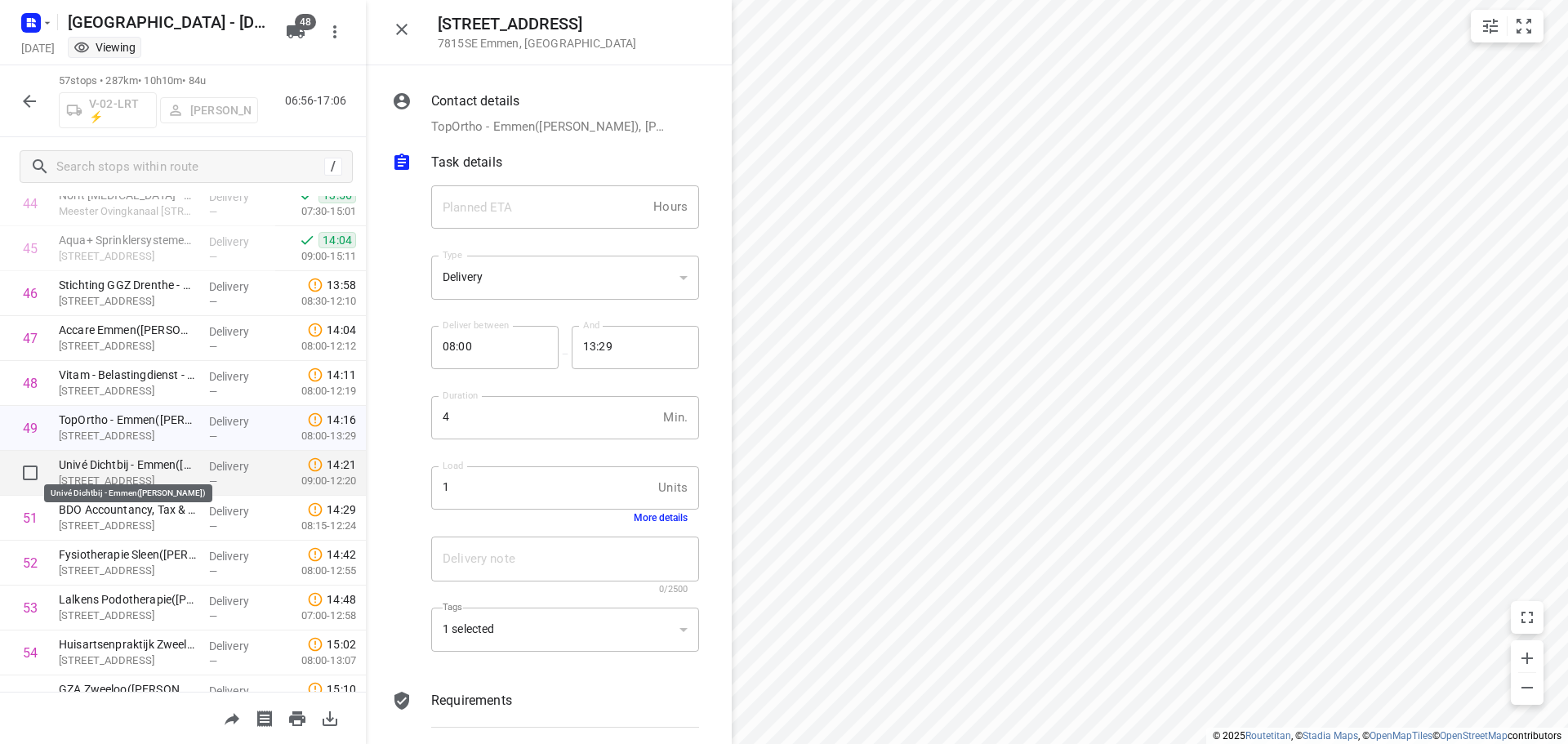
click at [111, 464] on p "Univé Dichtbij - Emmen([PERSON_NAME])" at bounding box center [127, 465] width 137 height 17
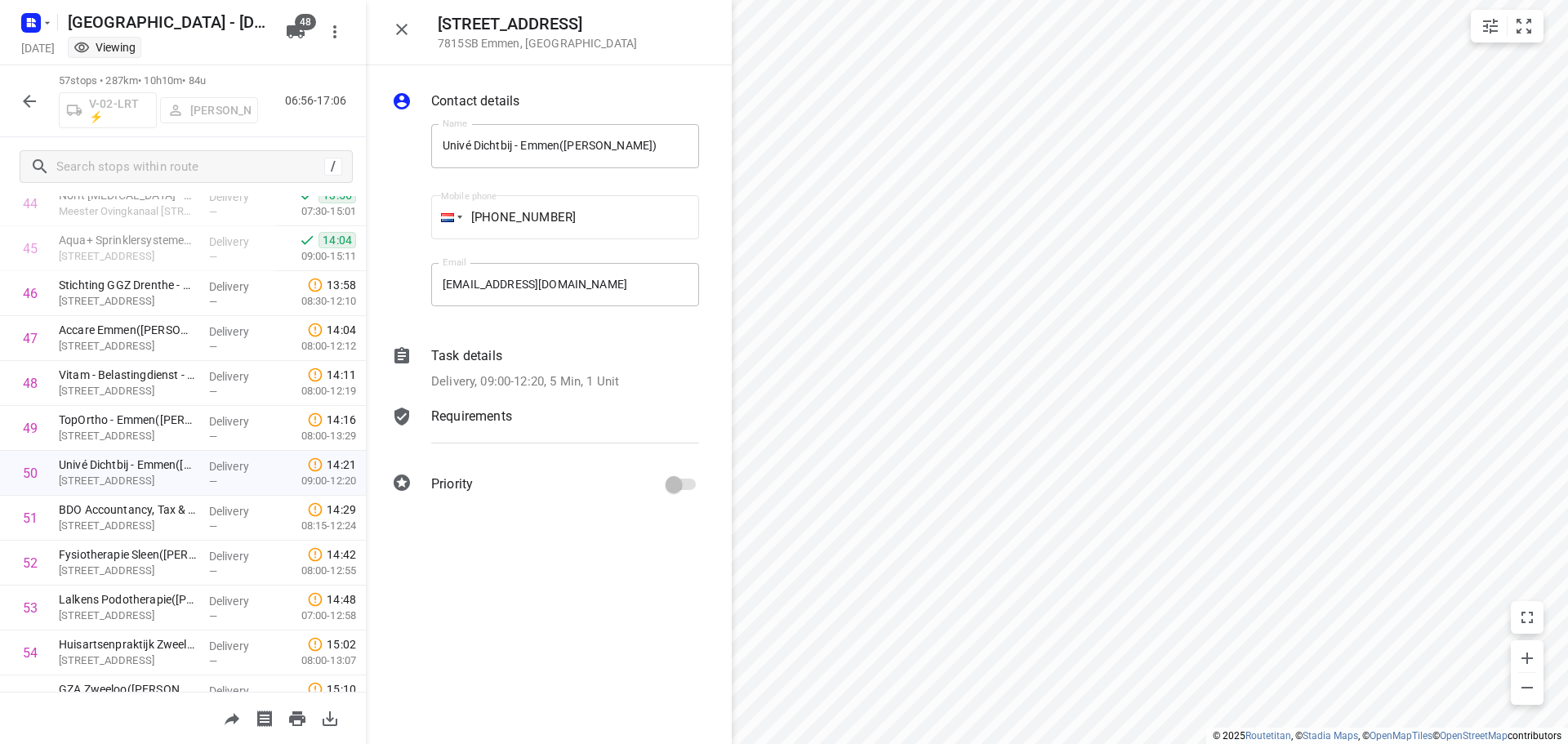
click at [583, 382] on p "Delivery, 09:00-12:20, 5 Min, 1 Unit" at bounding box center [525, 382] width 188 height 19
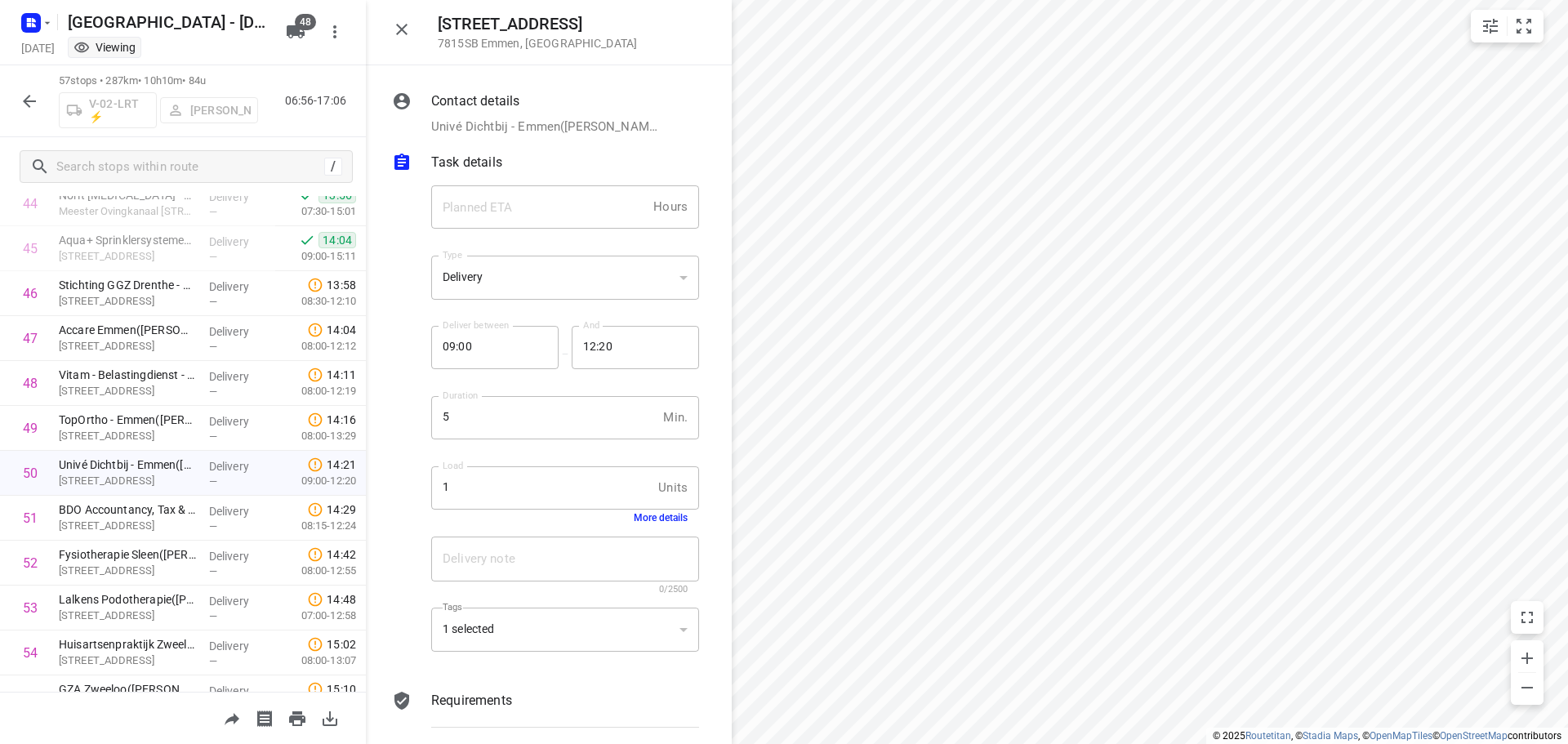
click at [668, 519] on button "More details" at bounding box center [661, 517] width 54 height 11
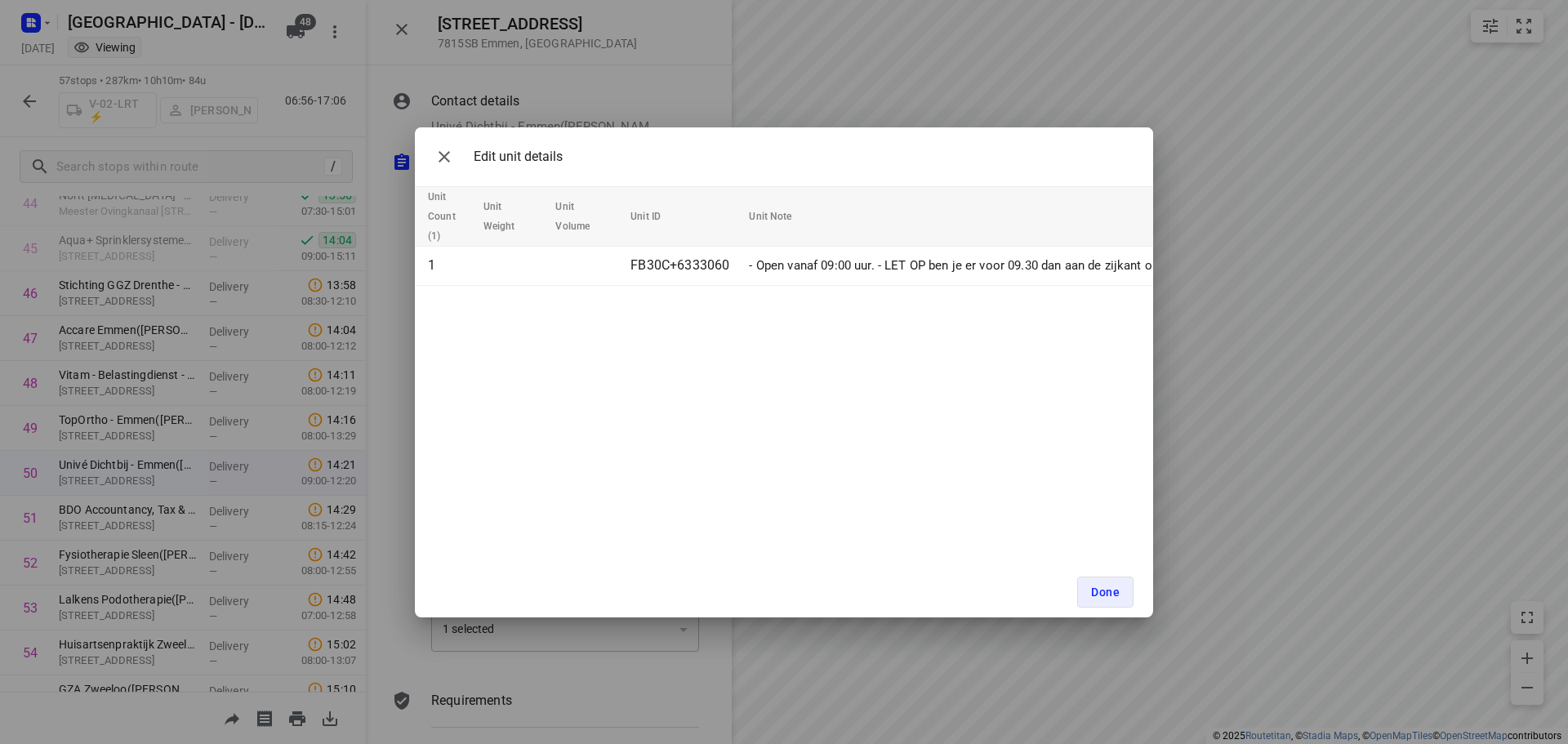
click at [405, 355] on div "Edit unit details Unit Count (1) Unit Weight Unit Volume Unit ID Unit Note 1 FB…" at bounding box center [784, 372] width 1568 height 744
click at [1131, 591] on button "Done" at bounding box center [1105, 592] width 57 height 31
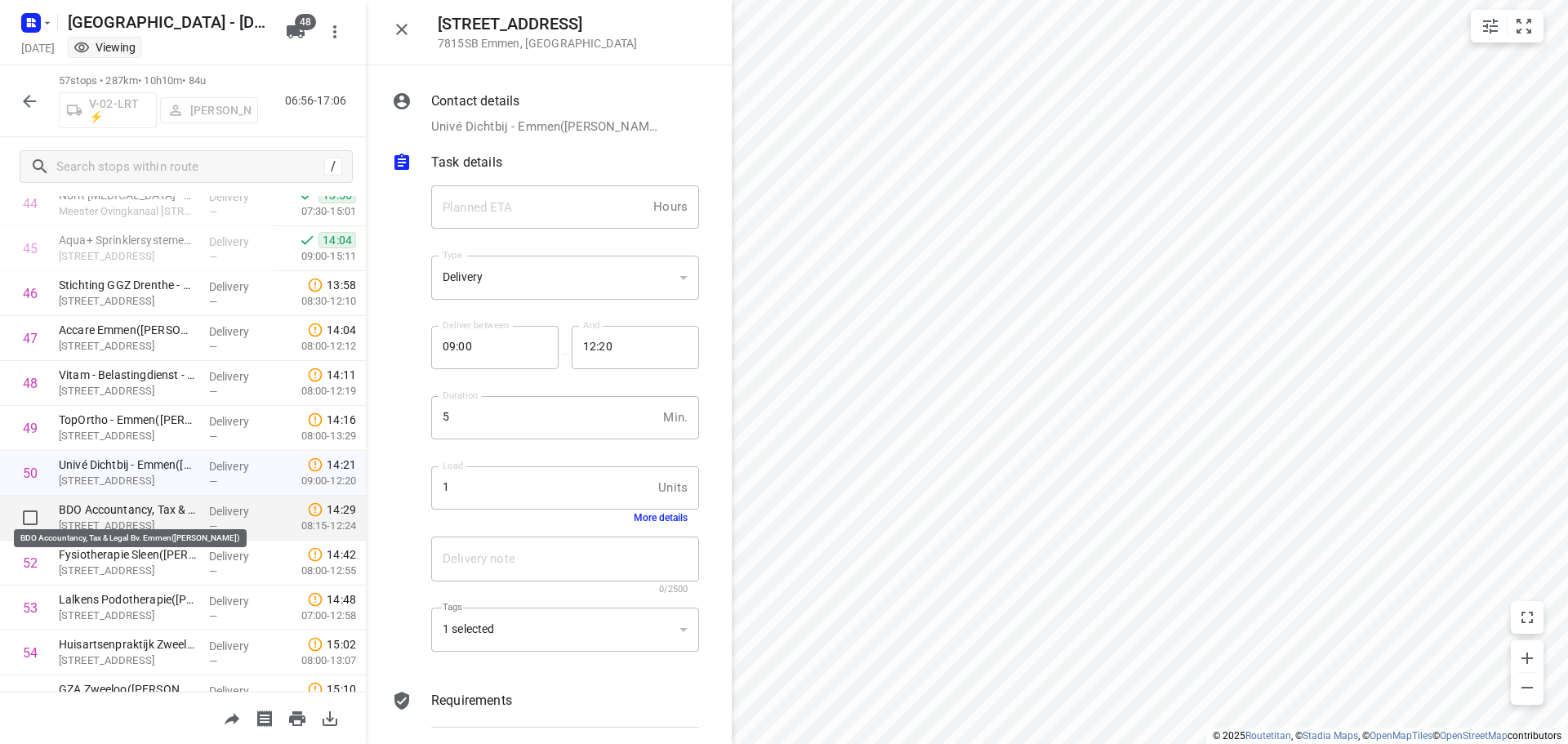
click at [104, 513] on p "BDO Accountancy, Tax & Legal Bv. Emmen([PERSON_NAME])" at bounding box center [127, 509] width 137 height 17
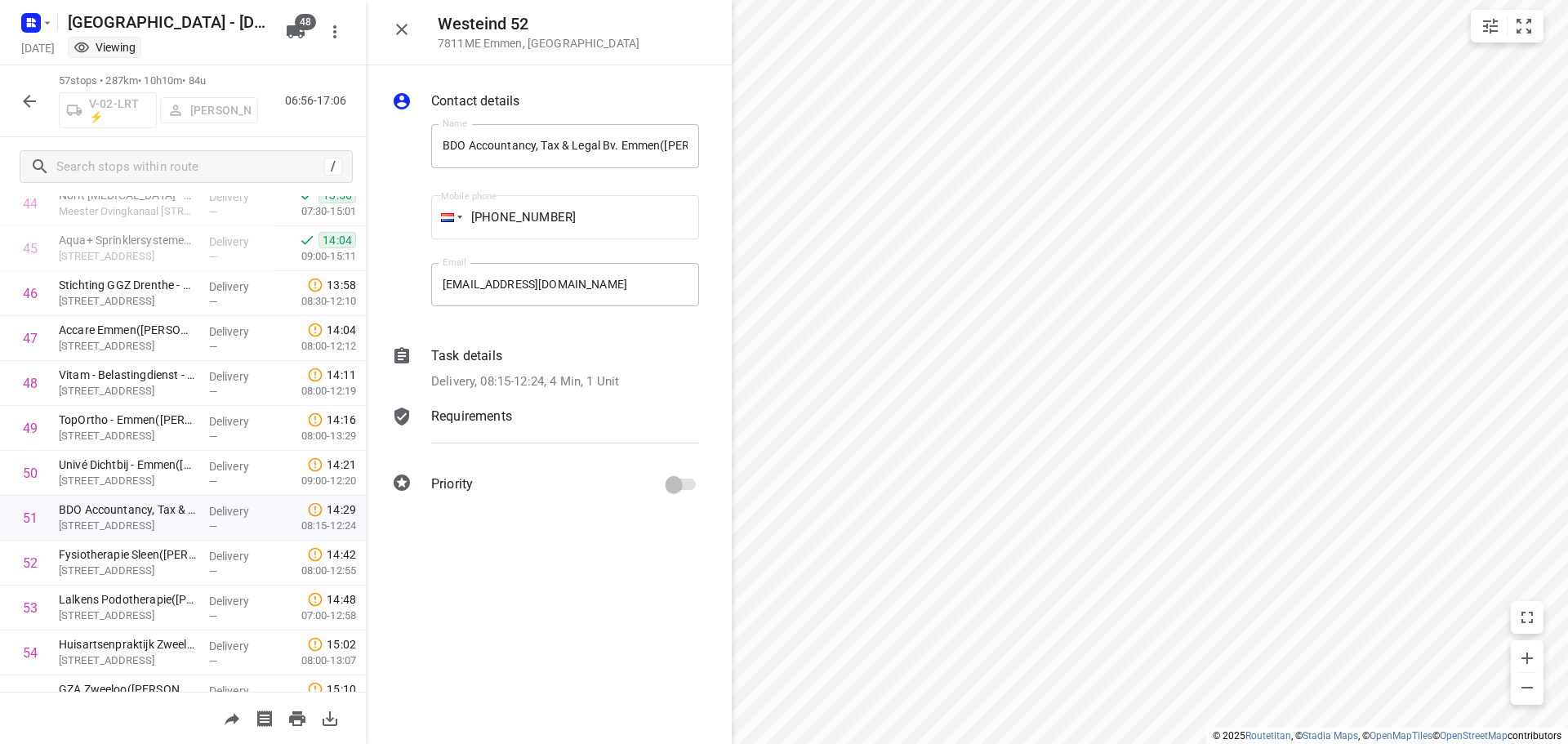
click at [604, 382] on p "Delivery, 08:15-12:24, 4 Min, 1 Unit" at bounding box center [525, 382] width 188 height 19
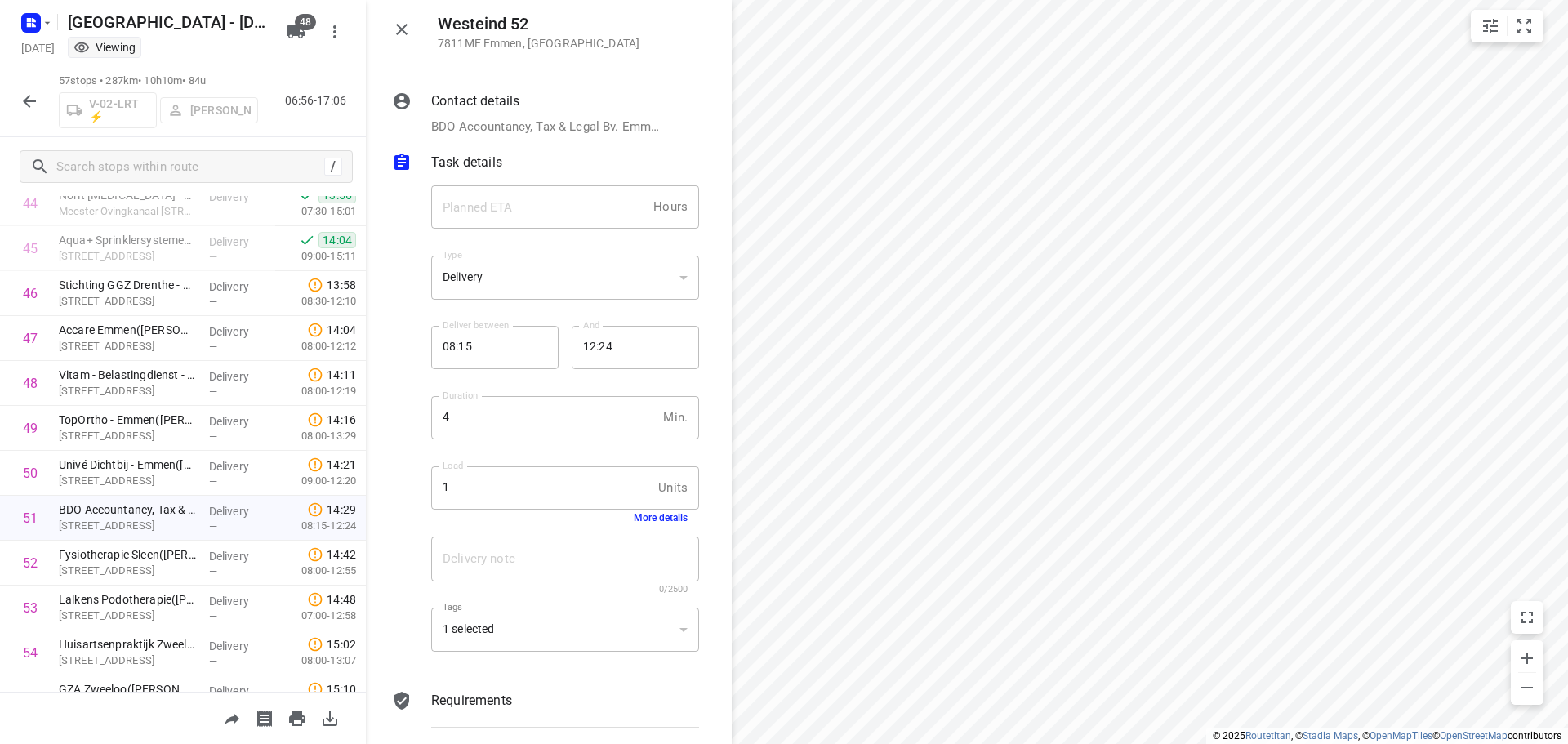
click at [644, 514] on button "More details" at bounding box center [661, 517] width 54 height 11
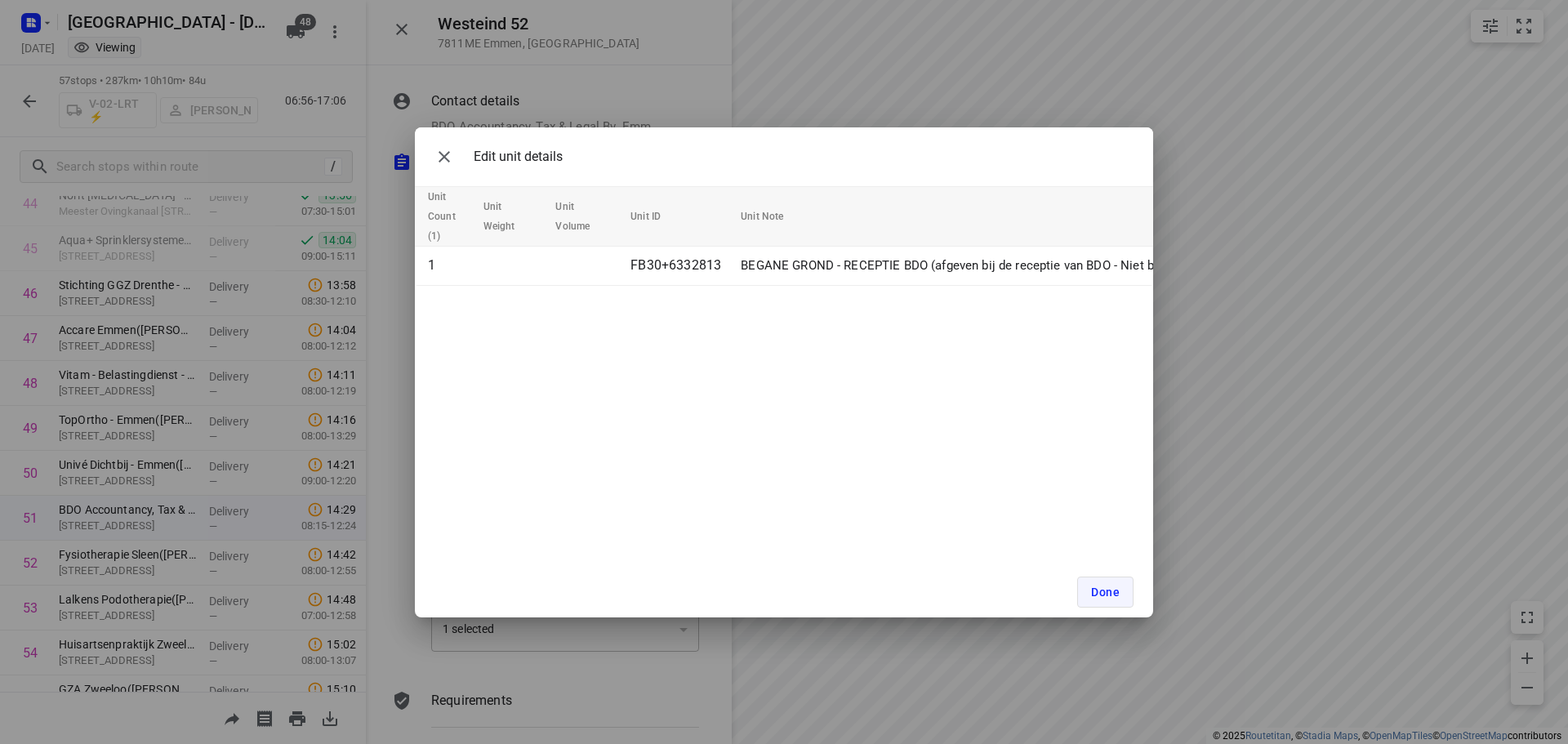
drag, startPoint x: 1110, startPoint y: 589, endPoint x: 1096, endPoint y: 585, distance: 14.6
click at [1109, 589] on span "Done" at bounding box center [1105, 591] width 29 height 13
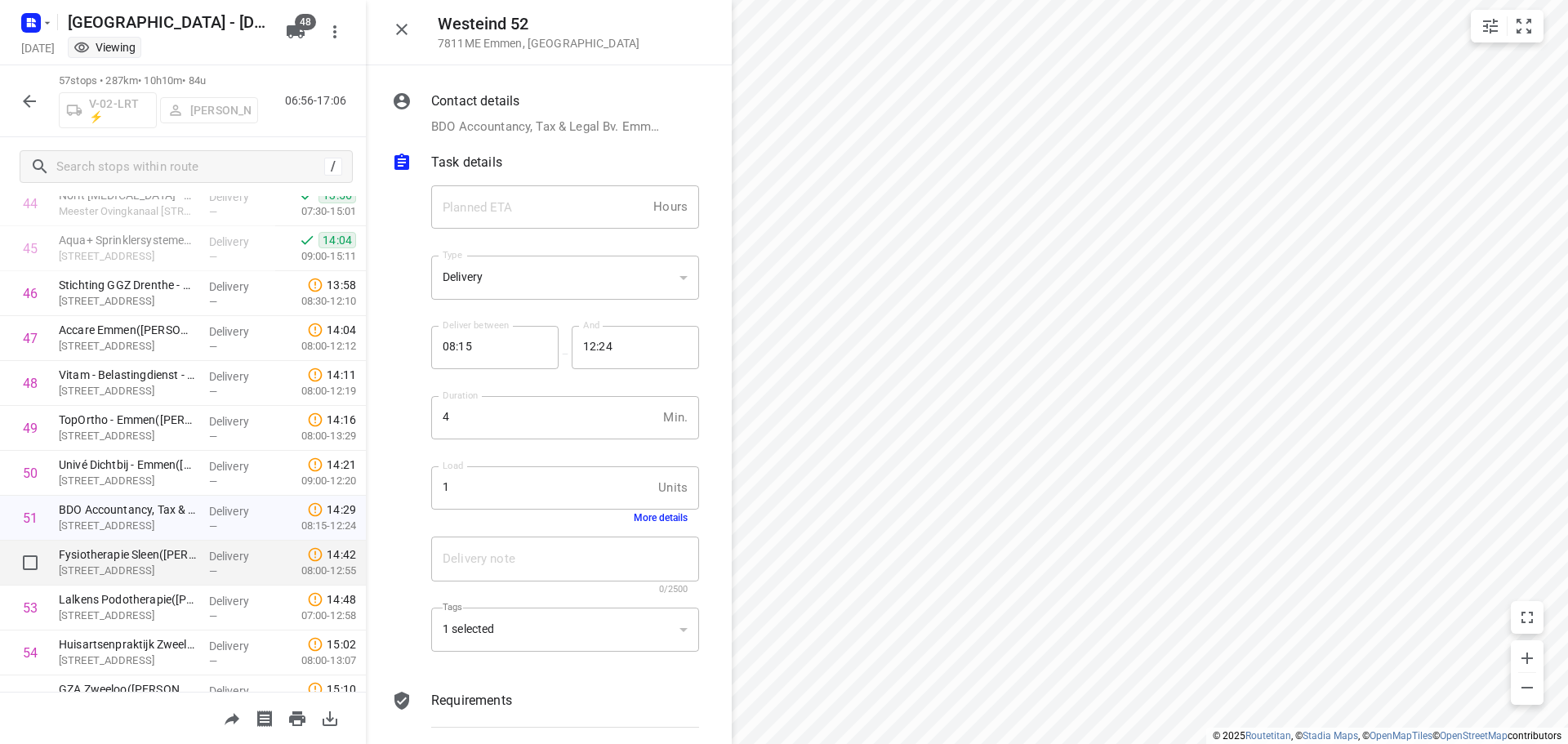
click at [117, 563] on p "[STREET_ADDRESS]" at bounding box center [127, 570] width 137 height 17
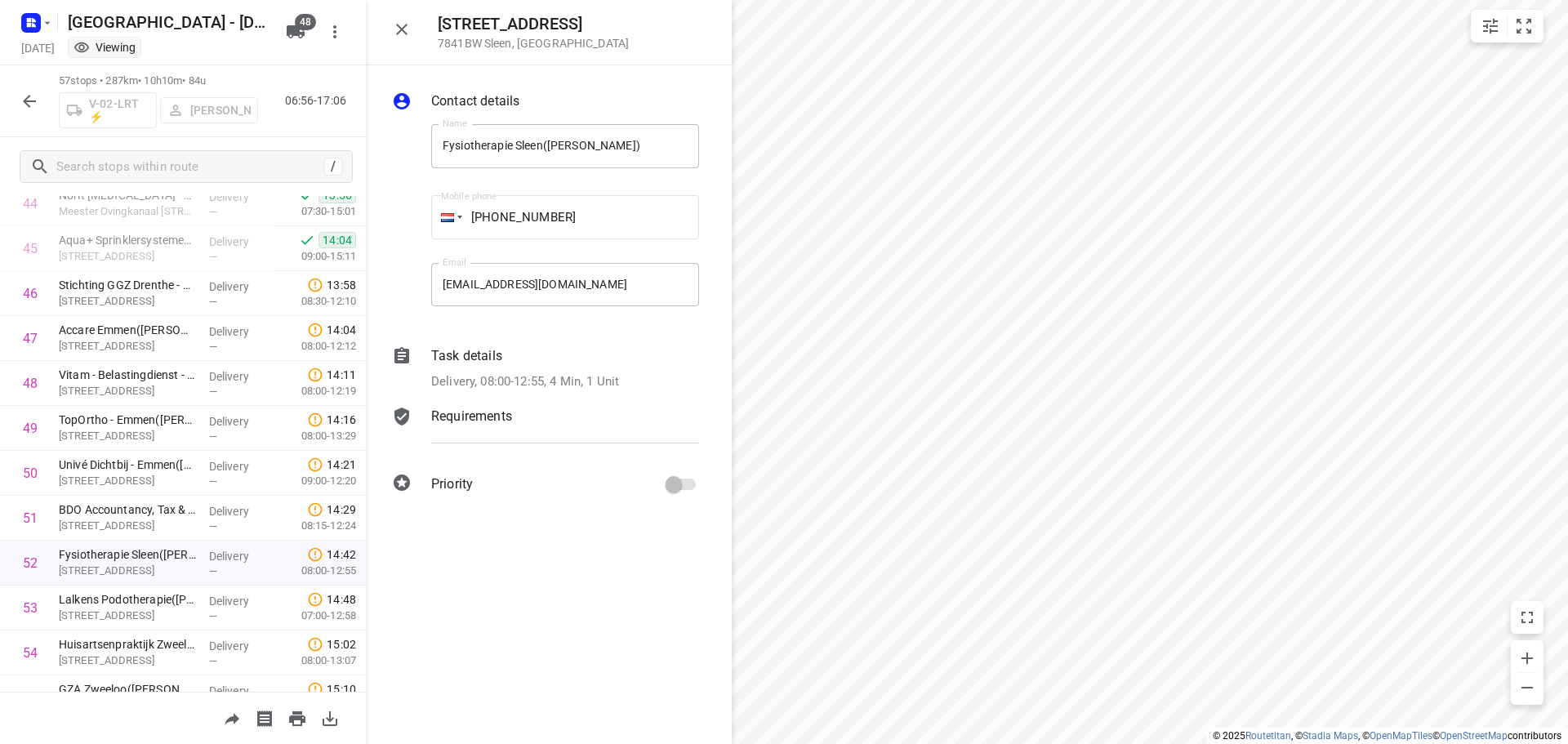
click at [605, 374] on p "Delivery, 08:00-12:55, 4 Min, 1 Unit" at bounding box center [525, 382] width 188 height 19
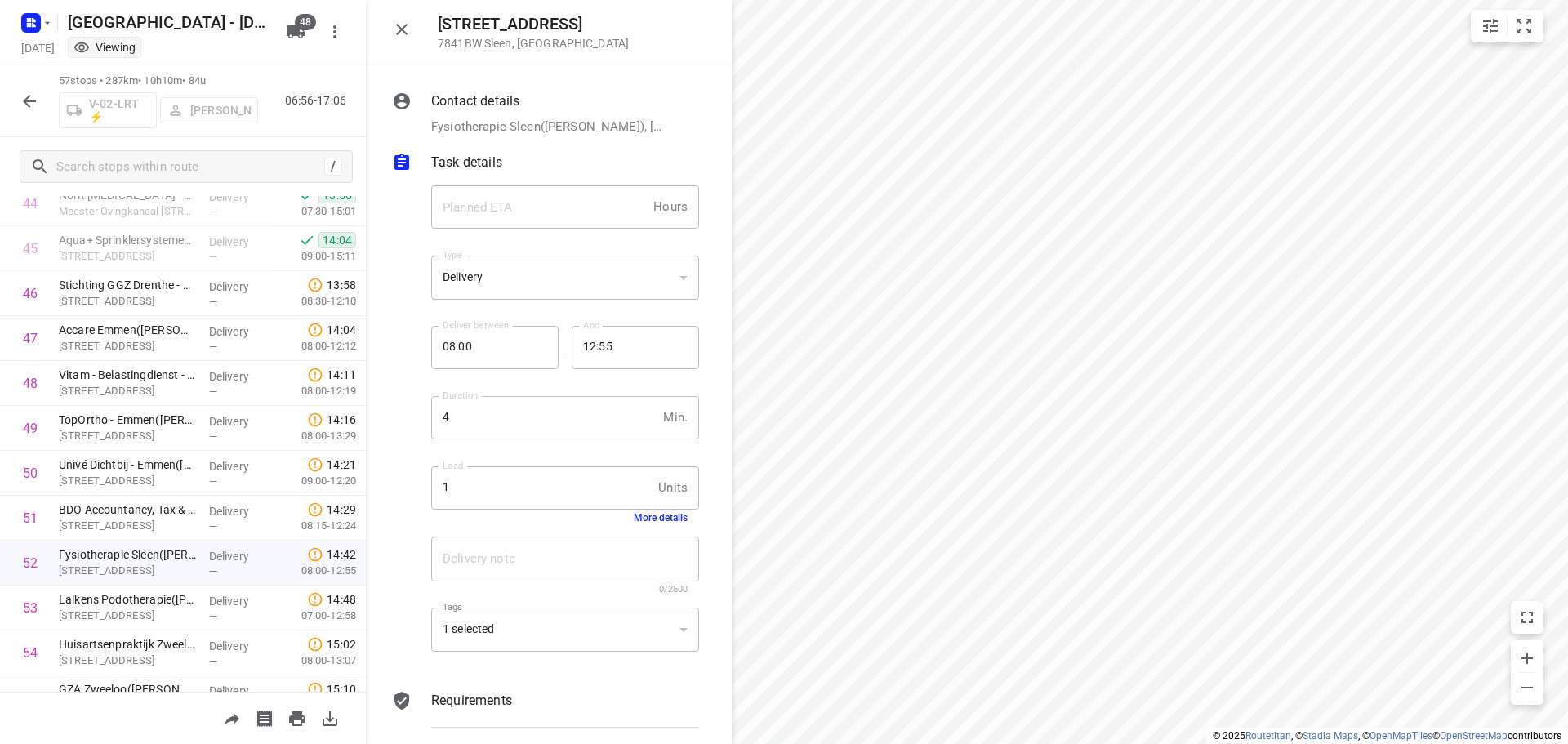
click at [649, 524] on div "Load 1 Units Load More details" at bounding box center [565, 495] width 281 height 77
click at [655, 515] on button "More details" at bounding box center [661, 517] width 54 height 11
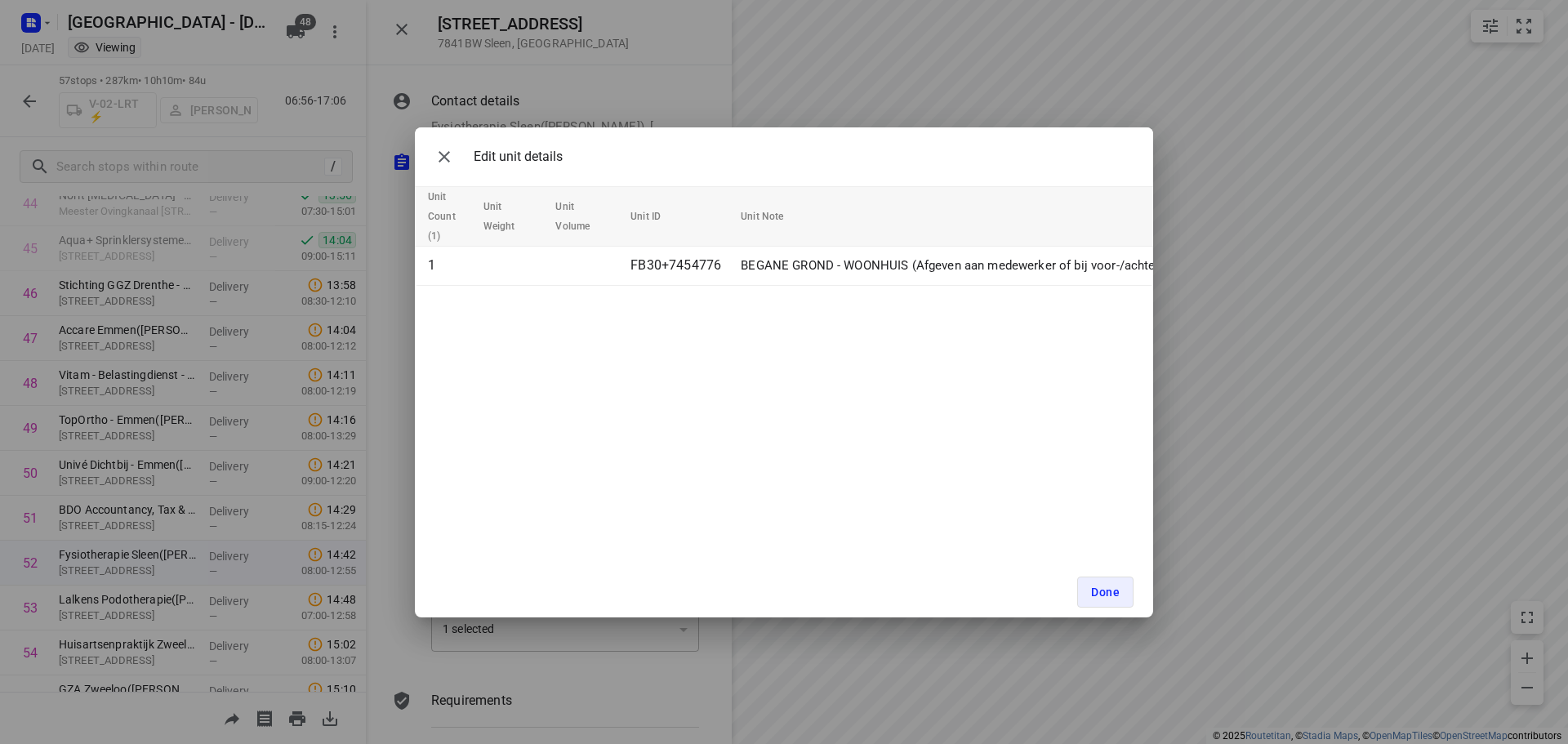
click at [438, 668] on div "Edit unit details Unit Count (1) Unit Weight Unit Volume Unit ID Unit Note 1 FB…" at bounding box center [784, 372] width 1568 height 744
drag, startPoint x: 323, startPoint y: 558, endPoint x: 546, endPoint y: 570, distance: 223.3
click at [326, 558] on div "Edit unit details Unit Count (1) Unit Weight Unit Volume Unit ID Unit Note 1 FB…" at bounding box center [784, 372] width 1568 height 744
click at [1111, 596] on span "Done" at bounding box center [1105, 591] width 29 height 13
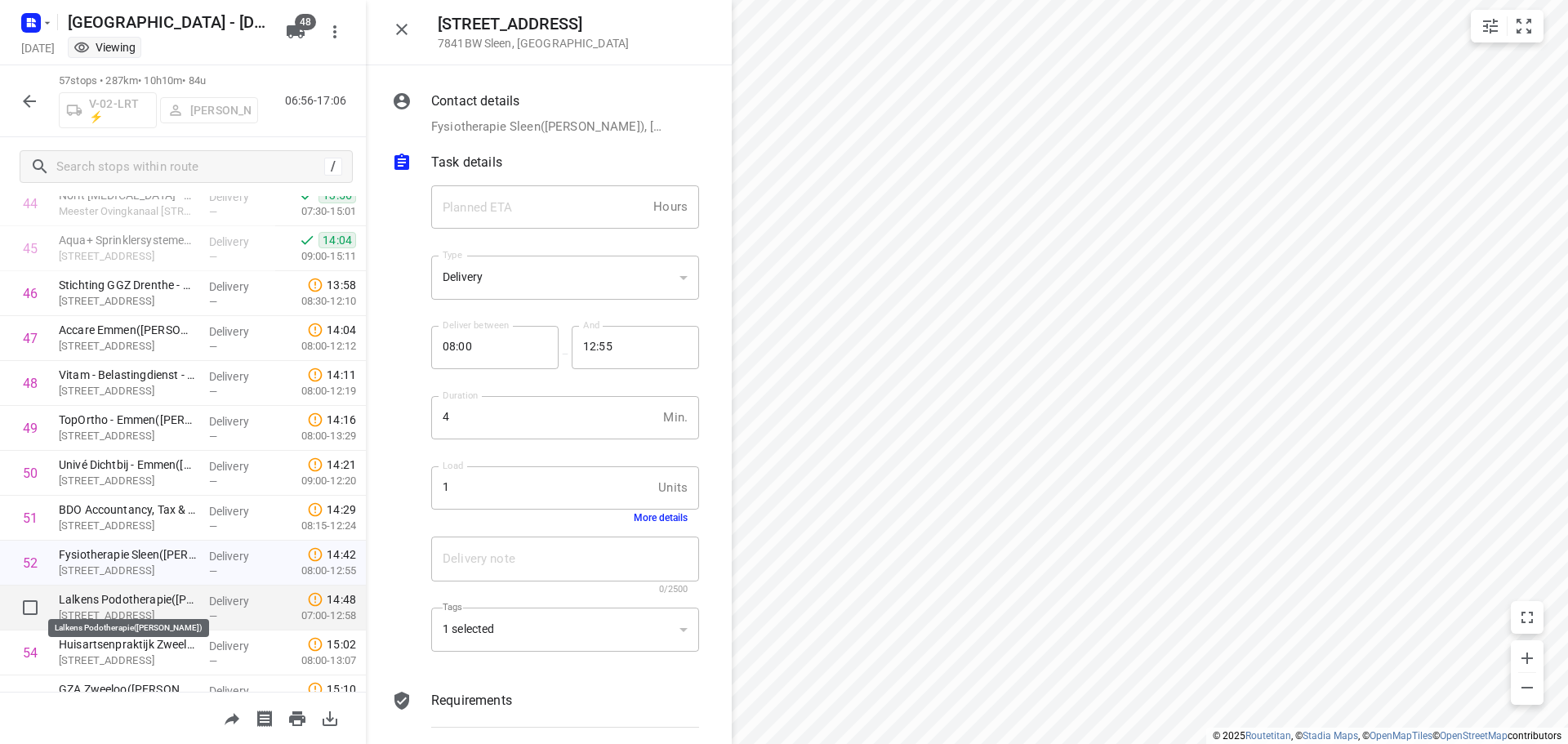
click at [110, 606] on p "Lalkens Podotherapie([PERSON_NAME])" at bounding box center [127, 599] width 137 height 17
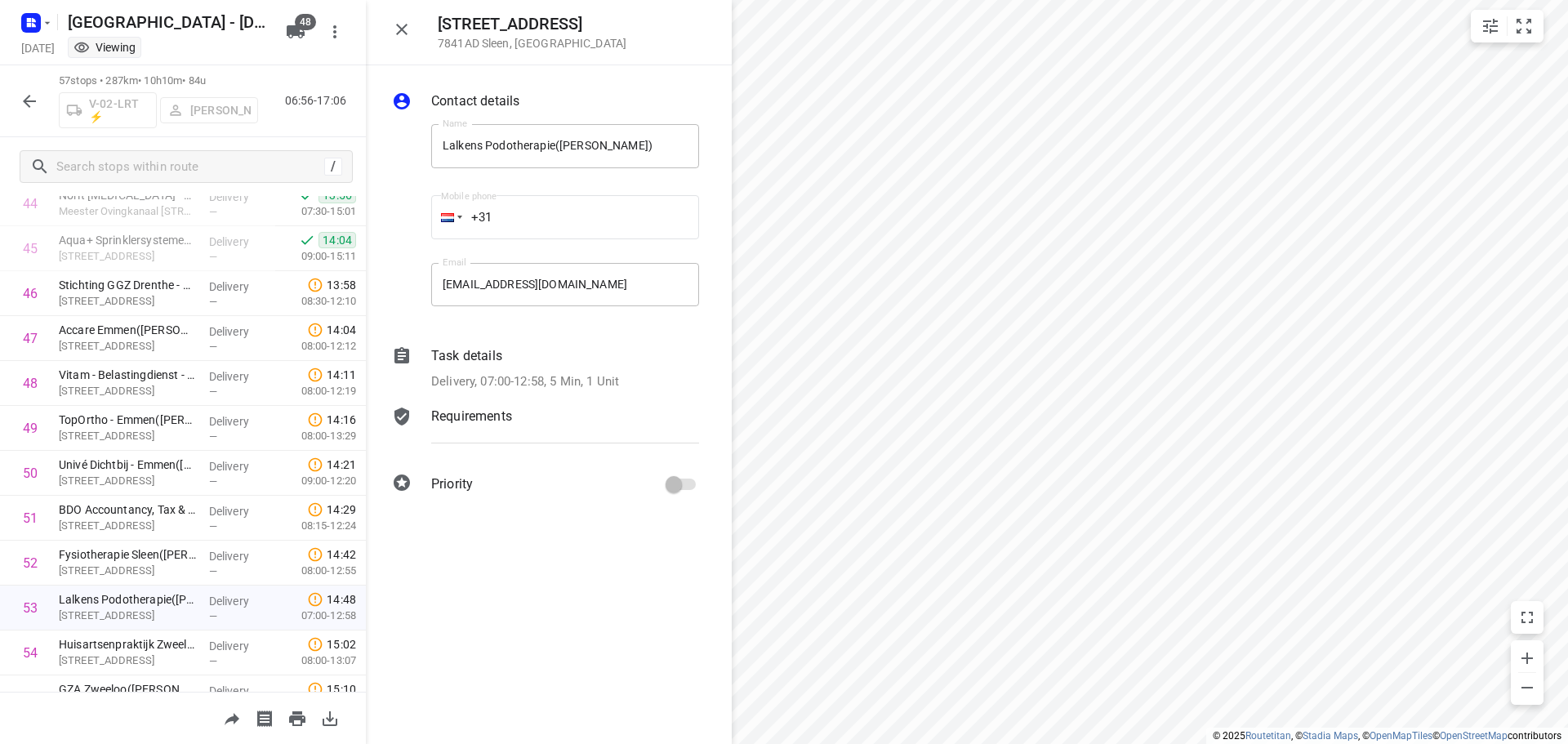
click at [585, 375] on p "Delivery, 07:00-12:58, 5 Min, 1 Unit" at bounding box center [525, 382] width 188 height 19
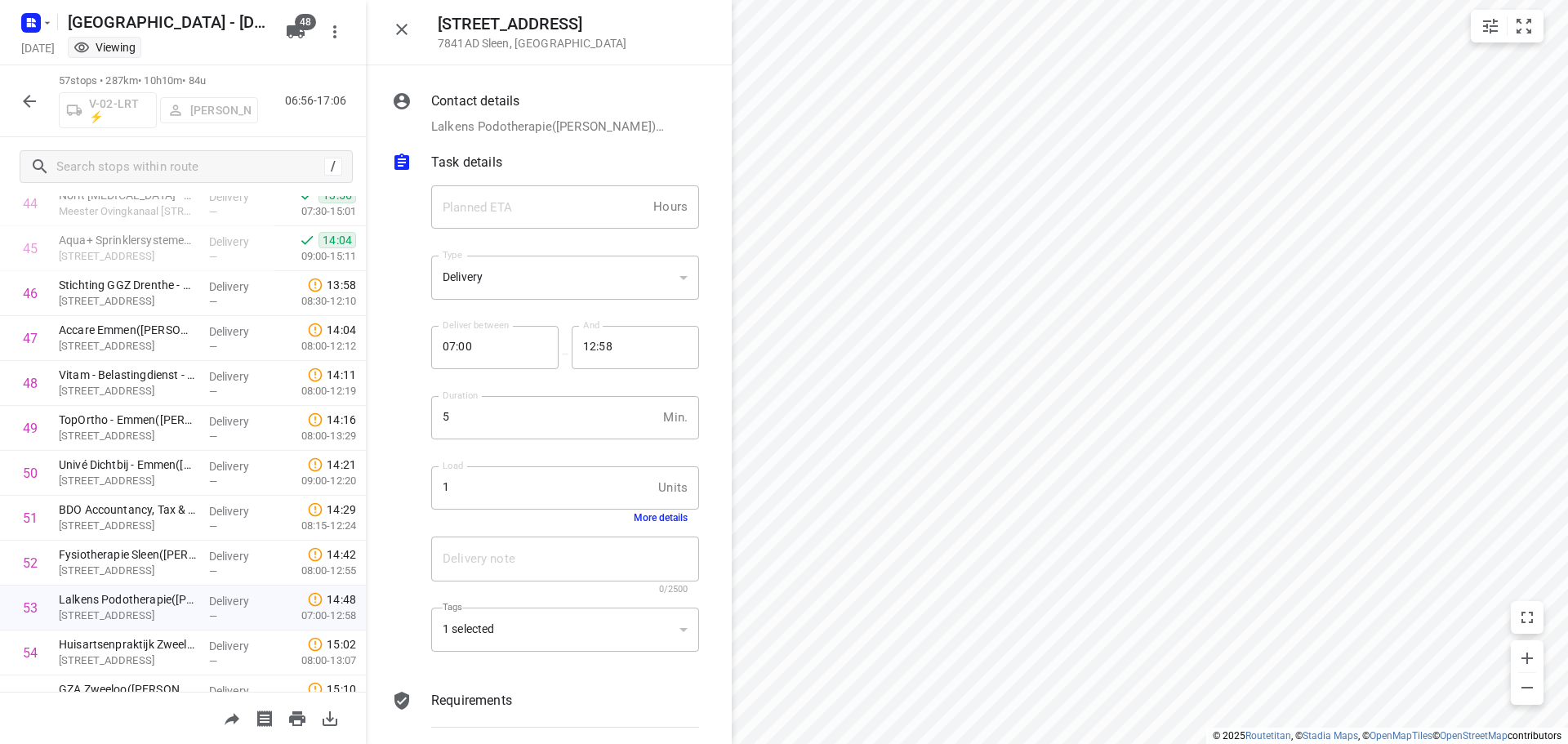
click at [655, 516] on button "More details" at bounding box center [661, 517] width 54 height 11
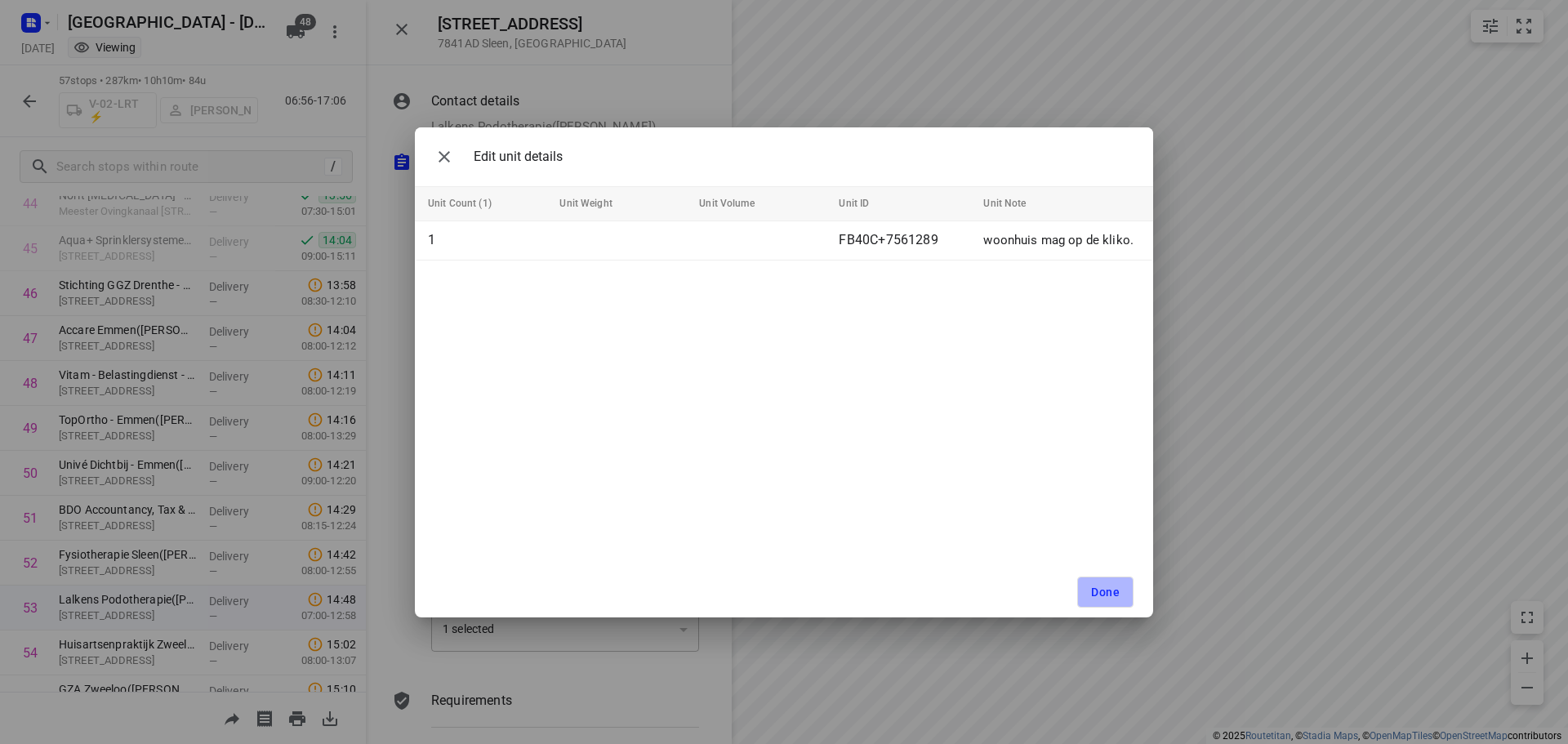
click at [1103, 595] on span "Done" at bounding box center [1105, 591] width 29 height 13
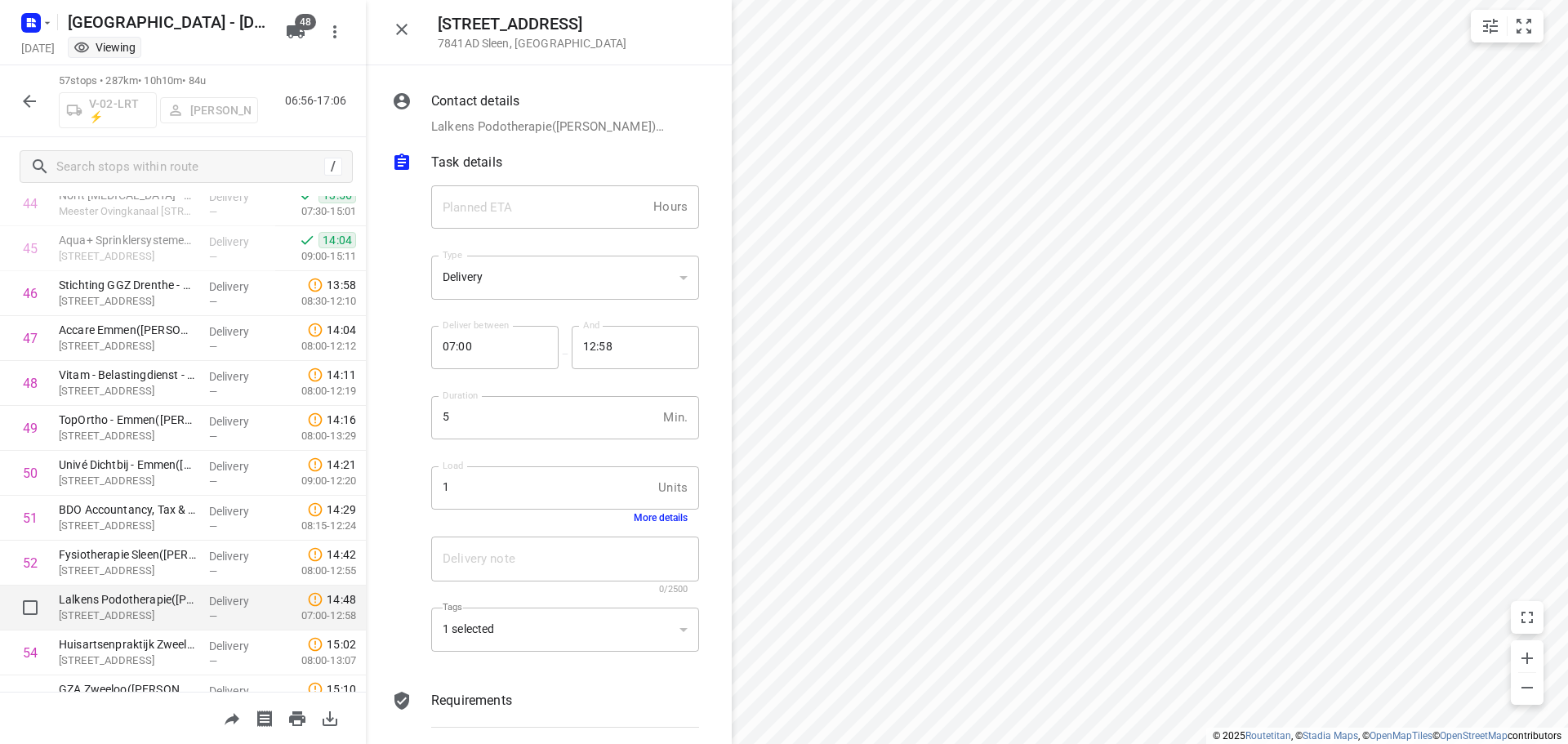
scroll to position [2237, 0]
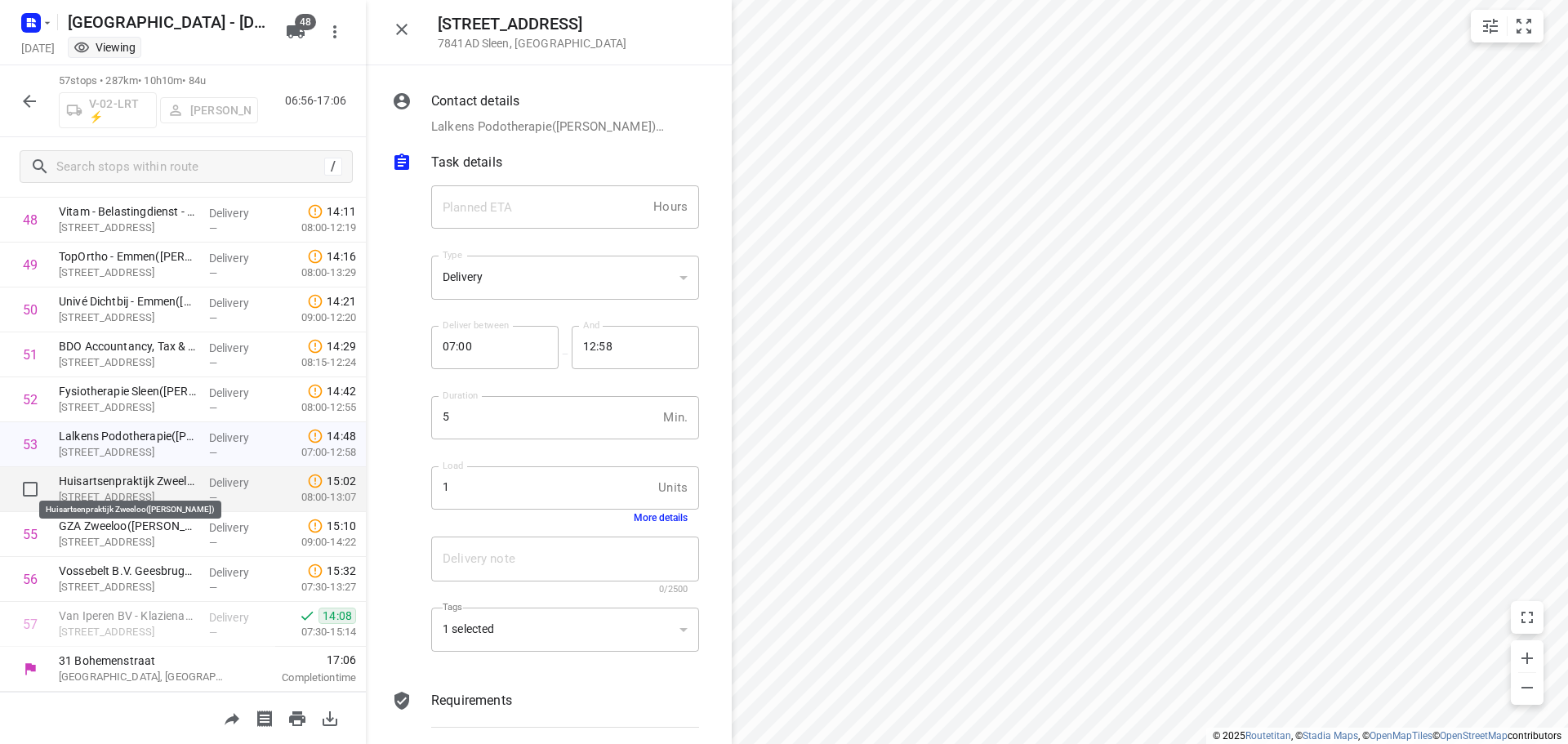
click at [88, 479] on p "Huisartsenpraktijk Zweeloo([PERSON_NAME])" at bounding box center [127, 480] width 137 height 17
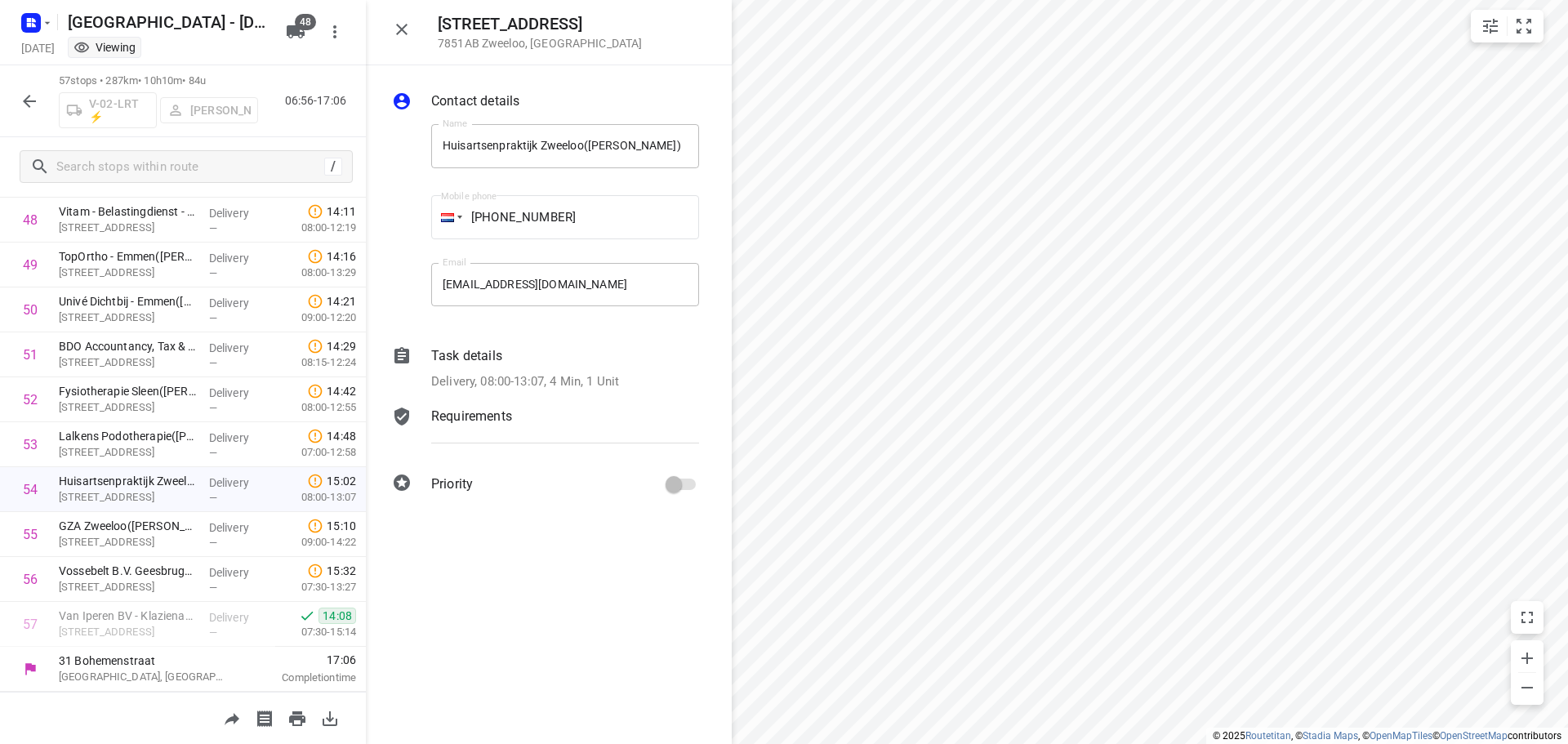
click at [611, 376] on p "Delivery, 08:00-13:07, 4 Min, 1 Unit" at bounding box center [525, 382] width 188 height 19
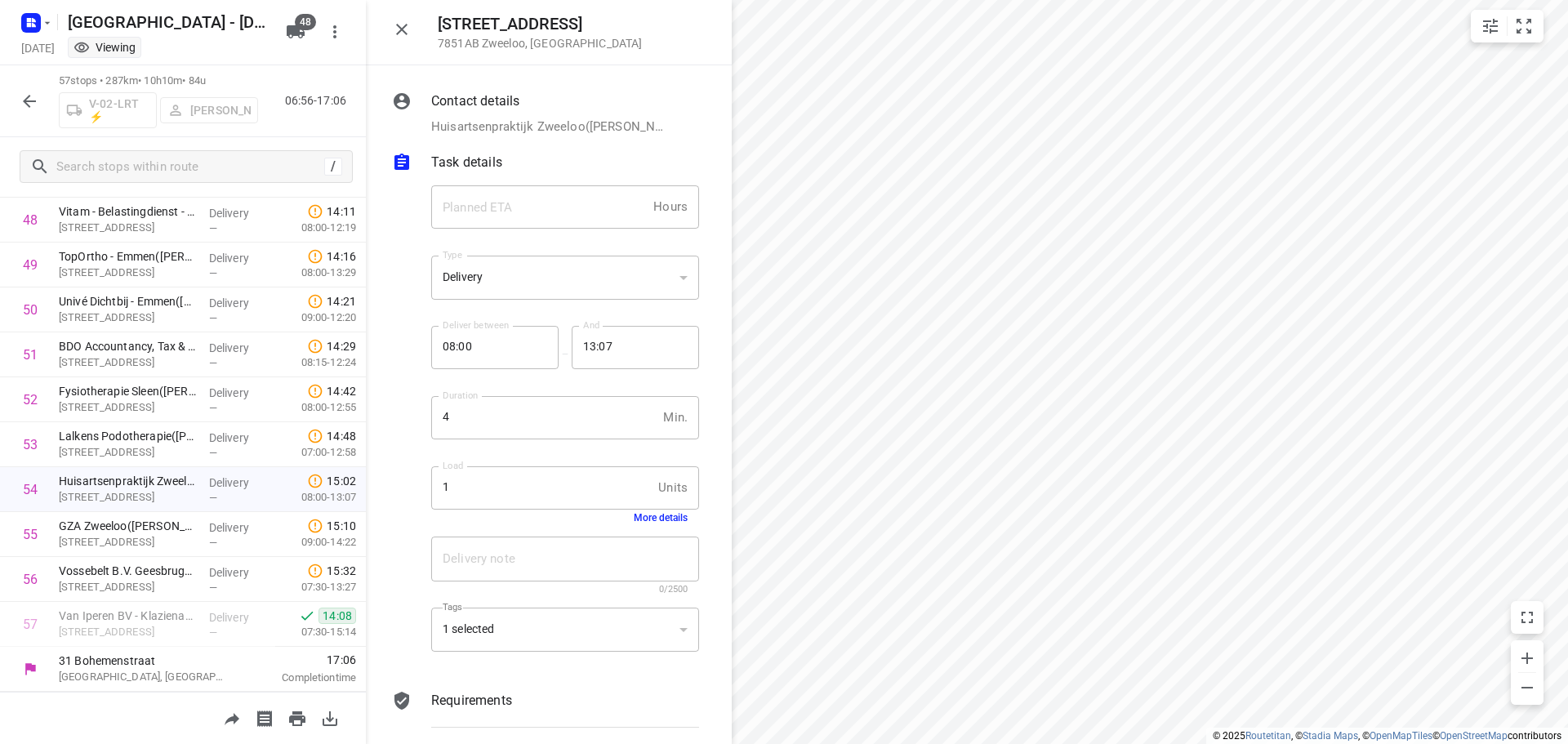
click at [653, 520] on button "More details" at bounding box center [661, 517] width 54 height 11
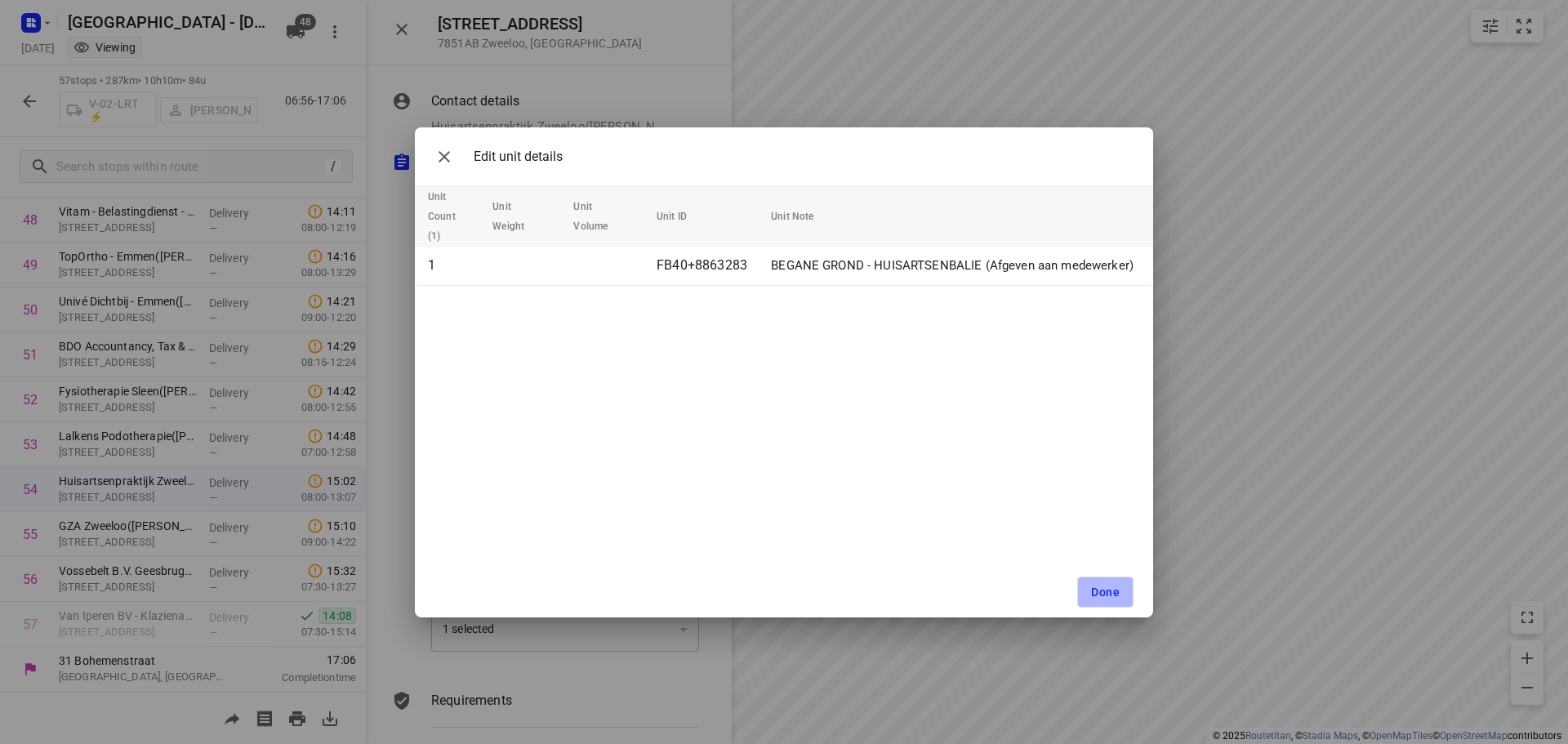
click at [1121, 595] on button "Done" at bounding box center [1105, 592] width 57 height 31
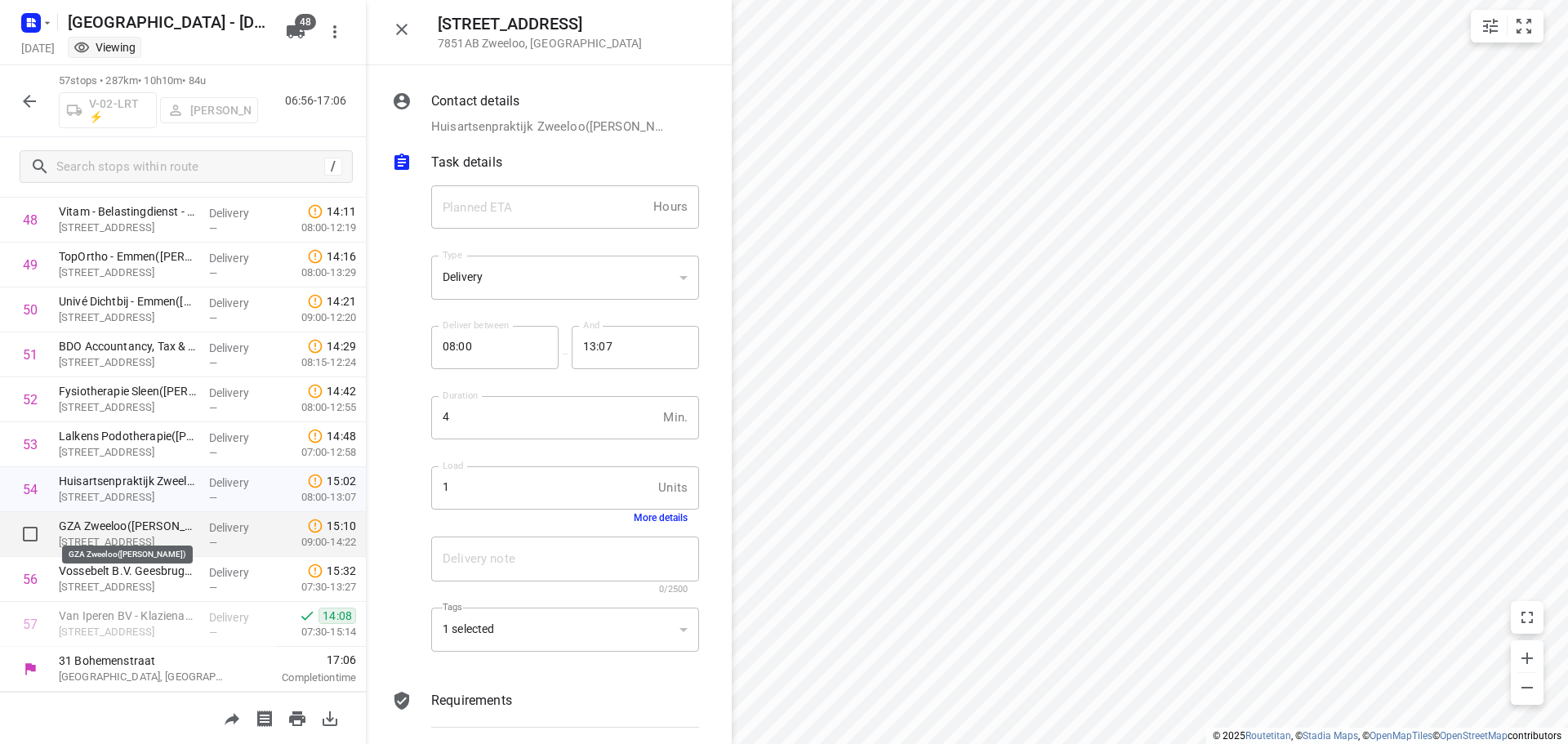
click at [114, 527] on p "GZA Zweeloo([PERSON_NAME])" at bounding box center [127, 526] width 137 height 17
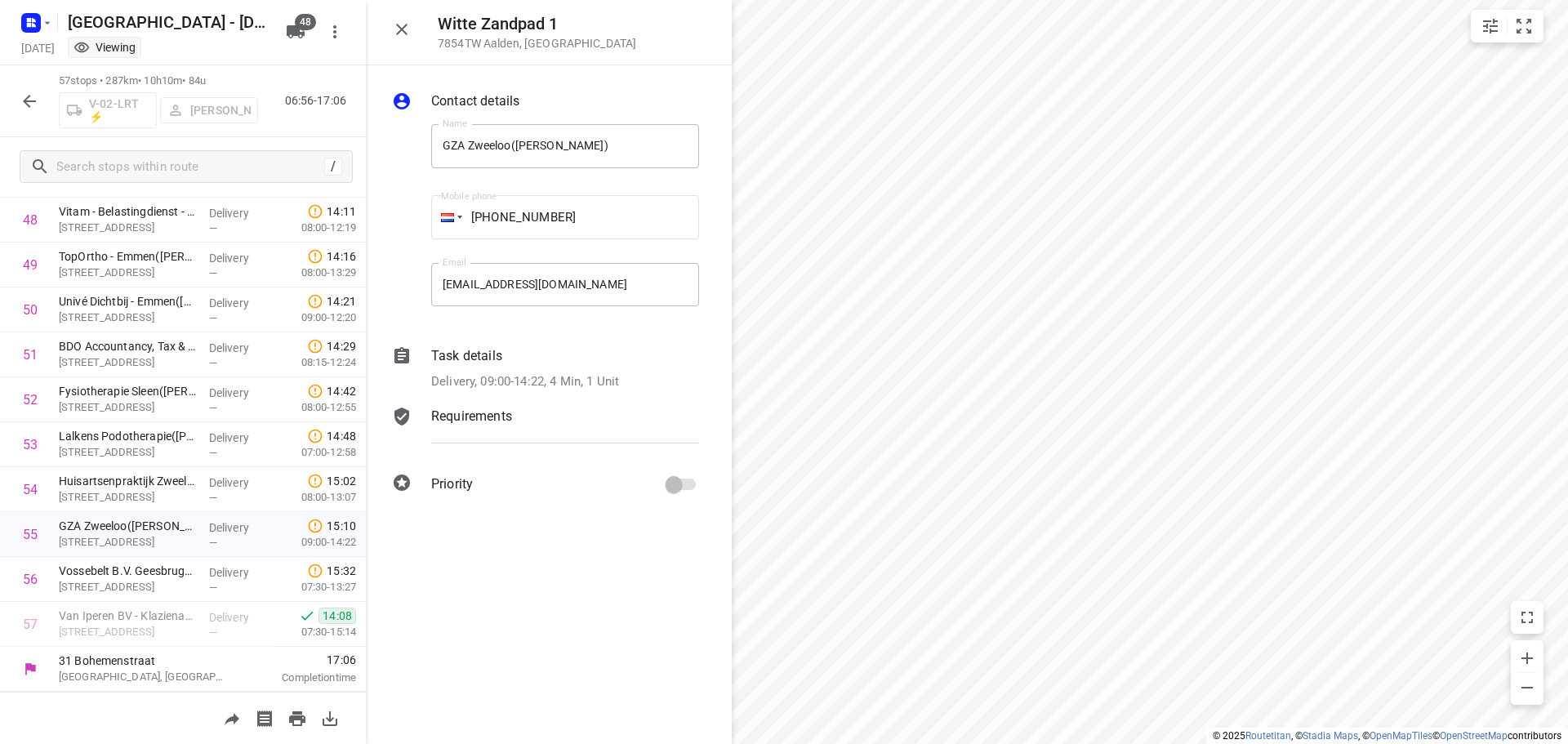
click at [603, 375] on p "Delivery, 09:00-14:22, 4 Min, 1 Unit" at bounding box center [525, 382] width 188 height 19
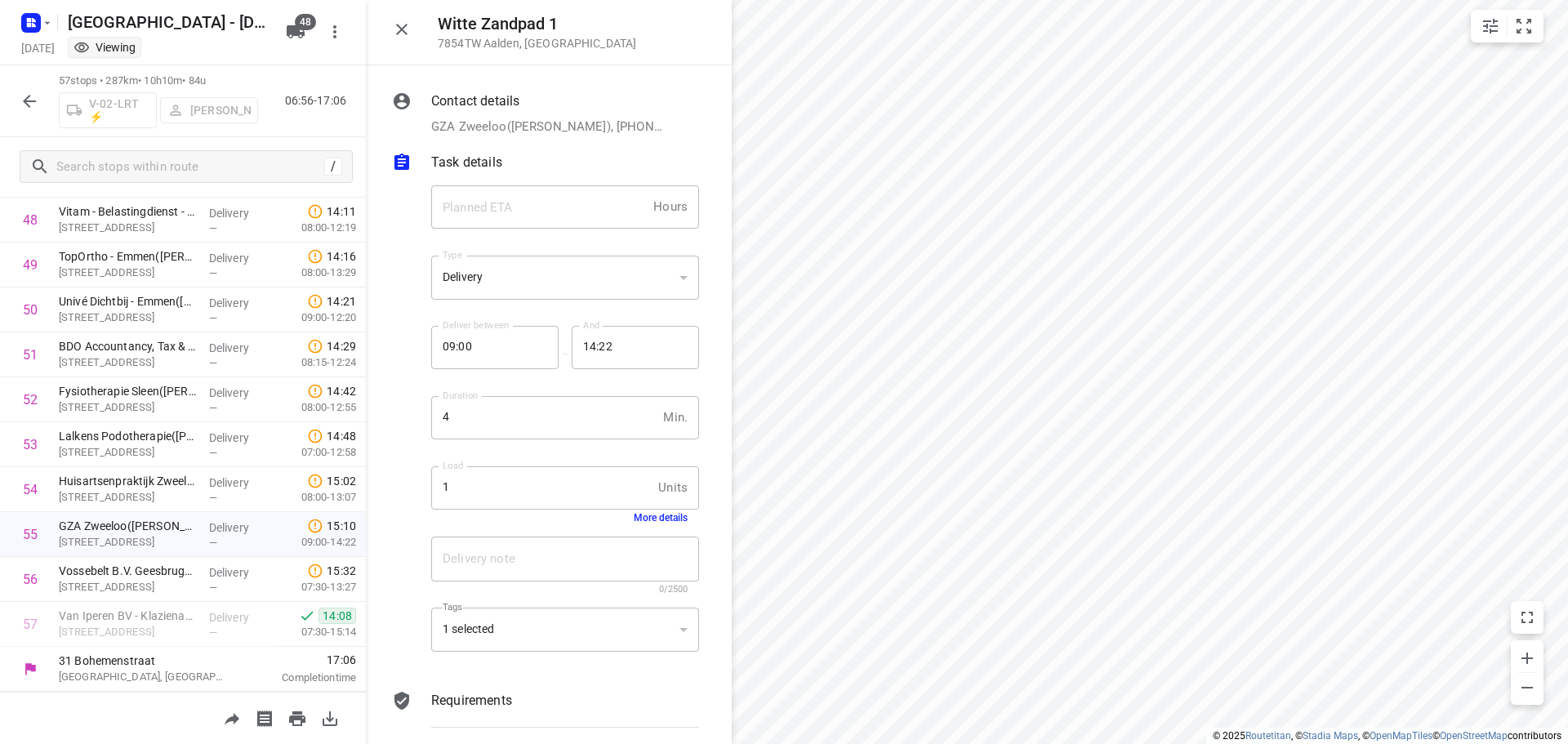
click at [658, 517] on button "More details" at bounding box center [661, 517] width 54 height 11
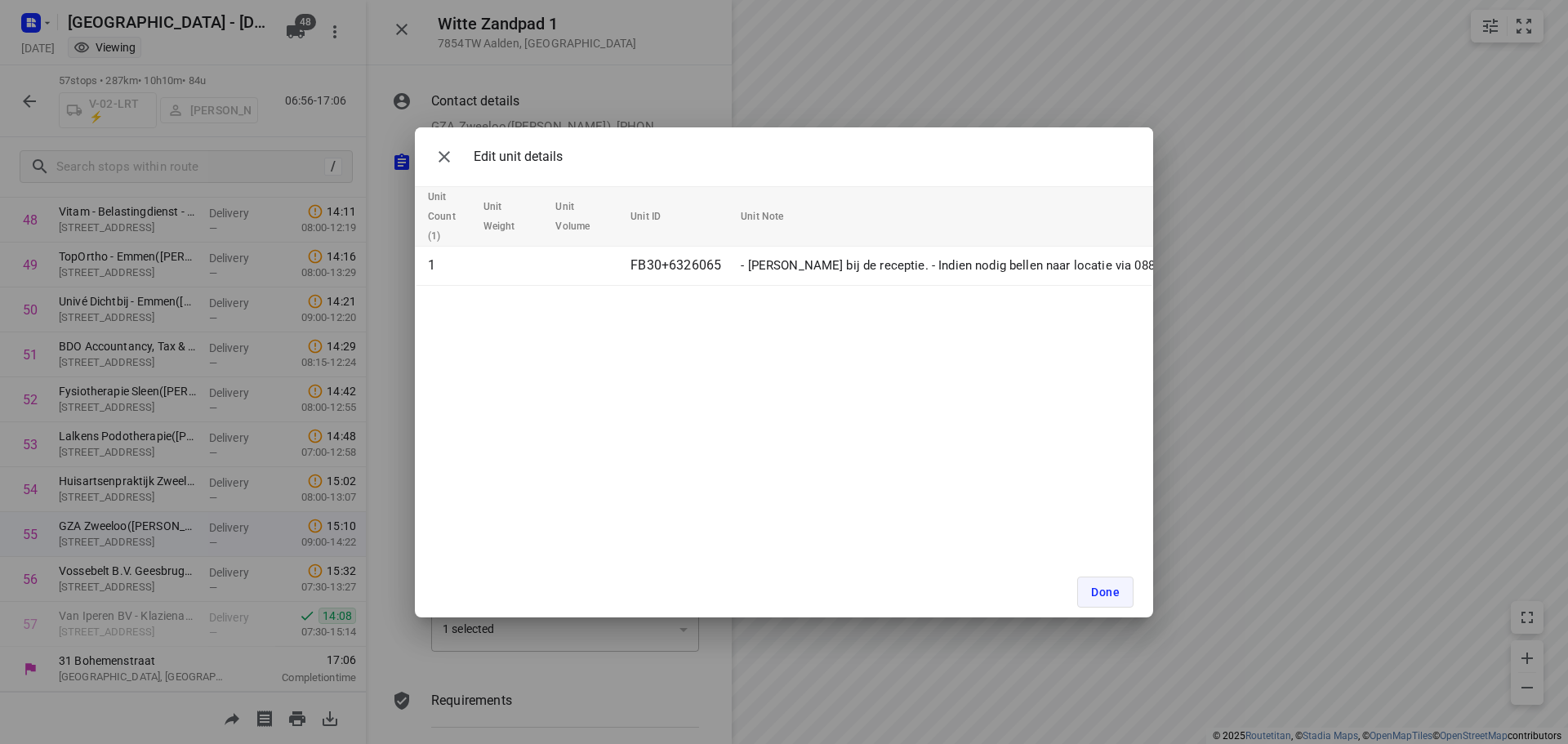
click at [1093, 576] on button "Done" at bounding box center [1105, 592] width 57 height 31
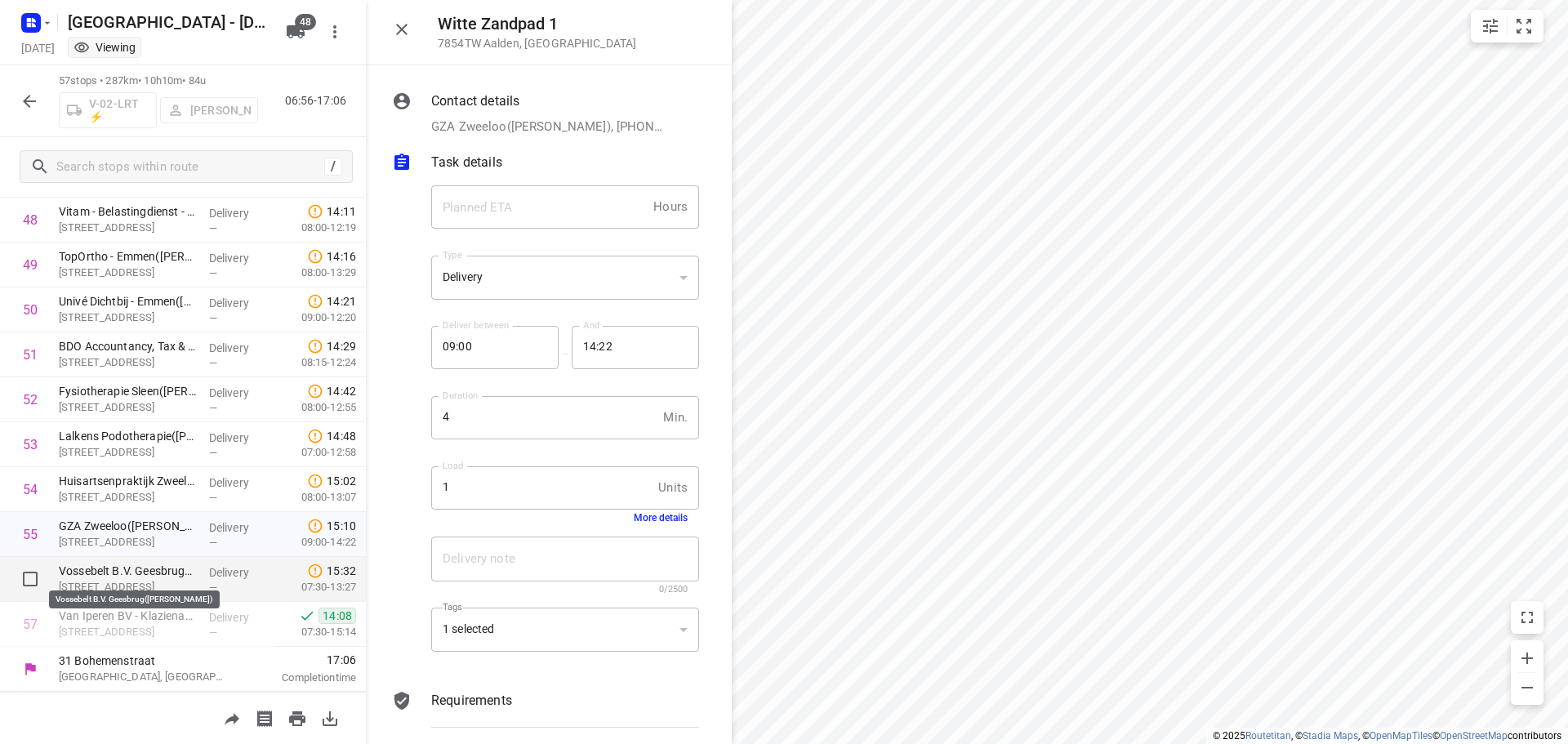
click at [117, 569] on p "Vossebelt B.V. Geesbrug([PERSON_NAME])" at bounding box center [127, 570] width 137 height 17
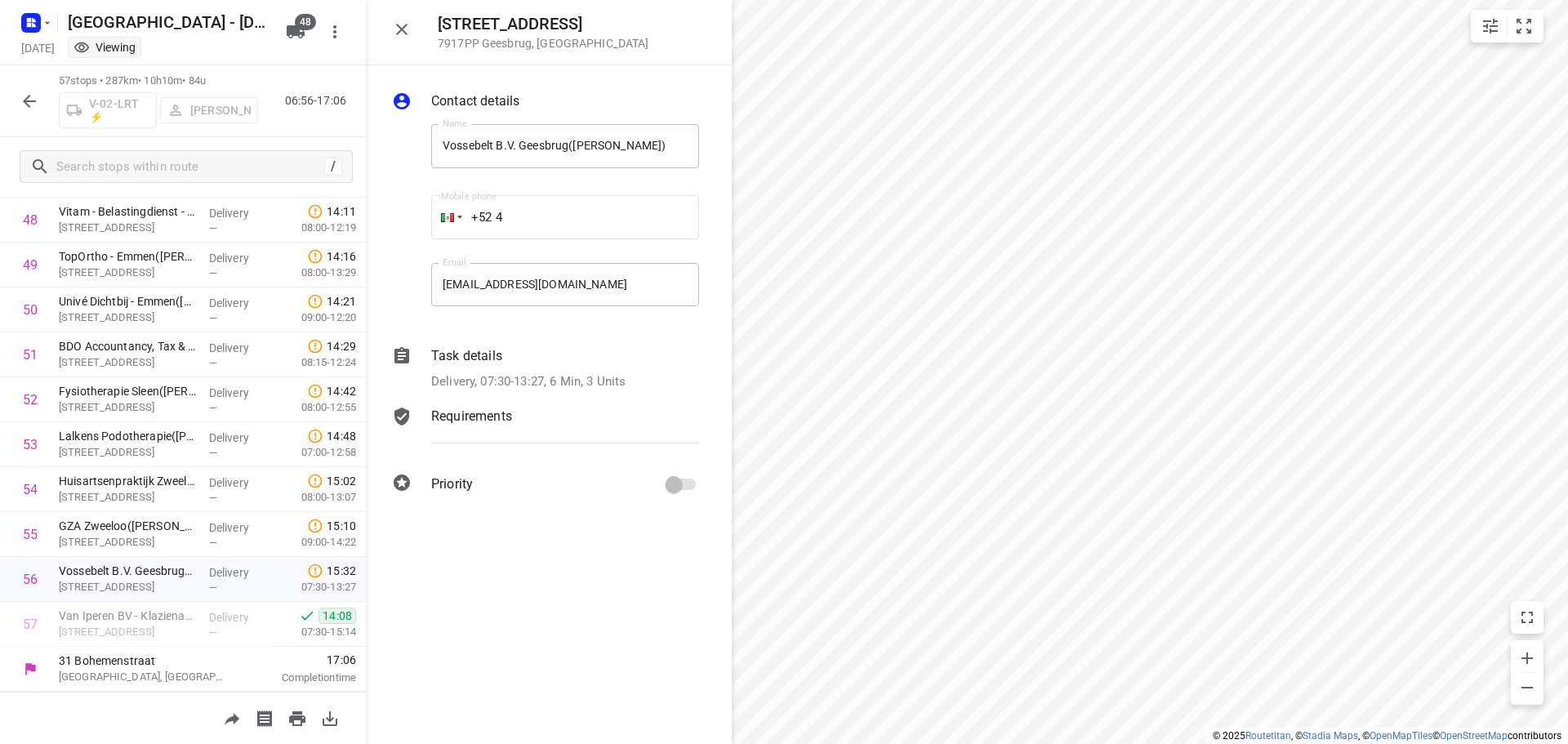
click at [614, 374] on p "Delivery, 07:30-13:27, 6 Min, 3 Units" at bounding box center [528, 382] width 195 height 19
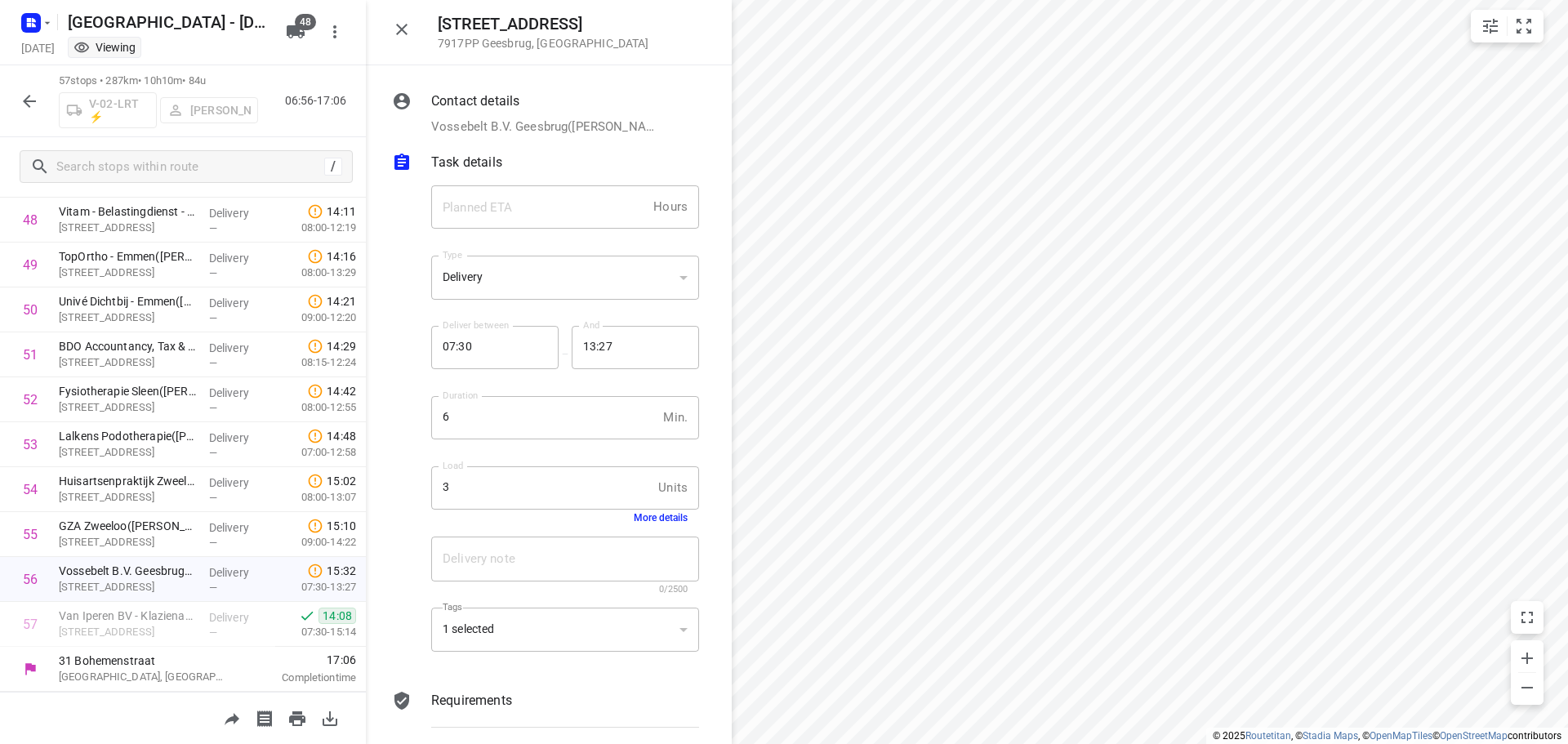
click at [655, 513] on button "More details" at bounding box center [661, 517] width 54 height 11
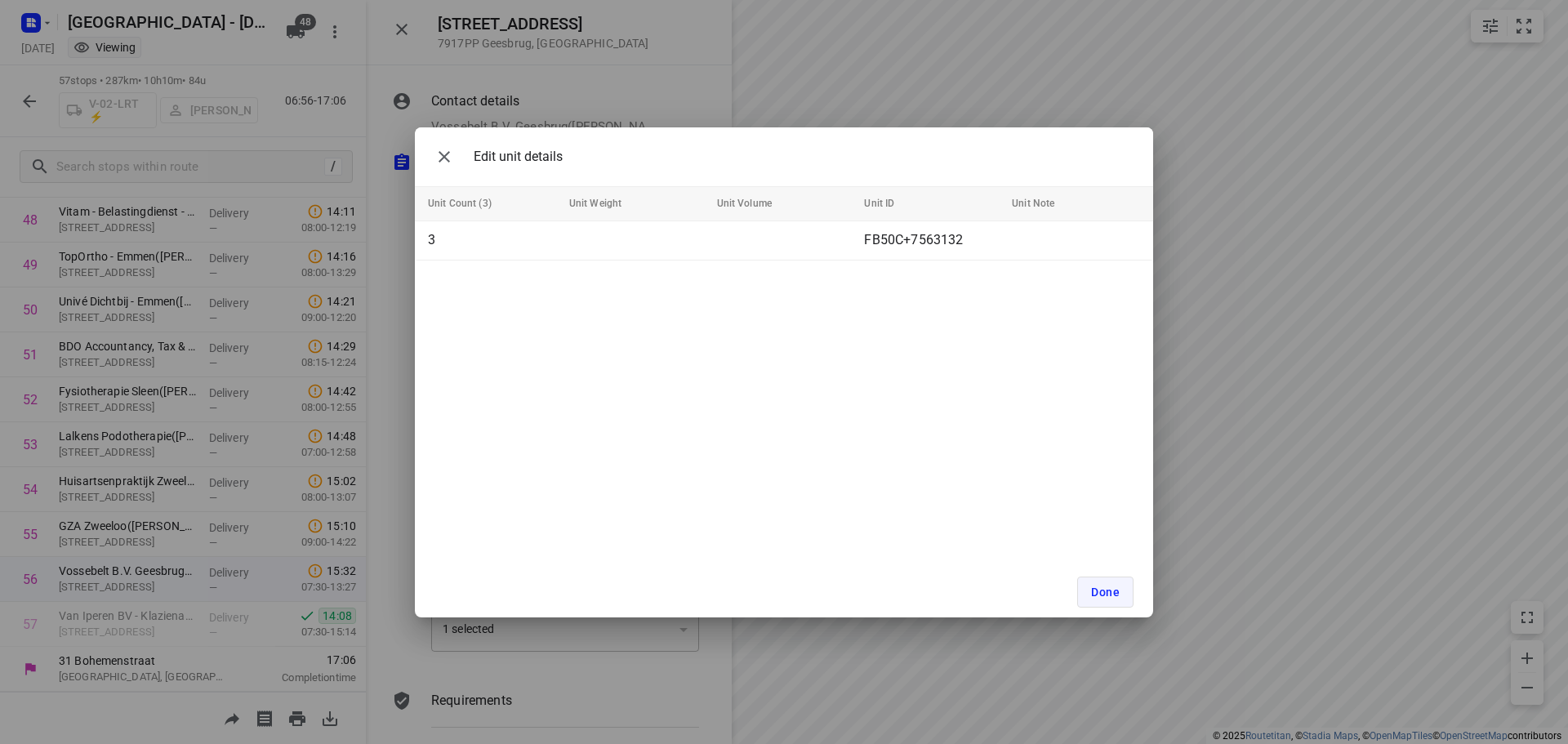
click at [1112, 596] on span "Done" at bounding box center [1105, 591] width 29 height 13
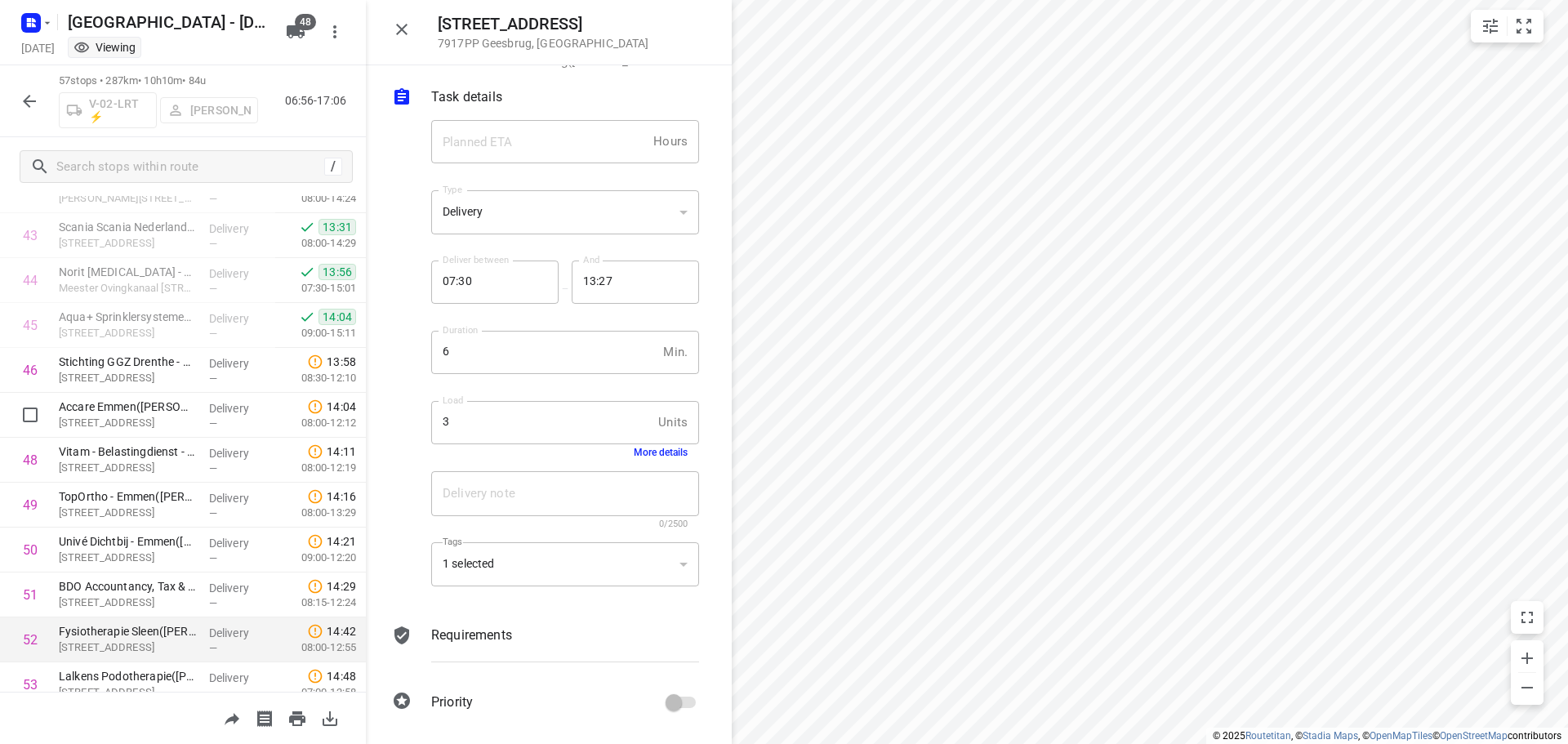
scroll to position [1992, 0]
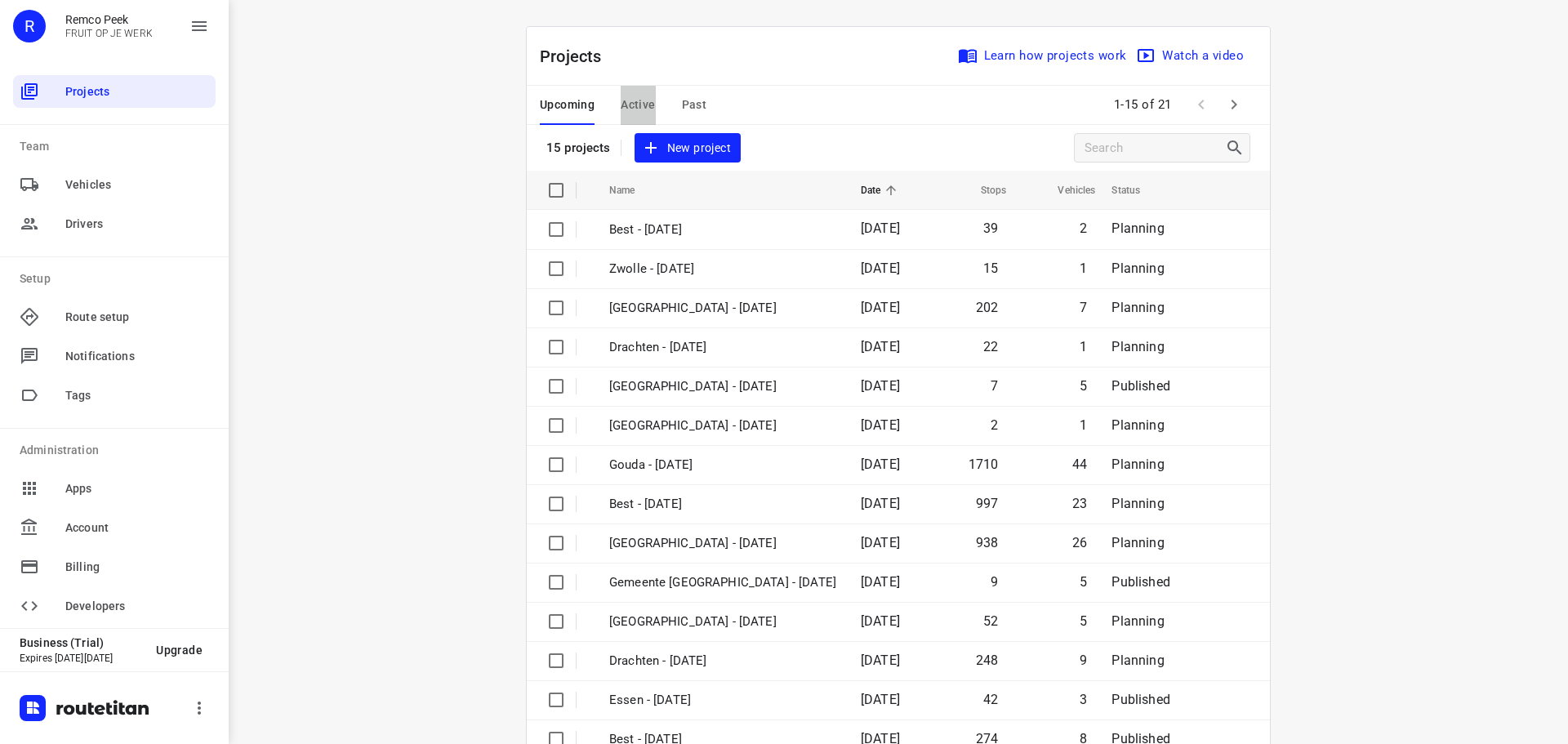
click at [637, 108] on span "Active" at bounding box center [638, 104] width 34 height 20
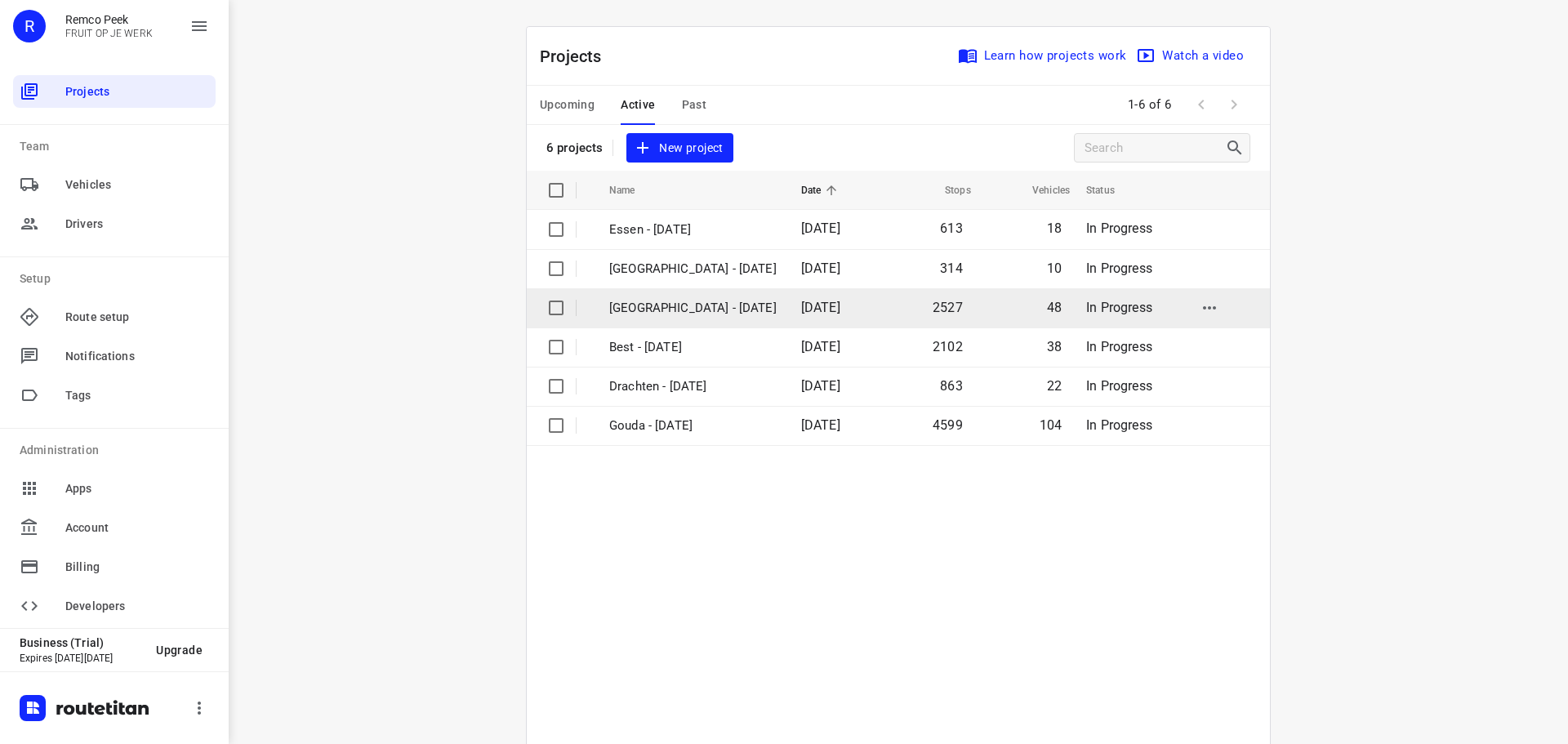
click at [652, 307] on p "[GEOGRAPHIC_DATA] - [DATE]" at bounding box center [693, 308] width 168 height 19
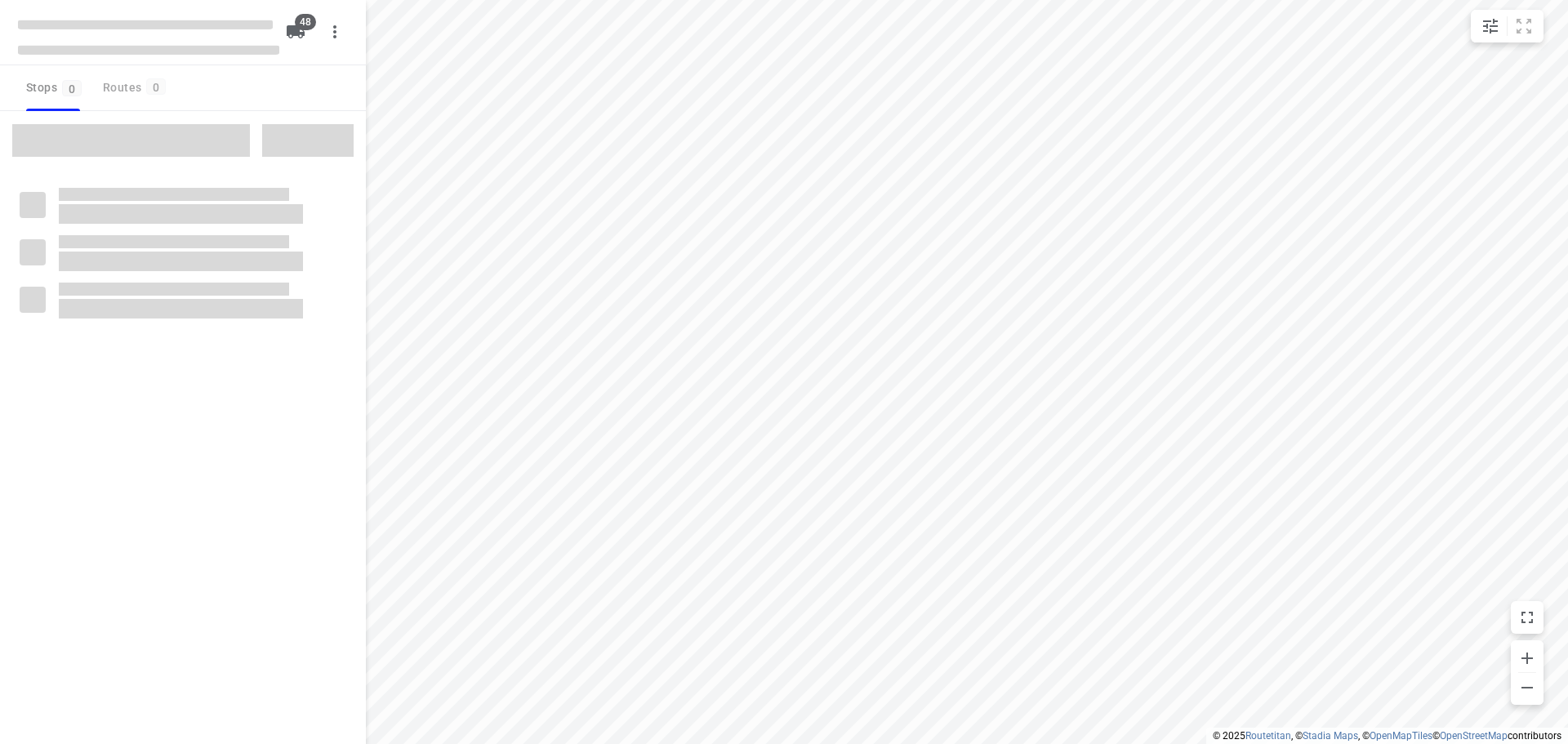
type input "distance"
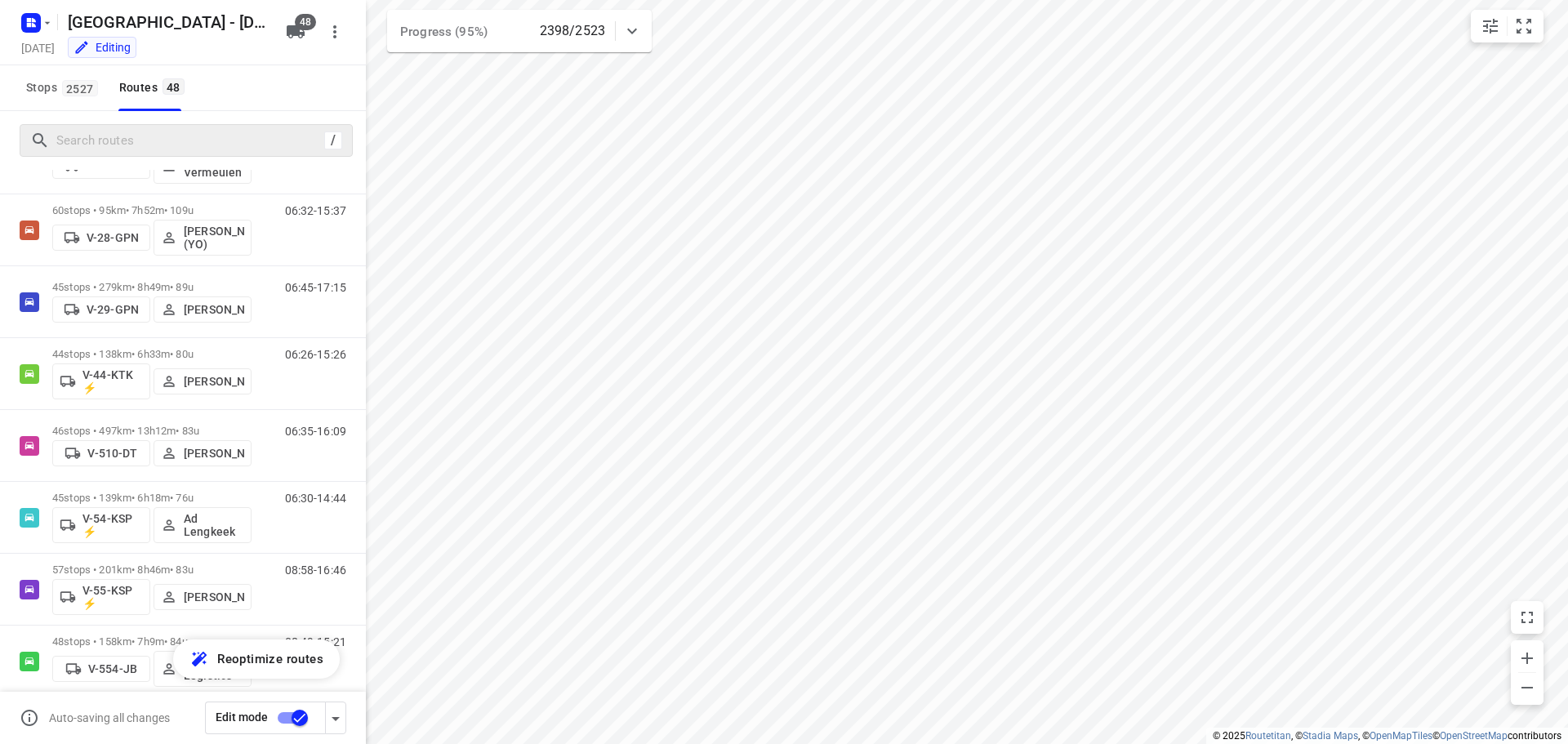
scroll to position [898, 0]
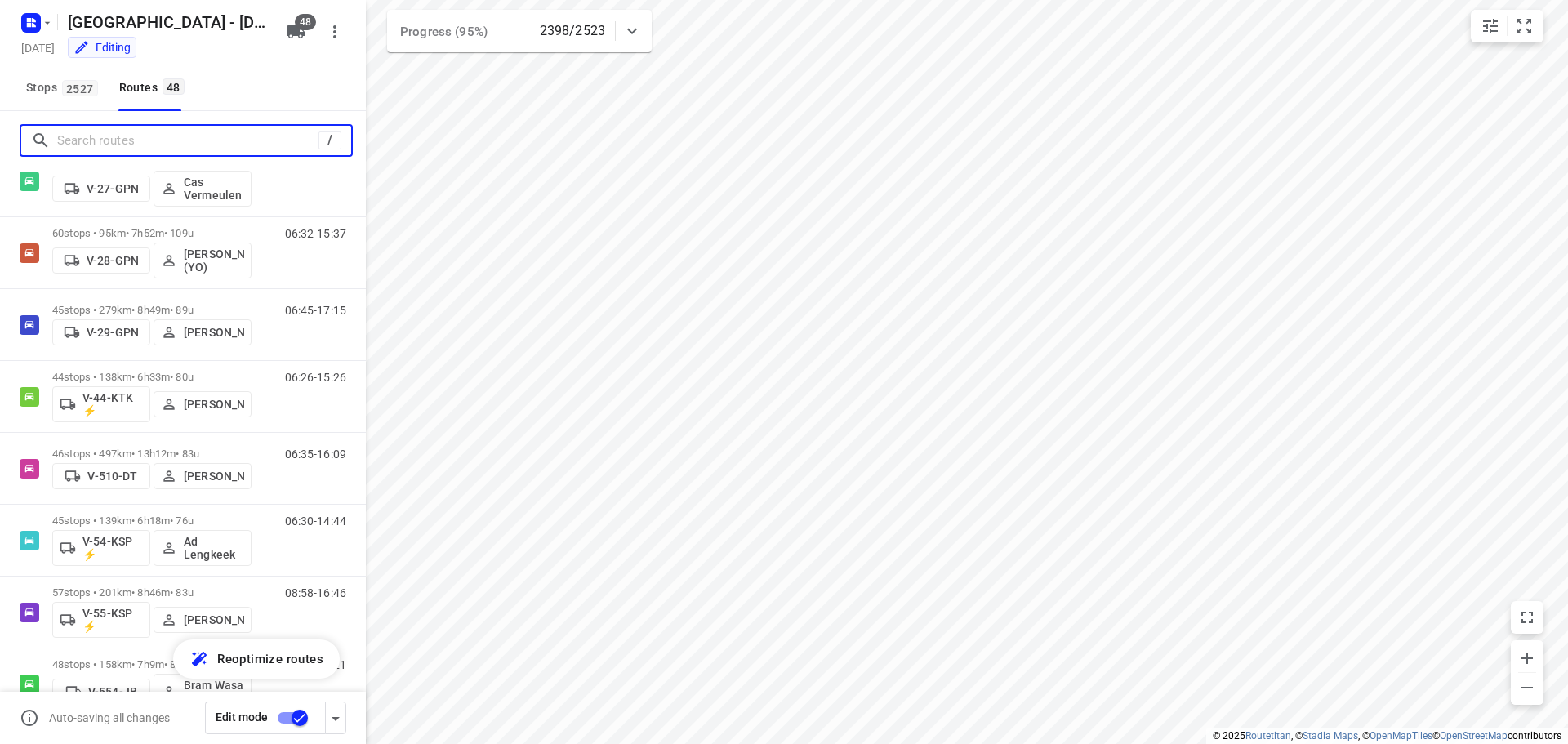
click at [133, 143] on input "Search routes" at bounding box center [187, 141] width 261 height 25
type input "r"
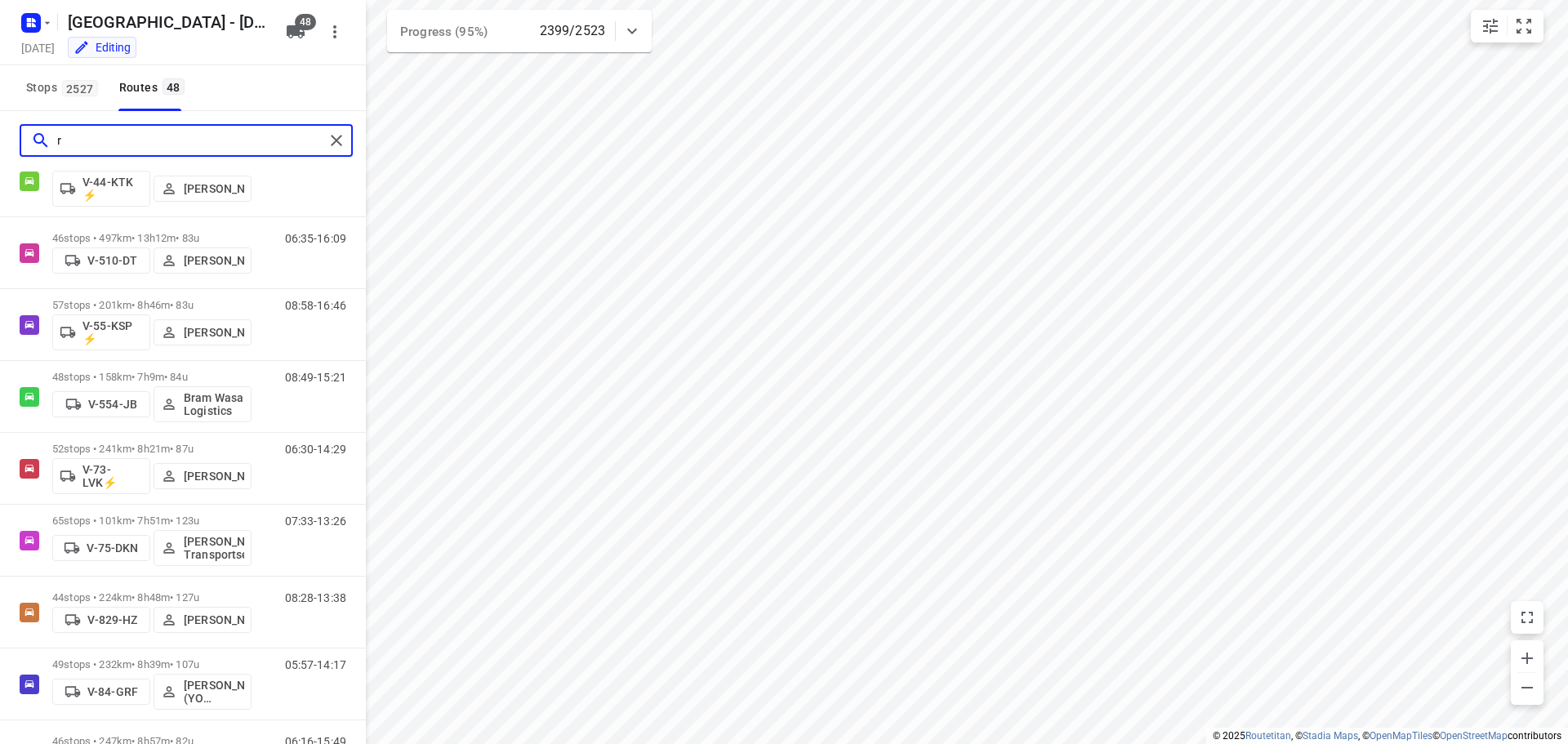
scroll to position [0, 0]
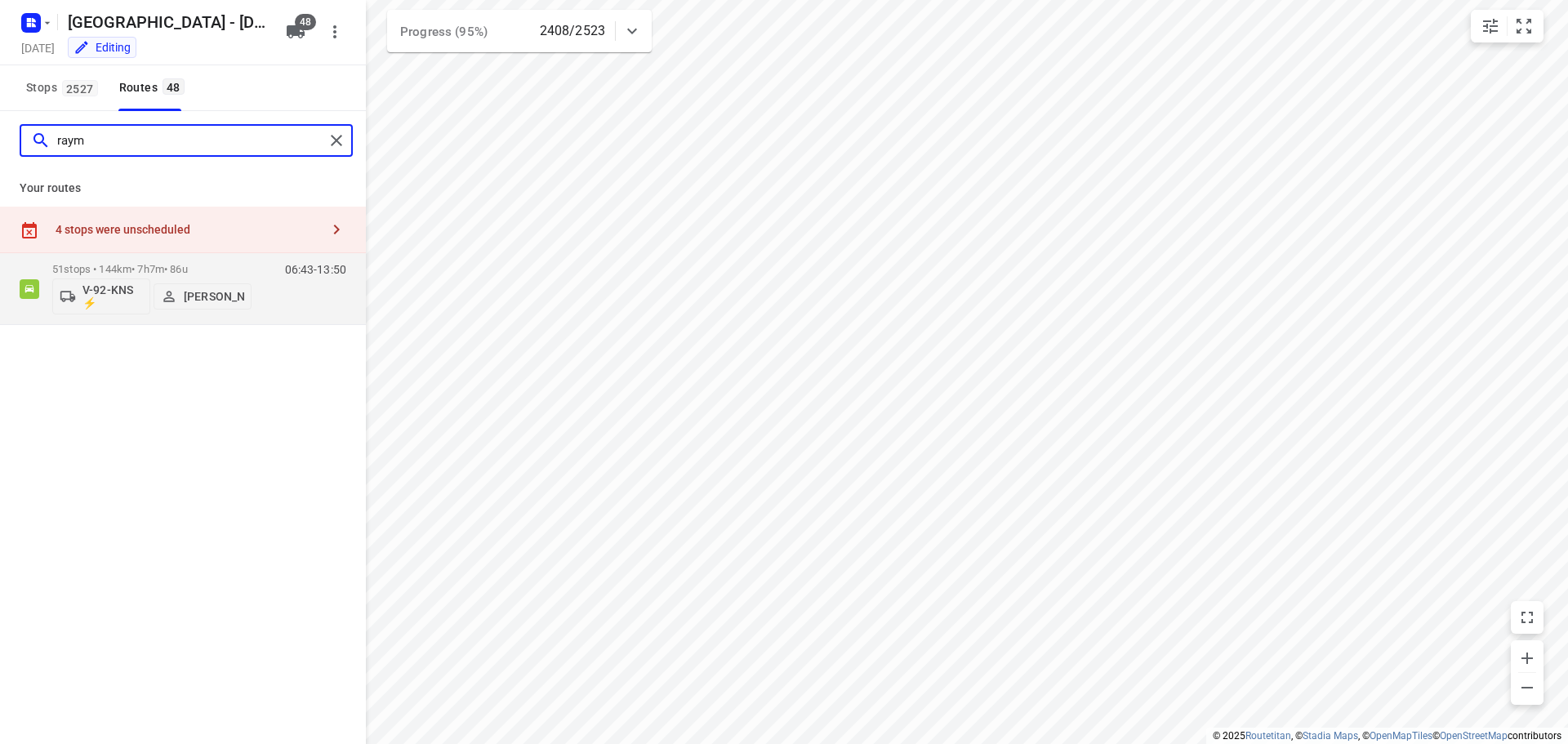
drag, startPoint x: 142, startPoint y: 141, endPoint x: 1, endPoint y: 145, distance: 141.1
click at [0, 148] on div "raym" at bounding box center [183, 140] width 366 height 59
type input "steijn"
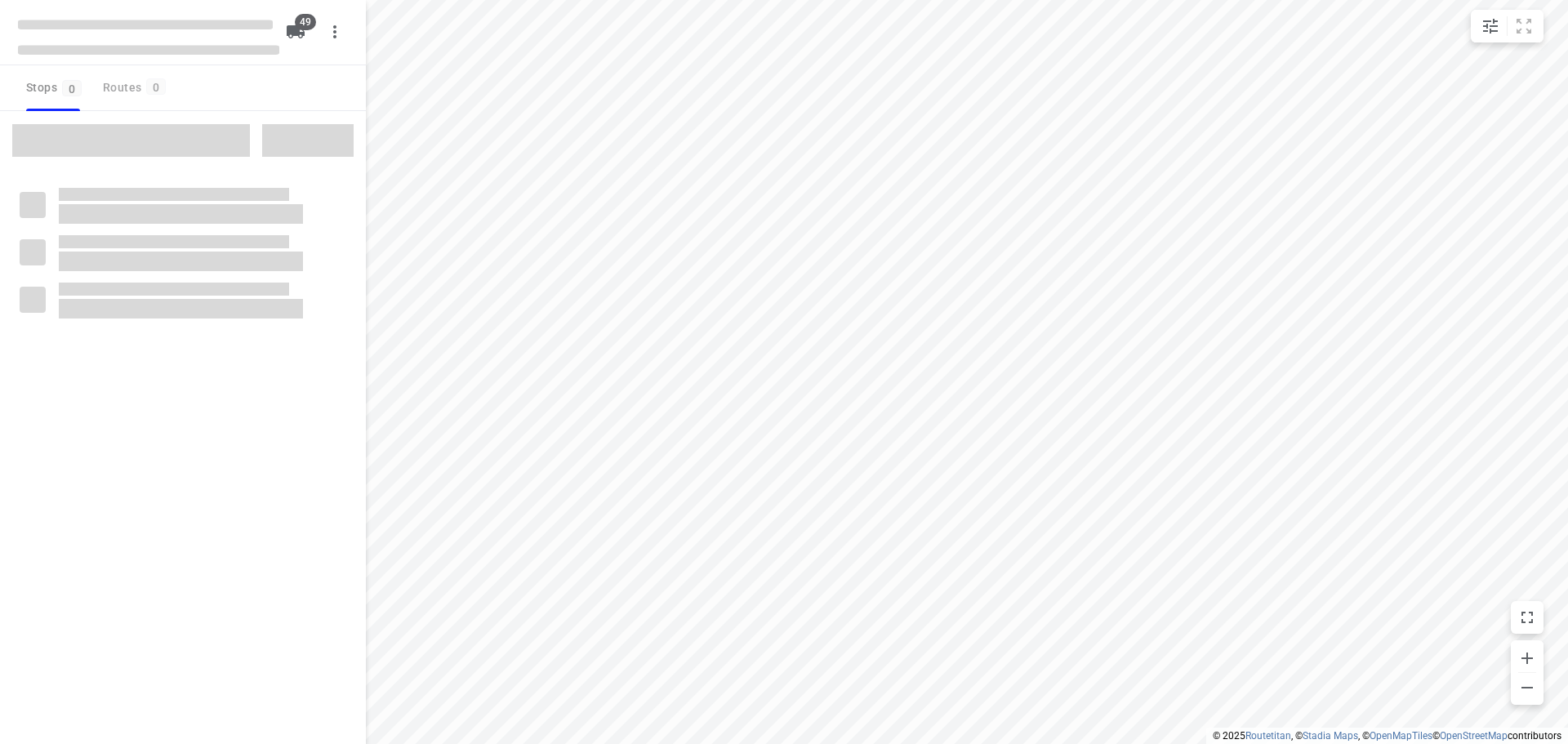
type input "distance"
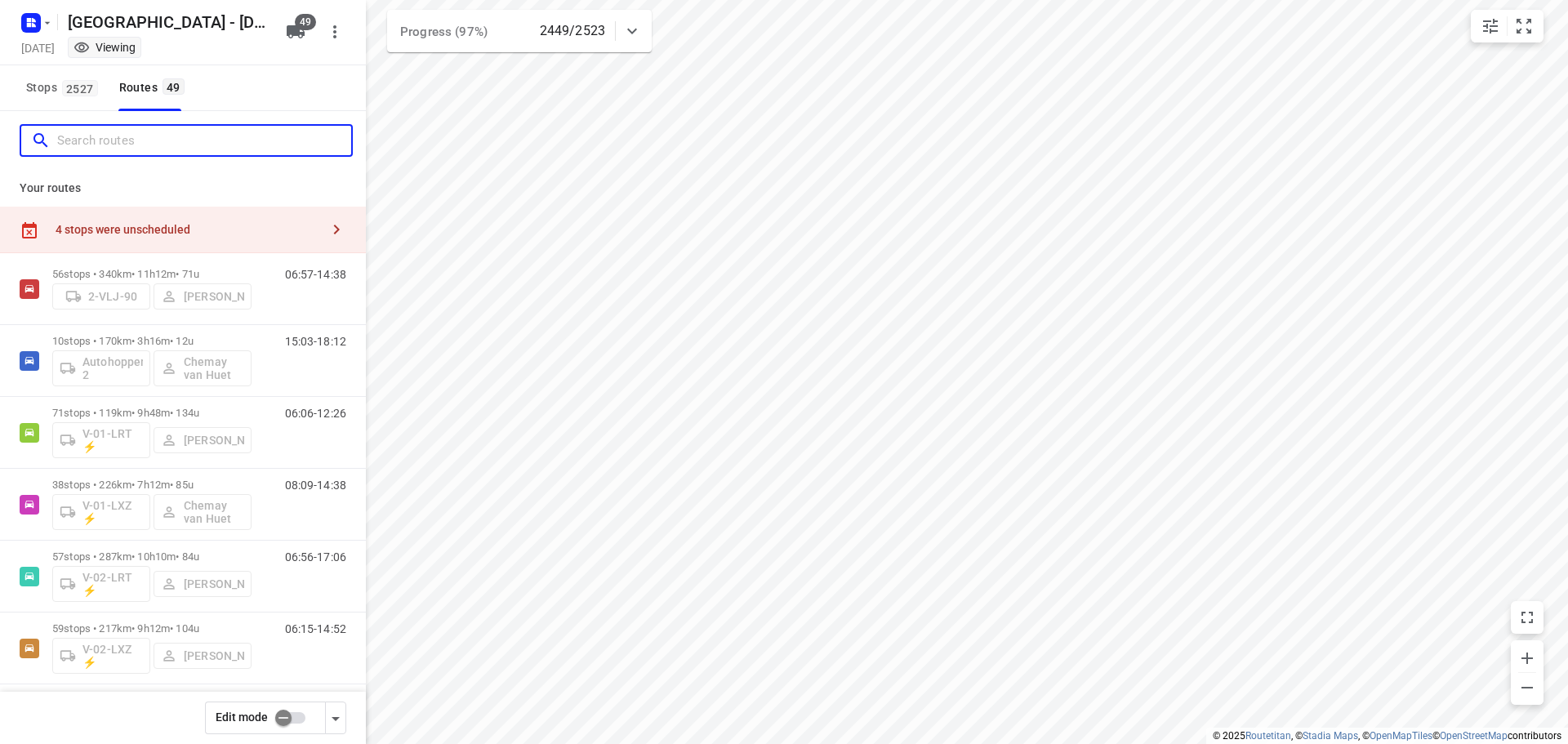
click at [79, 130] on input "Search routes" at bounding box center [204, 141] width 294 height 25
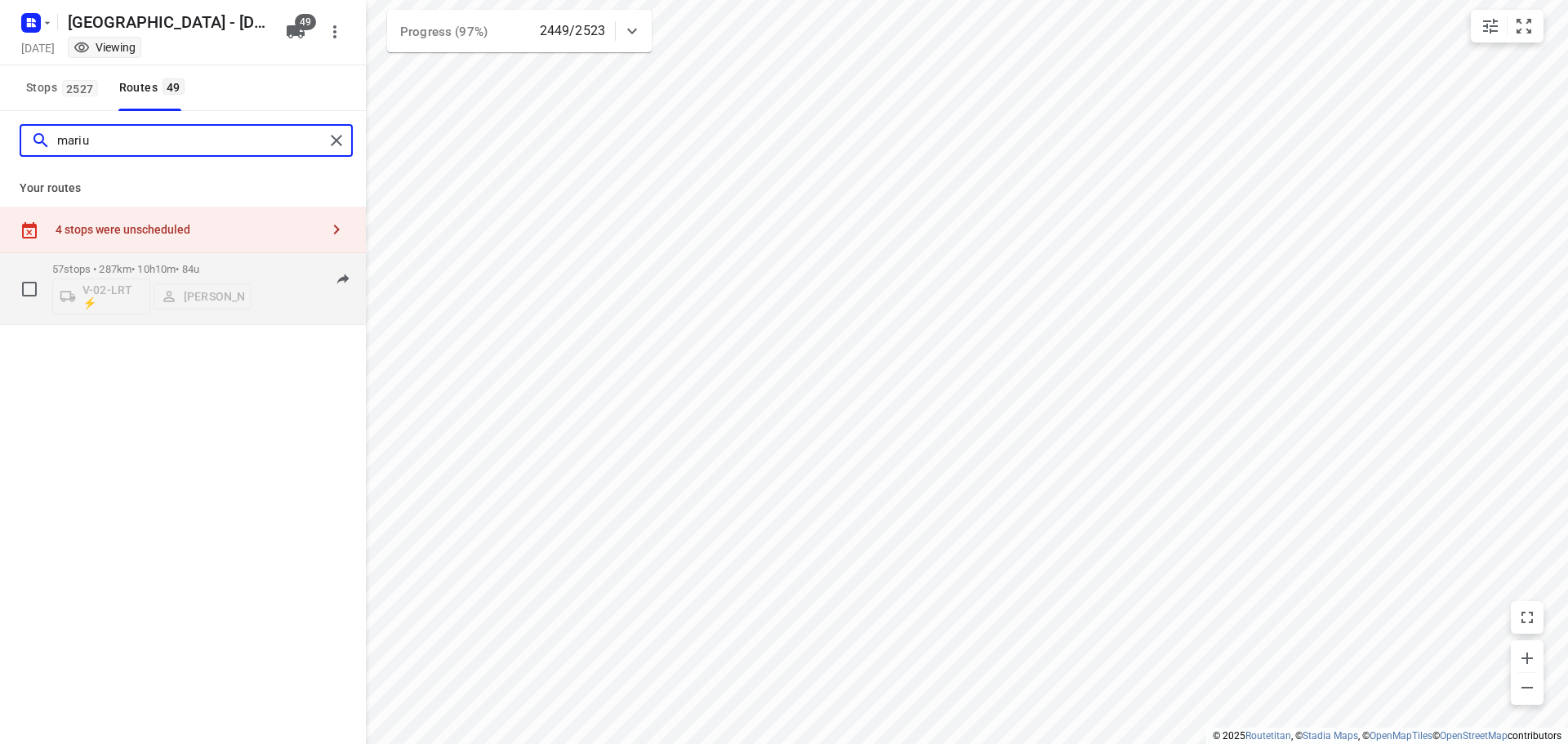
type input "mariu"
click at [241, 266] on p "57 stops • 287km • 10h10m • 84u" at bounding box center [152, 269] width 199 height 12
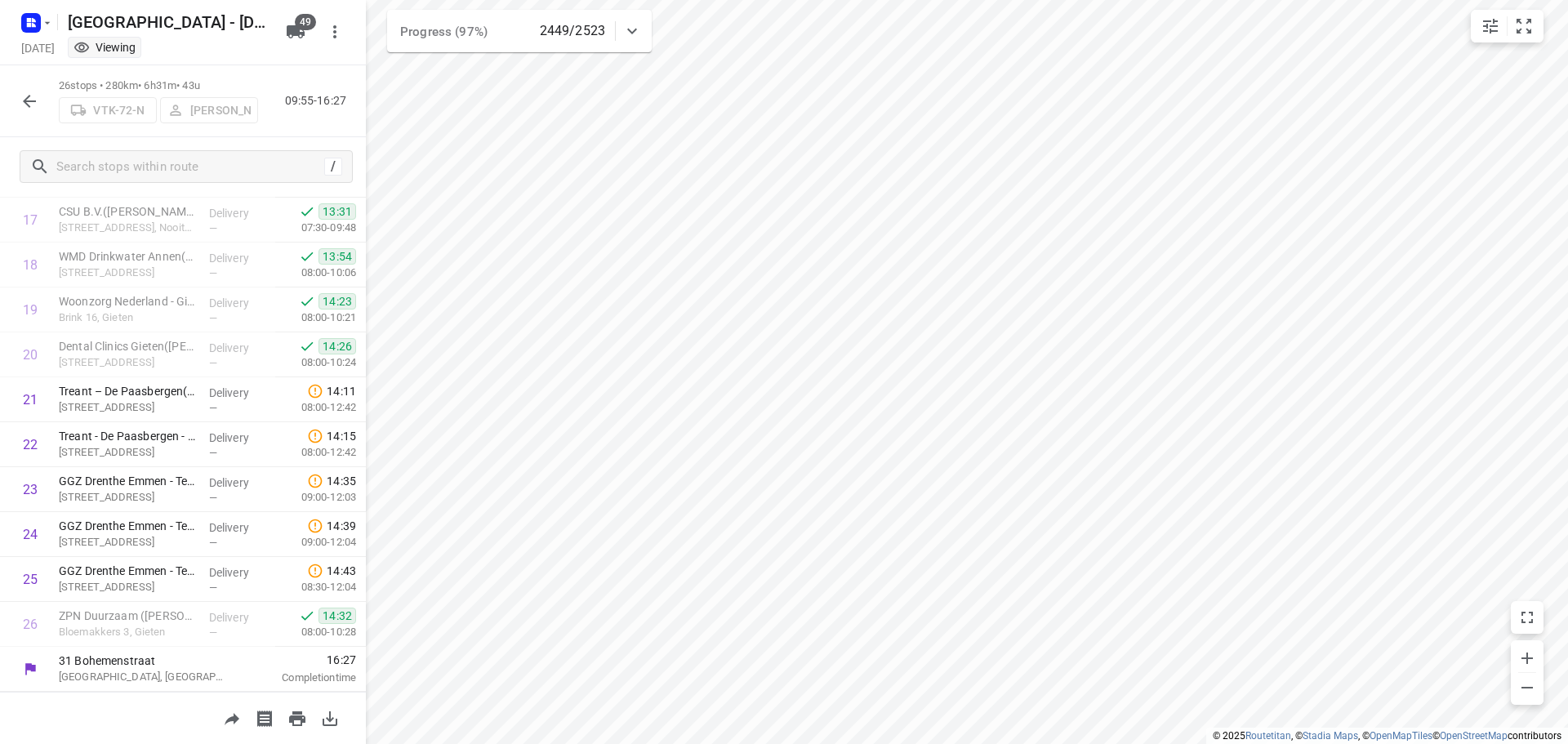
scroll to position [845, 0]
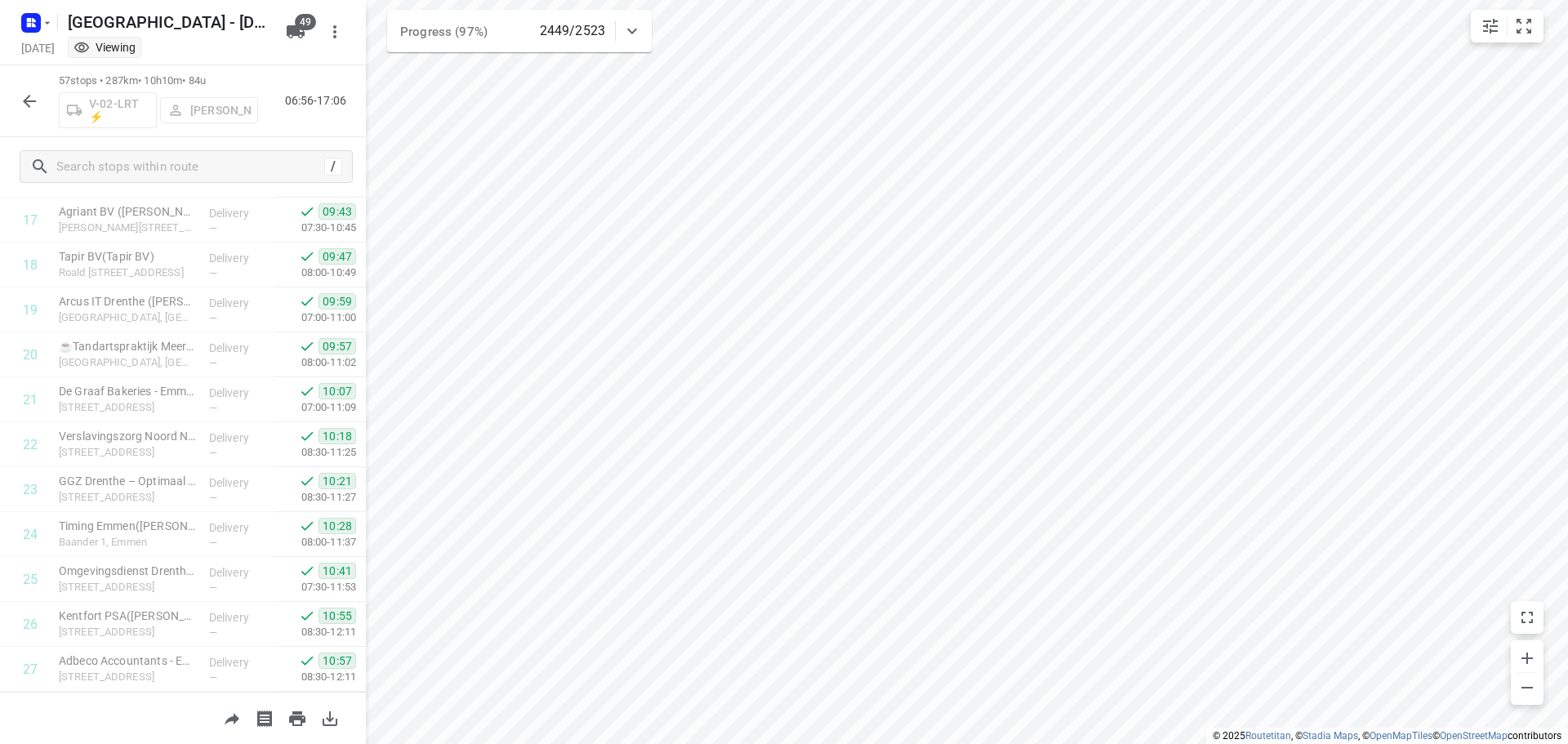
click at [30, 104] on icon "button" at bounding box center [29, 101] width 19 height 19
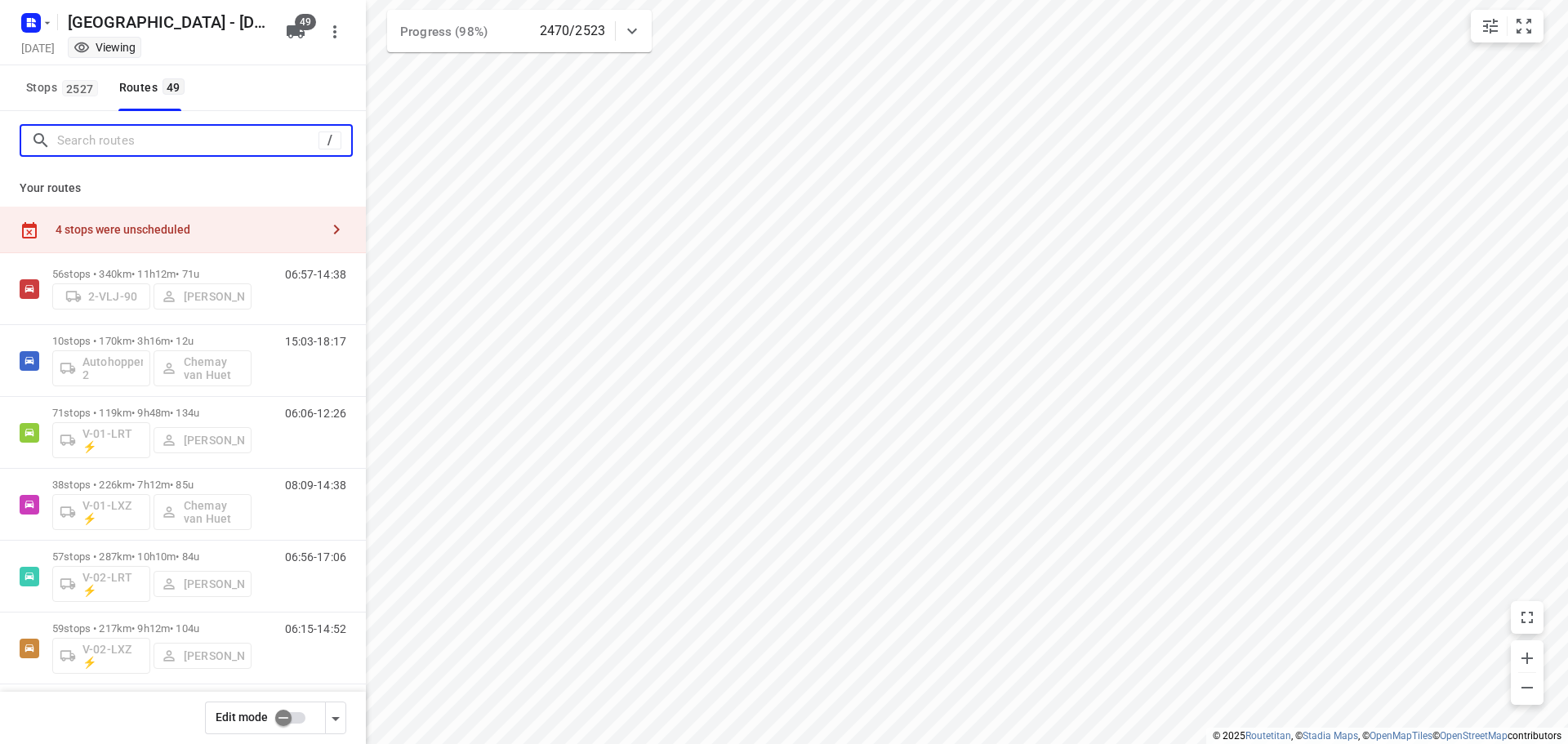
click at [167, 139] on input "Search routes" at bounding box center [187, 141] width 261 height 25
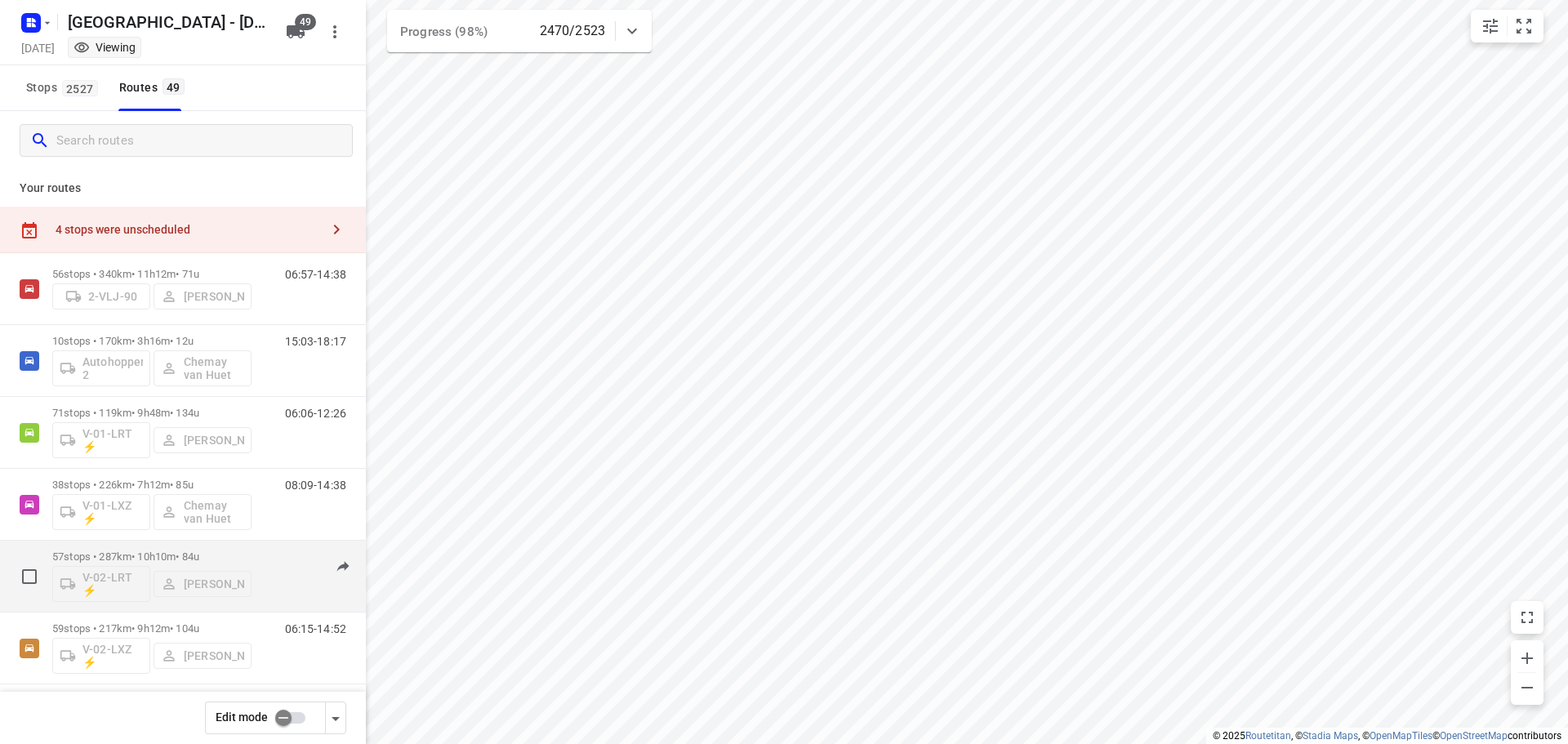
click at [219, 553] on p "57 stops • 287km • 10h10m • 84u" at bounding box center [152, 556] width 199 height 12
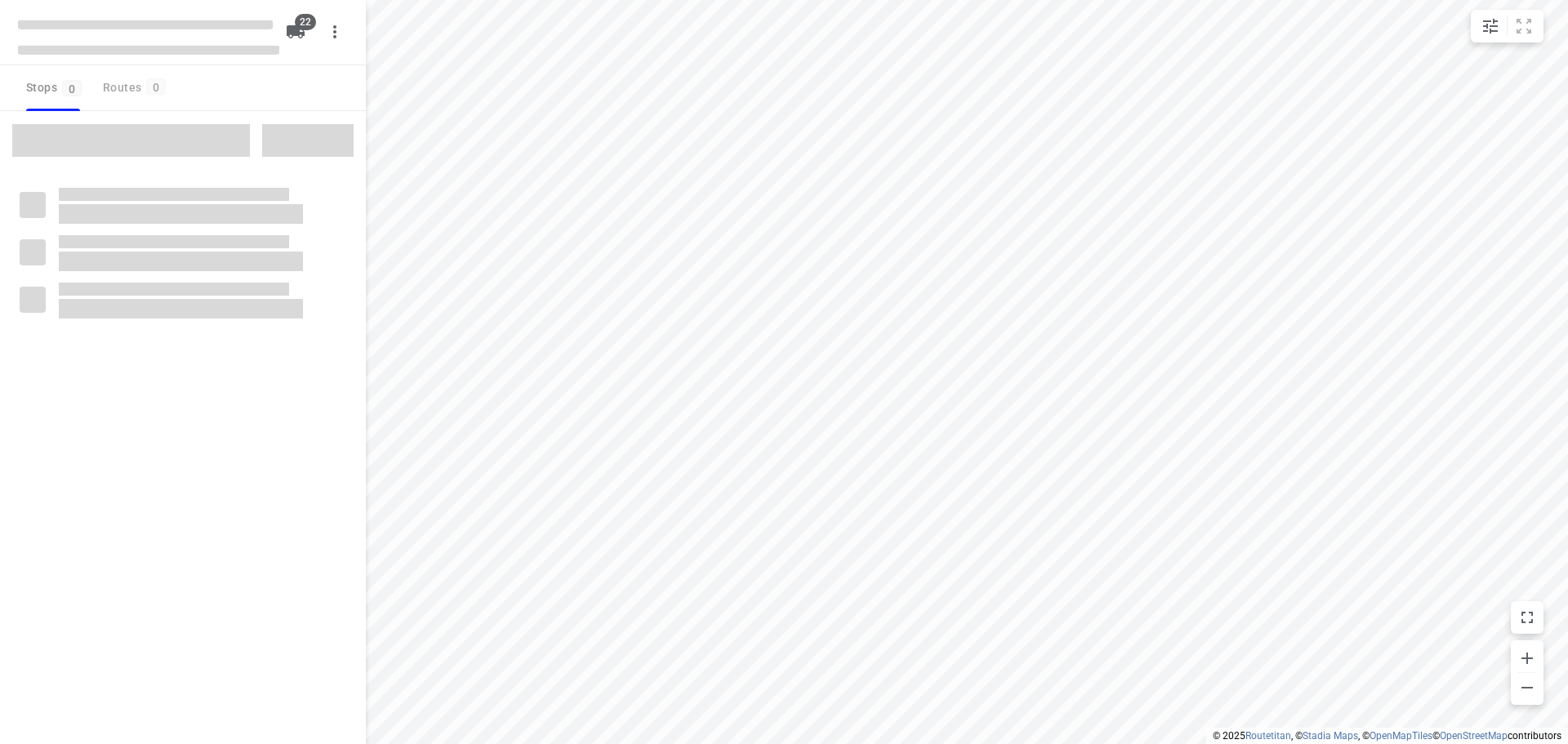
type input "distance"
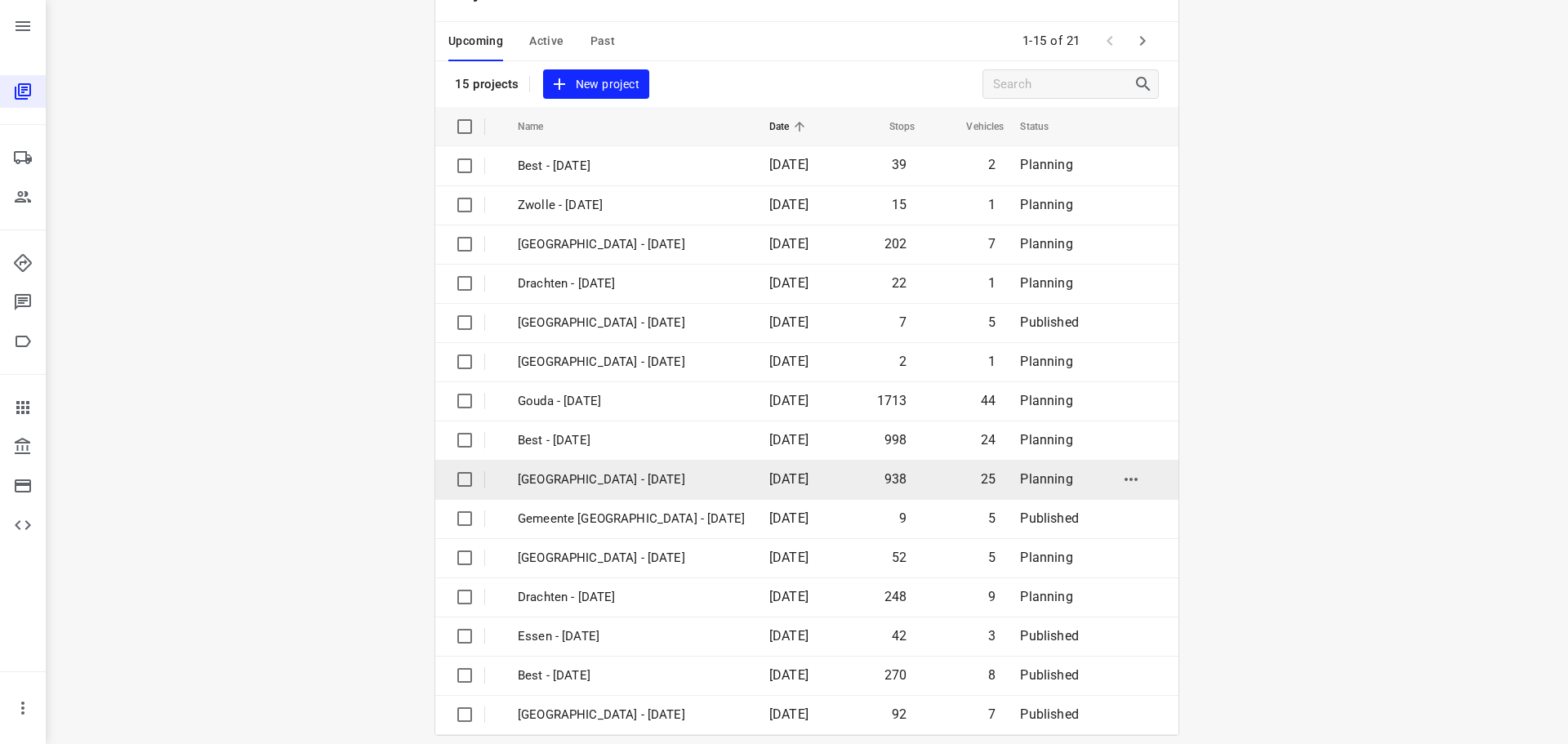
scroll to position [81, 0]
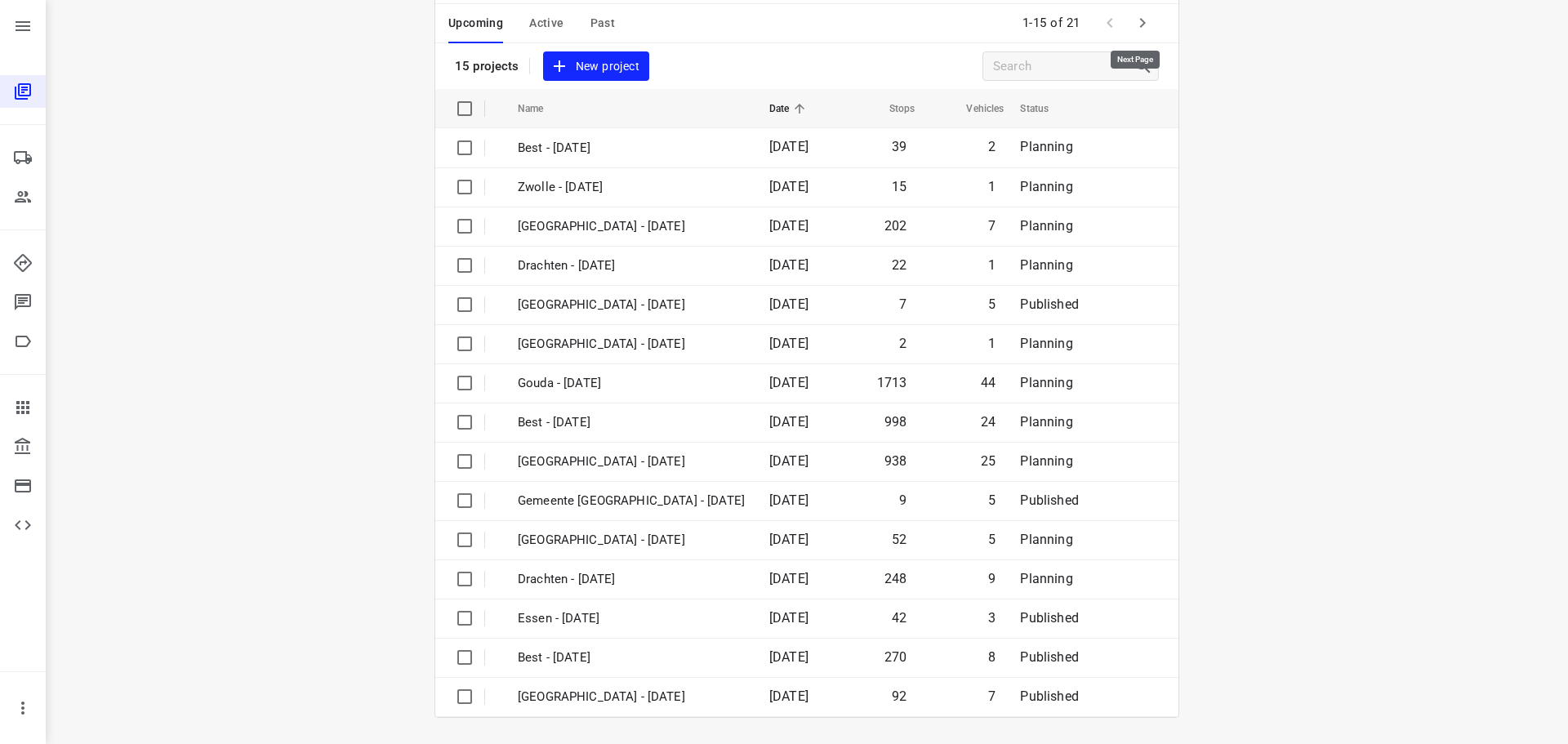
click at [1140, 25] on icon "button" at bounding box center [1143, 23] width 6 height 10
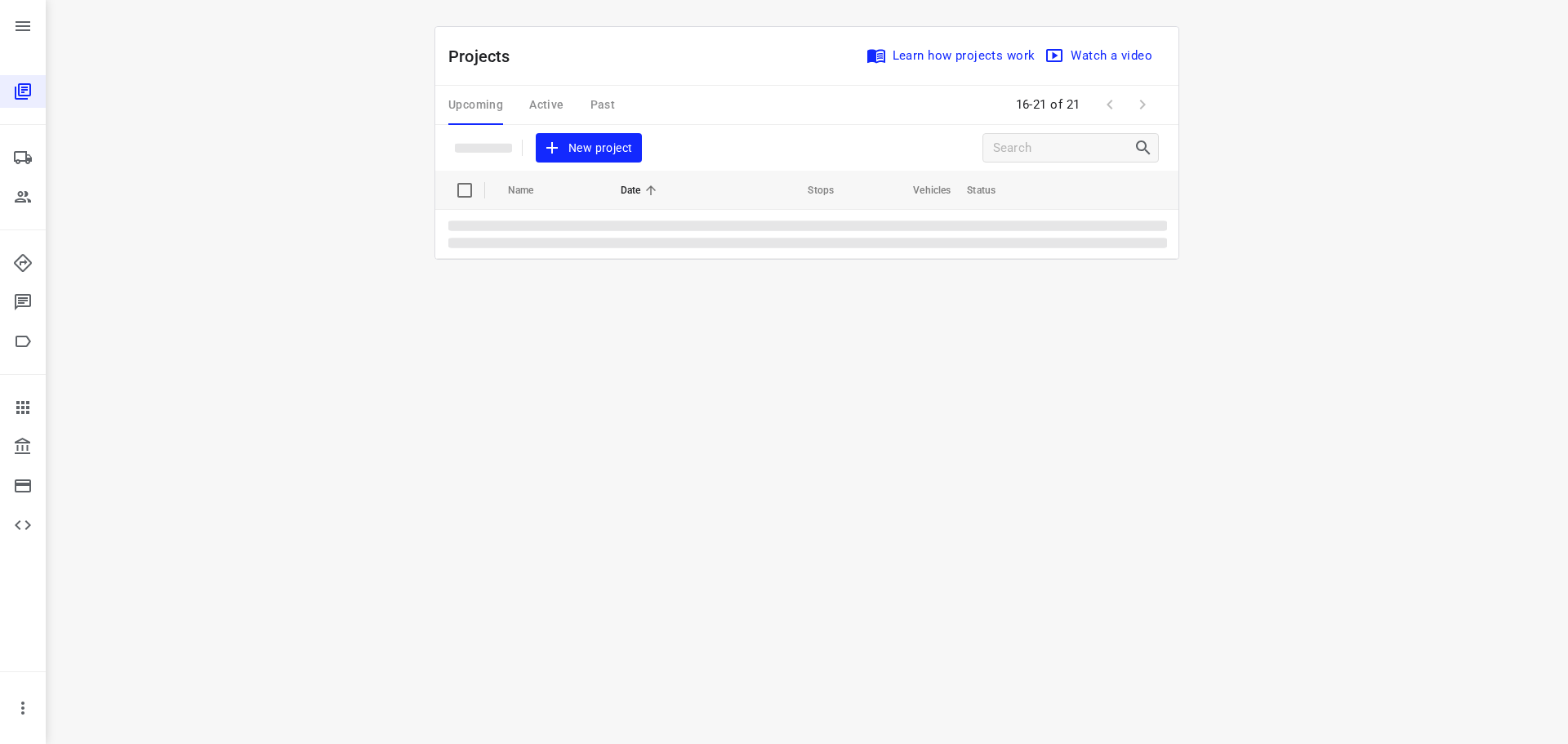
scroll to position [0, 0]
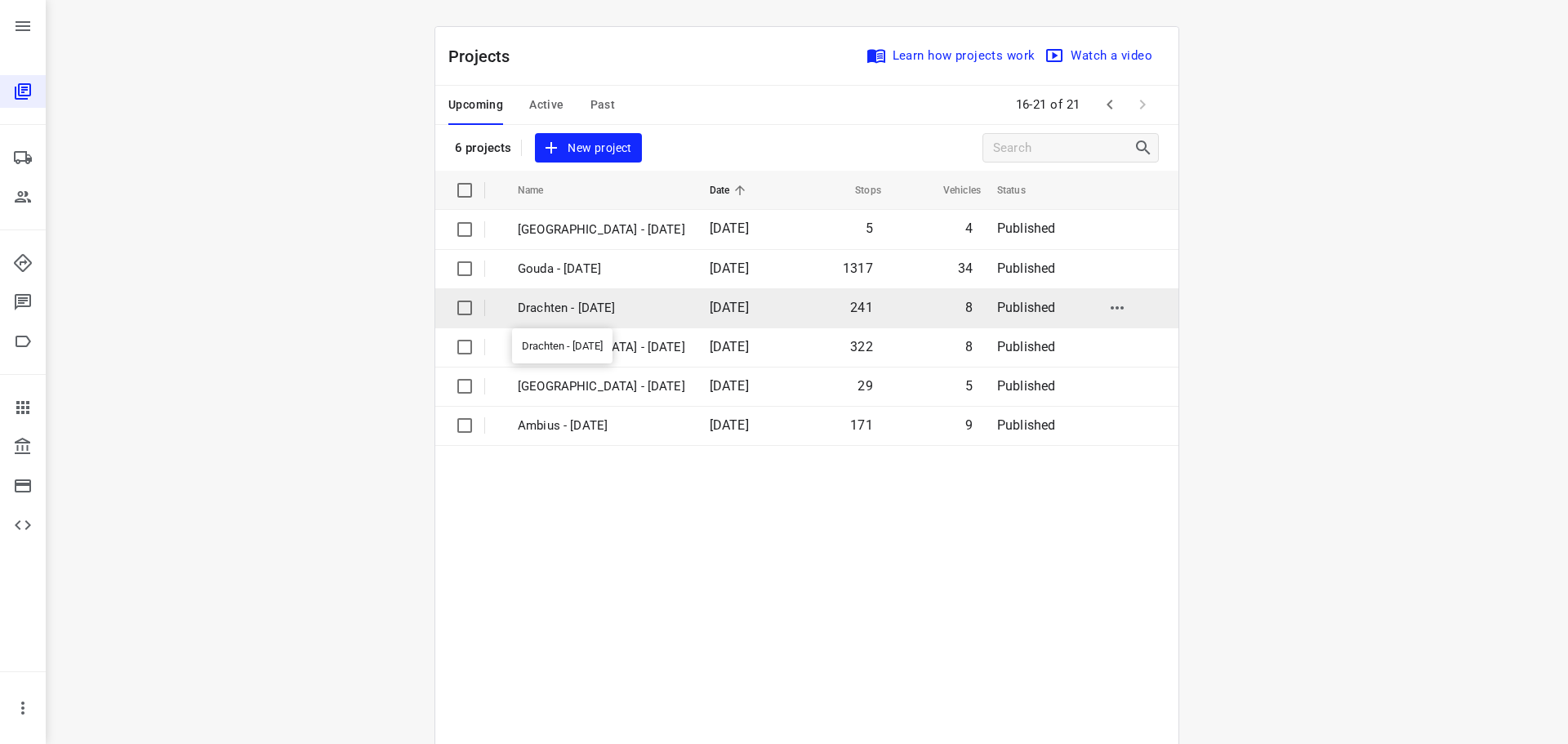
click at [568, 310] on p "Drachten - Tuesday" at bounding box center [602, 308] width 168 height 19
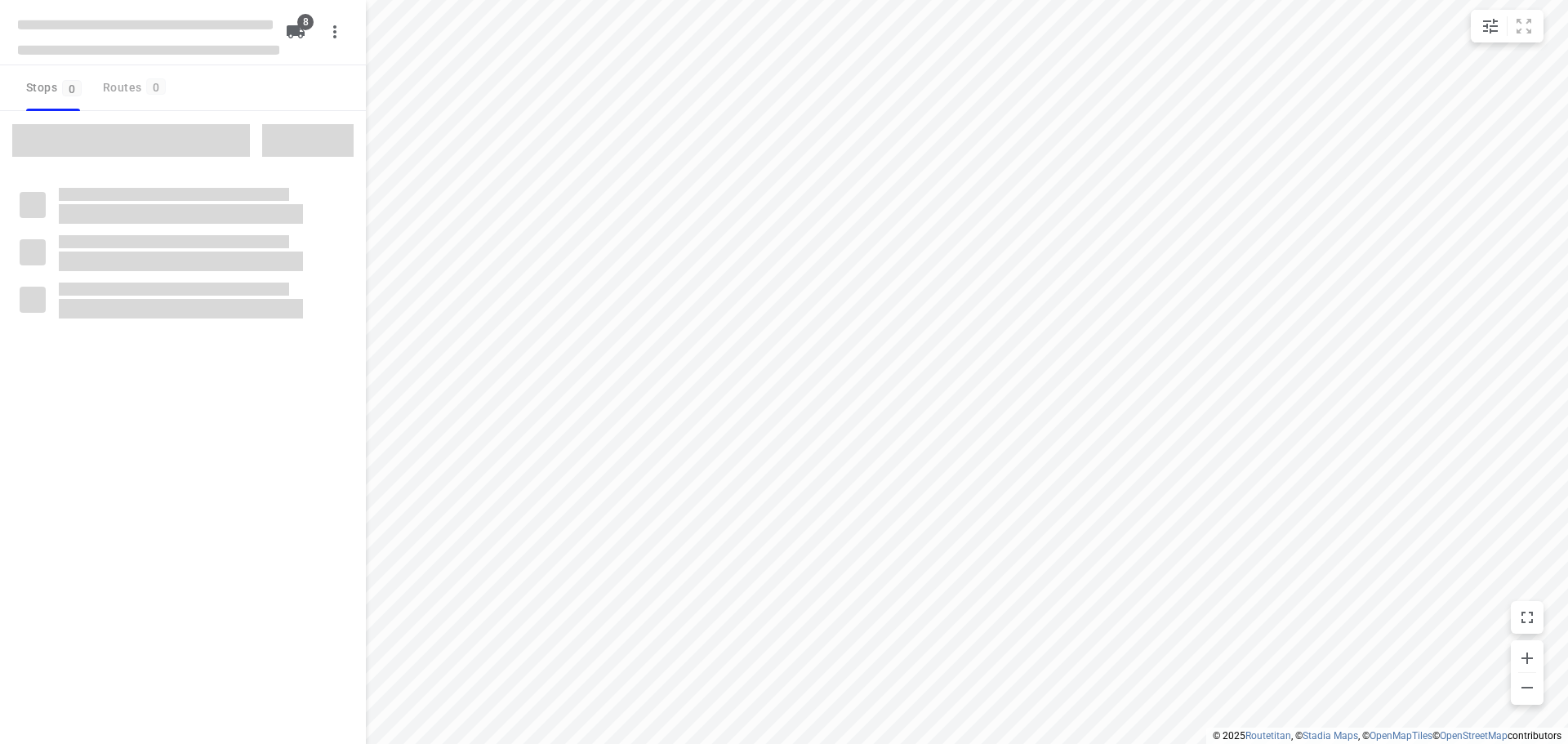
type input "distance"
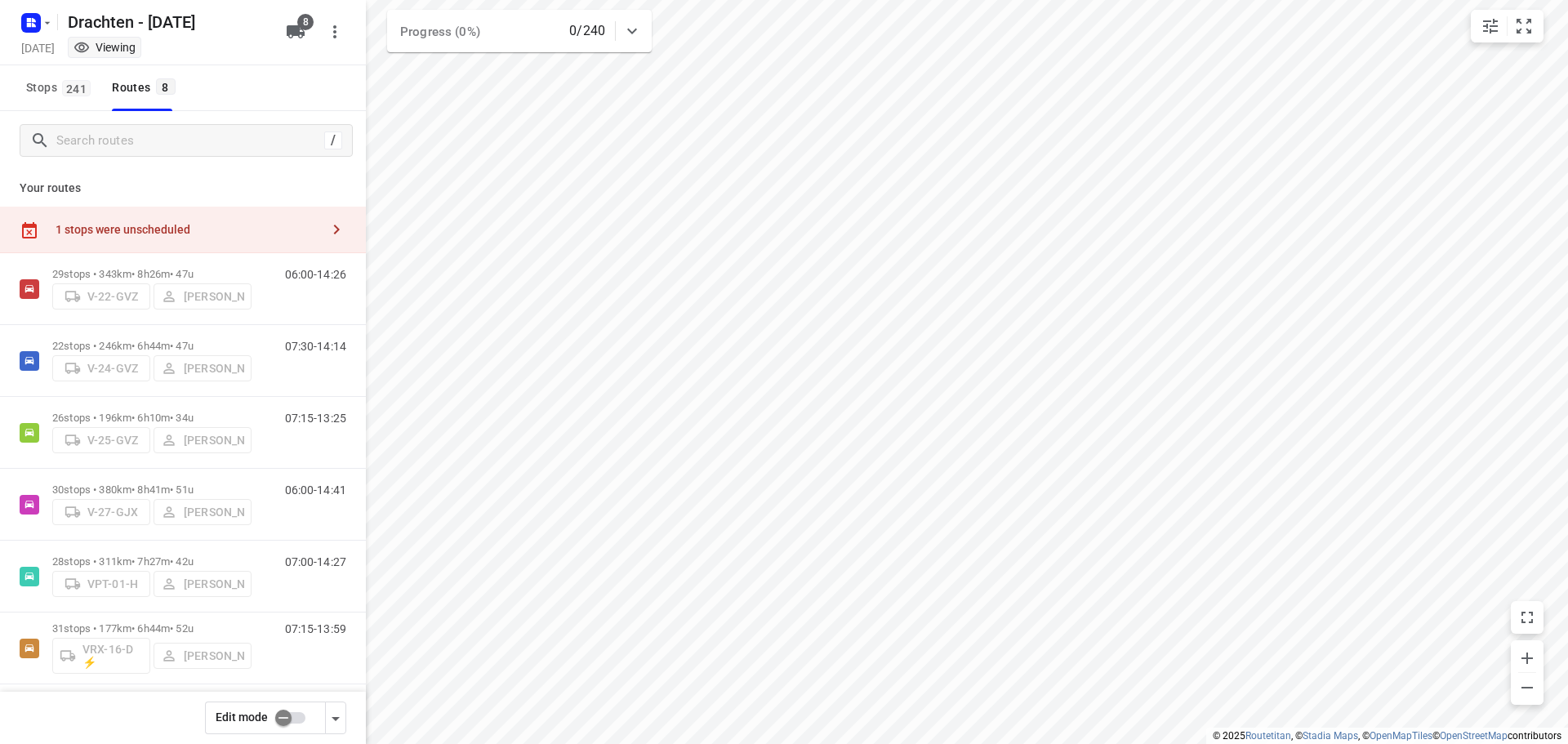
click at [278, 221] on div "1 stops were unscheduled" at bounding box center [183, 230] width 366 height 46
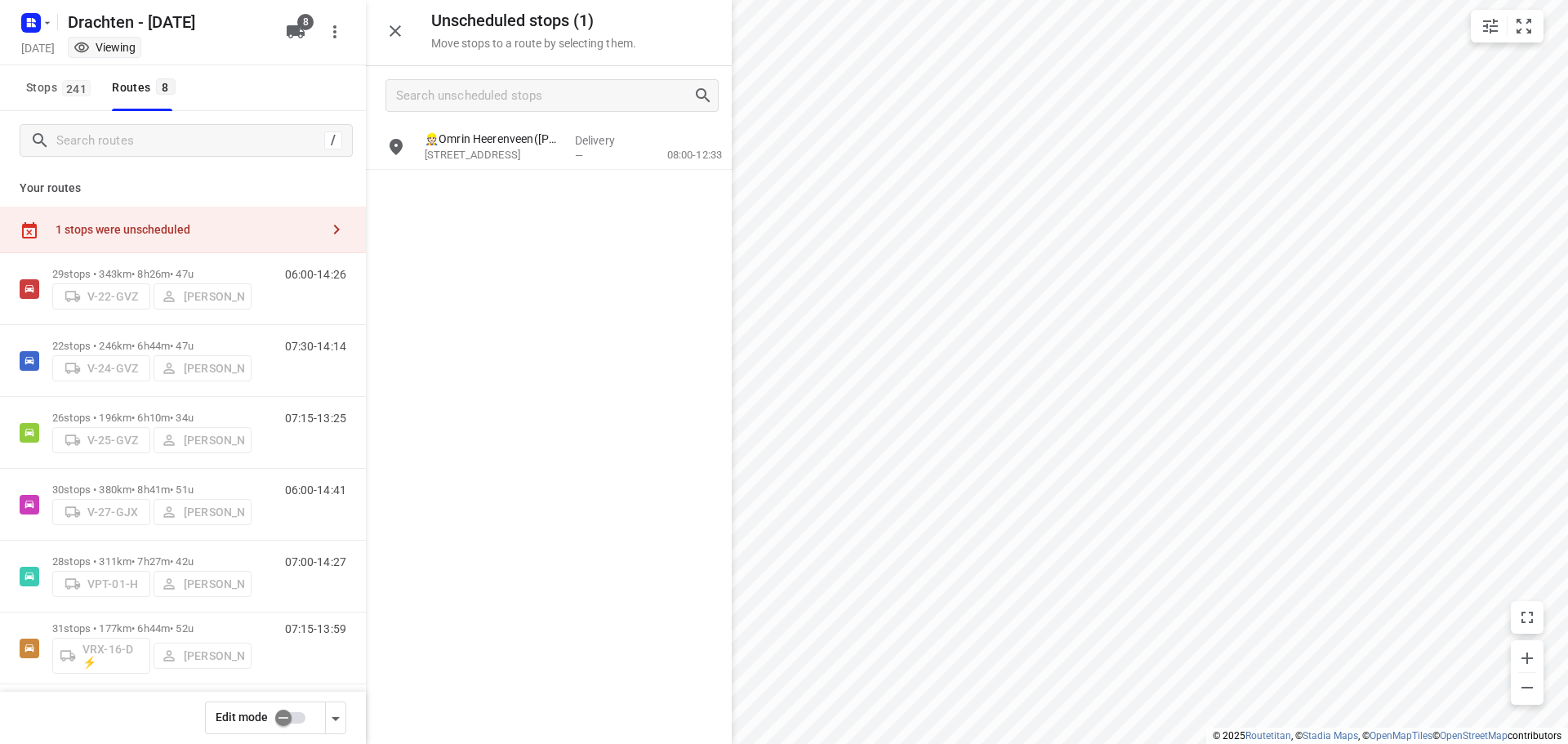
click at [302, 223] on div "1 stops were unscheduled" at bounding box center [188, 229] width 265 height 13
click at [330, 186] on p "Your routes" at bounding box center [183, 189] width 327 height 17
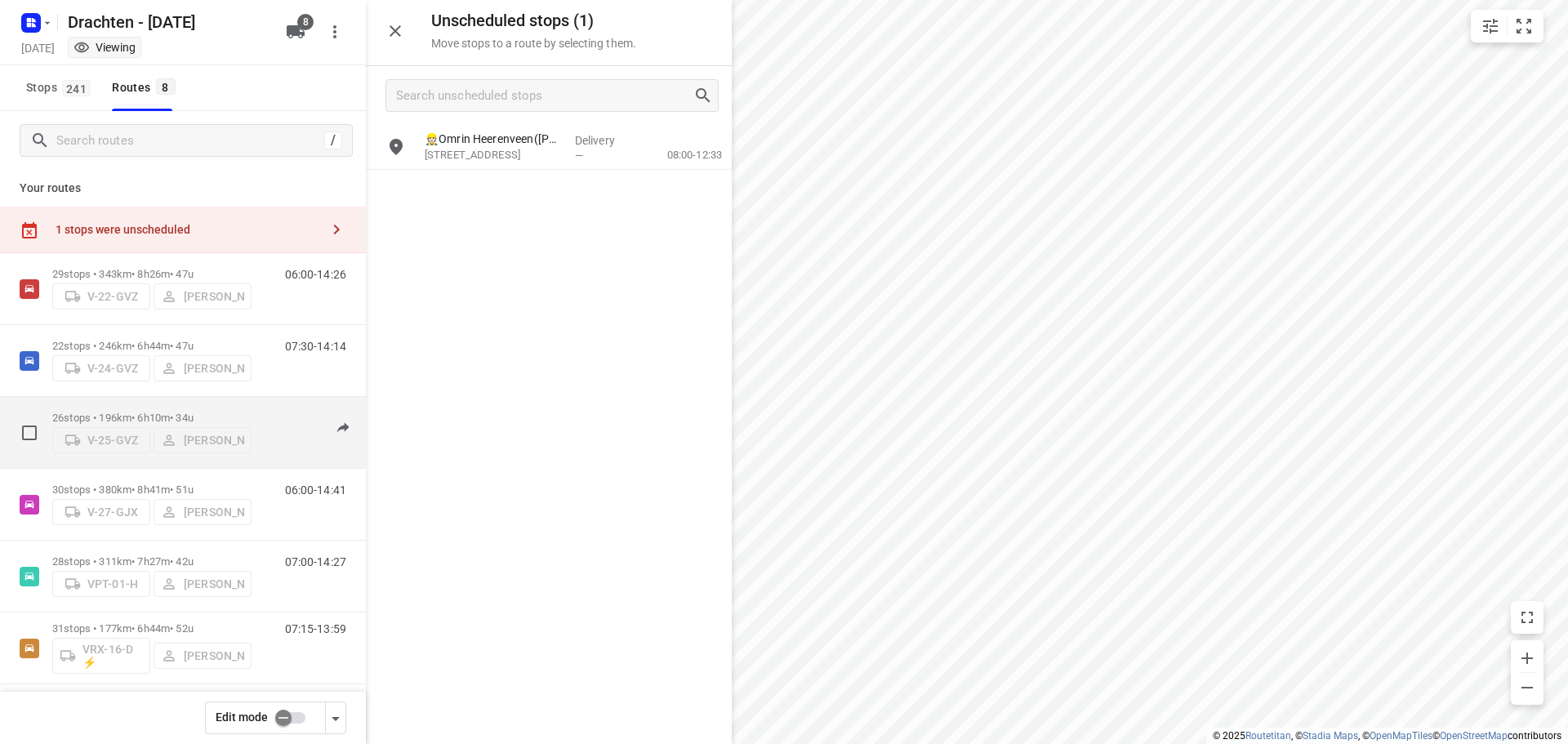
click at [207, 415] on p "26 stops • 196km • 6h10m • 34u" at bounding box center [152, 417] width 199 height 12
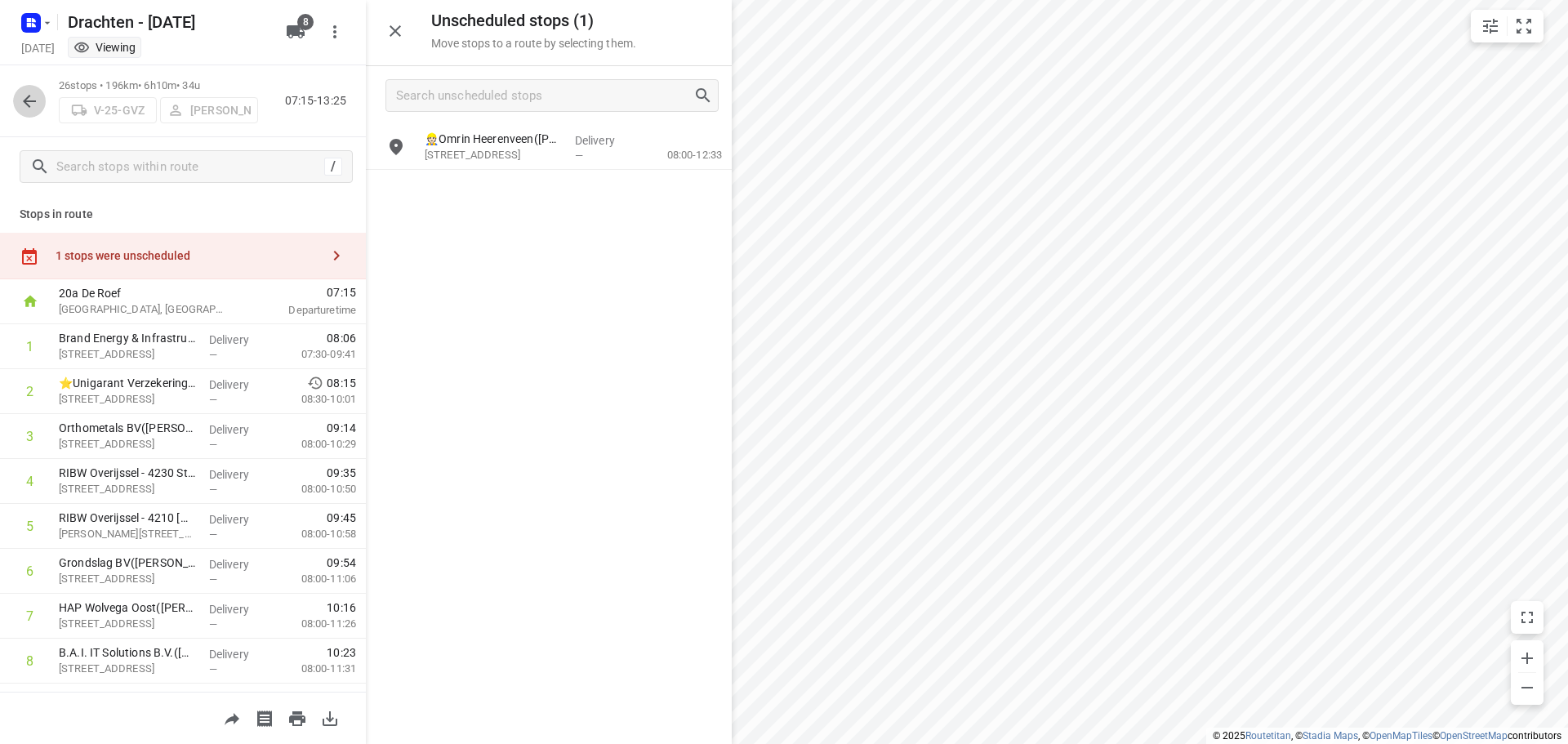
click at [34, 100] on icon "button" at bounding box center [29, 100] width 13 height 13
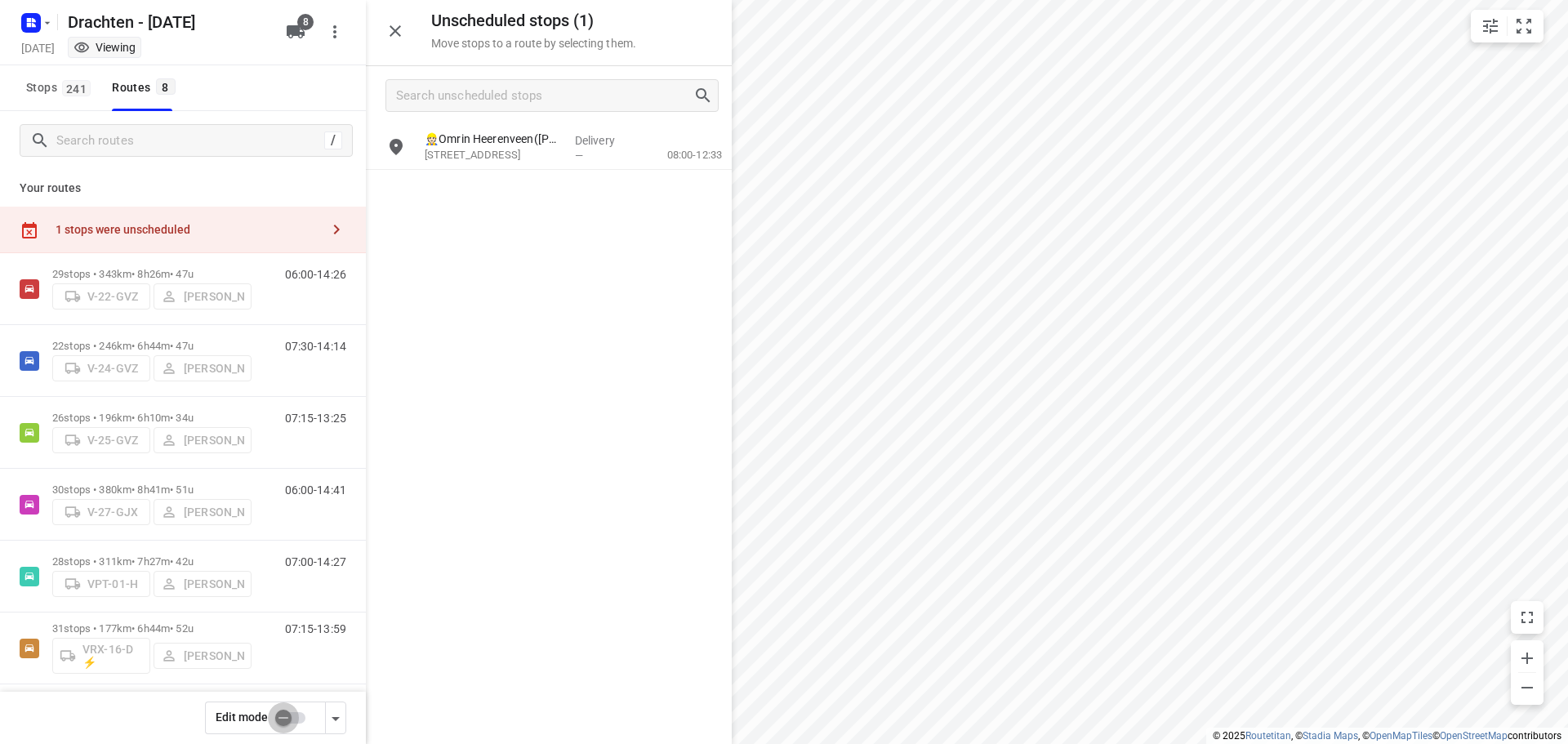
click at [280, 719] on input "checkbox" at bounding box center [283, 718] width 93 height 31
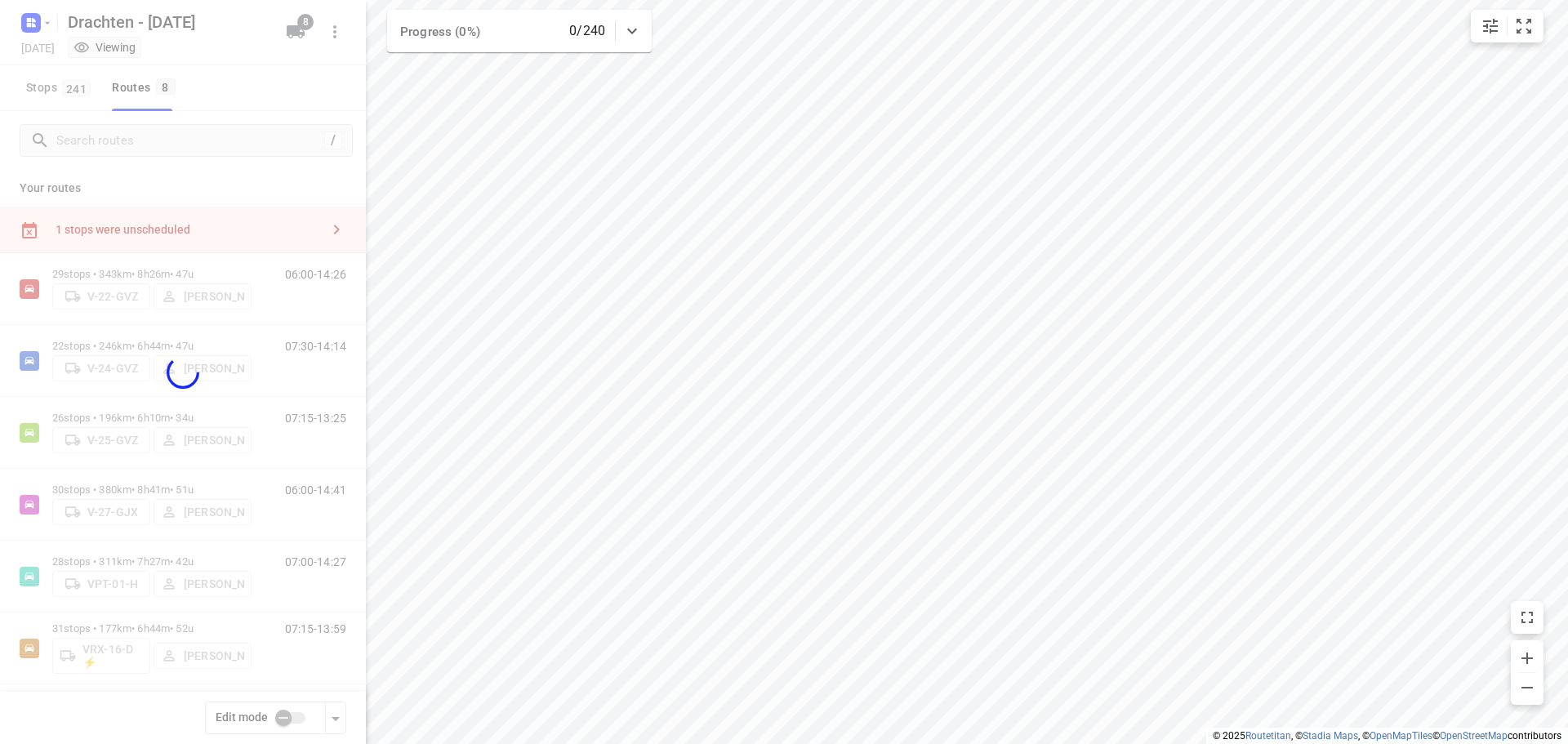
checkbox input "true"
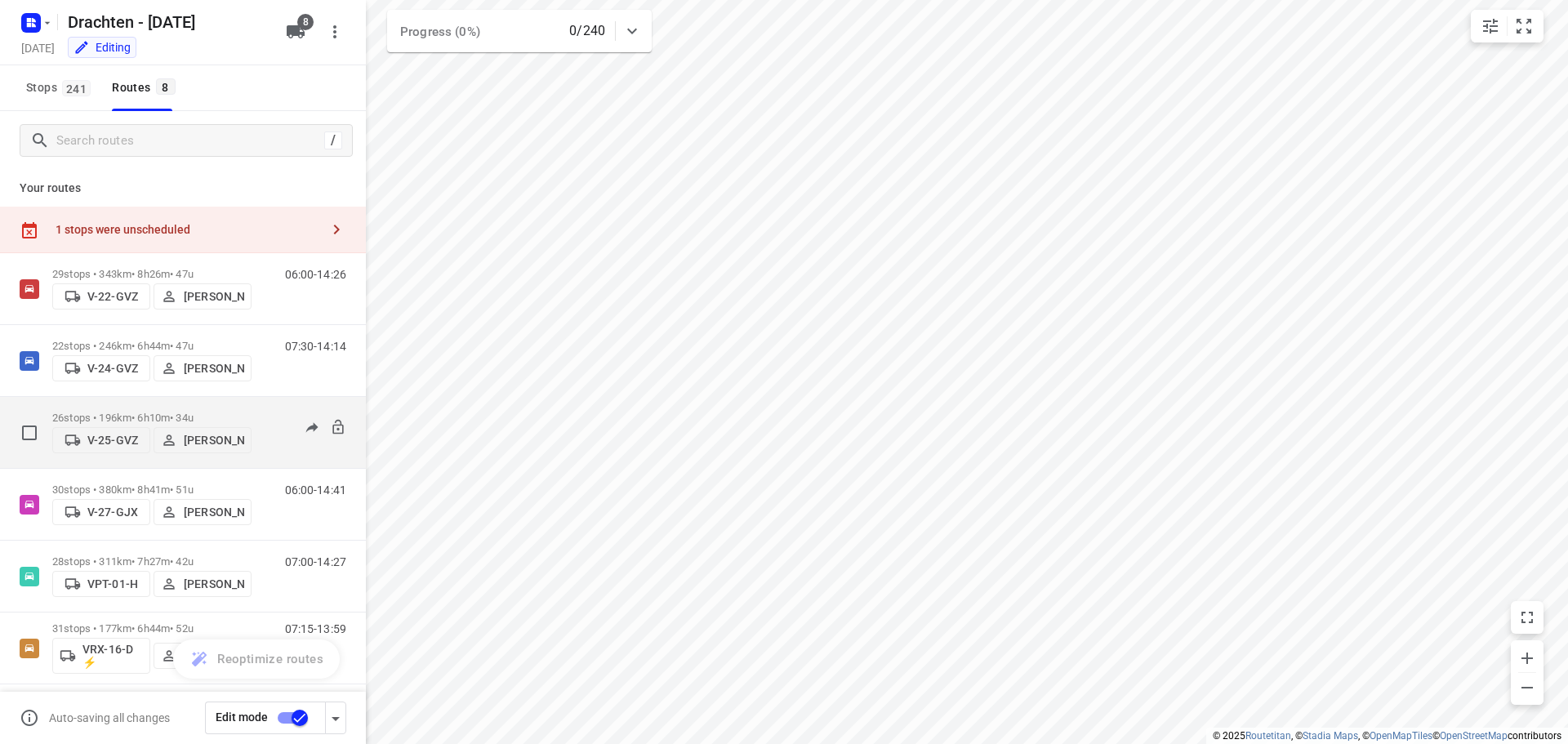
click at [159, 413] on p "26 stops • 196km • 6h10m • 34u" at bounding box center [152, 417] width 199 height 12
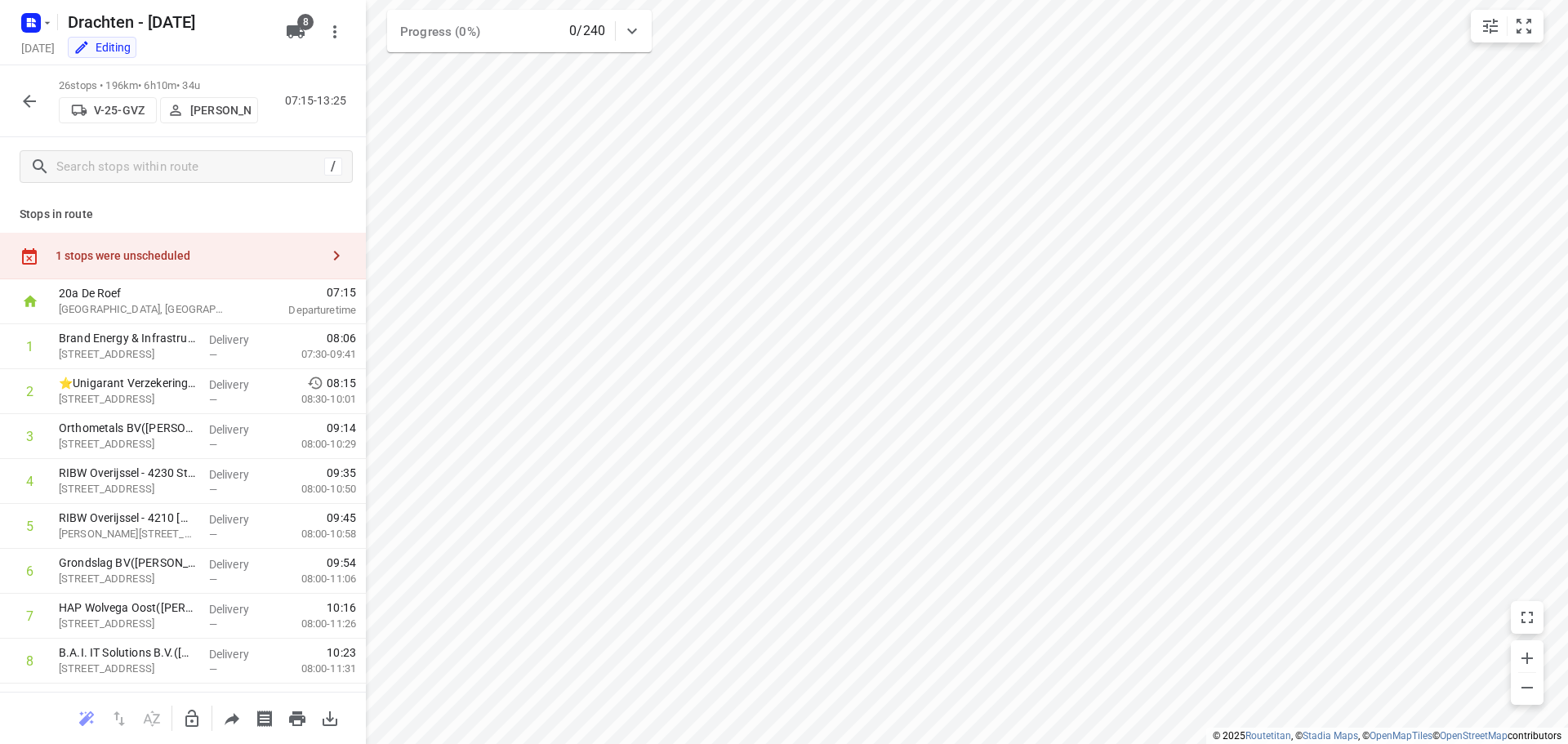
click at [203, 258] on div "1 stops were unscheduled" at bounding box center [188, 255] width 265 height 13
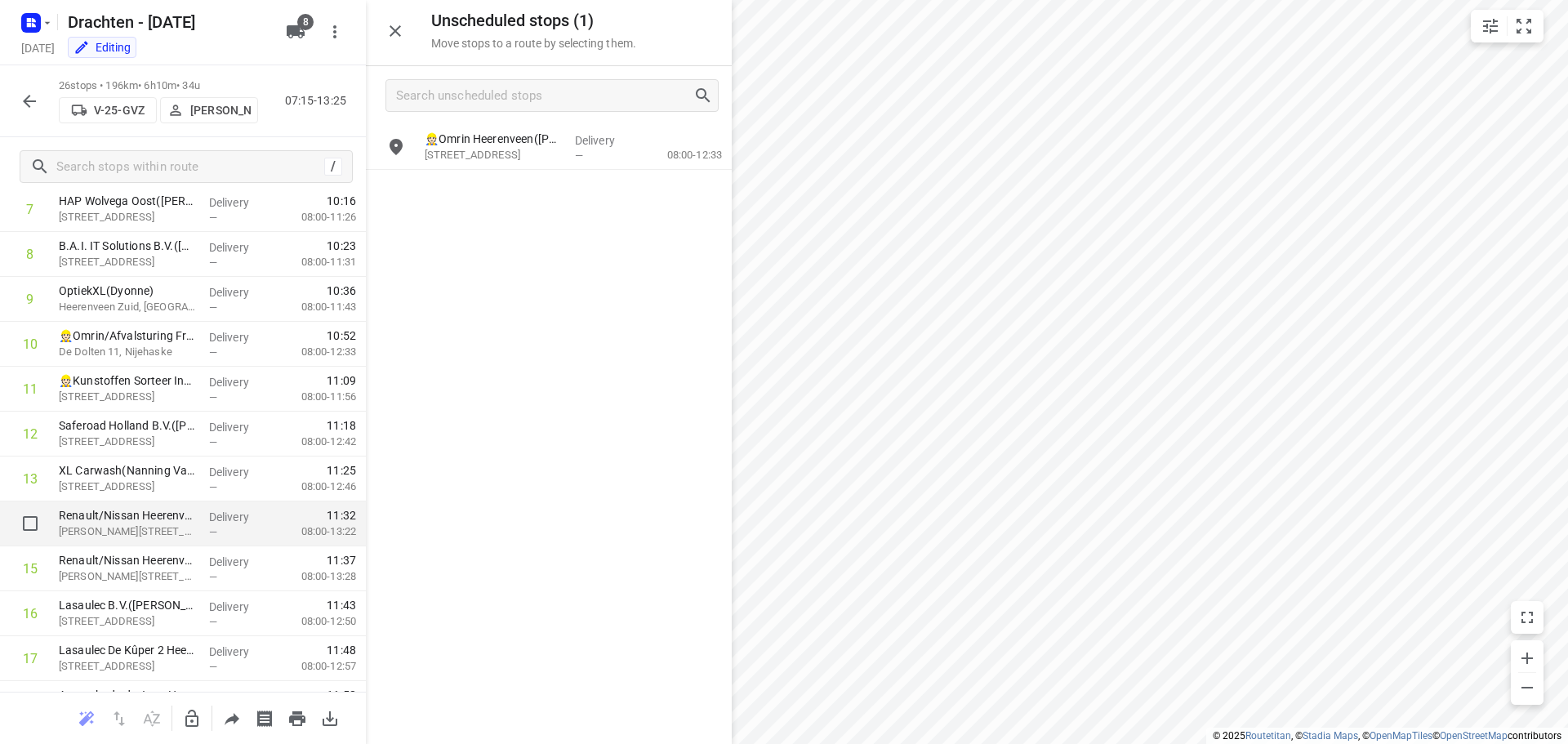
scroll to position [408, 0]
click at [190, 713] on icon "button" at bounding box center [191, 719] width 19 height 19
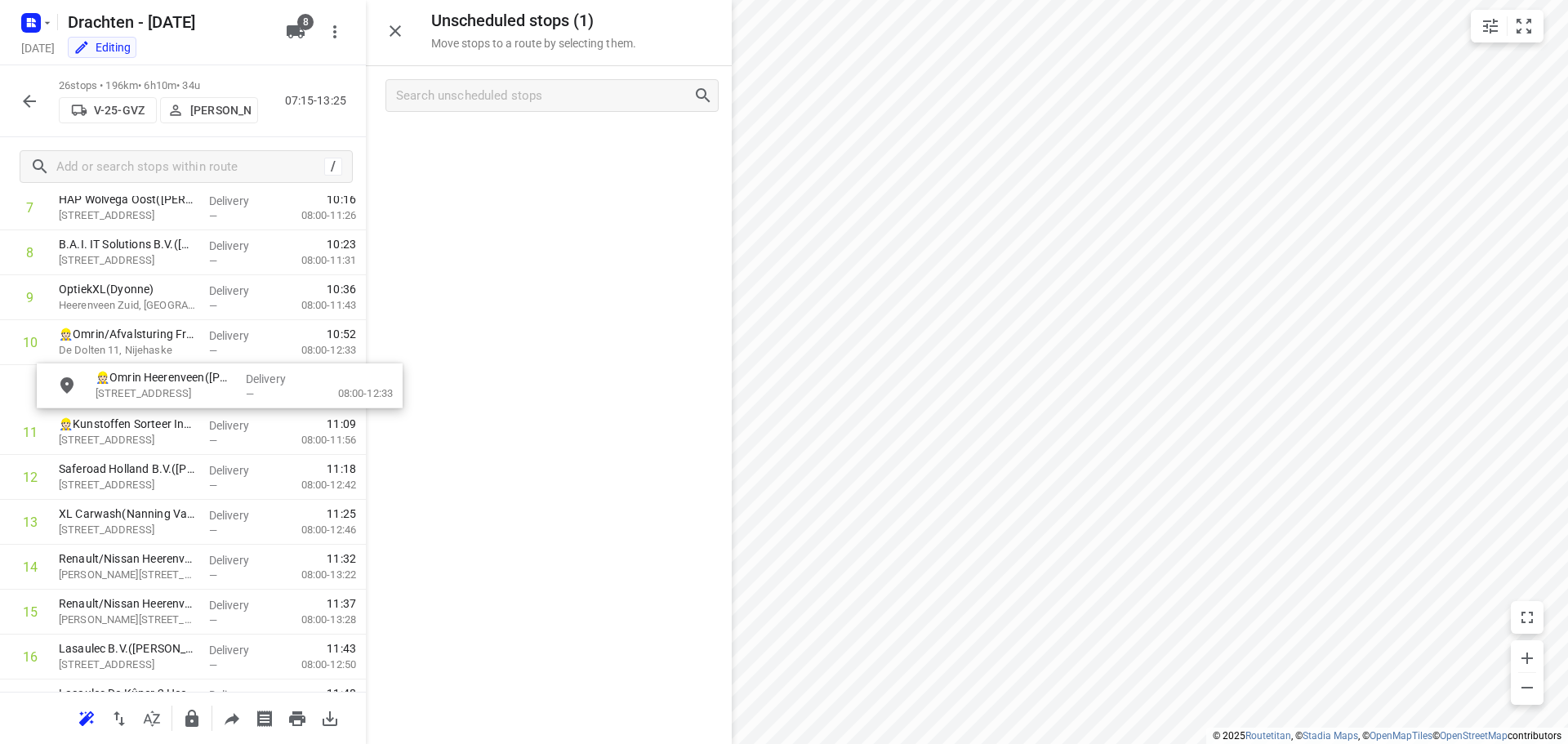
drag, startPoint x: 512, startPoint y: 148, endPoint x: 183, endPoint y: 391, distance: 409.0
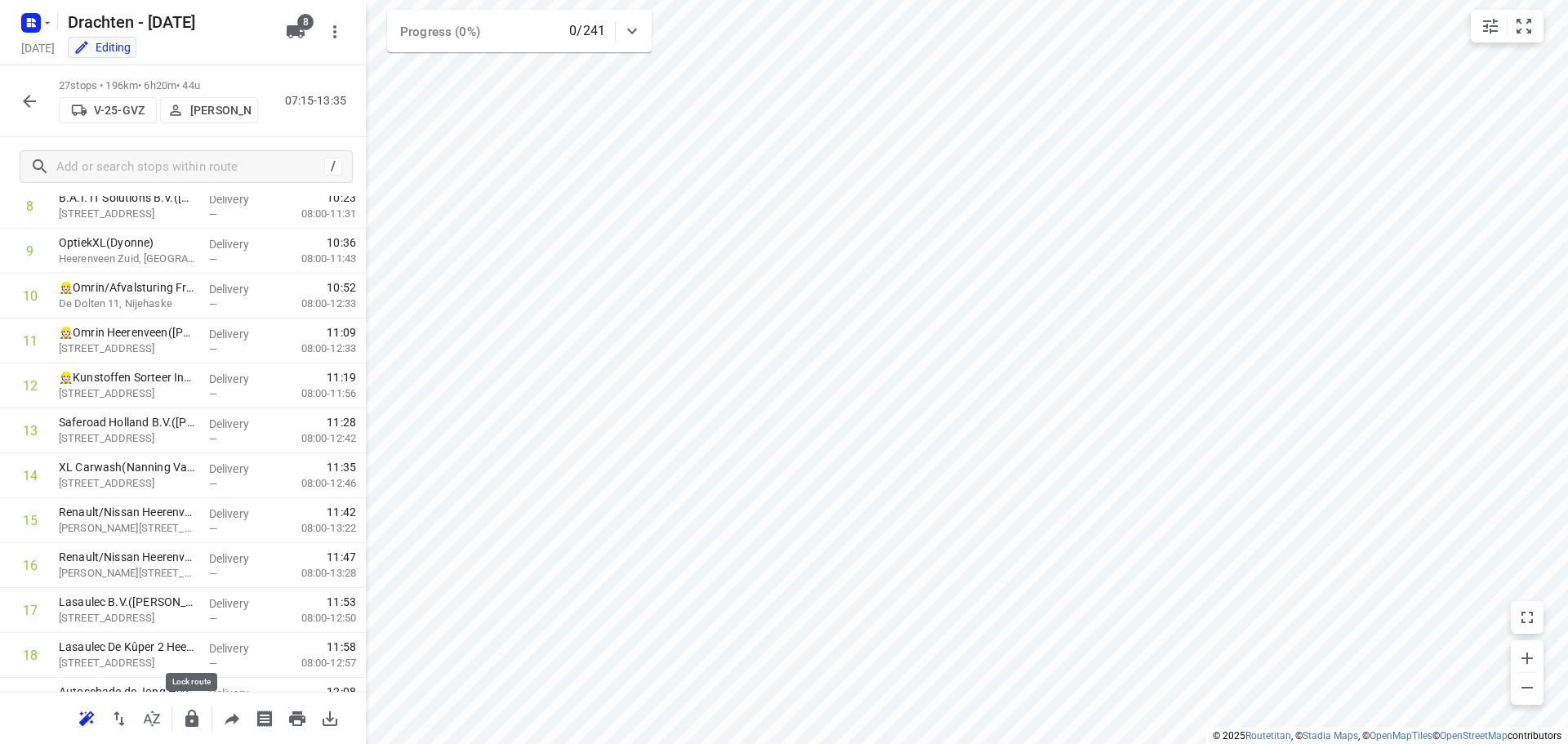
click at [196, 720] on icon "button" at bounding box center [191, 718] width 13 height 17
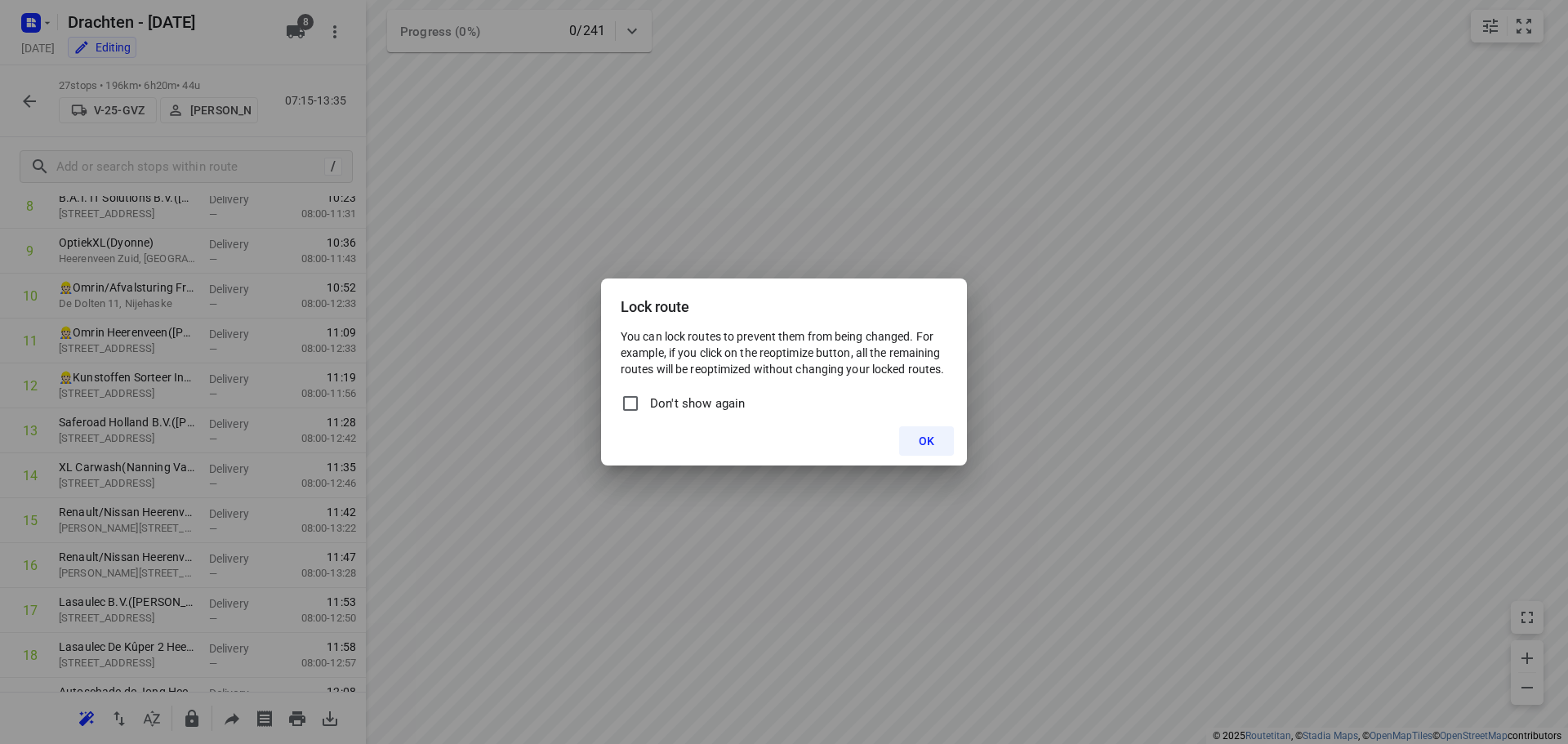
click at [902, 440] on button "OK" at bounding box center [926, 441] width 55 height 30
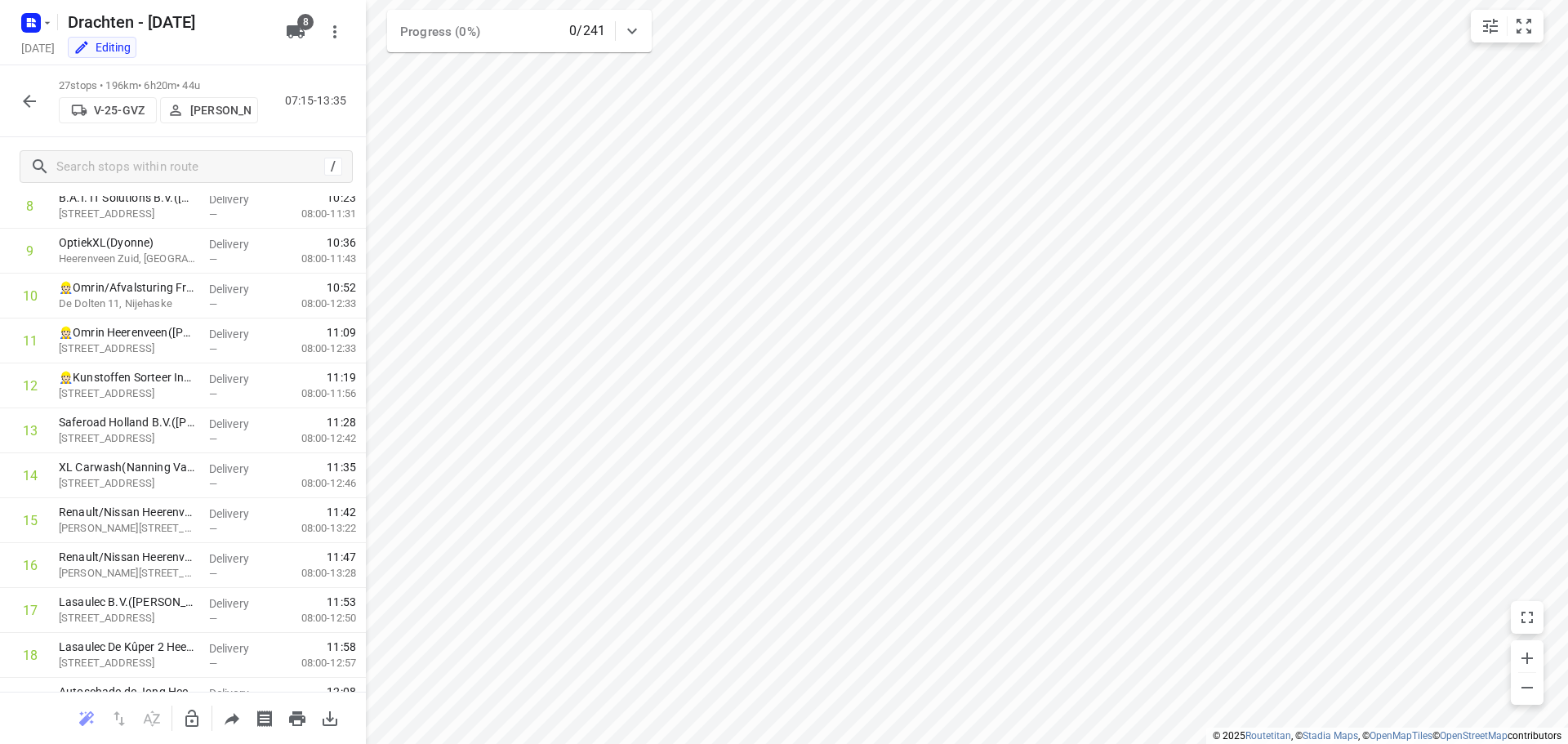
click at [29, 104] on icon "button" at bounding box center [29, 101] width 19 height 19
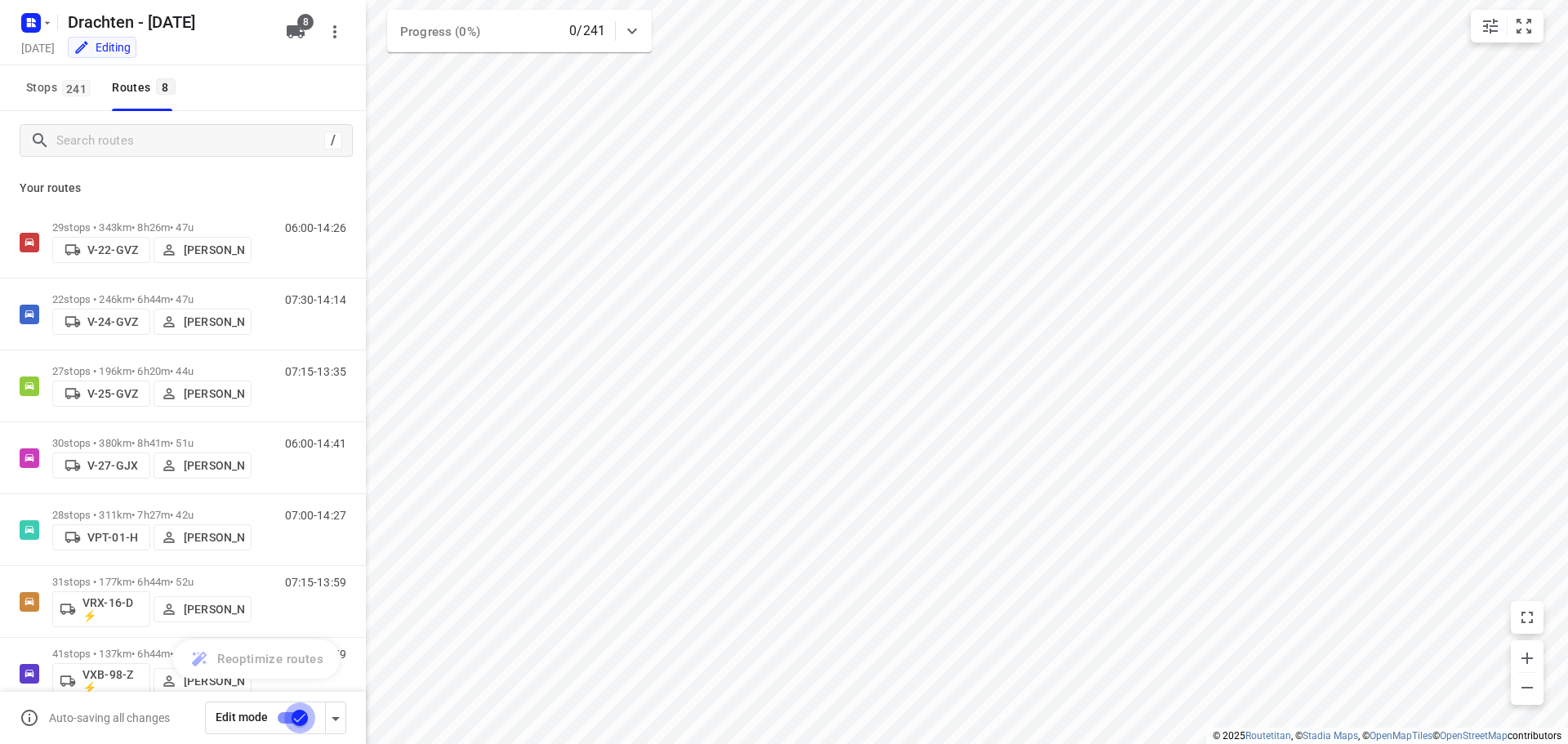
click at [303, 715] on input "checkbox" at bounding box center [300, 718] width 93 height 31
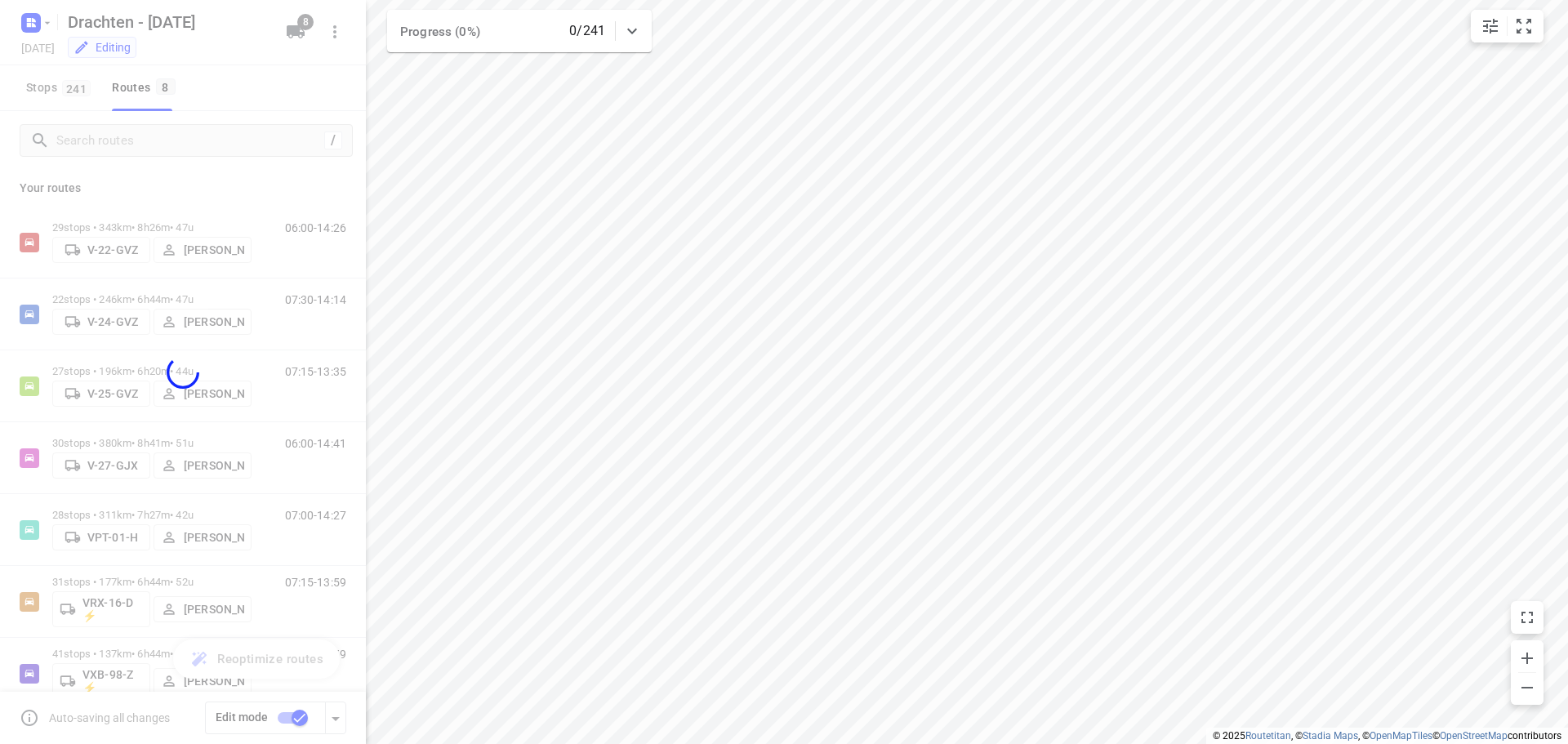
checkbox input "false"
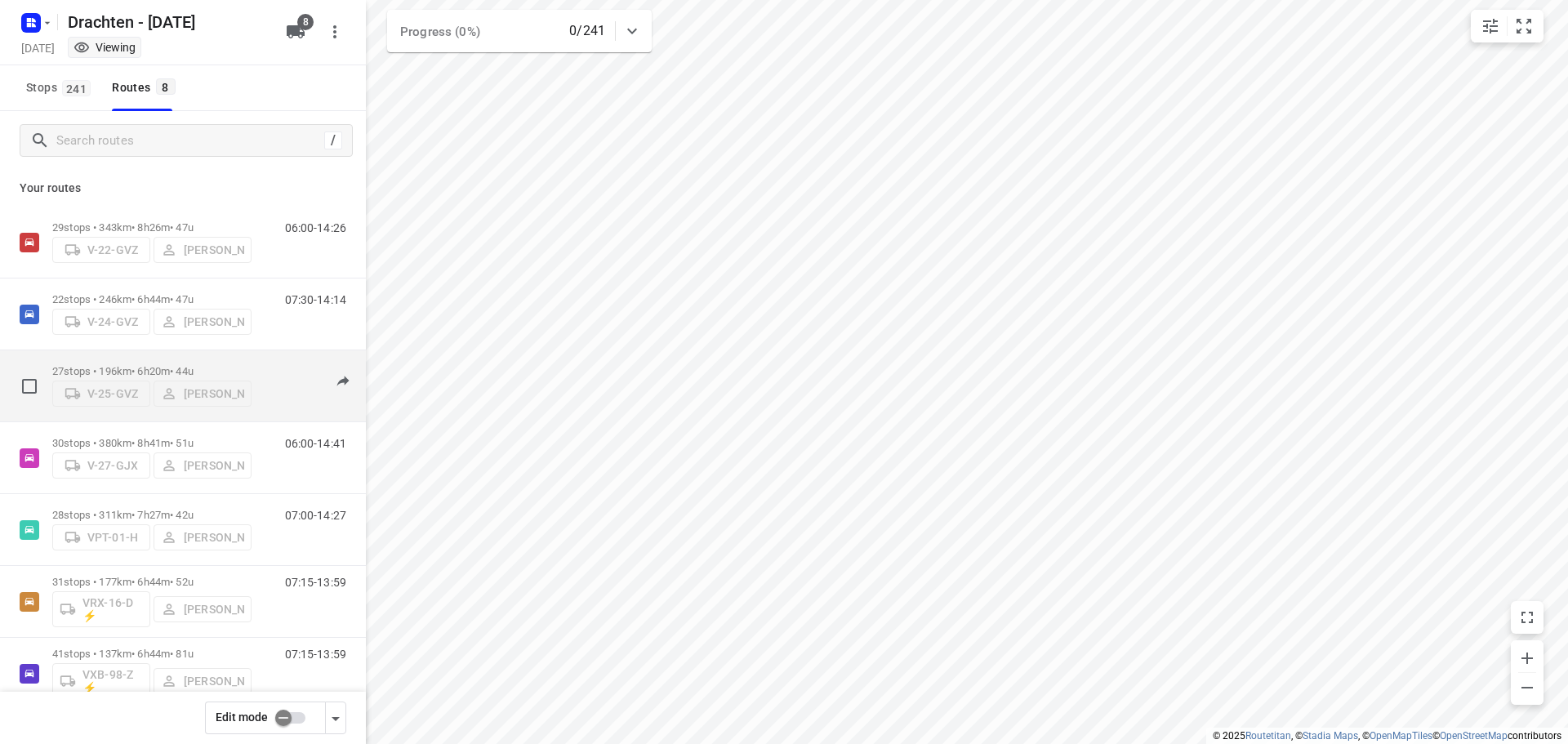
click at [265, 366] on div "07:15-13:35" at bounding box center [305, 389] width 81 height 50
click at [154, 365] on p "27 stops • 196km • 6h20m • 44u" at bounding box center [152, 371] width 199 height 12
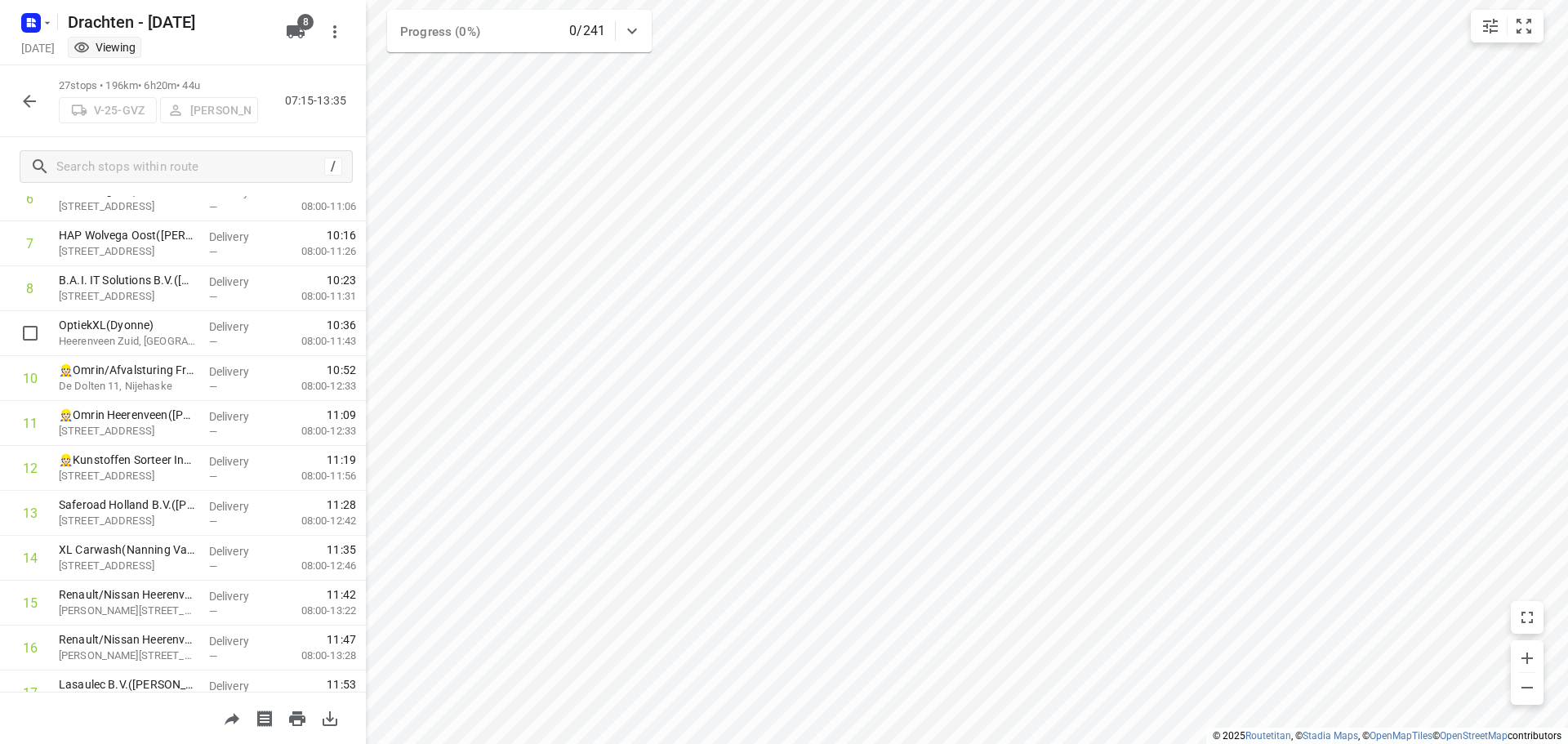
scroll to position [327, 0]
click at [125, 378] on p "De Dolten 11, Nijehaske" at bounding box center [127, 385] width 137 height 17
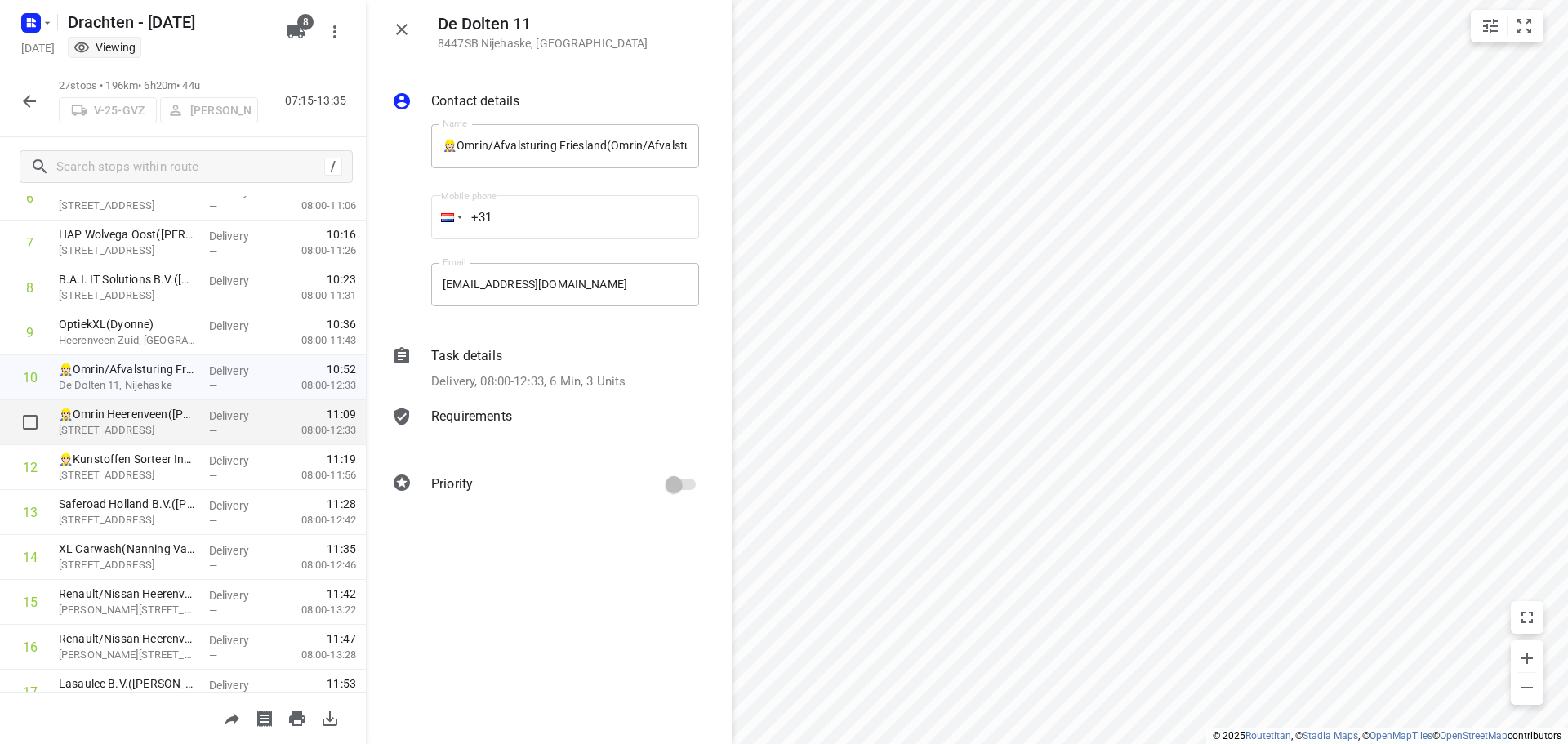
click at [120, 424] on p "De Dolten 11, Heerenveen" at bounding box center [127, 430] width 137 height 17
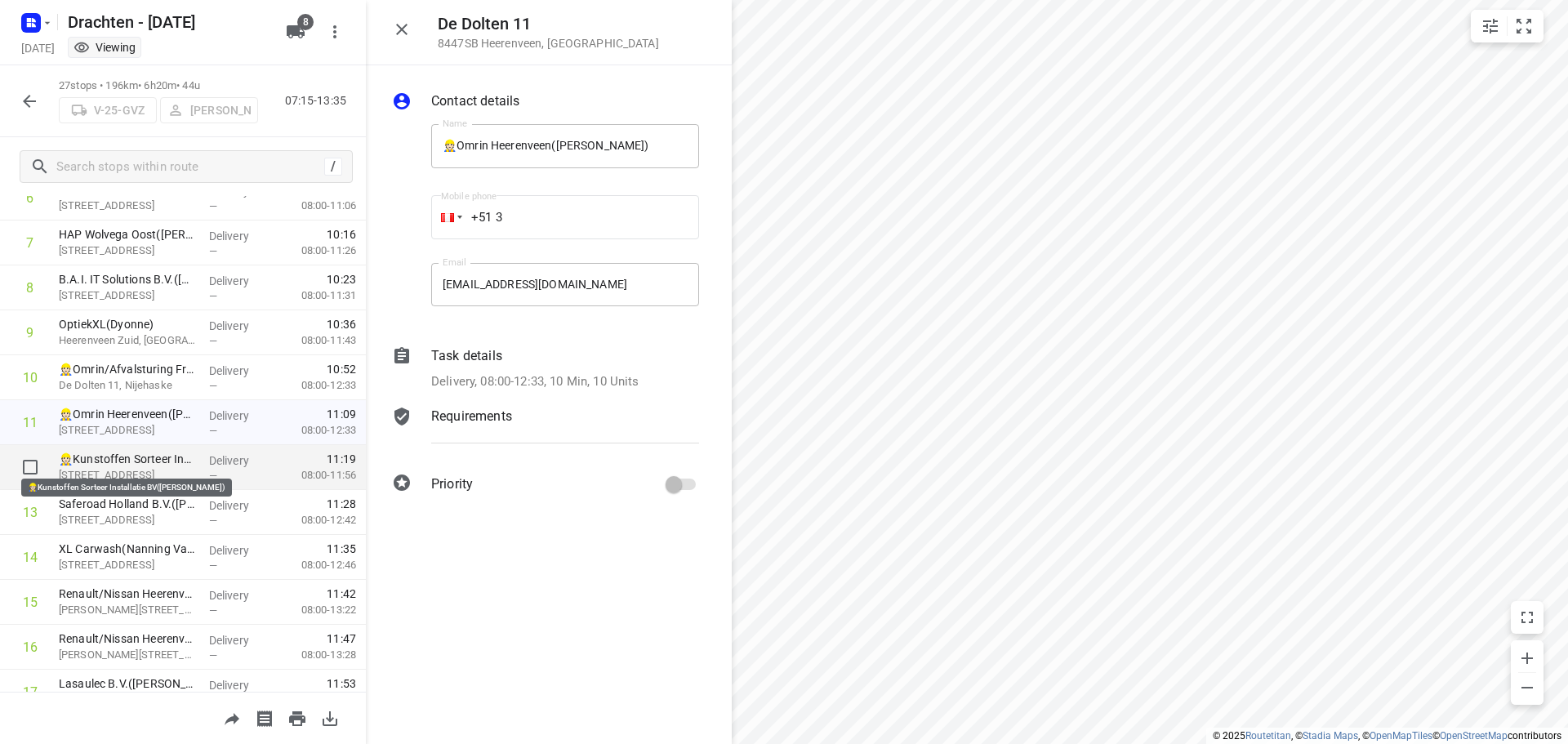
click at [104, 466] on p "👷🏻Kunstoffen Sorteer Installatie BV(Bendiks Kramer)" at bounding box center [127, 458] width 137 height 17
click at [510, 644] on div "Contact details Name 👷🏻Kunstoffen Sorteer Installatie BV(Bendiks Kramer) Name M…" at bounding box center [549, 404] width 366 height 679
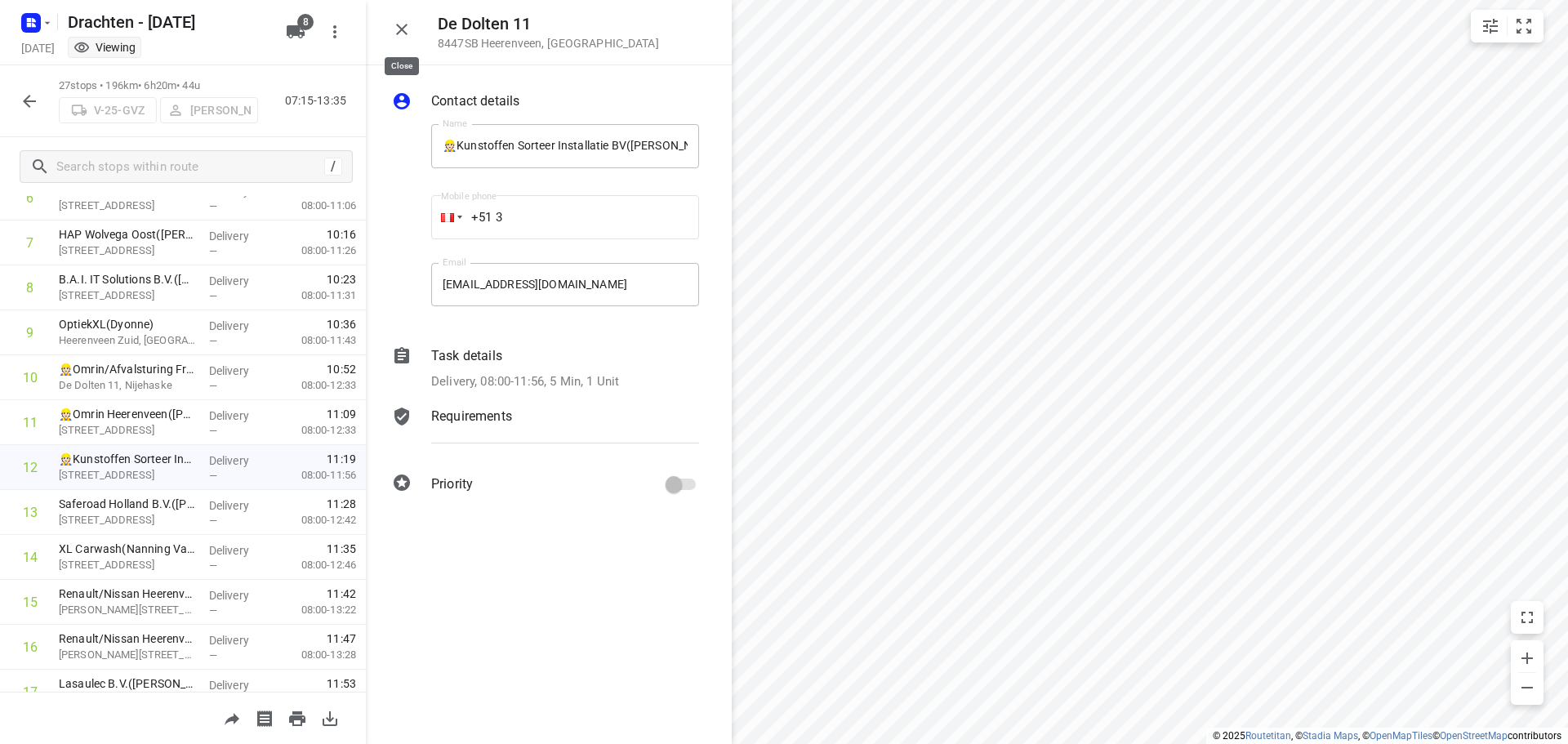
click at [404, 33] on icon "button" at bounding box center [402, 29] width 19 height 19
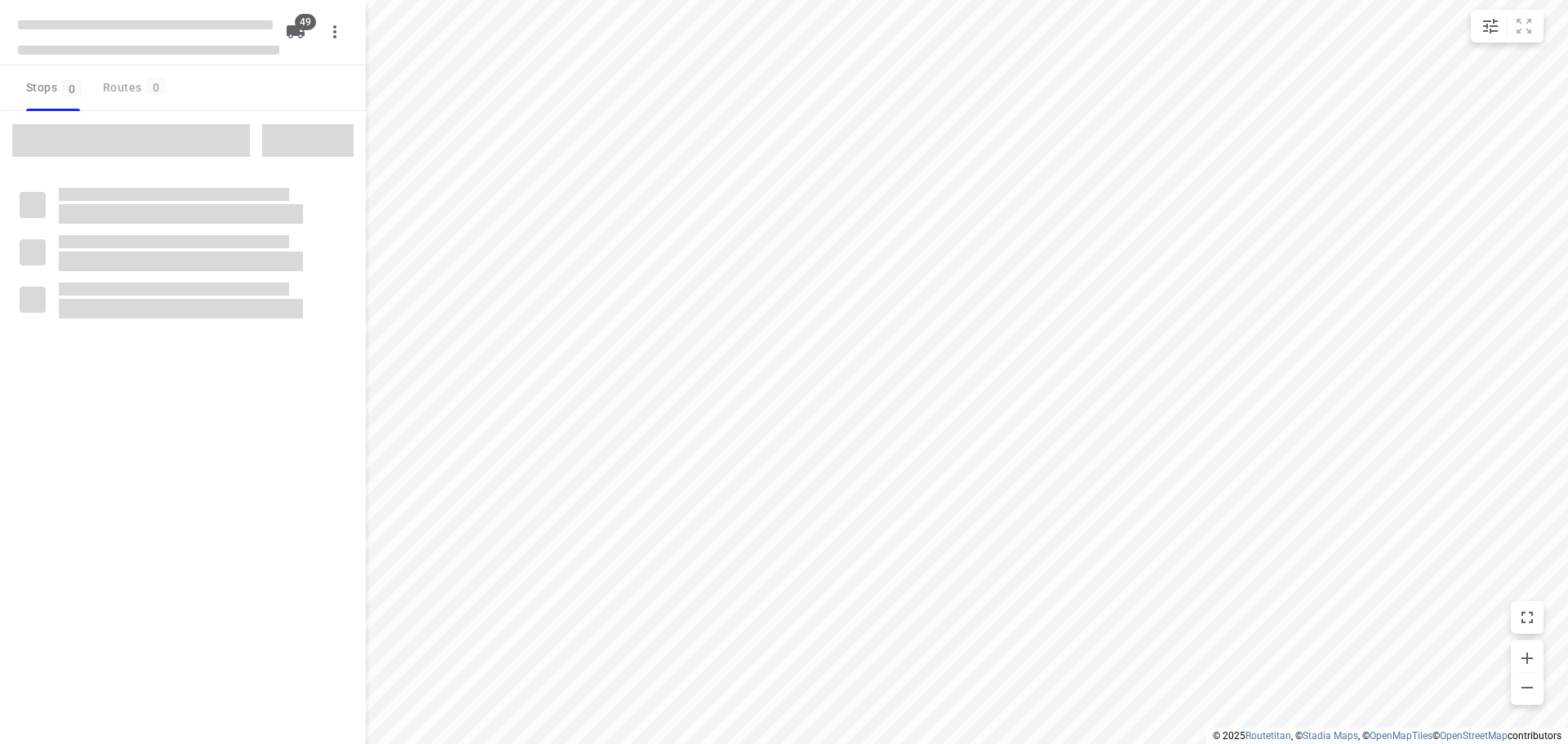
type input "distance"
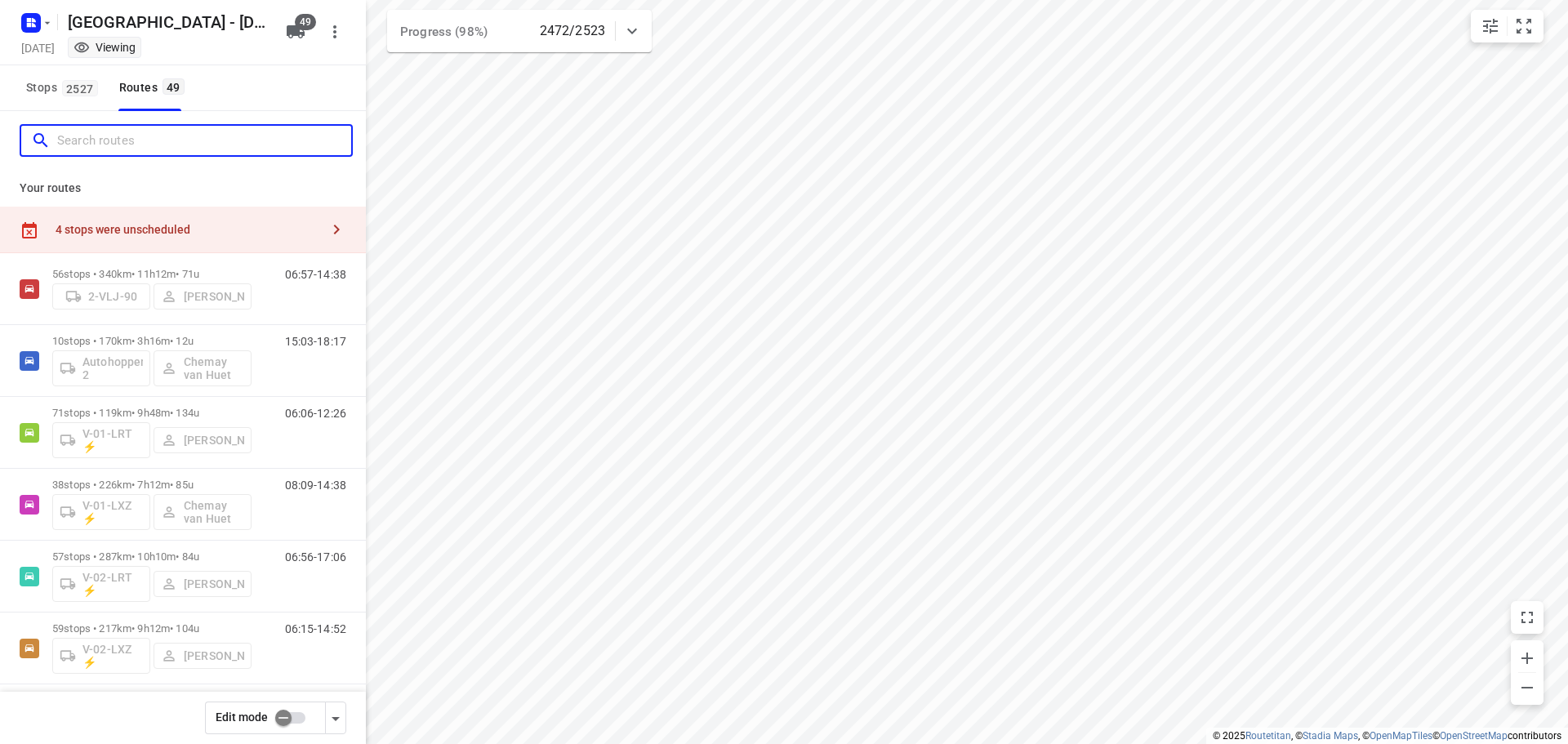
click at [160, 145] on input "Search routes" at bounding box center [204, 141] width 294 height 25
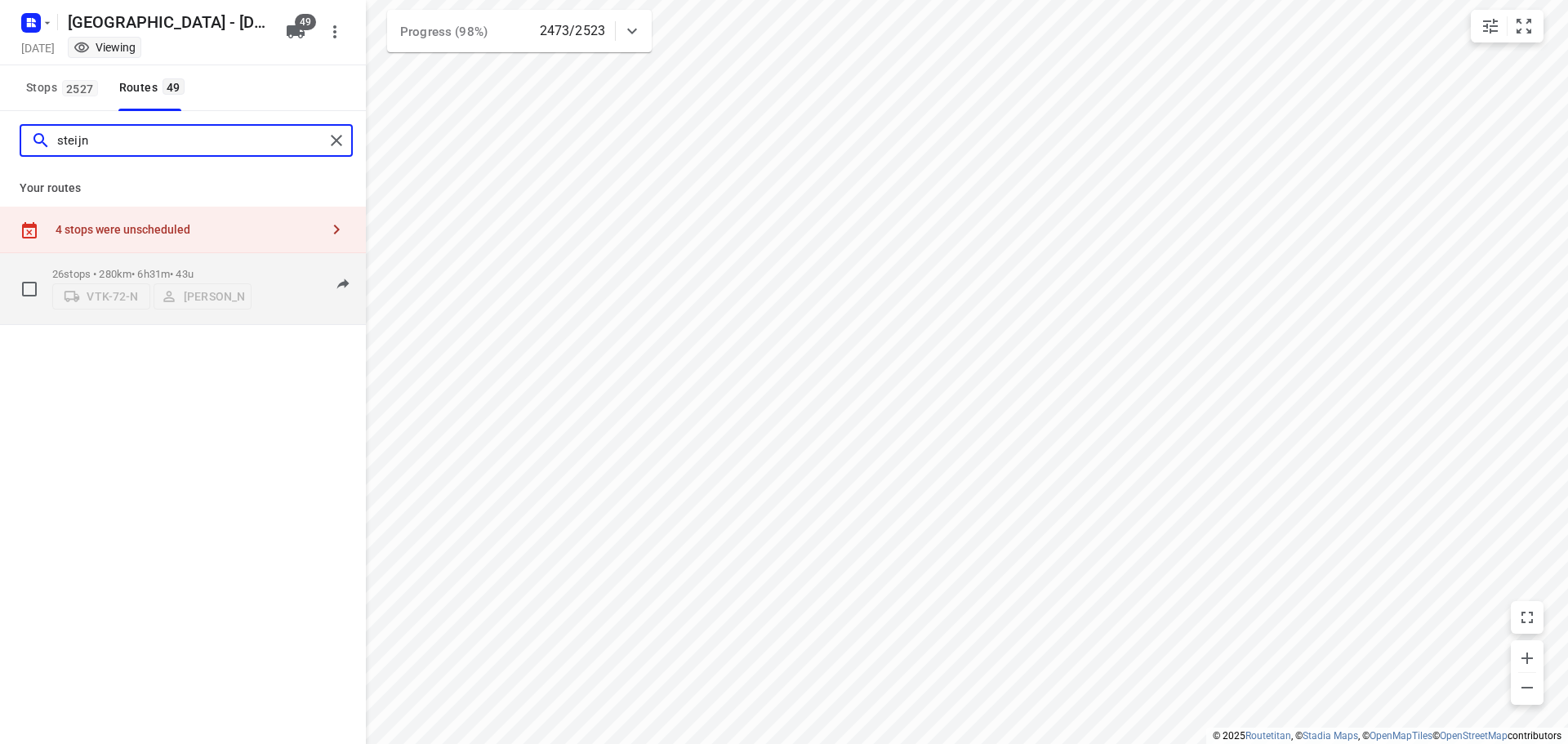
type input "steijn"
click at [289, 293] on div "09:55-16:27" at bounding box center [305, 293] width 81 height 50
click at [218, 272] on p "26 stops • 280km • 6h31m • 43u" at bounding box center [152, 274] width 199 height 12
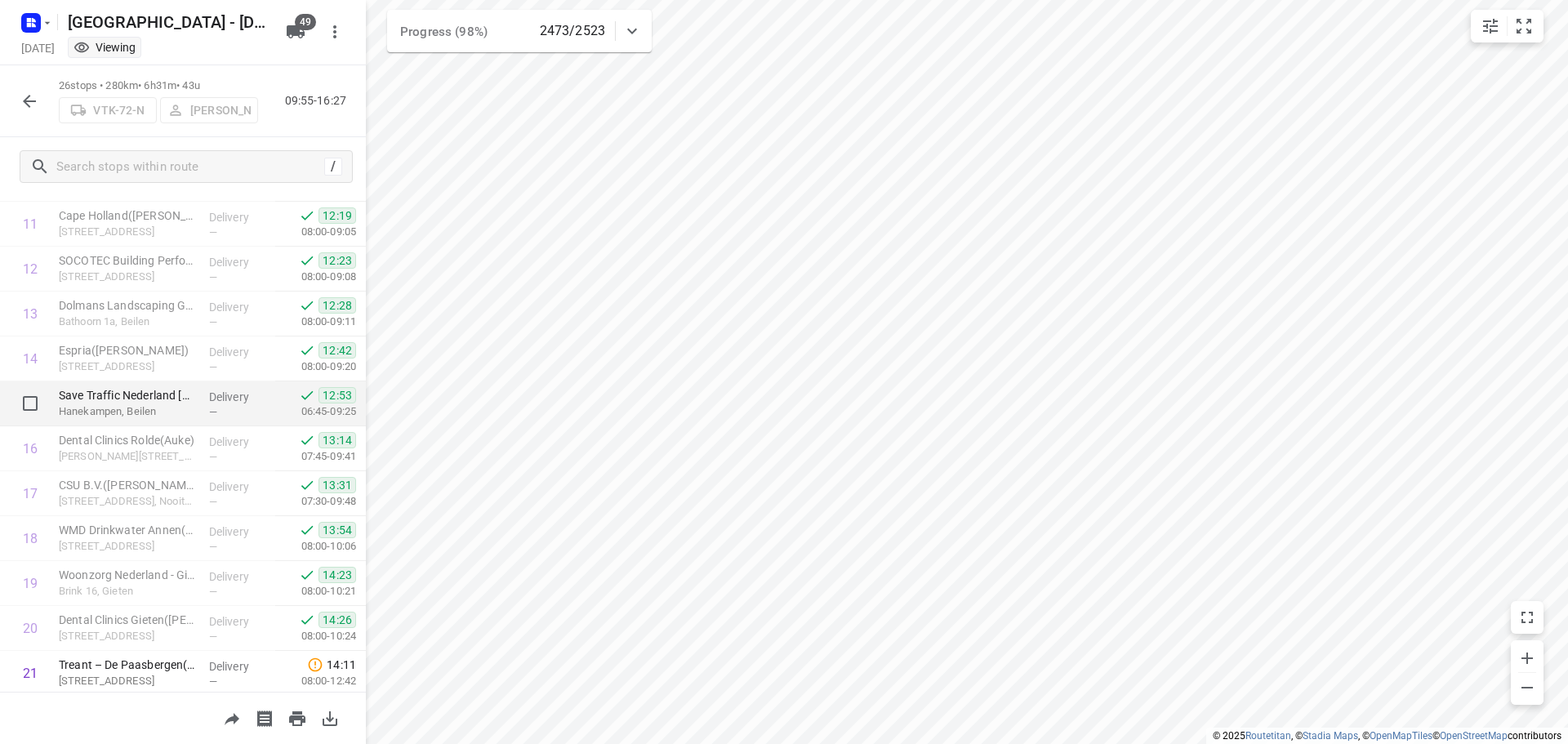
scroll to position [845, 0]
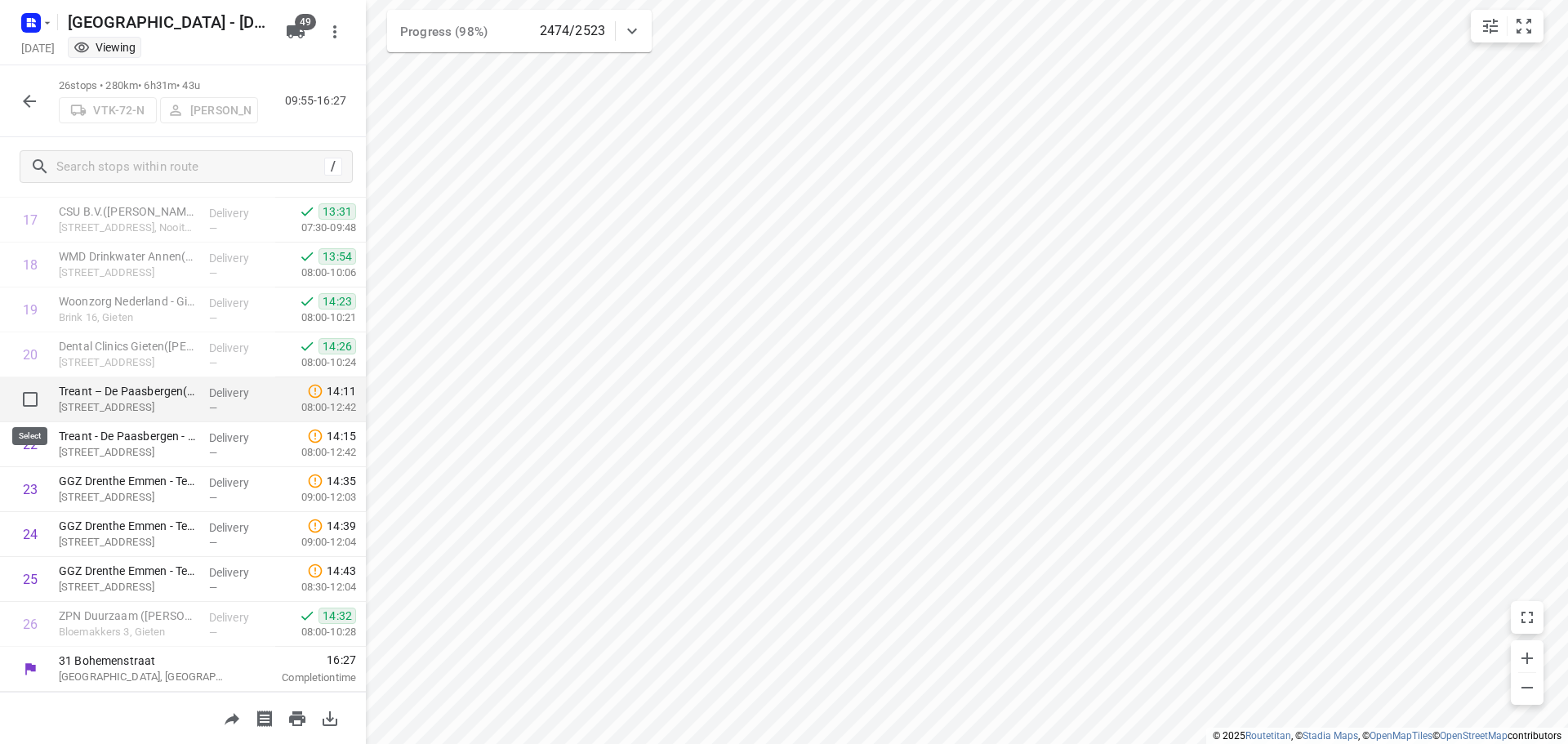
click at [44, 400] on input "checkbox" at bounding box center [30, 398] width 32 height 32
checkbox input "true"
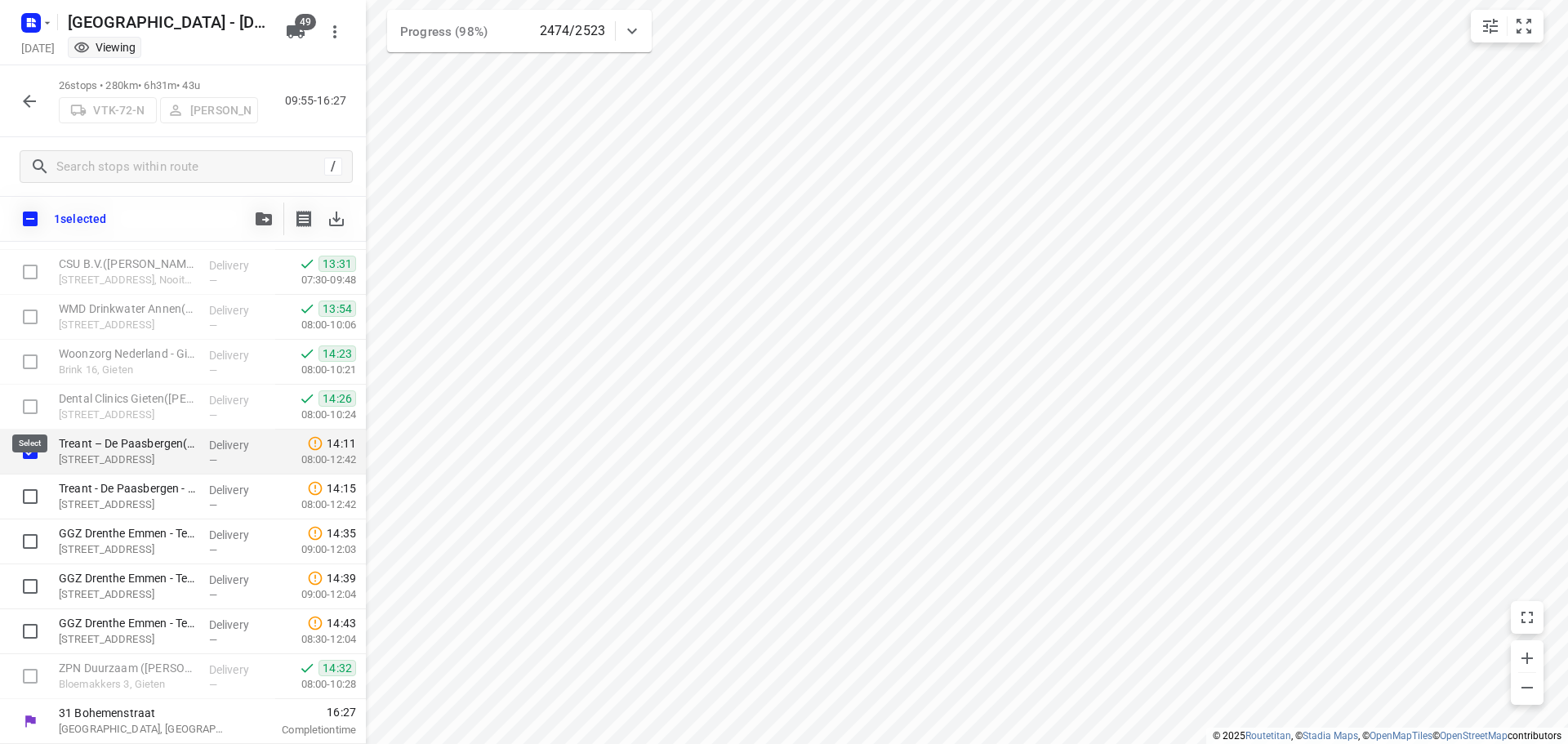
scroll to position [838, 0]
click at [30, 445] on input "checkbox" at bounding box center [30, 451] width 32 height 32
